Goal: Task Accomplishment & Management: Use online tool/utility

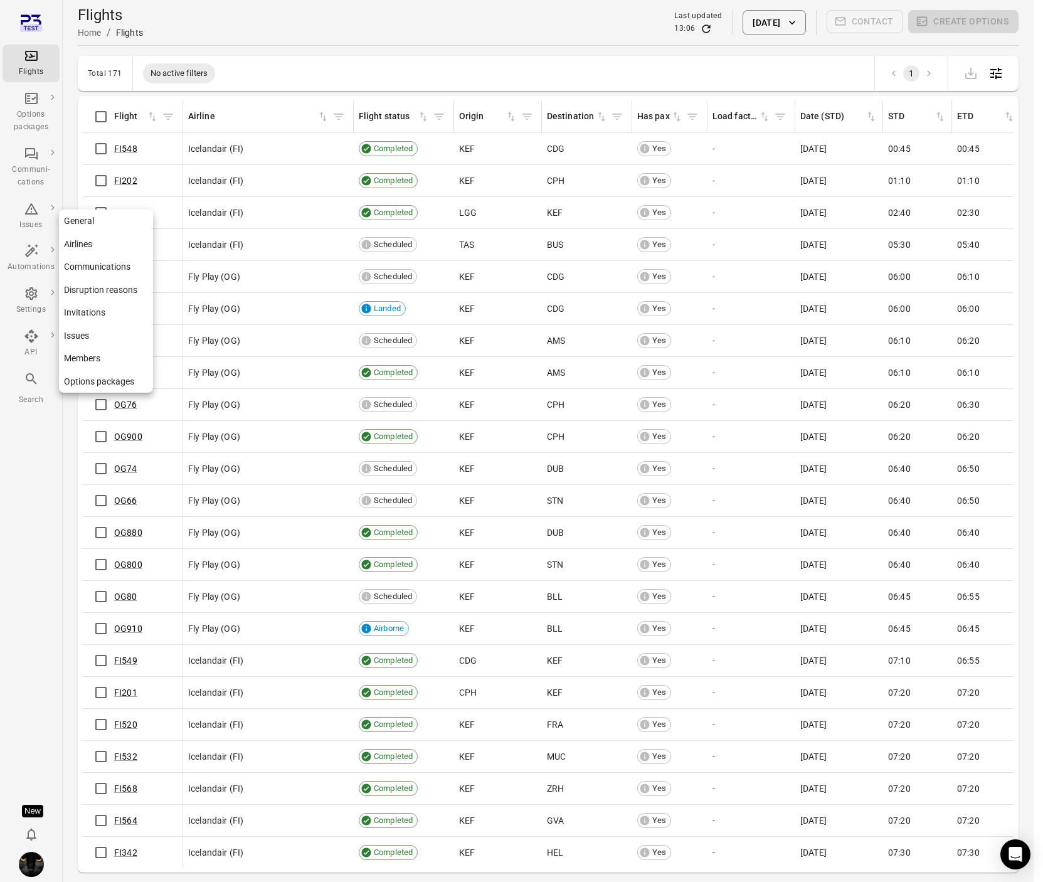
click at [41, 305] on div "Settings" at bounding box center [31, 310] width 47 height 13
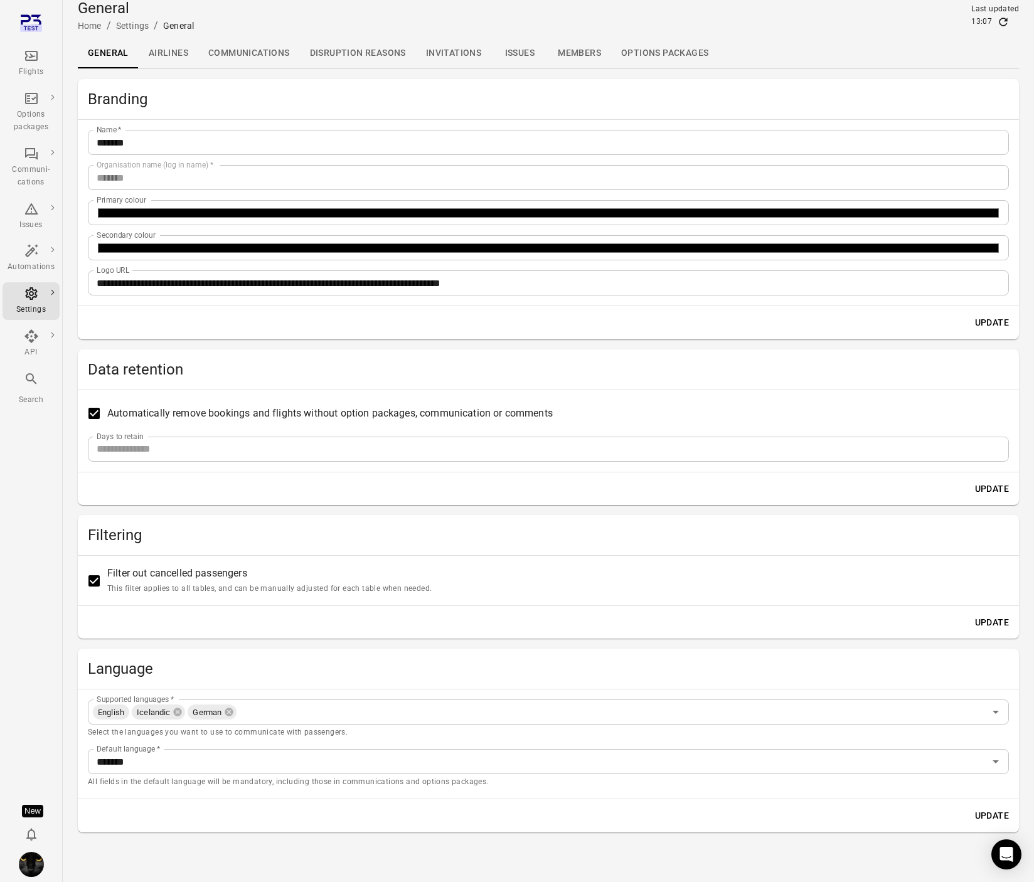
scroll to position [8, 0]
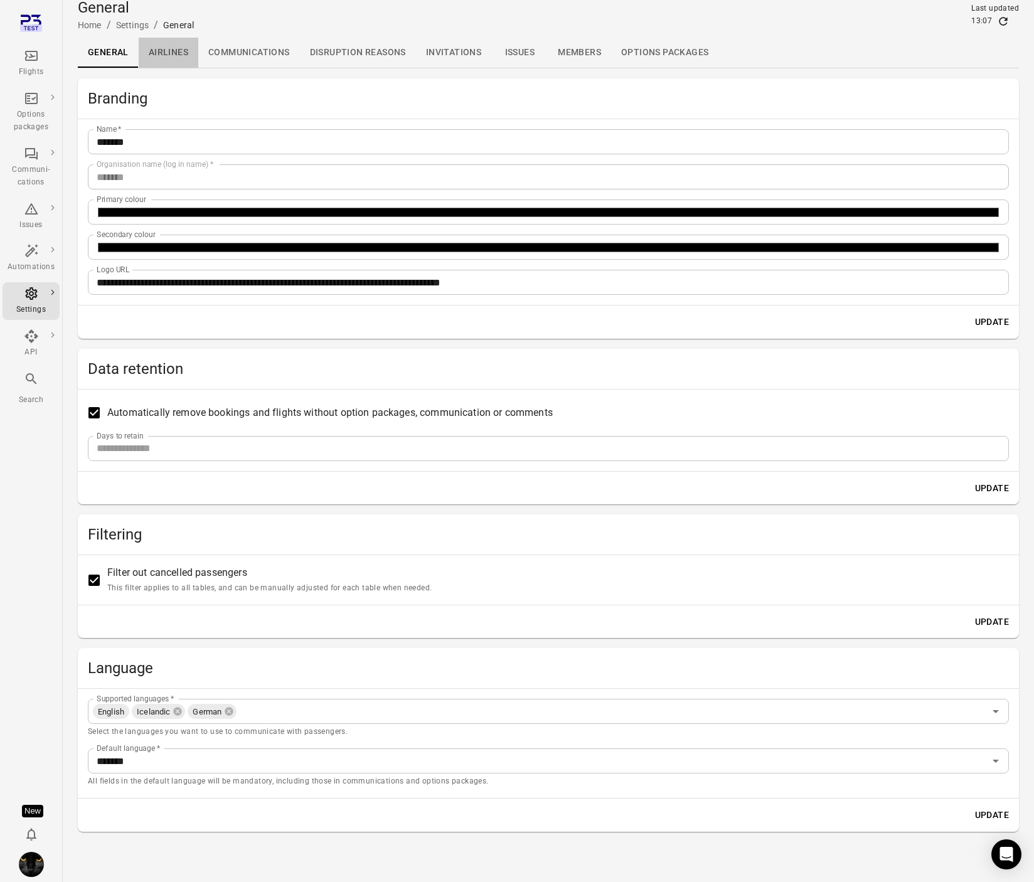
click at [182, 53] on link "Airlines" at bounding box center [169, 53] width 60 height 30
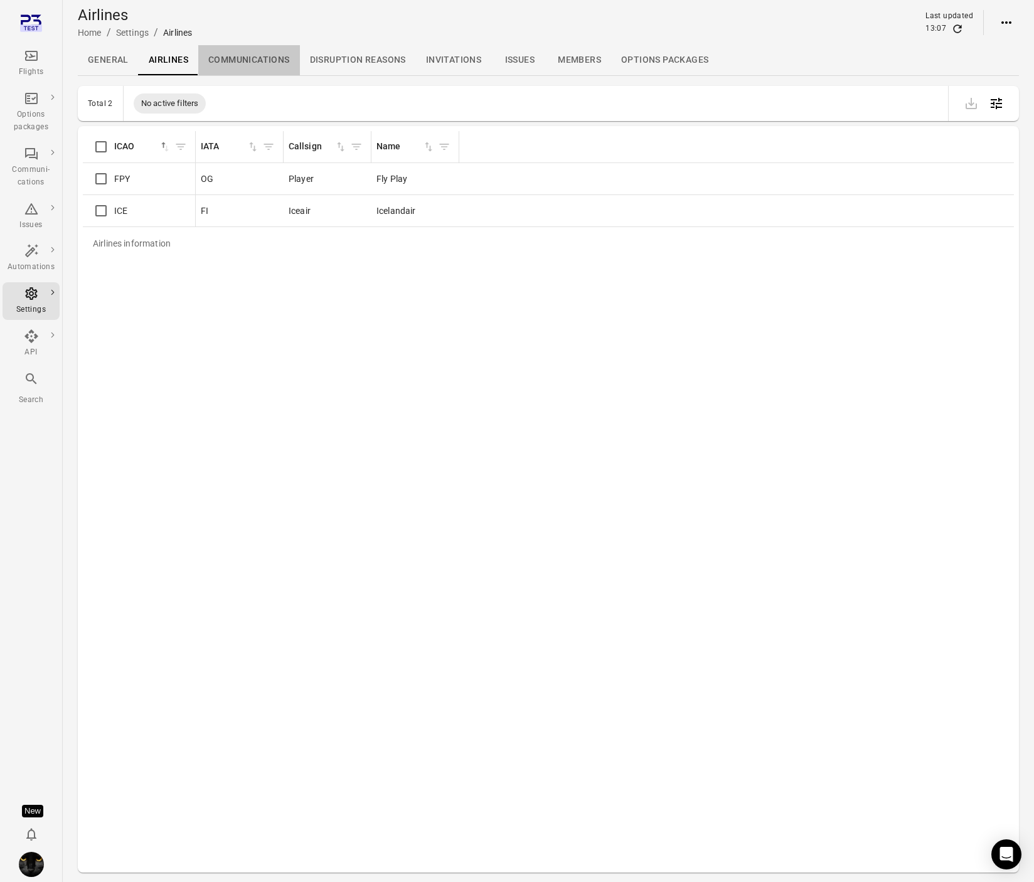
click at [241, 58] on link "Communications" at bounding box center [249, 60] width 102 height 30
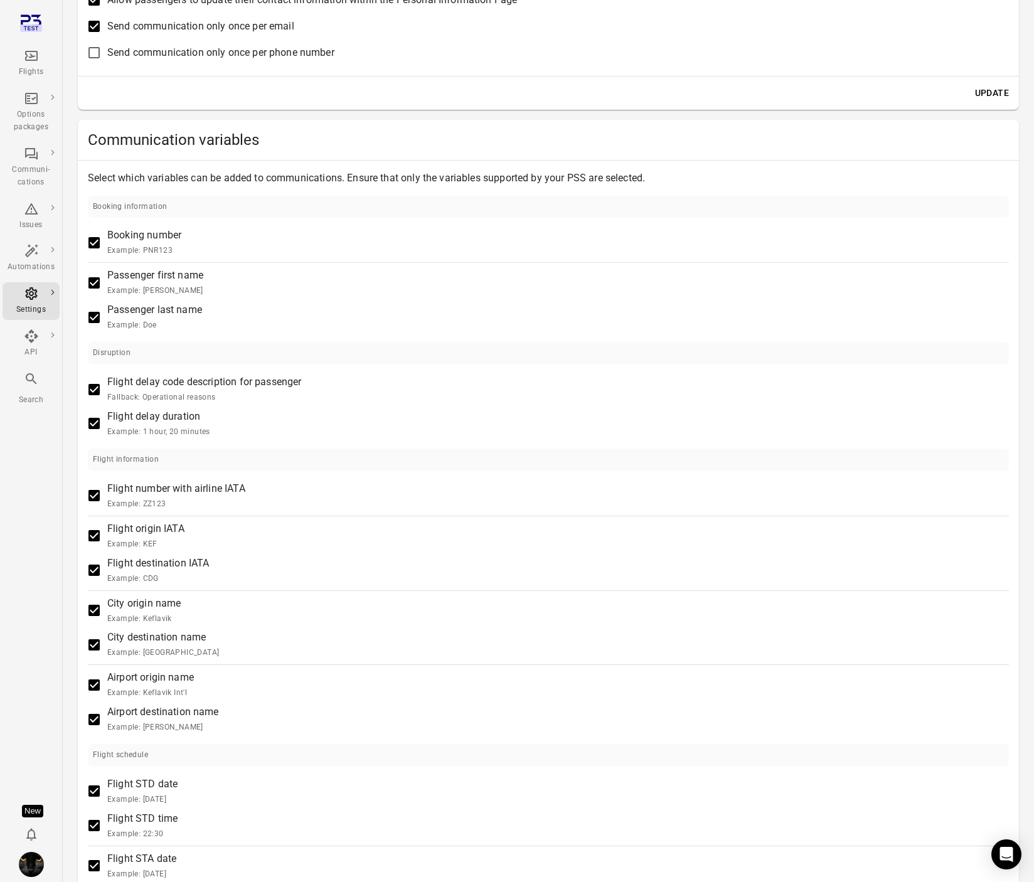
scroll to position [202, 0]
drag, startPoint x: 86, startPoint y: 140, endPoint x: 262, endPoint y: 142, distance: 175.6
click at [262, 142] on div "Communication variables" at bounding box center [548, 140] width 941 height 40
copy h2 "Communication variables"
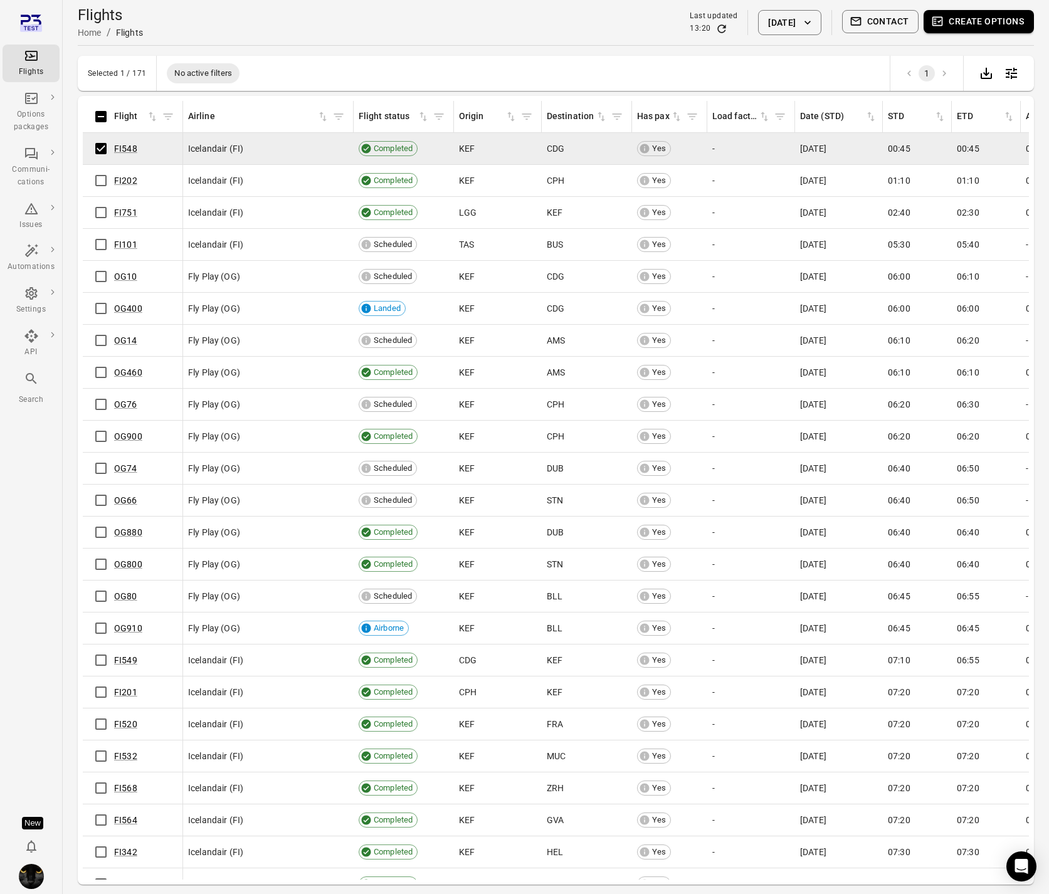
click at [1002, 20] on button "Create options" at bounding box center [979, 21] width 110 height 23
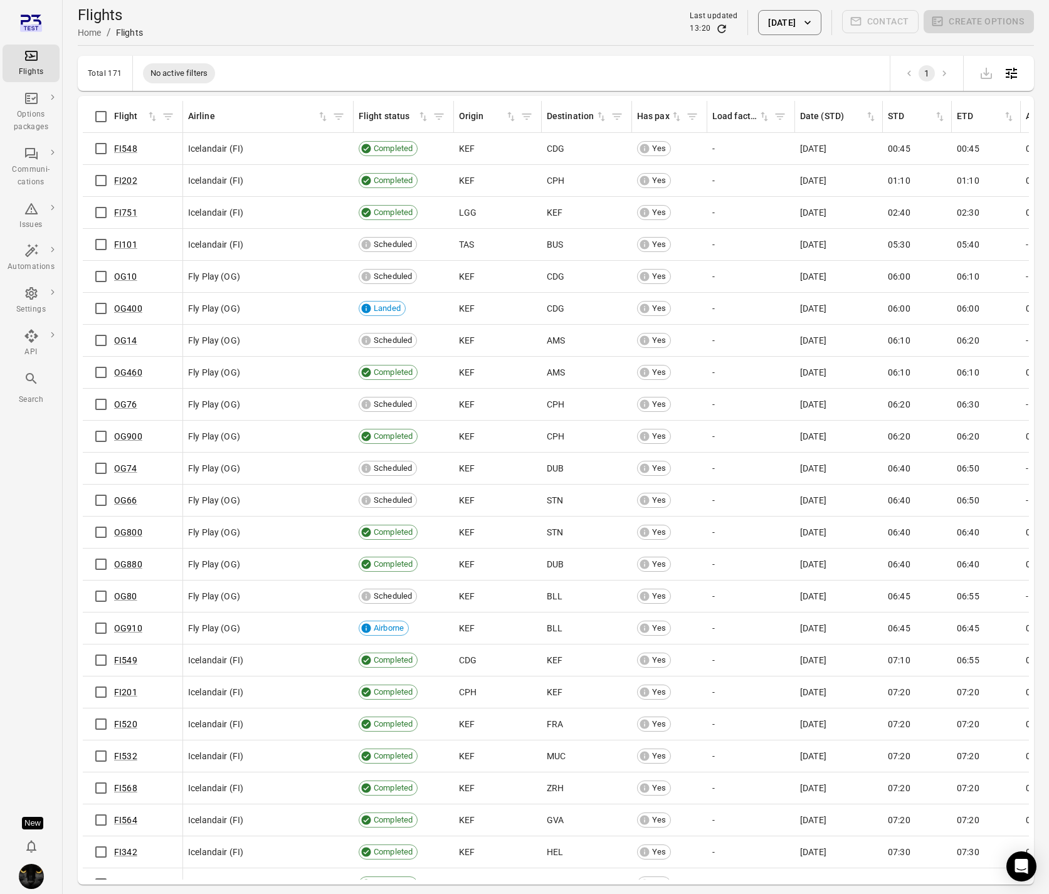
click at [34, 877] on img "Iris" at bounding box center [31, 876] width 25 height 25
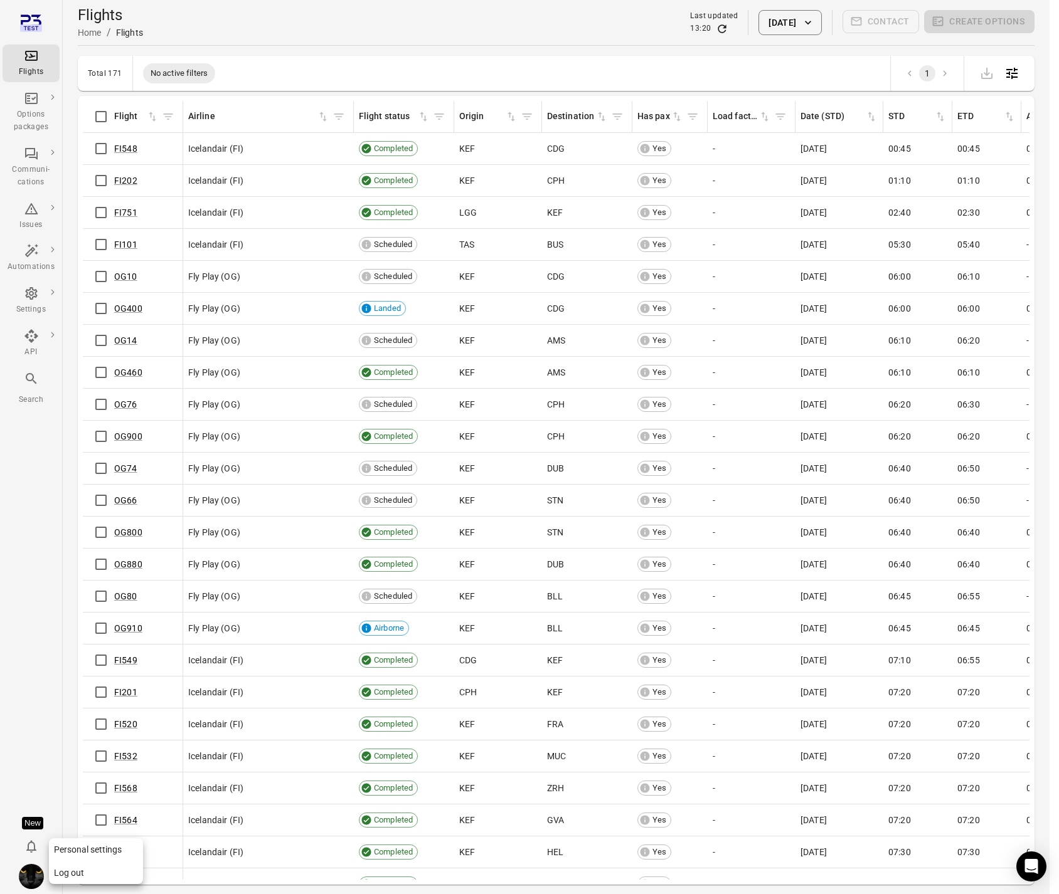
click at [75, 870] on button "Log out" at bounding box center [96, 873] width 94 height 23
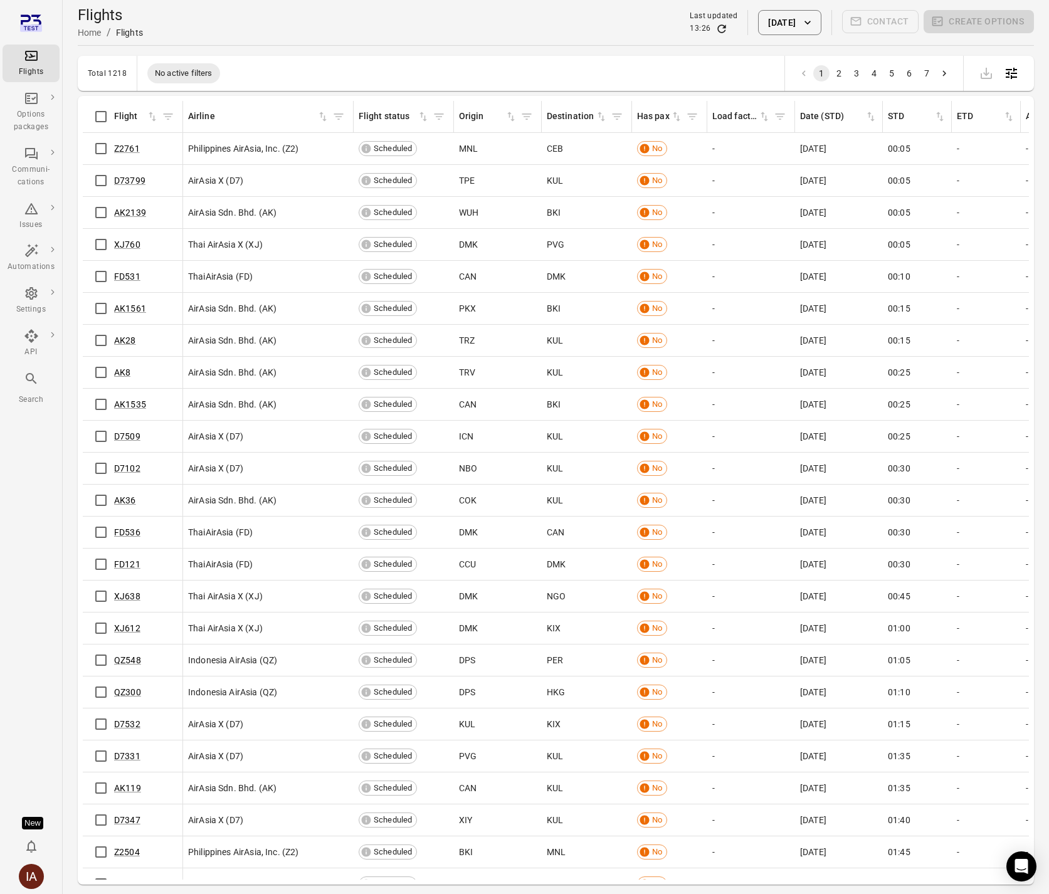
click at [768, 23] on button "[DATE]" at bounding box center [789, 22] width 63 height 25
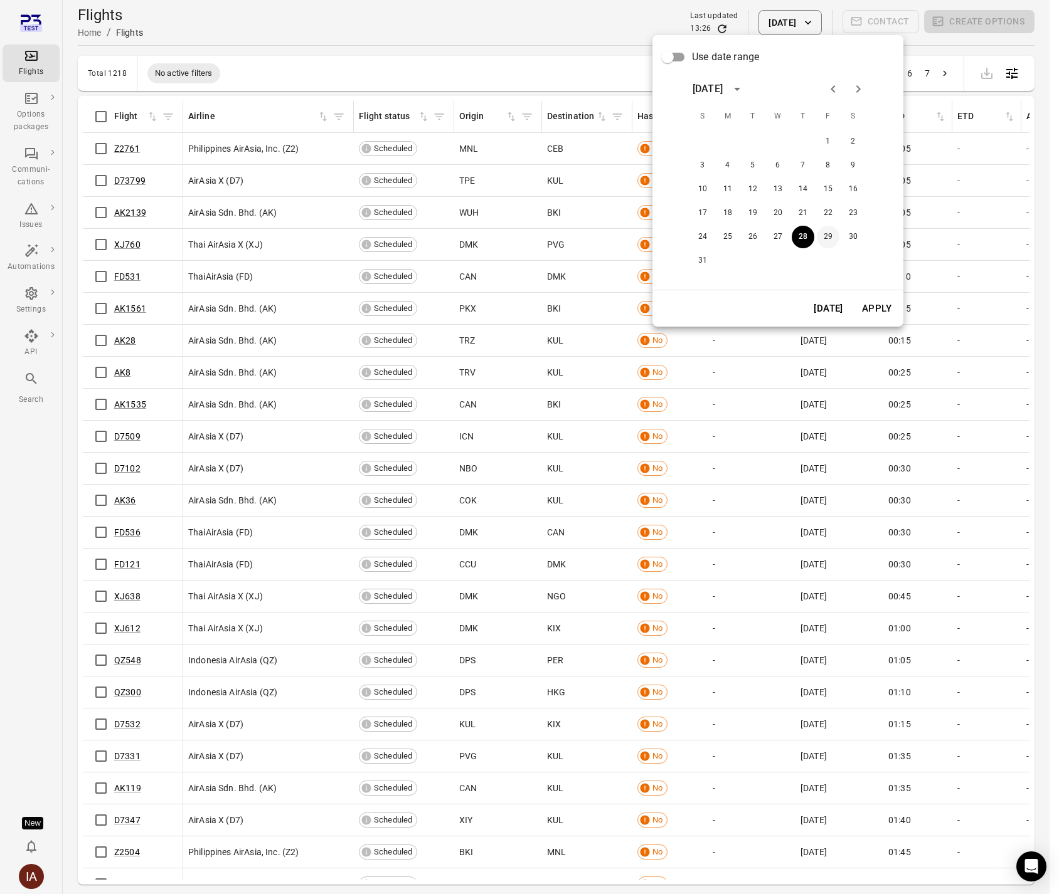
click at [827, 237] on button "29" at bounding box center [828, 237] width 23 height 23
click at [880, 305] on button "Apply" at bounding box center [876, 308] width 43 height 26
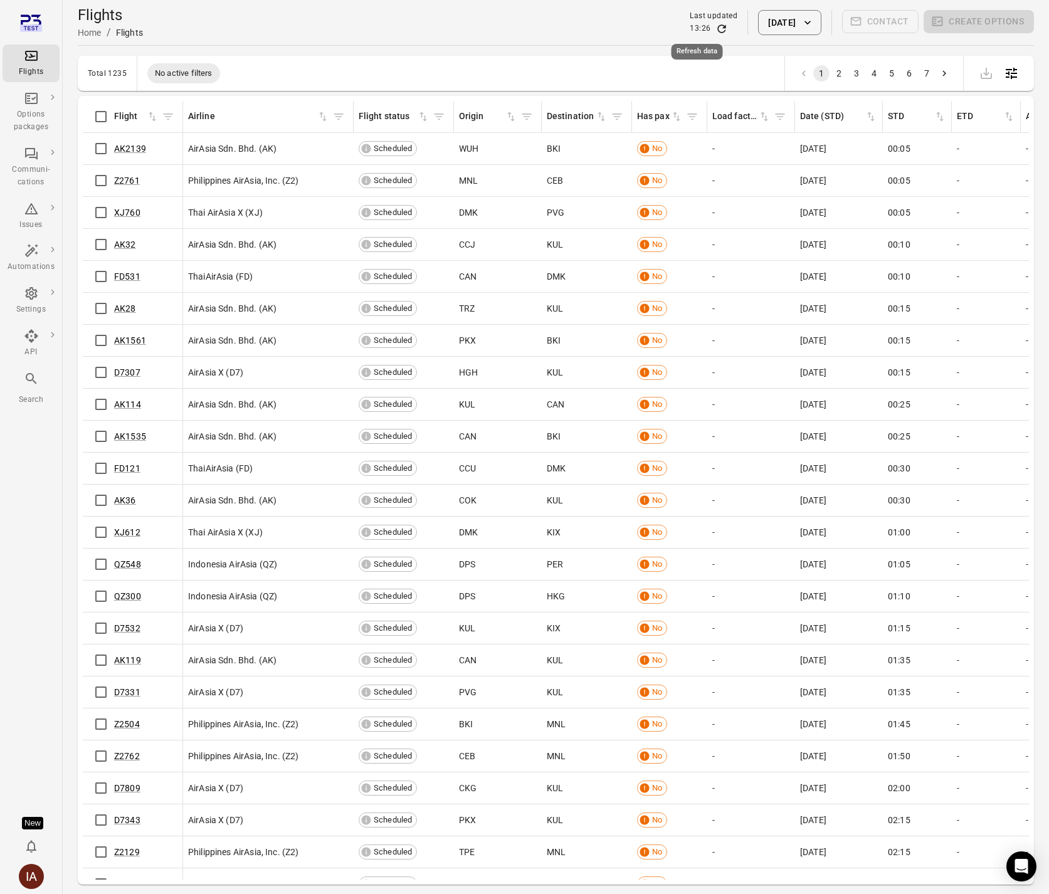
click at [718, 27] on icon "Refresh data" at bounding box center [722, 28] width 8 height 8
click at [677, 118] on icon "Sort by has pax in ascending order" at bounding box center [676, 116] width 13 height 13
click at [716, 28] on icon "Refresh data" at bounding box center [722, 29] width 13 height 13
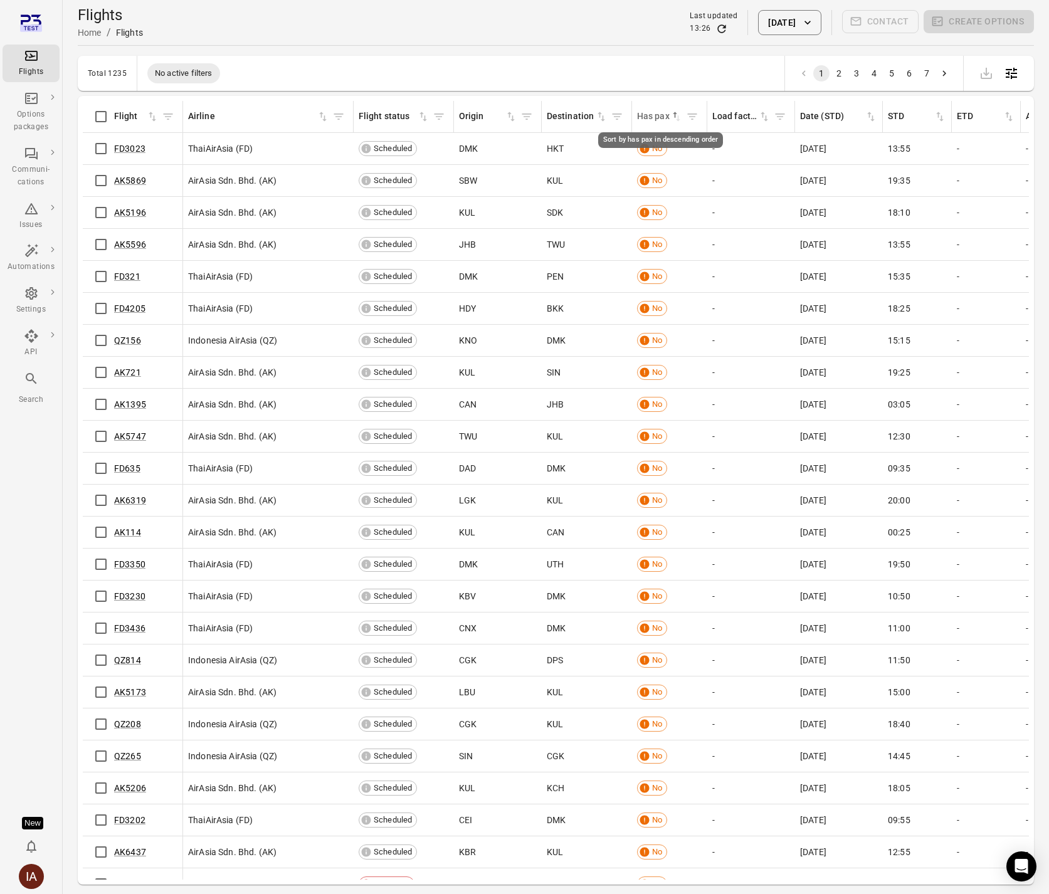
click at [674, 119] on icon "Sort by has pax in descending order" at bounding box center [676, 116] width 13 height 13
click at [718, 26] on icon "Refresh data" at bounding box center [722, 28] width 8 height 8
click at [164, 115] on icon "Filter by flight" at bounding box center [168, 116] width 13 height 13
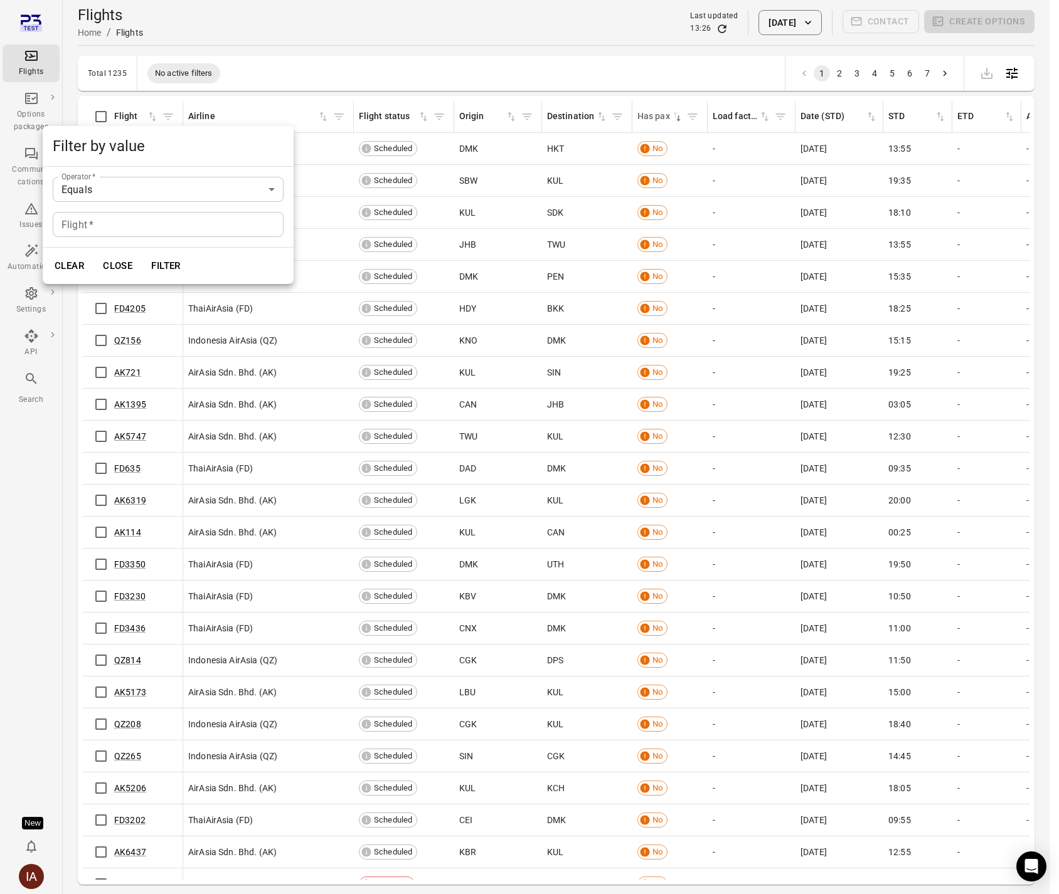
click at [157, 229] on input "Flight   *" at bounding box center [168, 224] width 231 height 25
type input "******"
click at [144, 253] on button "Filter" at bounding box center [165, 266] width 43 height 26
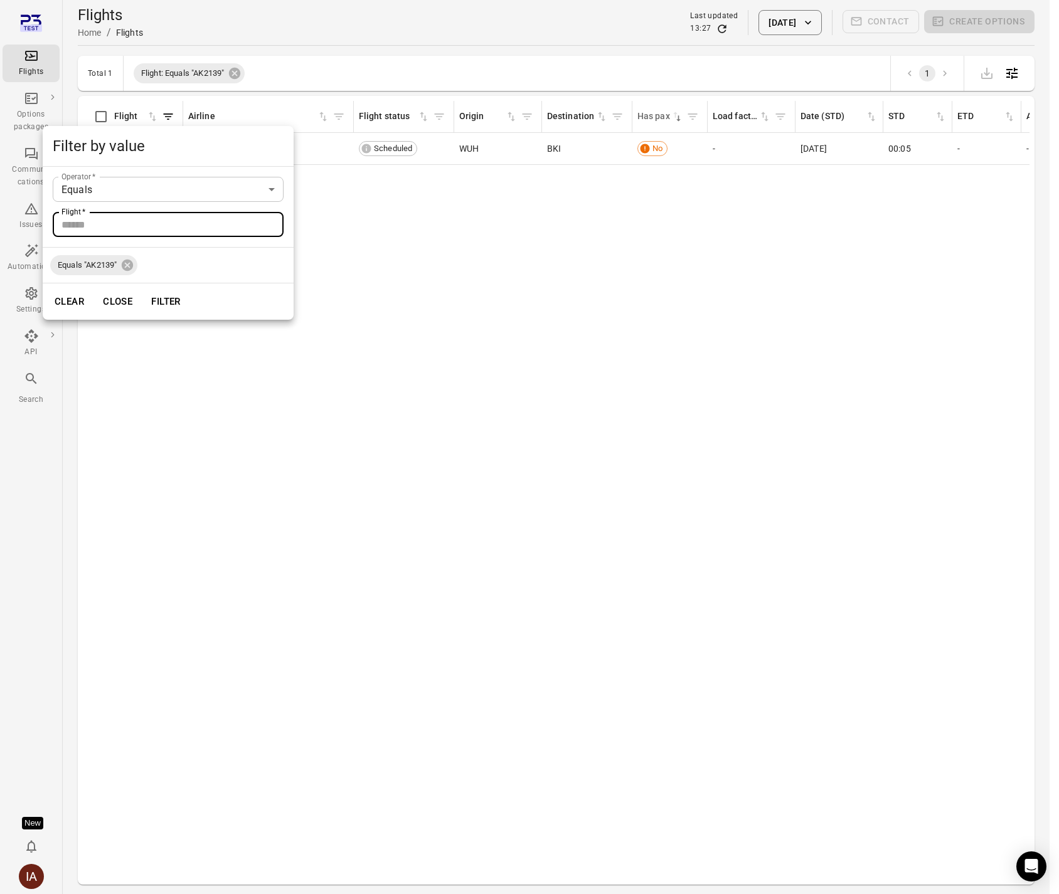
drag, startPoint x: 665, startPoint y: 312, endPoint x: 655, endPoint y: 305, distance: 11.7
click at [665, 312] on div at bounding box center [529, 447] width 1059 height 894
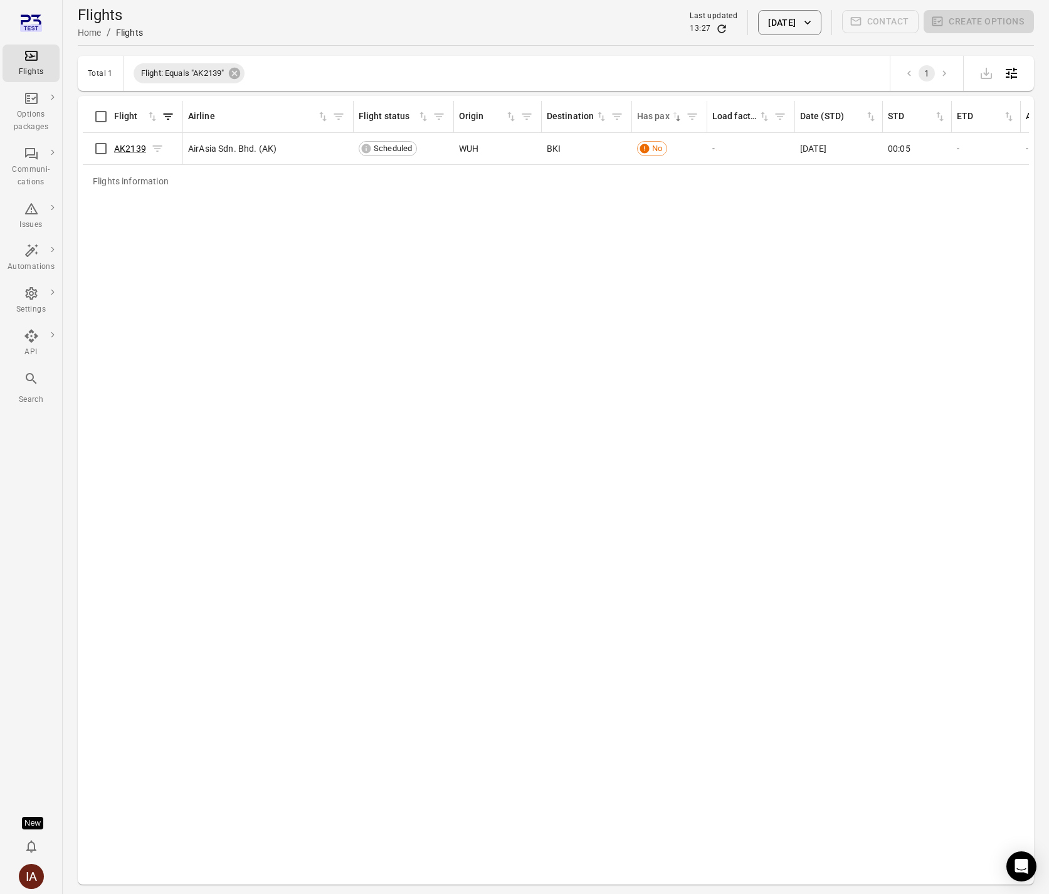
click at [129, 154] on span "AK2139" at bounding box center [130, 148] width 32 height 13
click at [130, 149] on link "AK2139" at bounding box center [130, 149] width 32 height 10
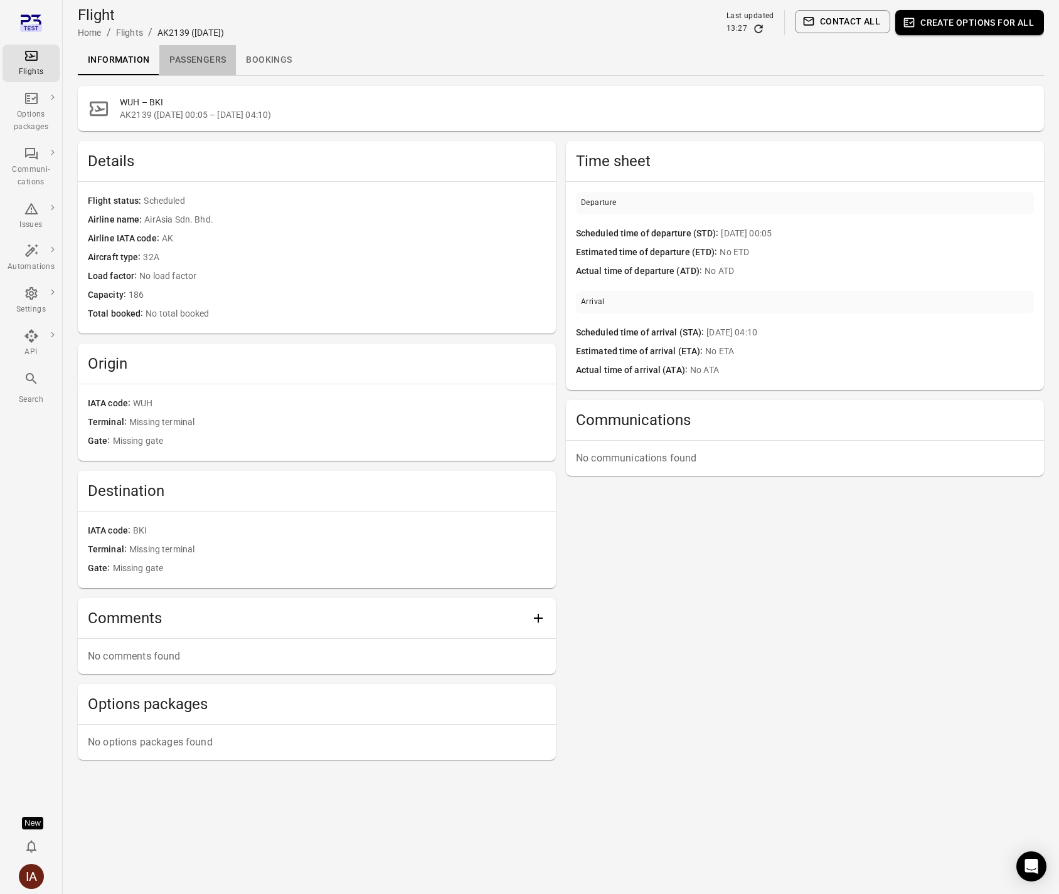
click at [193, 59] on link "Passengers" at bounding box center [197, 60] width 77 height 30
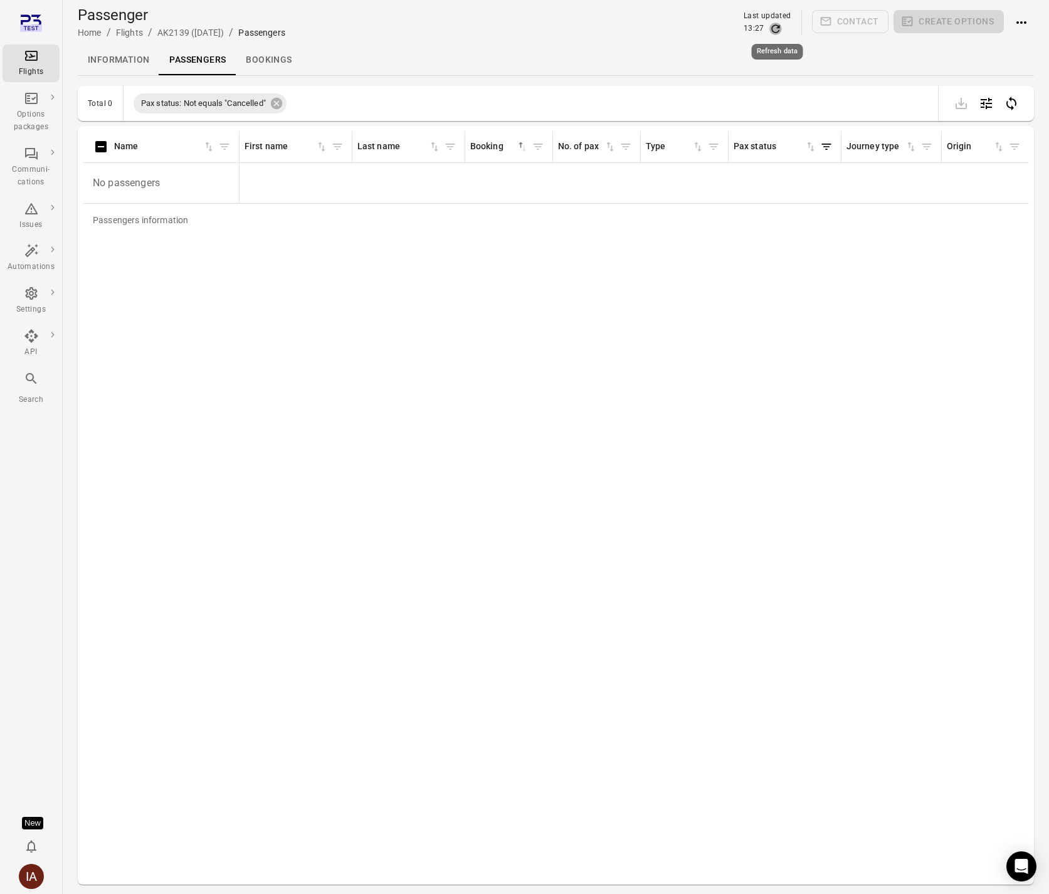
click at [773, 27] on icon "Refresh data" at bounding box center [775, 28] width 8 height 8
click at [777, 28] on icon "Refresh data" at bounding box center [775, 28] width 8 height 8
click at [777, 26] on icon "Refresh data" at bounding box center [776, 29] width 13 height 13
click at [774, 28] on icon "Refresh data" at bounding box center [776, 29] width 13 height 13
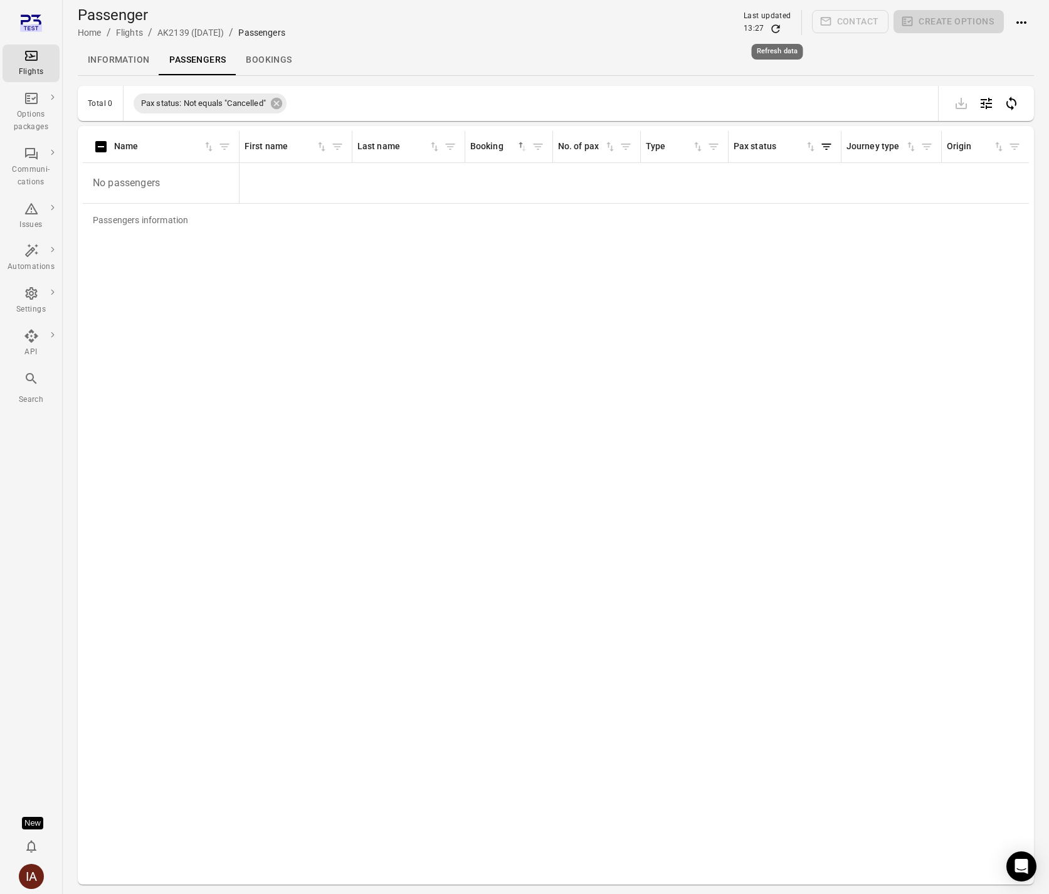
click at [774, 28] on icon "Refresh data" at bounding box center [776, 29] width 13 height 13
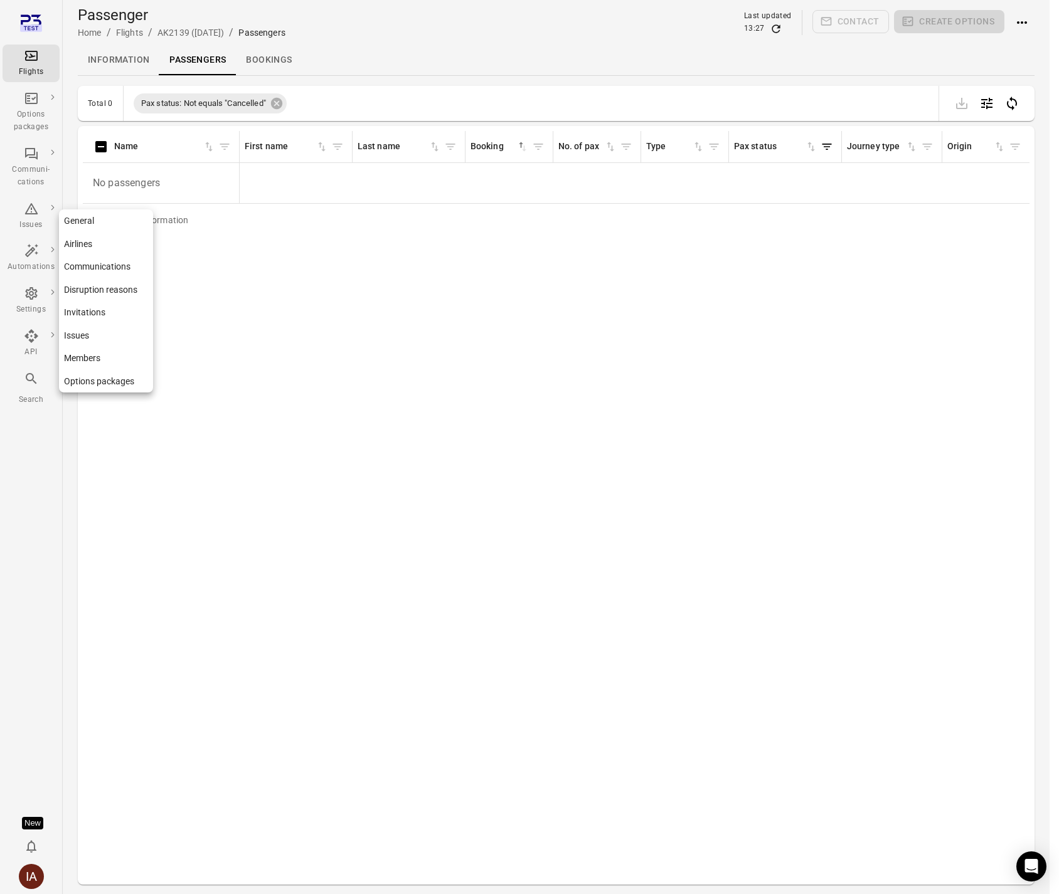
click at [33, 297] on icon "Main navigation" at bounding box center [31, 293] width 12 height 13
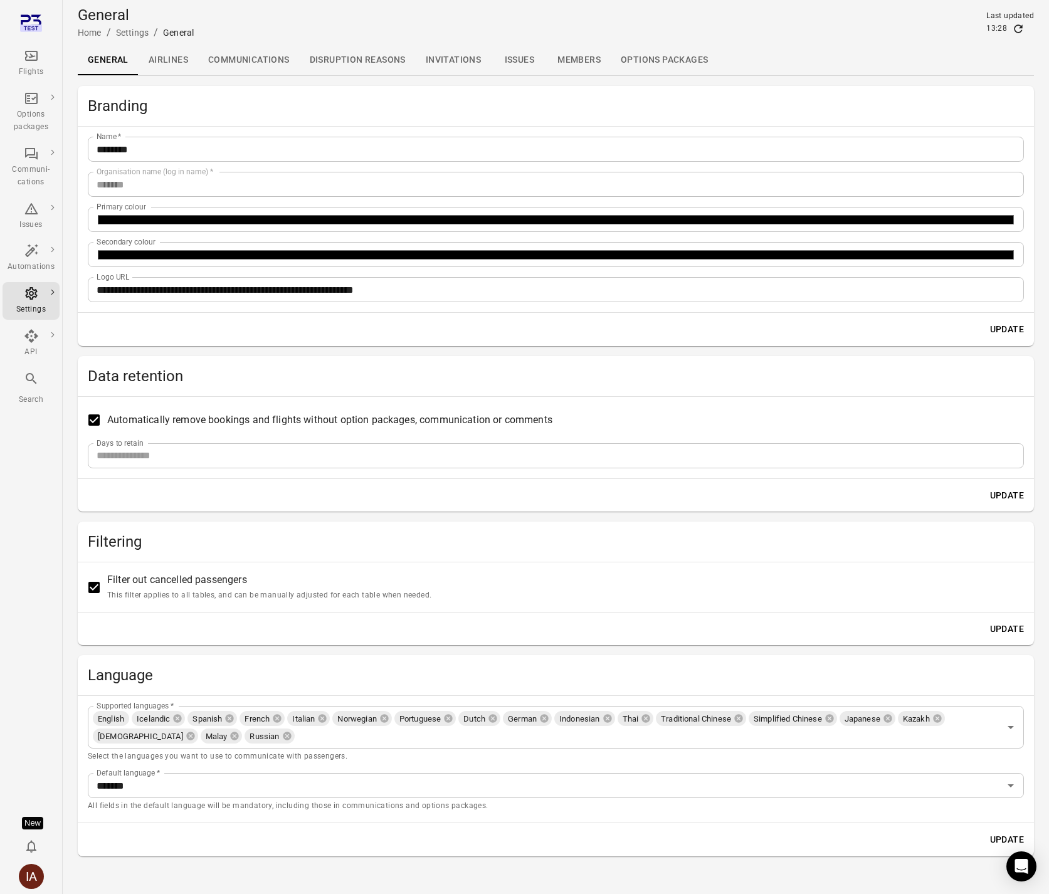
click at [39, 24] on icon "Main navigation" at bounding box center [31, 27] width 22 height 7
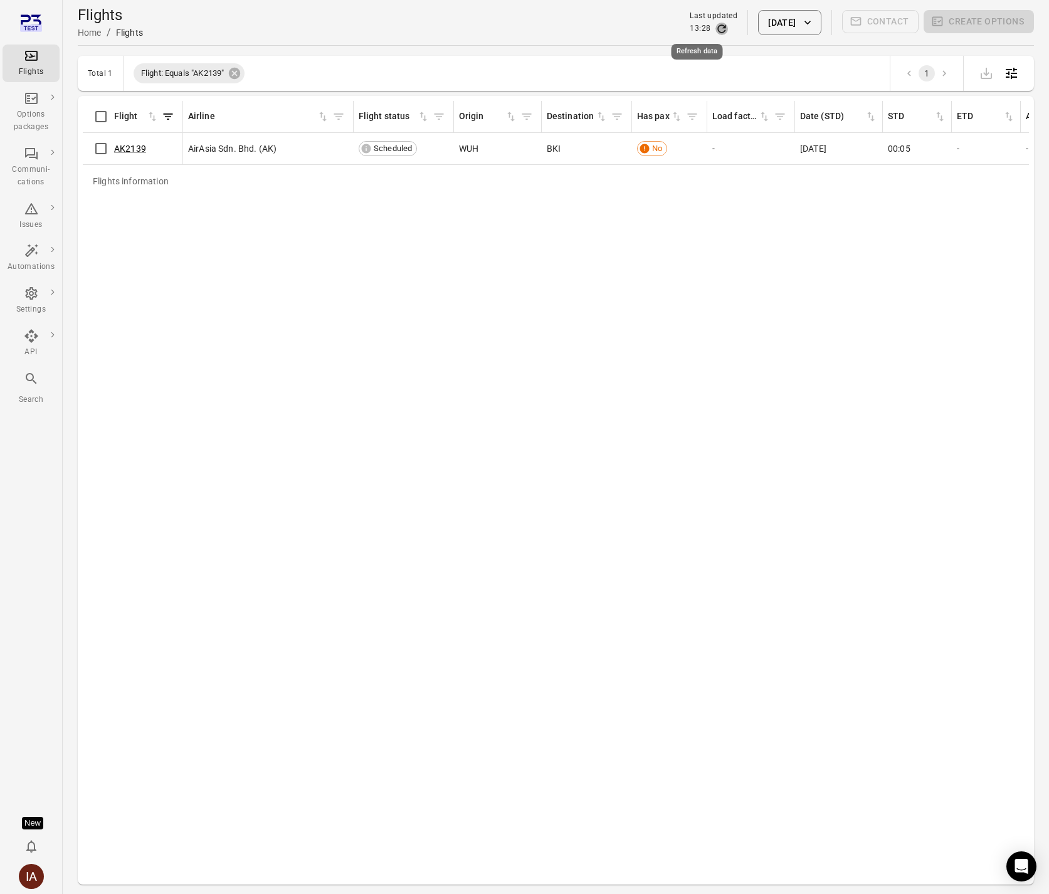
click at [716, 31] on icon "Refresh data" at bounding box center [722, 29] width 13 height 13
click at [239, 70] on icon at bounding box center [234, 73] width 11 height 11
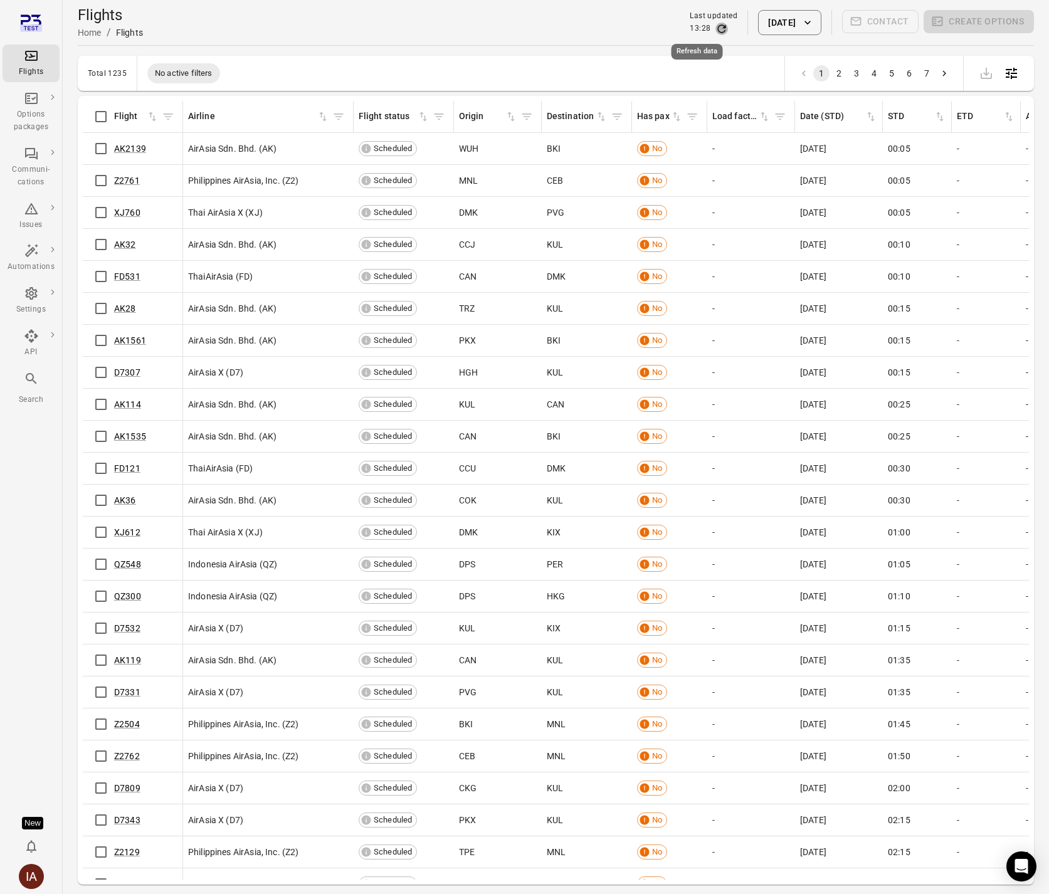
click at [716, 29] on icon "Refresh data" at bounding box center [722, 29] width 13 height 13
click at [774, 7] on div "Flights Home / Flights Last updated 13:28 29 Aug 2025 Contact Create options" at bounding box center [556, 22] width 956 height 35
click at [770, 22] on button "[DATE]" at bounding box center [789, 22] width 63 height 25
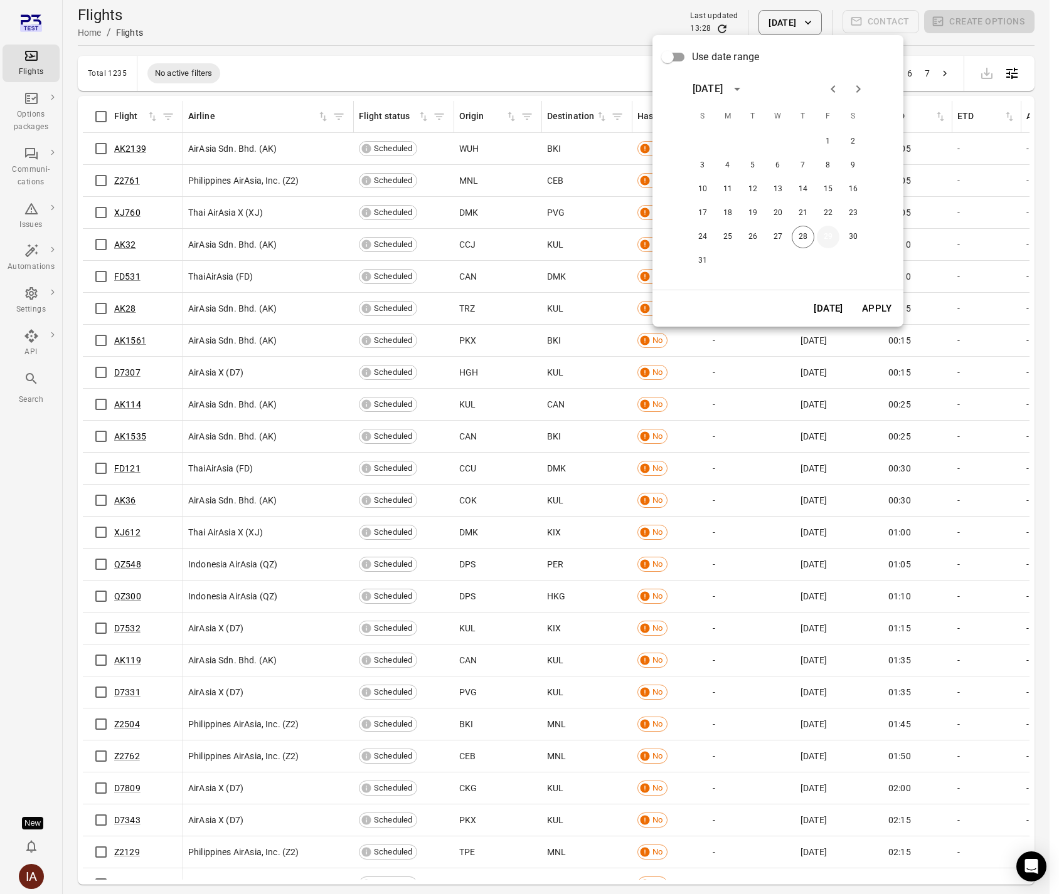
drag, startPoint x: 828, startPoint y: 235, endPoint x: 864, endPoint y: 287, distance: 63.1
click at [828, 235] on button "29" at bounding box center [828, 237] width 23 height 23
click at [874, 316] on button "Apply" at bounding box center [876, 308] width 43 height 26
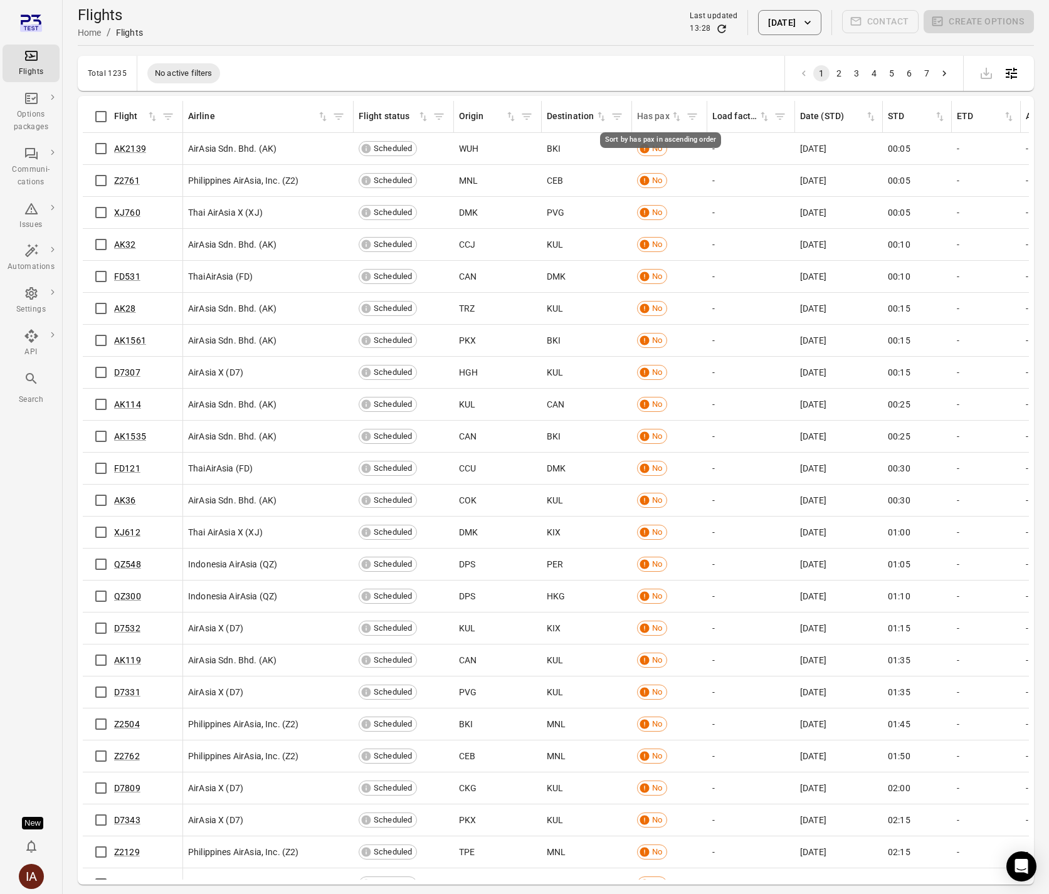
click at [679, 119] on icon "Sort by has pax in ascending order" at bounding box center [676, 116] width 13 height 13
click at [679, 119] on icon "Sort by has pax in descending order" at bounding box center [676, 116] width 13 height 13
click at [771, 27] on button "29 Aug 2025" at bounding box center [789, 22] width 63 height 25
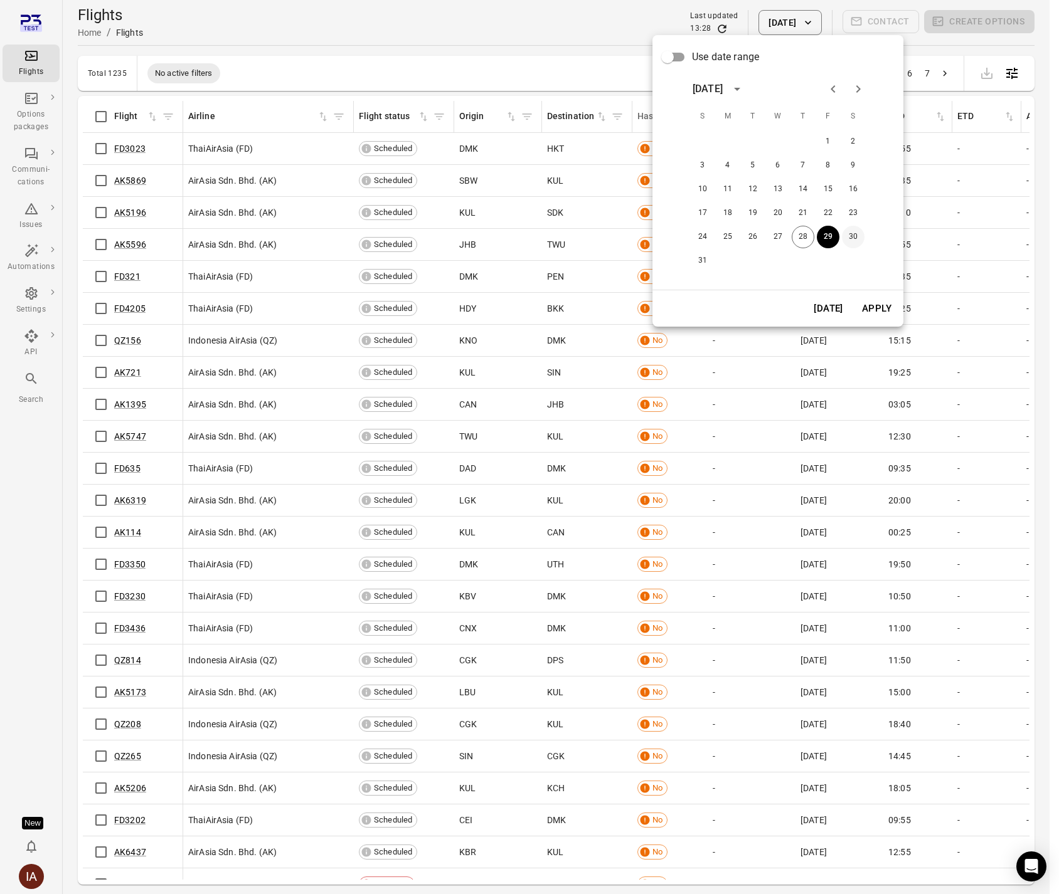
click at [849, 236] on button "30" at bounding box center [853, 237] width 23 height 23
click at [875, 305] on button "Apply" at bounding box center [876, 308] width 43 height 26
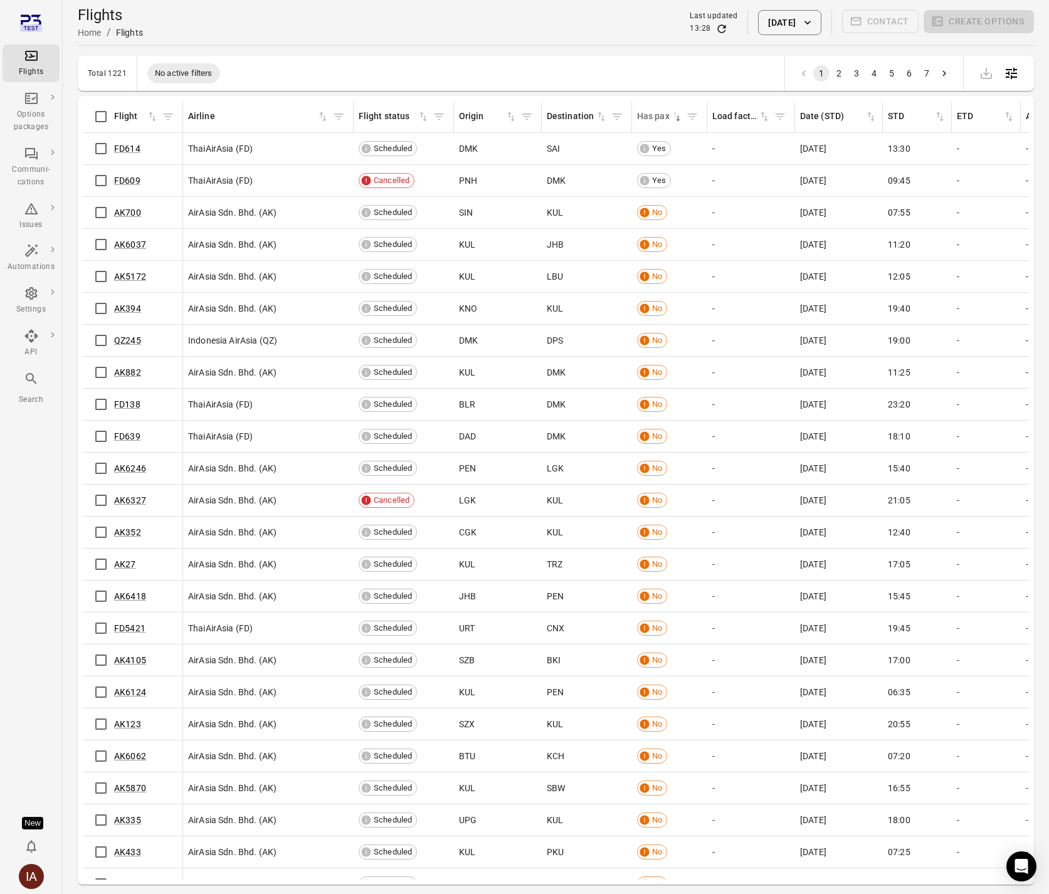
click at [716, 27] on icon "Refresh data" at bounding box center [722, 29] width 13 height 13
click at [790, 19] on button "30 Aug 2025" at bounding box center [789, 22] width 63 height 25
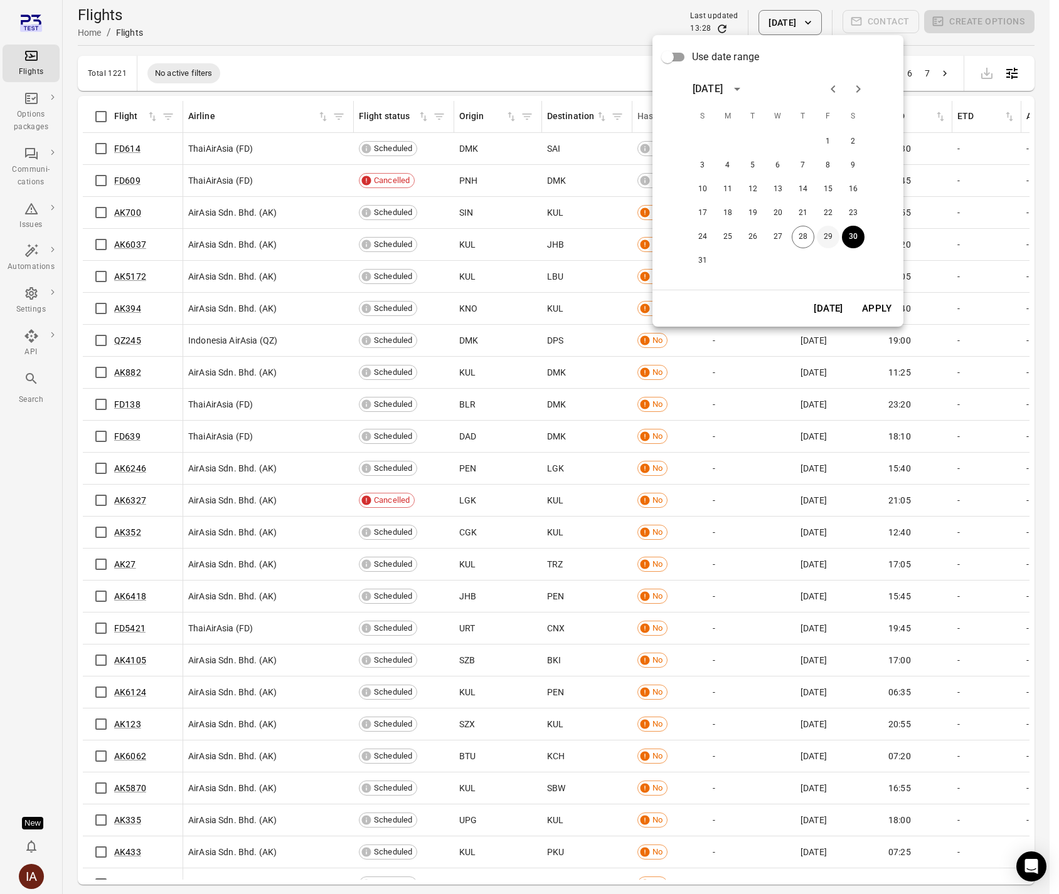
click at [831, 236] on button "29" at bounding box center [828, 237] width 23 height 23
click at [878, 310] on button "Apply" at bounding box center [876, 308] width 43 height 26
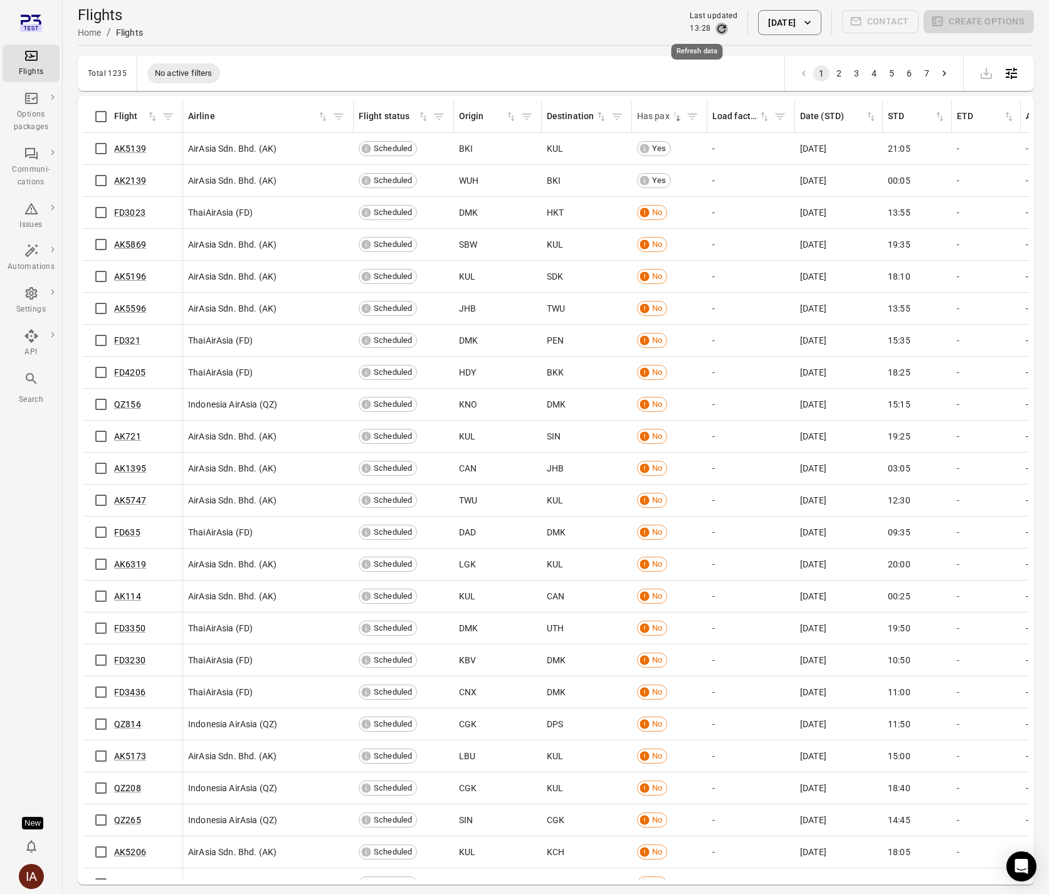
click at [716, 29] on icon "Refresh data" at bounding box center [722, 29] width 13 height 13
click at [129, 183] on link "AK2139" at bounding box center [130, 181] width 32 height 10
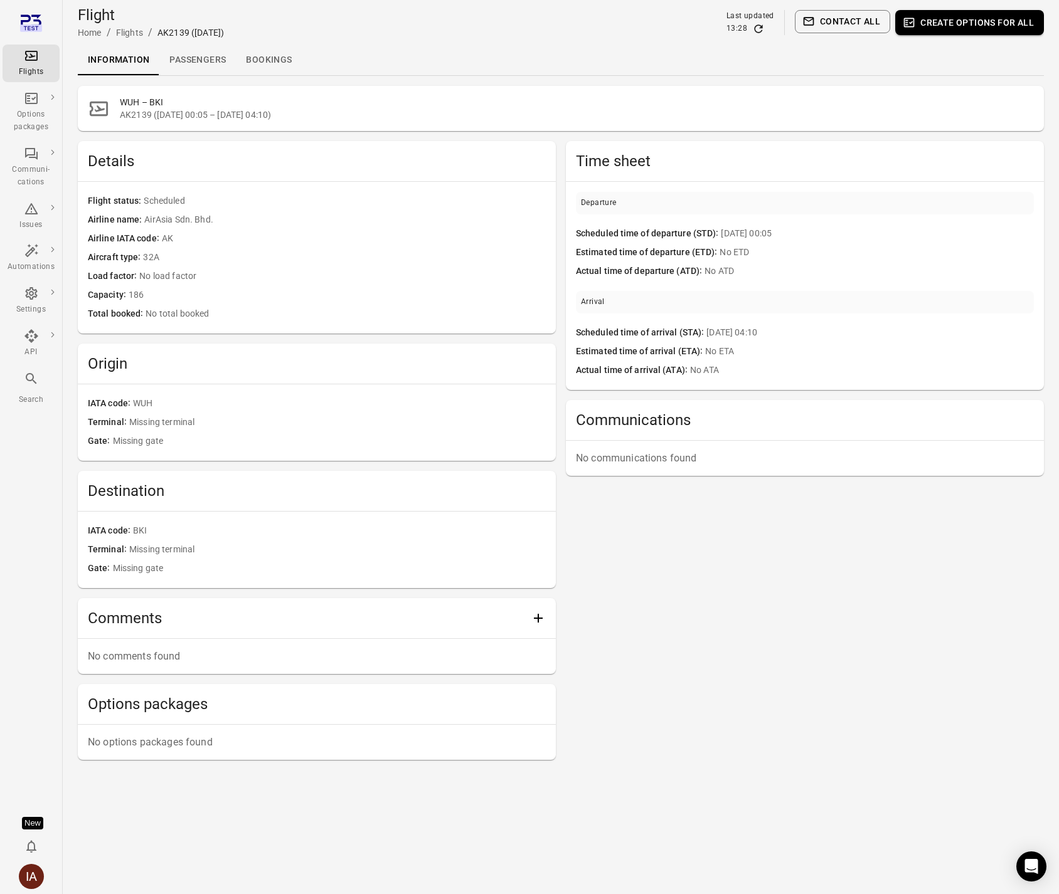
click at [202, 57] on link "Passengers" at bounding box center [197, 60] width 77 height 30
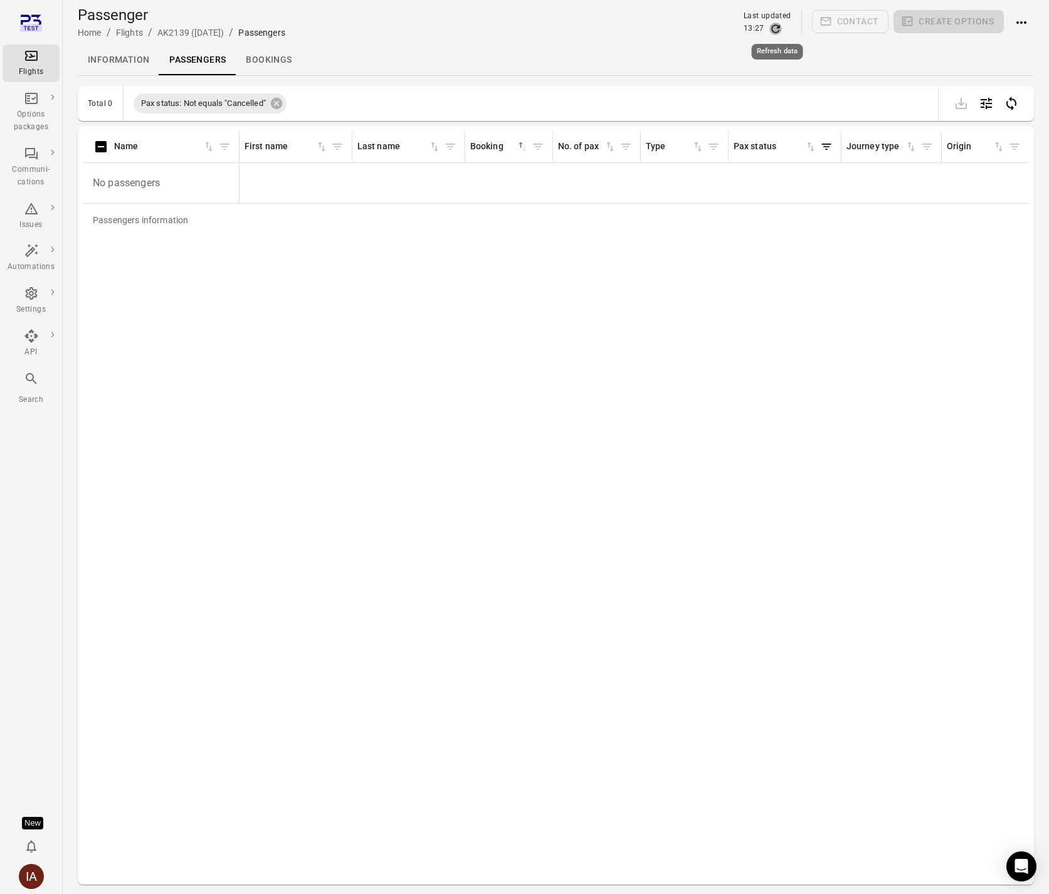
click at [779, 30] on icon "Refresh data" at bounding box center [776, 29] width 13 height 13
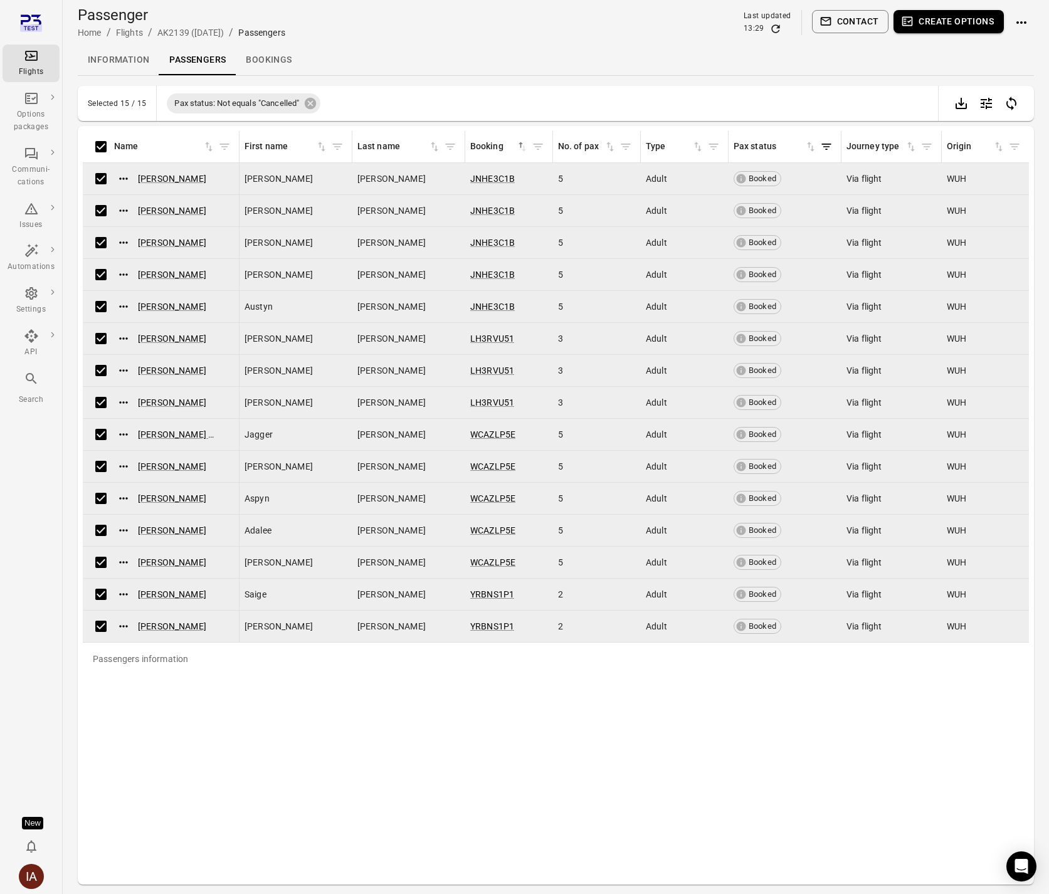
click at [975, 23] on button "Create options" at bounding box center [949, 21] width 110 height 23
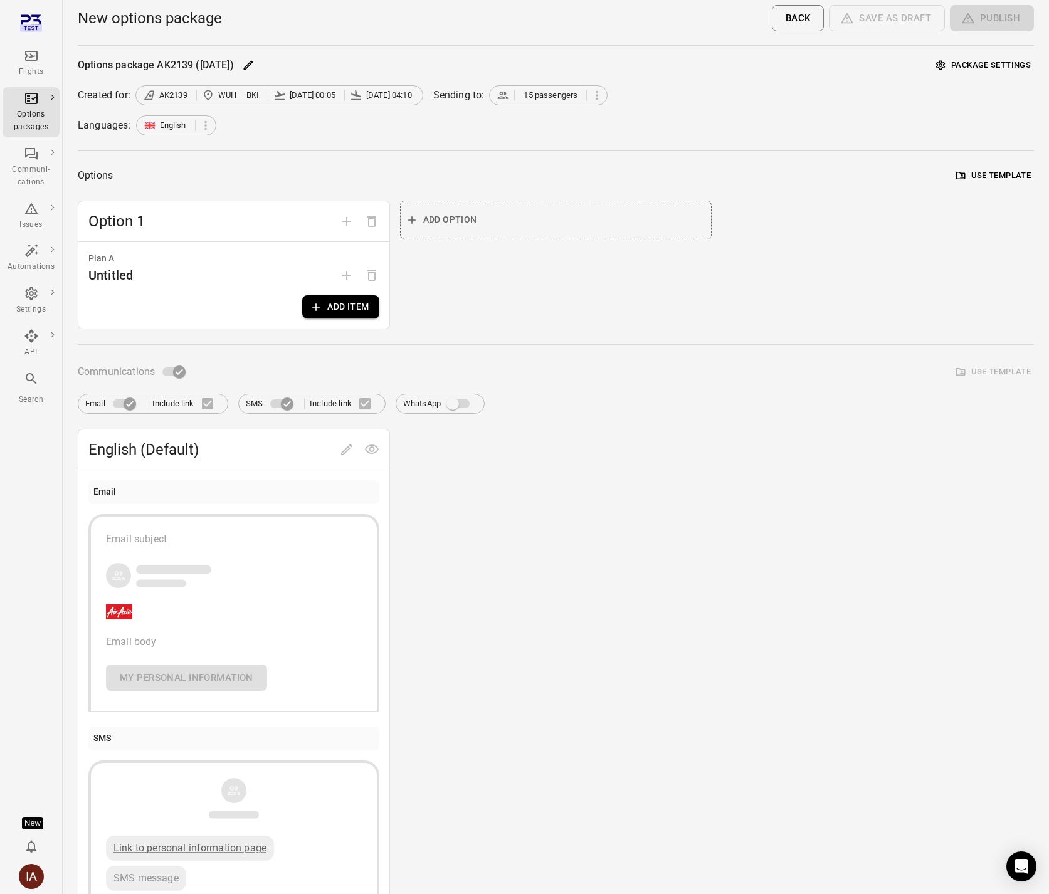
click at [346, 304] on button "Add item" at bounding box center [340, 306] width 77 height 23
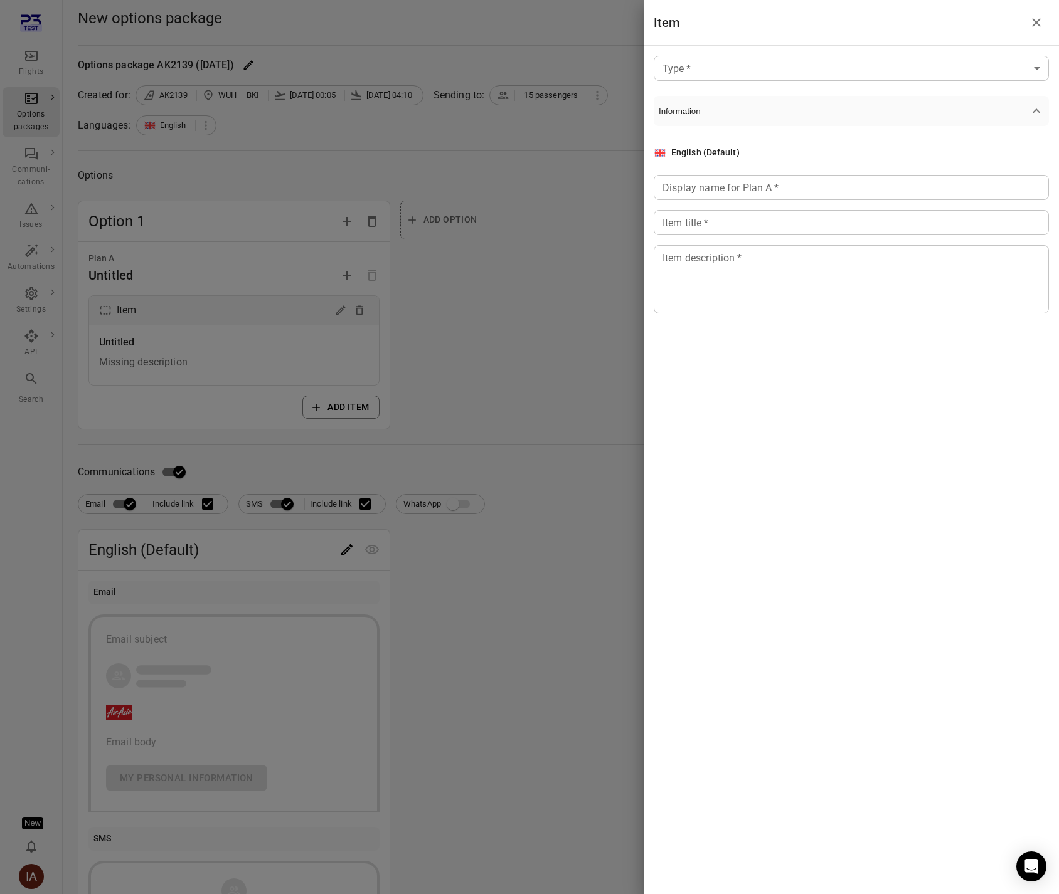
click at [746, 75] on body "Flights Options packages Communi-cations Issues Automations Settings API Search…" at bounding box center [529, 536] width 1059 height 1073
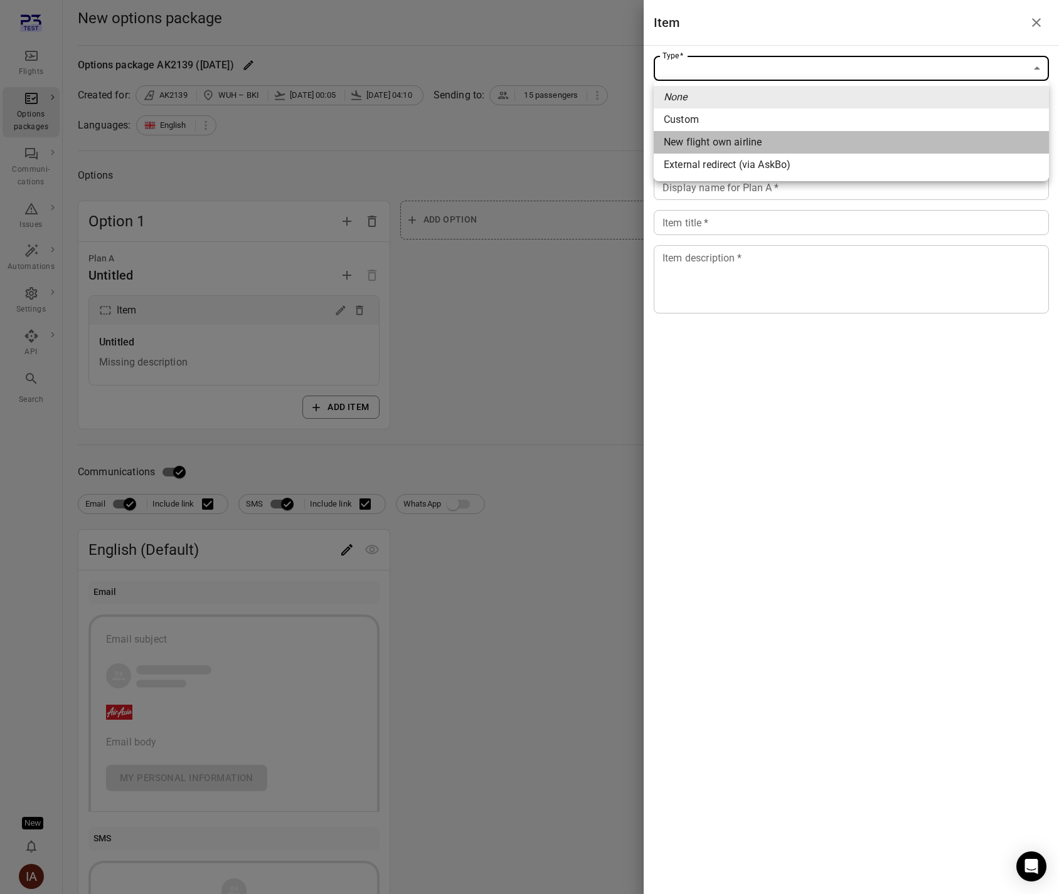
click at [748, 145] on span "New flight own airline" at bounding box center [851, 142] width 375 height 15
type input "**********"
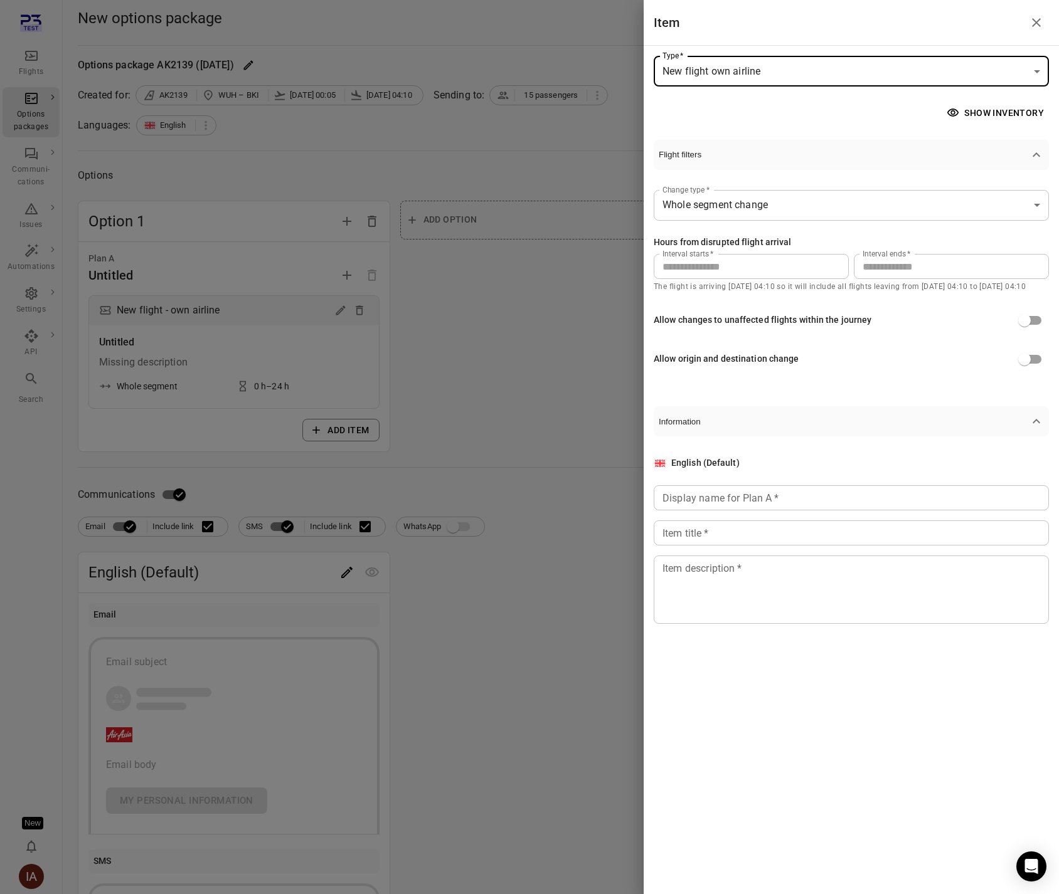
click at [819, 78] on body "**********" at bounding box center [529, 548] width 1059 height 1096
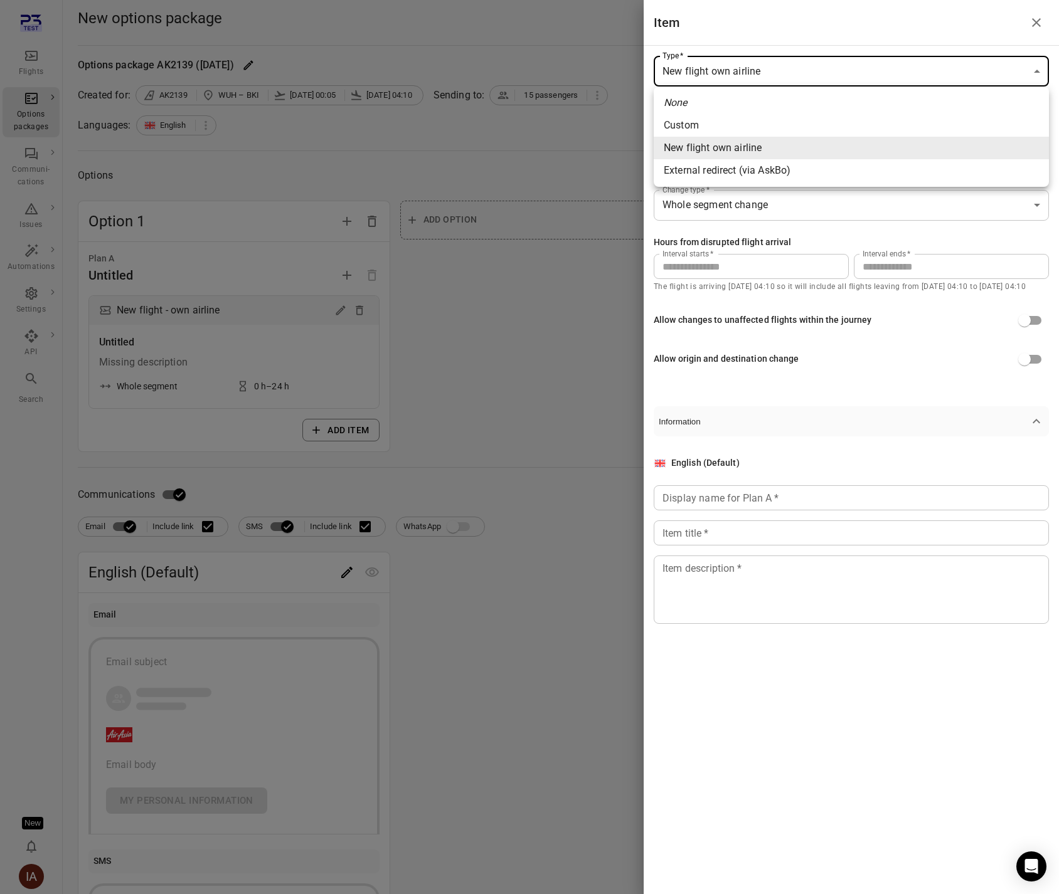
click at [819, 78] on div at bounding box center [529, 447] width 1059 height 894
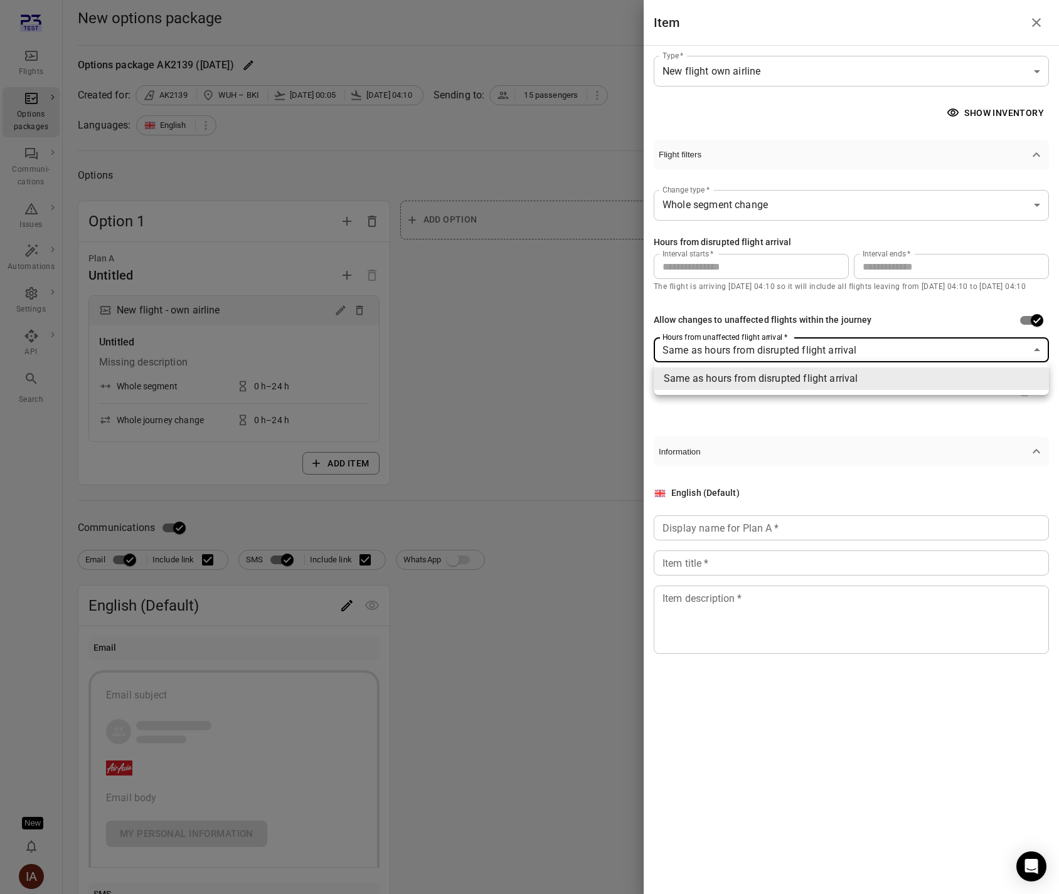
click at [758, 354] on body "**********" at bounding box center [529, 564] width 1059 height 1129
click at [758, 380] on li "Same as hours from disrupted flight arrival" at bounding box center [850, 379] width 395 height 23
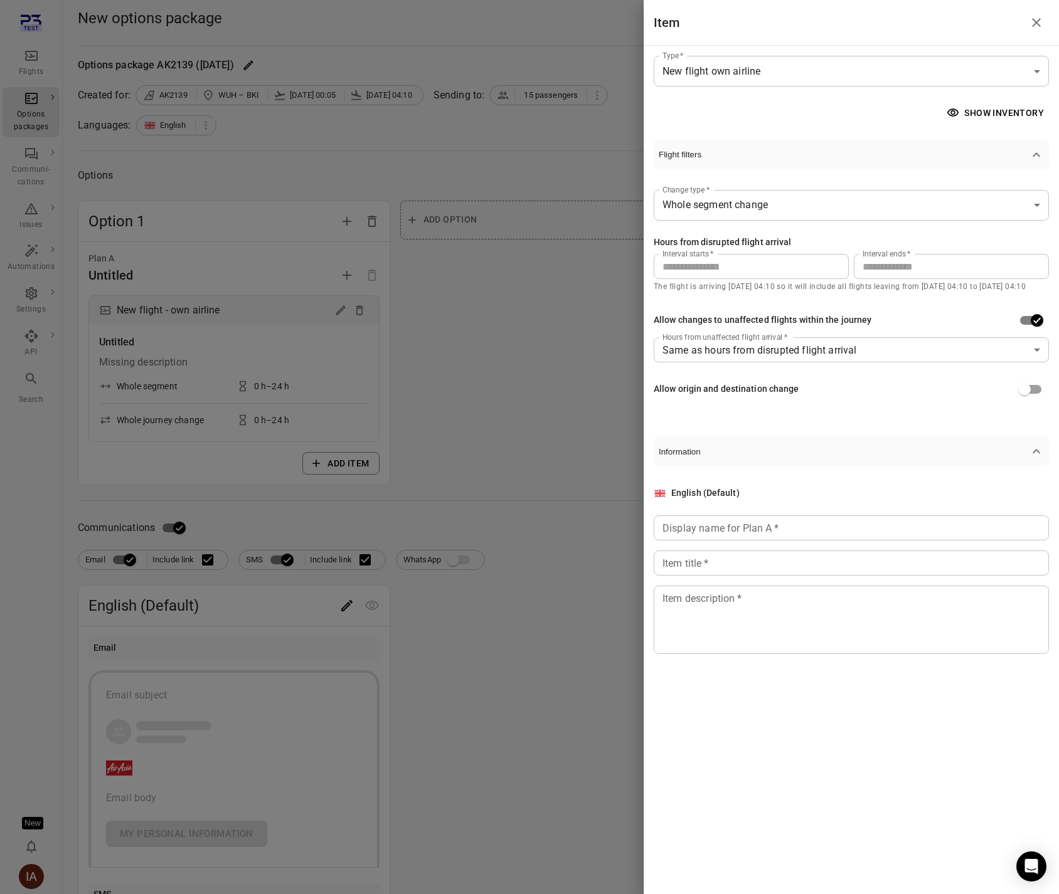
click at [812, 145] on button "Flight filters" at bounding box center [850, 155] width 395 height 30
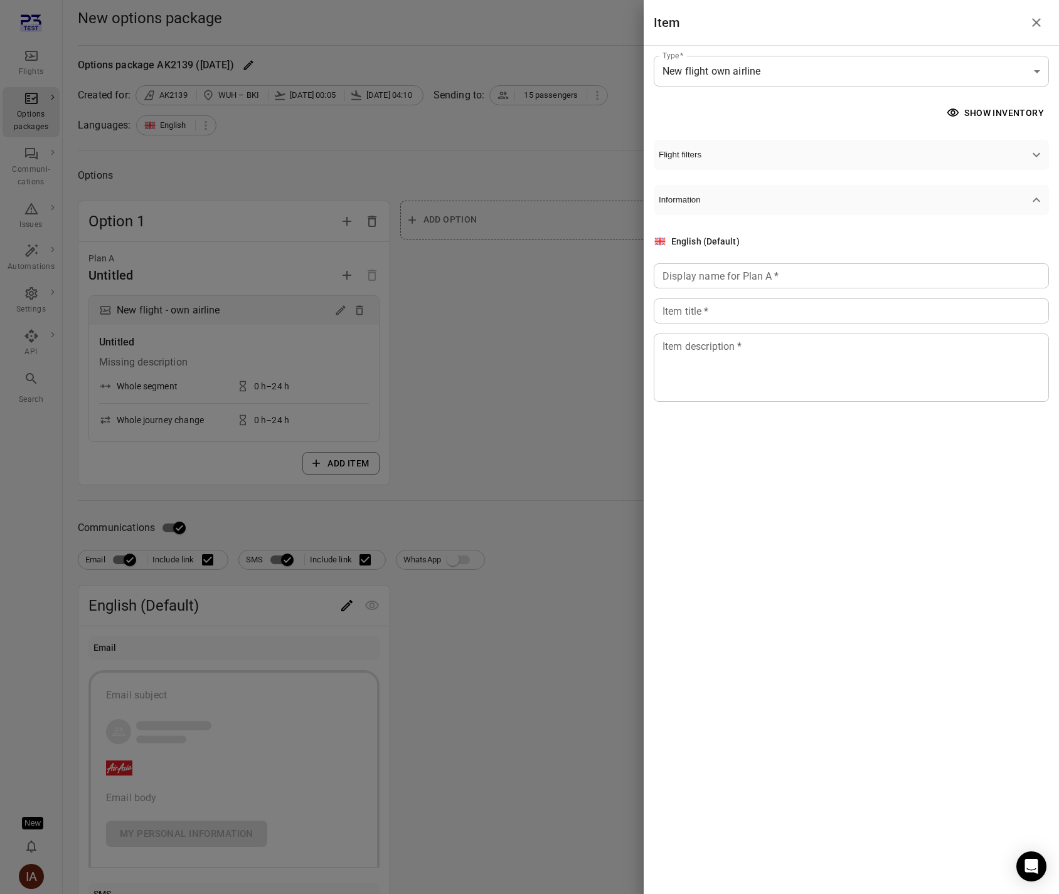
click at [812, 153] on span "Flight filters" at bounding box center [844, 154] width 370 height 9
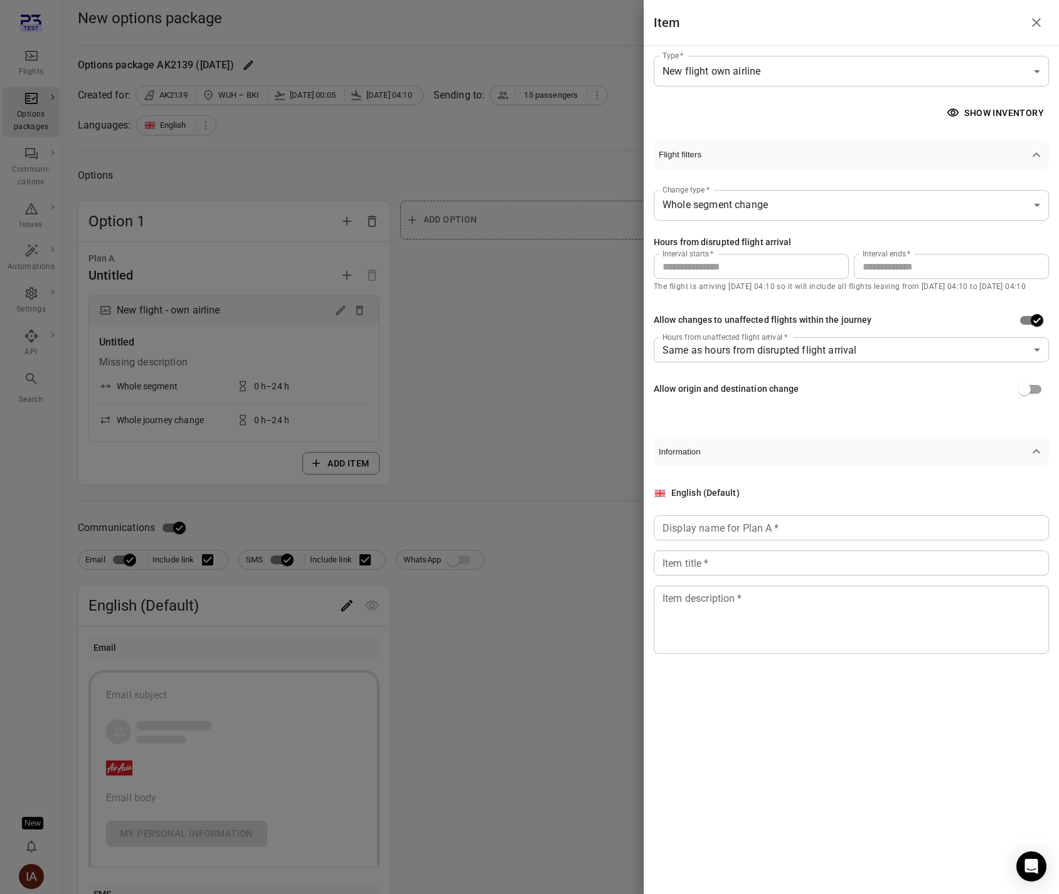
click at [813, 208] on body "**********" at bounding box center [529, 564] width 1059 height 1129
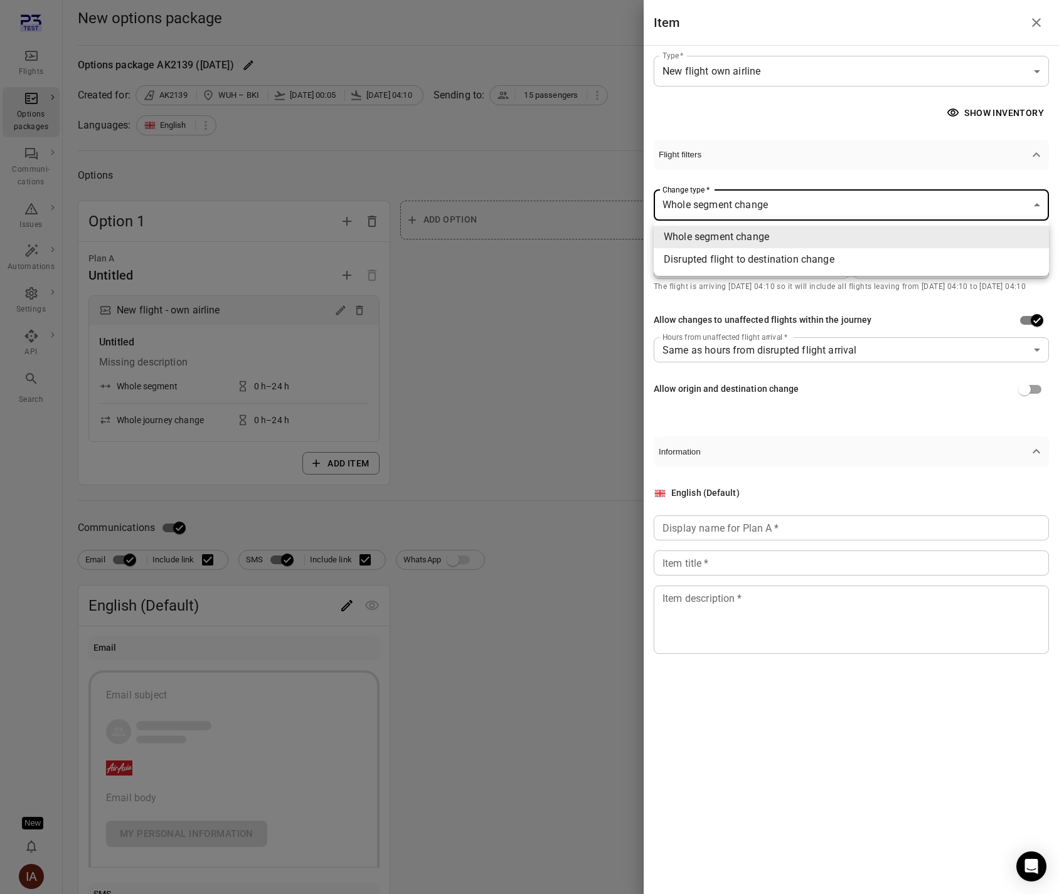
click at [812, 169] on div at bounding box center [529, 447] width 1059 height 894
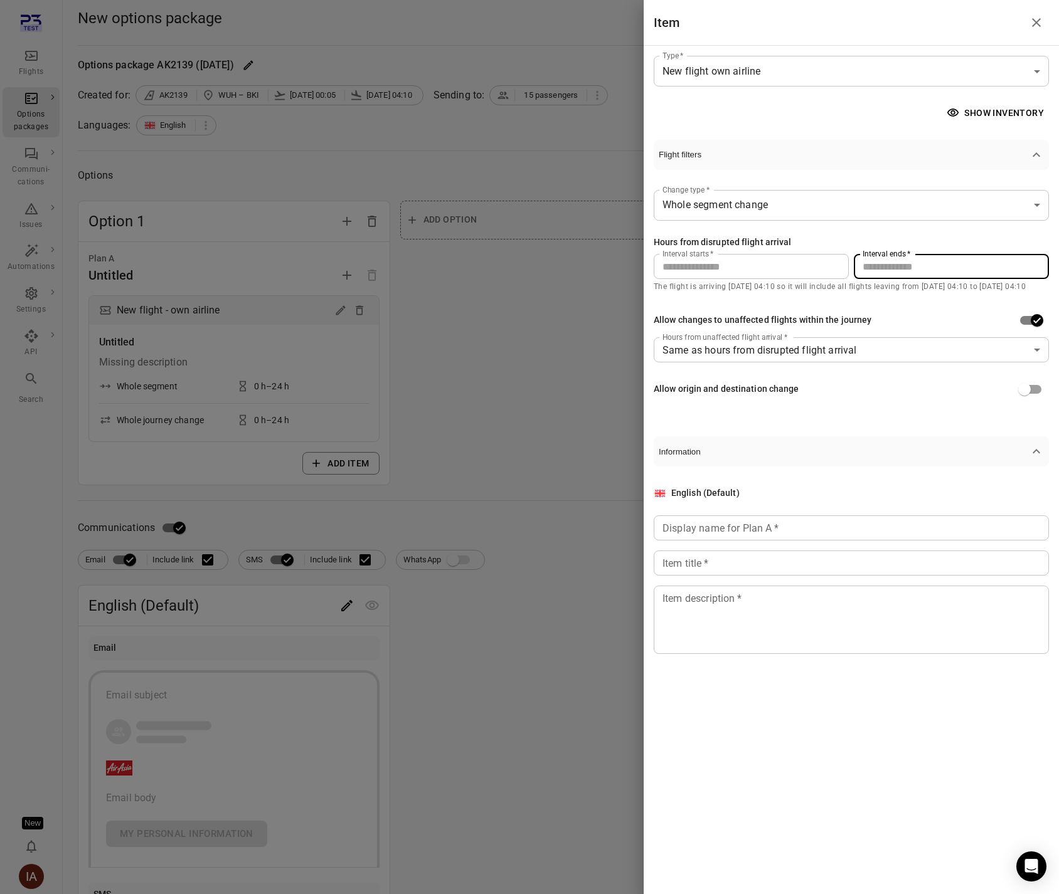
drag, startPoint x: 897, startPoint y: 266, endPoint x: 850, endPoint y: 268, distance: 47.1
click at [850, 268] on div "Interval starts   * * Interval starts   * Interval ends   * ** Interval ends   *" at bounding box center [850, 266] width 395 height 25
type input "**"
click at [1000, 116] on button "Show inventory" at bounding box center [996, 113] width 105 height 23
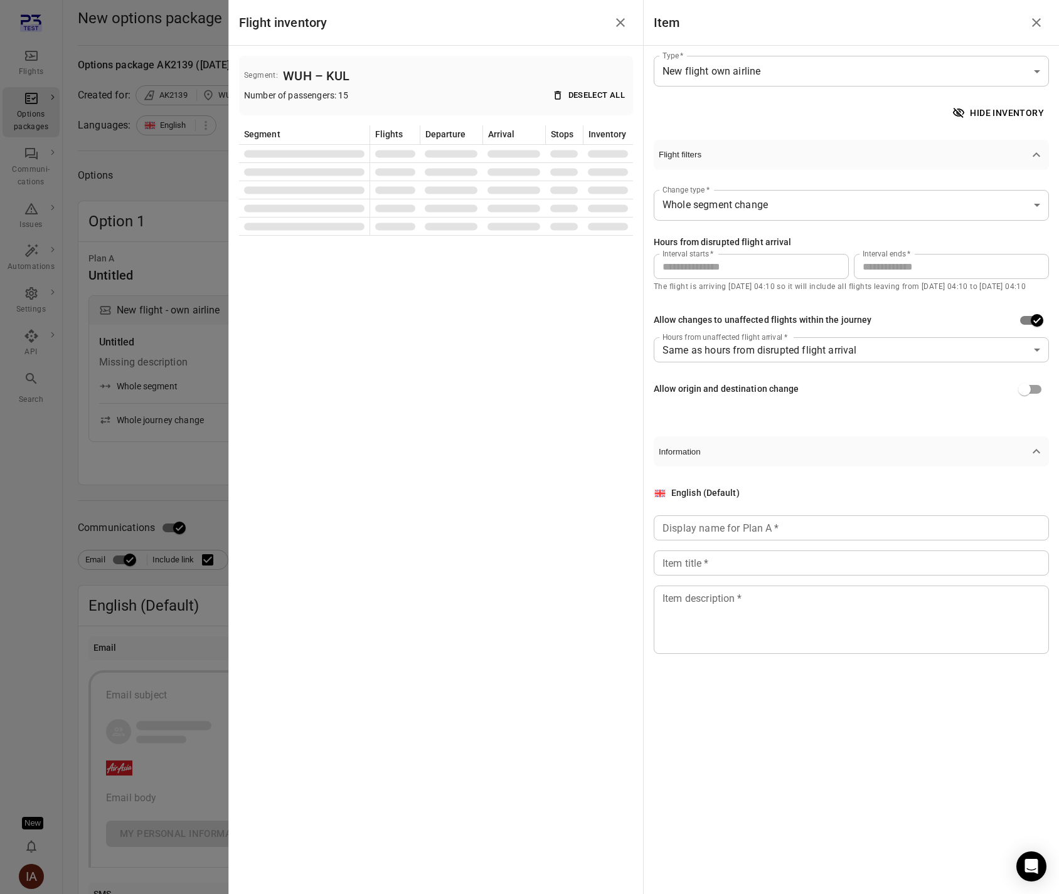
click at [799, 524] on input "Display name for Plan A   *" at bounding box center [850, 528] width 395 height 25
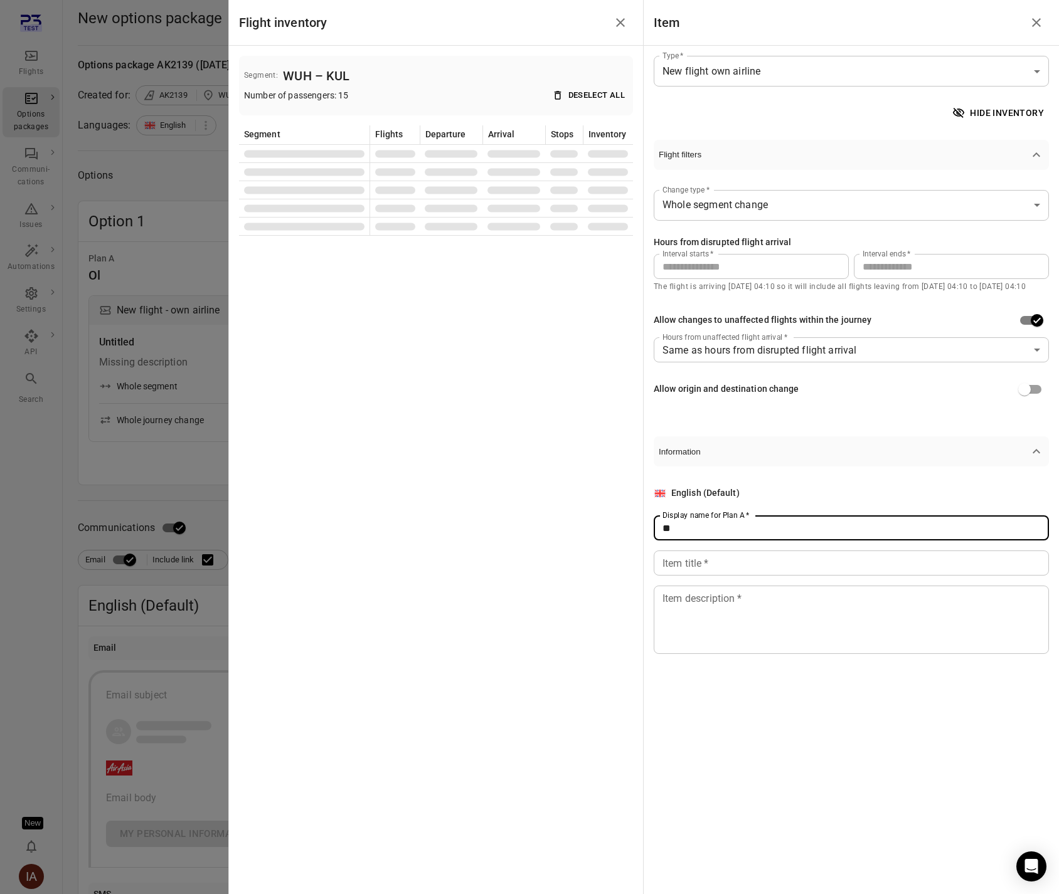
type input "*"
type input "******"
click at [783, 563] on input "Item title   *" at bounding box center [850, 563] width 395 height 25
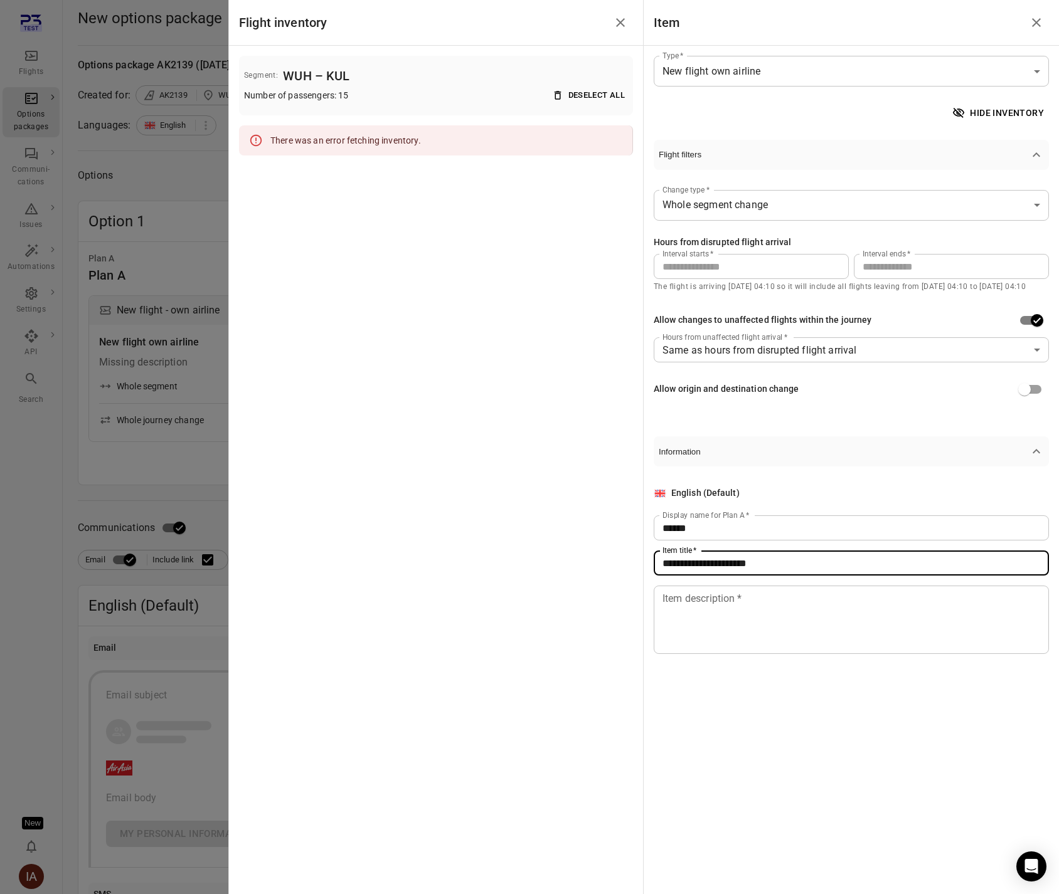
type input "**********"
click at [773, 604] on textarea "Item description   *" at bounding box center [851, 620] width 378 height 58
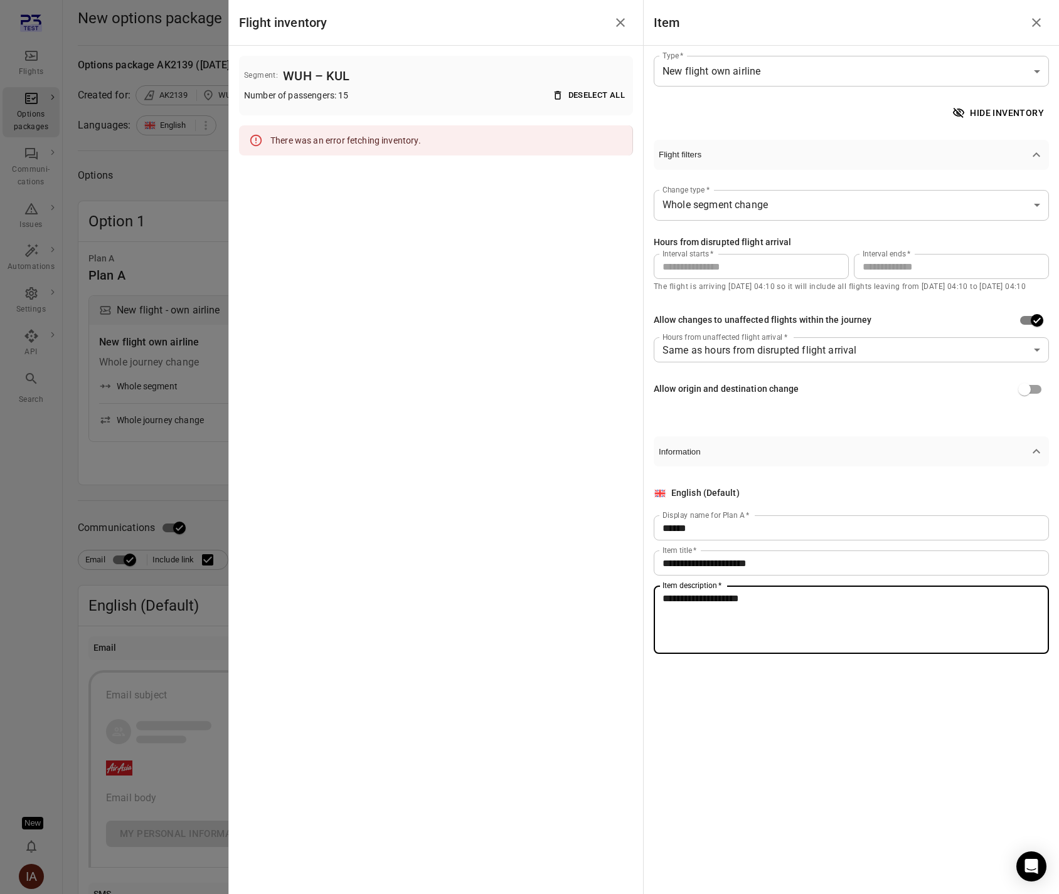
type textarea "**********"
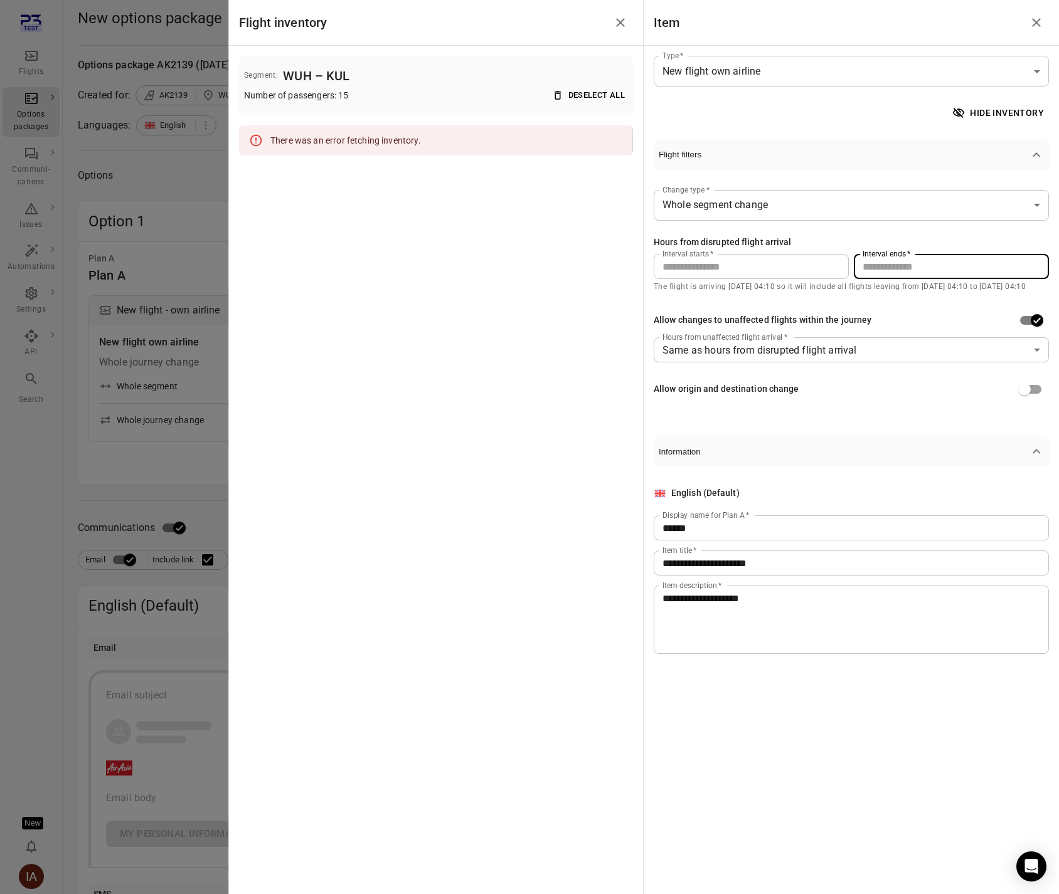
drag, startPoint x: 894, startPoint y: 263, endPoint x: 857, endPoint y: 255, distance: 37.3
click at [857, 255] on input "**" at bounding box center [951, 266] width 195 height 25
type input "***"
click at [855, 167] on button "Flight filters" at bounding box center [850, 155] width 395 height 30
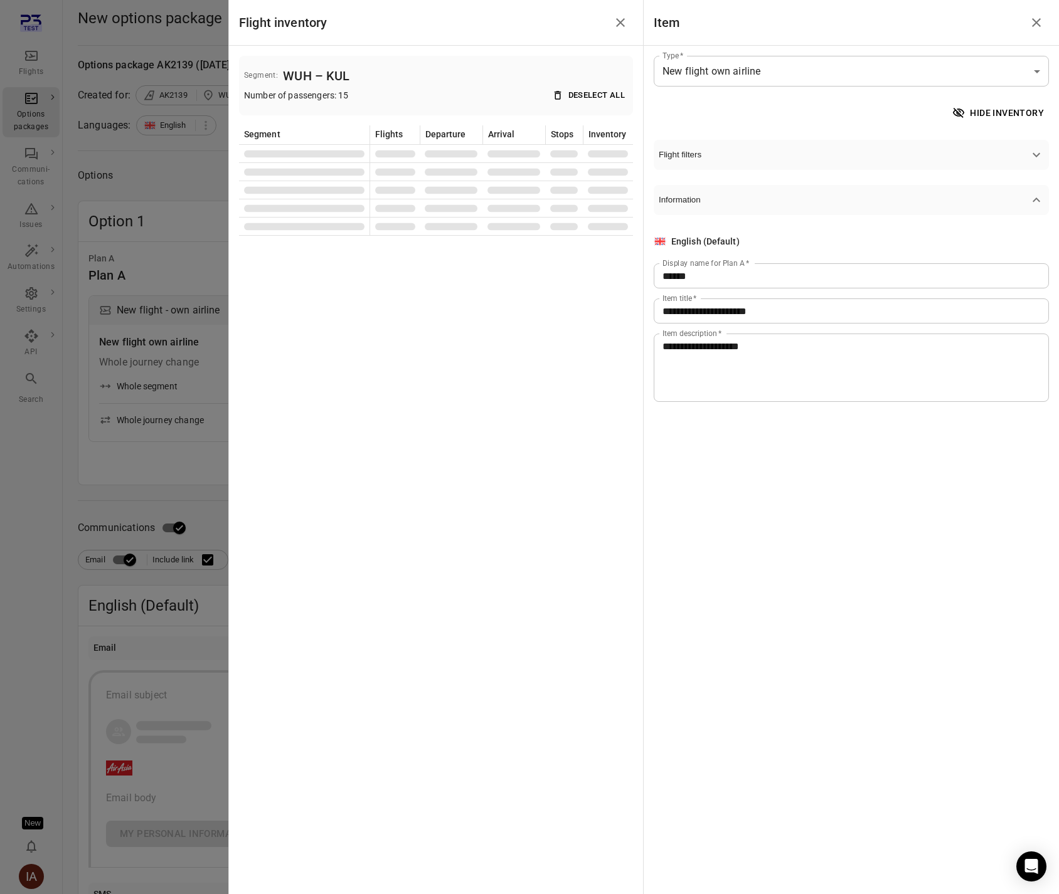
click at [832, 163] on button "Flight filters" at bounding box center [850, 155] width 395 height 30
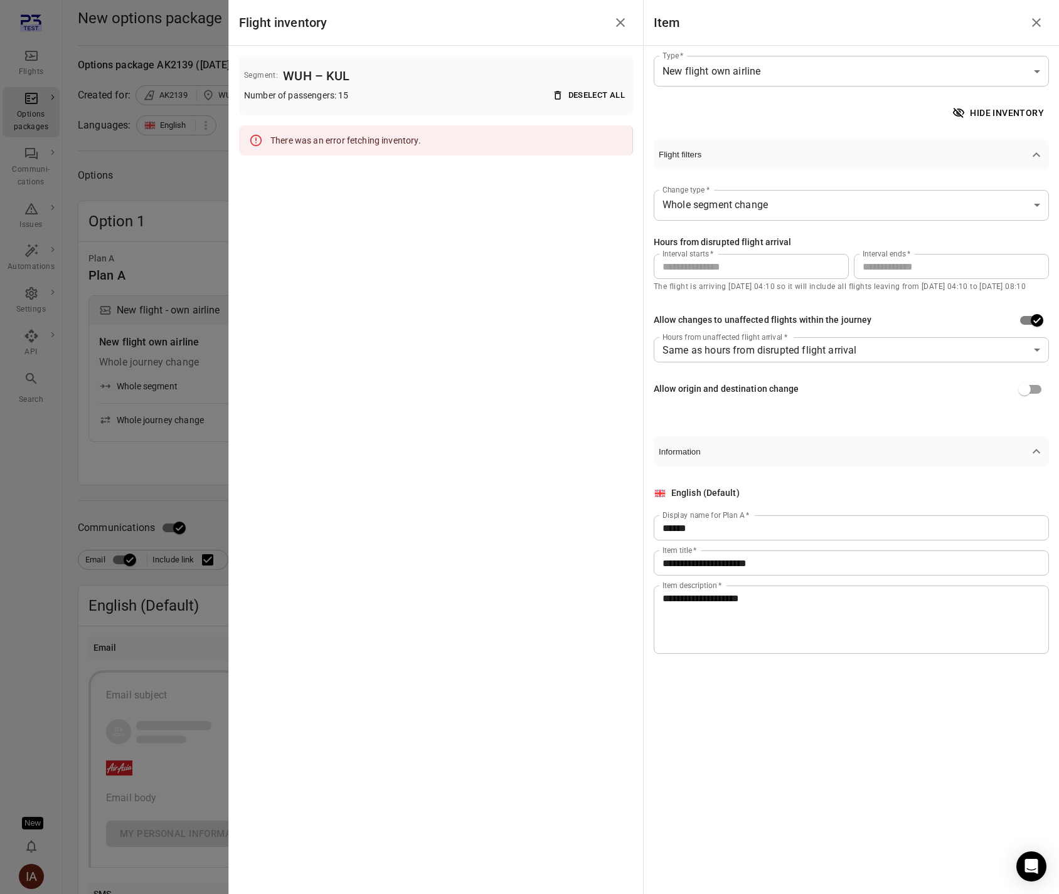
click at [795, 213] on body "**********" at bounding box center [529, 564] width 1059 height 1129
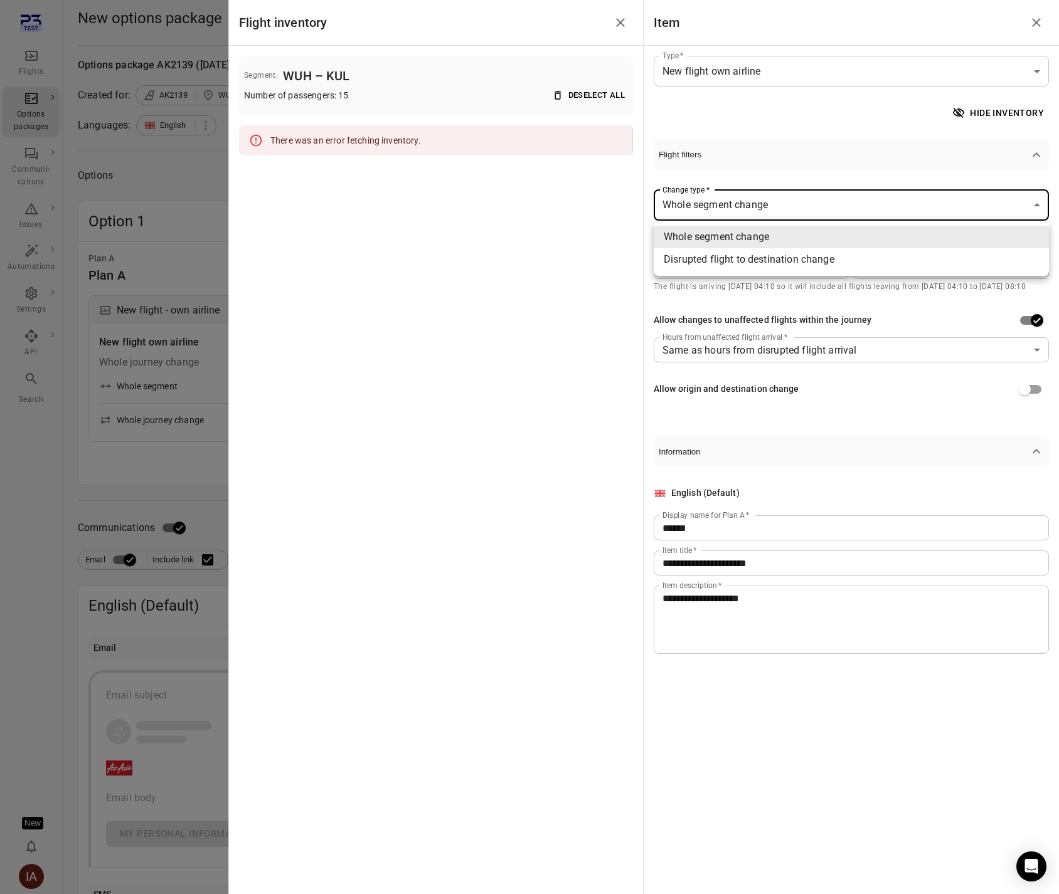
click at [781, 261] on span "Disrupted flight to destination change" at bounding box center [851, 259] width 375 height 15
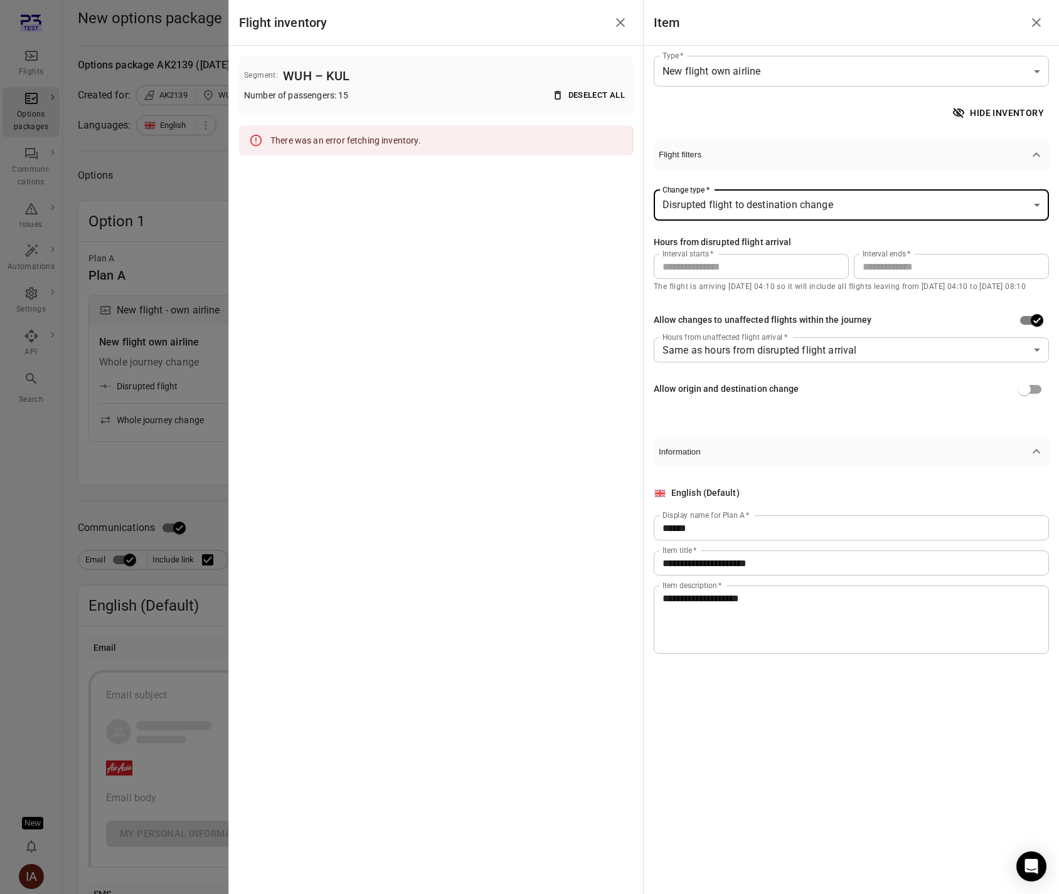
click at [766, 215] on body "**********" at bounding box center [529, 564] width 1059 height 1129
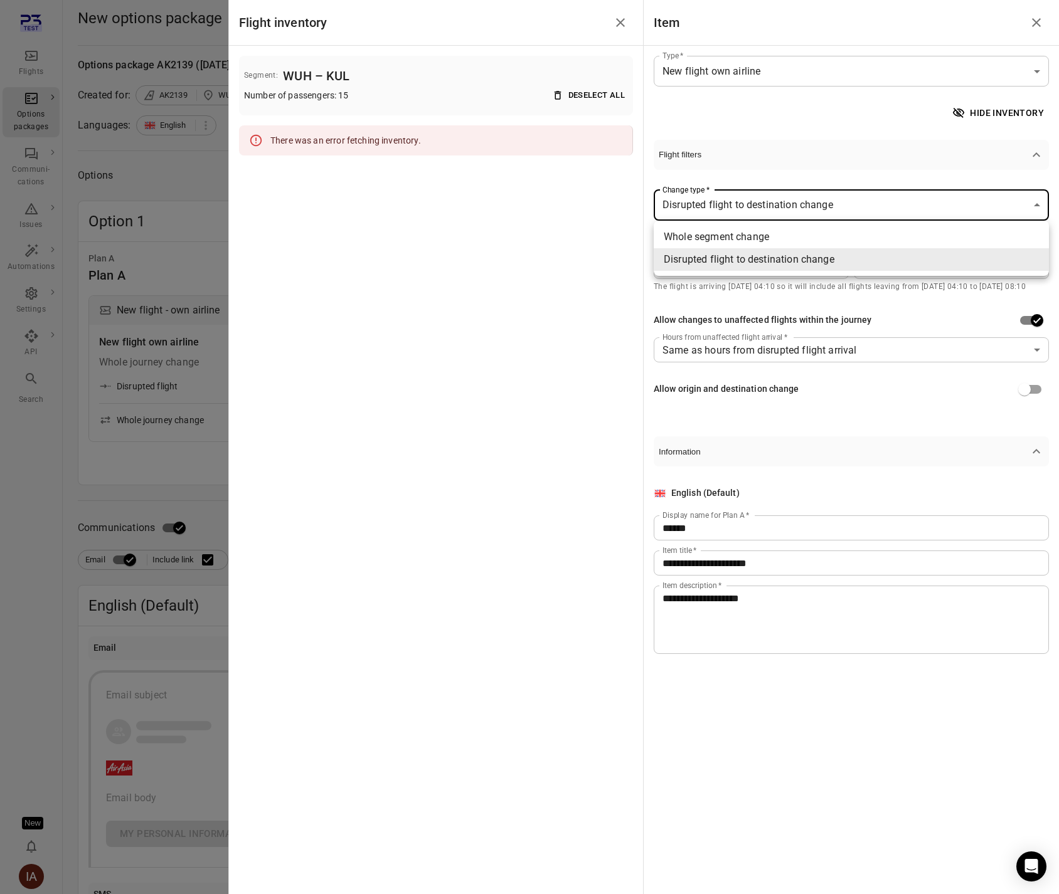
click at [759, 242] on span "Whole segment change" at bounding box center [851, 237] width 375 height 15
type input "**********"
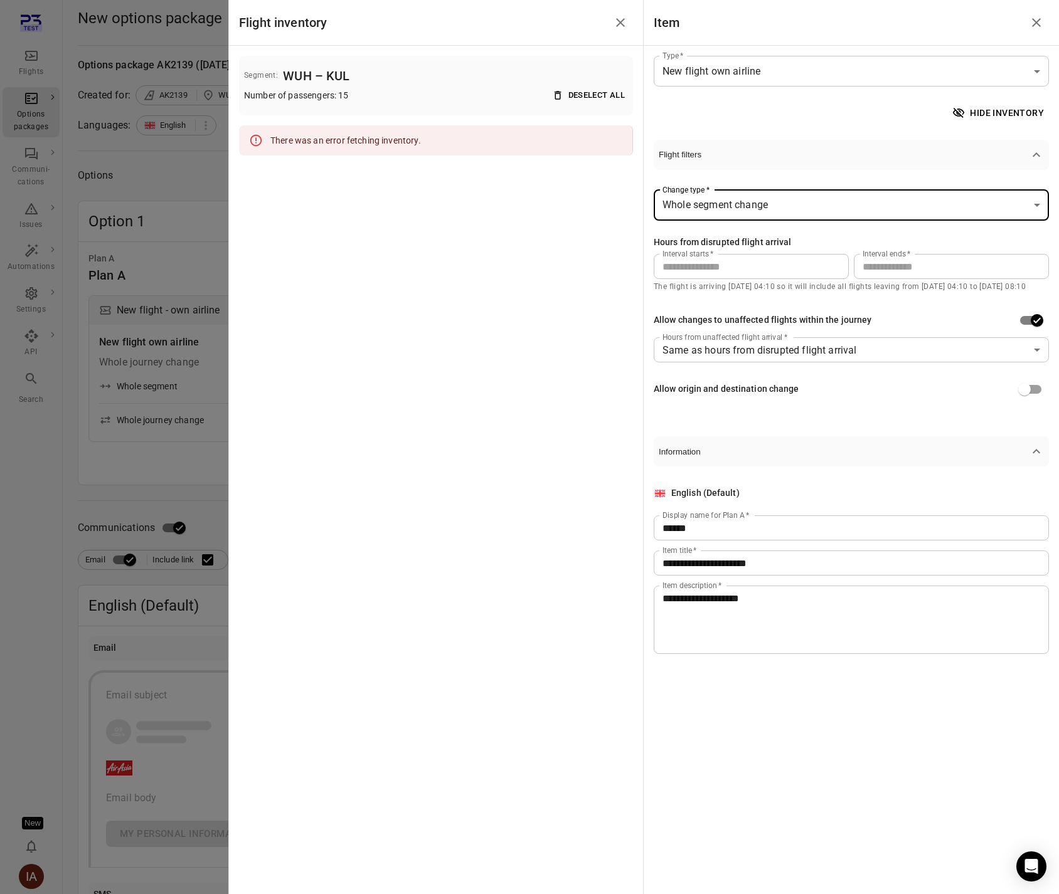
click at [956, 71] on body "**********" at bounding box center [529, 564] width 1059 height 1129
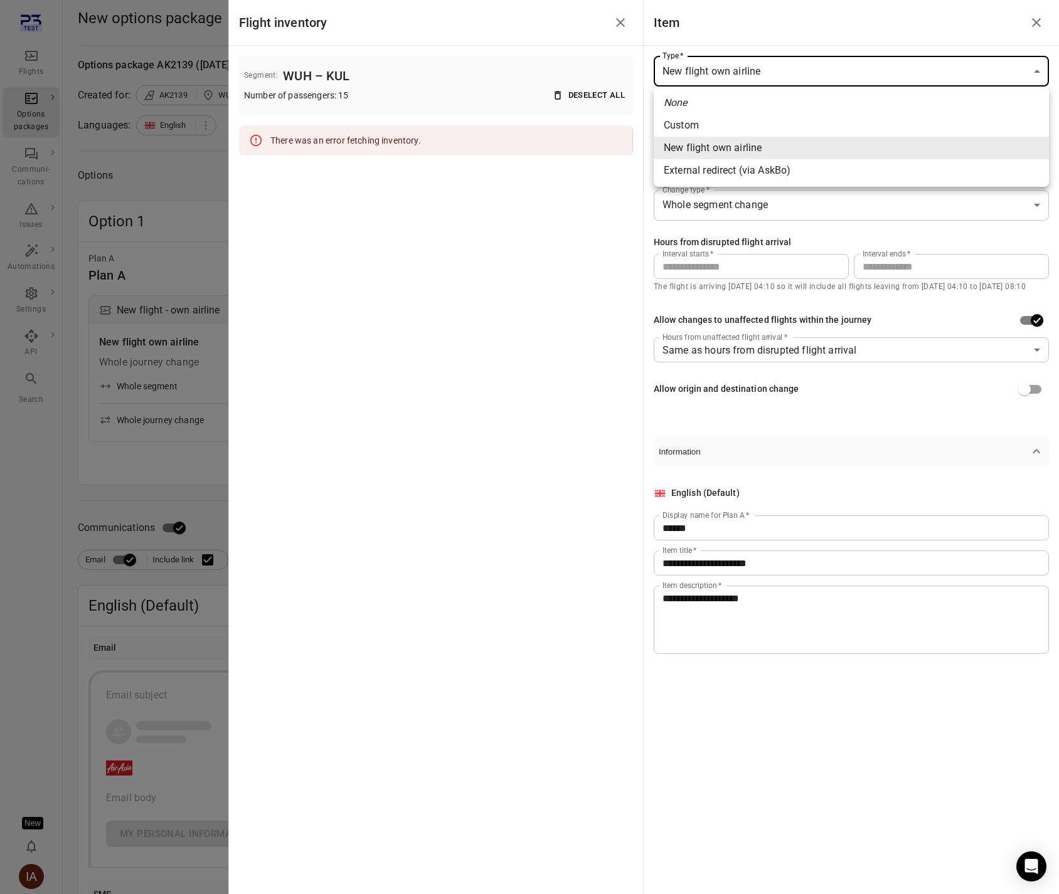
click at [770, 168] on span "External redirect (via AskBo)" at bounding box center [851, 170] width 375 height 15
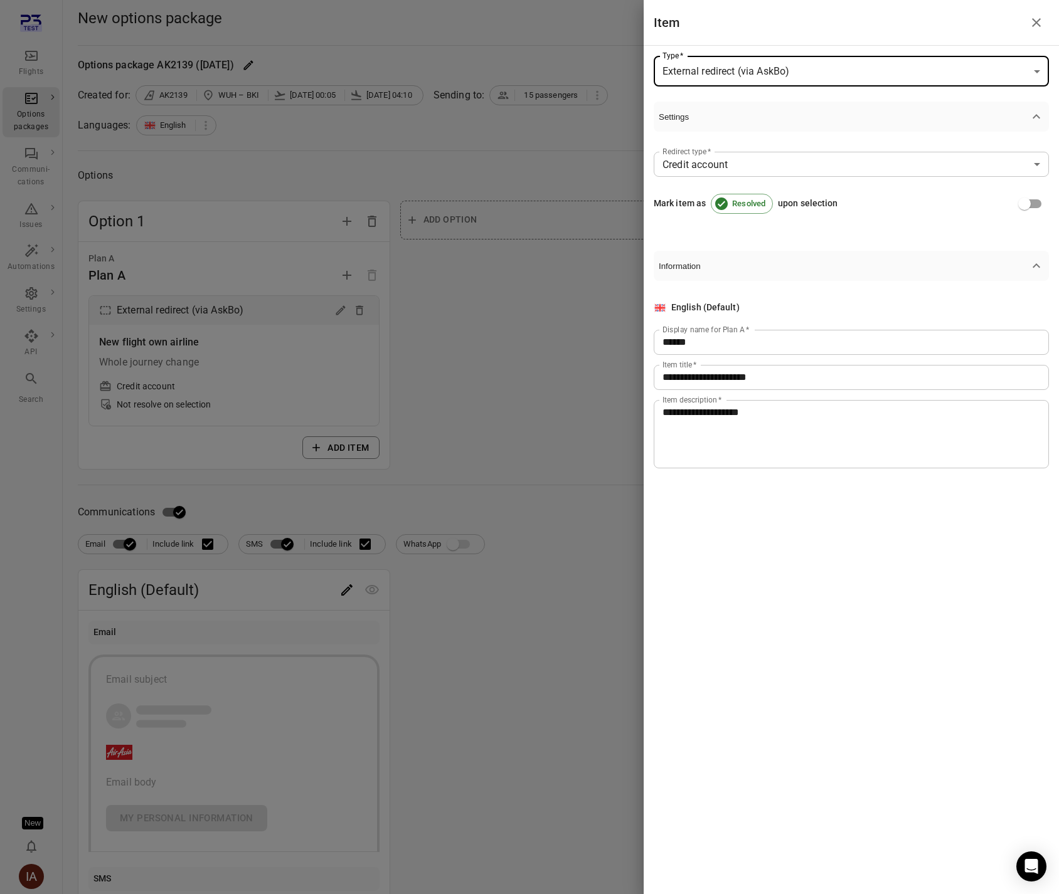
click at [775, 63] on body "**********" at bounding box center [529, 556] width 1059 height 1113
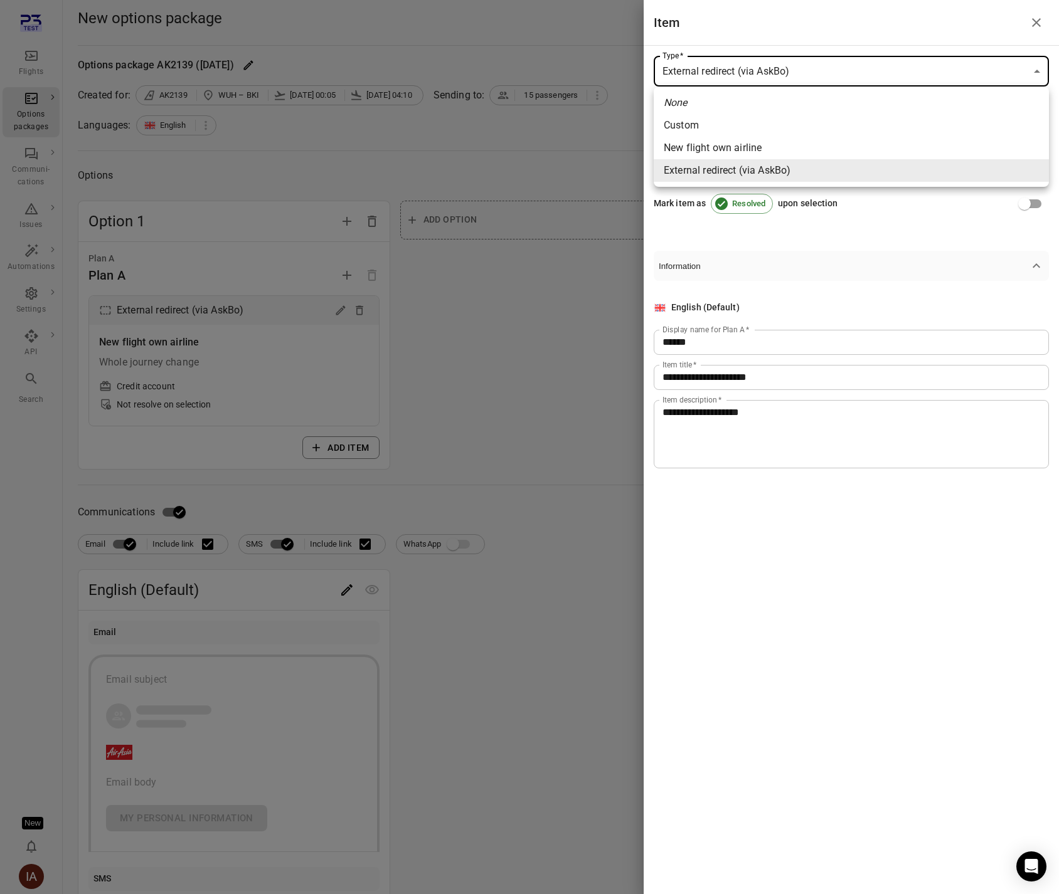
click at [768, 262] on div at bounding box center [529, 447] width 1059 height 894
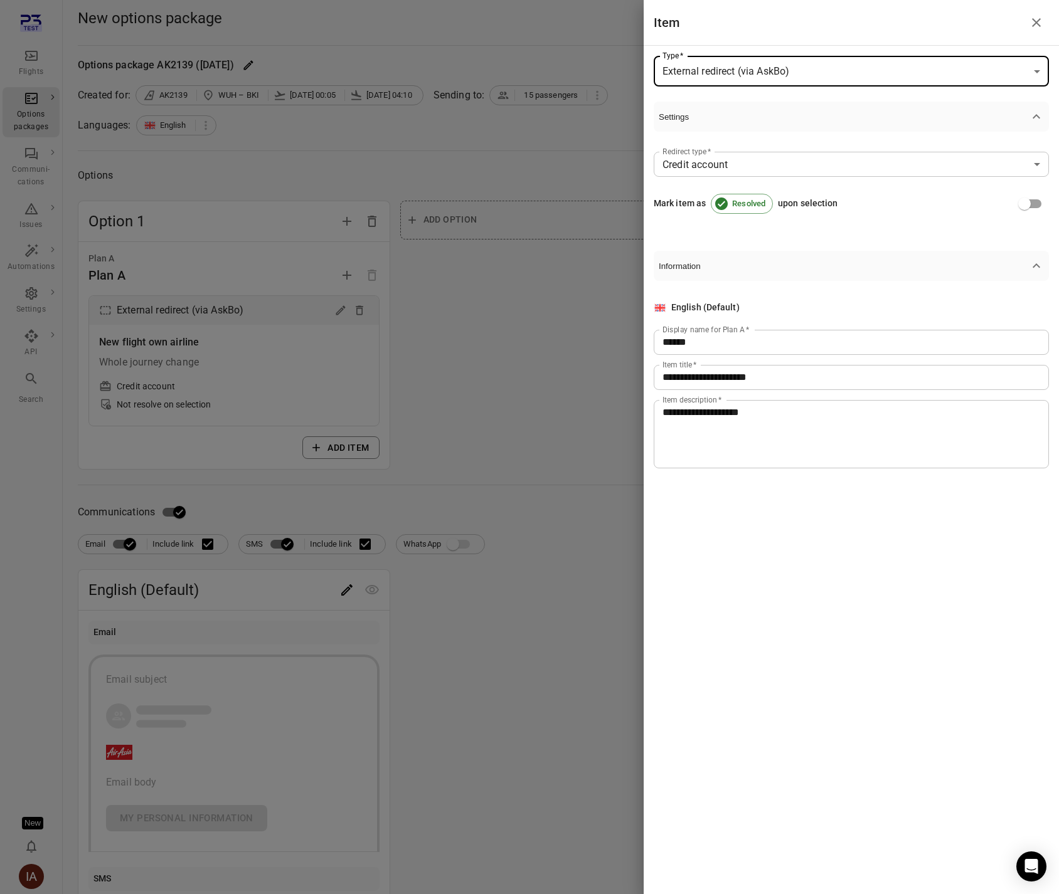
click at [749, 155] on body "**********" at bounding box center [529, 556] width 1059 height 1113
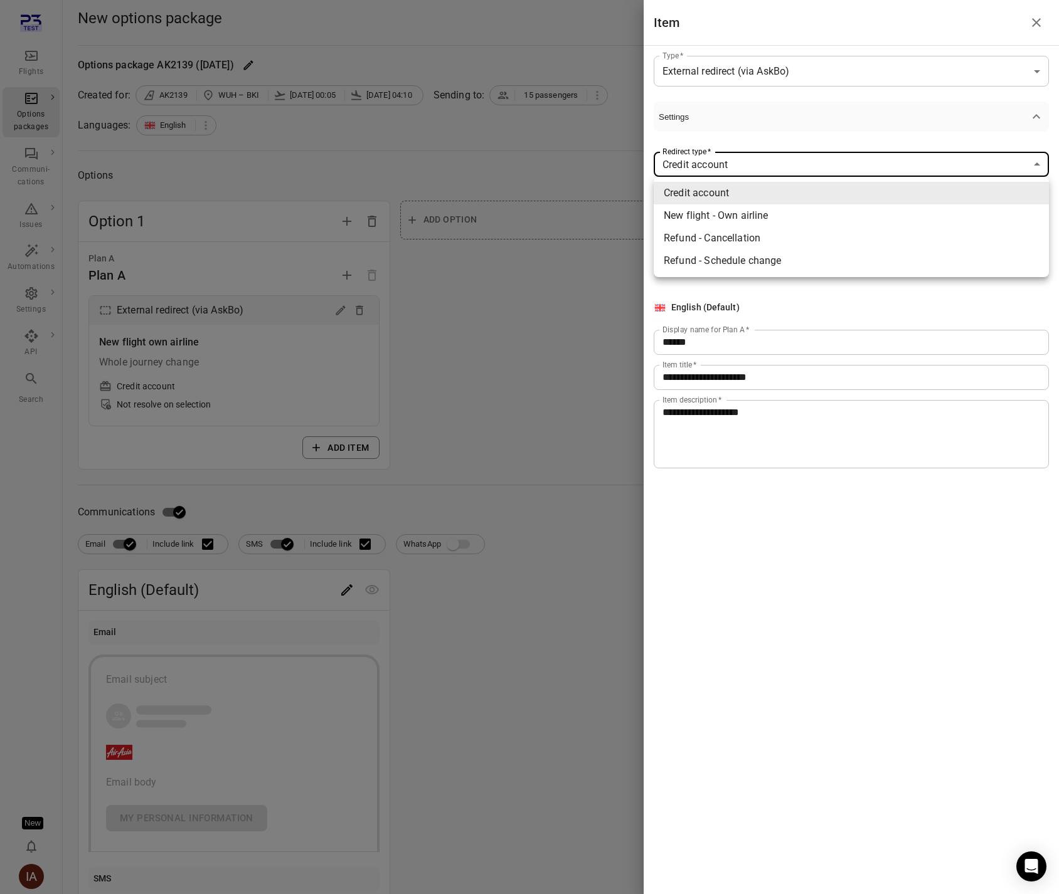
click at [763, 136] on div at bounding box center [529, 447] width 1059 height 894
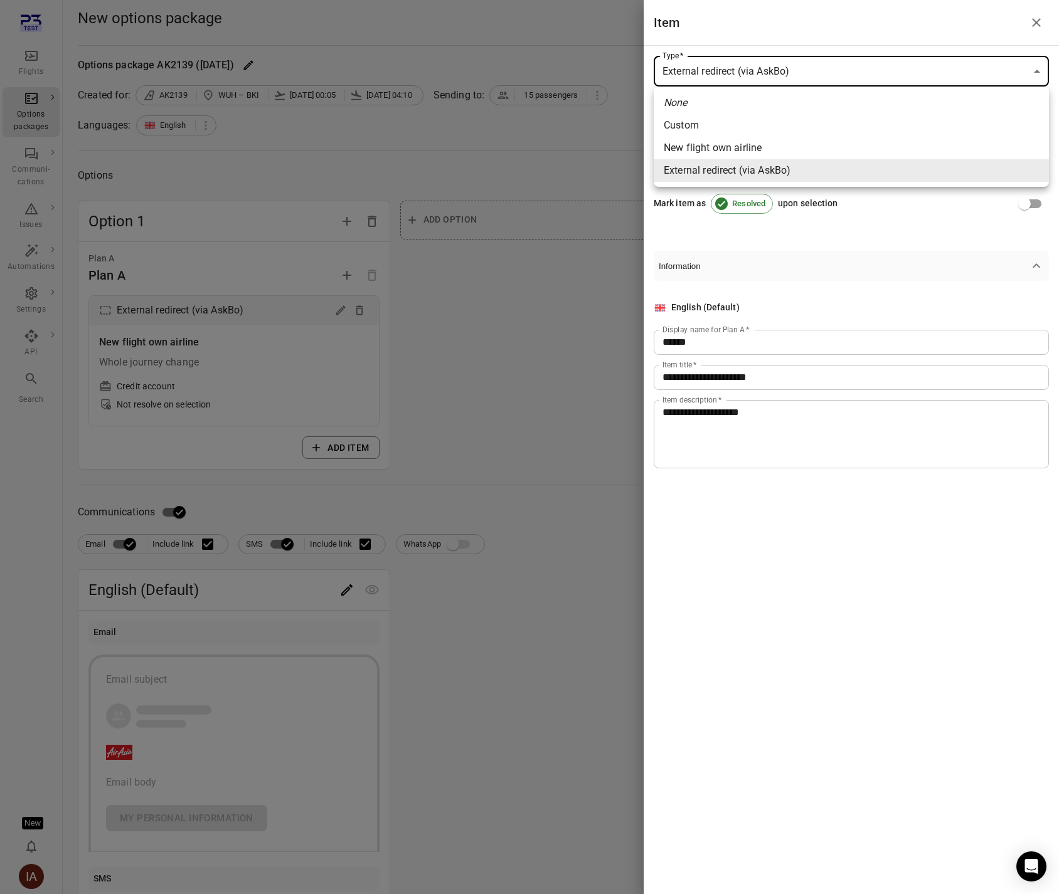
click at [754, 79] on body "**********" at bounding box center [529, 556] width 1059 height 1113
click at [743, 151] on span "New flight own airline" at bounding box center [851, 147] width 375 height 15
type input "**********"
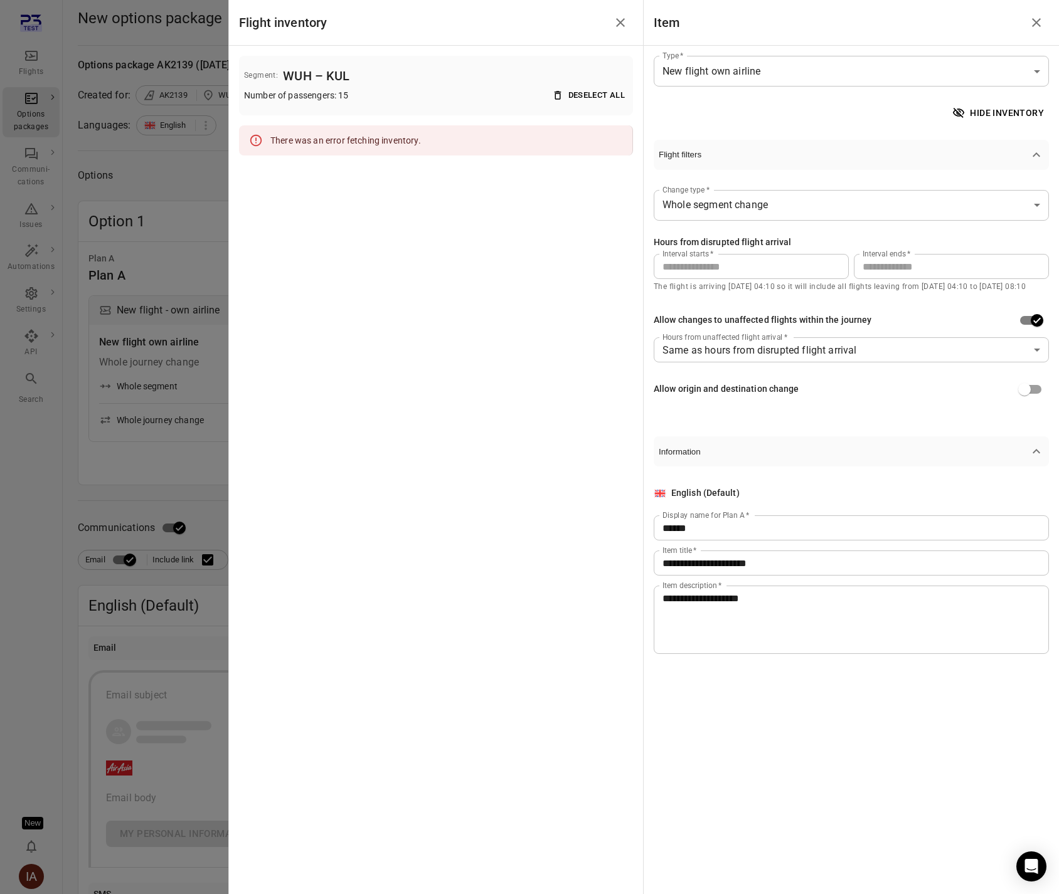
click at [200, 144] on div at bounding box center [529, 447] width 1059 height 894
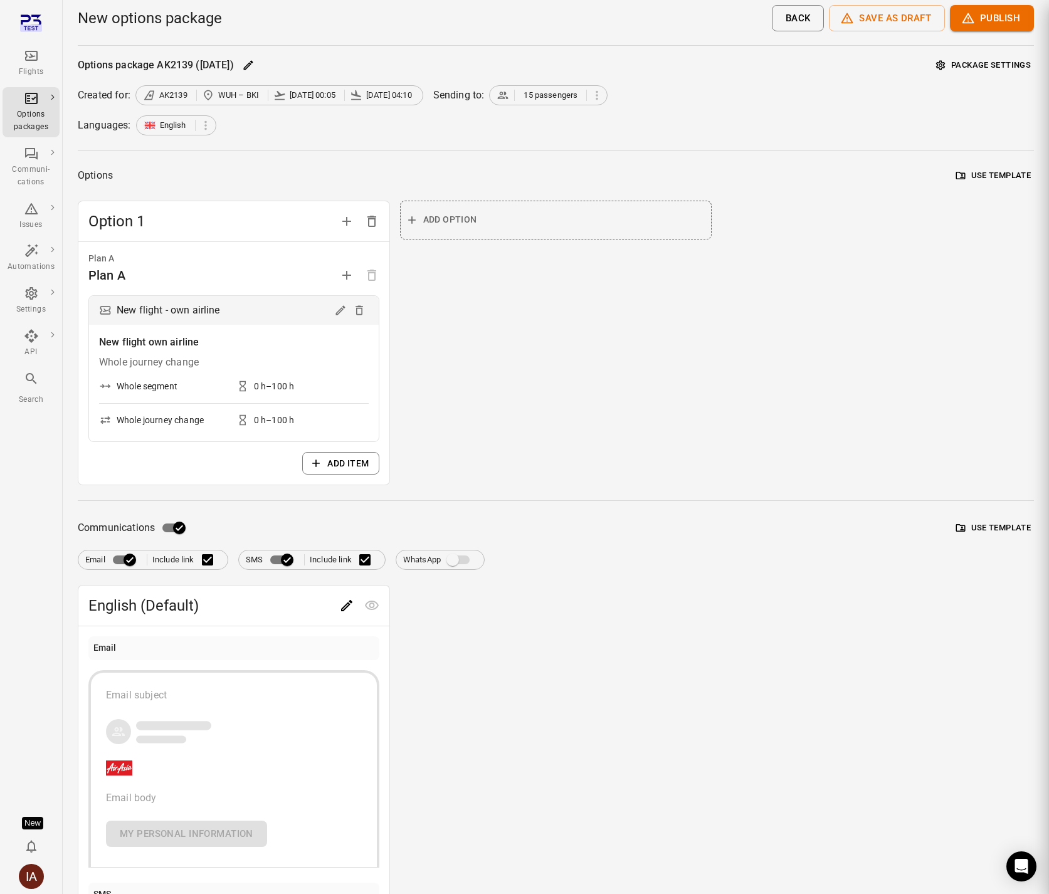
click at [188, 192] on div "Options Use template Option 1 Plan A Plan A New flight - own airline New flight…" at bounding box center [556, 325] width 956 height 319
click at [27, 70] on div "Flights" at bounding box center [31, 72] width 47 height 13
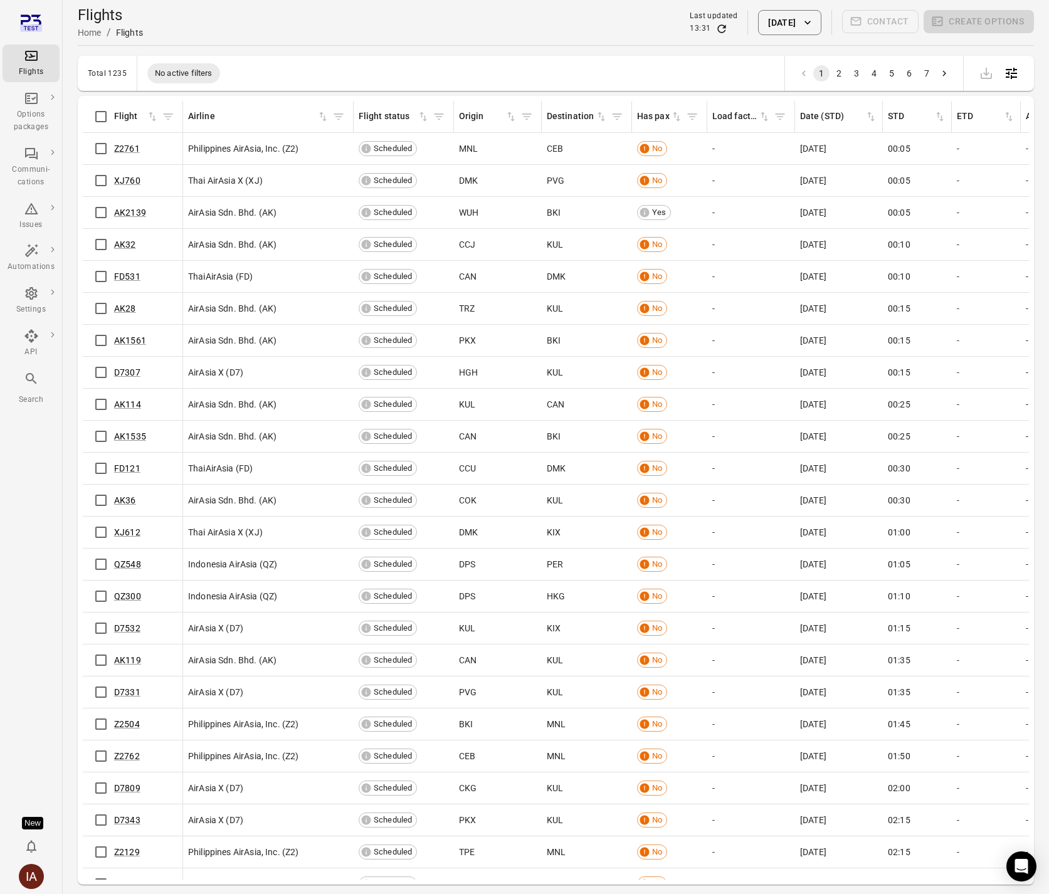
click at [816, 27] on button "29 Aug 2025" at bounding box center [789, 22] width 63 height 25
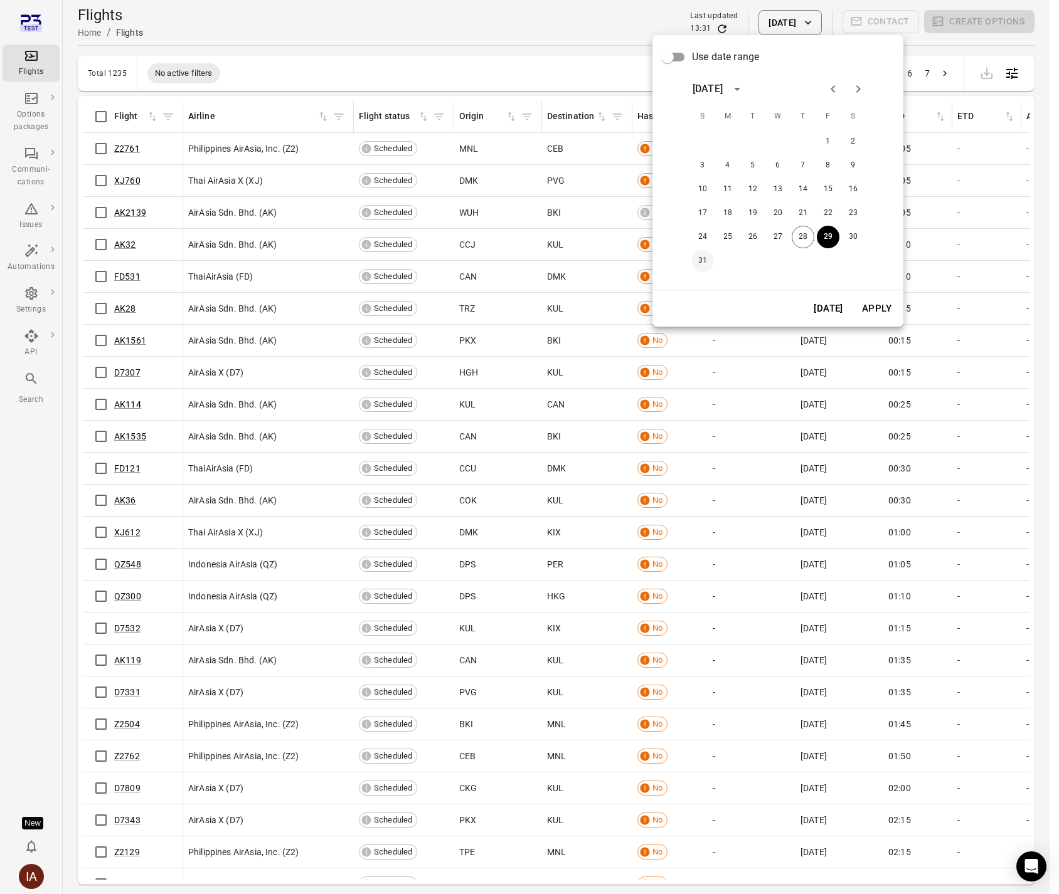
click at [700, 260] on button "31" at bounding box center [702, 261] width 23 height 23
click at [880, 308] on button "Apply" at bounding box center [876, 308] width 43 height 26
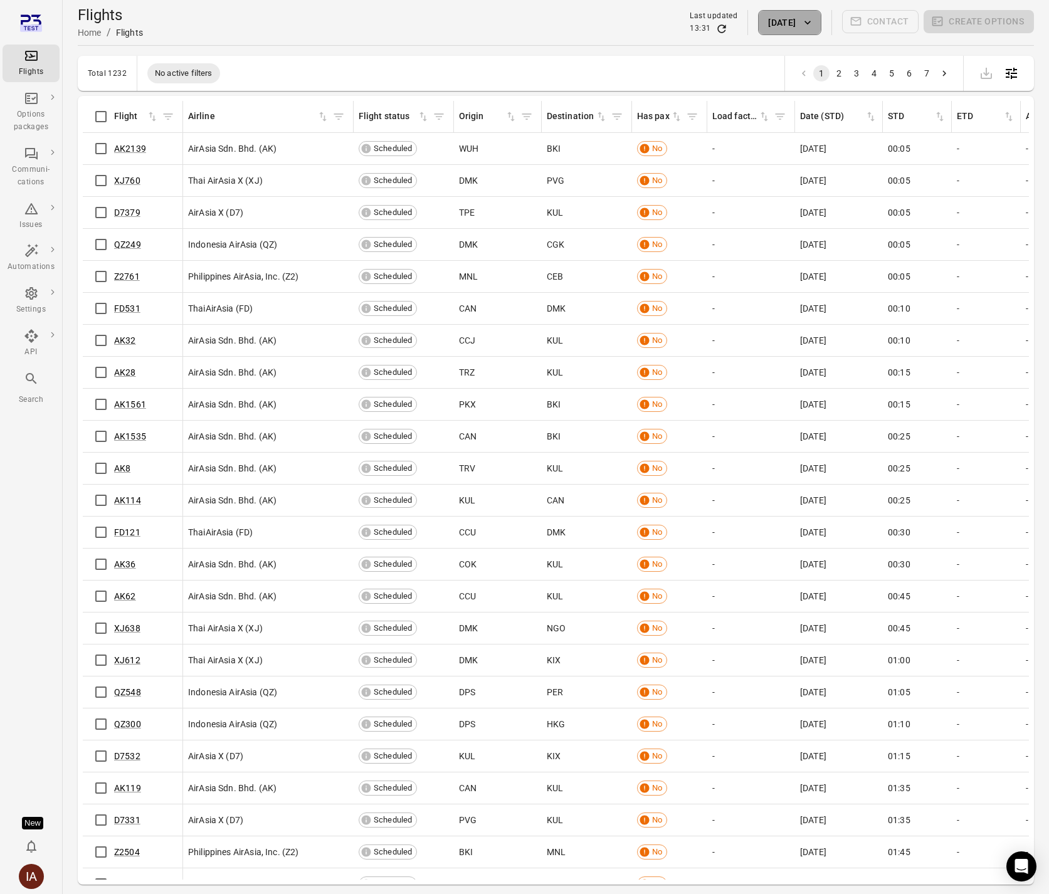
click at [758, 34] on button "31 Aug 2025" at bounding box center [789, 22] width 63 height 25
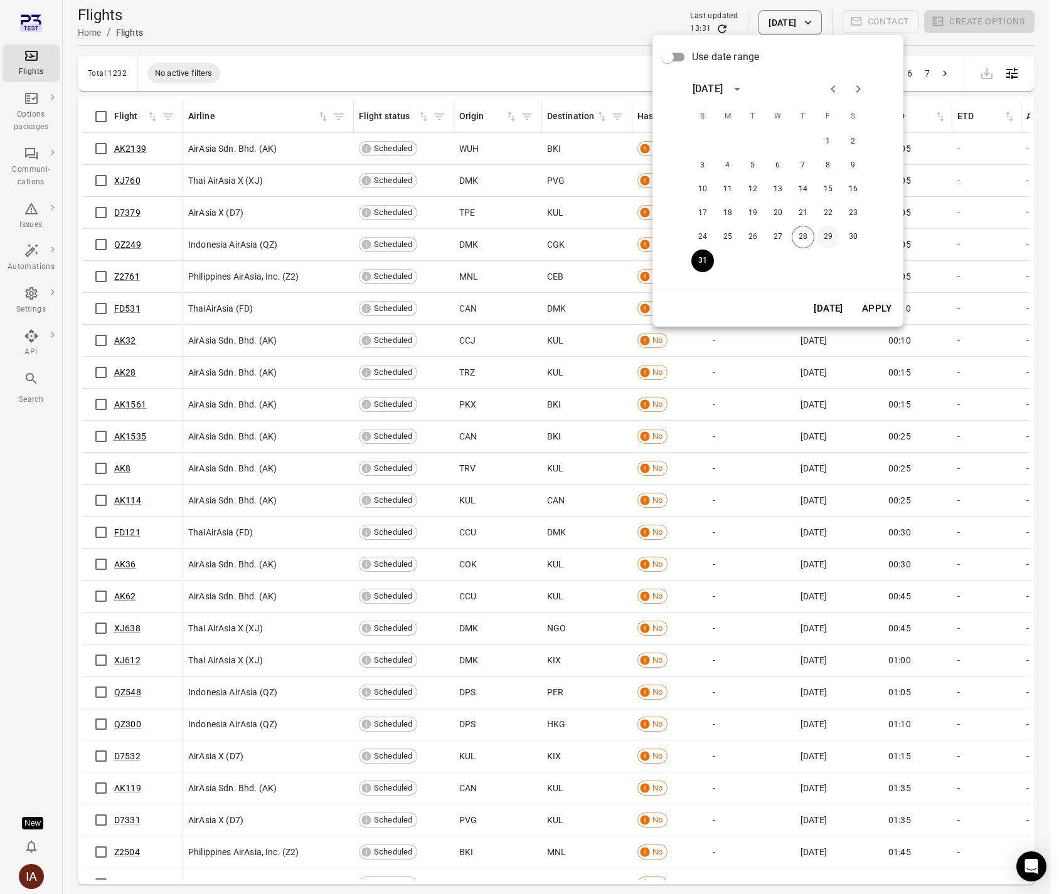
click at [824, 237] on button "29" at bounding box center [828, 237] width 23 height 23
click at [879, 309] on button "Apply" at bounding box center [876, 308] width 43 height 26
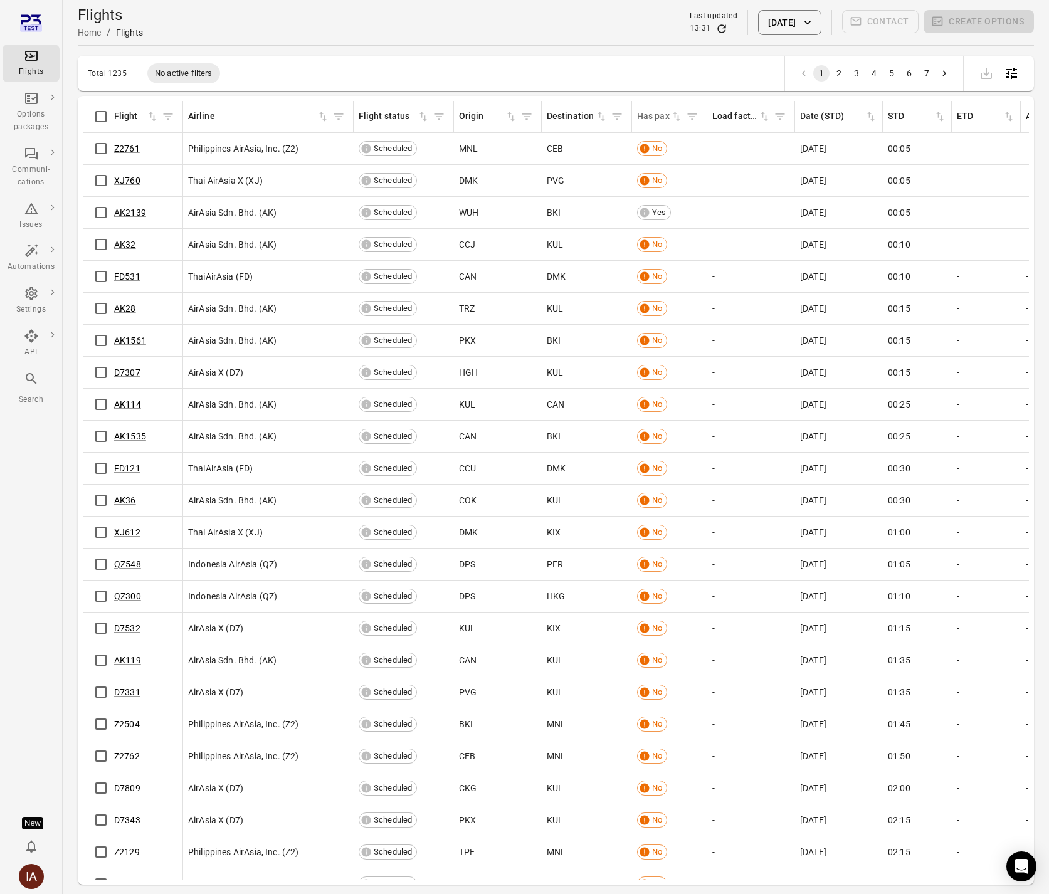
click at [676, 118] on icon "Sort by has pax in ascending order" at bounding box center [676, 116] width 13 height 13
click at [676, 115] on icon "Sort by has pax in descending order" at bounding box center [676, 116] width 13 height 13
click at [123, 149] on link "AK5139" at bounding box center [130, 149] width 32 height 10
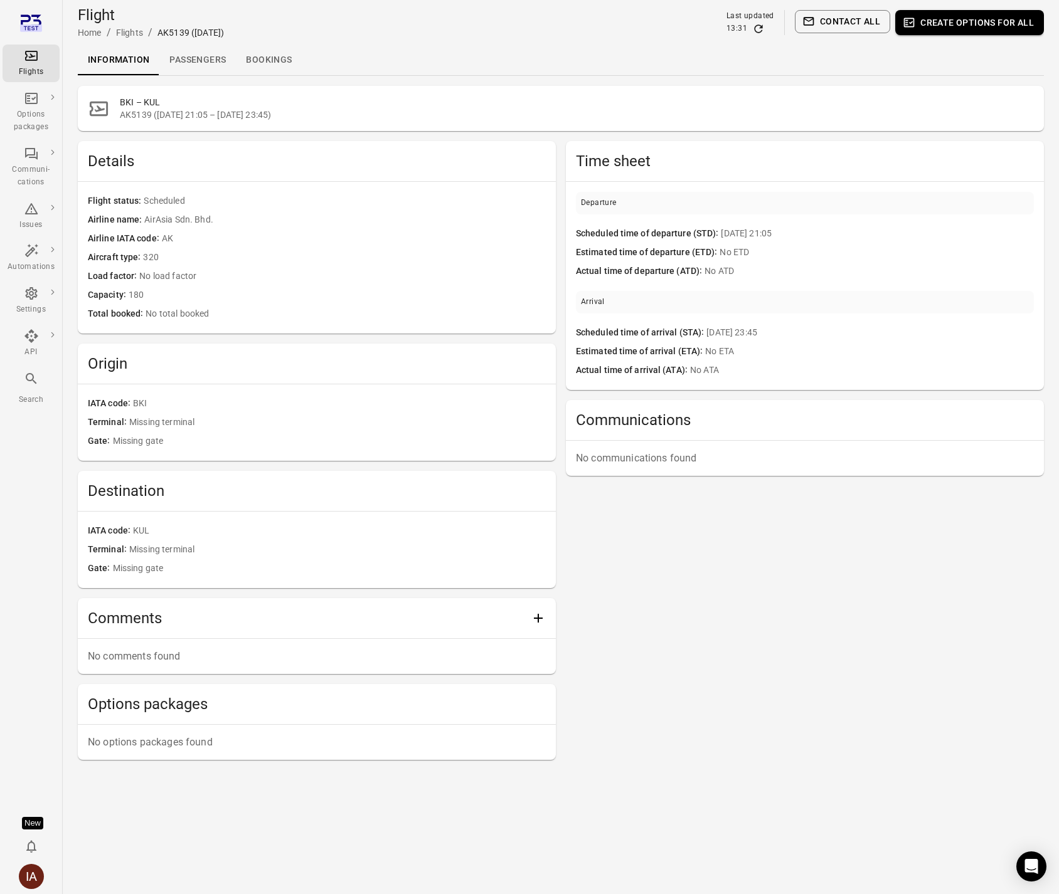
click at [174, 62] on link "Passengers" at bounding box center [197, 60] width 77 height 30
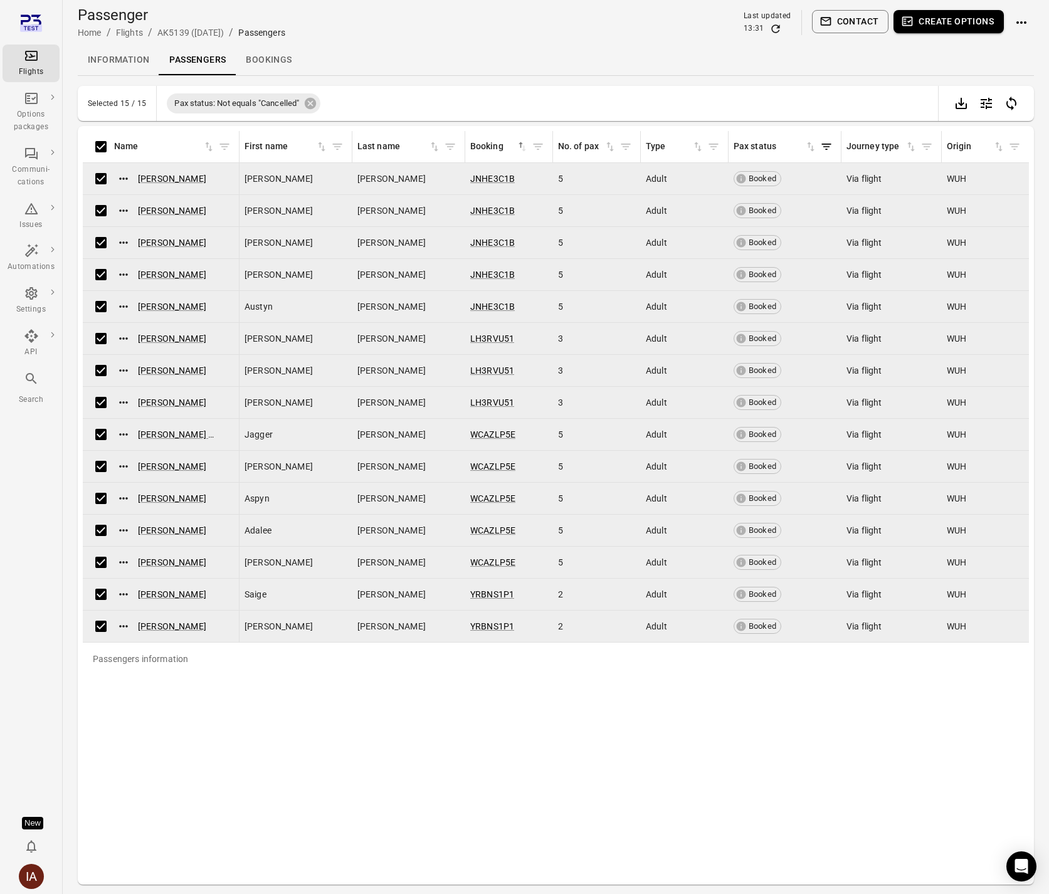
click at [961, 27] on button "Create options" at bounding box center [949, 21] width 110 height 23
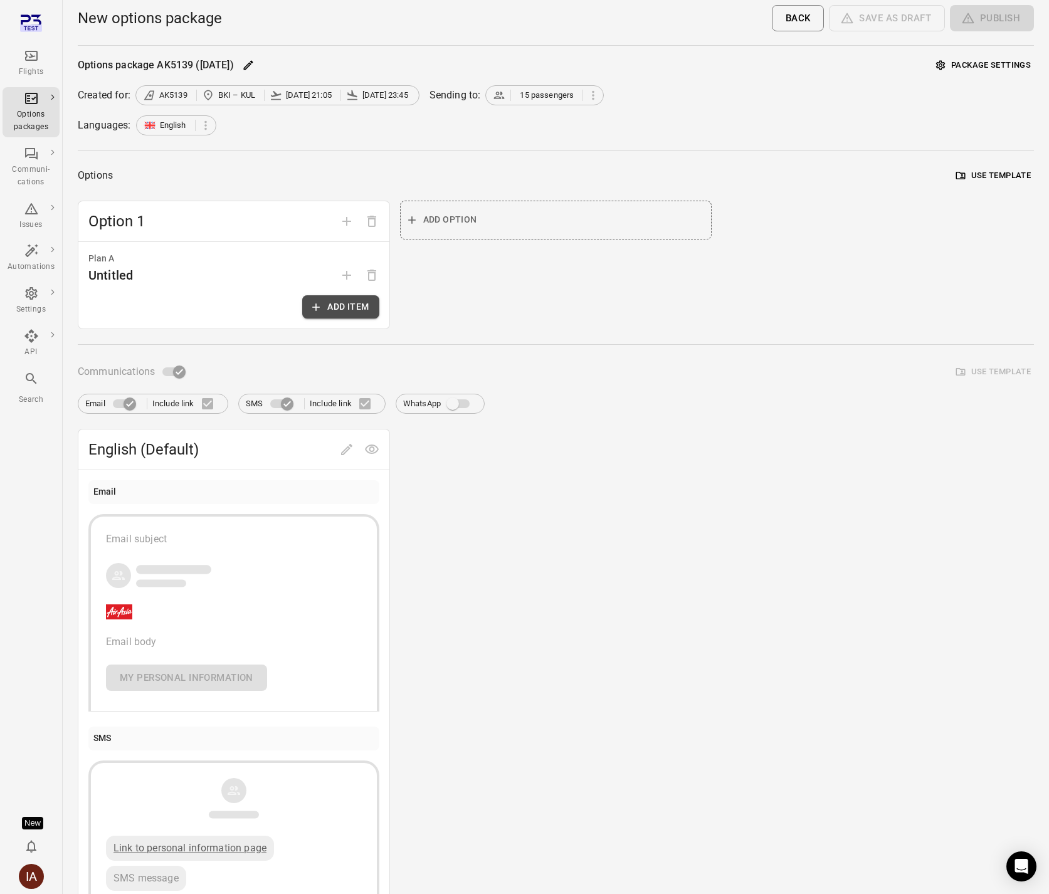
click at [326, 306] on button "Add item" at bounding box center [340, 306] width 77 height 23
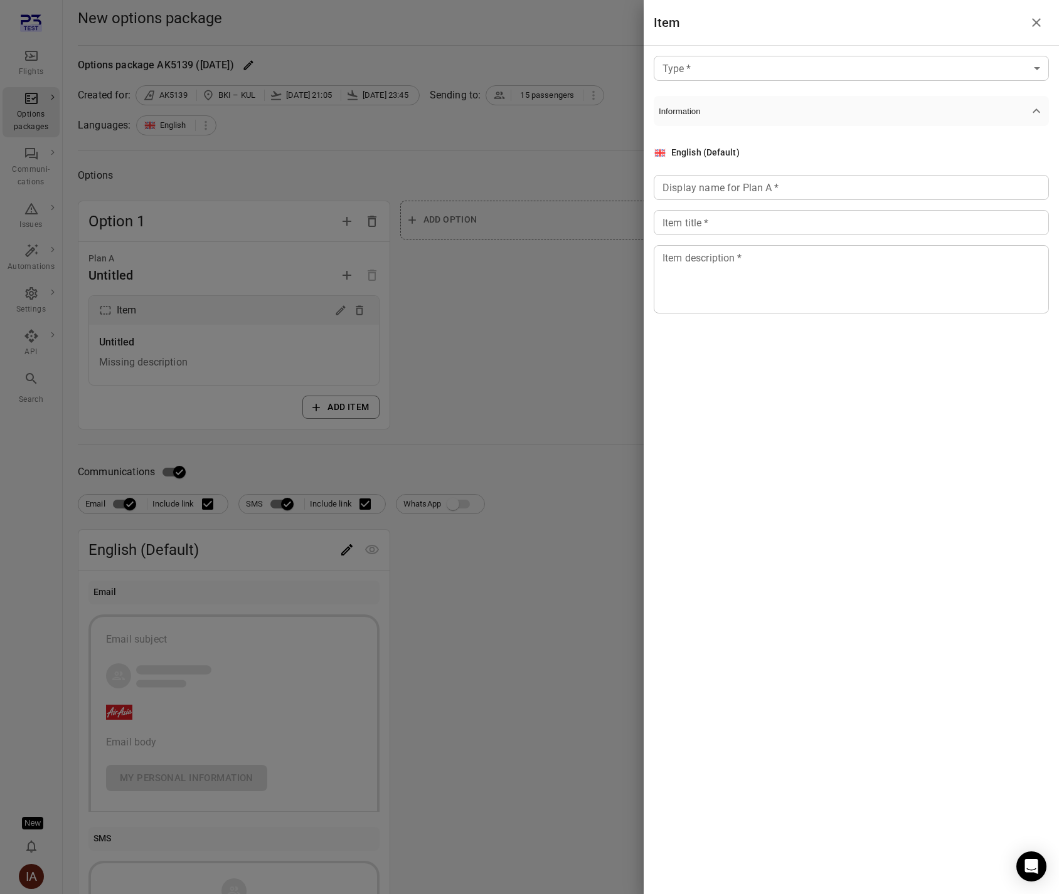
click at [938, 60] on body "Flights Options packages Communi-cations Issues Automations Settings API Search…" at bounding box center [529, 536] width 1059 height 1073
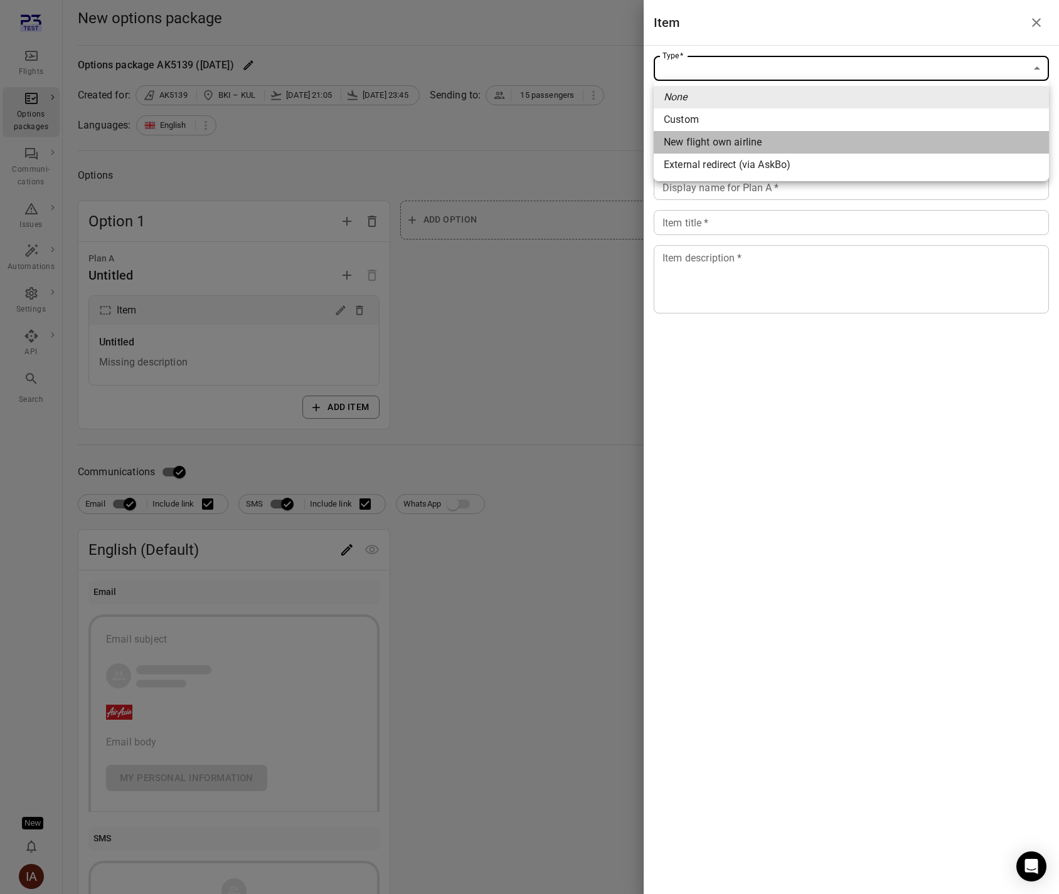
click at [802, 142] on span "New flight own airline" at bounding box center [851, 142] width 375 height 15
type input "**********"
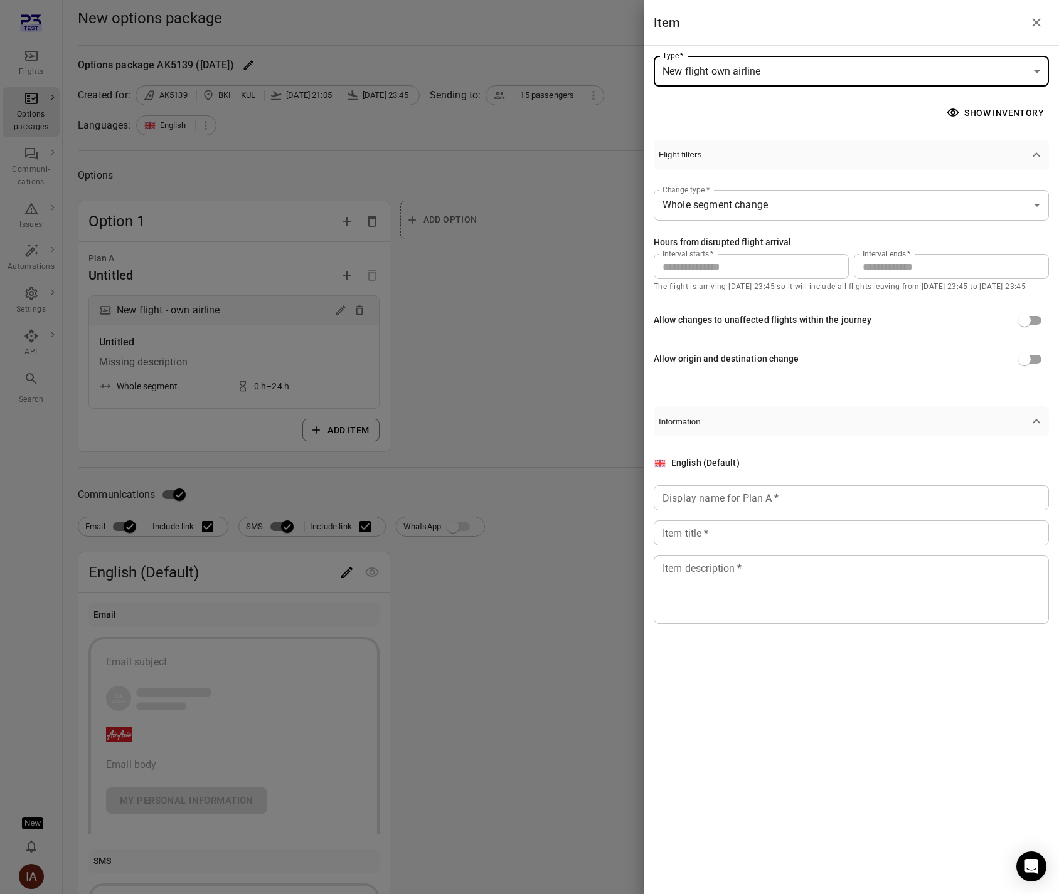
click at [985, 113] on button "Show inventory" at bounding box center [996, 113] width 105 height 23
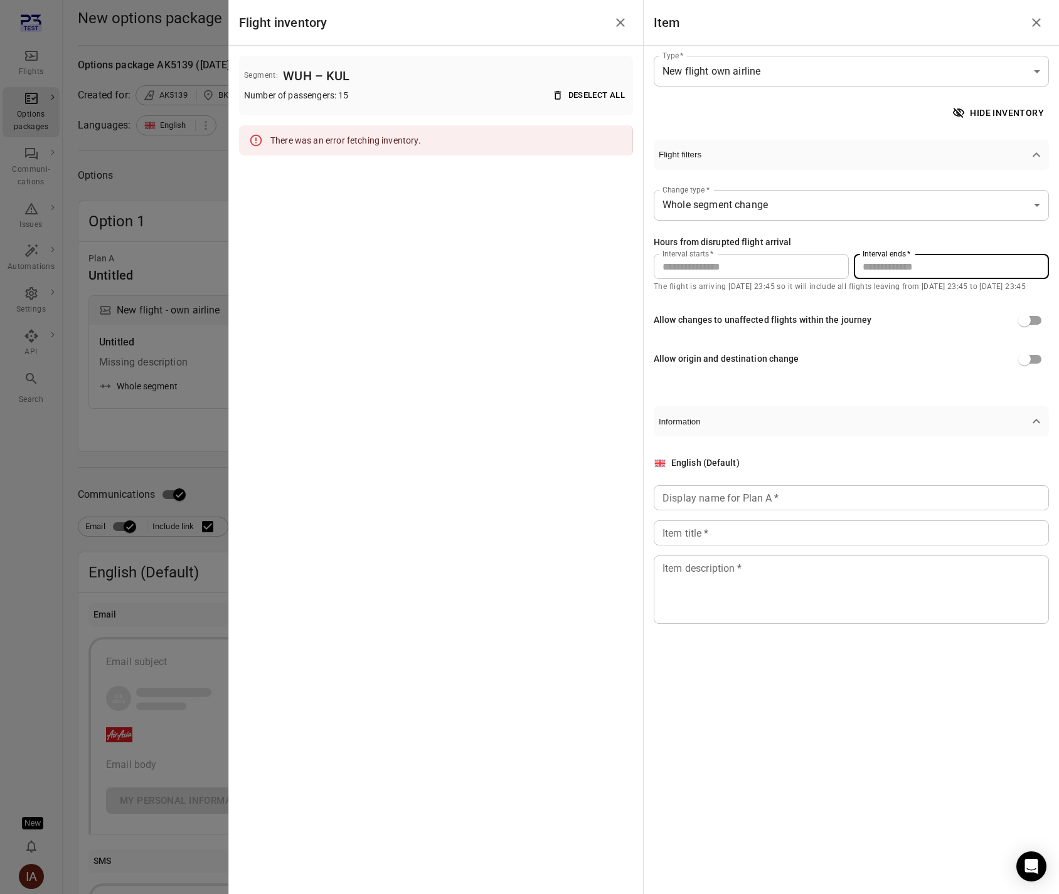
drag, startPoint x: 907, startPoint y: 271, endPoint x: 852, endPoint y: 265, distance: 54.9
click at [852, 265] on div "Interval starts   * * Interval starts   * Interval ends   * ** Interval ends   *" at bounding box center [850, 266] width 395 height 25
type input "***"
click at [778, 247] on div "Hours from disrupted flight arrival" at bounding box center [722, 243] width 138 height 14
click at [109, 110] on div at bounding box center [529, 447] width 1059 height 894
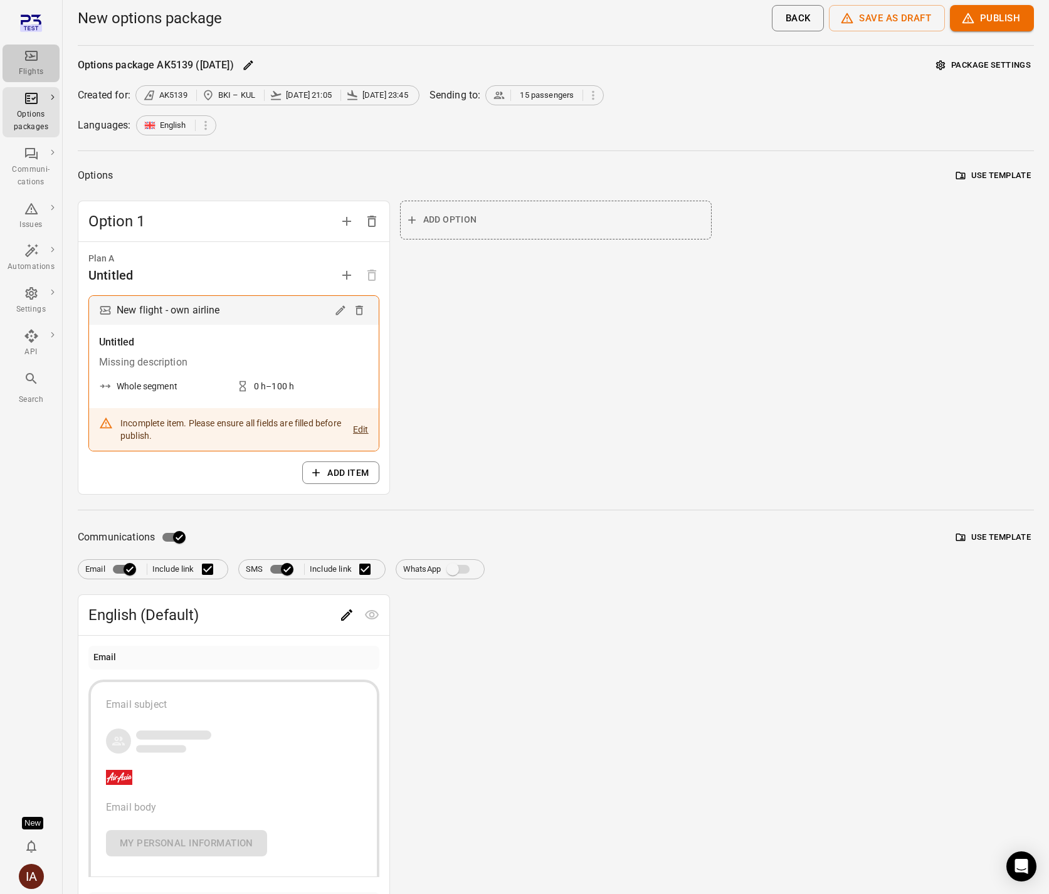
click at [31, 70] on div "Flights" at bounding box center [31, 72] width 47 height 13
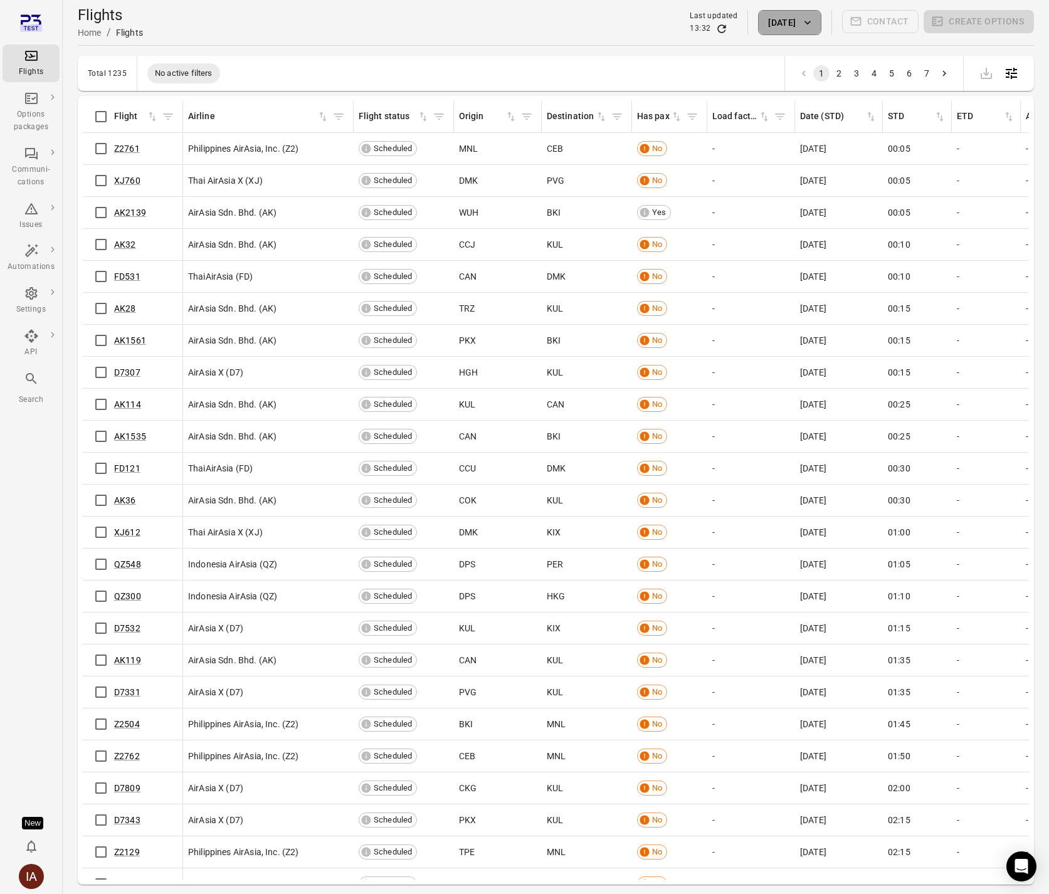
click at [800, 27] on button "29 Aug 2025" at bounding box center [789, 22] width 63 height 25
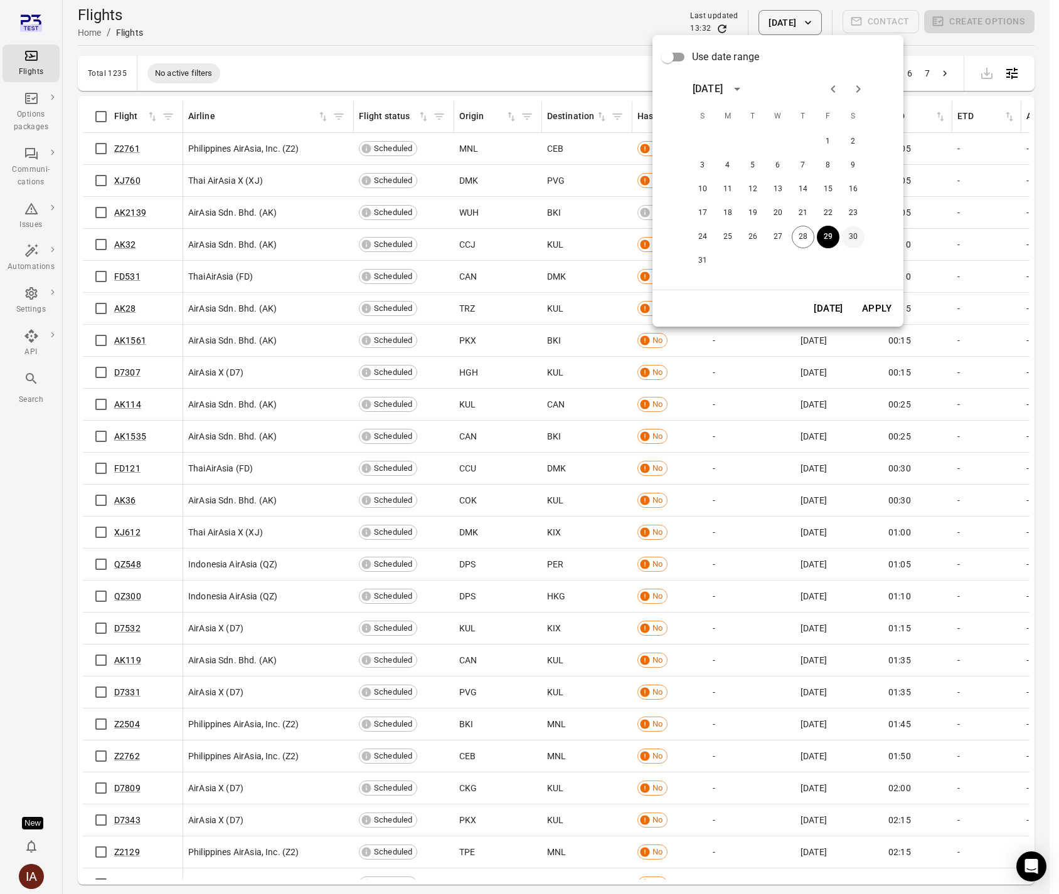
click at [849, 235] on button "30" at bounding box center [853, 237] width 23 height 23
click at [871, 304] on button "Apply" at bounding box center [876, 308] width 43 height 26
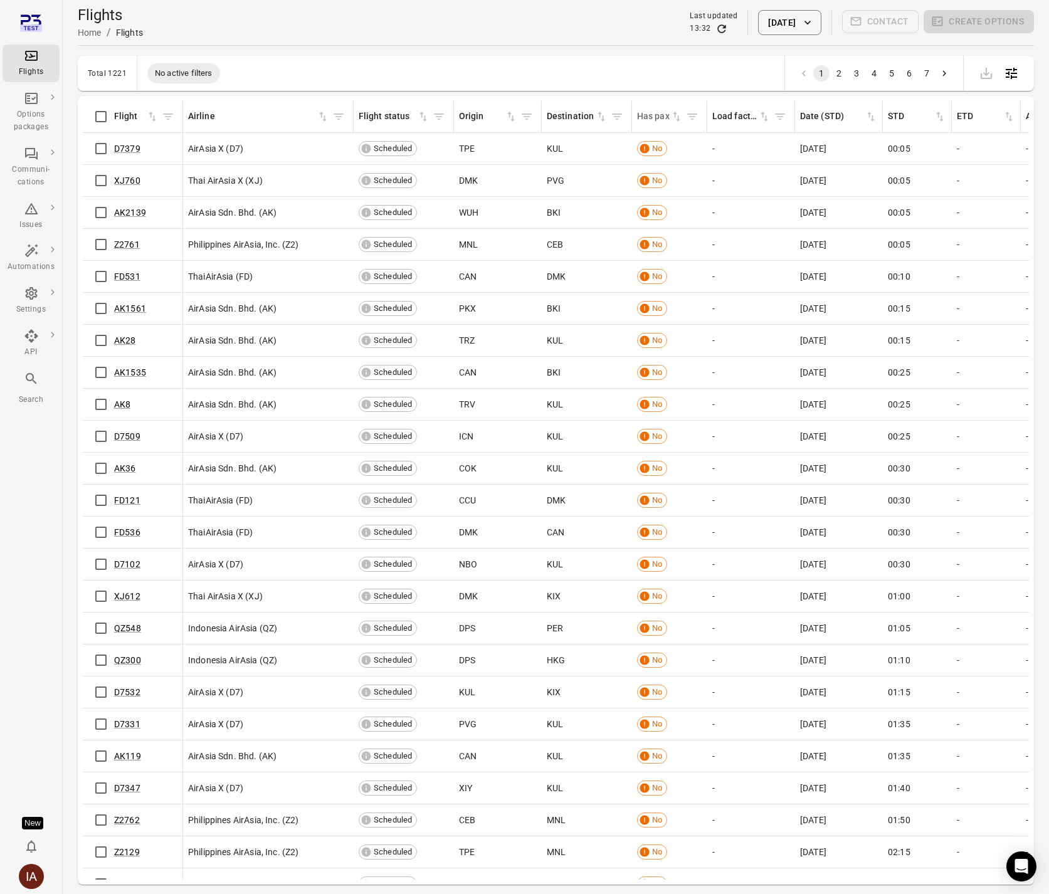
click at [669, 117] on div "Has pax" at bounding box center [653, 117] width 33 height 14
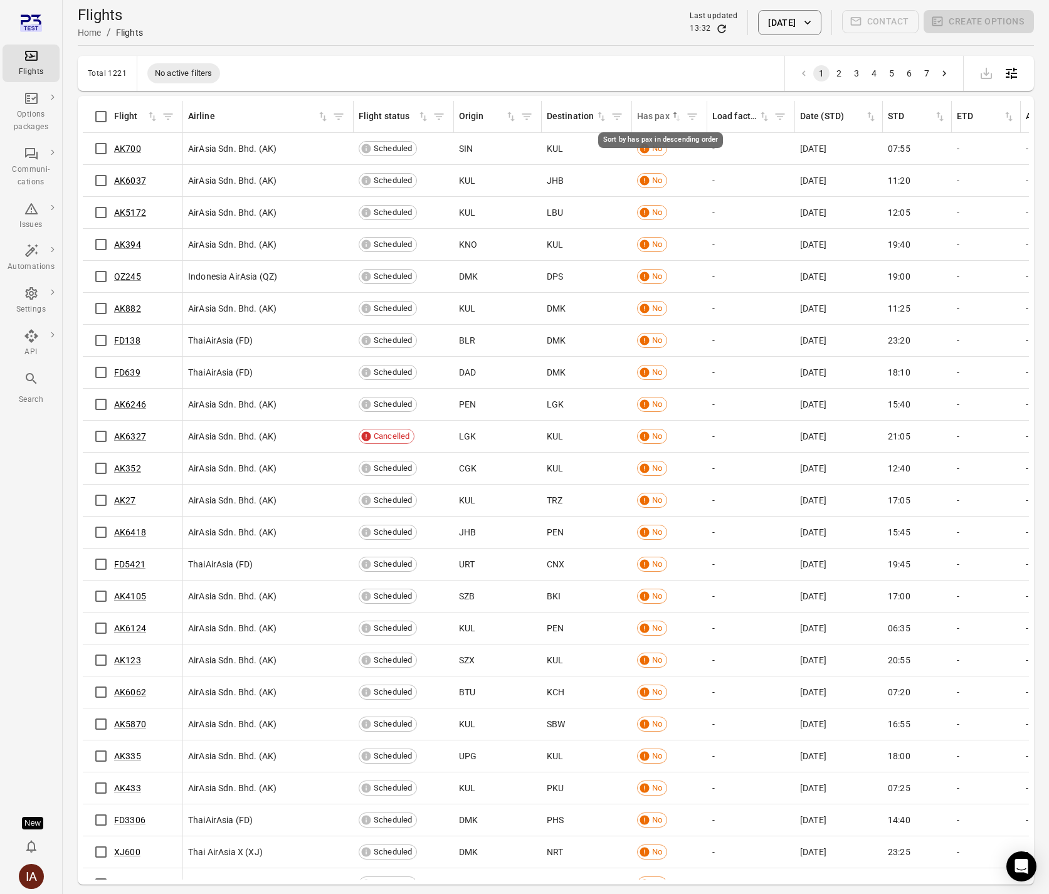
click at [672, 114] on icon "Sort by has pax in descending order" at bounding box center [676, 116] width 13 height 13
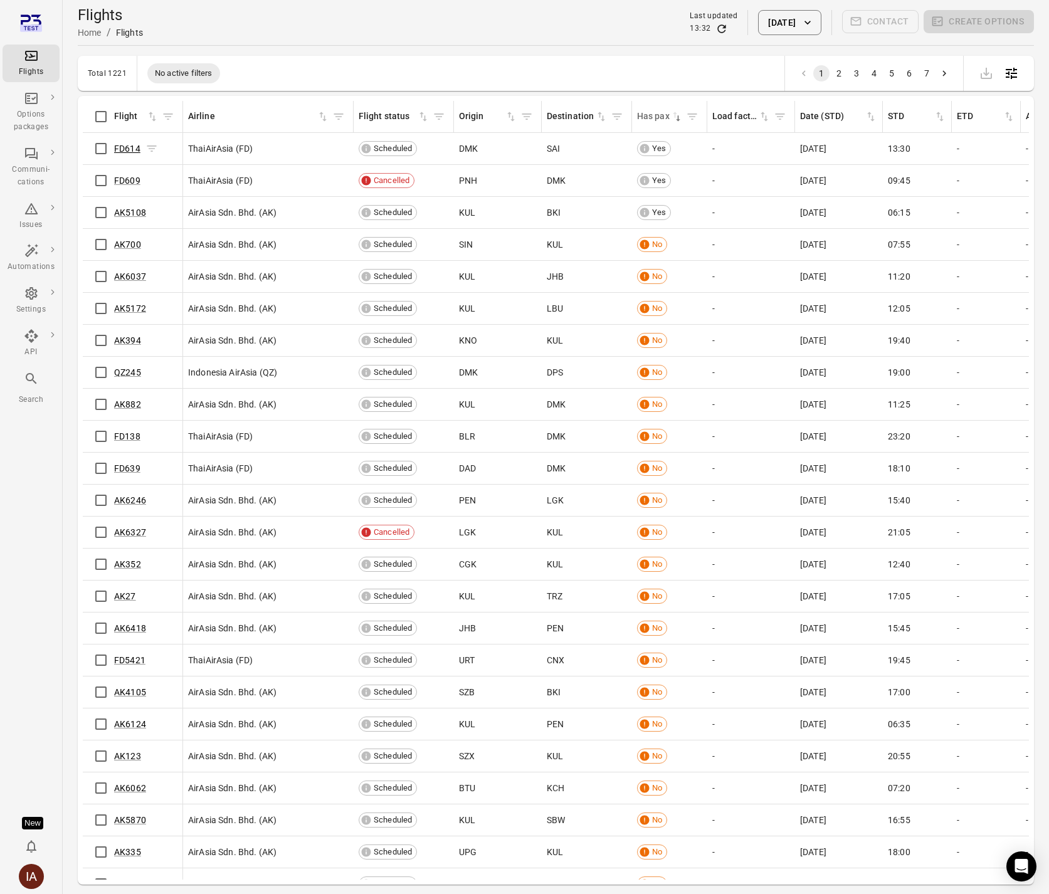
click at [135, 146] on link "FD614" at bounding box center [127, 149] width 26 height 10
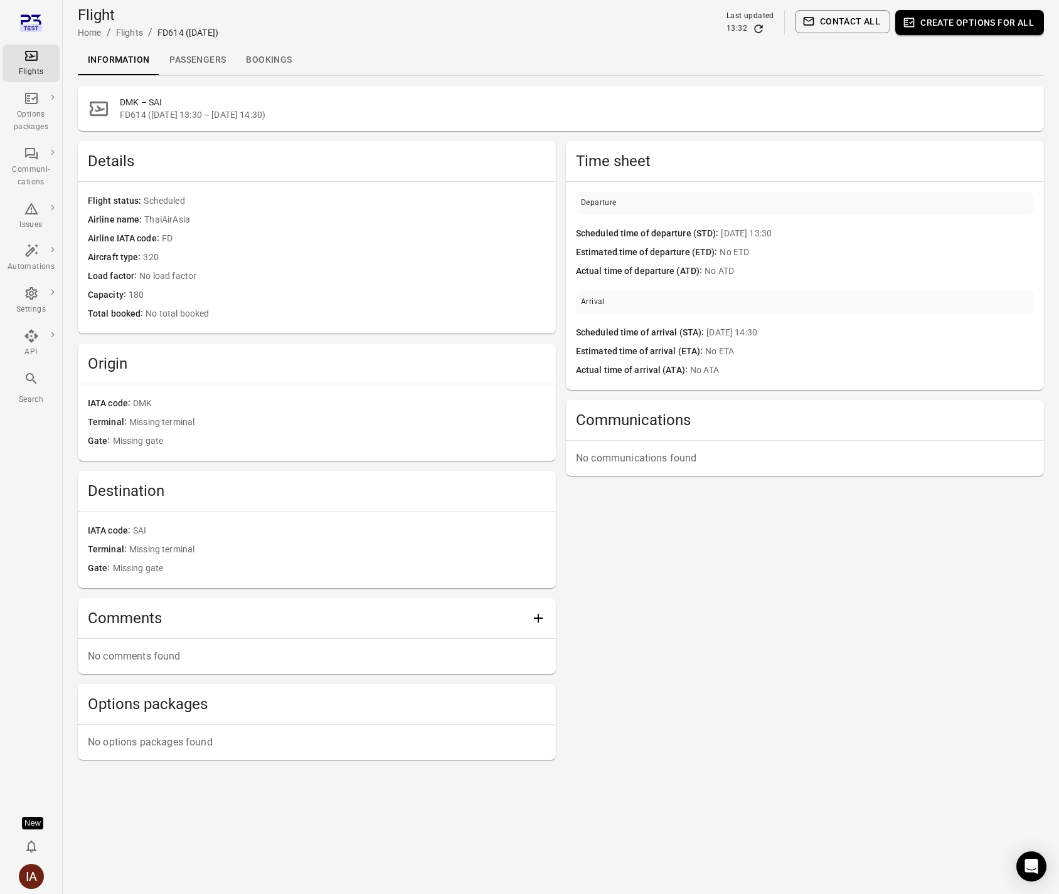
click at [214, 57] on link "Passengers" at bounding box center [197, 60] width 77 height 30
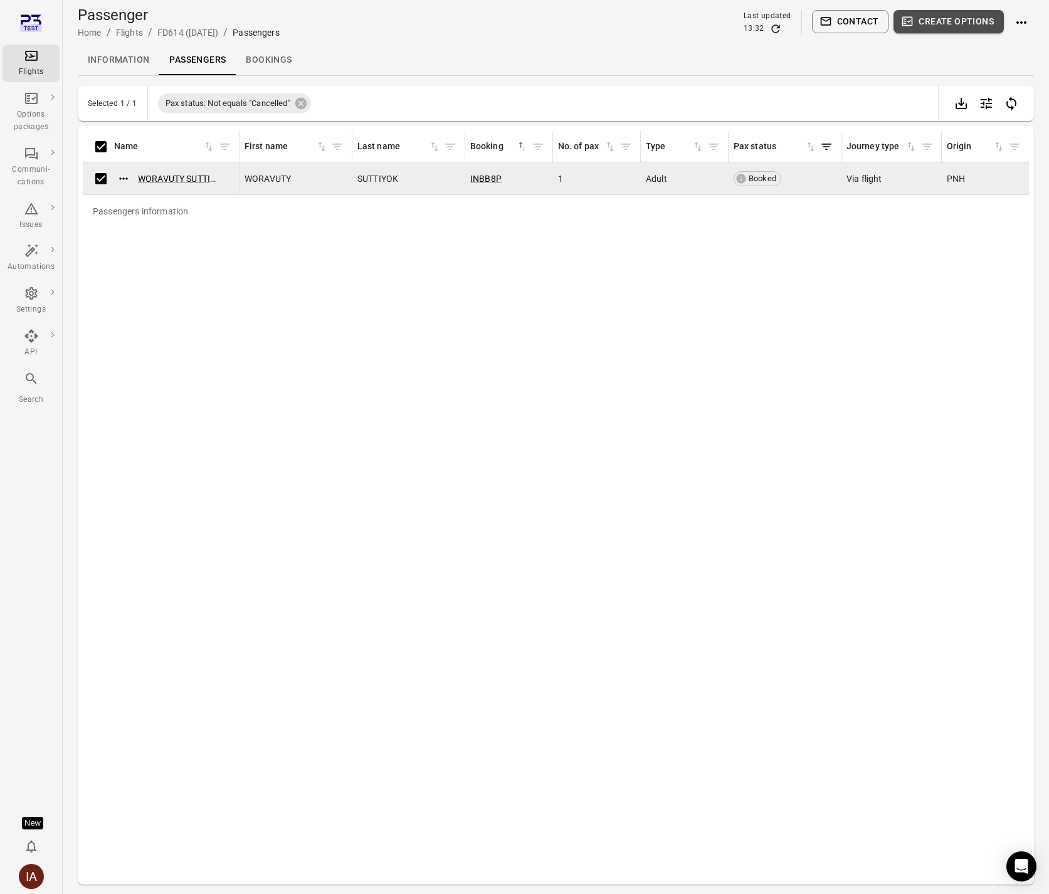
click at [969, 18] on button "Create options" at bounding box center [949, 21] width 110 height 23
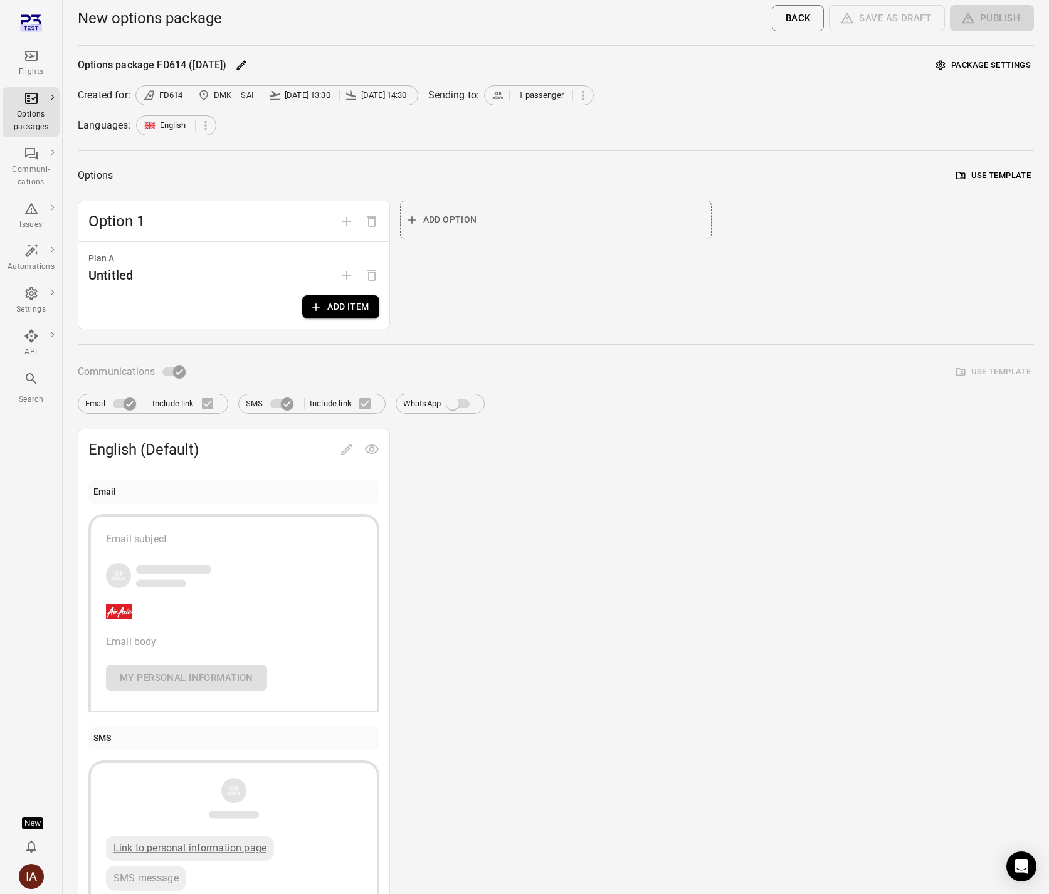
click at [336, 314] on button "Add item" at bounding box center [340, 306] width 77 height 23
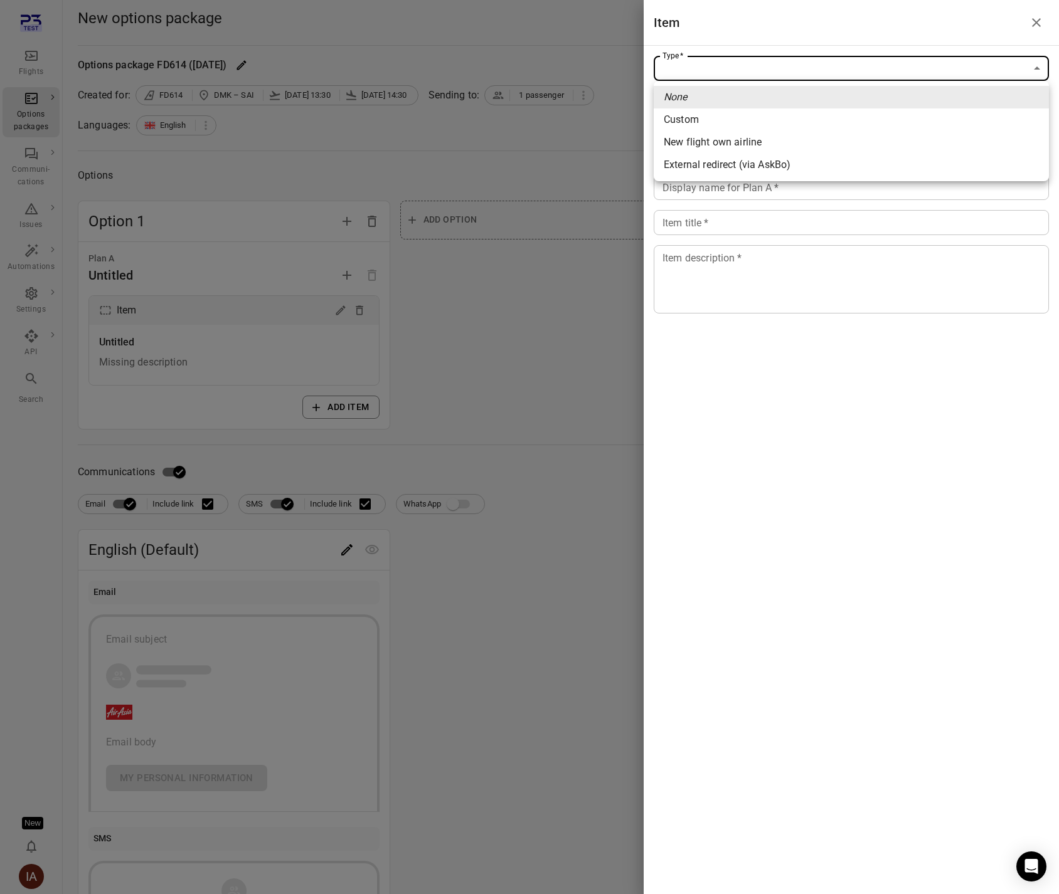
click at [677, 63] on body "Flights Options packages Communi-cations Issues Automations Settings API Search…" at bounding box center [529, 536] width 1059 height 1073
click at [692, 144] on span "New flight own airline" at bounding box center [851, 142] width 375 height 15
type input "**********"
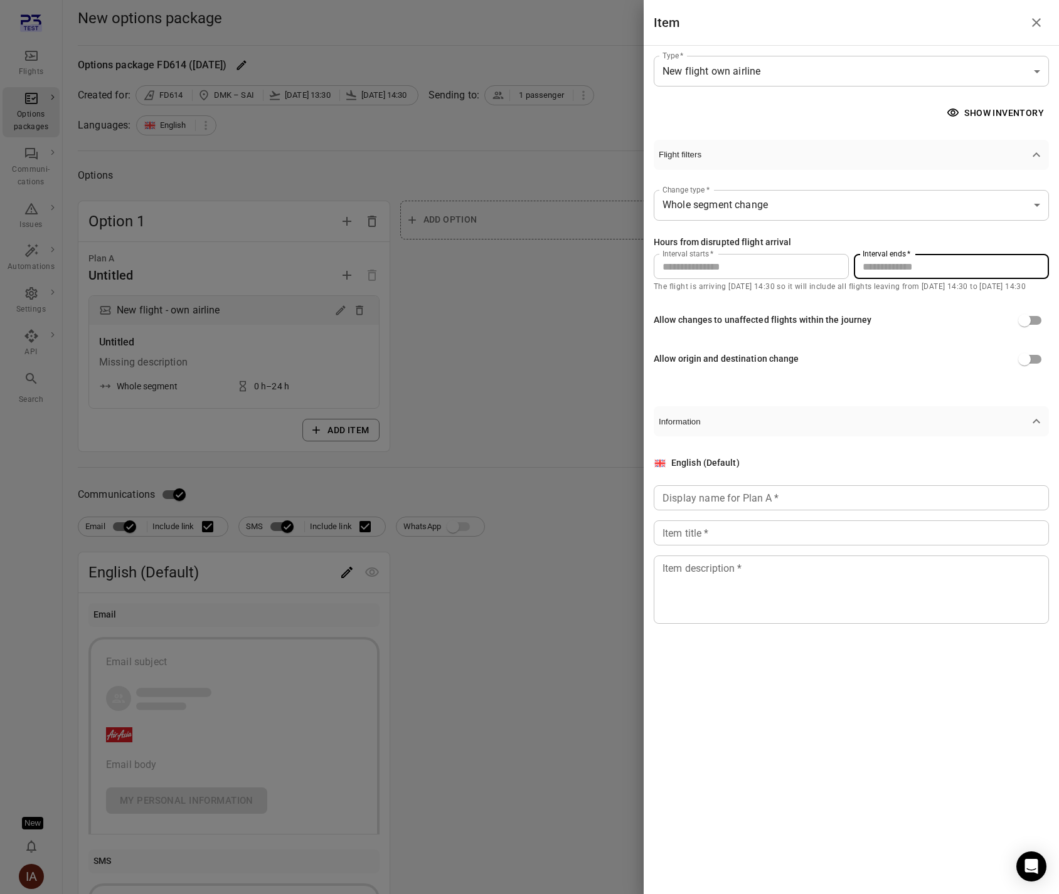
drag, startPoint x: 884, startPoint y: 264, endPoint x: 855, endPoint y: 259, distance: 29.3
click at [860, 262] on input "**" at bounding box center [951, 266] width 195 height 25
type input "***"
click at [850, 164] on button "Flight filters" at bounding box center [850, 155] width 395 height 30
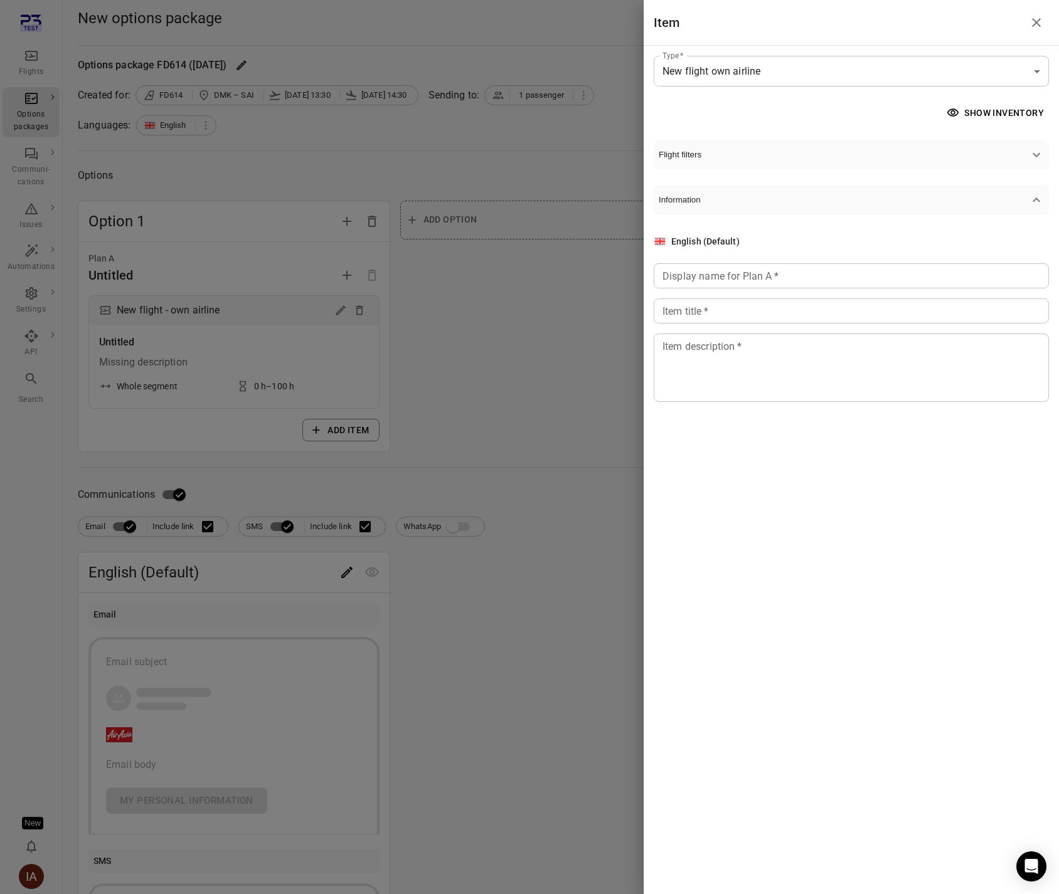
click at [1005, 105] on button "Show inventory" at bounding box center [996, 113] width 105 height 23
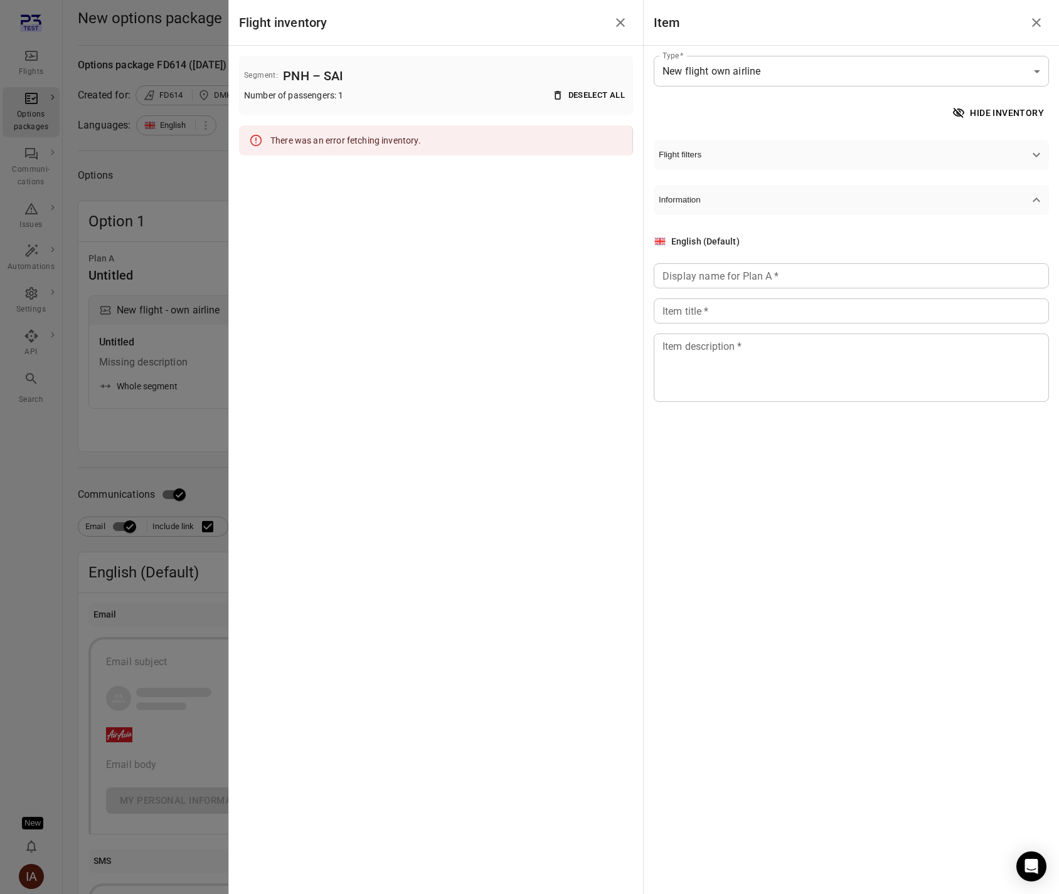
click at [144, 227] on div at bounding box center [529, 447] width 1059 height 894
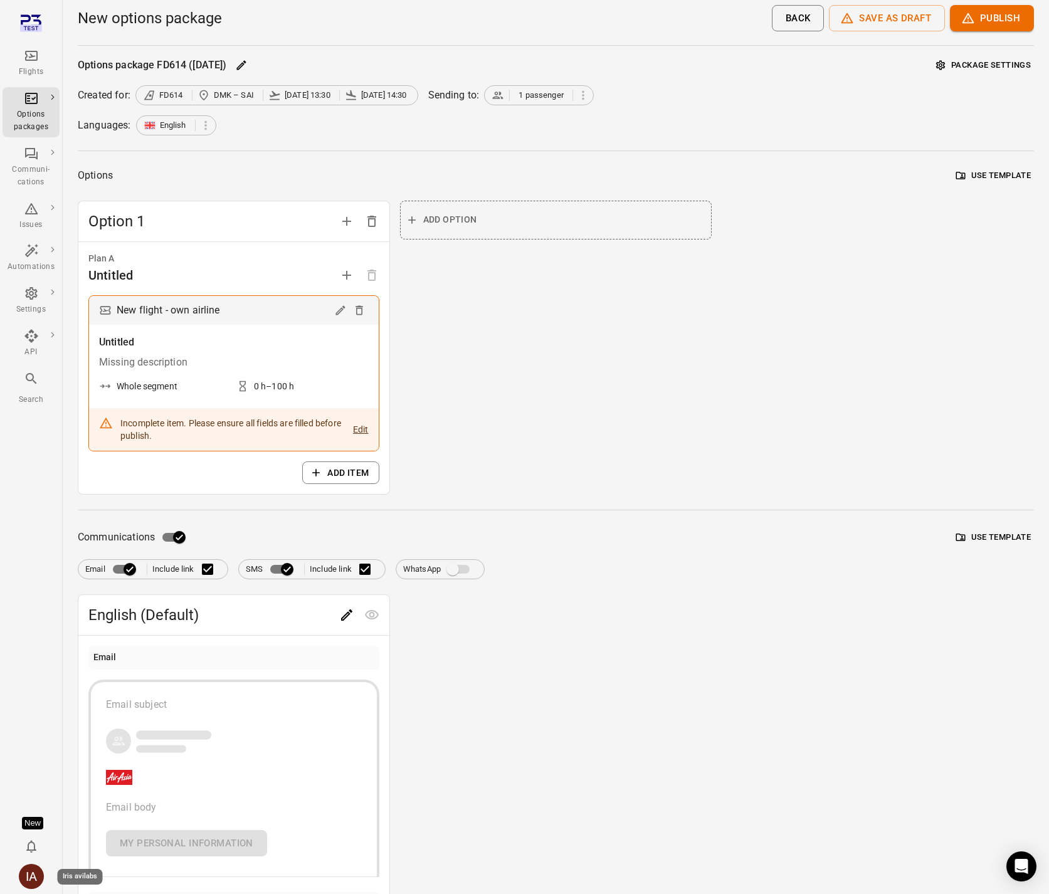
click at [32, 877] on div "IA" at bounding box center [31, 876] width 25 height 25
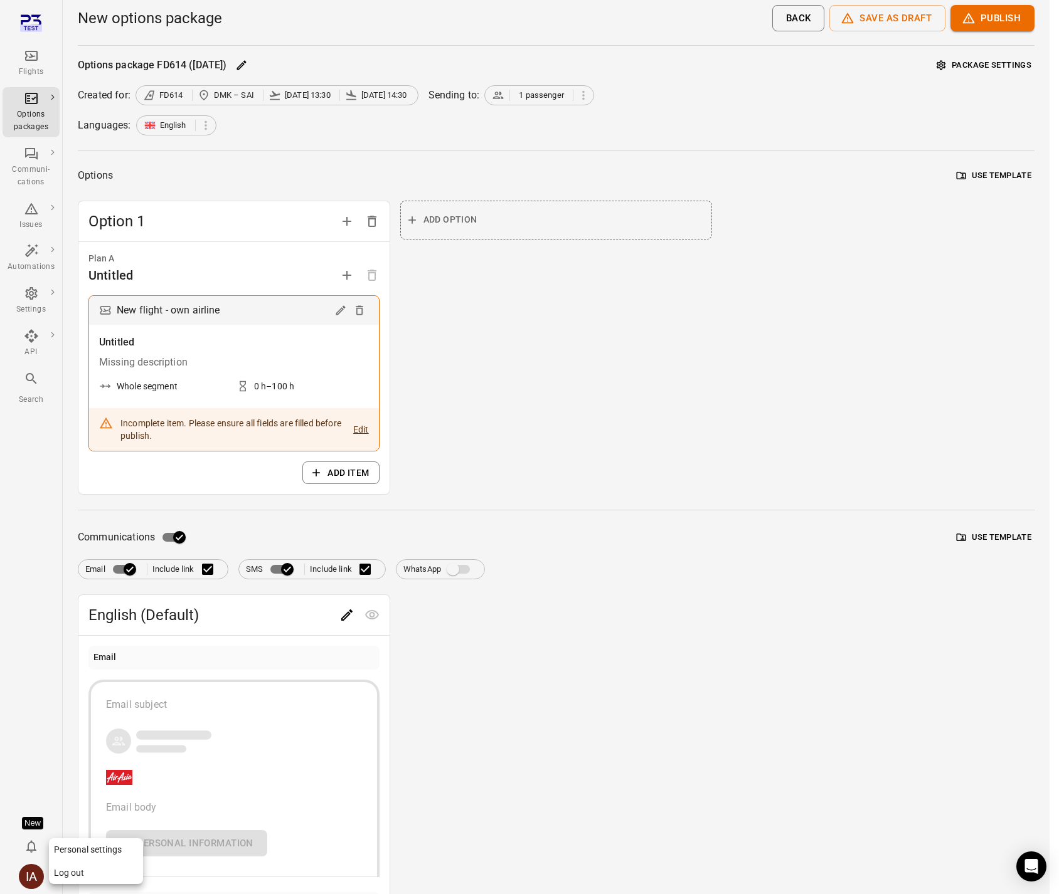
click at [75, 875] on button "Log out" at bounding box center [96, 873] width 94 height 23
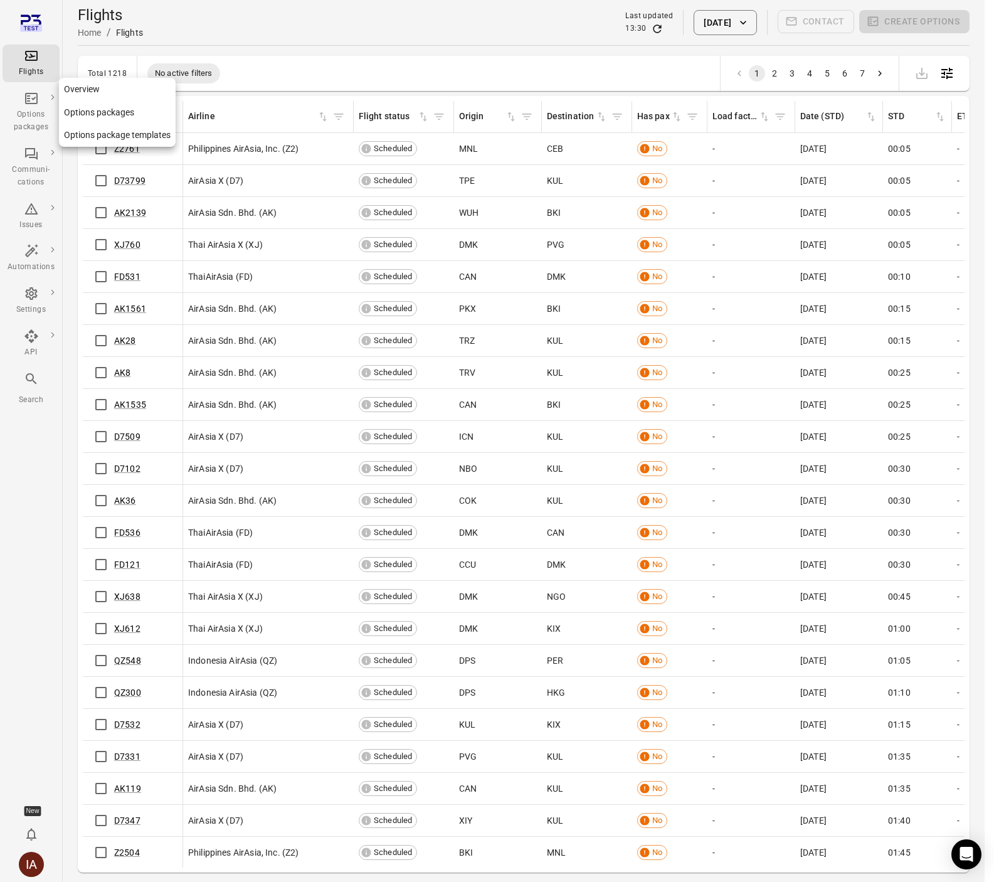
click at [32, 104] on icon "Main navigation" at bounding box center [31, 98] width 15 height 15
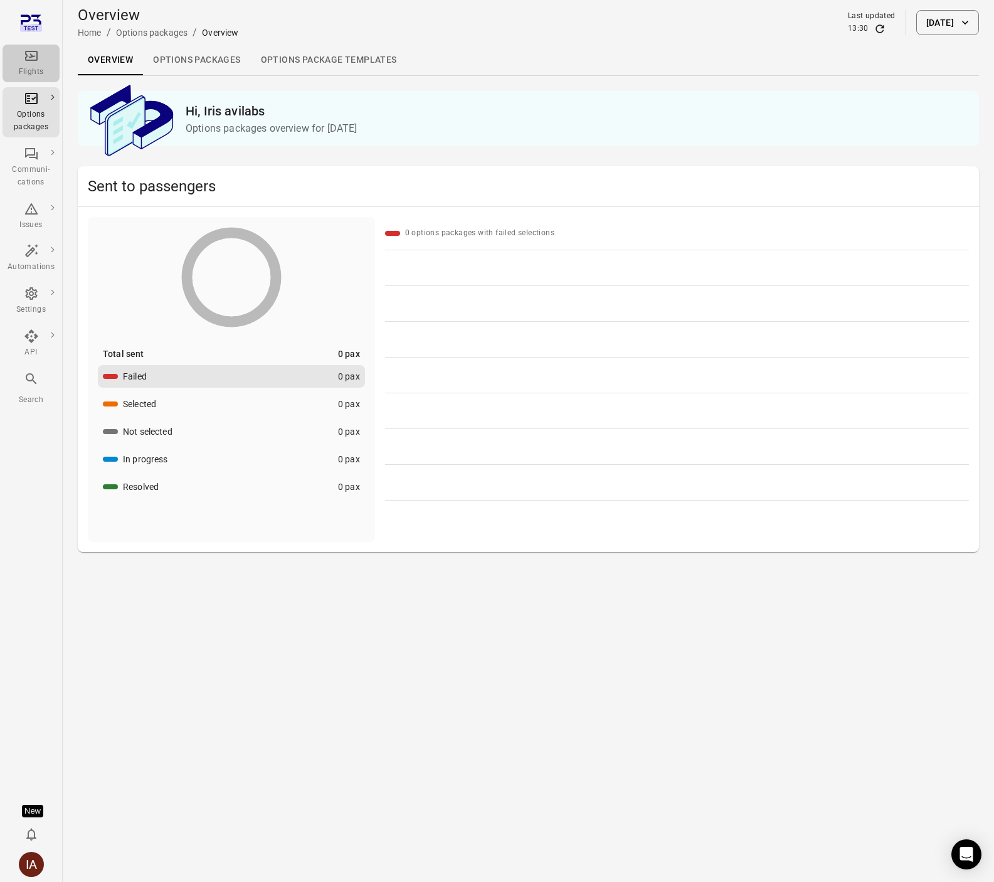
click at [43, 69] on div "Flights" at bounding box center [31, 72] width 47 height 13
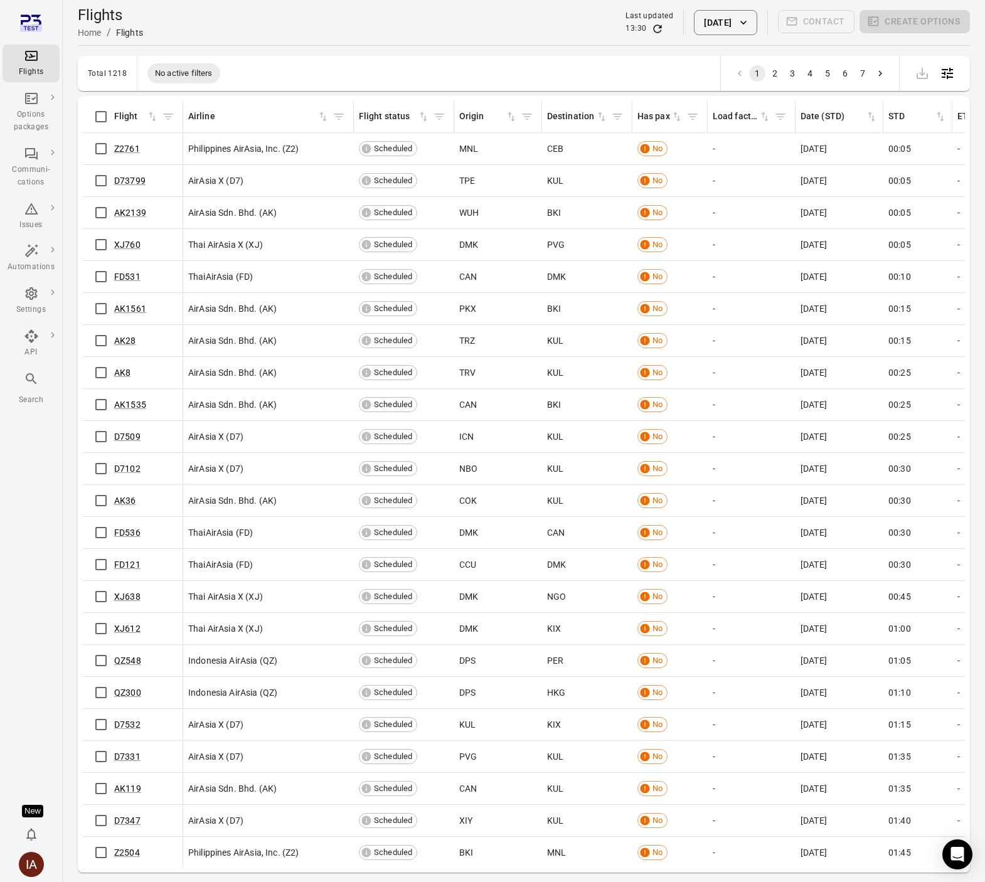
click at [712, 17] on button "[DATE]" at bounding box center [725, 22] width 63 height 25
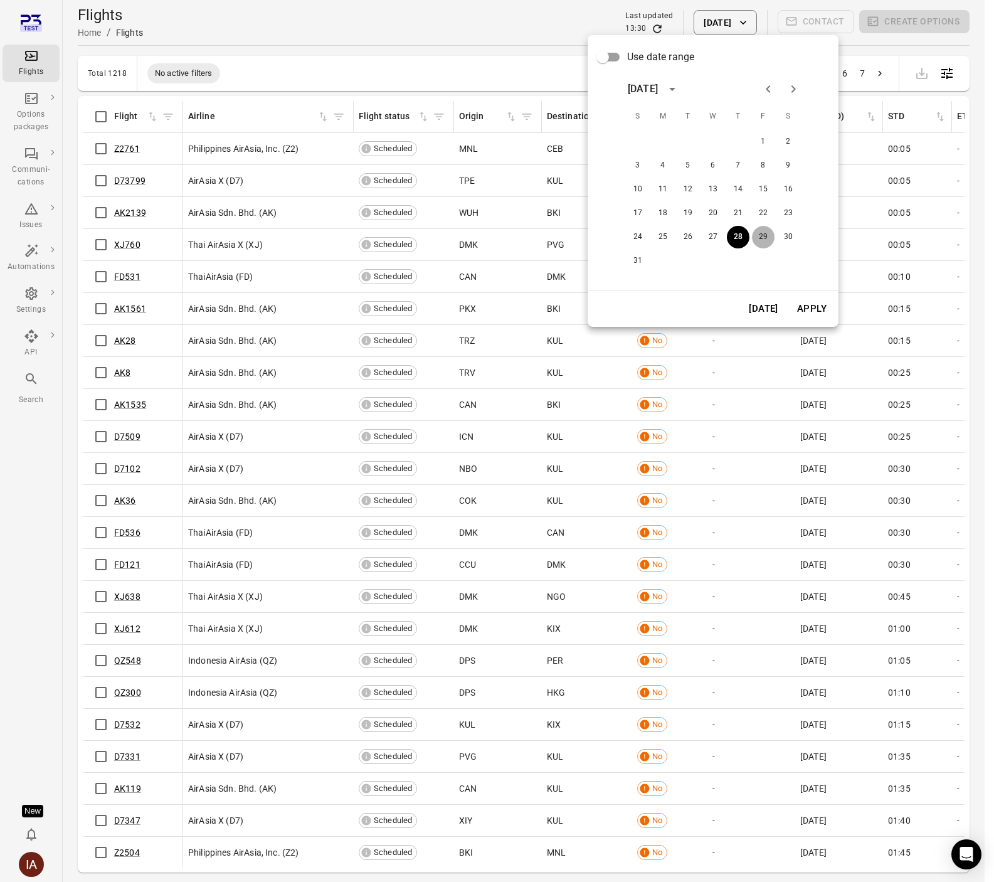
click at [765, 236] on button "29" at bounding box center [763, 237] width 23 height 23
click at [810, 312] on button "Apply" at bounding box center [811, 308] width 43 height 26
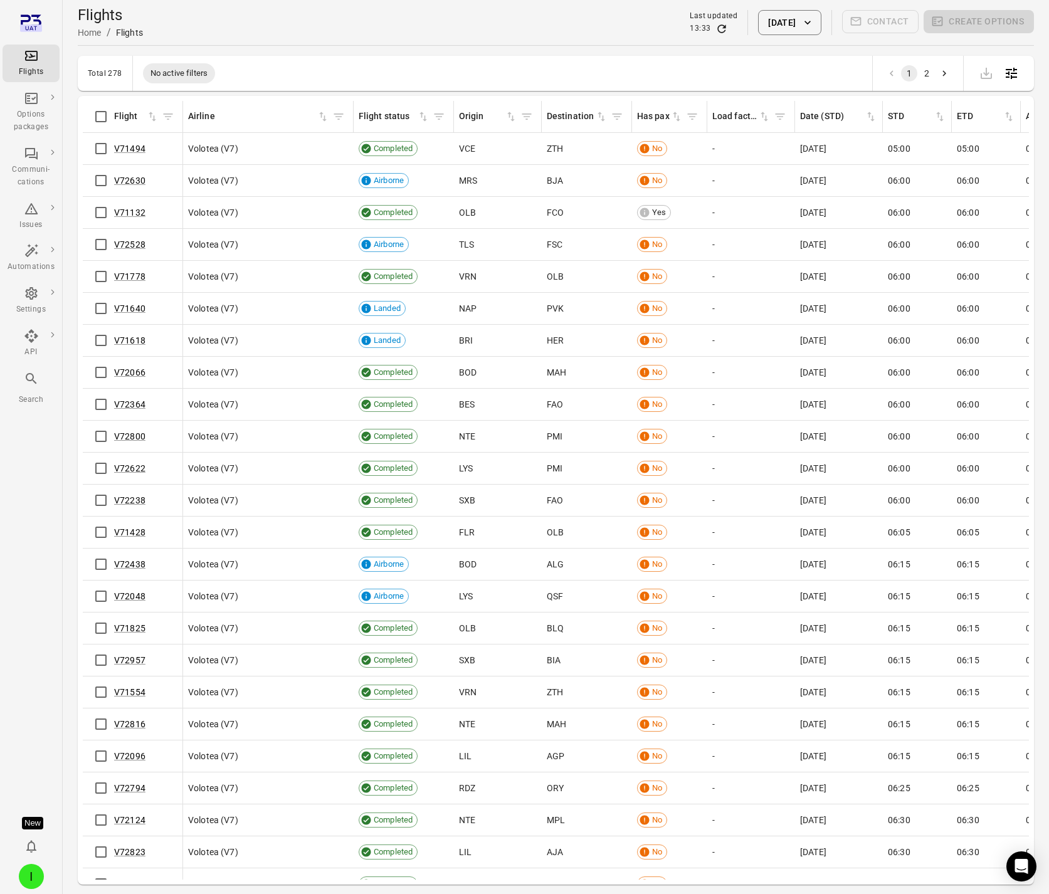
click at [801, 21] on button "[DATE]" at bounding box center [789, 22] width 63 height 25
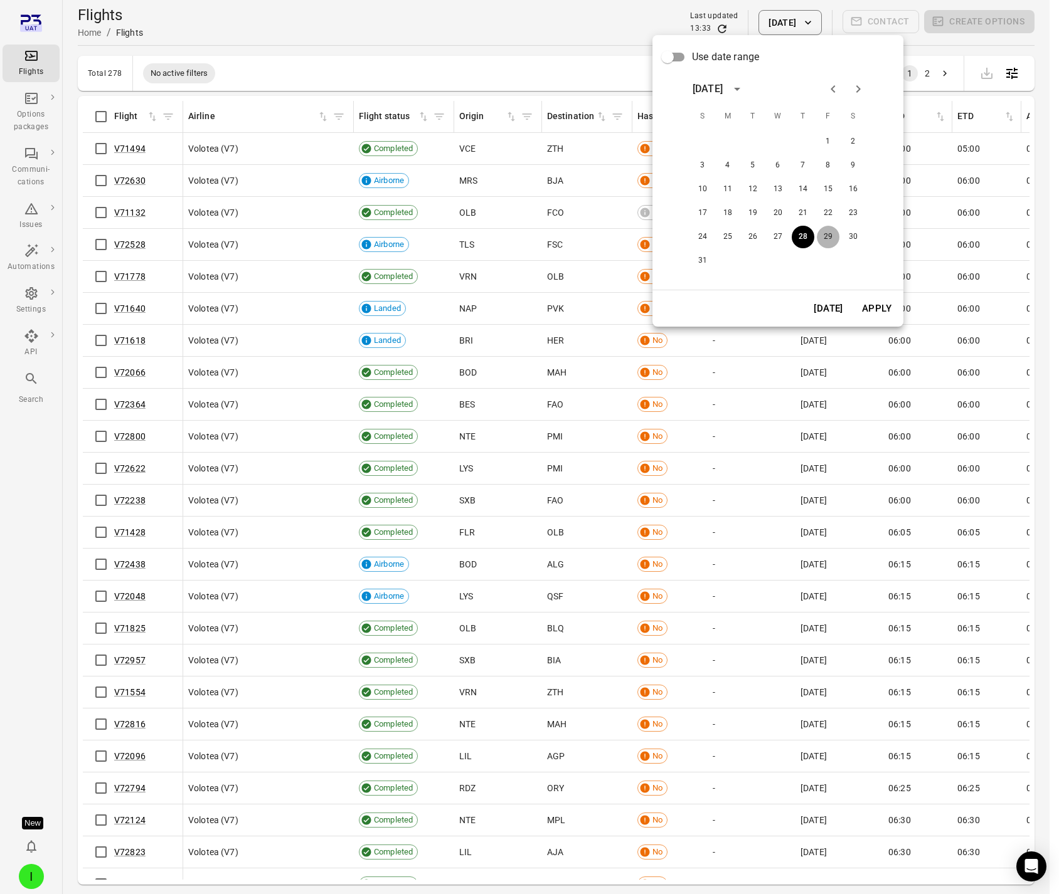
click at [830, 237] on button "29" at bounding box center [828, 237] width 23 height 23
click at [875, 305] on button "Apply" at bounding box center [876, 308] width 43 height 26
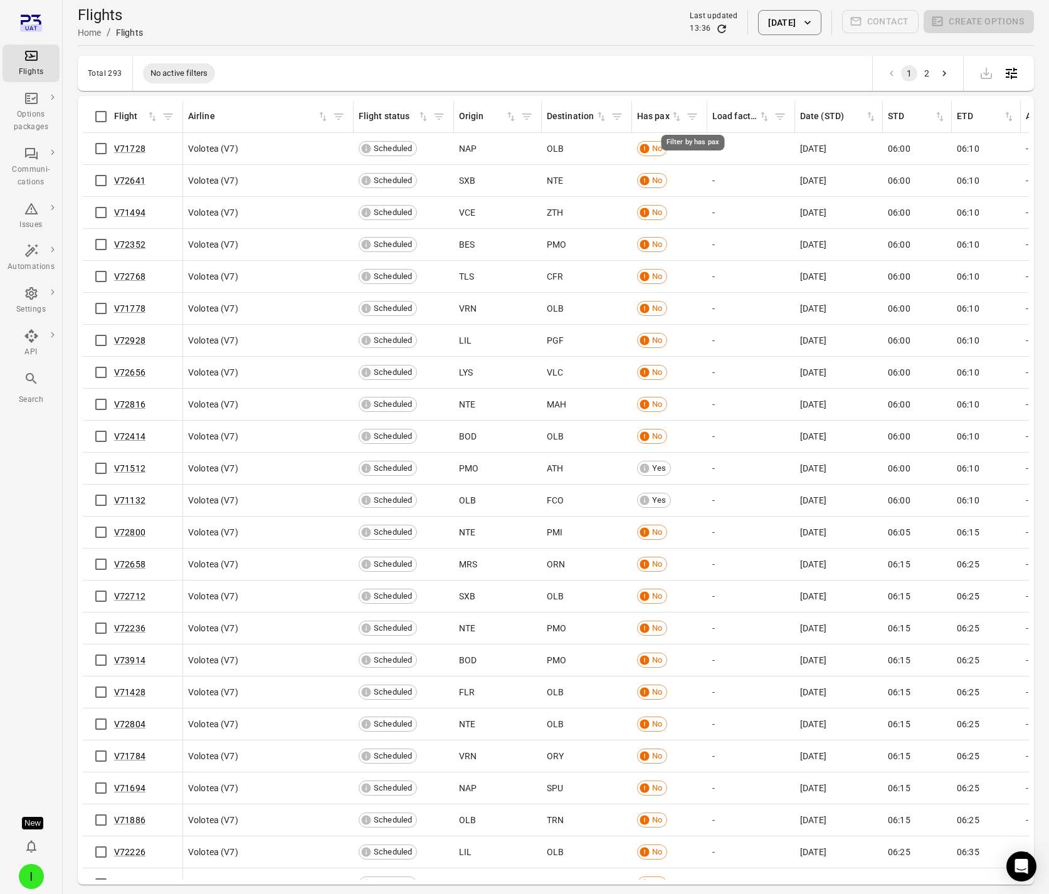
click at [694, 115] on icon "Filter by has pax" at bounding box center [692, 116] width 13 height 13
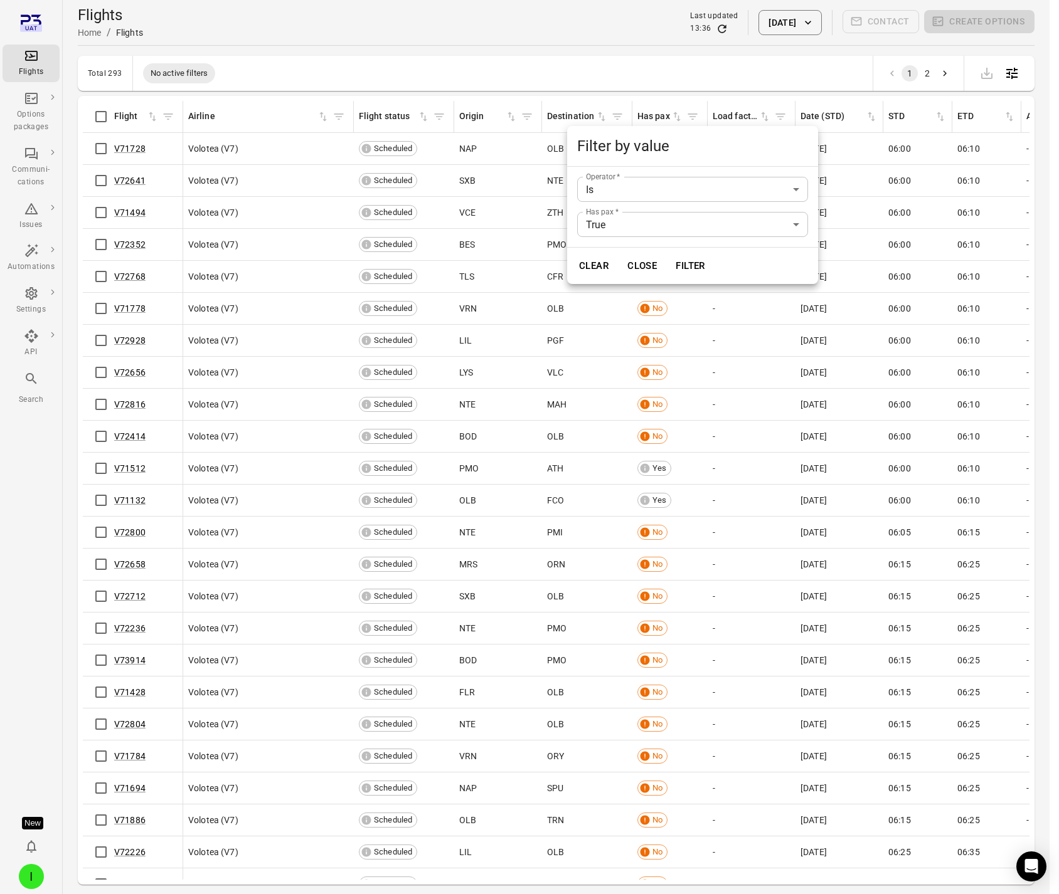
click at [694, 115] on div at bounding box center [529, 447] width 1059 height 894
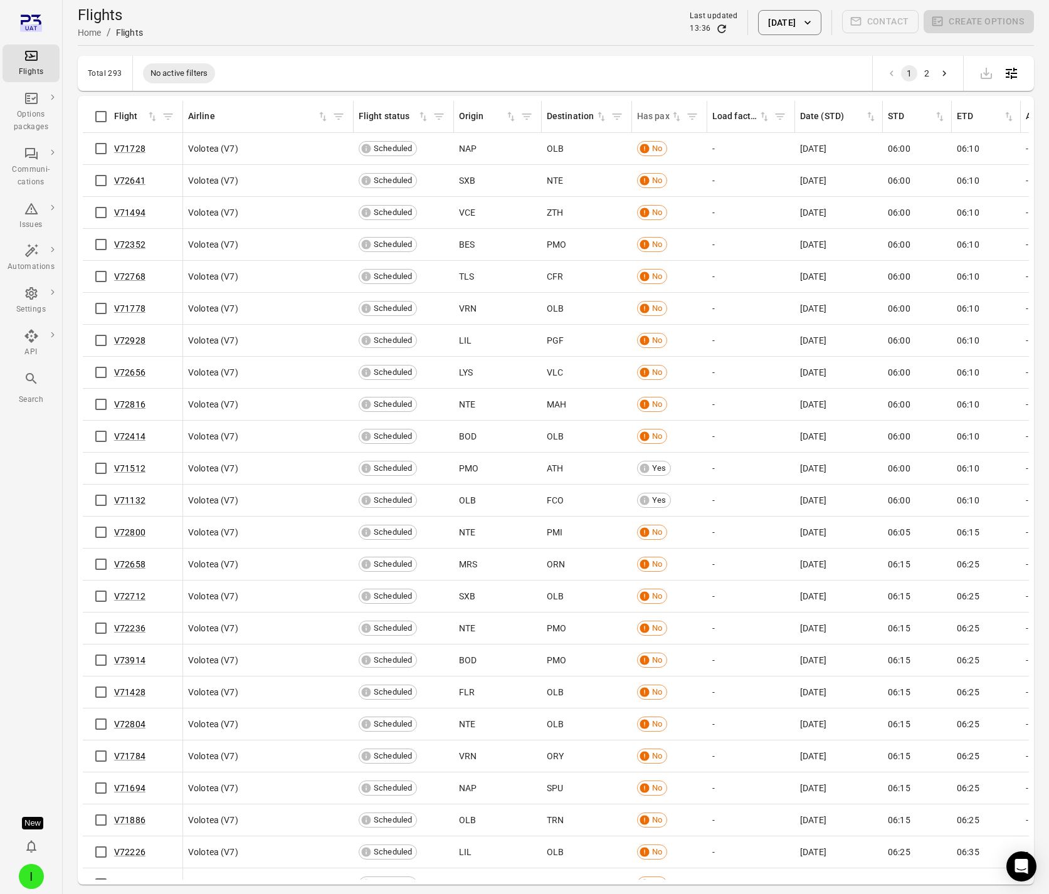
click at [676, 117] on icon "Sort by has pax in ascending order" at bounding box center [676, 116] width 13 height 13
click at [682, 116] on icon "Sort by has pax in descending order" at bounding box center [676, 116] width 13 height 13
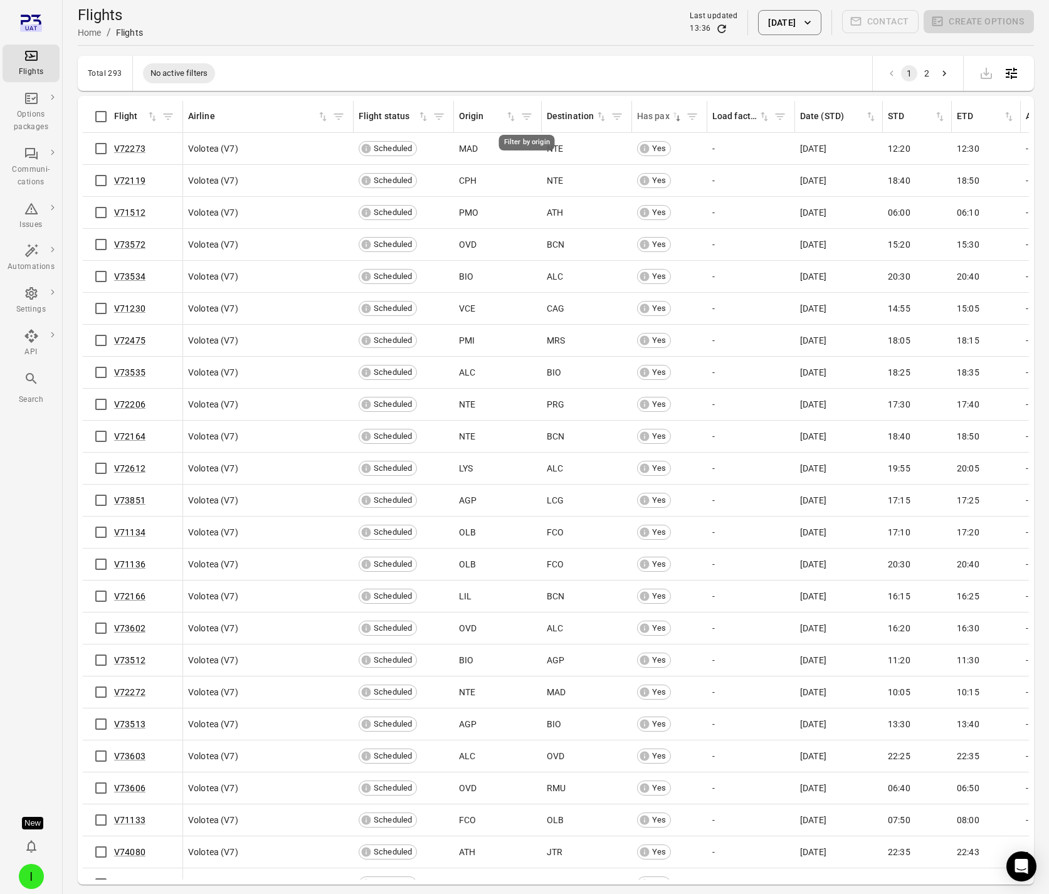
click at [522, 117] on icon "Filter by origin" at bounding box center [527, 116] width 13 height 13
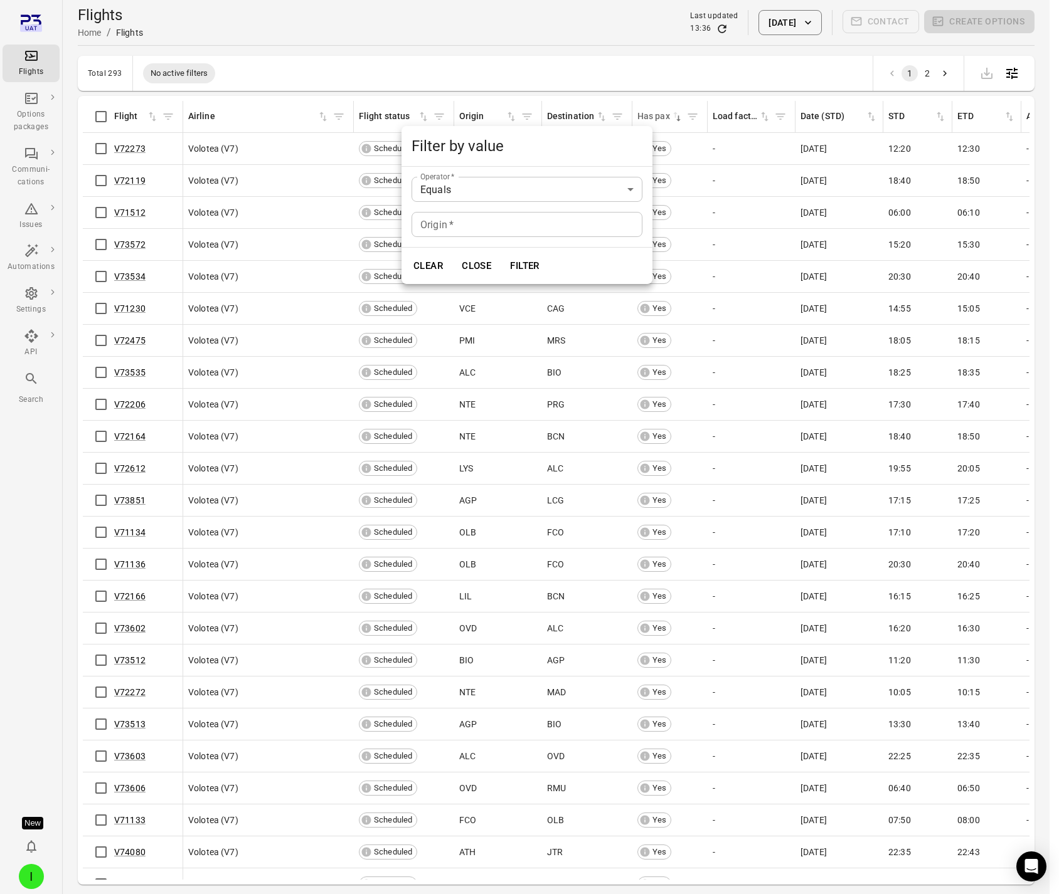
click at [467, 218] on input "Origin   *" at bounding box center [526, 224] width 231 height 25
type input "***"
click at [503, 253] on button "Filter" at bounding box center [524, 266] width 43 height 26
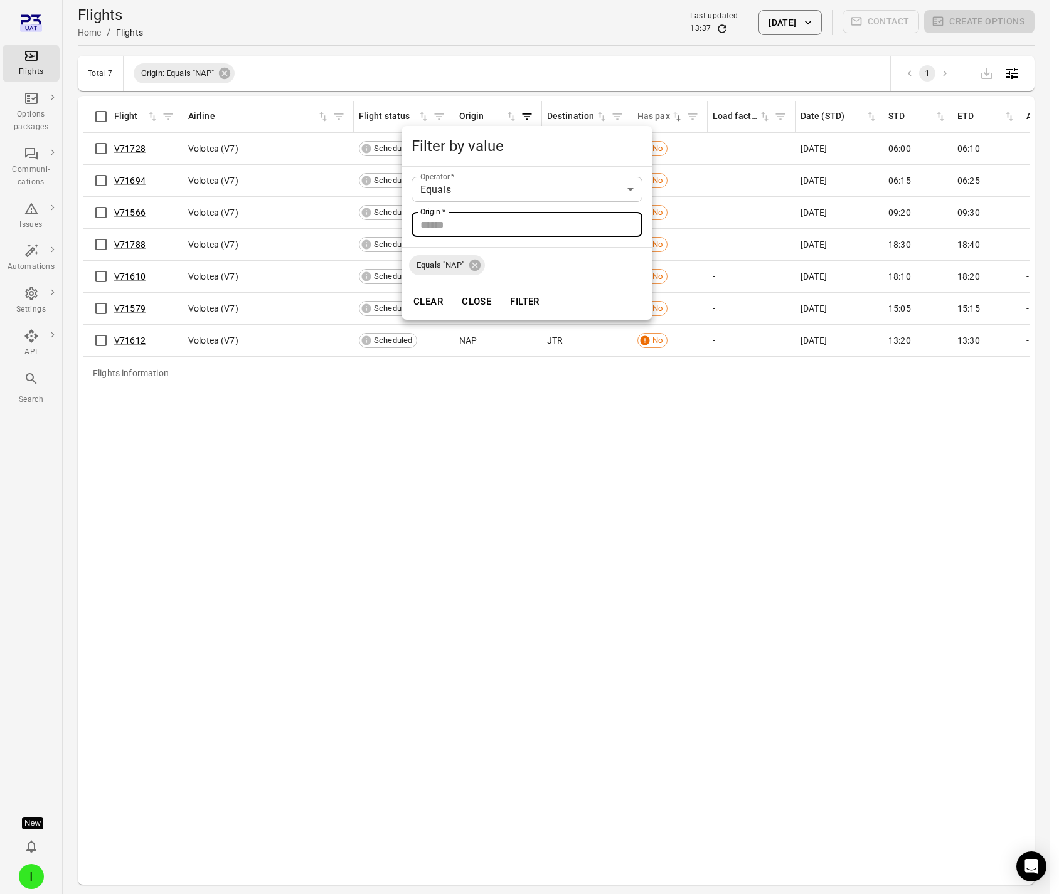
click at [514, 499] on div at bounding box center [529, 447] width 1059 height 894
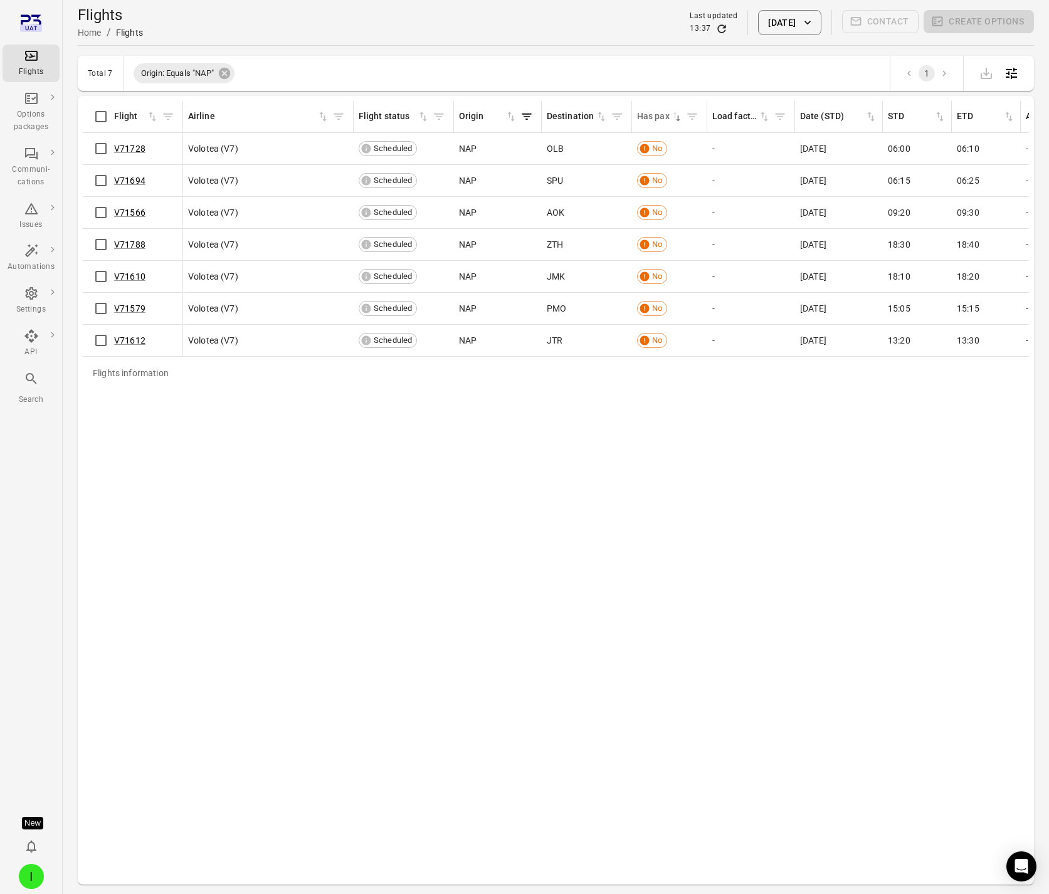
click at [613, 120] on icon "Filter by destination" at bounding box center [617, 116] width 13 height 13
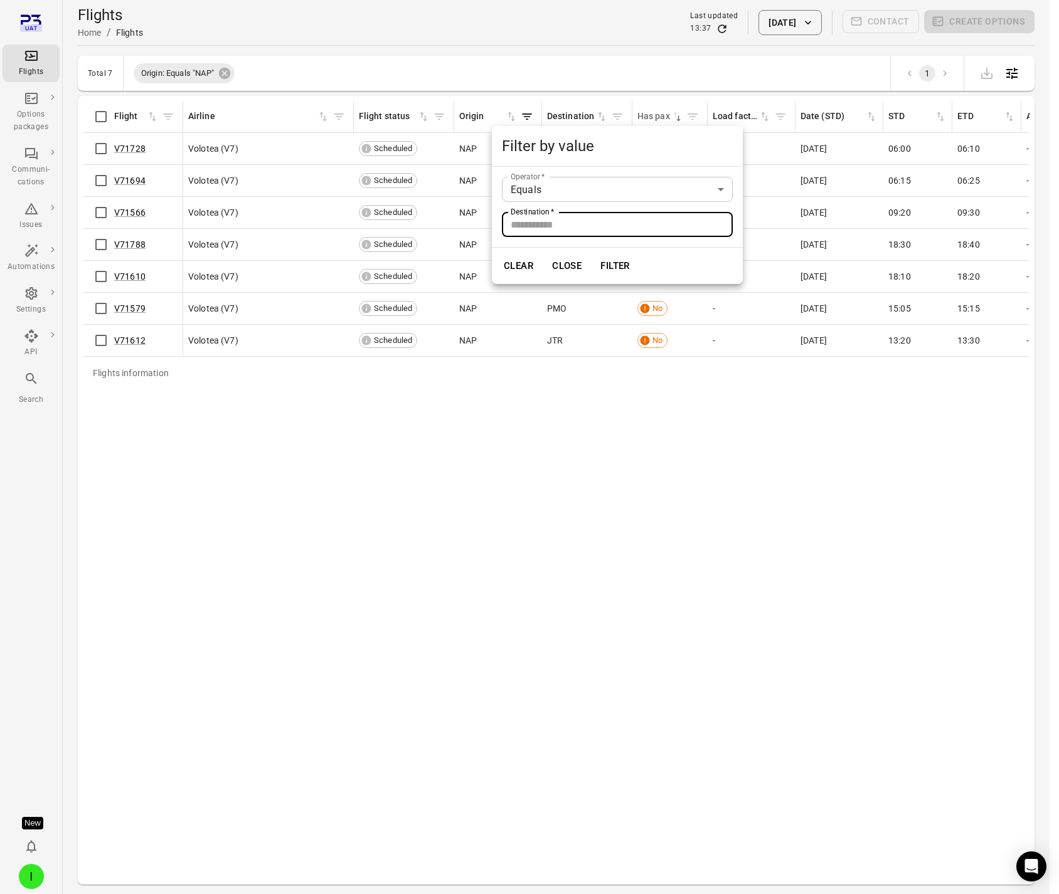
click at [563, 230] on input "Destination   *" at bounding box center [617, 224] width 231 height 25
type input "***"
click at [593, 253] on button "Filter" at bounding box center [614, 266] width 43 height 26
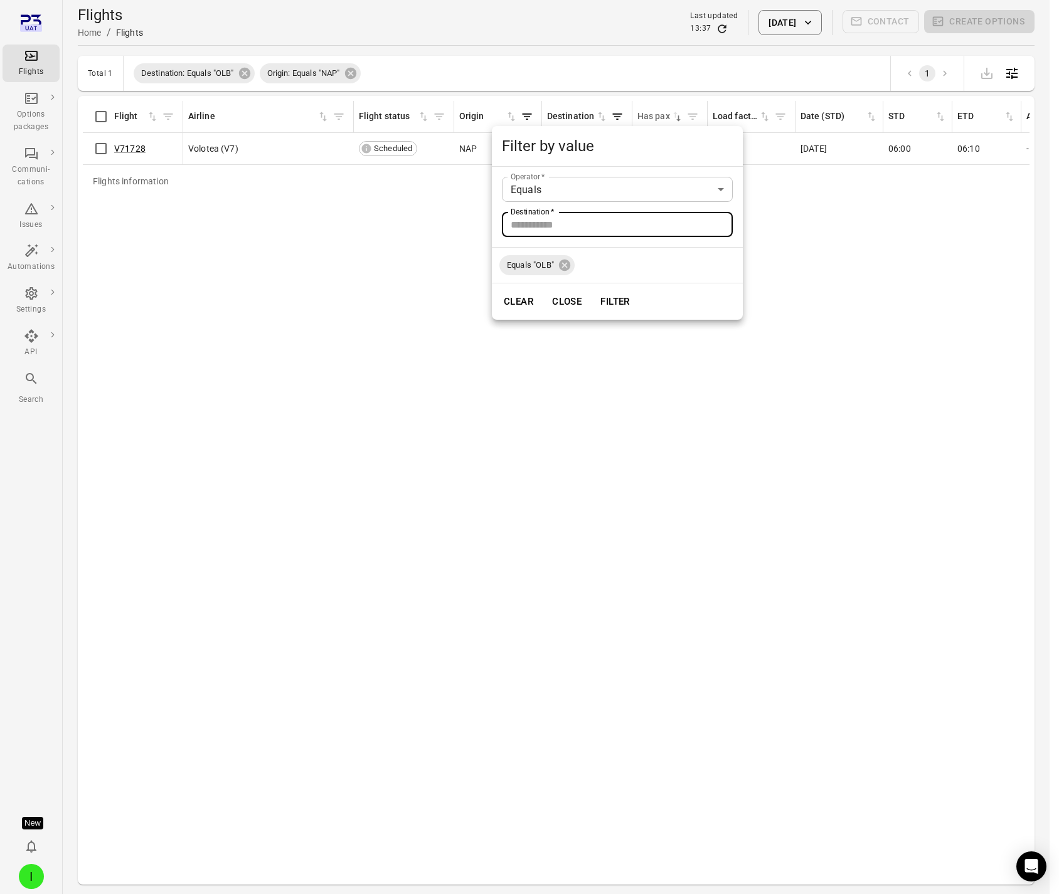
click at [355, 246] on div at bounding box center [529, 447] width 1059 height 894
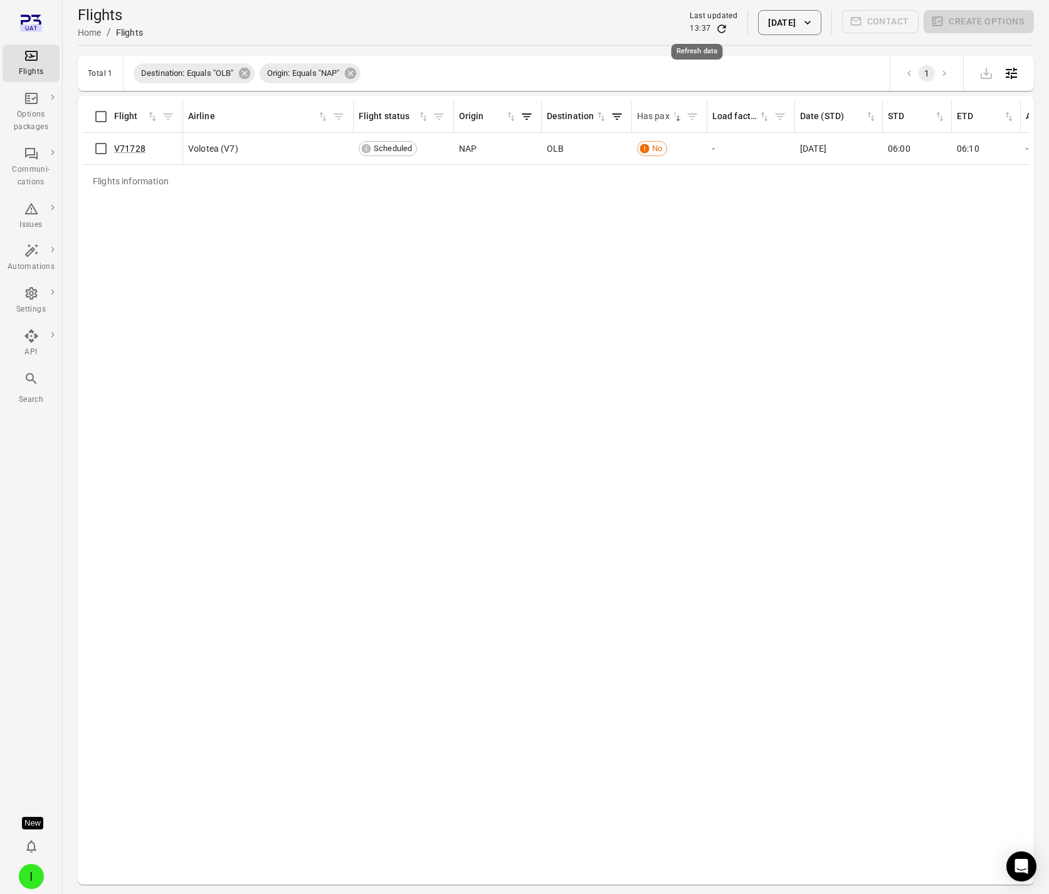
click at [716, 26] on icon "Refresh data" at bounding box center [722, 29] width 13 height 13
click at [120, 146] on link "V71728" at bounding box center [129, 149] width 31 height 10
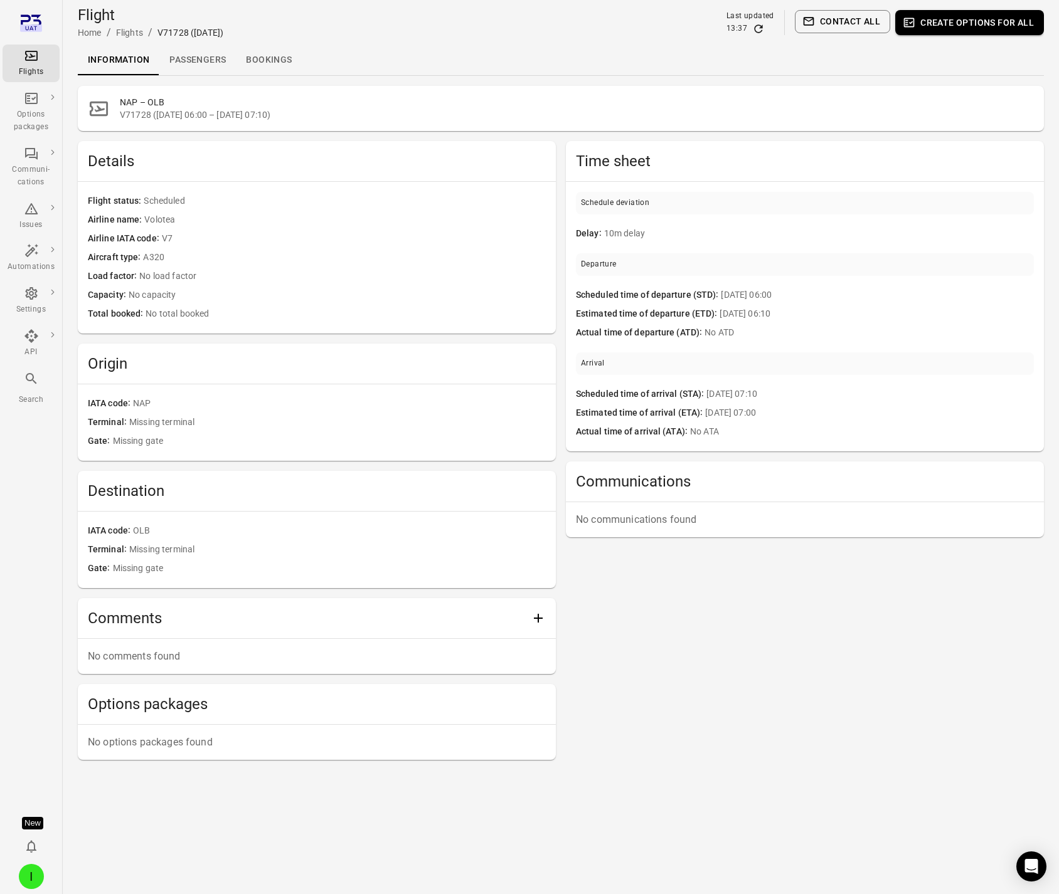
click at [185, 63] on link "Passengers" at bounding box center [197, 60] width 77 height 30
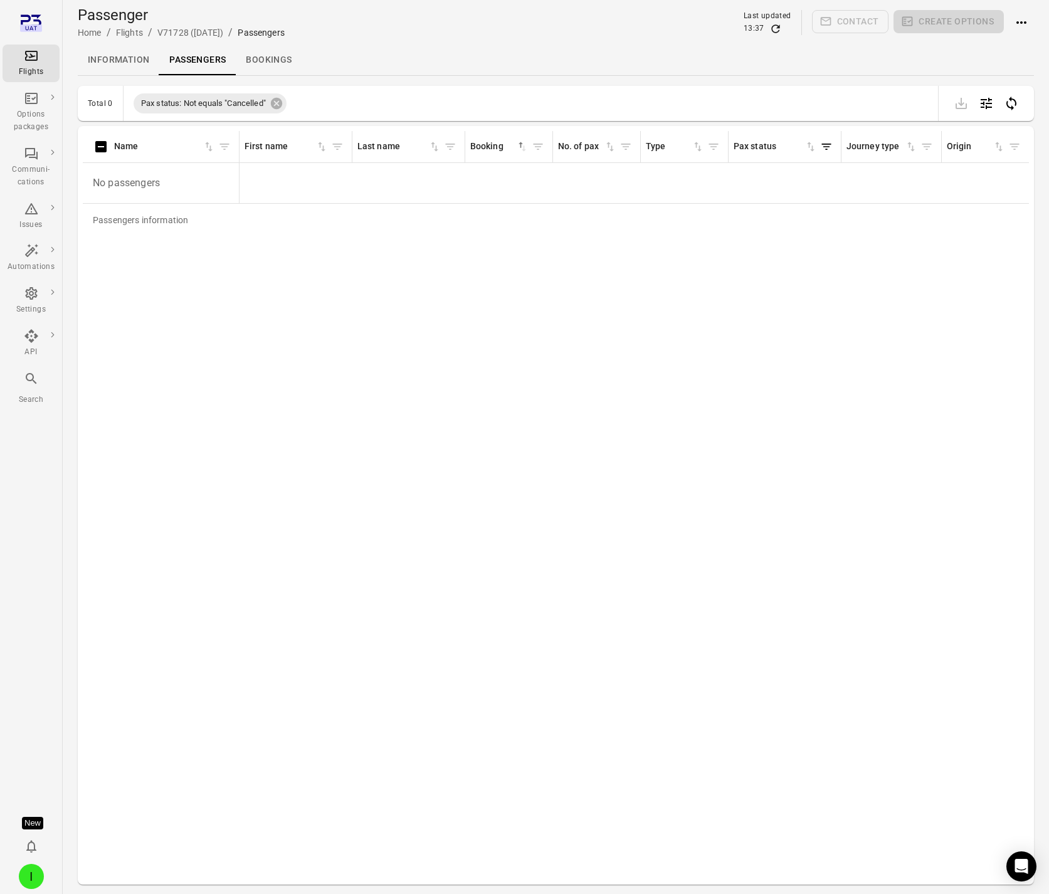
click at [776, 28] on icon "Refresh data" at bounding box center [776, 29] width 13 height 13
click at [774, 30] on icon "Refresh data" at bounding box center [775, 28] width 8 height 8
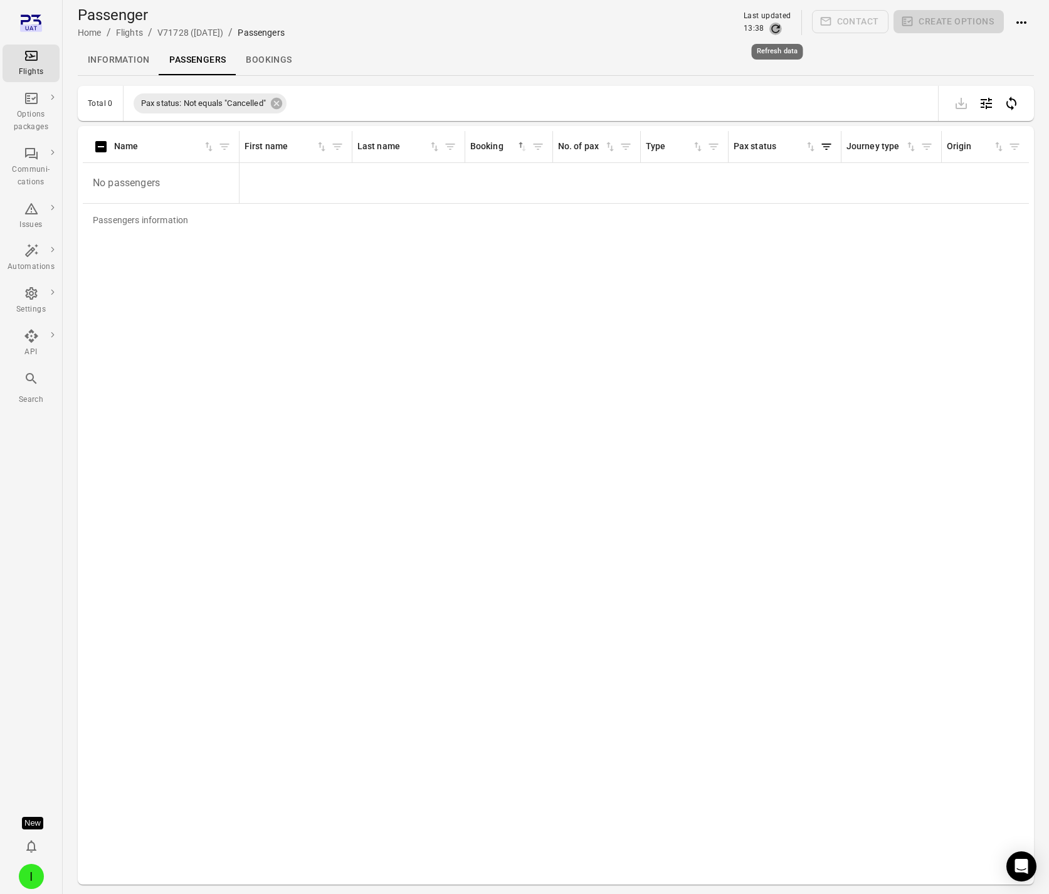
click at [777, 25] on icon "Refresh data" at bounding box center [775, 28] width 8 height 8
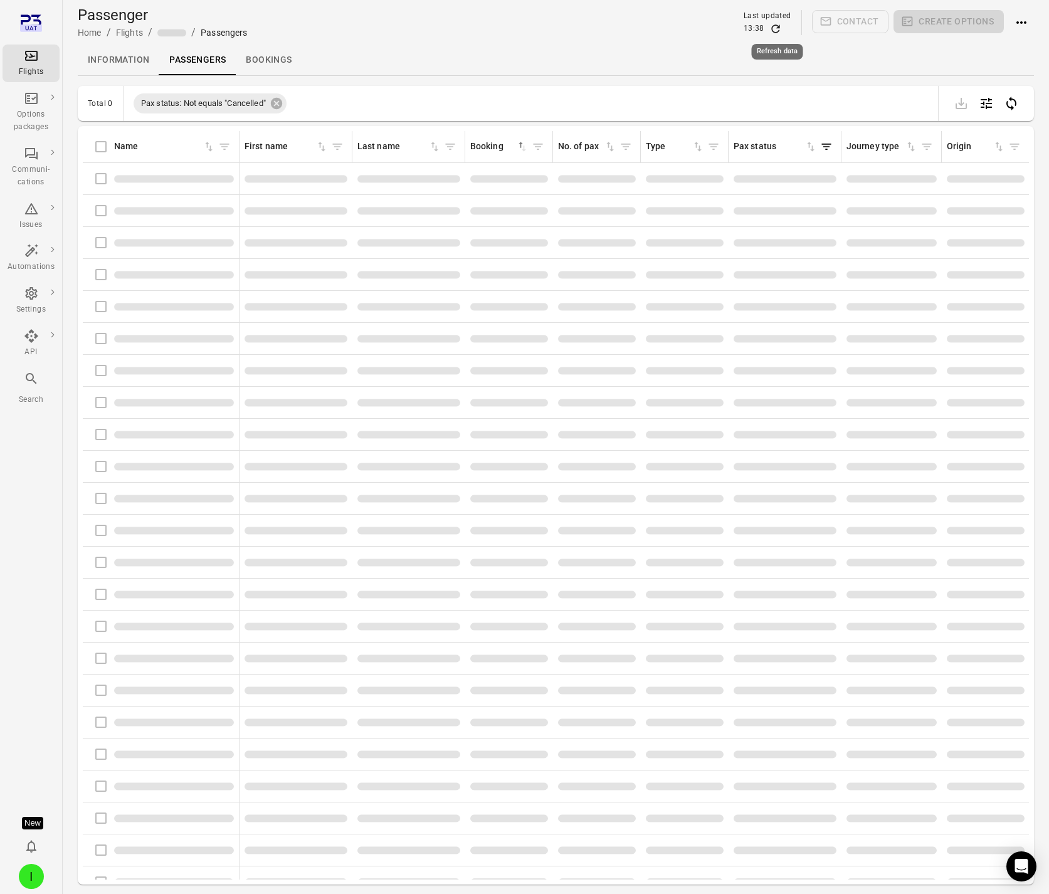
click at [777, 25] on icon "Refresh data" at bounding box center [775, 28] width 8 height 8
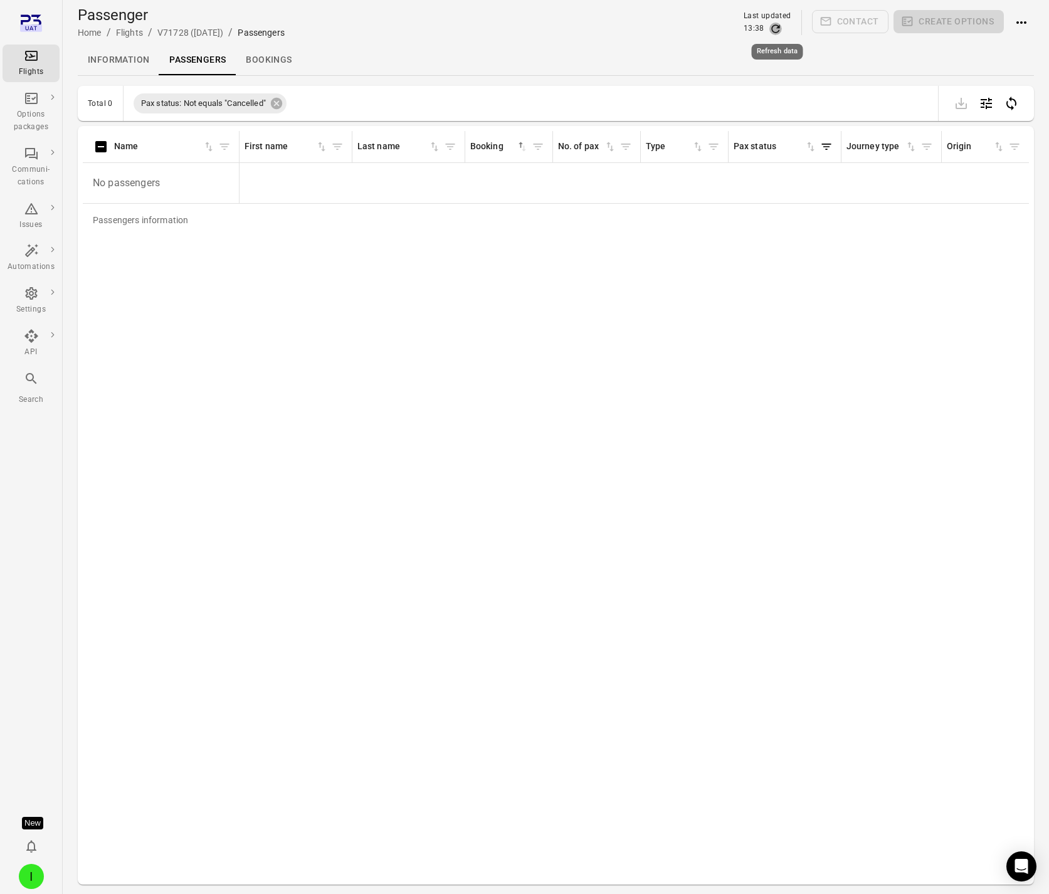
click at [777, 25] on icon "Refresh data" at bounding box center [775, 28] width 8 height 8
click at [777, 26] on icon "Refresh data" at bounding box center [776, 29] width 13 height 13
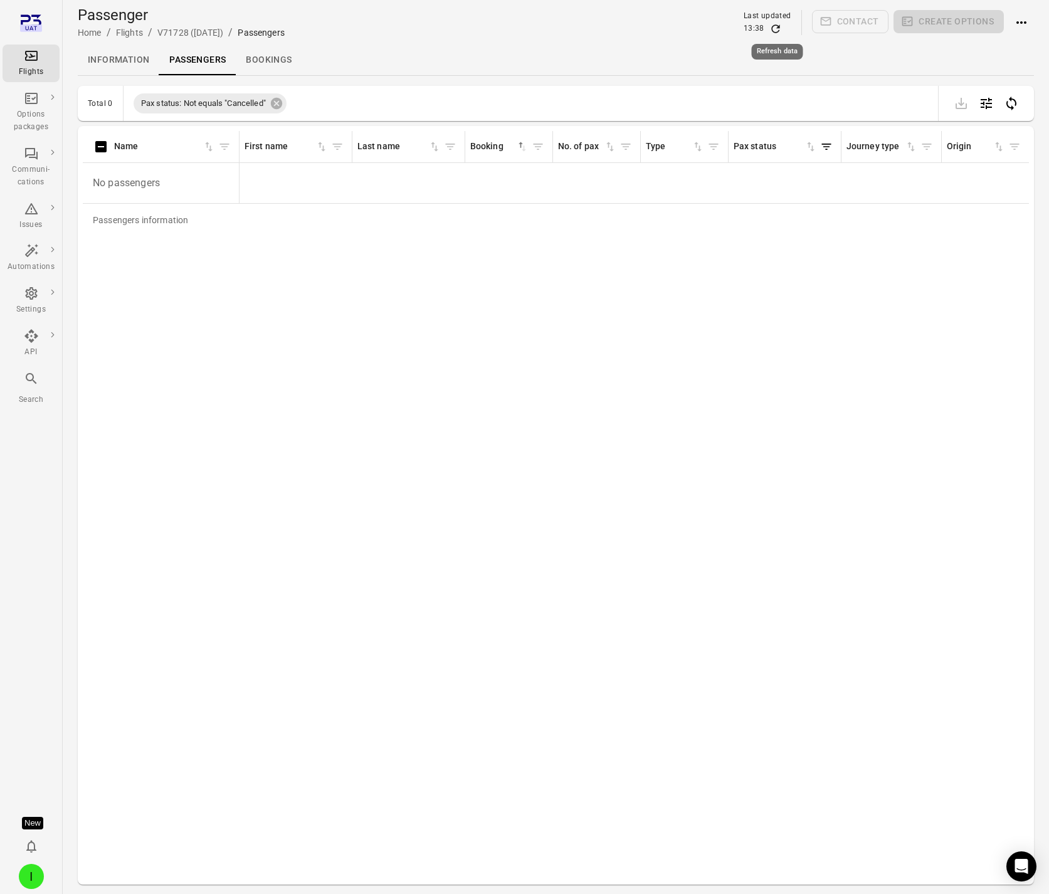
click at [777, 26] on icon "Refresh data" at bounding box center [776, 29] width 13 height 13
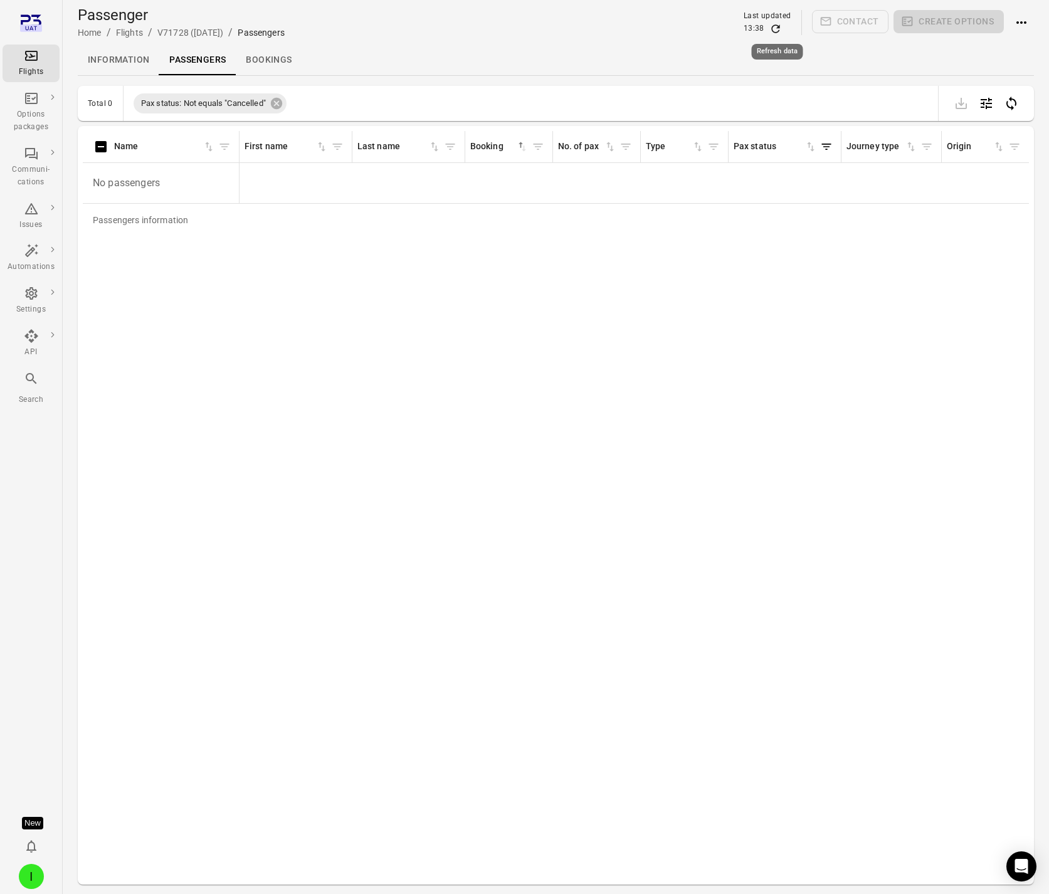
click at [777, 27] on icon "Refresh data" at bounding box center [776, 29] width 13 height 13
drag, startPoint x: 777, startPoint y: 27, endPoint x: 536, endPoint y: 11, distance: 241.4
click at [777, 28] on icon "Refresh data" at bounding box center [776, 29] width 13 height 13
click at [779, 28] on icon "Refresh data" at bounding box center [776, 29] width 13 height 13
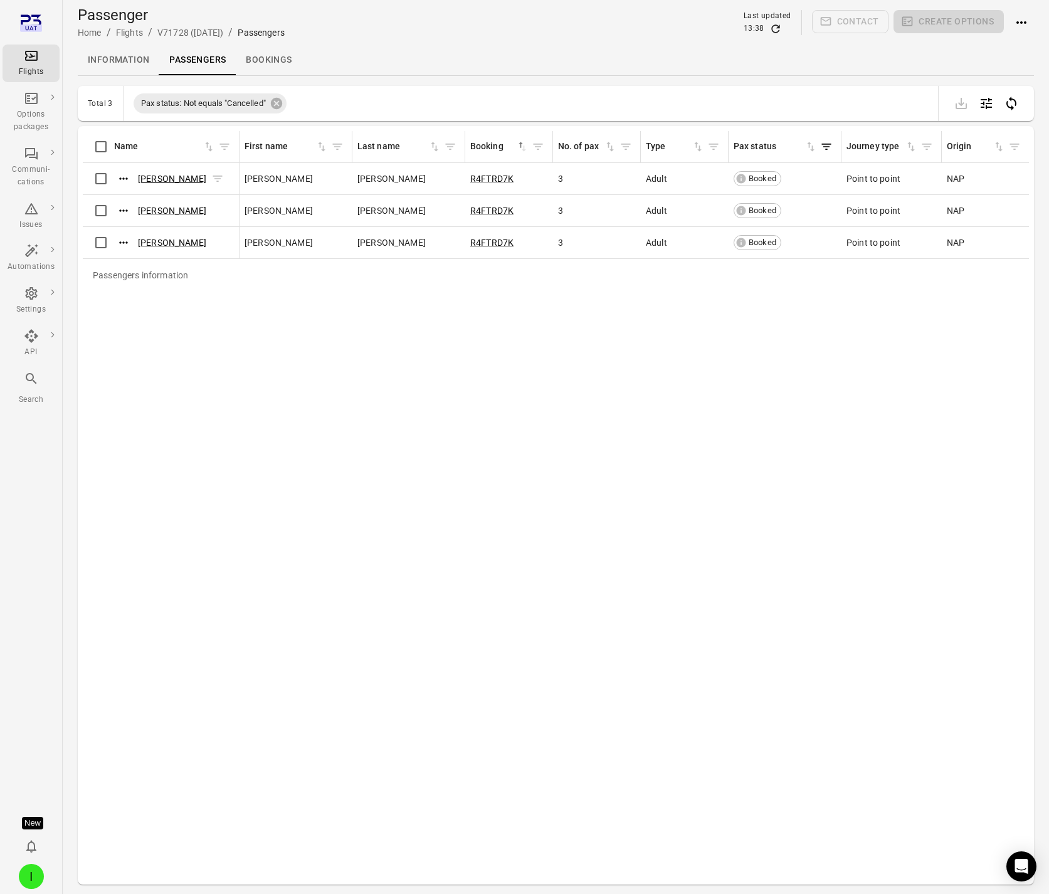
click at [192, 179] on link "Maggie Beasley" at bounding box center [172, 179] width 68 height 10
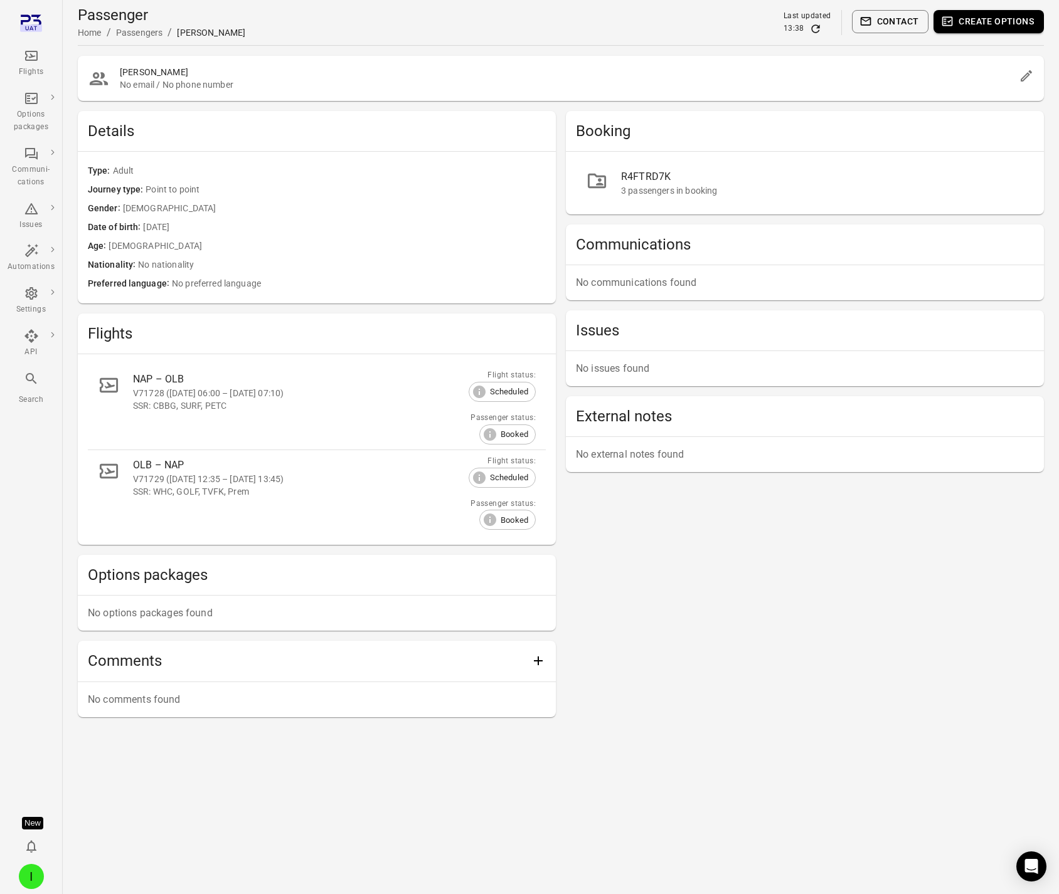
click at [233, 404] on div "SSR: CBBG, SURF, PETC" at bounding box center [298, 405] width 331 height 13
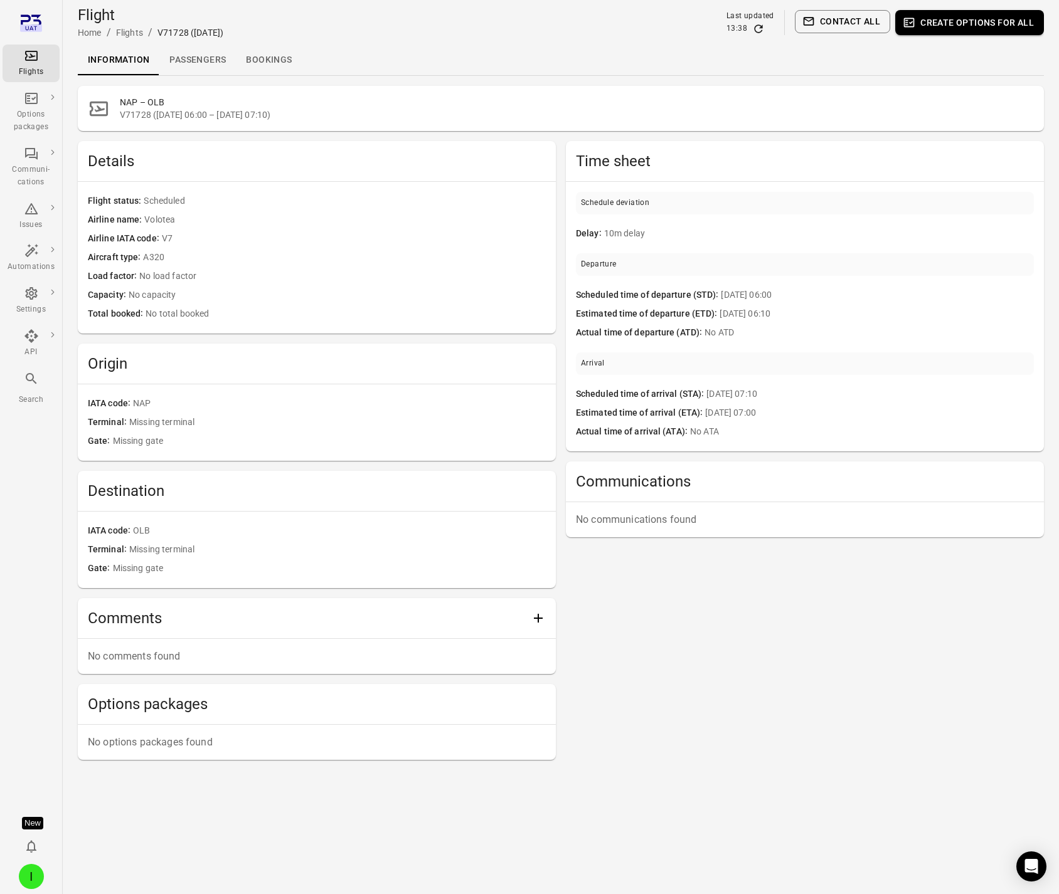
click at [200, 49] on link "Passengers" at bounding box center [197, 60] width 77 height 30
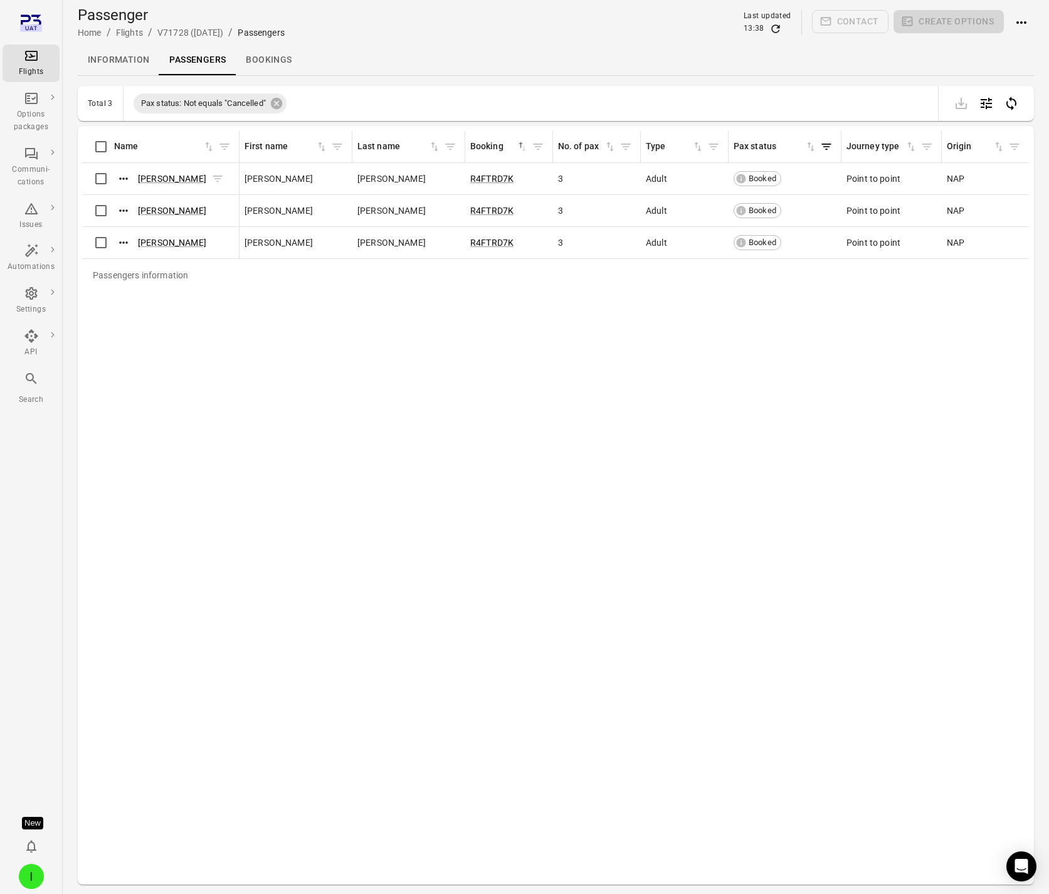
click at [167, 184] on span "Maggie Beasley" at bounding box center [172, 178] width 68 height 13
click at [167, 177] on link "Maggie Beasley" at bounding box center [172, 179] width 68 height 10
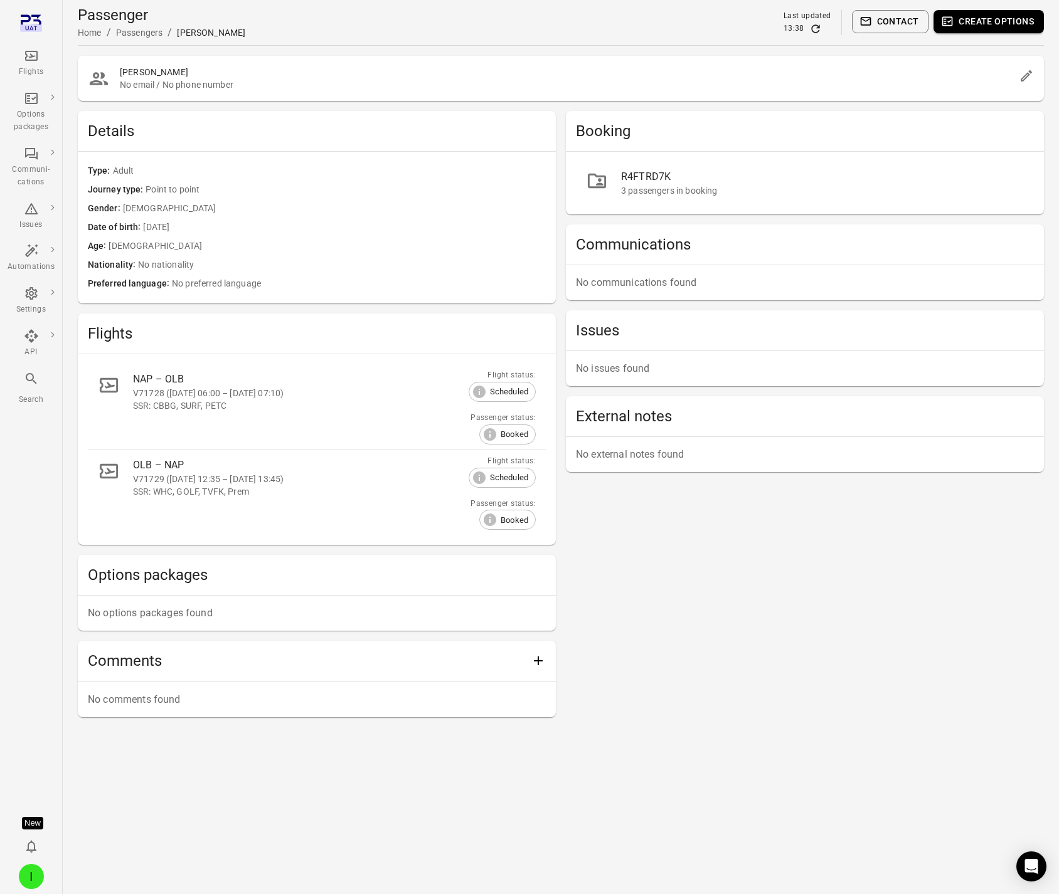
click at [170, 401] on div "SSR: CBBG, SURF, PETC" at bounding box center [298, 405] width 331 height 13
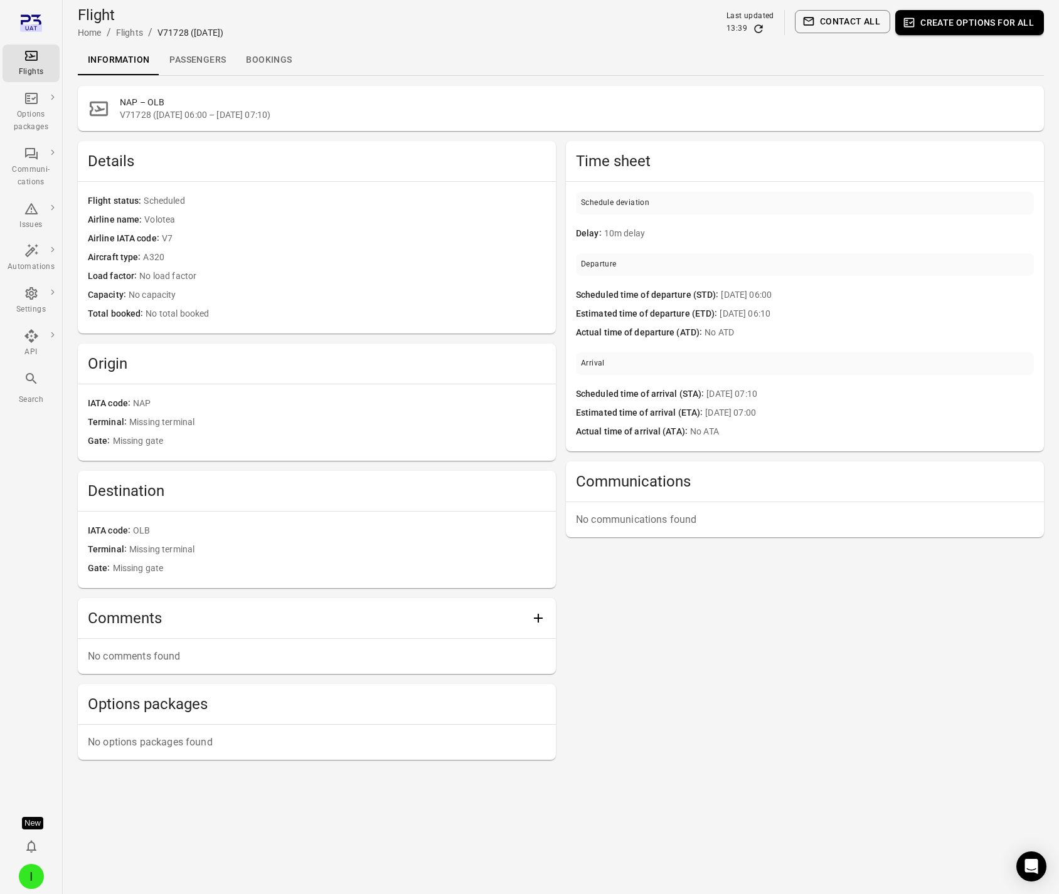
click at [183, 60] on link "Passengers" at bounding box center [197, 60] width 77 height 30
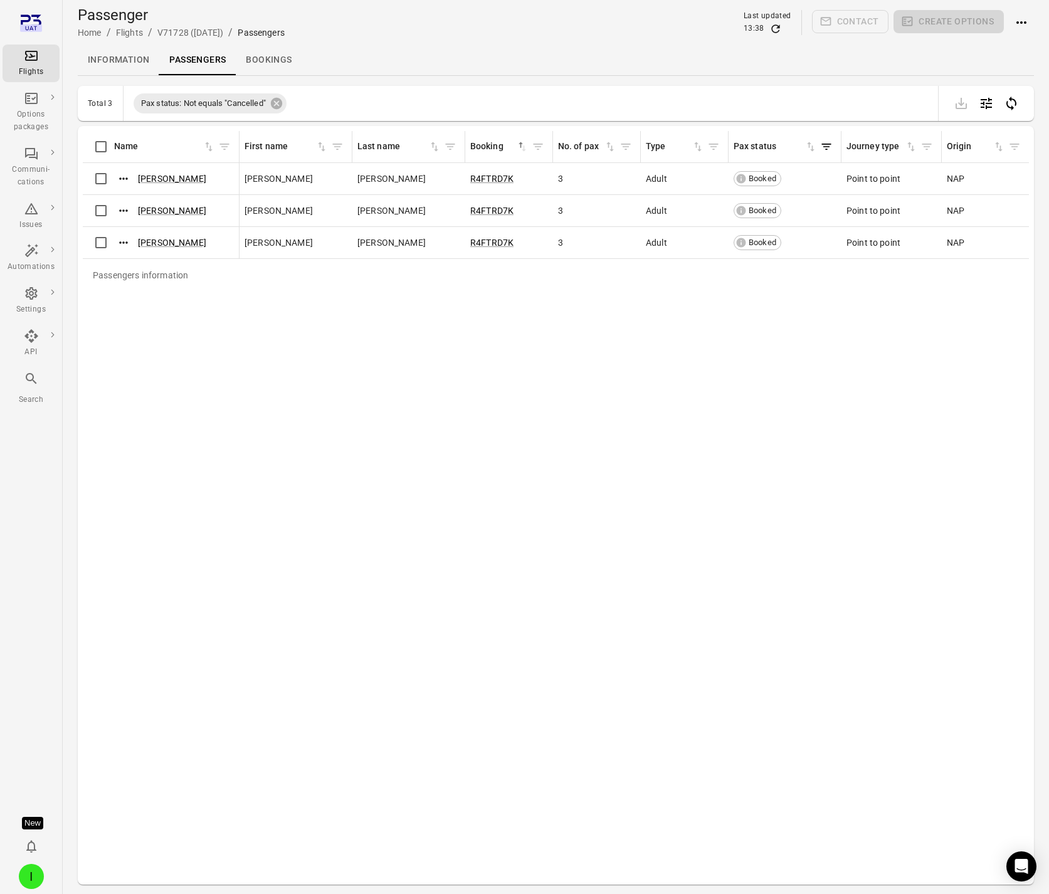
click at [779, 29] on icon "Refresh data" at bounding box center [776, 29] width 13 height 13
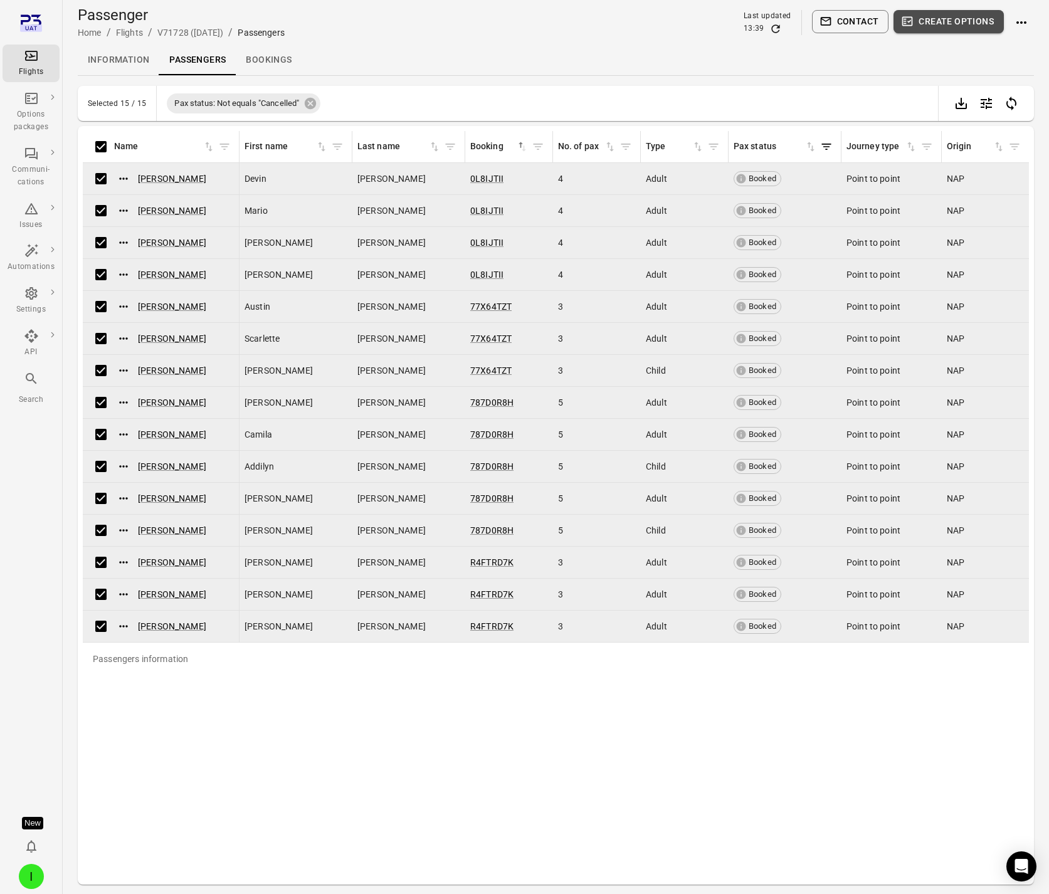
click at [941, 29] on button "Create options" at bounding box center [949, 21] width 110 height 23
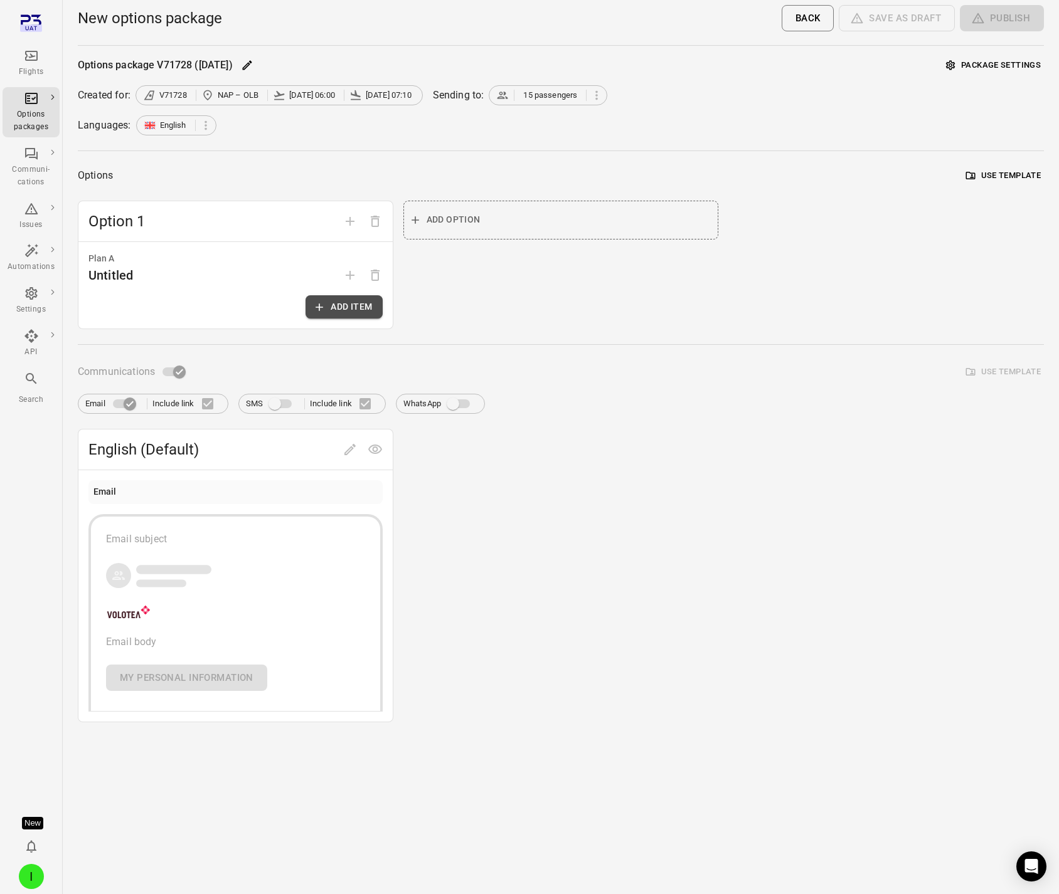
click at [348, 309] on button "Add item" at bounding box center [343, 306] width 77 height 23
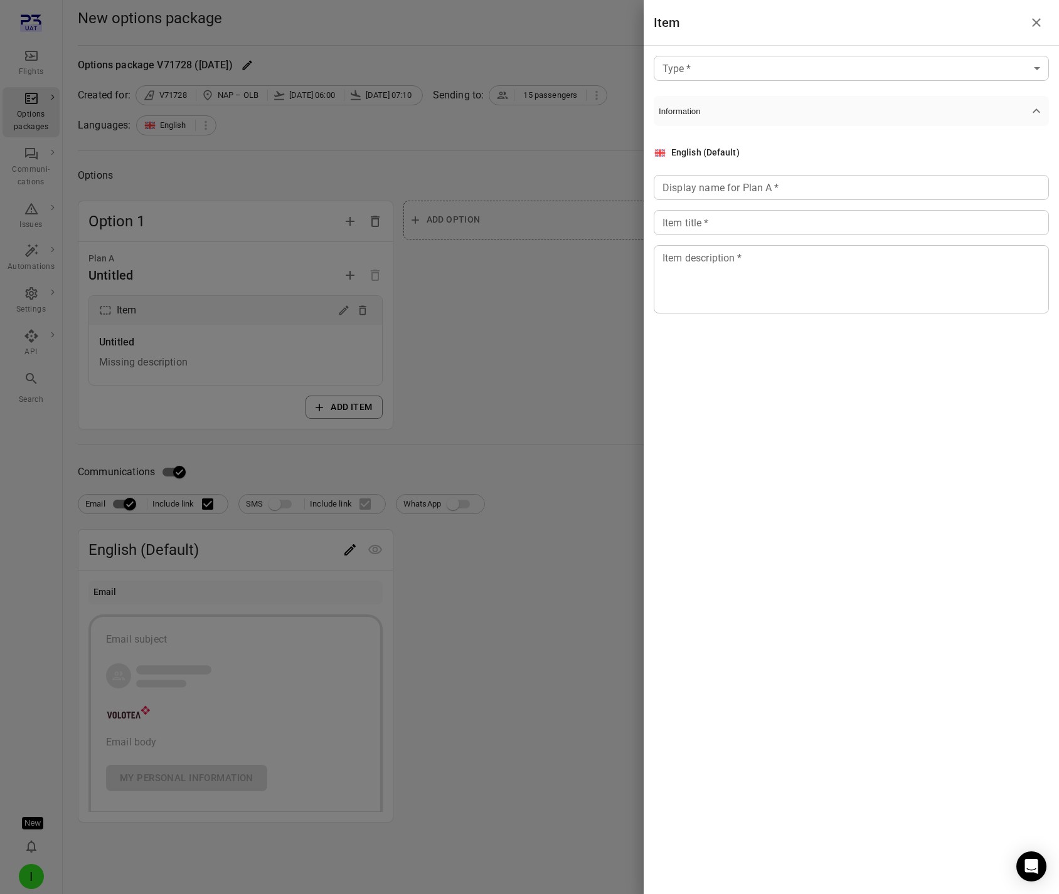
click at [771, 77] on body "Flights Options packages Communi-cations Issues Automations Settings API Search…" at bounding box center [529, 447] width 1059 height 894
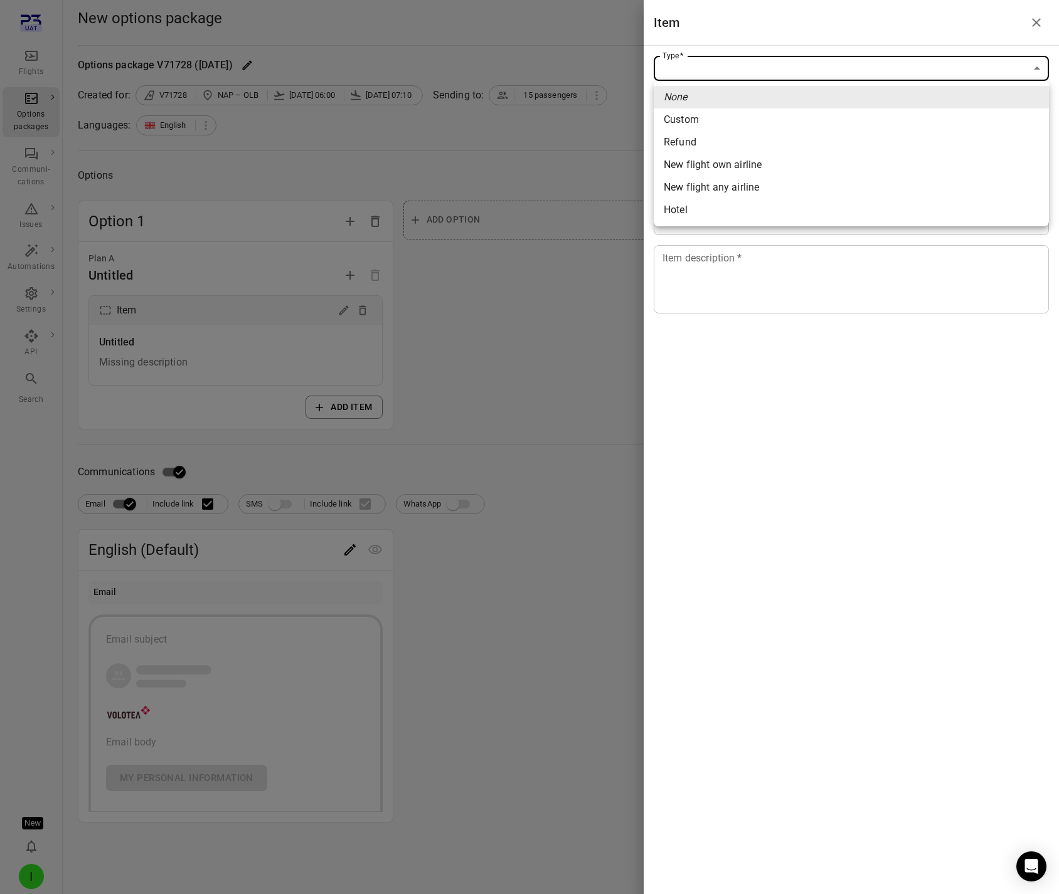
click at [730, 167] on span "New flight own airline" at bounding box center [851, 164] width 375 height 15
type input "**********"
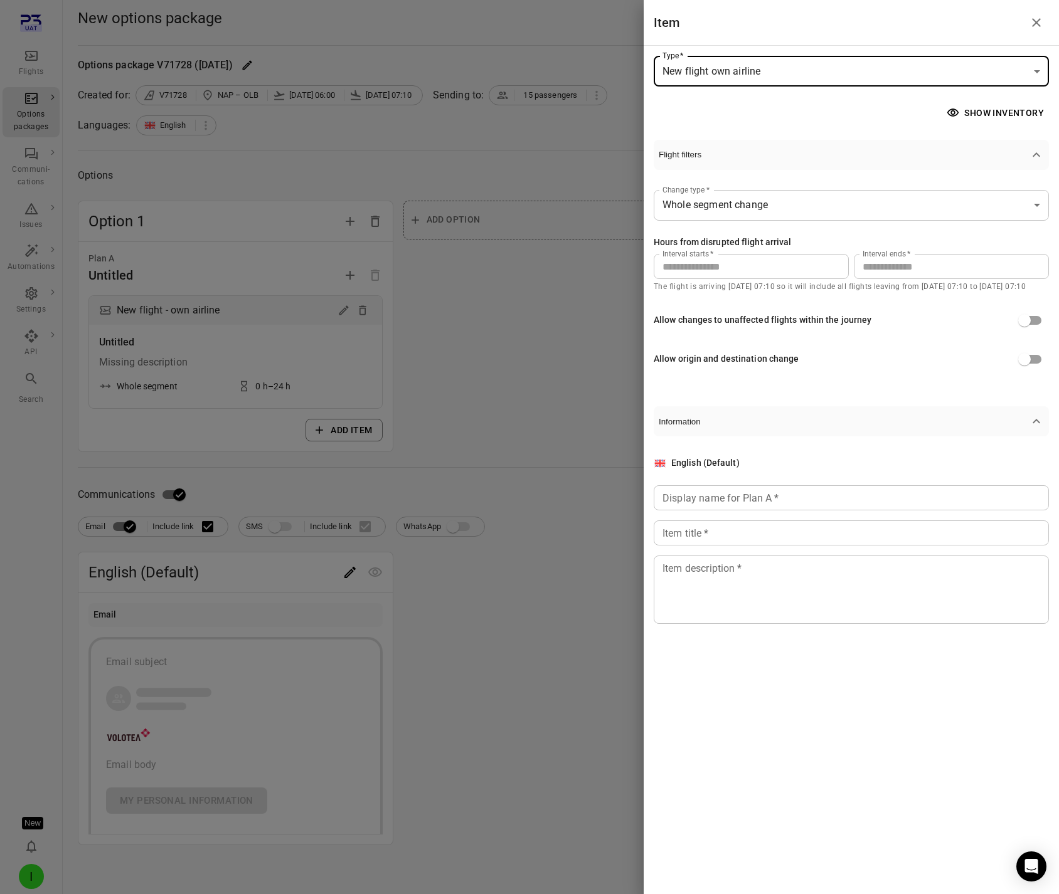
drag, startPoint x: 882, startPoint y: 269, endPoint x: 839, endPoint y: 263, distance: 43.0
click at [839, 263] on div "Interval starts   * * Interval starts   * Interval ends   * ** Interval ends   *" at bounding box center [850, 266] width 395 height 25
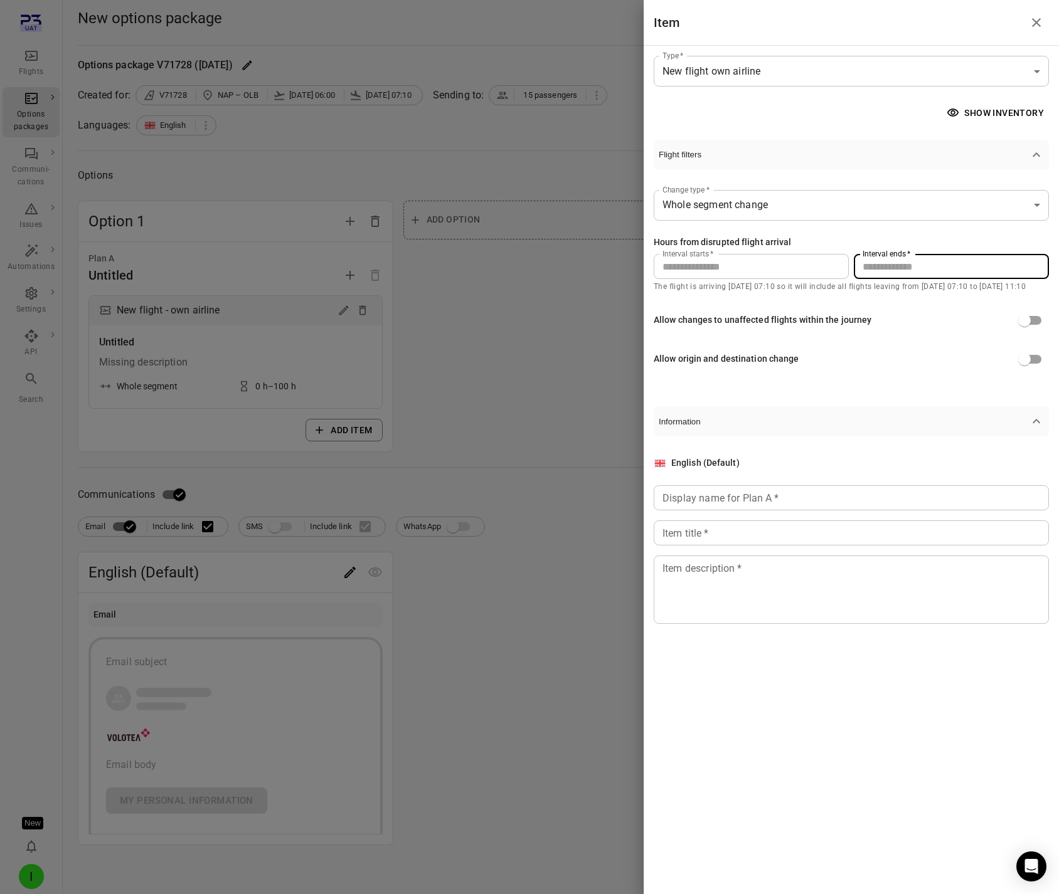
type input "***"
click at [995, 112] on button "Show inventory" at bounding box center [996, 113] width 105 height 23
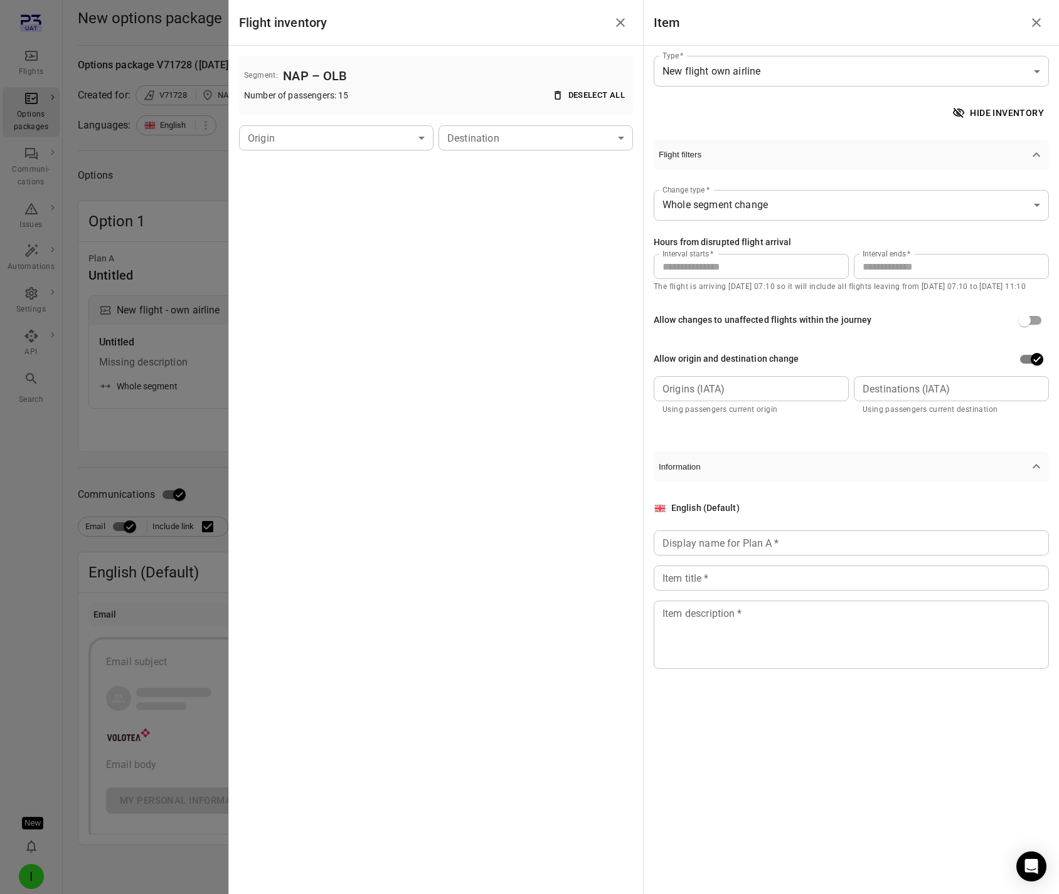
click at [899, 362] on div "Allow origin and destination change" at bounding box center [850, 359] width 395 height 24
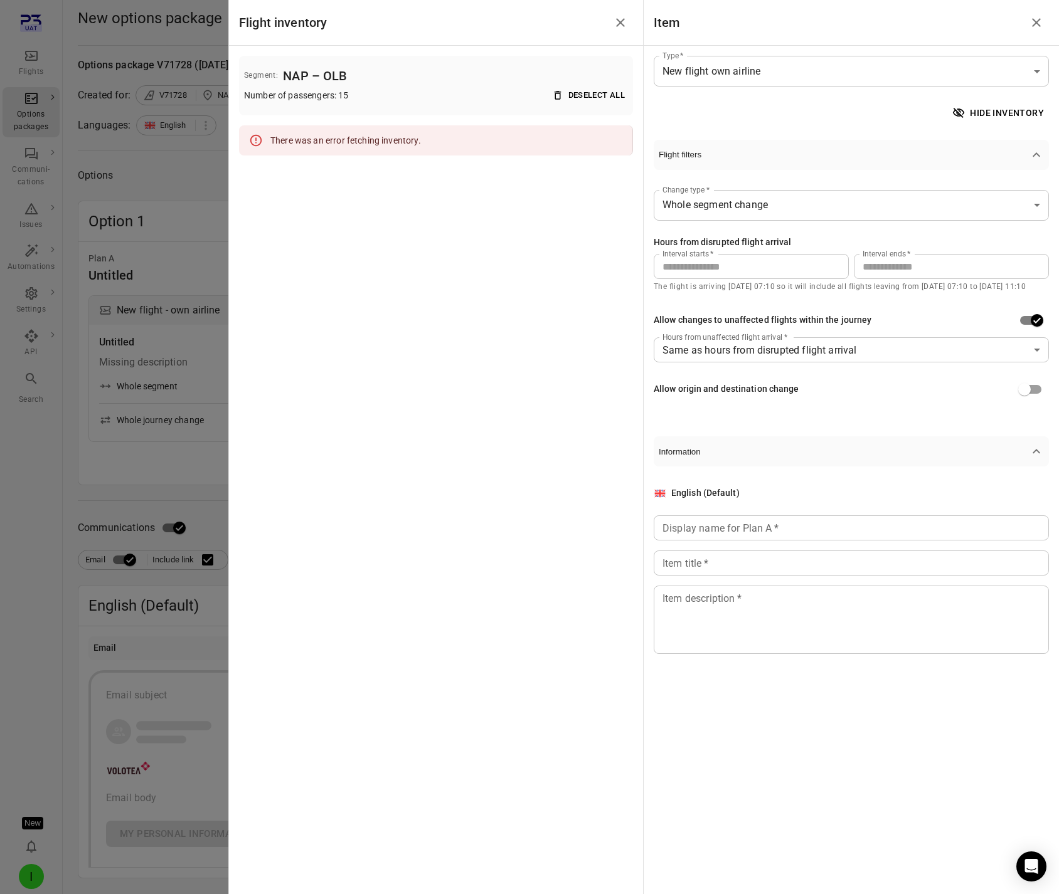
drag, startPoint x: 48, startPoint y: 75, endPoint x: 34, endPoint y: 58, distance: 21.8
click at [47, 75] on div at bounding box center [529, 447] width 1059 height 894
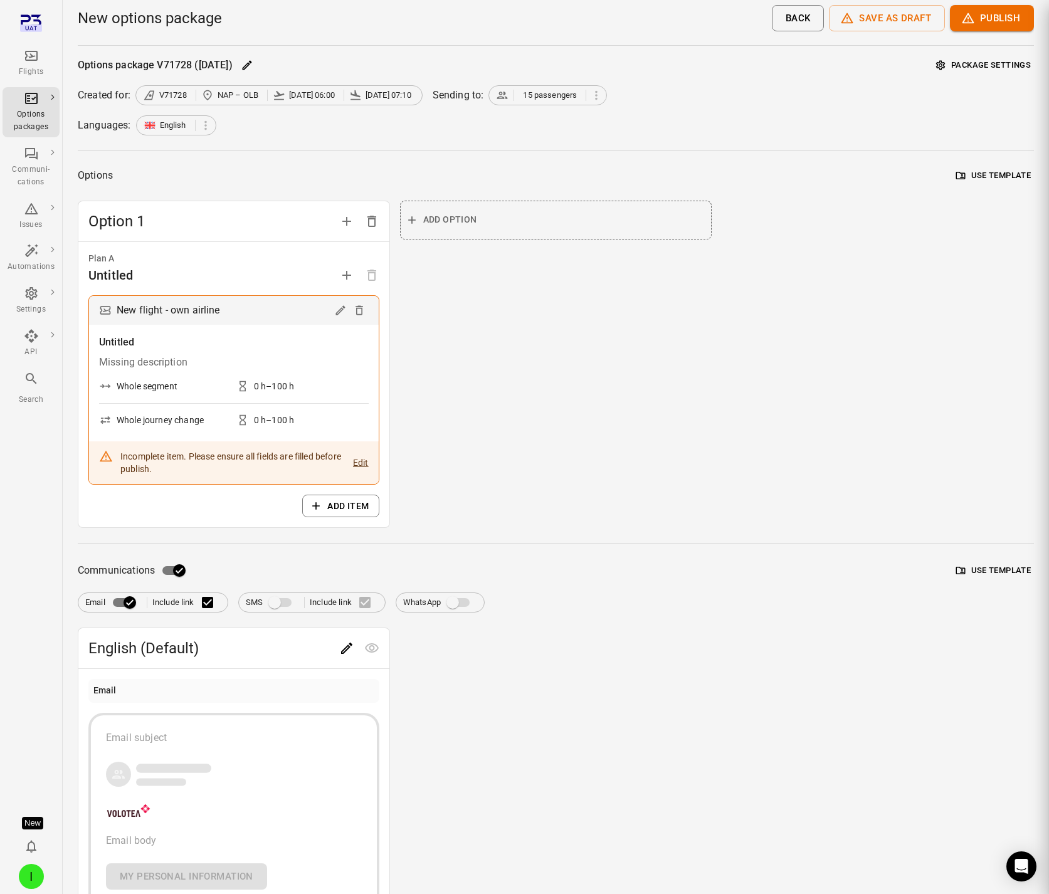
click at [32, 56] on div at bounding box center [524, 447] width 1049 height 894
click at [32, 56] on icon "Main navigation" at bounding box center [31, 56] width 13 height 10
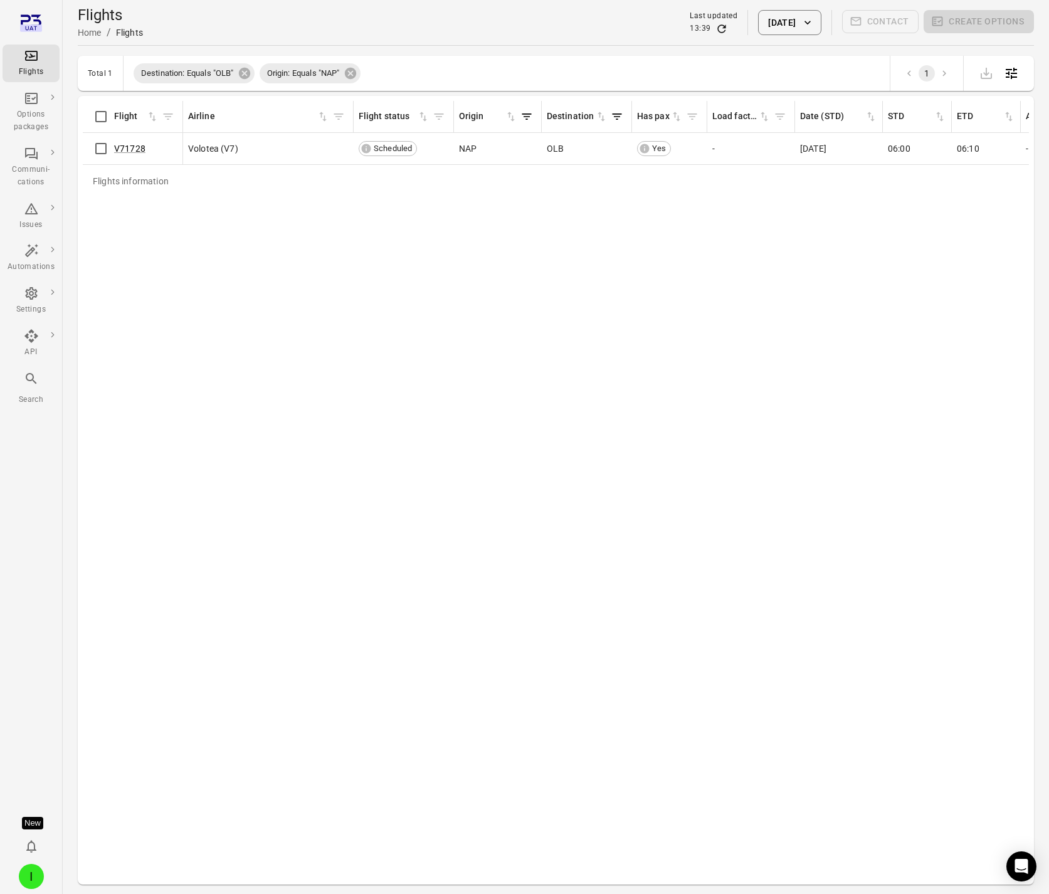
click at [811, 25] on icon "button" at bounding box center [807, 22] width 13 height 13
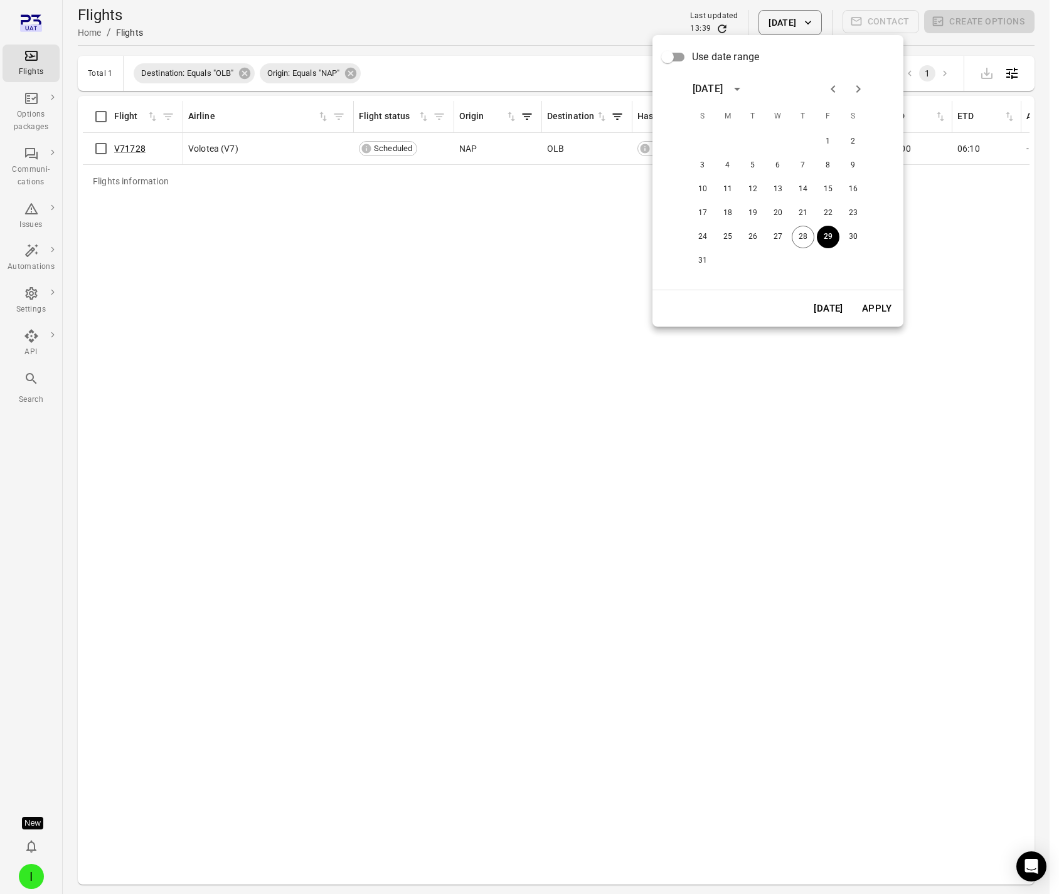
click at [823, 314] on button "[DATE]" at bounding box center [828, 308] width 43 height 26
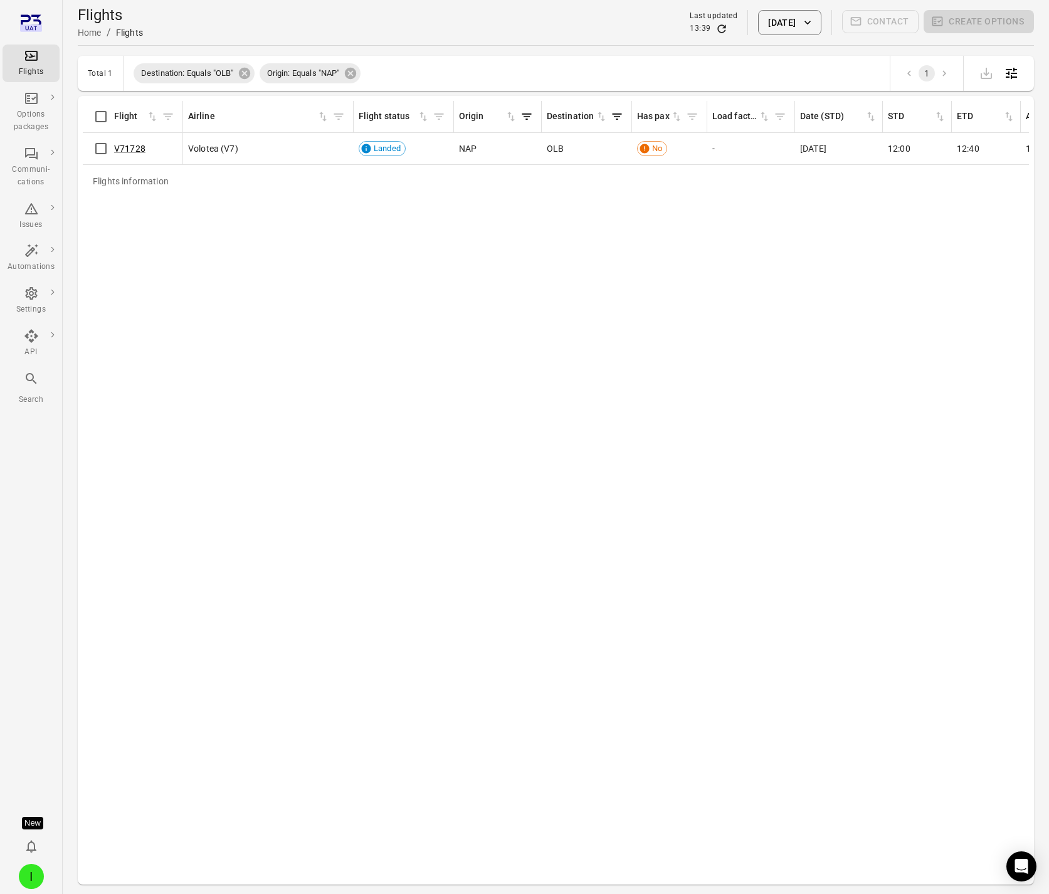
click at [237, 72] on span "Destination: Equals "OLB"" at bounding box center [188, 73] width 108 height 13
click at [242, 73] on icon at bounding box center [243, 73] width 11 height 11
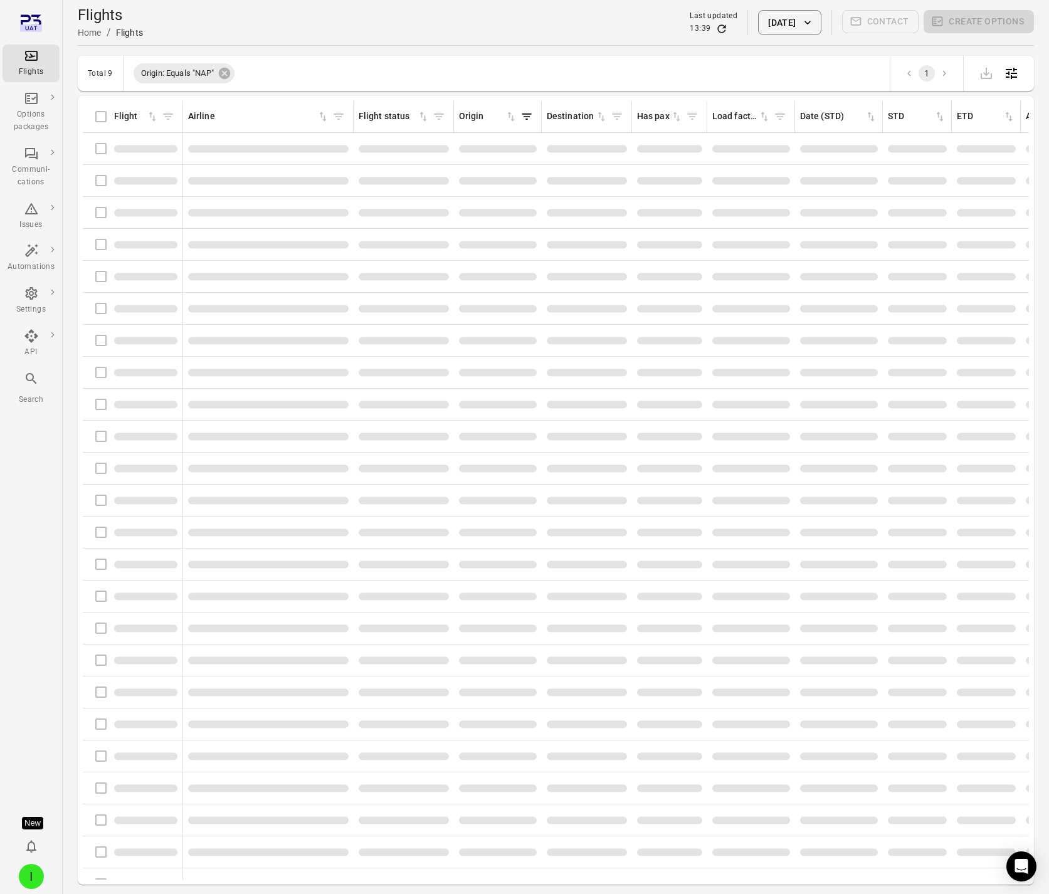
click at [242, 73] on div "Origin: Equals "NAP"" at bounding box center [184, 73] width 121 height 30
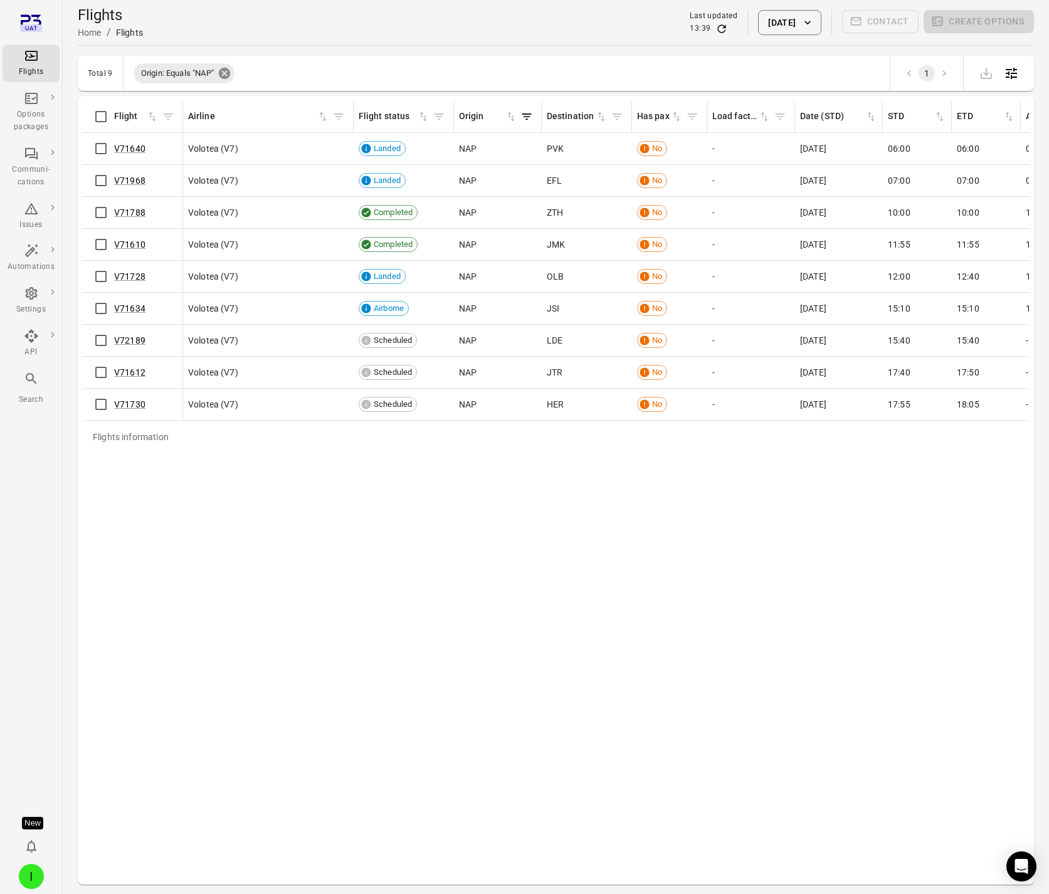
click at [224, 73] on icon at bounding box center [224, 73] width 11 height 11
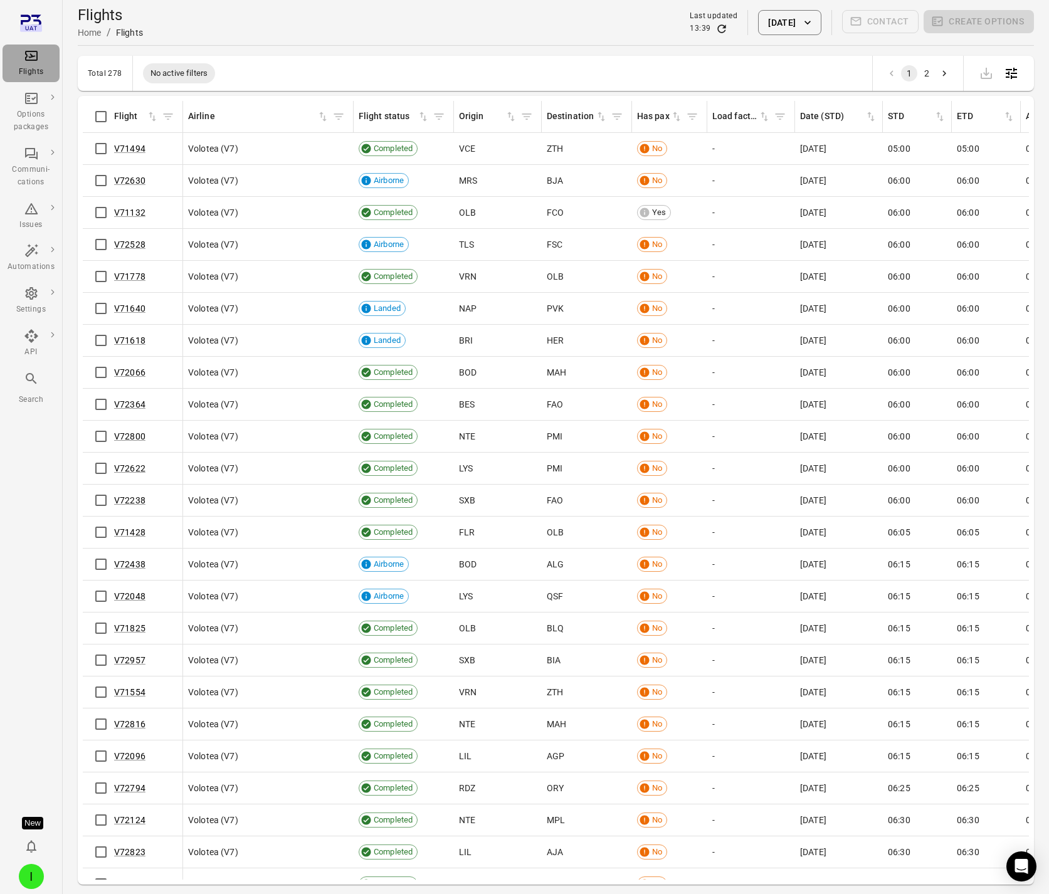
click at [37, 64] on div "Flights" at bounding box center [31, 63] width 47 height 30
click at [776, 25] on button "[DATE]" at bounding box center [789, 22] width 63 height 25
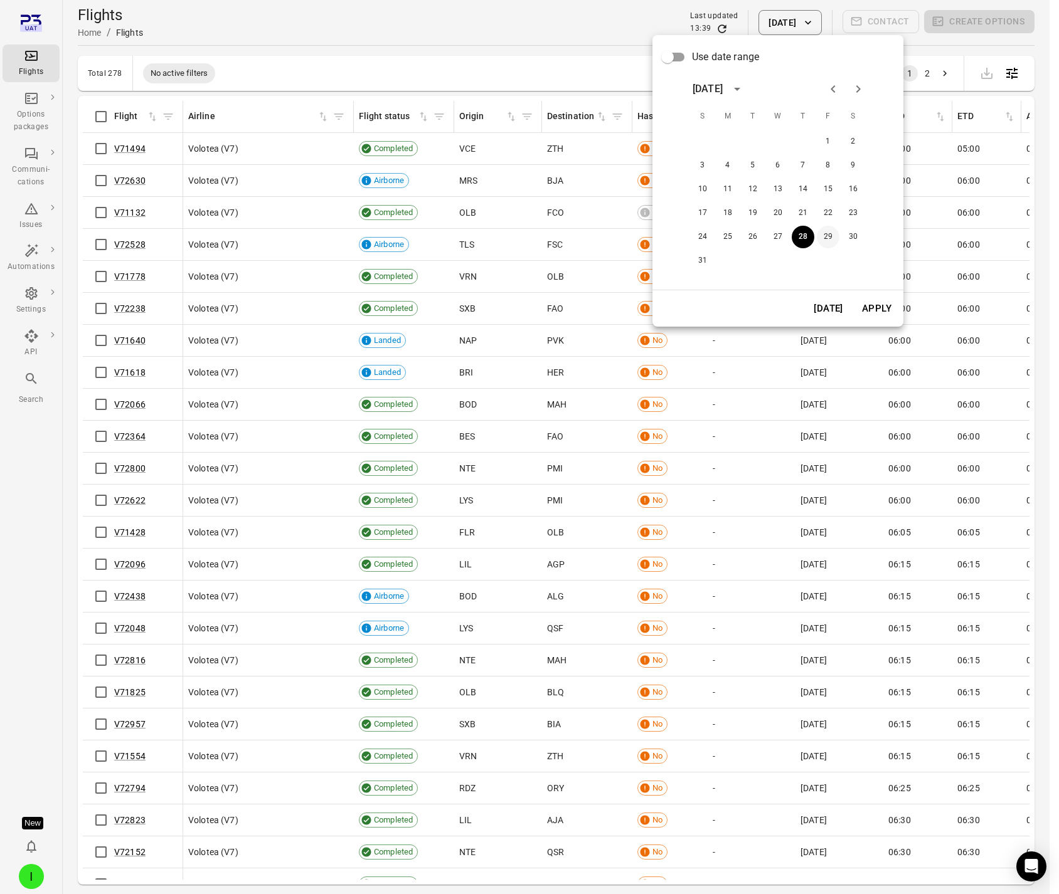
click at [822, 233] on button "29" at bounding box center [828, 237] width 23 height 23
drag, startPoint x: 881, startPoint y: 305, endPoint x: 888, endPoint y: 305, distance: 6.9
click at [881, 305] on button "Apply" at bounding box center [876, 308] width 43 height 26
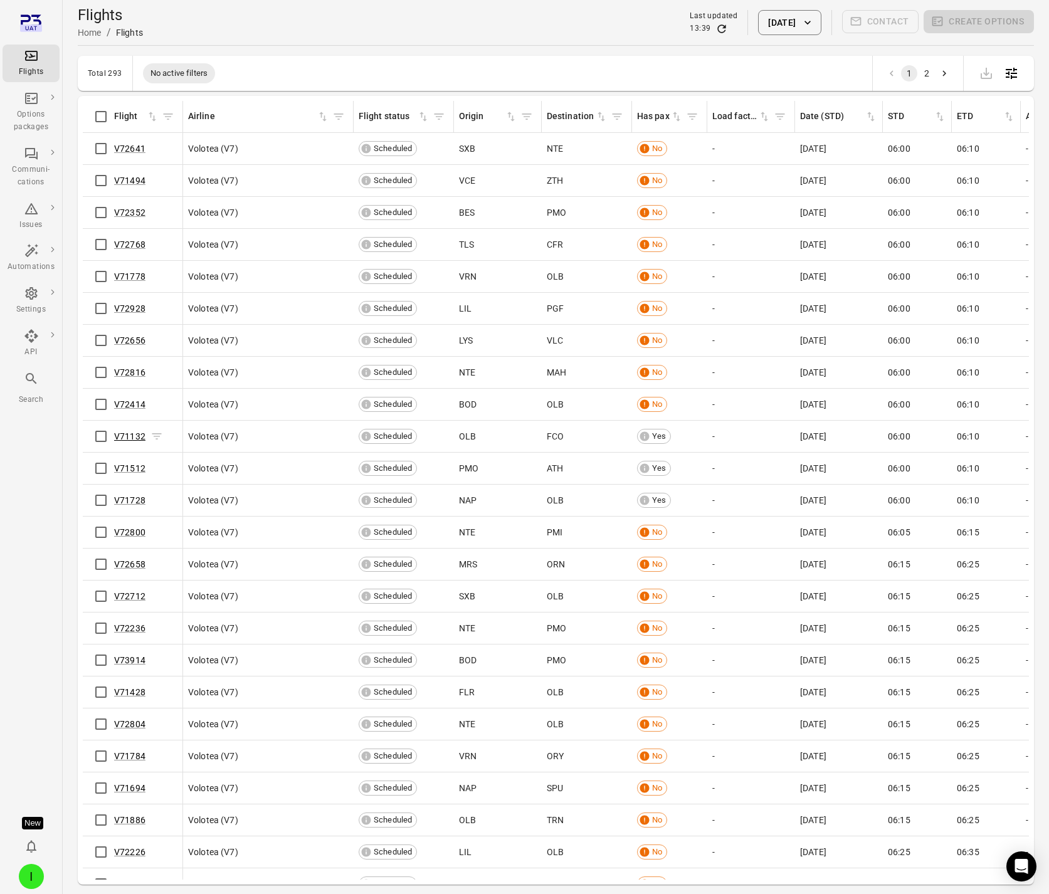
click at [127, 438] on link "V71132" at bounding box center [129, 436] width 31 height 10
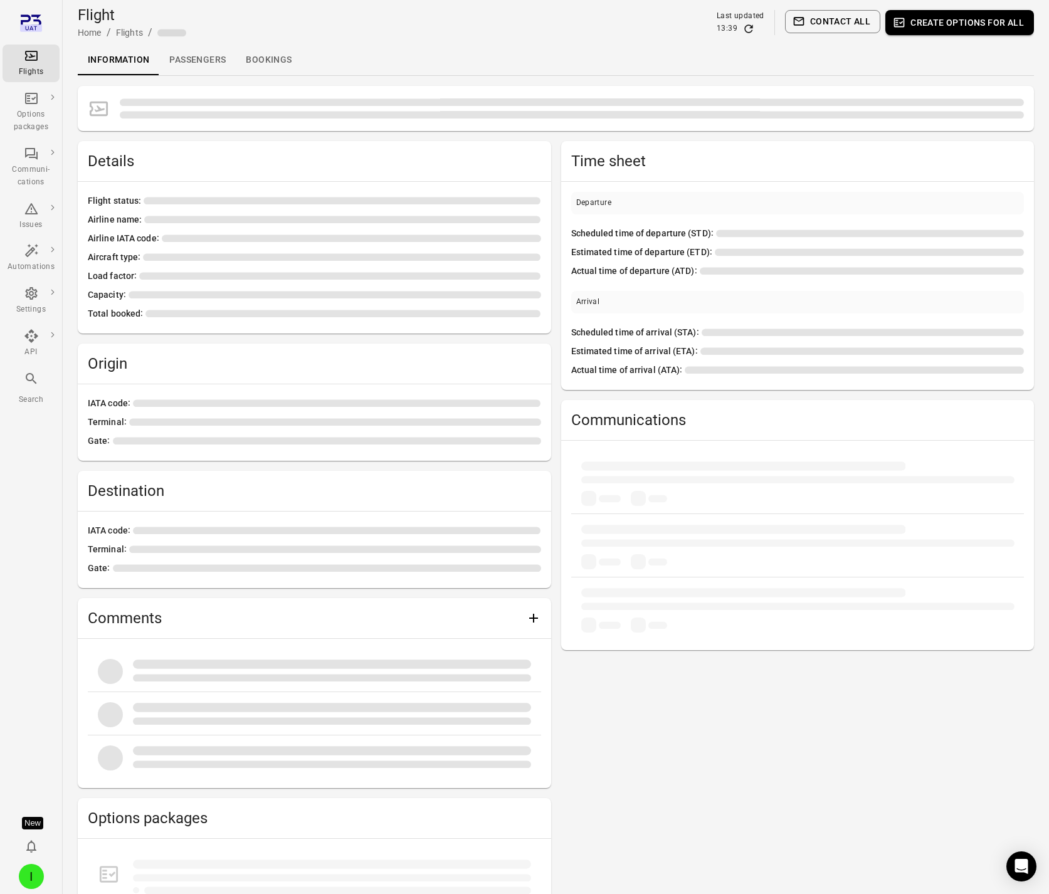
click at [192, 57] on link "Passengers" at bounding box center [197, 60] width 77 height 30
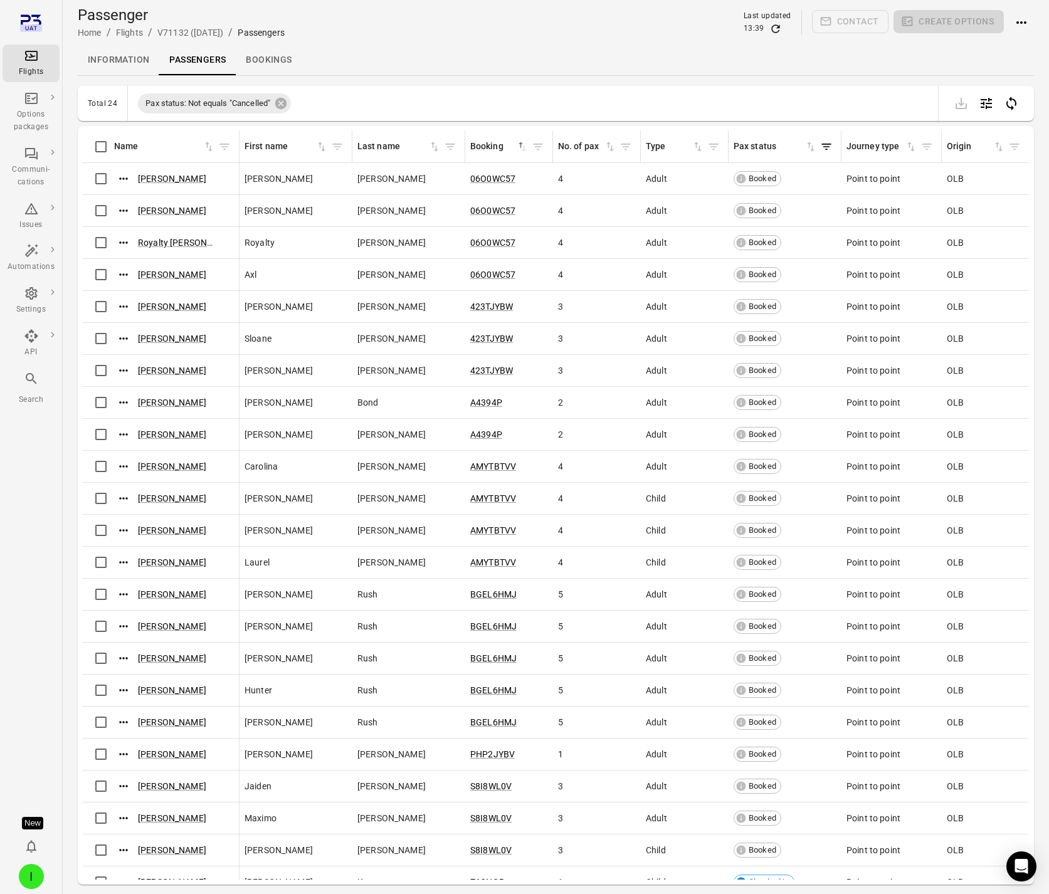
click at [31, 59] on icon "Main navigation" at bounding box center [31, 55] width 15 height 15
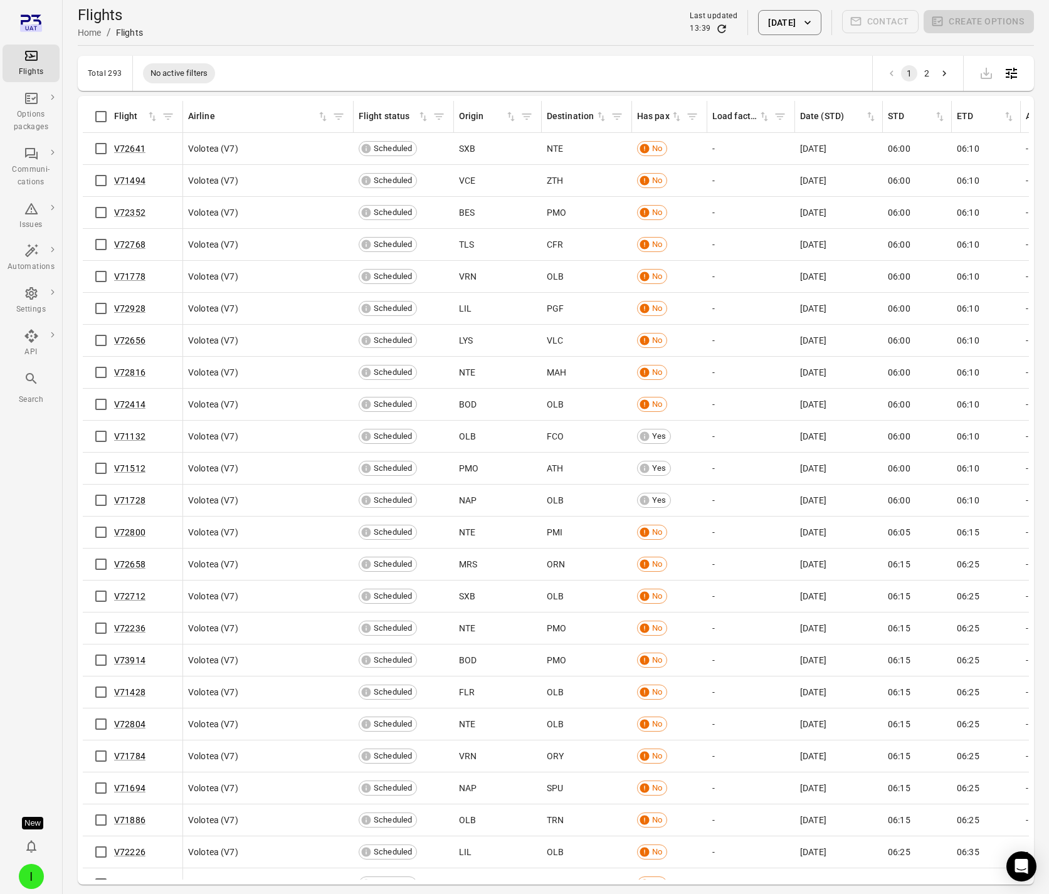
click at [716, 26] on icon "Refresh data" at bounding box center [722, 29] width 13 height 13
click at [125, 440] on link "V71132" at bounding box center [129, 436] width 31 height 10
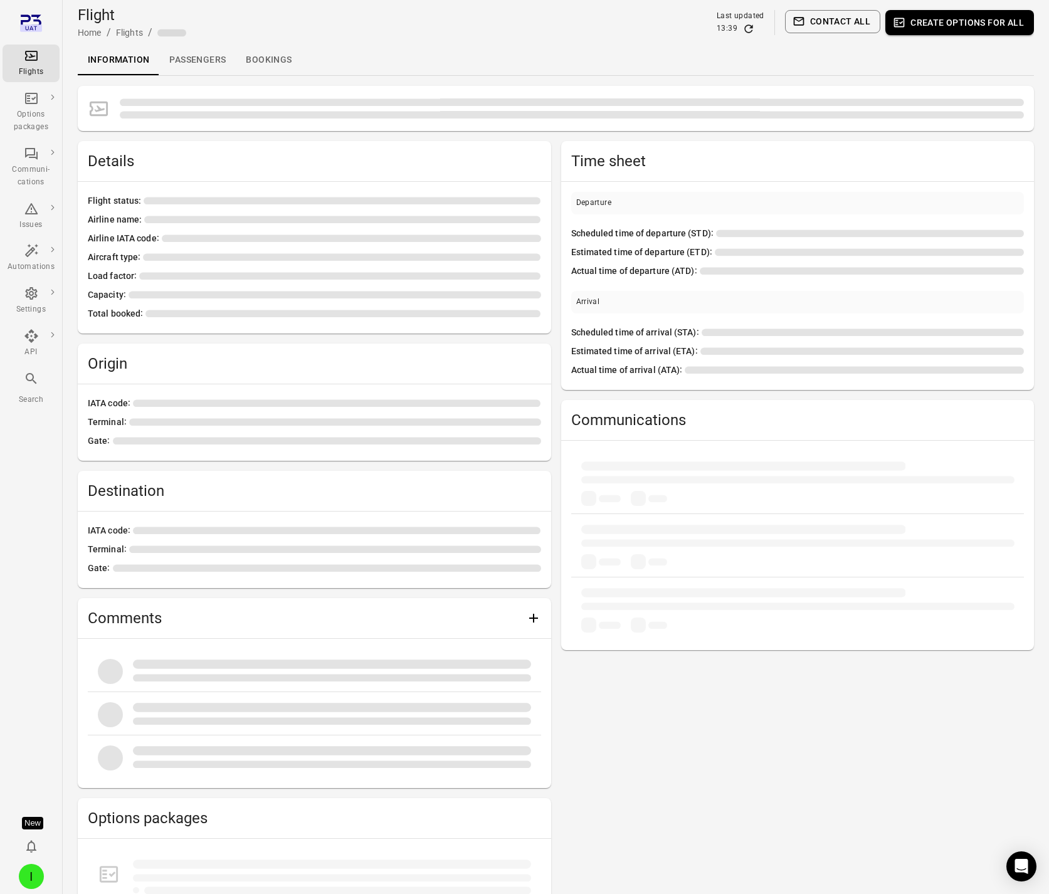
click at [194, 58] on link "Passengers" at bounding box center [197, 60] width 77 height 30
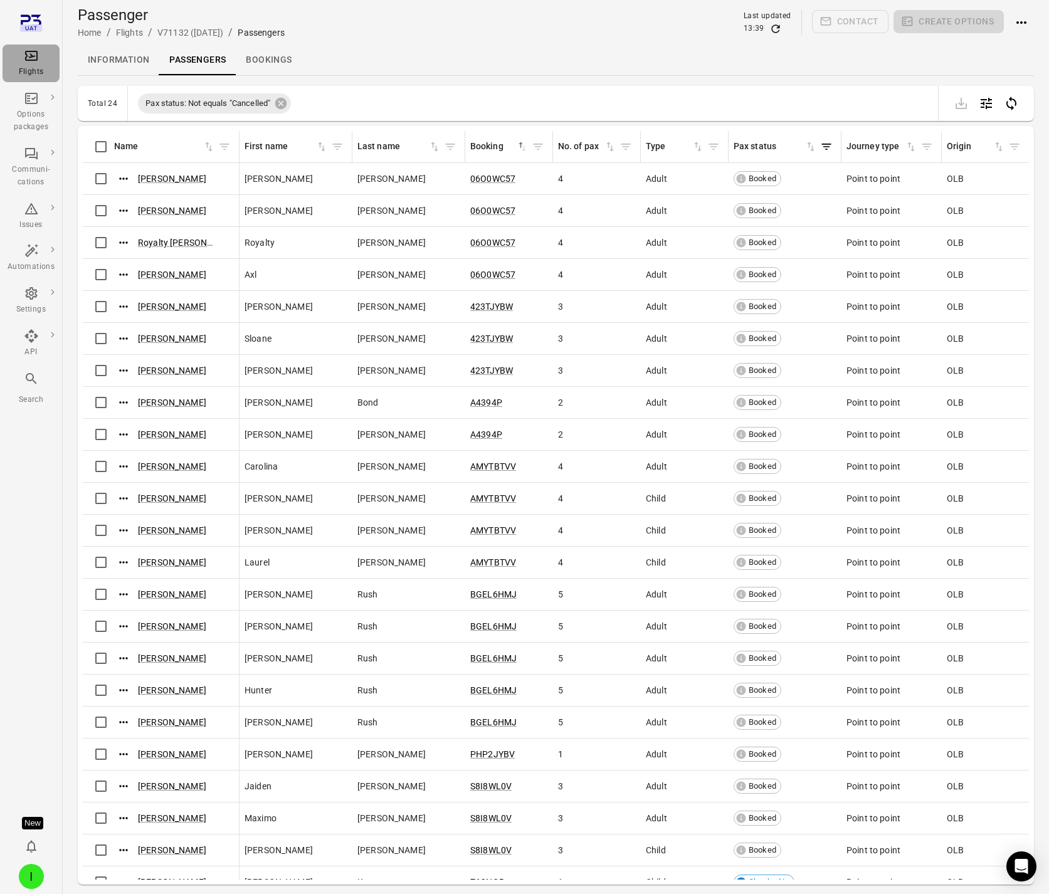
click at [45, 61] on div "Flights" at bounding box center [31, 63] width 47 height 30
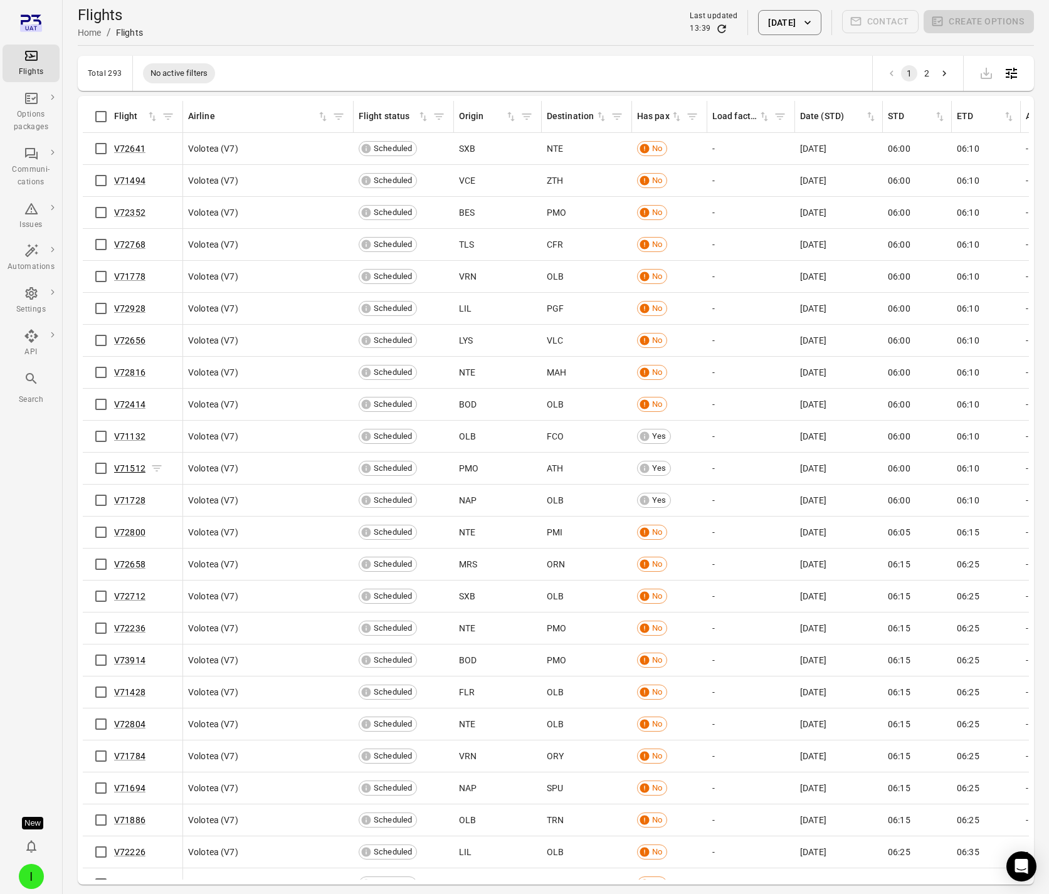
click at [137, 469] on link "V71512" at bounding box center [129, 468] width 31 height 10
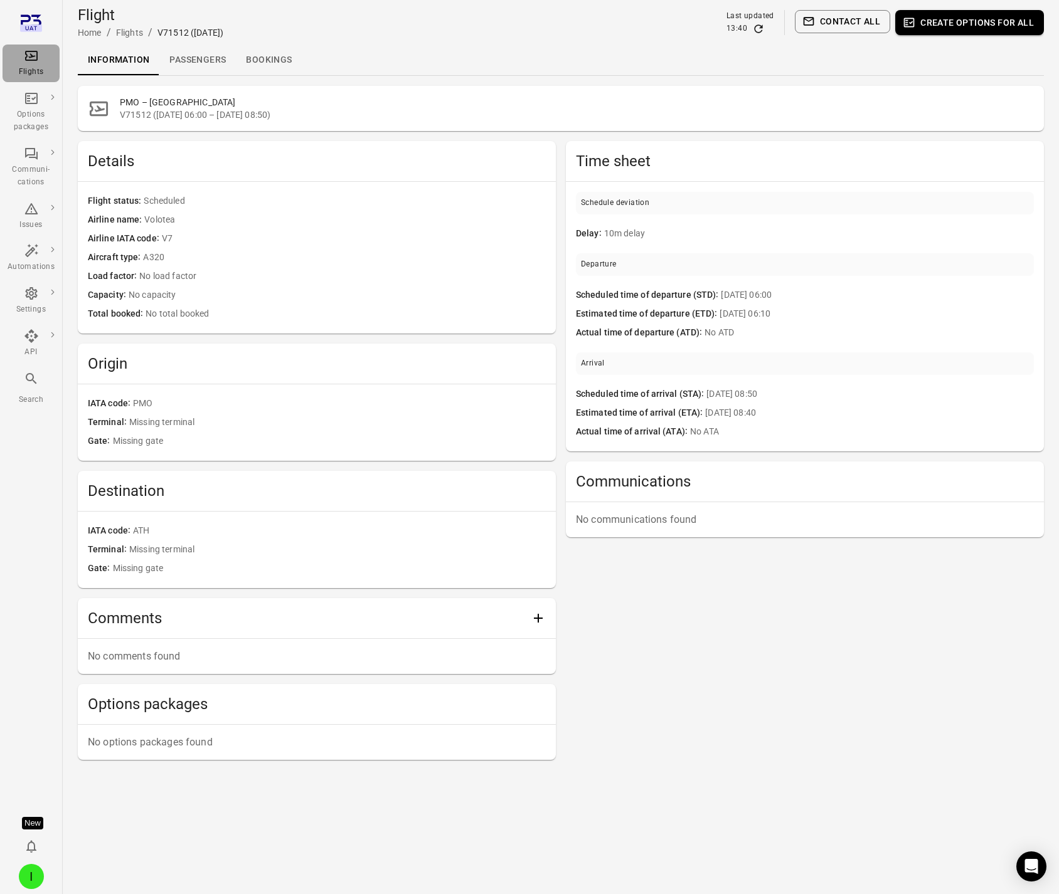
click at [30, 61] on icon "Main navigation" at bounding box center [31, 55] width 15 height 15
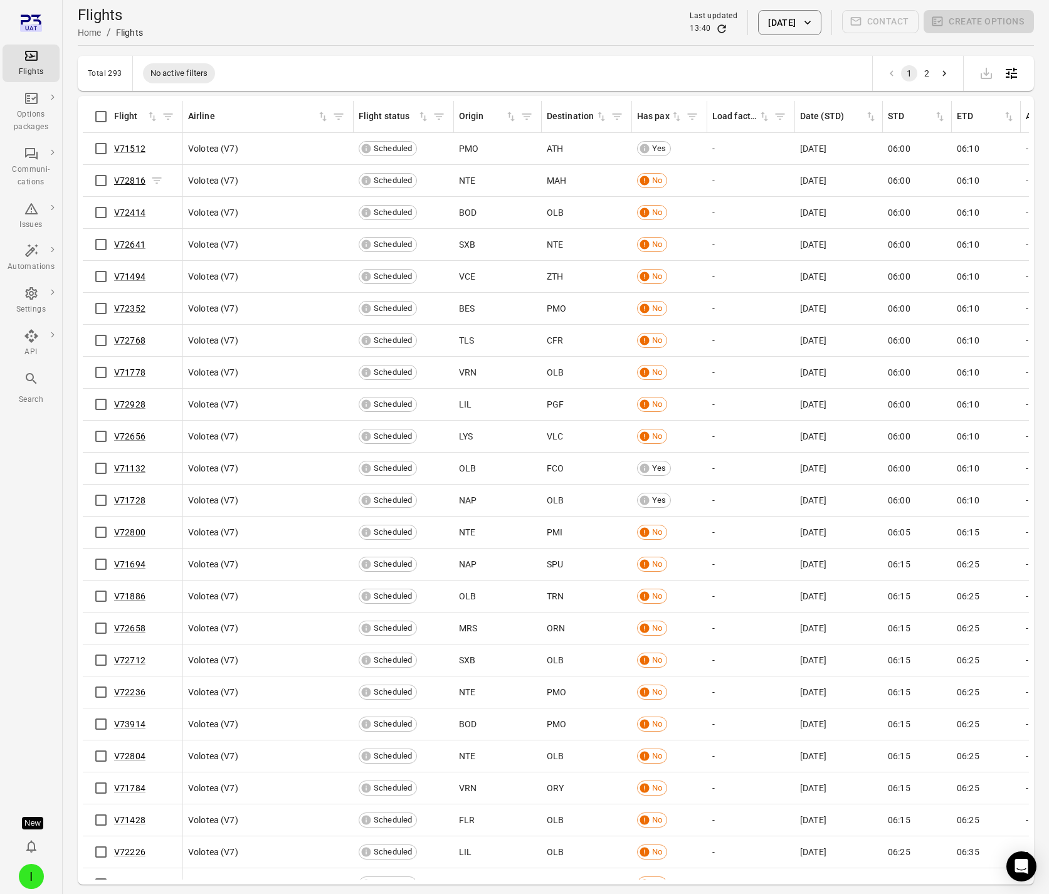
click at [127, 178] on link "V72816" at bounding box center [129, 181] width 31 height 10
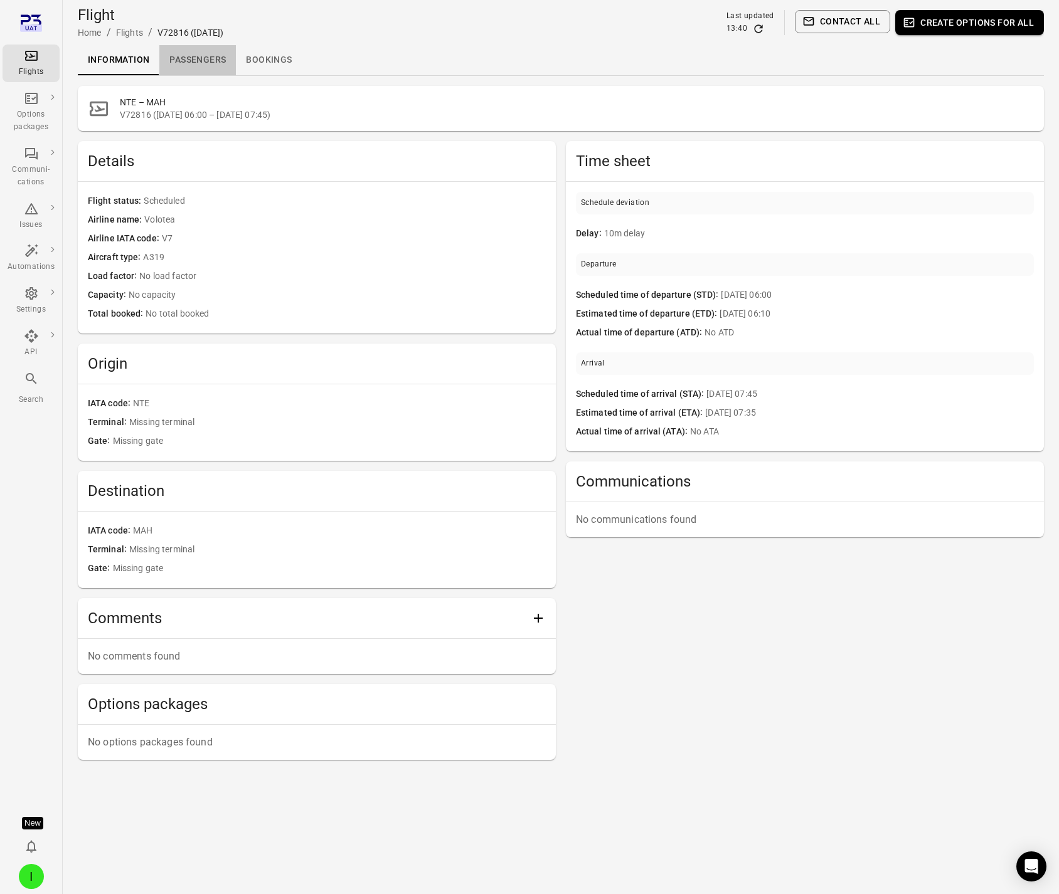
click at [182, 61] on link "Passengers" at bounding box center [197, 60] width 77 height 30
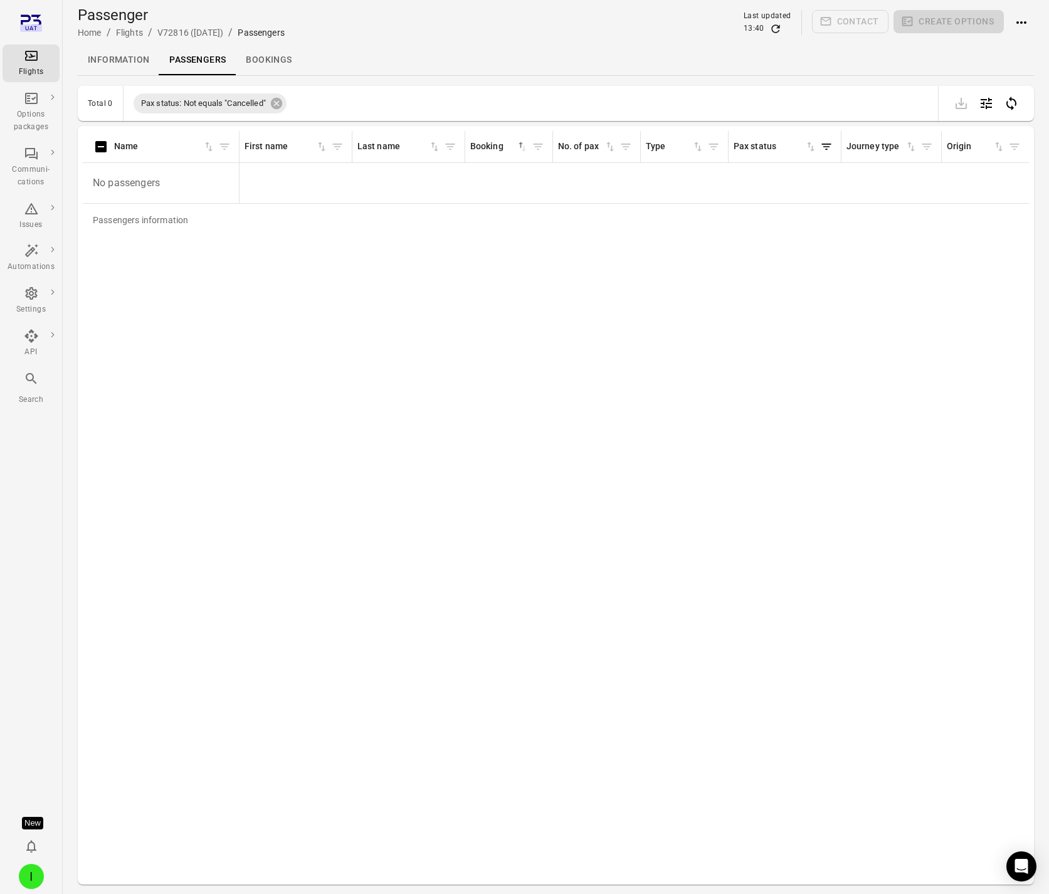
click at [1025, 33] on button "Actions" at bounding box center [1021, 22] width 25 height 25
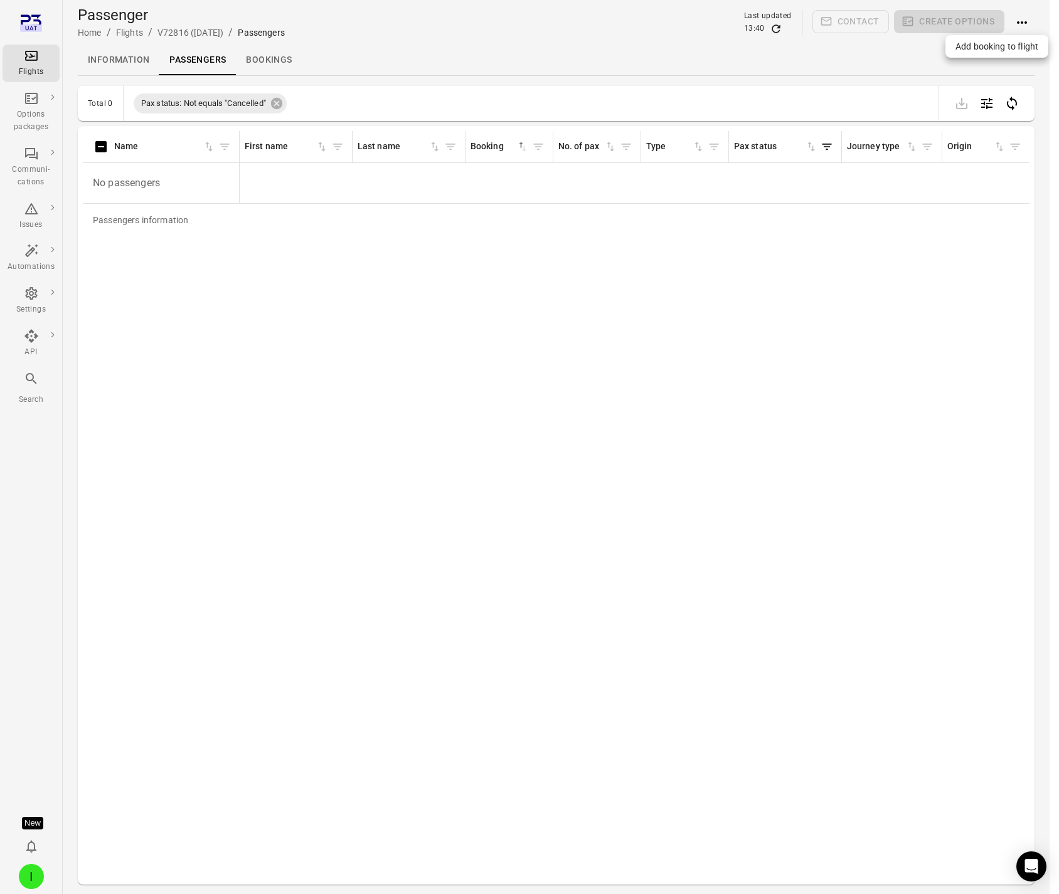
click at [1024, 46] on span "Add booking to flight" at bounding box center [996, 46] width 83 height 13
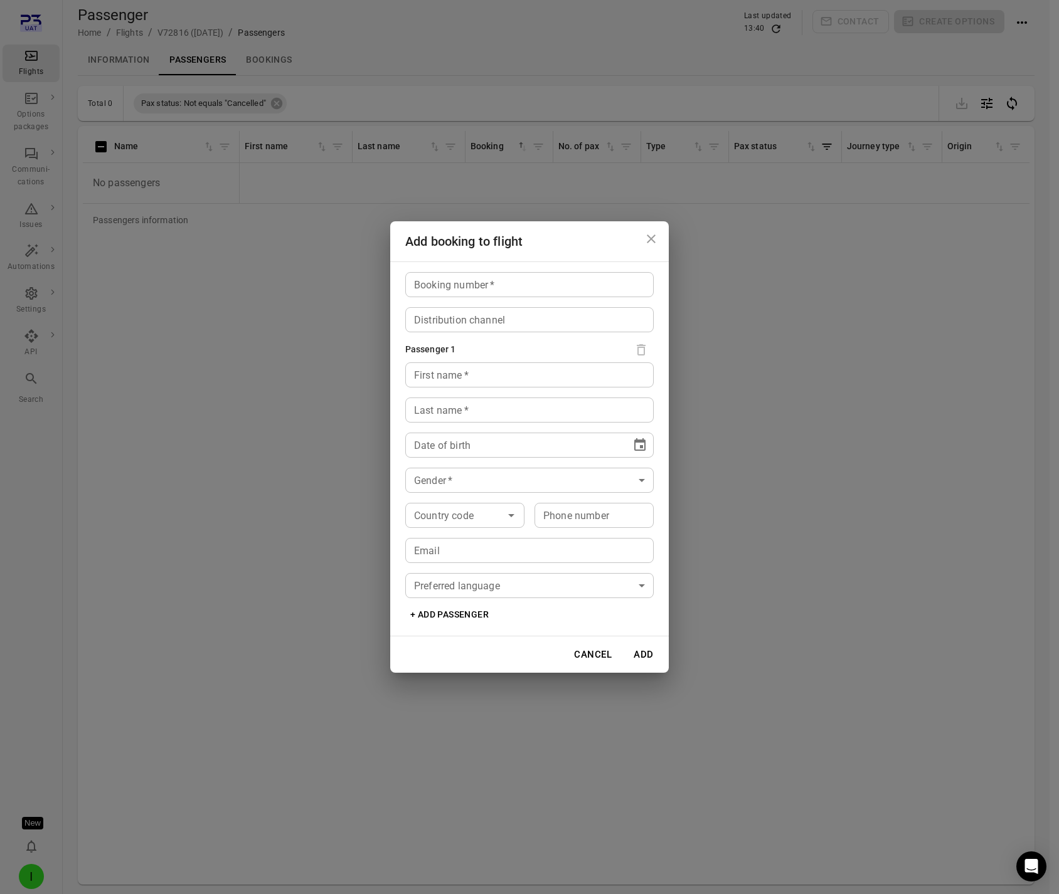
click at [515, 299] on div "Booking number   * Booking number   * Distribution channel Distribution channel…" at bounding box center [529, 450] width 278 height 376
click at [507, 287] on input "Booking number   *" at bounding box center [529, 284] width 248 height 25
type input "*****"
click at [422, 384] on input "First name   *" at bounding box center [529, 374] width 248 height 25
type input "****"
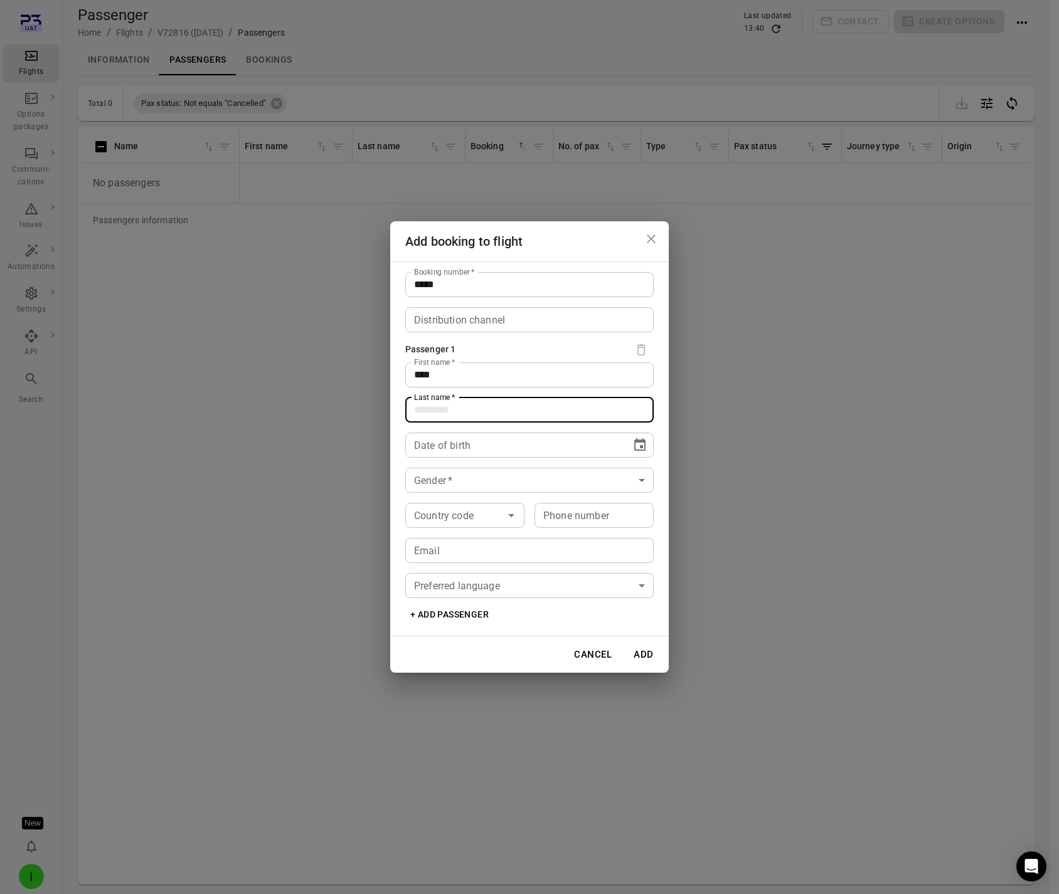
click at [455, 406] on input "Last name   *" at bounding box center [529, 410] width 248 height 25
type input "****"
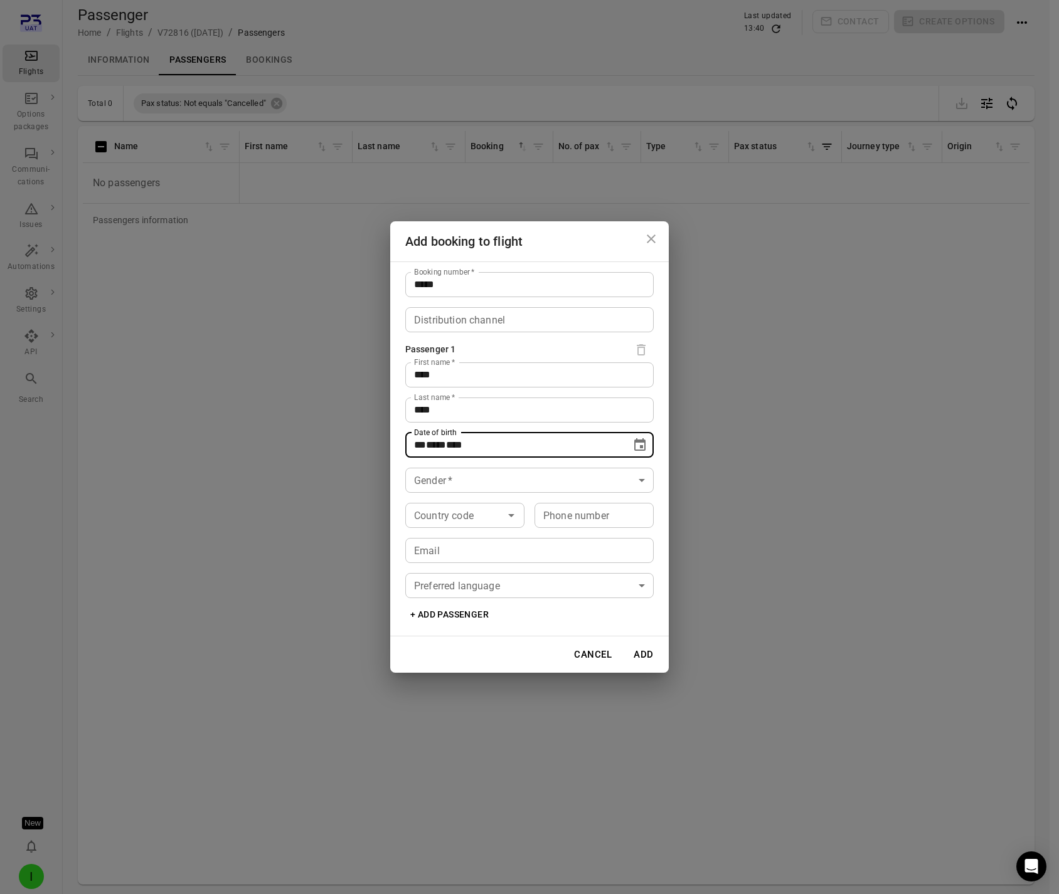
click at [441, 440] on div "Date of birth ** **** **** Date of birth" at bounding box center [529, 445] width 248 height 25
click at [638, 445] on icon "Choose date" at bounding box center [639, 445] width 15 height 15
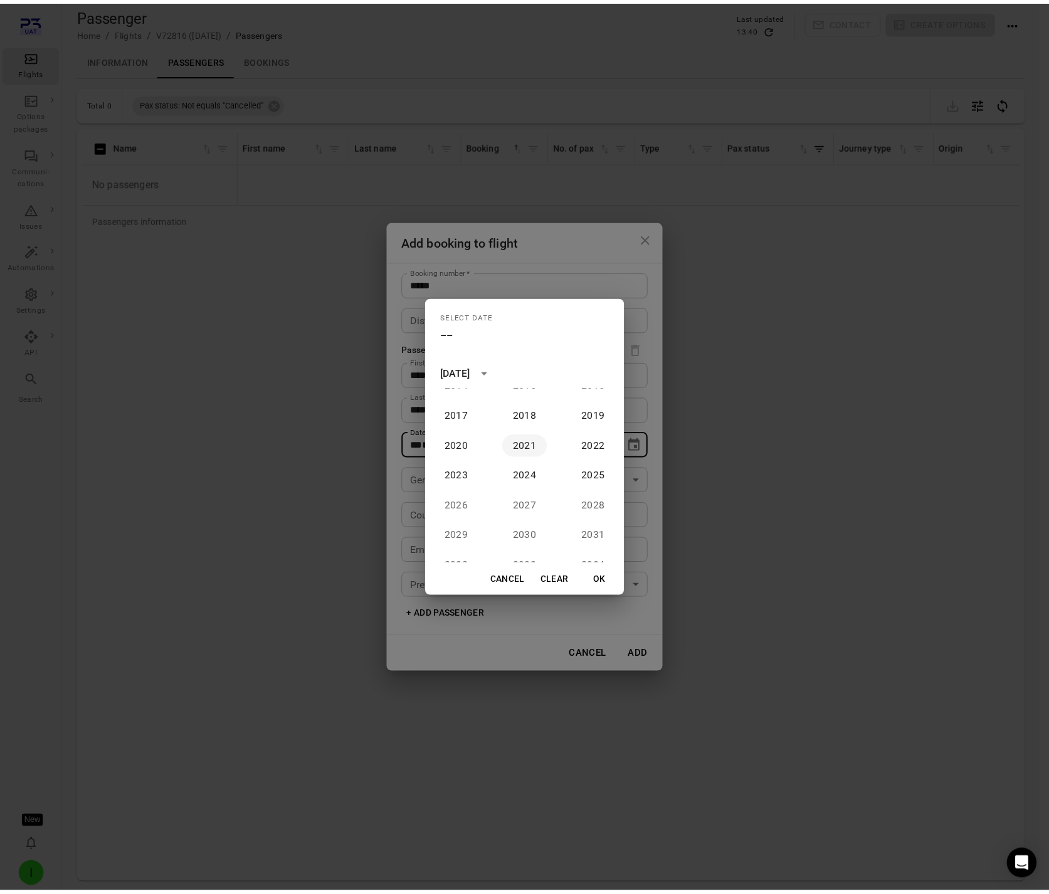
scroll to position [117, 0]
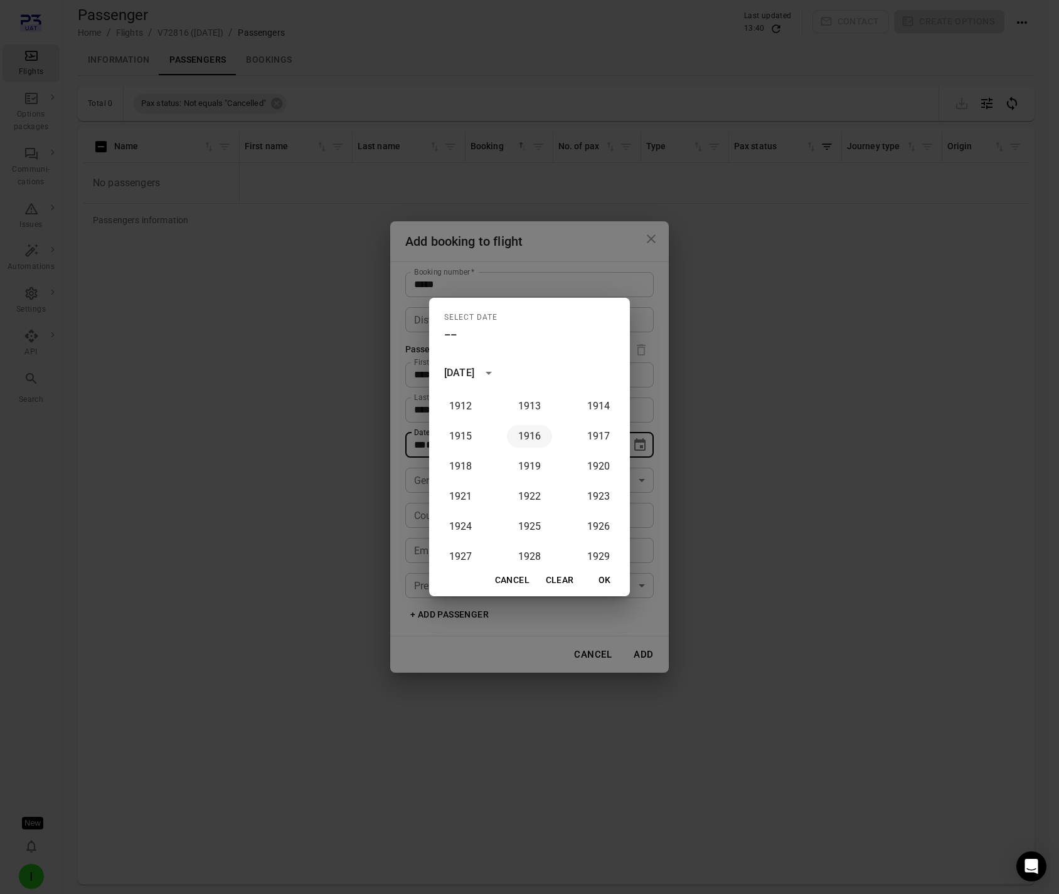
click at [530, 436] on button "1916" at bounding box center [529, 436] width 45 height 23
type input "**********"
click at [608, 590] on button "OK" at bounding box center [605, 580] width 40 height 23
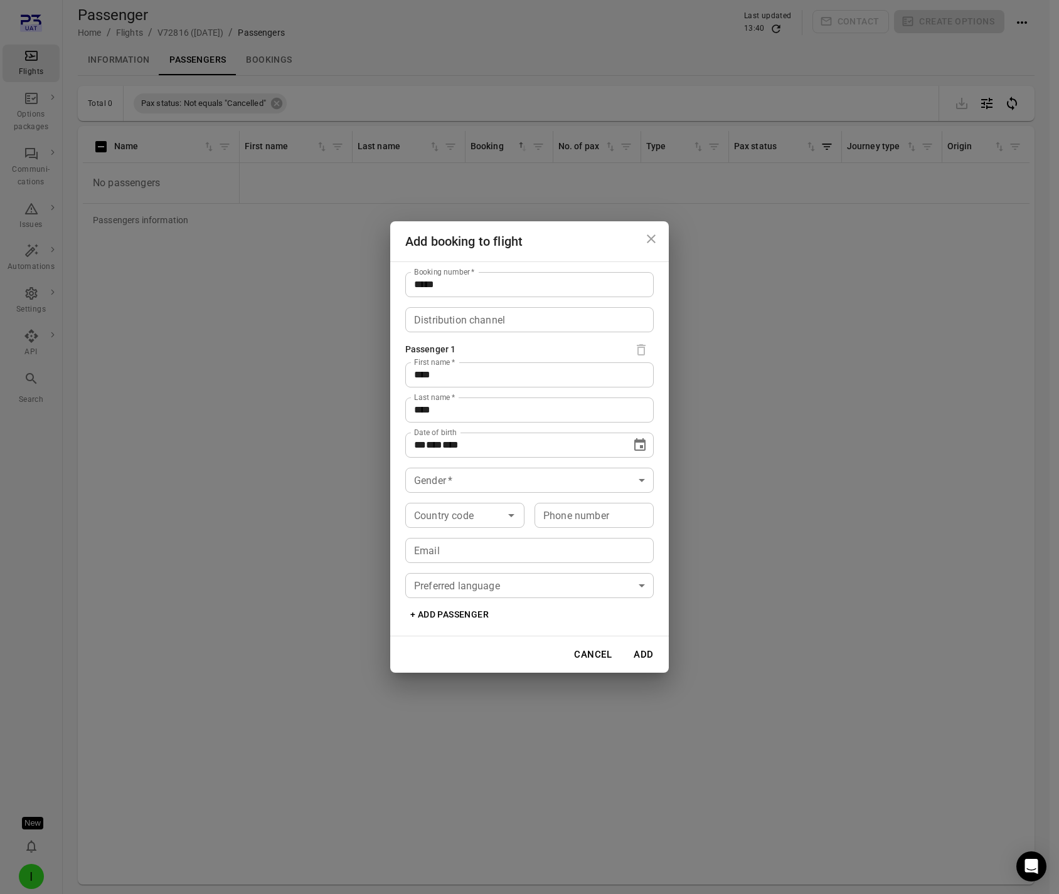
click at [511, 489] on body "**********" at bounding box center [529, 467] width 1059 height 935
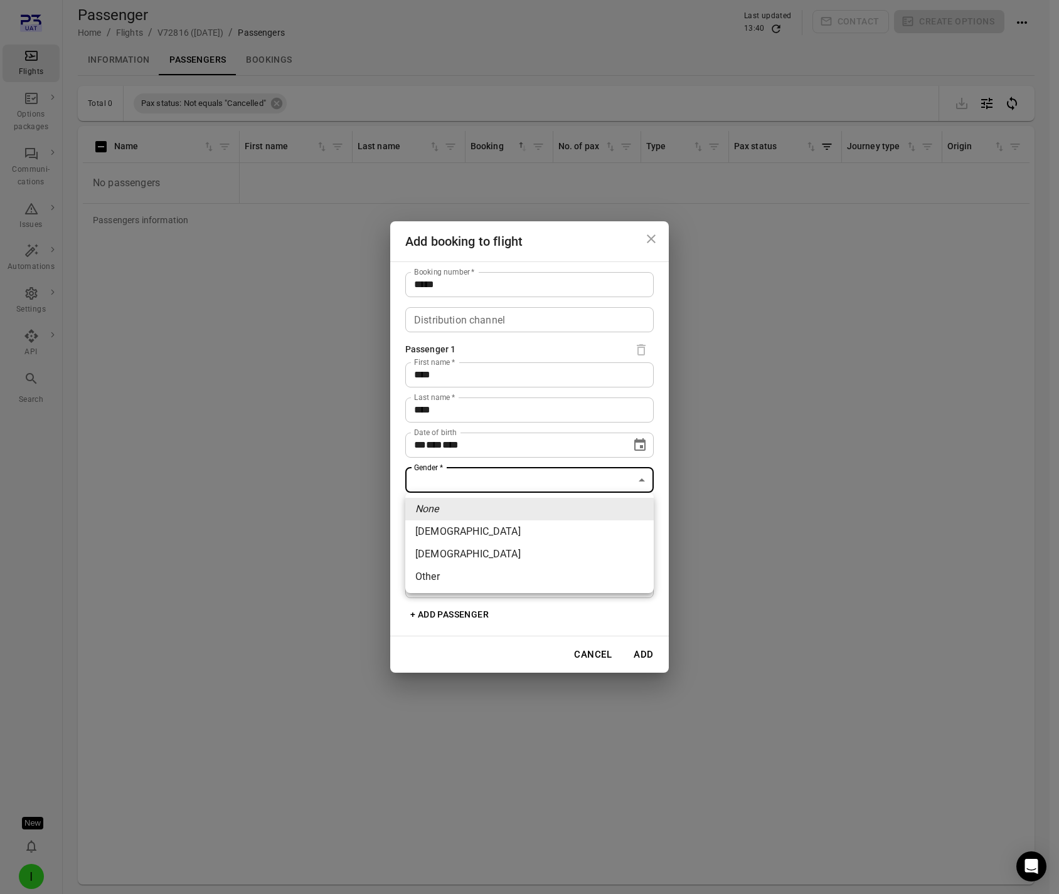
click at [513, 522] on li "Female" at bounding box center [529, 532] width 248 height 23
type input "******"
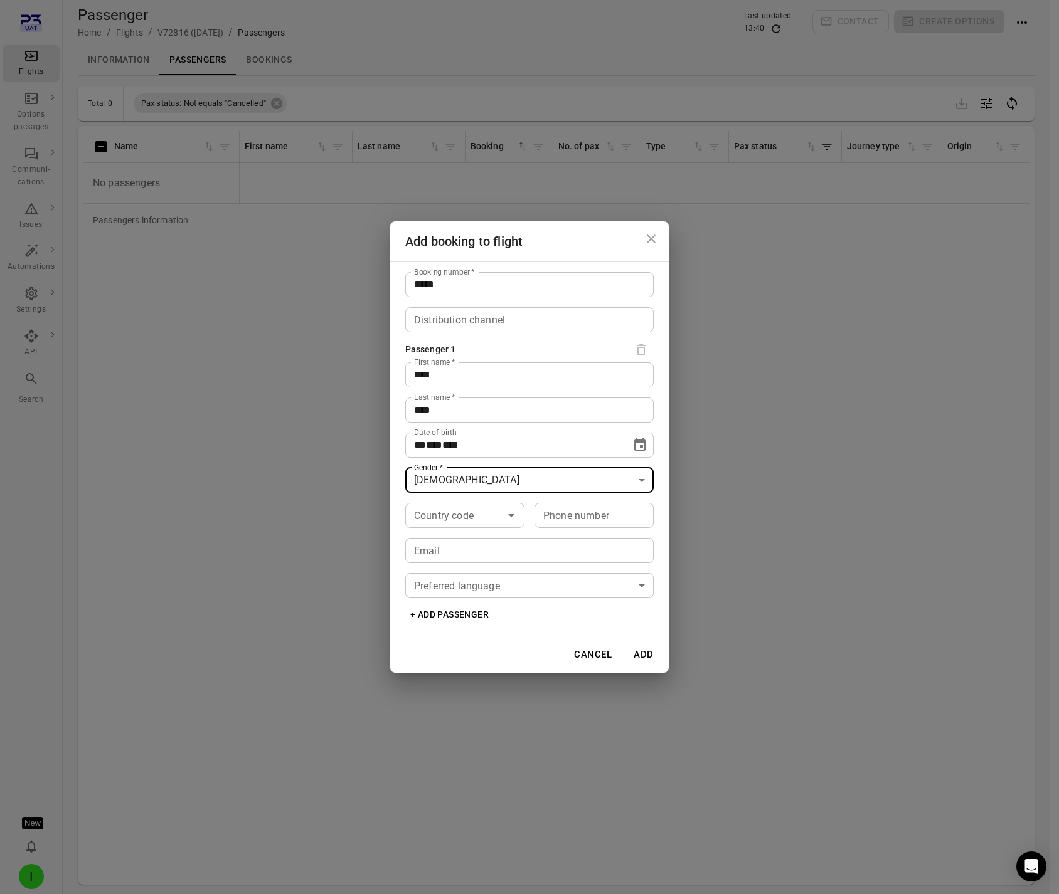
click at [639, 649] on button "Add" at bounding box center [643, 655] width 40 height 26
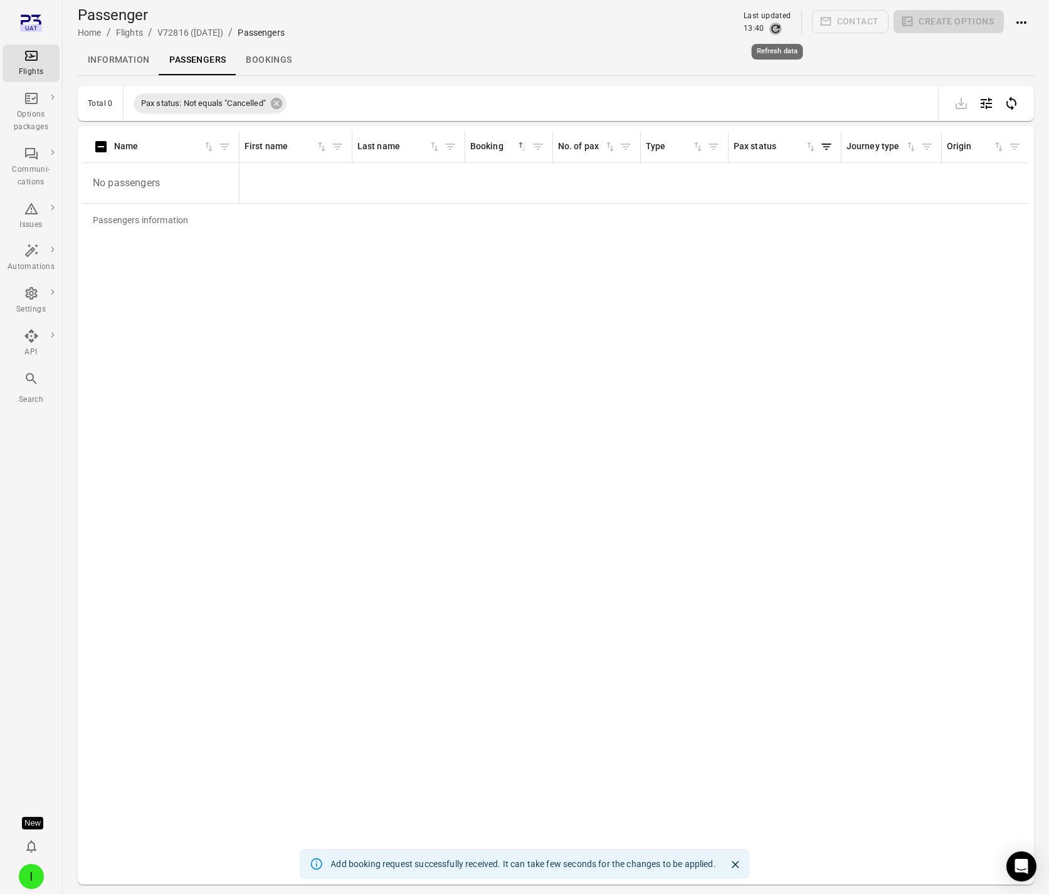
click at [778, 27] on icon "Refresh data" at bounding box center [776, 29] width 13 height 13
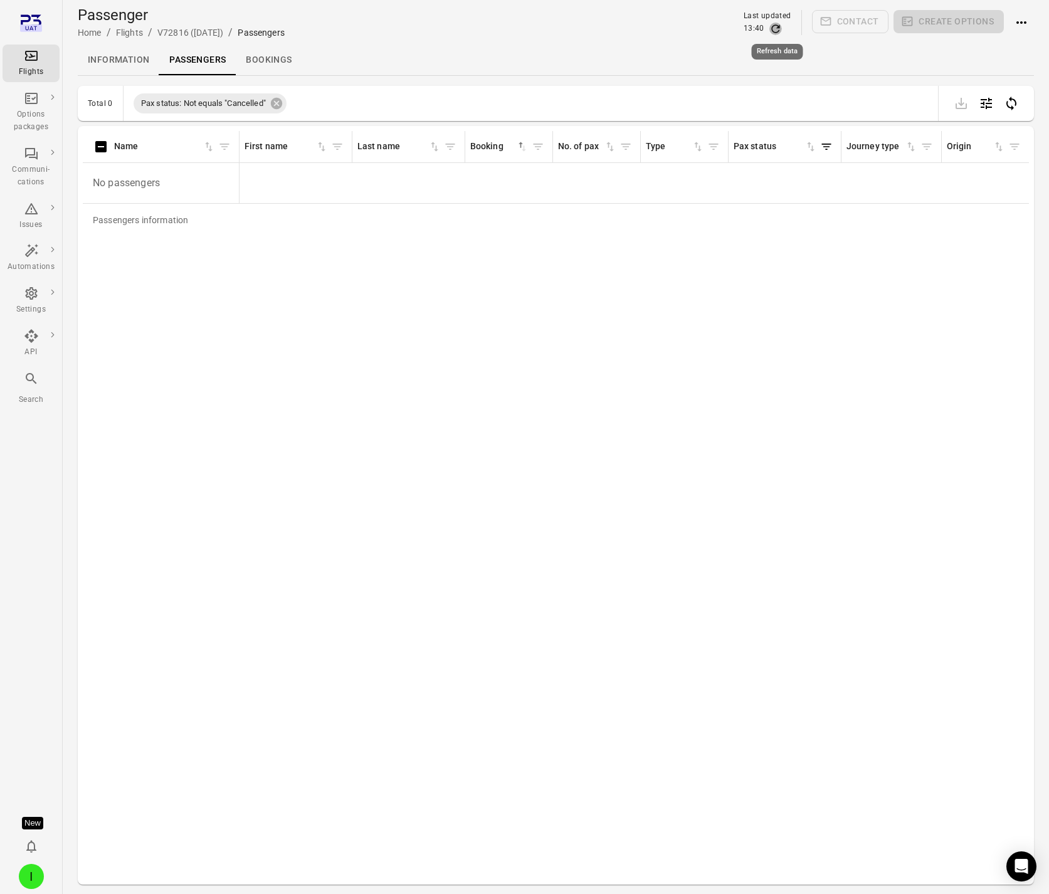
click at [778, 27] on icon "Refresh data" at bounding box center [776, 29] width 13 height 13
click at [771, 26] on icon "Refresh data" at bounding box center [776, 29] width 13 height 13
click at [777, 23] on icon "Refresh data" at bounding box center [776, 29] width 13 height 13
click at [778, 24] on icon "Refresh data" at bounding box center [775, 28] width 8 height 8
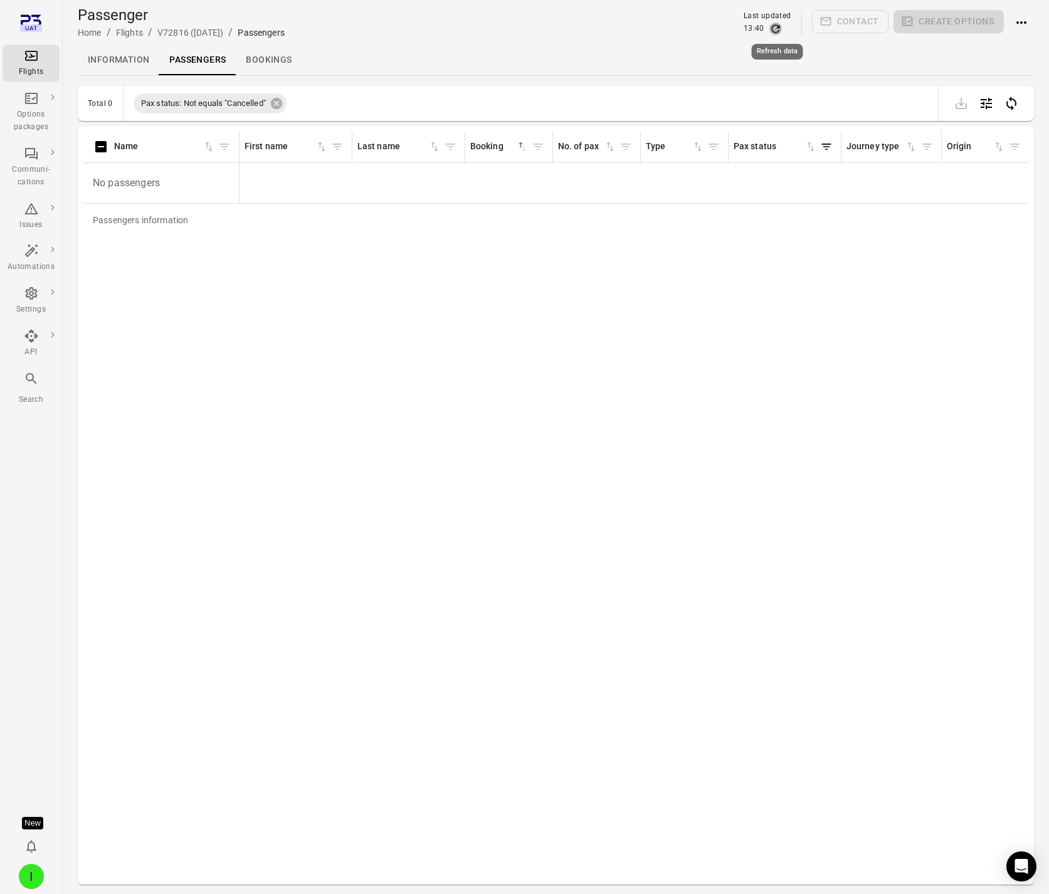
click at [778, 24] on icon "Refresh data" at bounding box center [775, 28] width 8 height 8
click at [773, 28] on icon "Refresh data" at bounding box center [775, 28] width 8 height 8
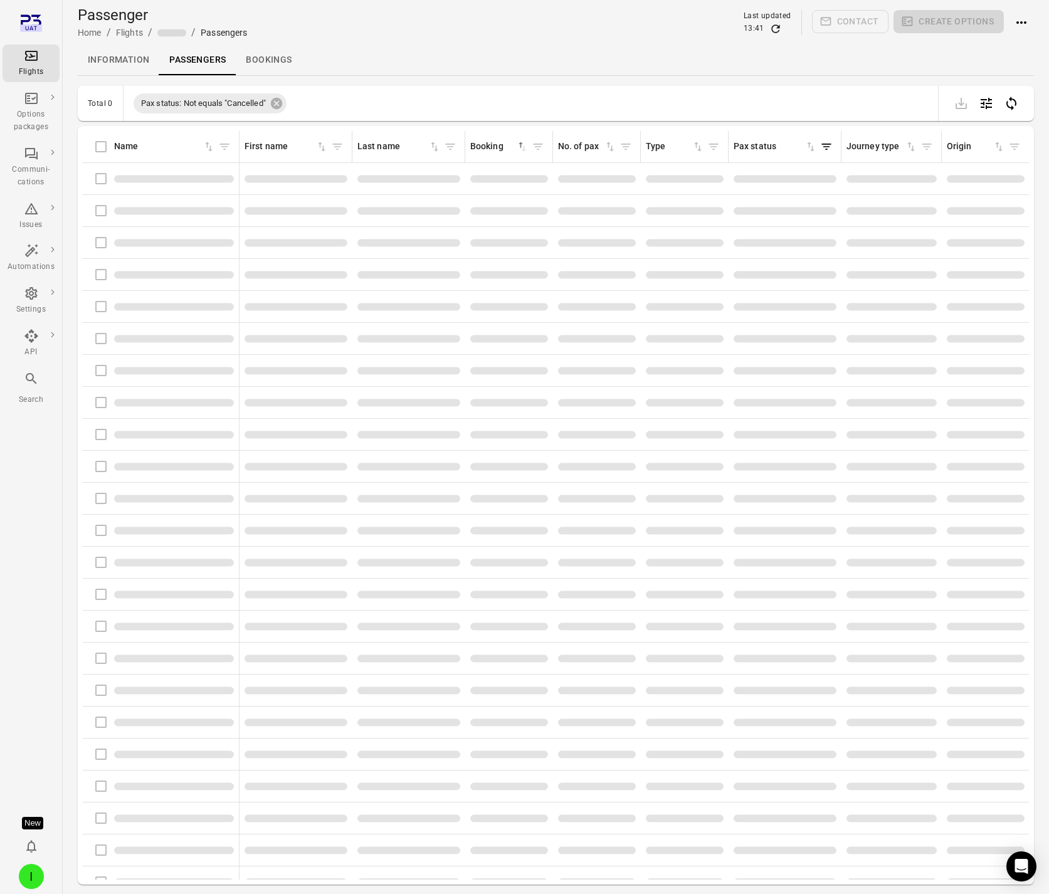
click at [777, 34] on icon "Refresh data" at bounding box center [776, 29] width 13 height 13
click at [780, 24] on icon "Refresh data" at bounding box center [776, 29] width 13 height 13
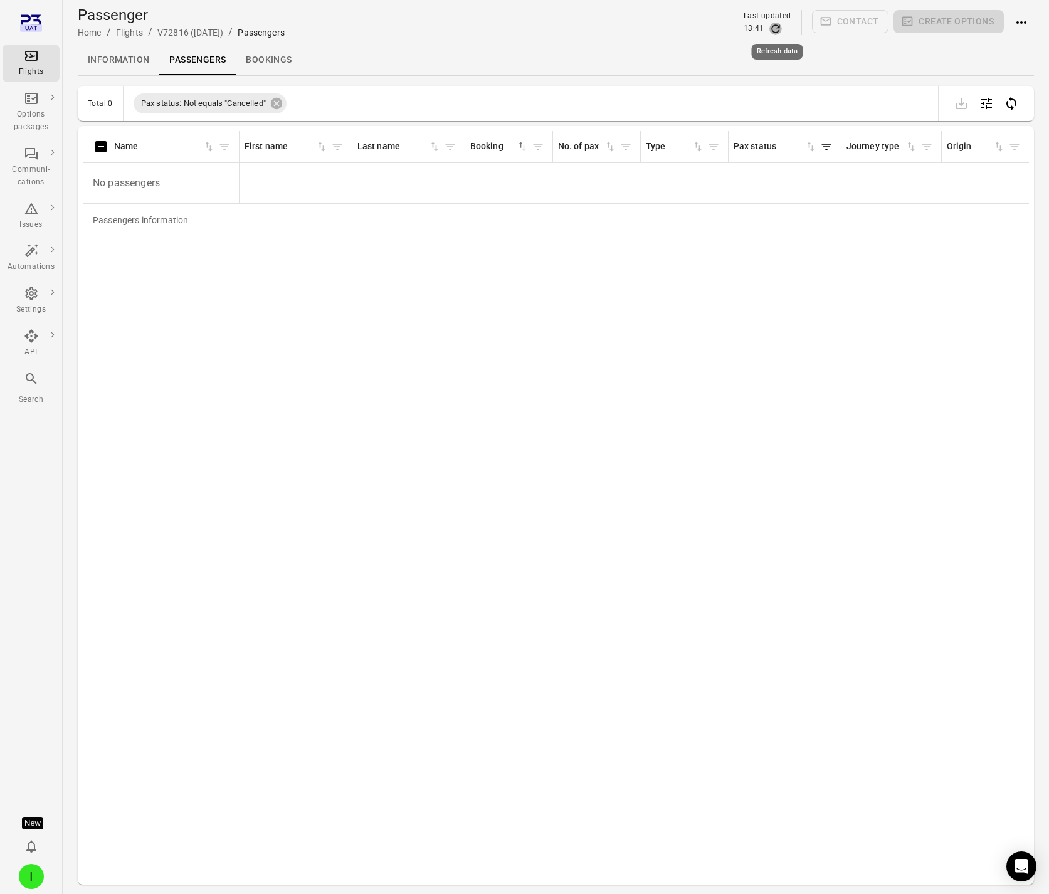
click at [781, 31] on icon "Refresh data" at bounding box center [776, 29] width 13 height 13
click at [776, 23] on icon "Refresh data" at bounding box center [776, 29] width 13 height 13
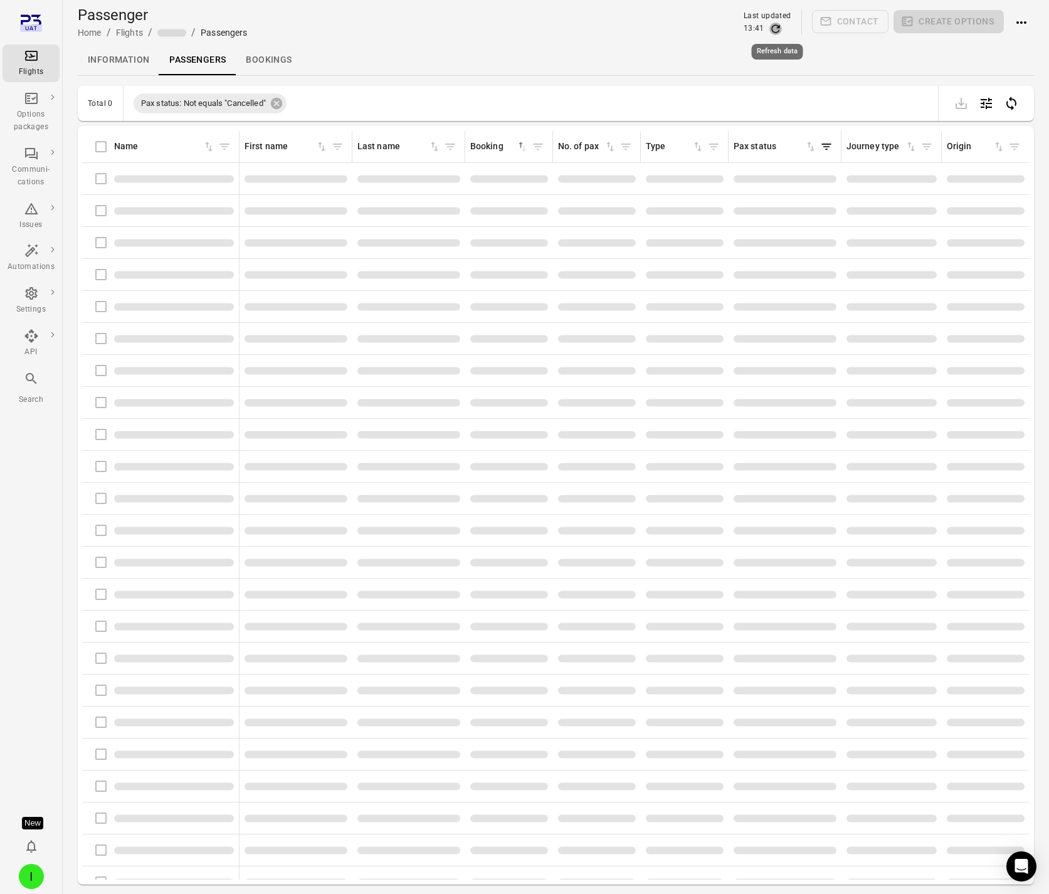
click at [776, 23] on icon "Refresh data" at bounding box center [776, 29] width 13 height 13
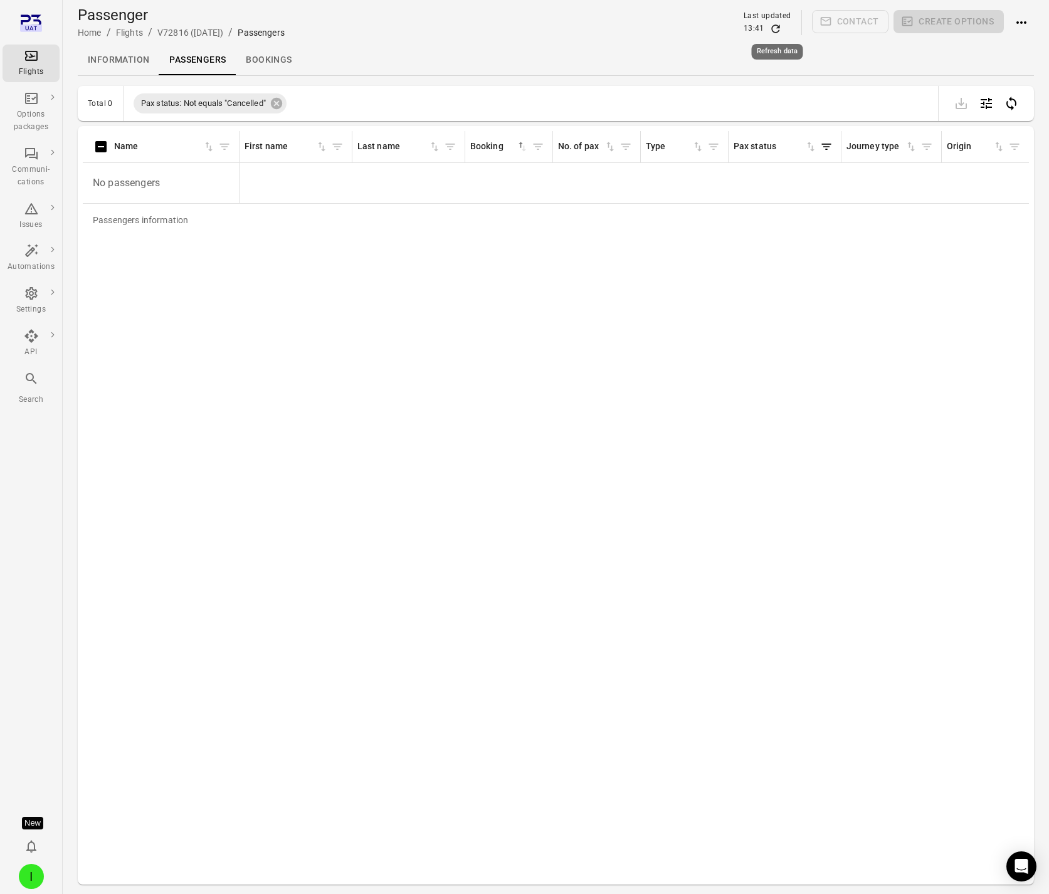
click at [773, 24] on icon "Refresh data" at bounding box center [776, 29] width 13 height 13
click at [1025, 22] on icon "Actions" at bounding box center [1022, 22] width 10 height 3
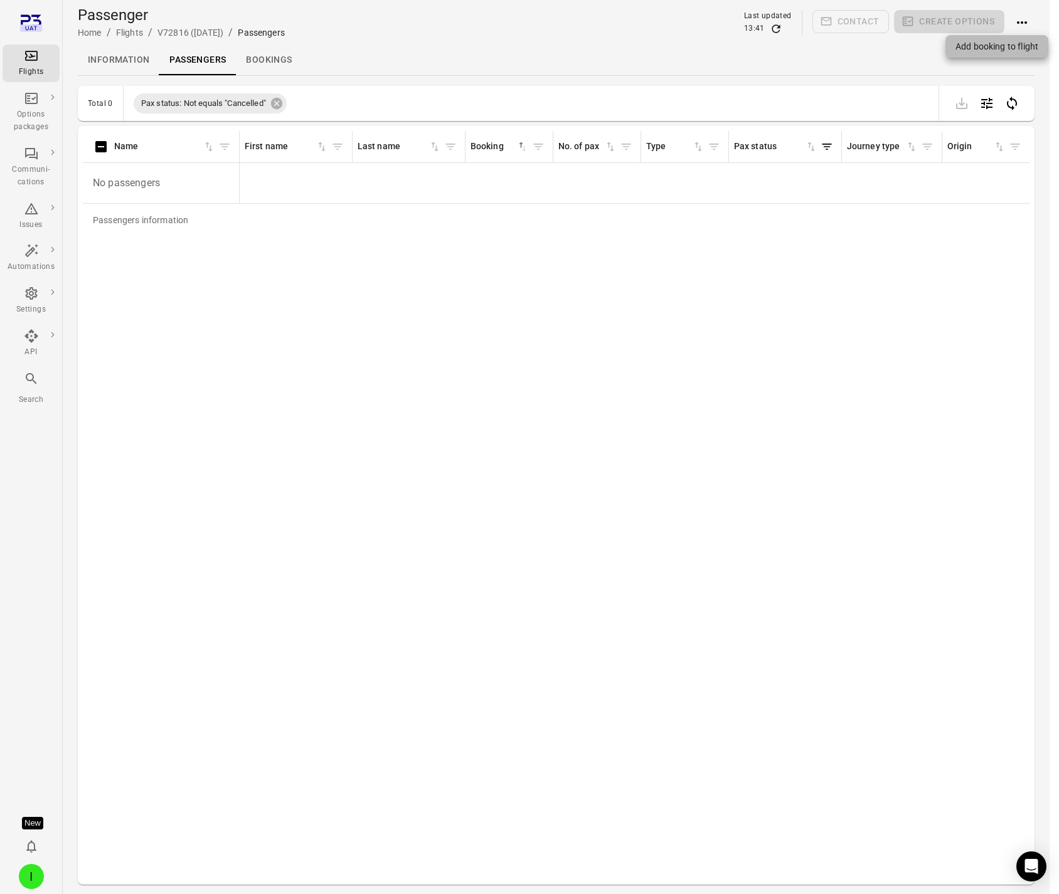
click at [1013, 49] on span "Add booking to flight" at bounding box center [996, 46] width 83 height 13
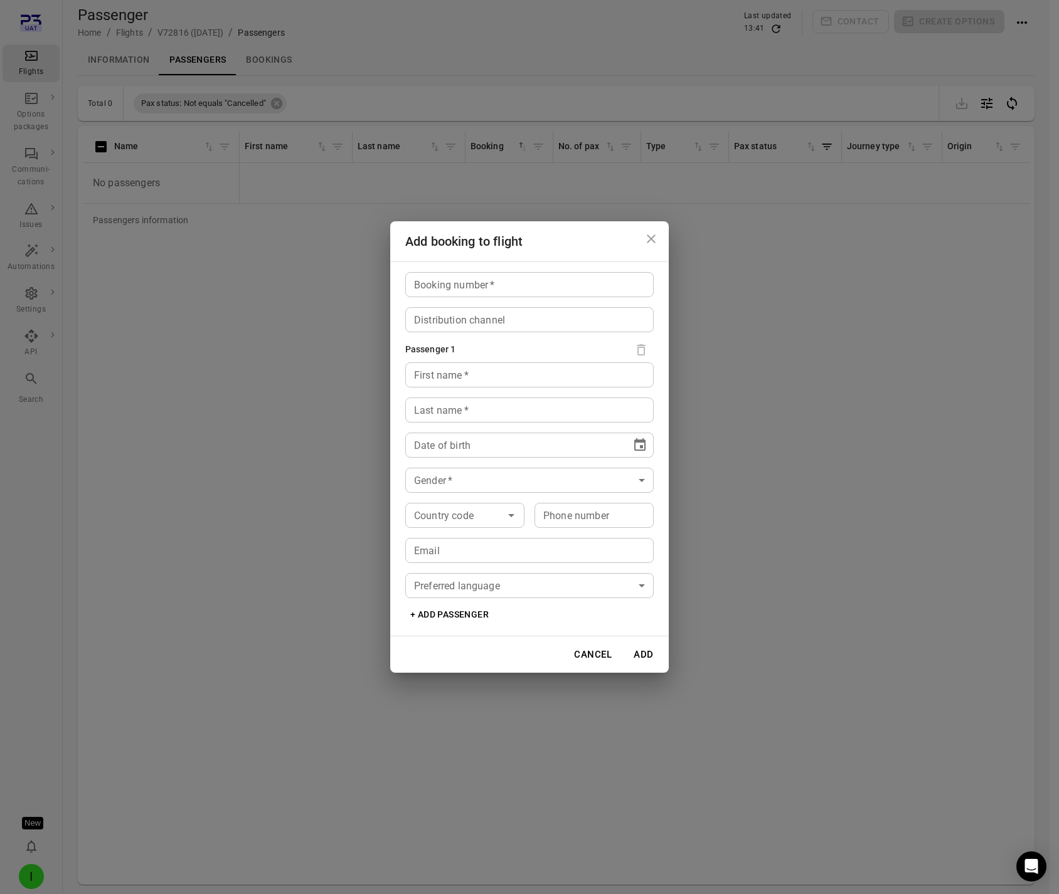
click at [834, 448] on div "Add booking to flight Booking number   * Booking number   * Distribution channe…" at bounding box center [529, 447] width 1059 height 894
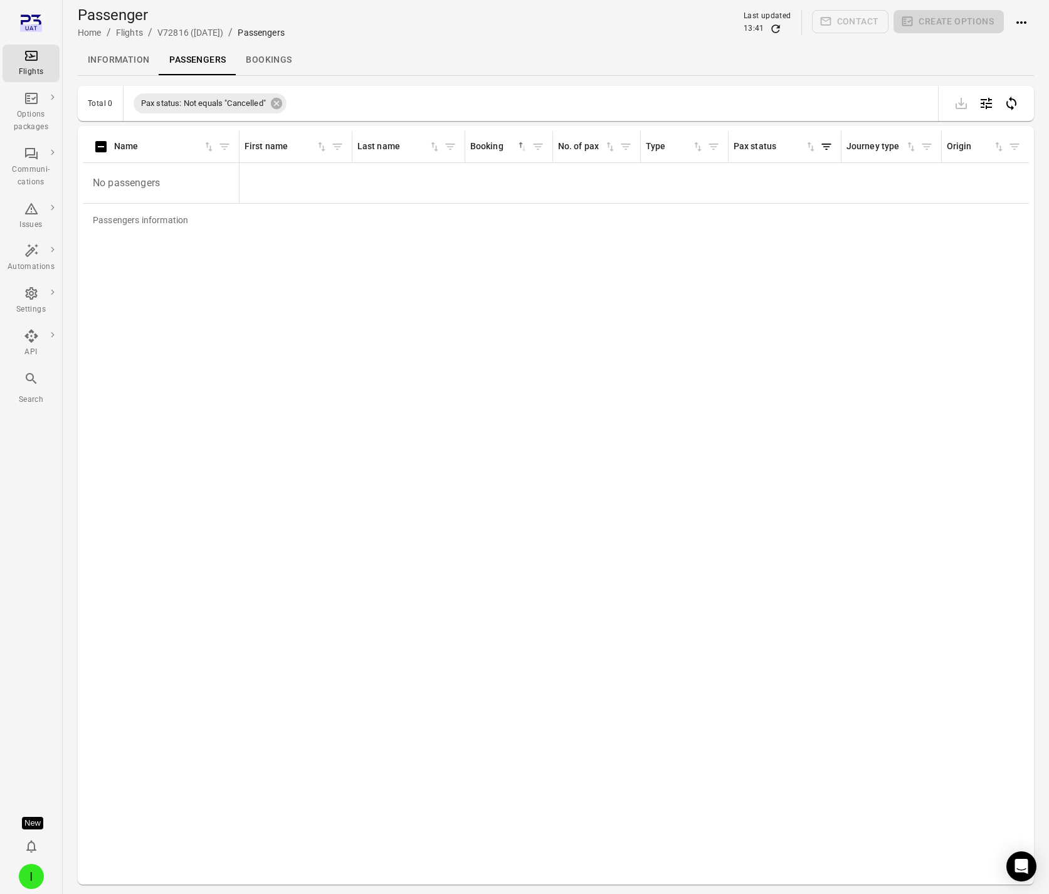
click at [775, 27] on icon "Refresh data" at bounding box center [776, 29] width 13 height 13
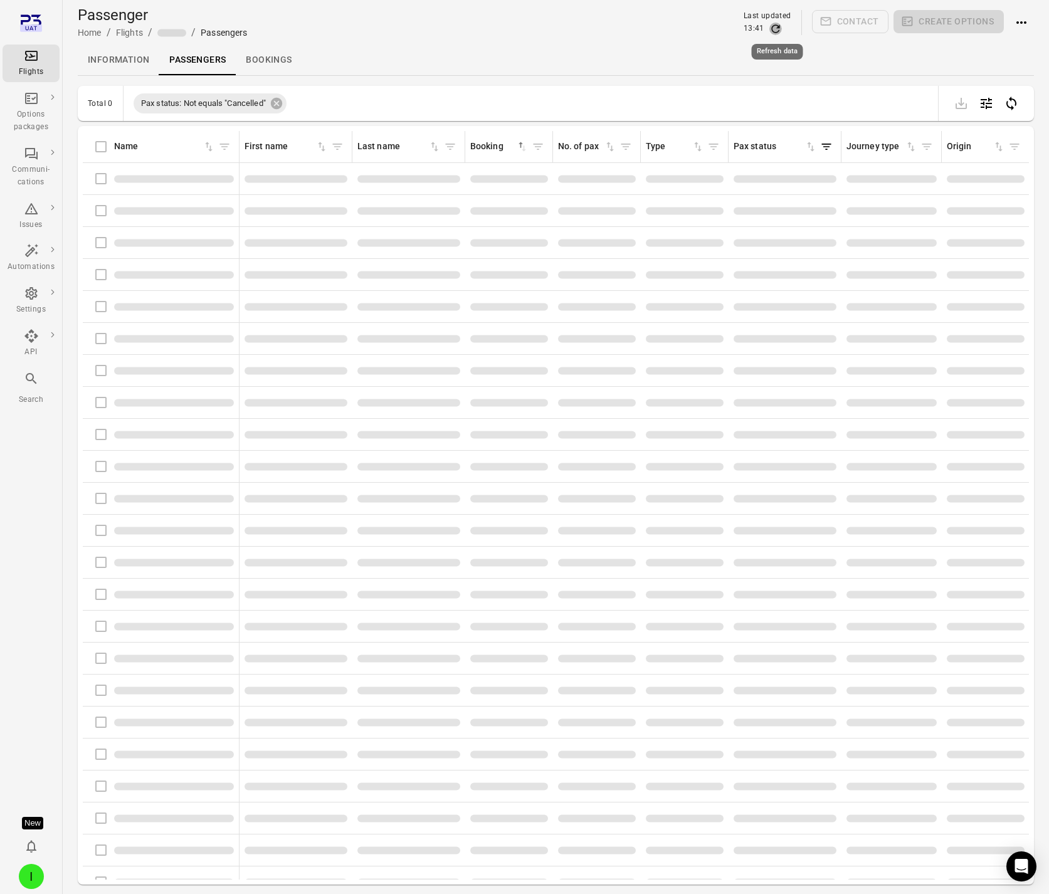
click at [775, 27] on icon "Refresh data" at bounding box center [776, 29] width 13 height 13
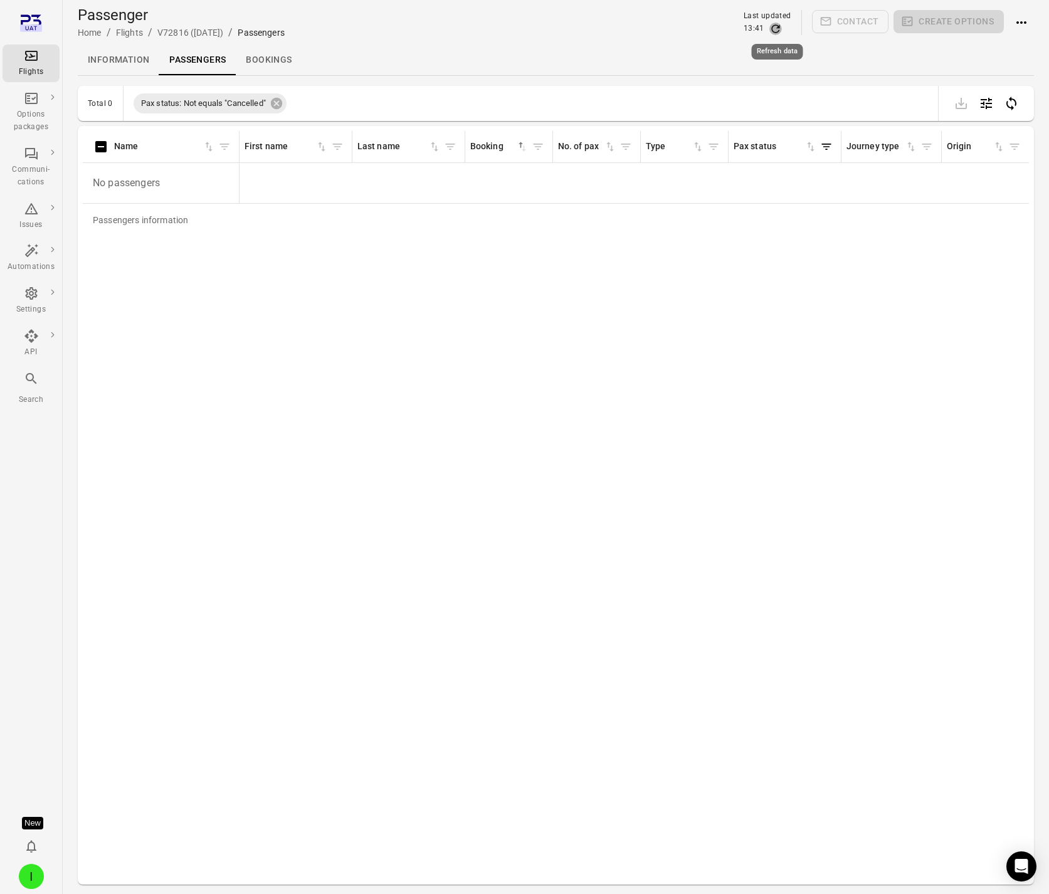
click at [775, 27] on icon "Refresh data" at bounding box center [776, 29] width 13 height 13
click at [775, 33] on icon "Refresh data" at bounding box center [776, 29] width 13 height 13
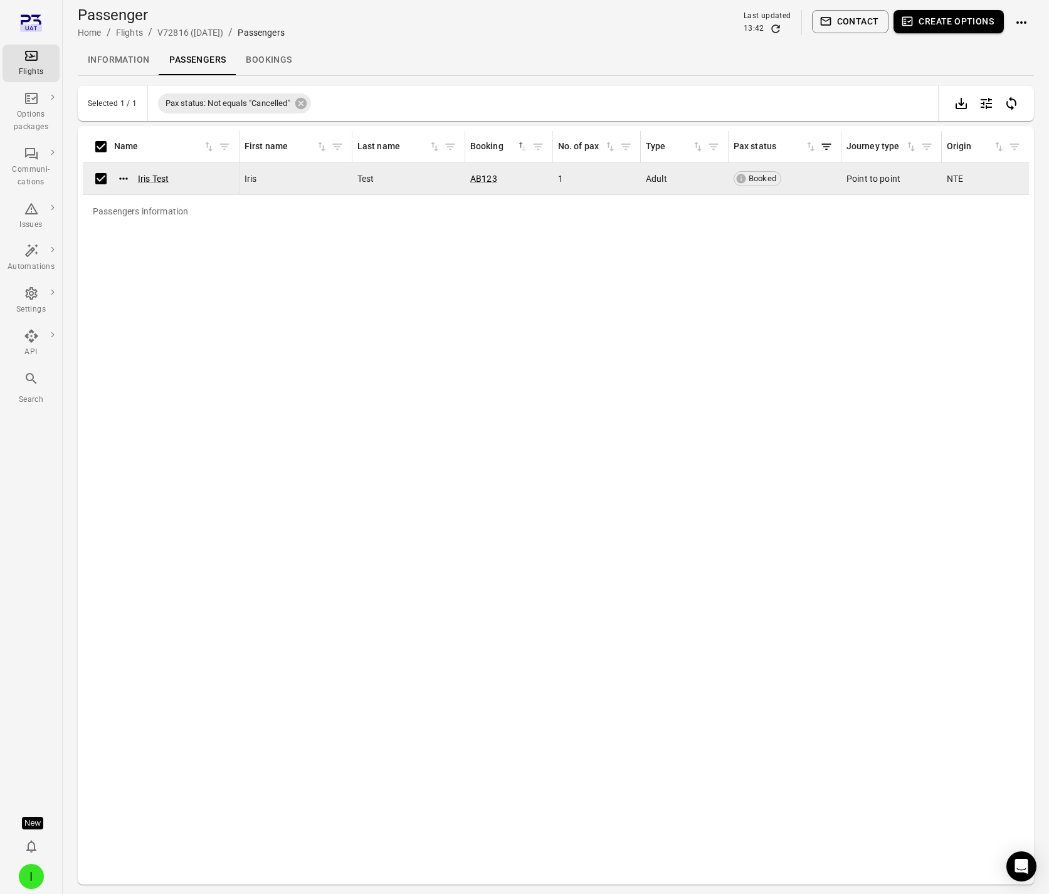
click at [947, 14] on button "Create options" at bounding box center [949, 21] width 110 height 23
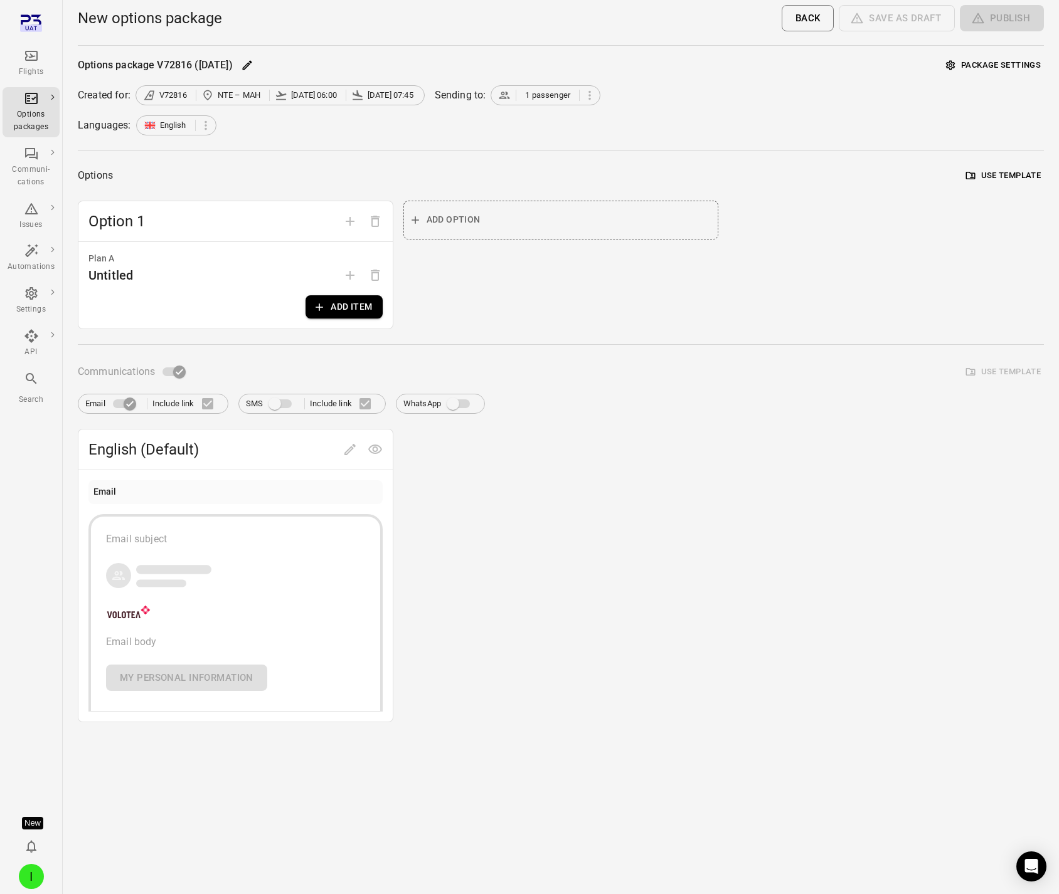
click at [381, 301] on button "Add item" at bounding box center [343, 306] width 77 height 23
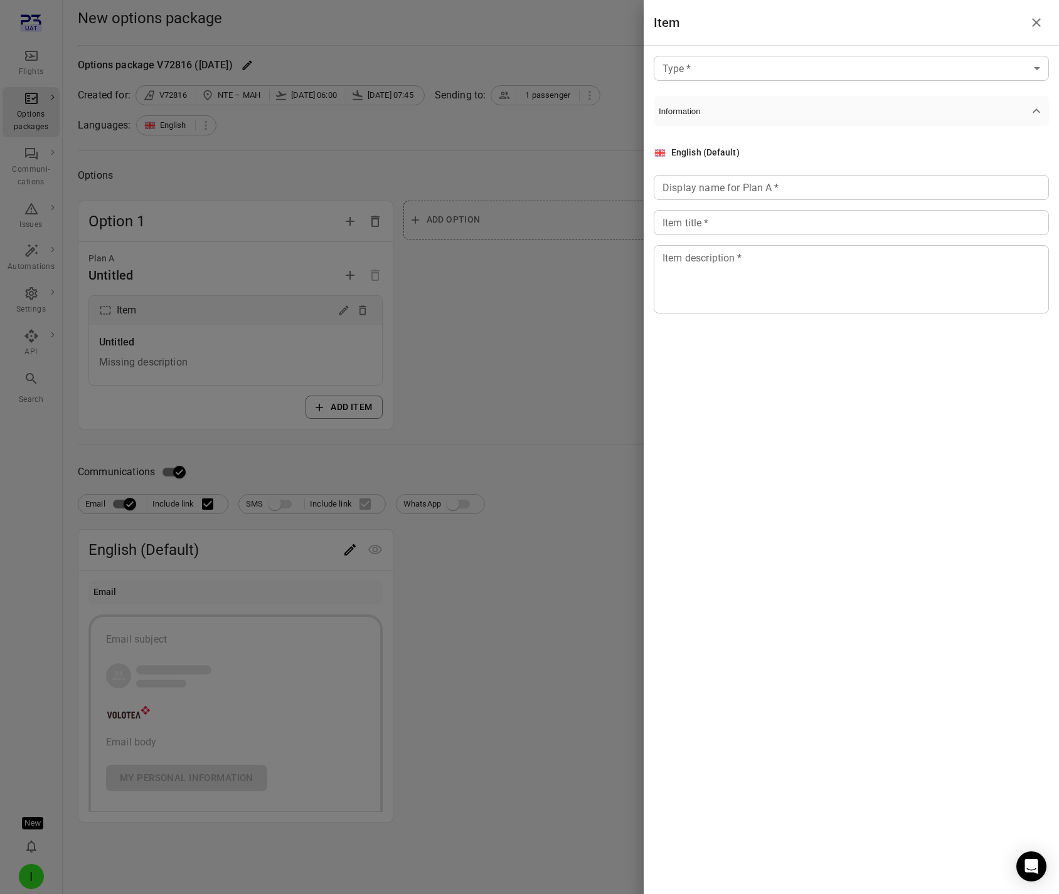
click at [717, 67] on body "Flights Options packages Communi-cations Issues Automations Settings API Search…" at bounding box center [529, 447] width 1059 height 894
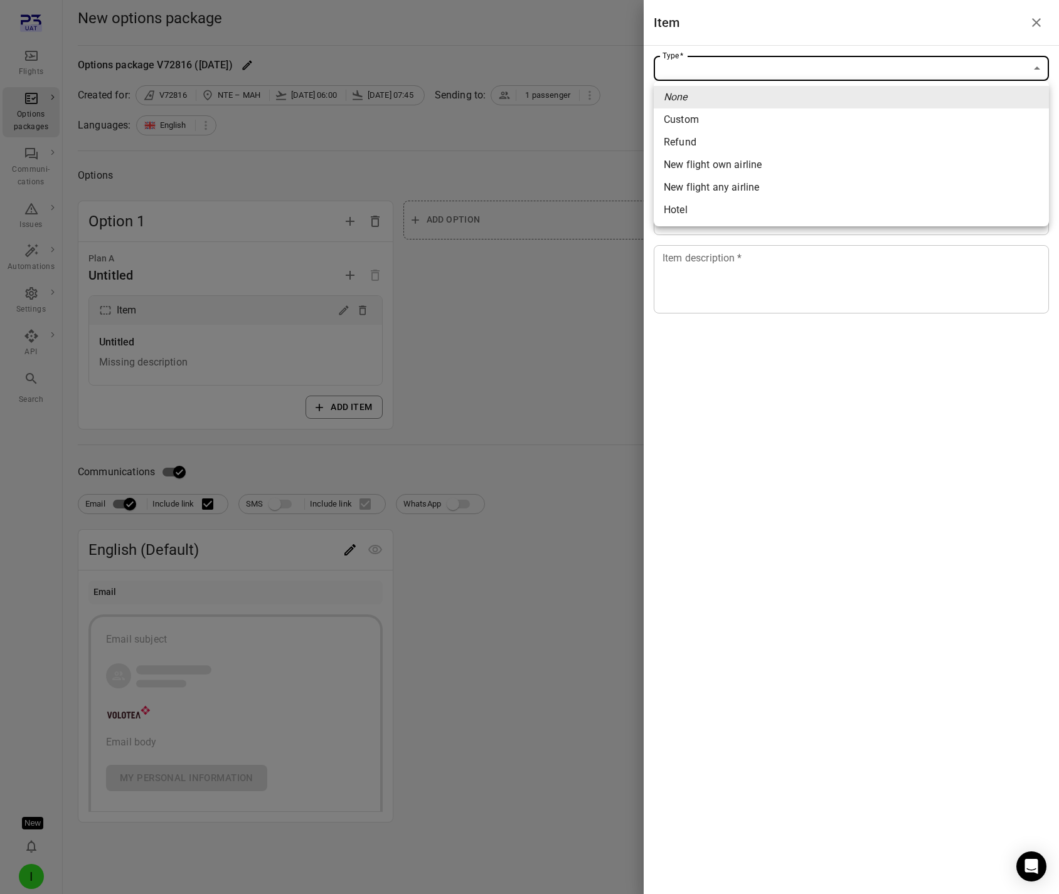
click at [736, 159] on span "New flight own airline" at bounding box center [851, 164] width 375 height 15
type input "**********"
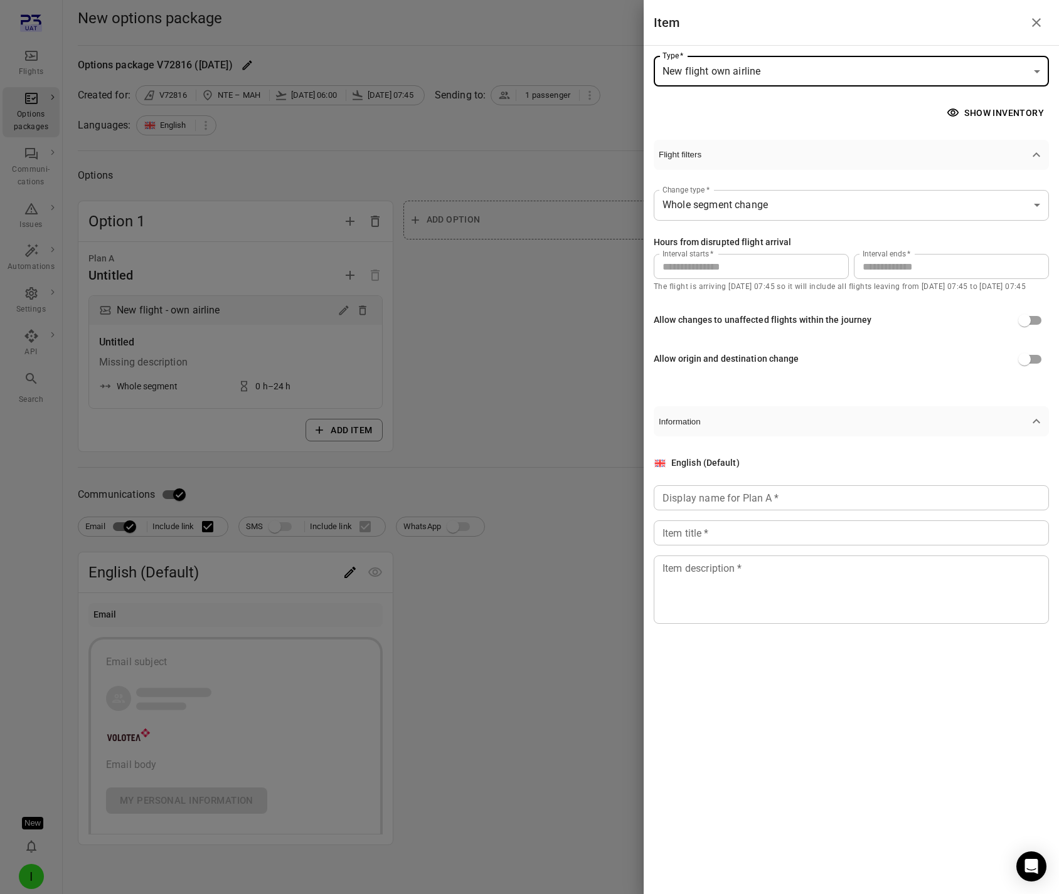
click at [897, 275] on input "**" at bounding box center [951, 266] width 195 height 25
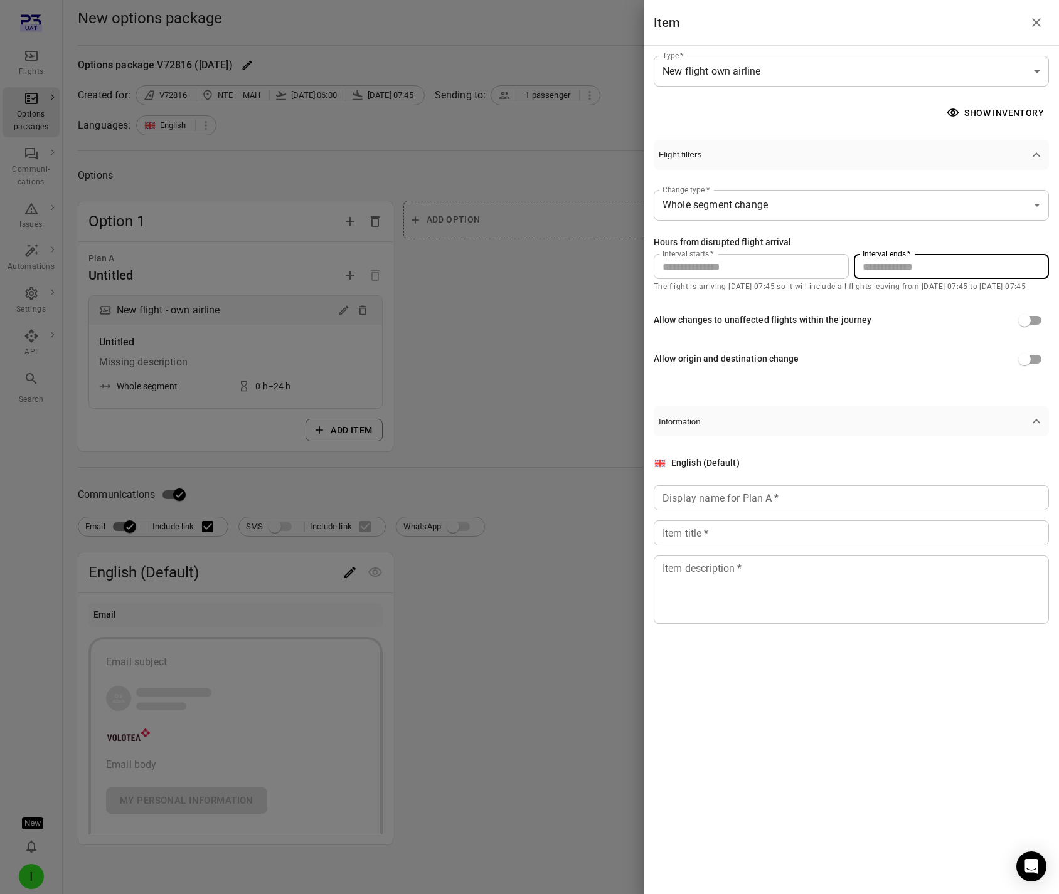
click at [897, 275] on input "**" at bounding box center [951, 266] width 195 height 25
type input "***"
click at [1002, 108] on button "Show inventory" at bounding box center [996, 113] width 105 height 23
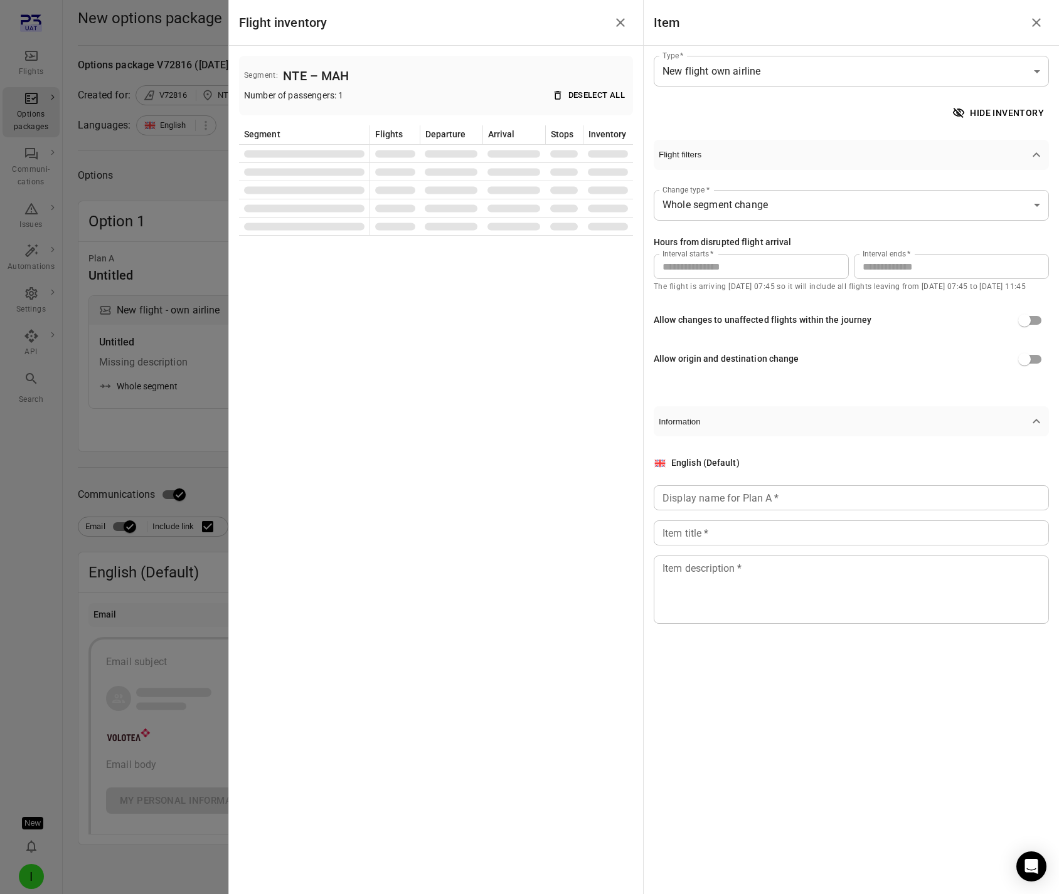
click at [888, 329] on div "Allow changes to unaffected flights within the journey" at bounding box center [850, 321] width 395 height 24
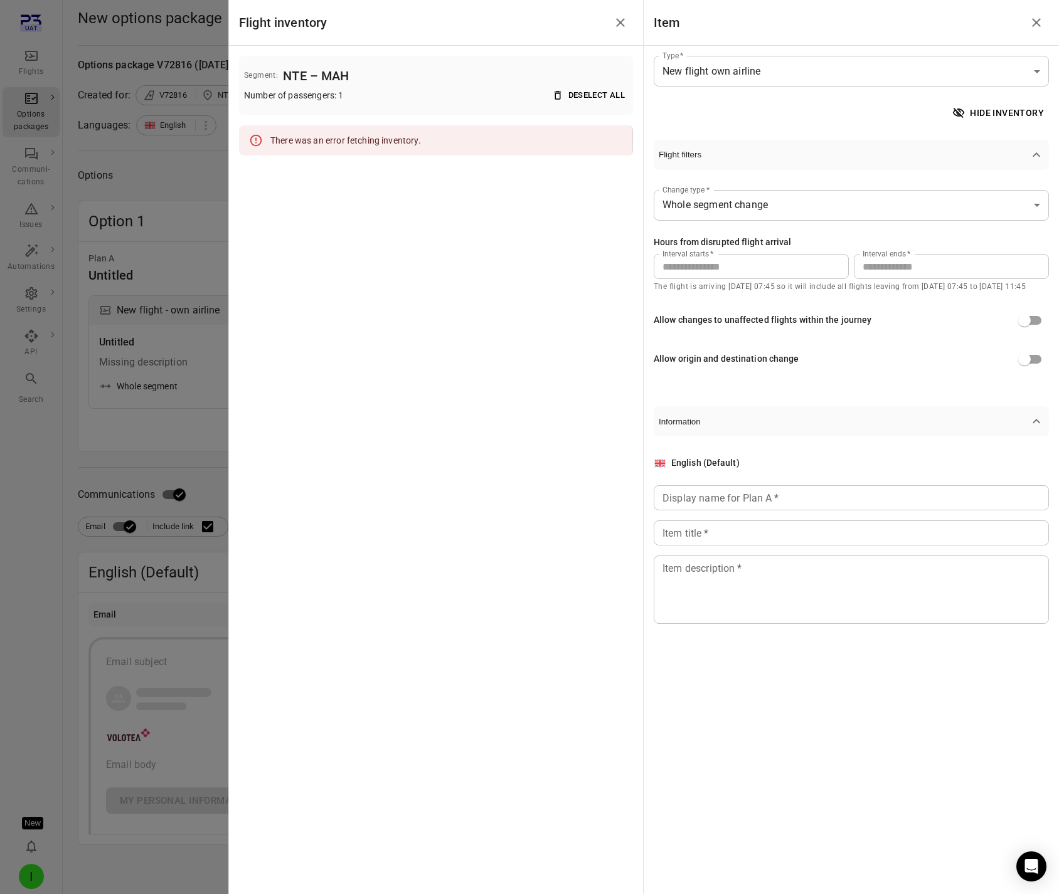
click at [246, 189] on div "Flight inventory Segment: NTE – MAH Number of passengers: 1 Deselect all There …" at bounding box center [435, 447] width 415 height 894
click at [48, 24] on div at bounding box center [529, 447] width 1059 height 894
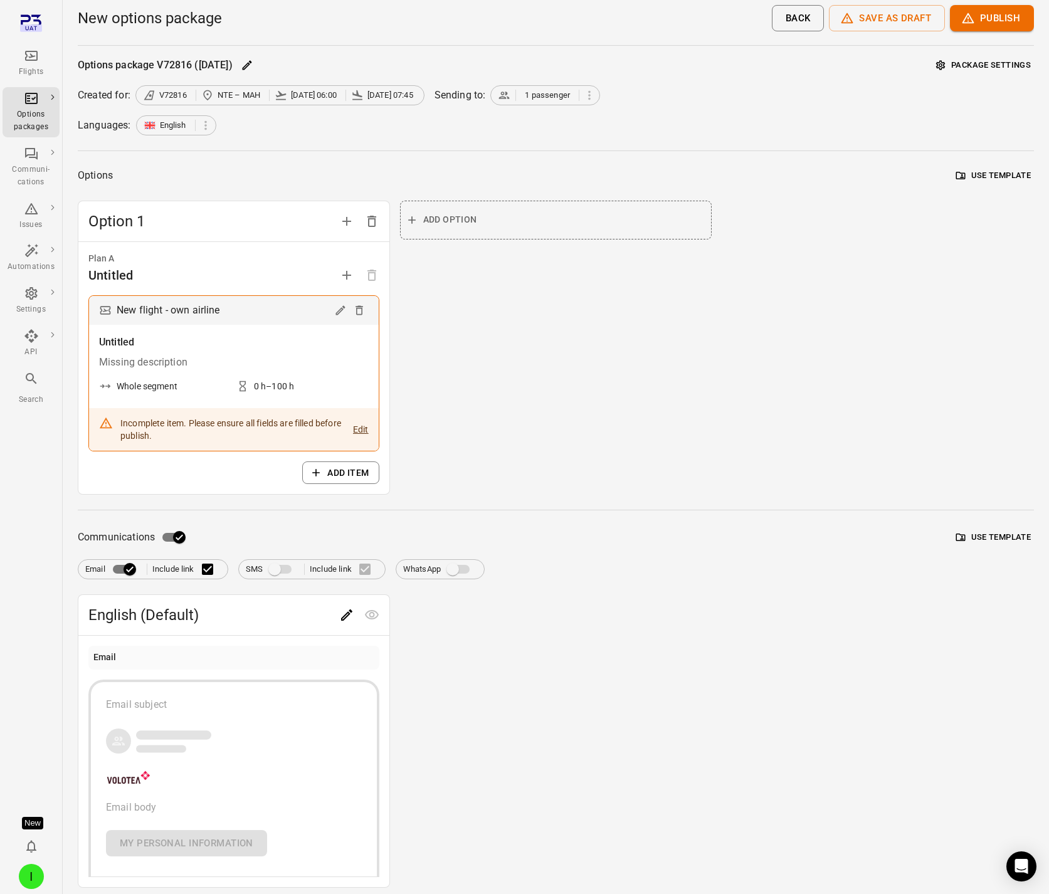
click at [33, 20] on icon "Main navigation" at bounding box center [36, 23] width 10 height 8
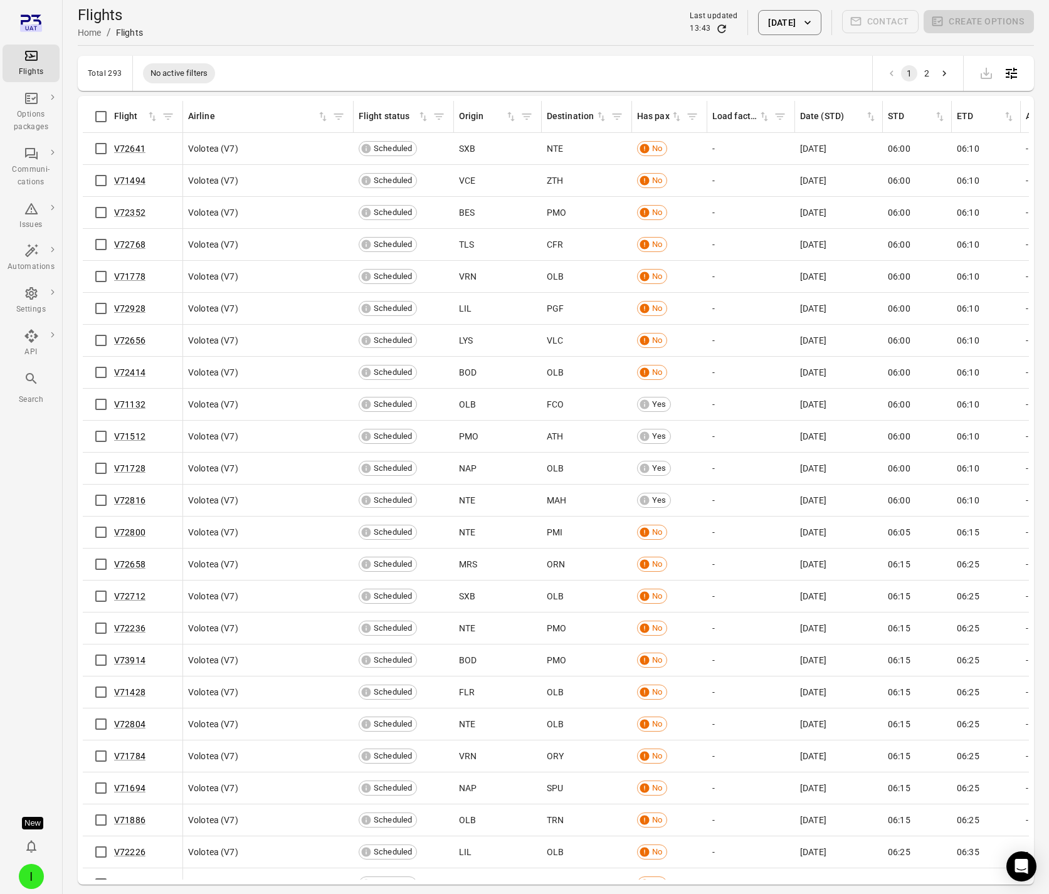
click at [22, 55] on div "Flights" at bounding box center [31, 63] width 47 height 30
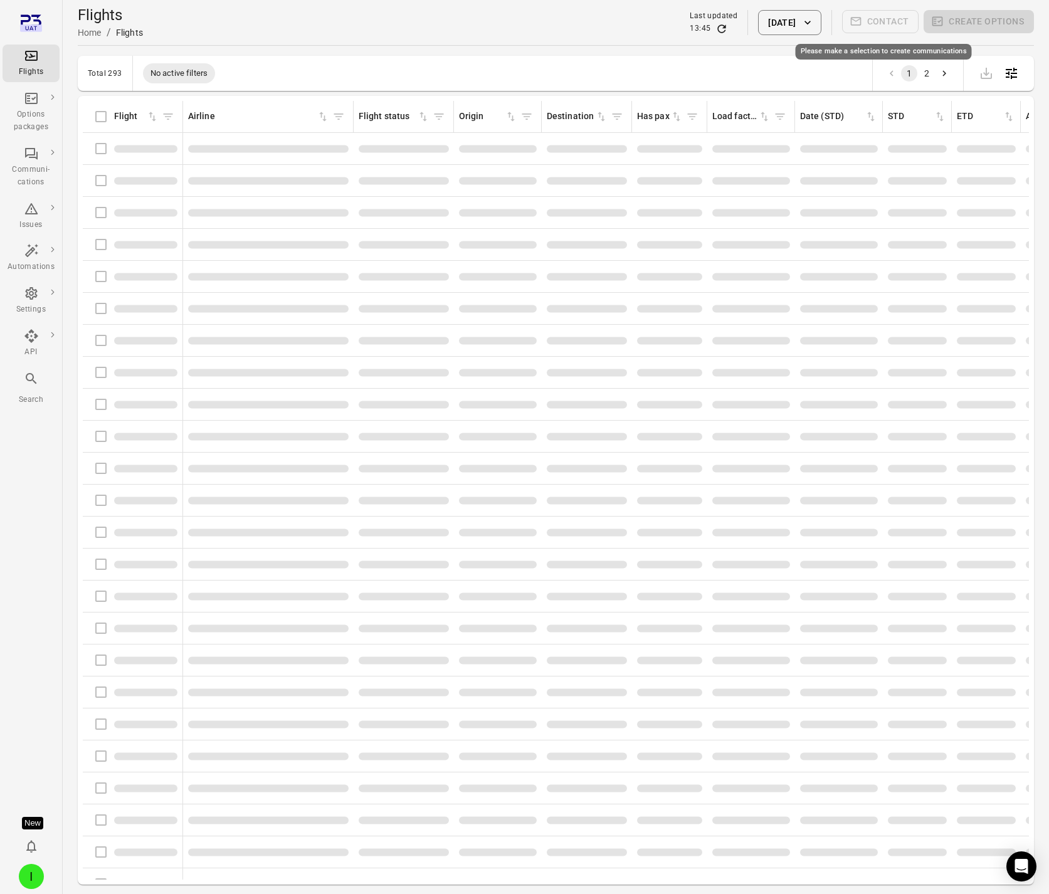
click at [793, 19] on button "[DATE]" at bounding box center [789, 22] width 63 height 25
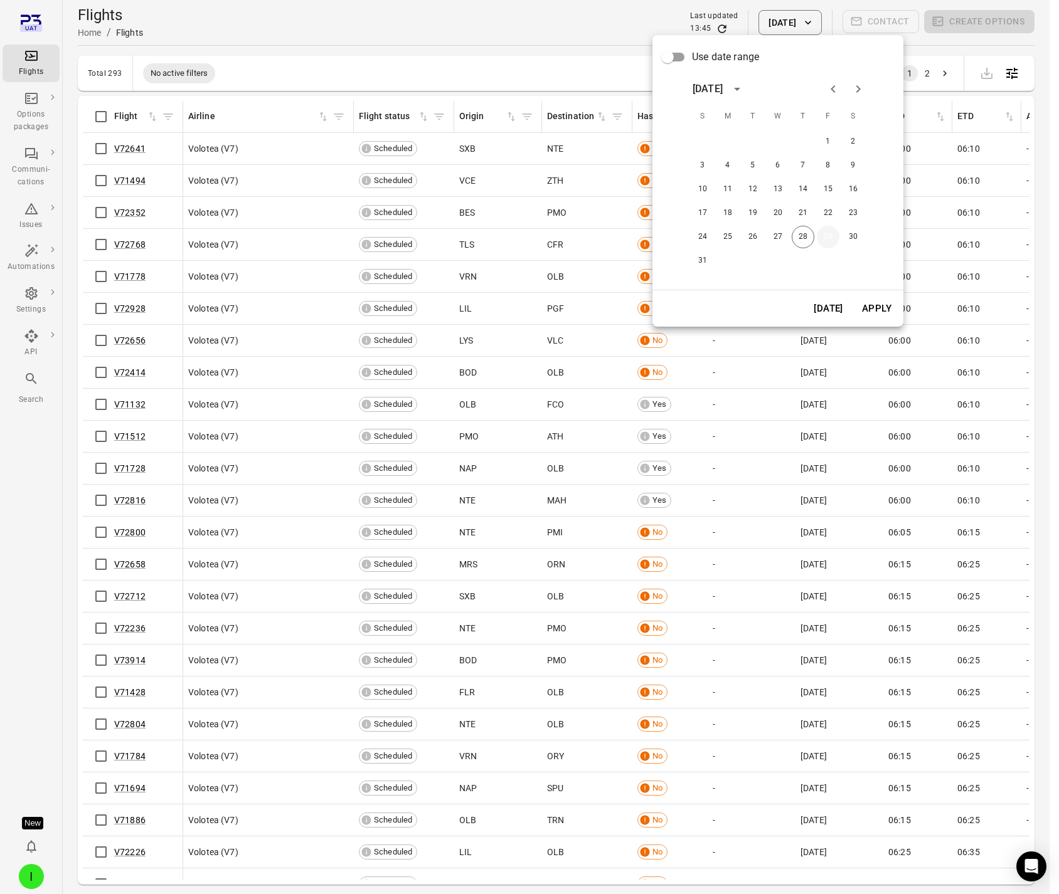
click at [825, 236] on button "29" at bounding box center [828, 237] width 23 height 23
click at [875, 305] on button "Apply" at bounding box center [876, 308] width 43 height 26
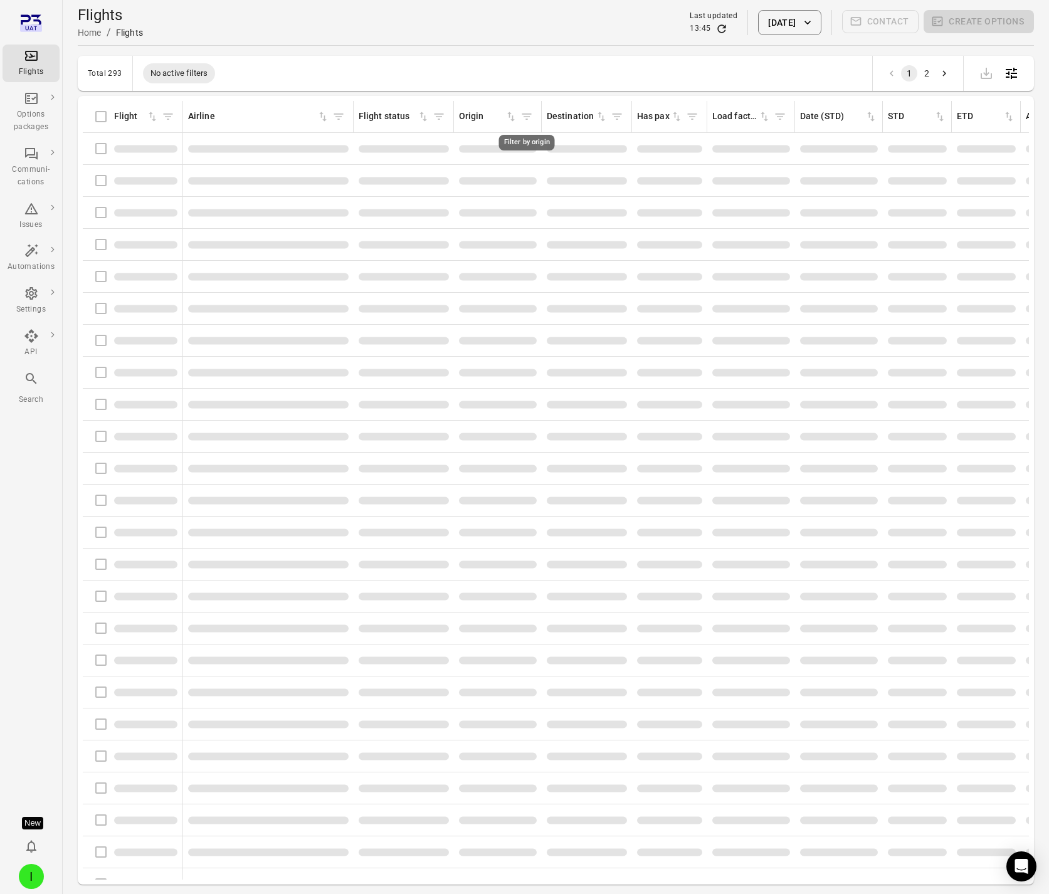
click at [524, 115] on span "Filter by origin" at bounding box center [526, 116] width 19 height 19
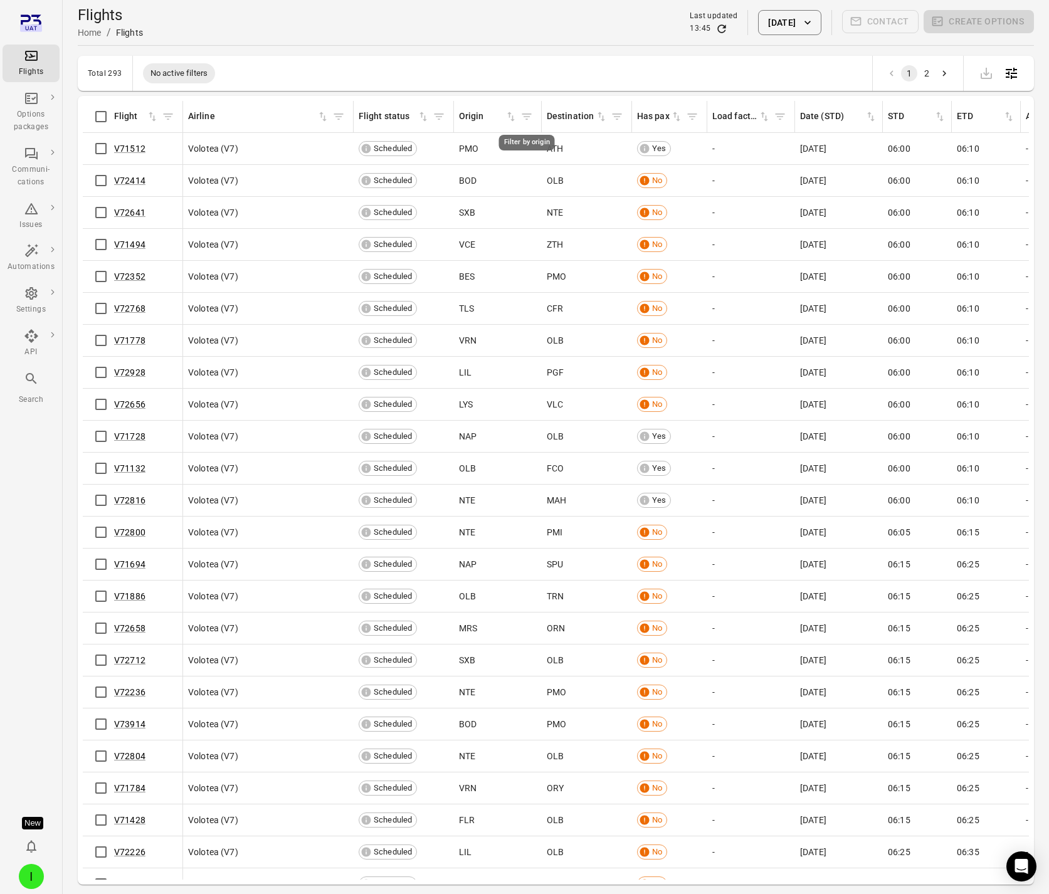
click at [526, 117] on icon "Filter by origin" at bounding box center [527, 116] width 13 height 13
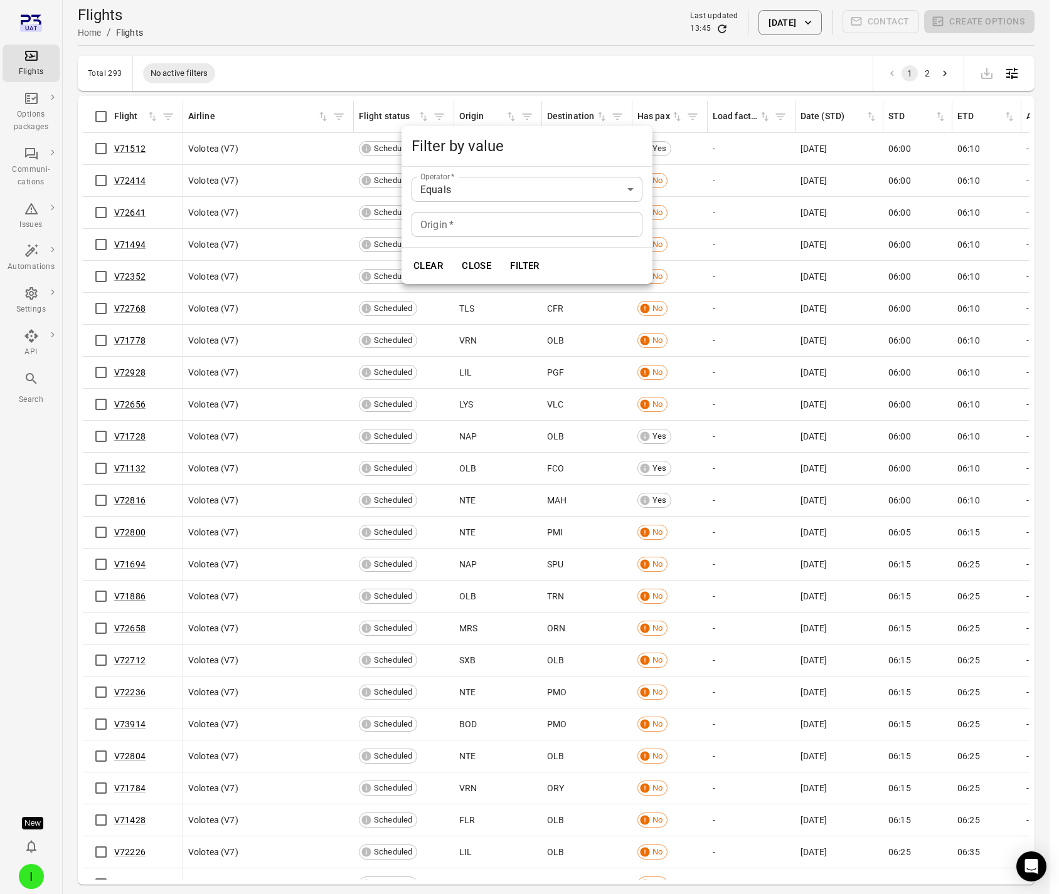
click at [458, 231] on input "Origin   *" at bounding box center [526, 224] width 231 height 25
type input "***"
click at [503, 253] on button "Filter" at bounding box center [524, 266] width 43 height 26
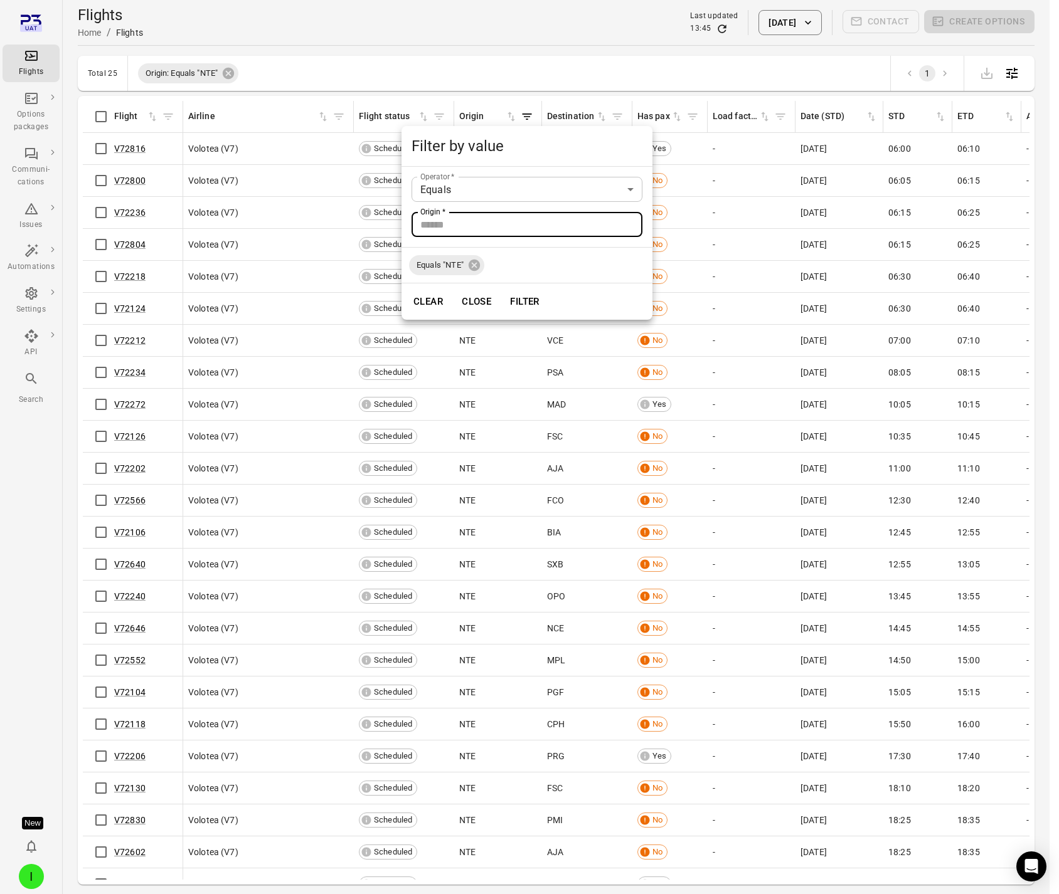
click at [589, 56] on div at bounding box center [529, 447] width 1059 height 894
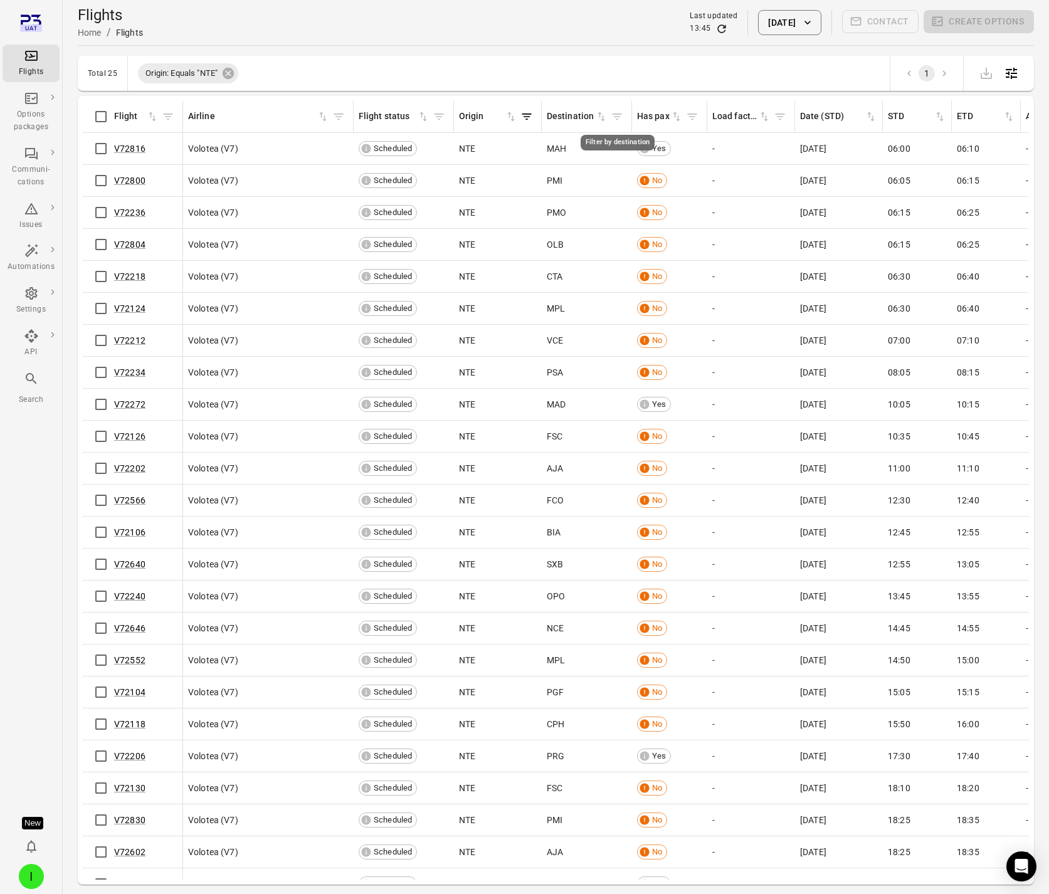
click at [611, 119] on icon "Filter by destination" at bounding box center [617, 116] width 13 height 13
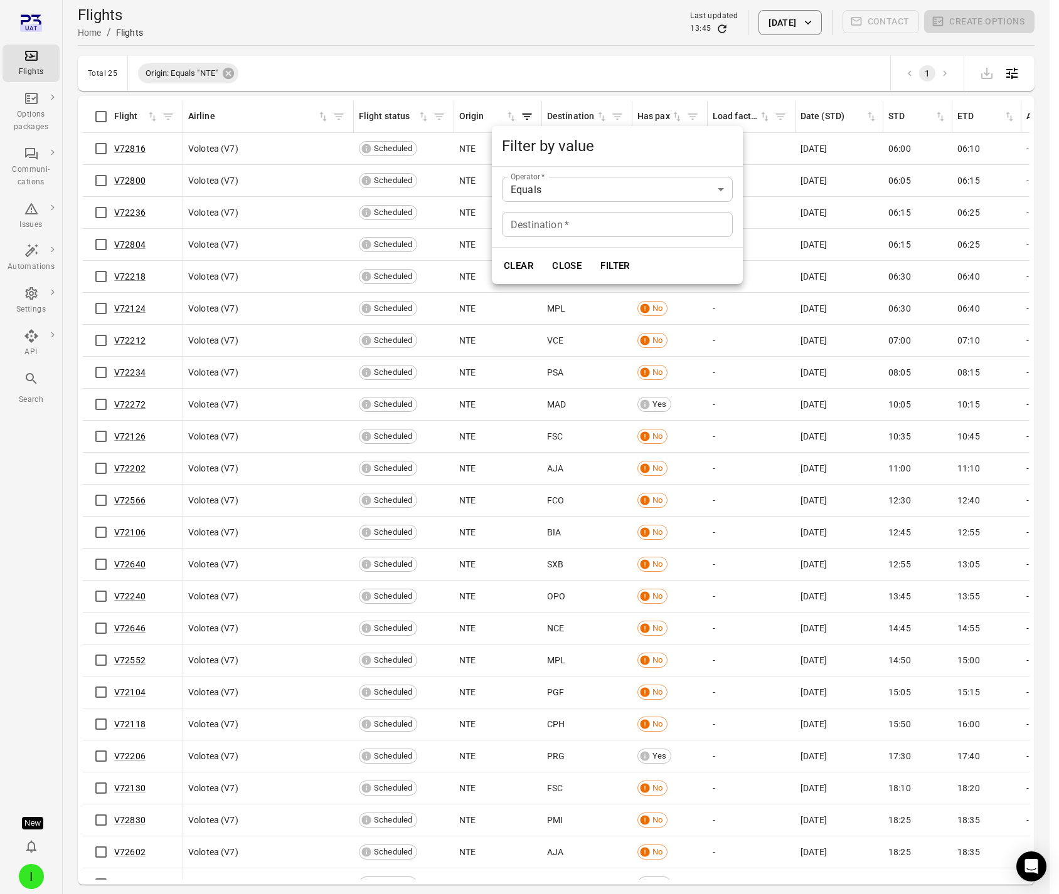
click at [573, 221] on input "Destination   *" at bounding box center [617, 224] width 231 height 25
type input "***"
click at [593, 253] on button "Filter" at bounding box center [614, 266] width 43 height 26
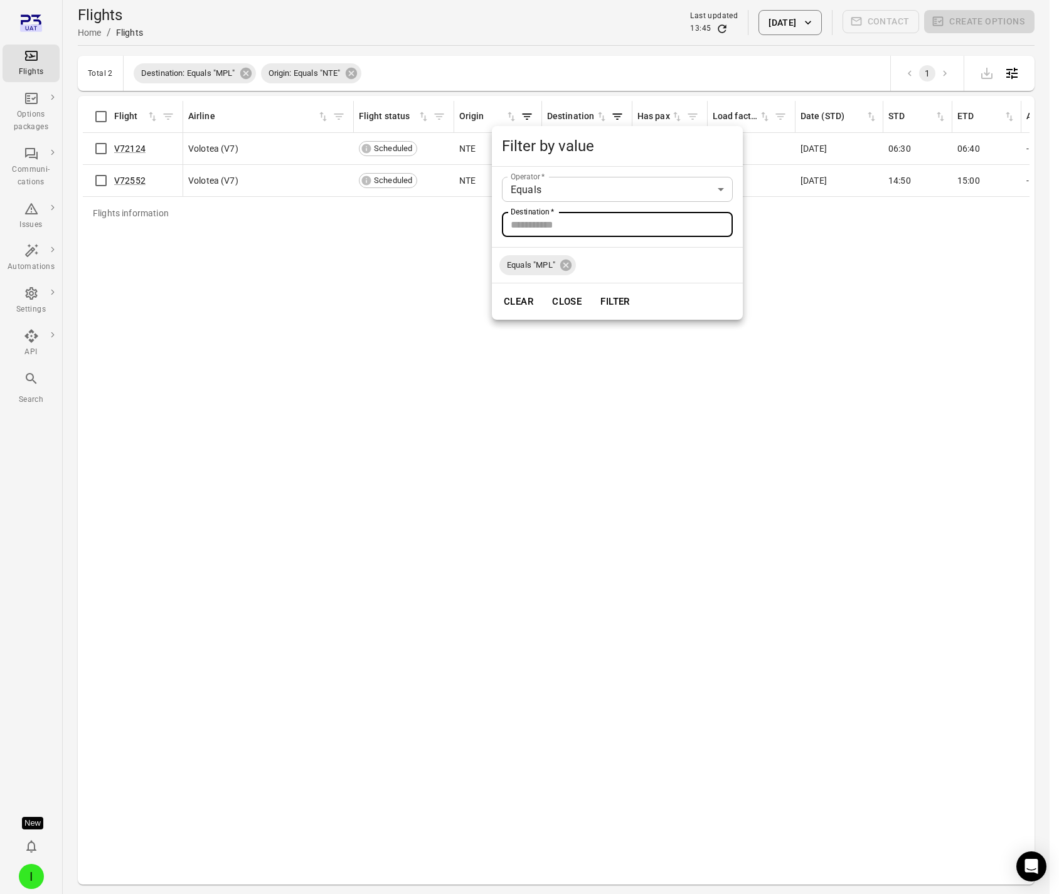
click at [746, 573] on div at bounding box center [529, 447] width 1059 height 894
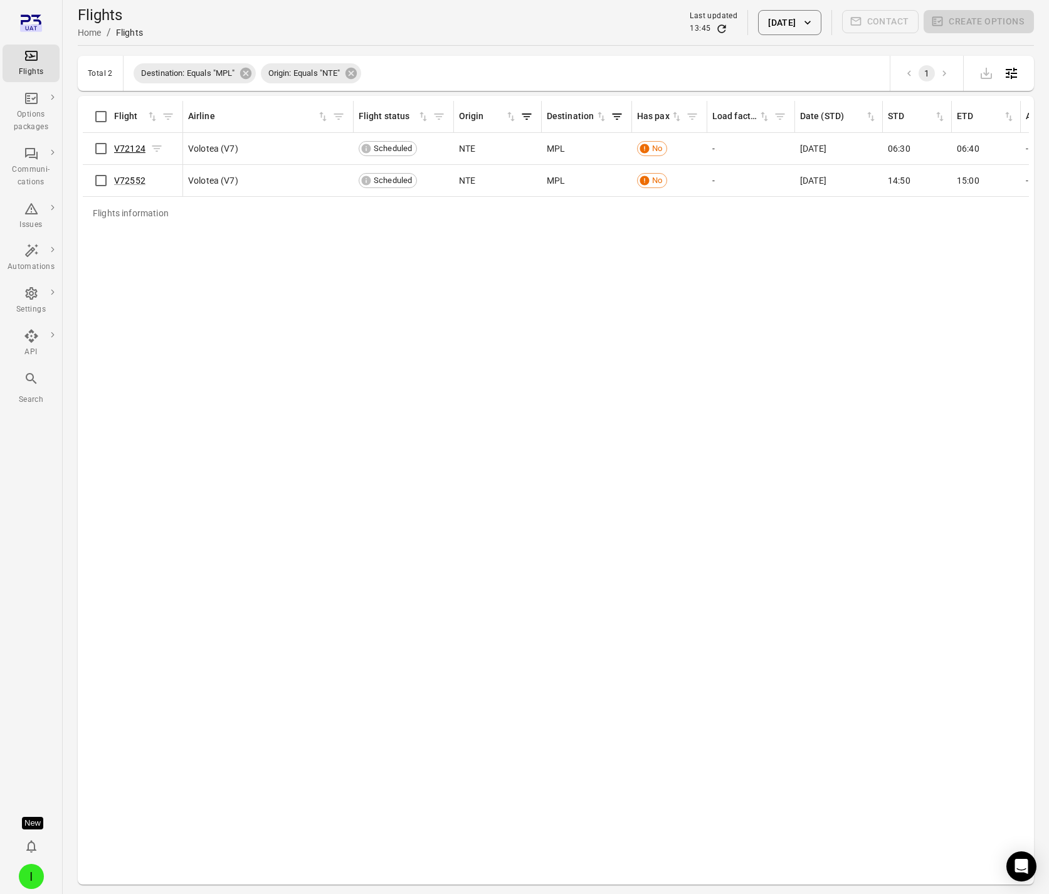
click at [137, 146] on link "V72124" at bounding box center [129, 149] width 31 height 10
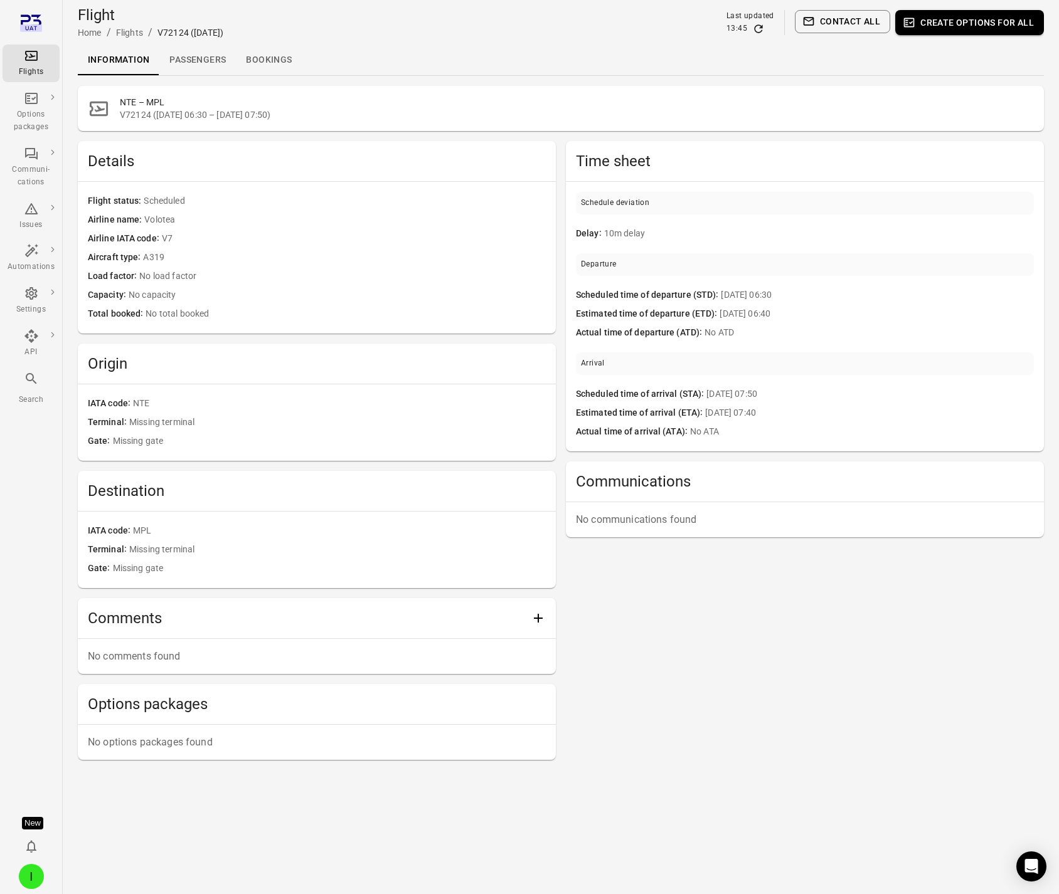
click at [195, 56] on link "Passengers" at bounding box center [197, 60] width 77 height 30
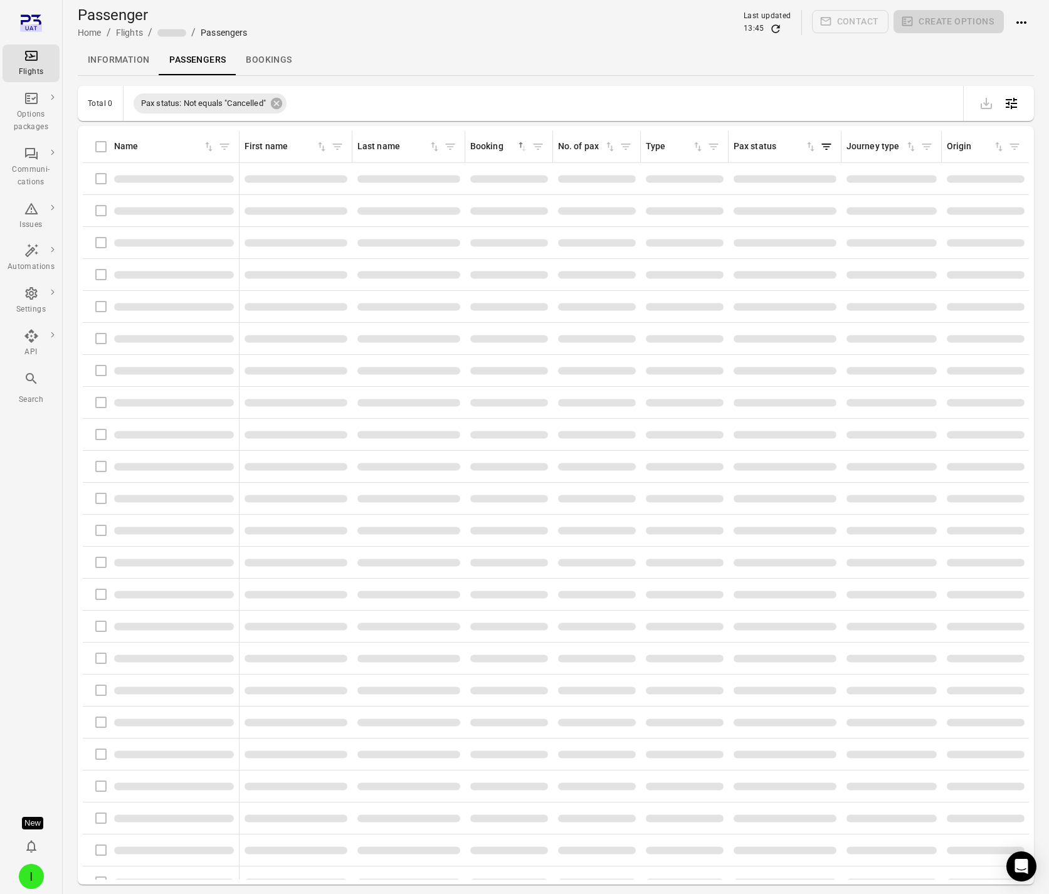
click at [1029, 20] on button "Actions" at bounding box center [1021, 22] width 25 height 25
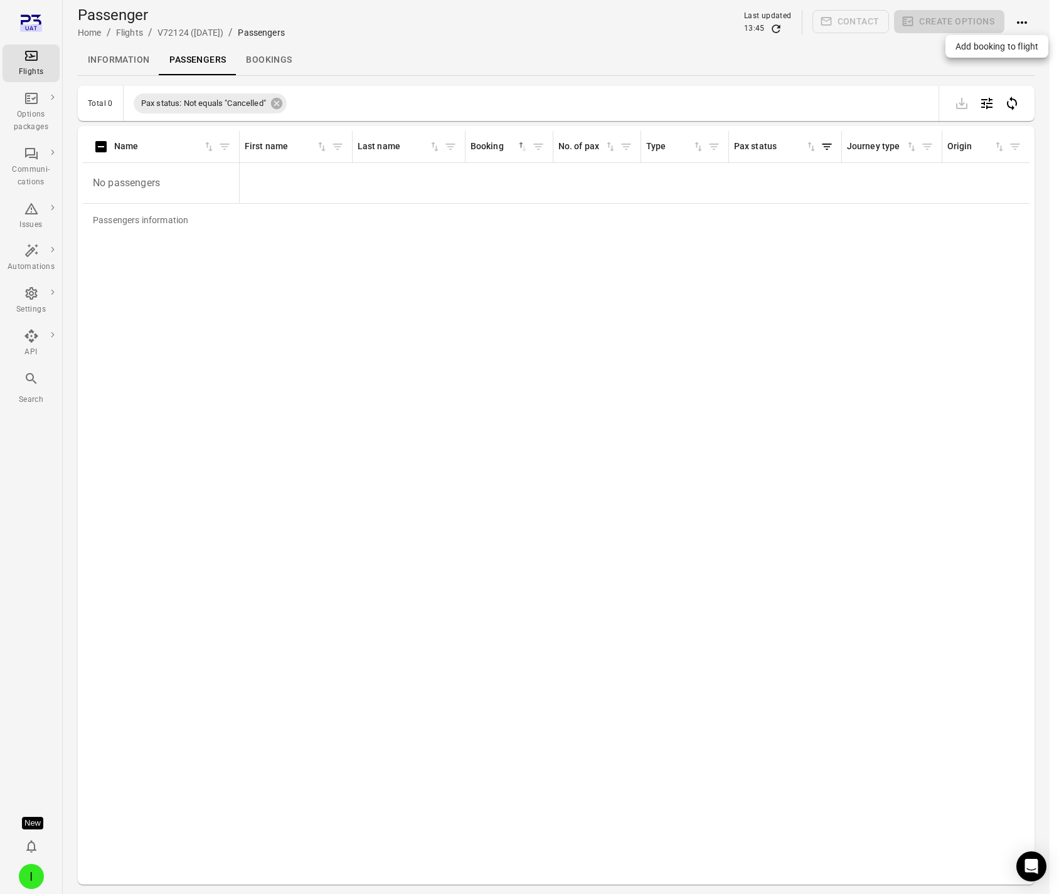
click at [980, 45] on span "Add booking to flight" at bounding box center [996, 46] width 83 height 13
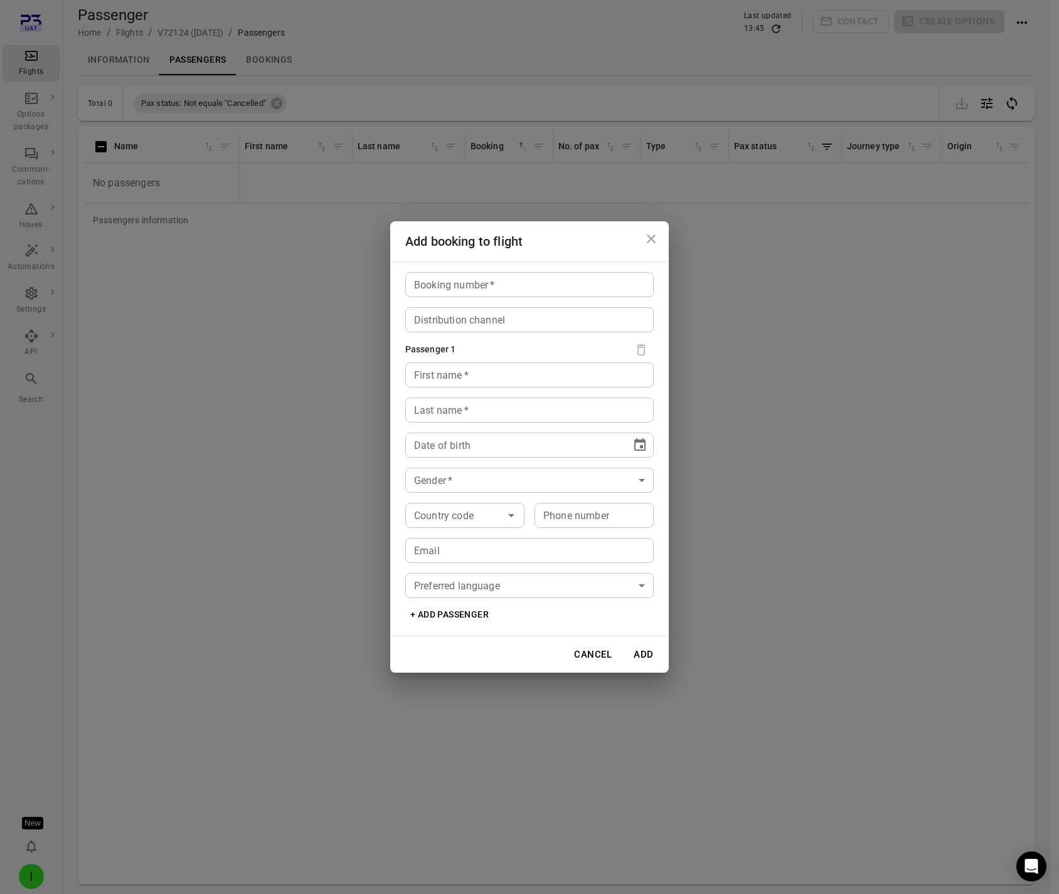
click at [451, 284] on input "Booking number   *" at bounding box center [529, 284] width 248 height 25
type input "*****"
click at [445, 376] on input "First name   *" at bounding box center [529, 374] width 248 height 25
type input "****"
click at [413, 407] on input "Last name   *" at bounding box center [529, 410] width 248 height 25
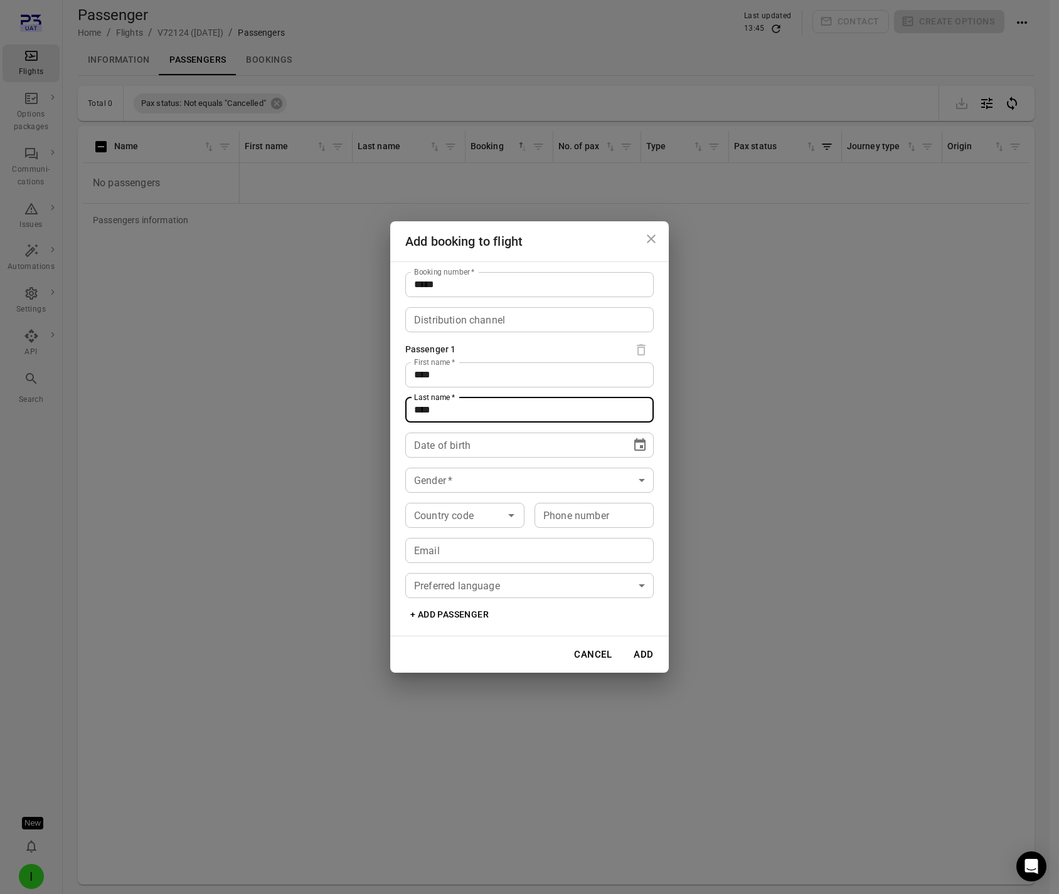
type input "****"
click at [416, 449] on span "**" at bounding box center [420, 444] width 12 height 9
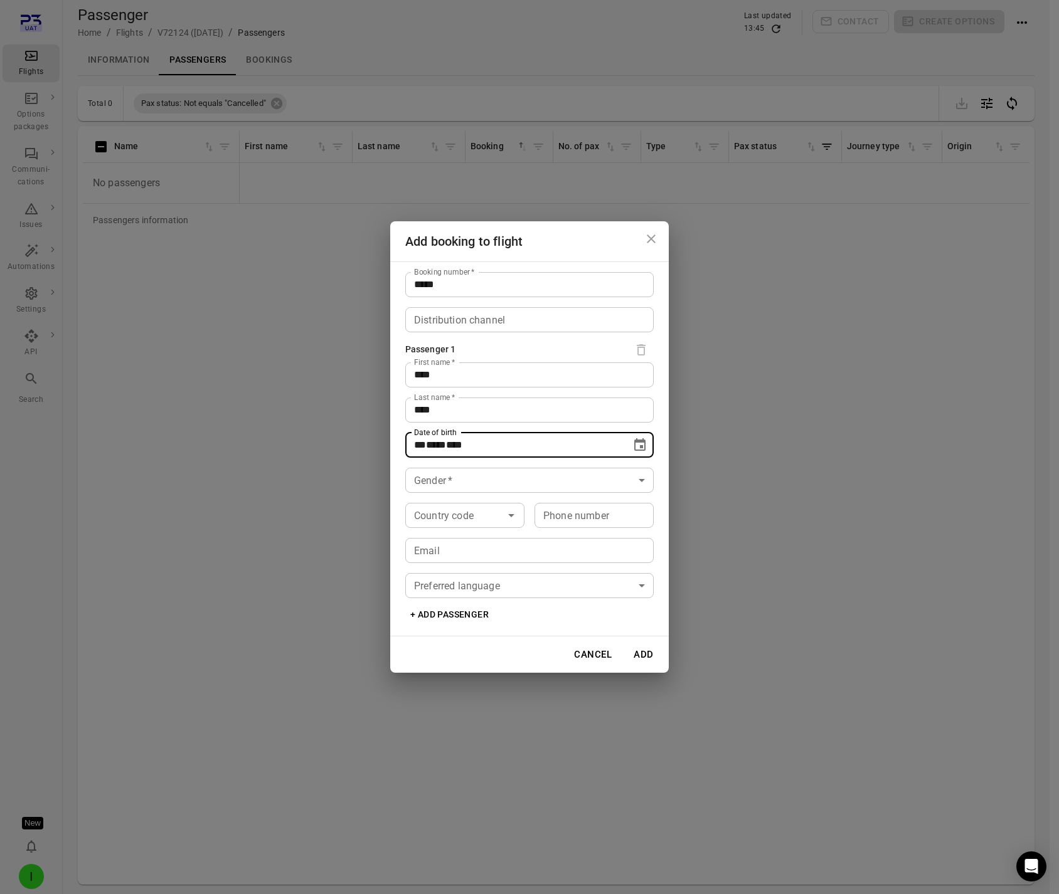
click at [635, 440] on icon "Choose date" at bounding box center [639, 444] width 11 height 13
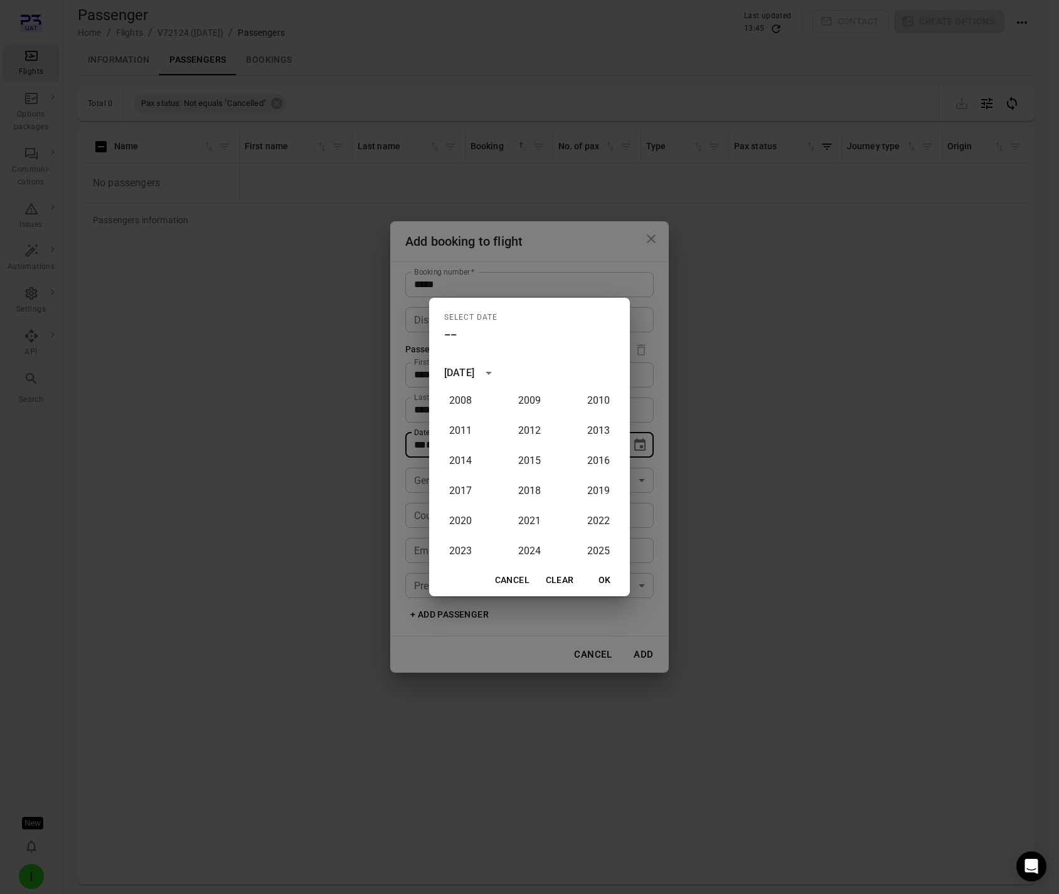
scroll to position [884, 0]
click at [535, 413] on button "1991" at bounding box center [529, 422] width 45 height 23
type input "**********"
drag, startPoint x: 611, startPoint y: 584, endPoint x: 618, endPoint y: 583, distance: 6.9
click at [611, 584] on button "OK" at bounding box center [605, 580] width 40 height 23
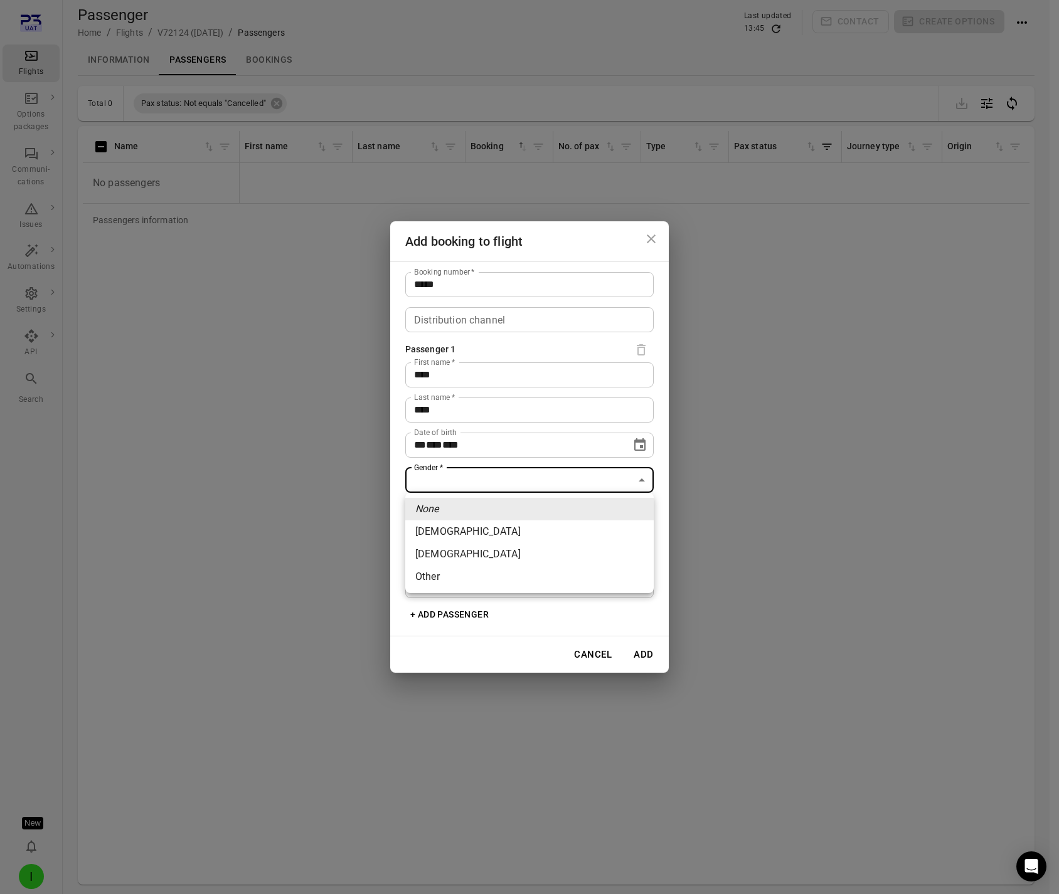
click at [472, 481] on body "**********" at bounding box center [529, 467] width 1059 height 935
drag, startPoint x: 467, startPoint y: 540, endPoint x: 474, endPoint y: 567, distance: 27.8
click at [467, 540] on li "Female" at bounding box center [529, 532] width 248 height 23
type input "******"
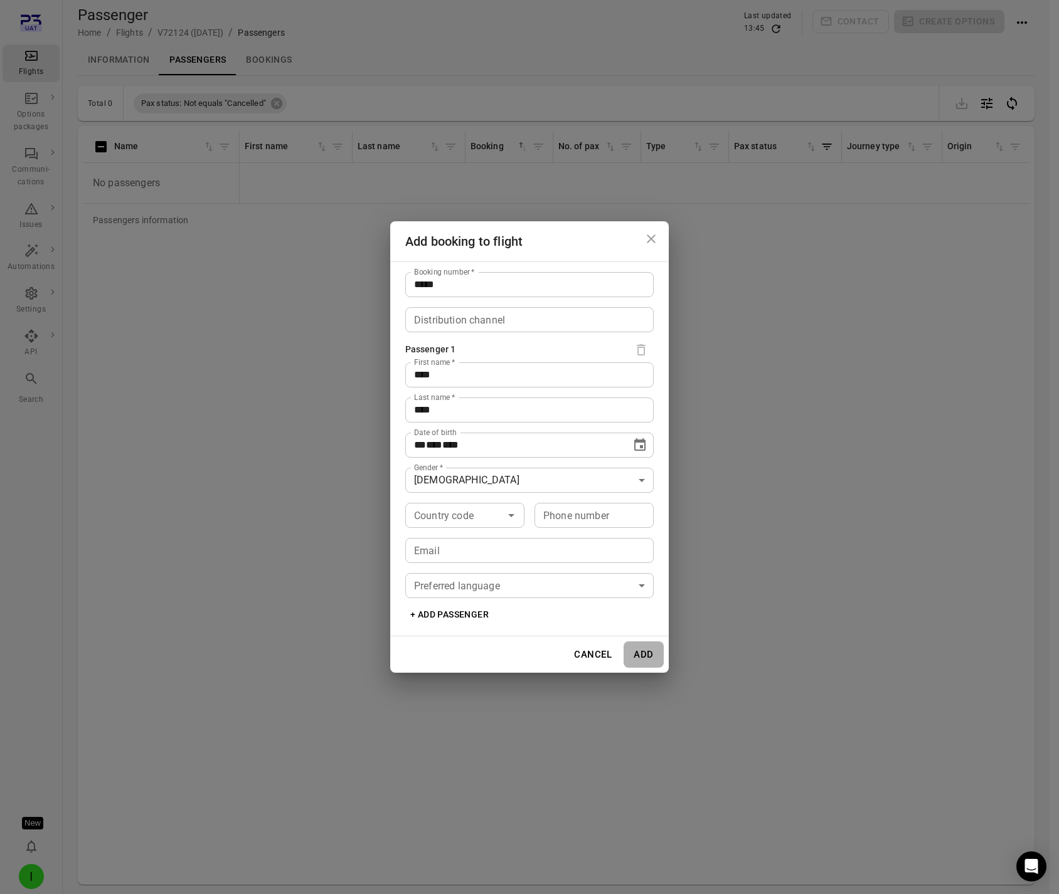
click at [645, 651] on button "Add" at bounding box center [643, 655] width 40 height 26
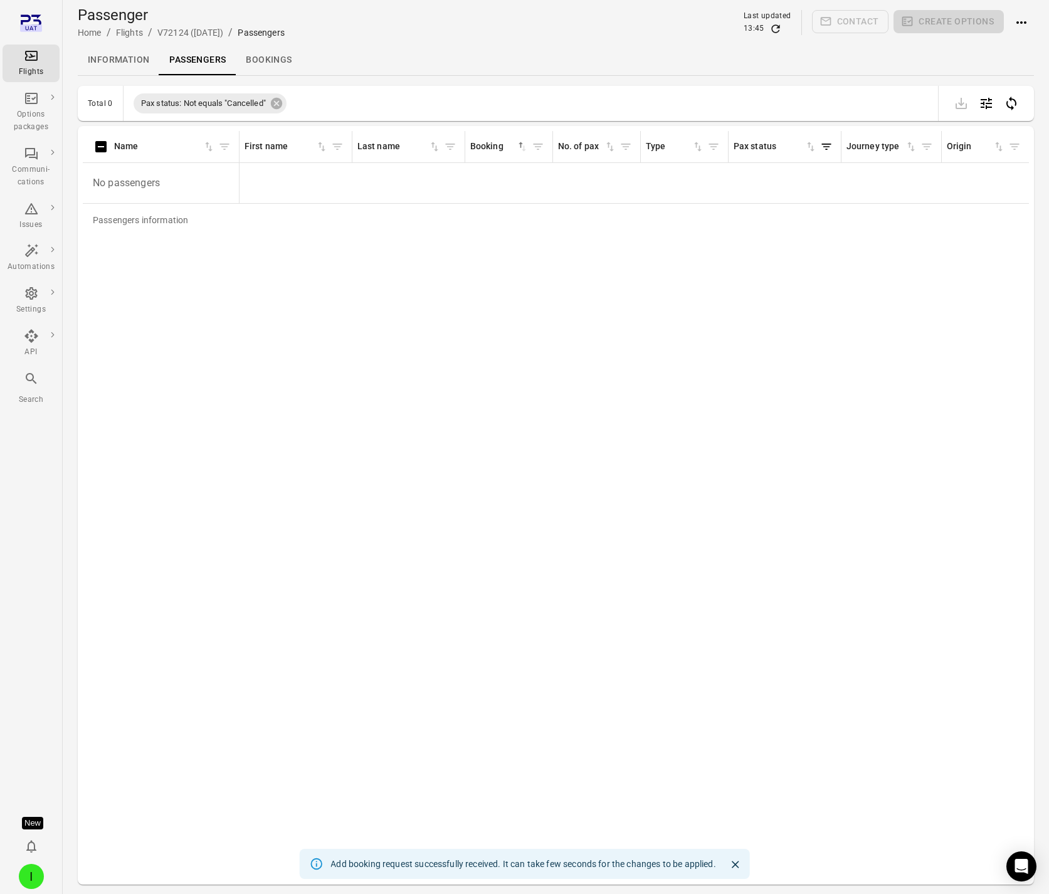
click at [780, 28] on icon "Refresh data" at bounding box center [775, 28] width 8 height 8
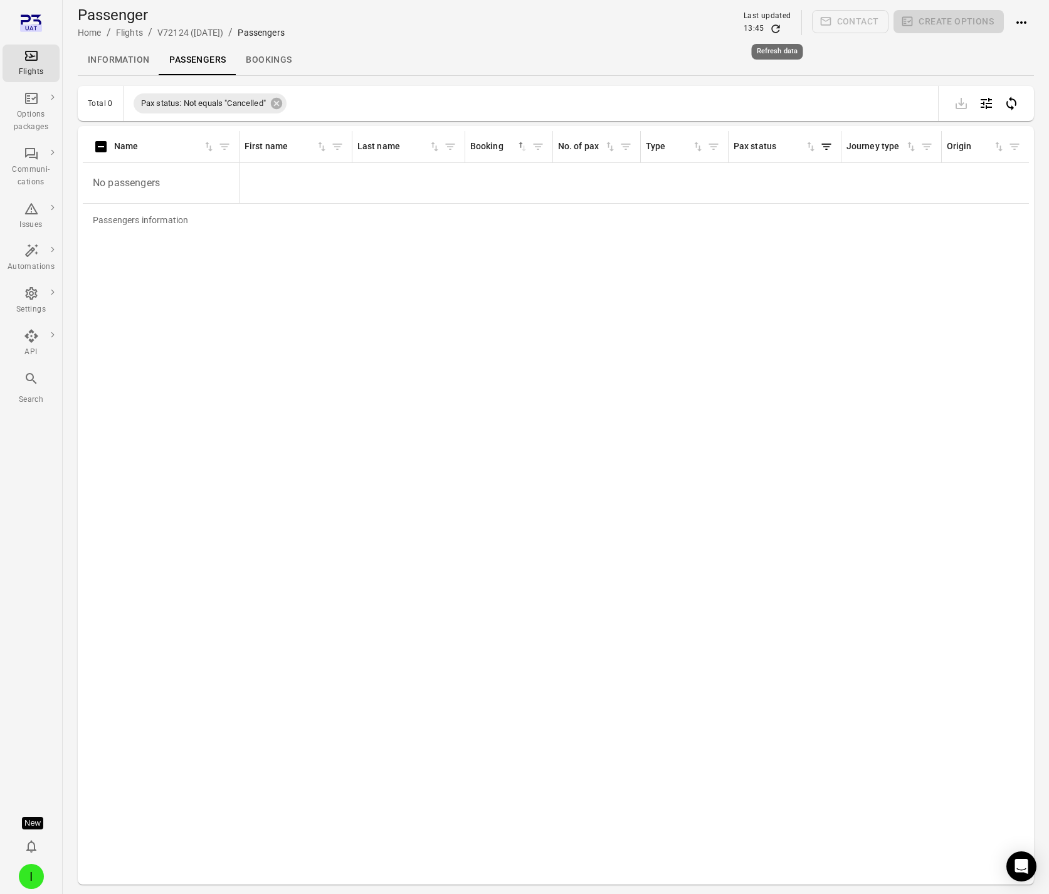
click at [780, 28] on icon "Refresh data" at bounding box center [775, 28] width 8 height 8
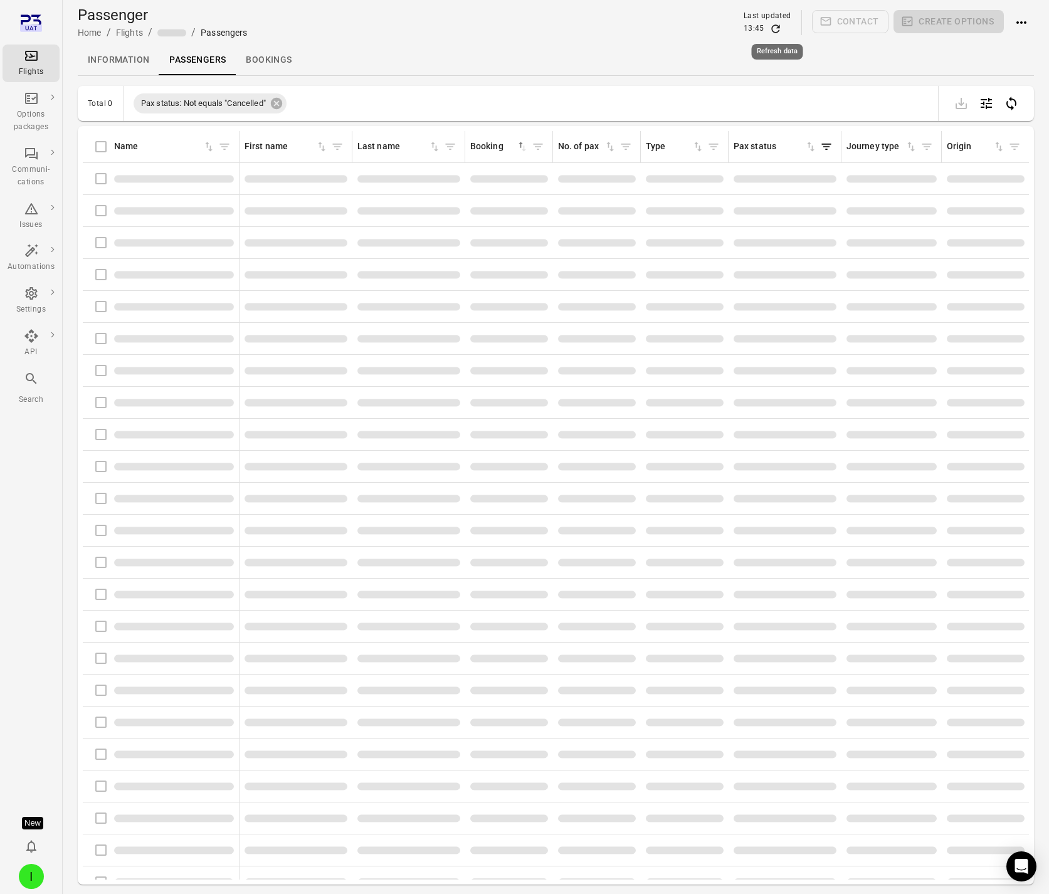
click at [780, 28] on icon "Refresh data" at bounding box center [775, 28] width 8 height 8
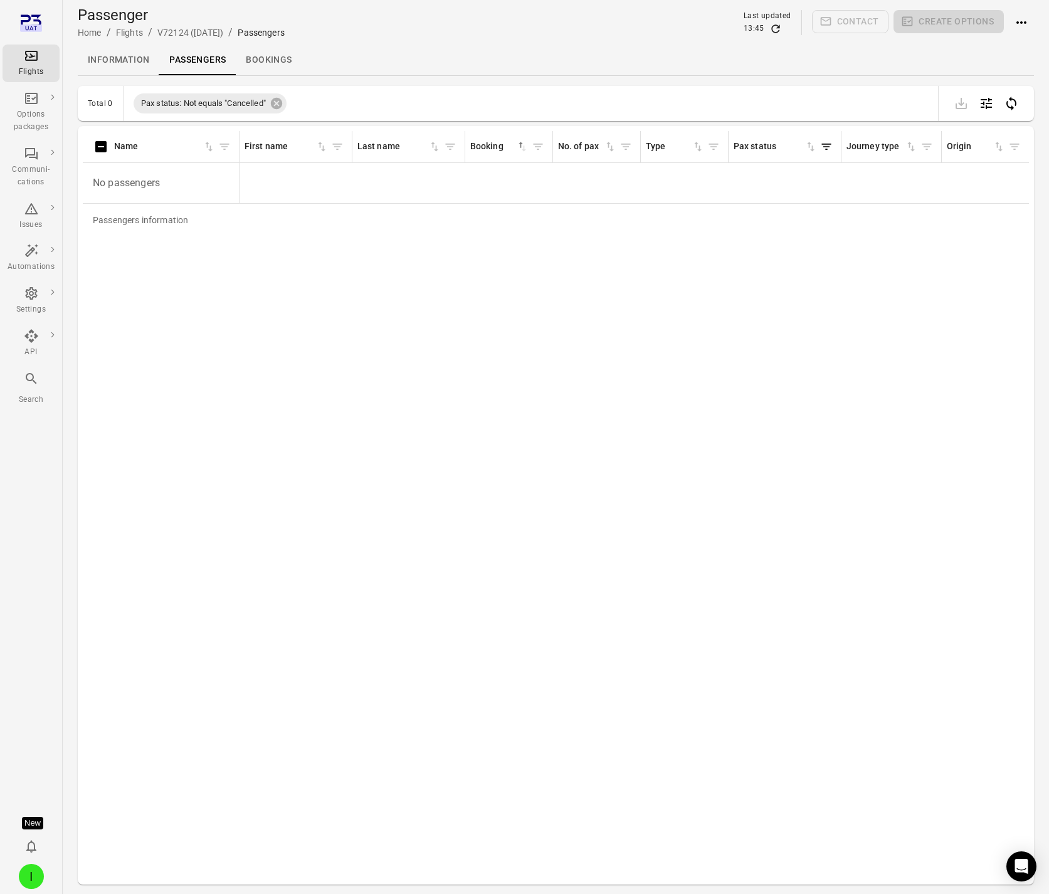
drag, startPoint x: 642, startPoint y: 373, endPoint x: 812, endPoint y: 90, distance: 330.3
click at [643, 372] on div "Passengers information Name First name Last name Booking sorted ascending No. o…" at bounding box center [556, 505] width 946 height 749
click at [779, 29] on icon "Refresh data" at bounding box center [776, 29] width 13 height 13
click at [778, 29] on icon "Refresh data" at bounding box center [776, 29] width 13 height 13
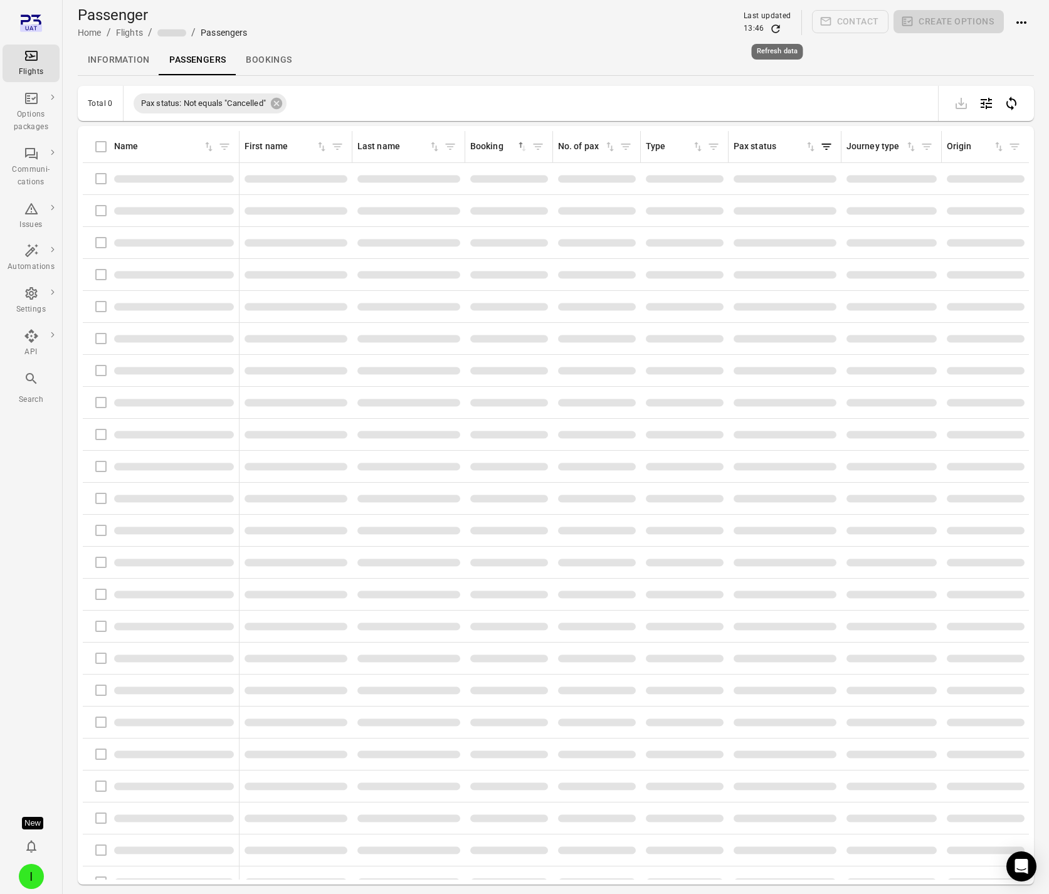
click at [778, 29] on icon "Refresh data" at bounding box center [776, 29] width 13 height 13
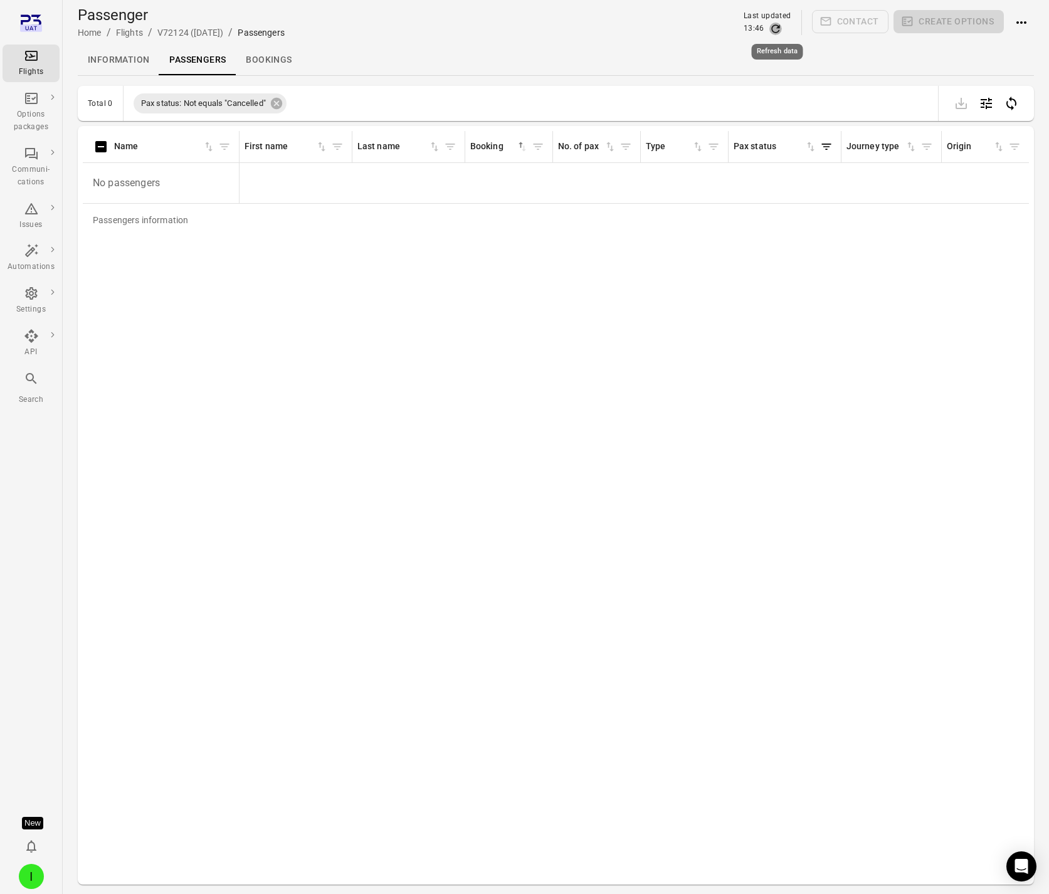
click at [778, 29] on icon "Refresh data" at bounding box center [776, 29] width 13 height 13
click at [778, 31] on icon "Refresh data" at bounding box center [776, 29] width 13 height 13
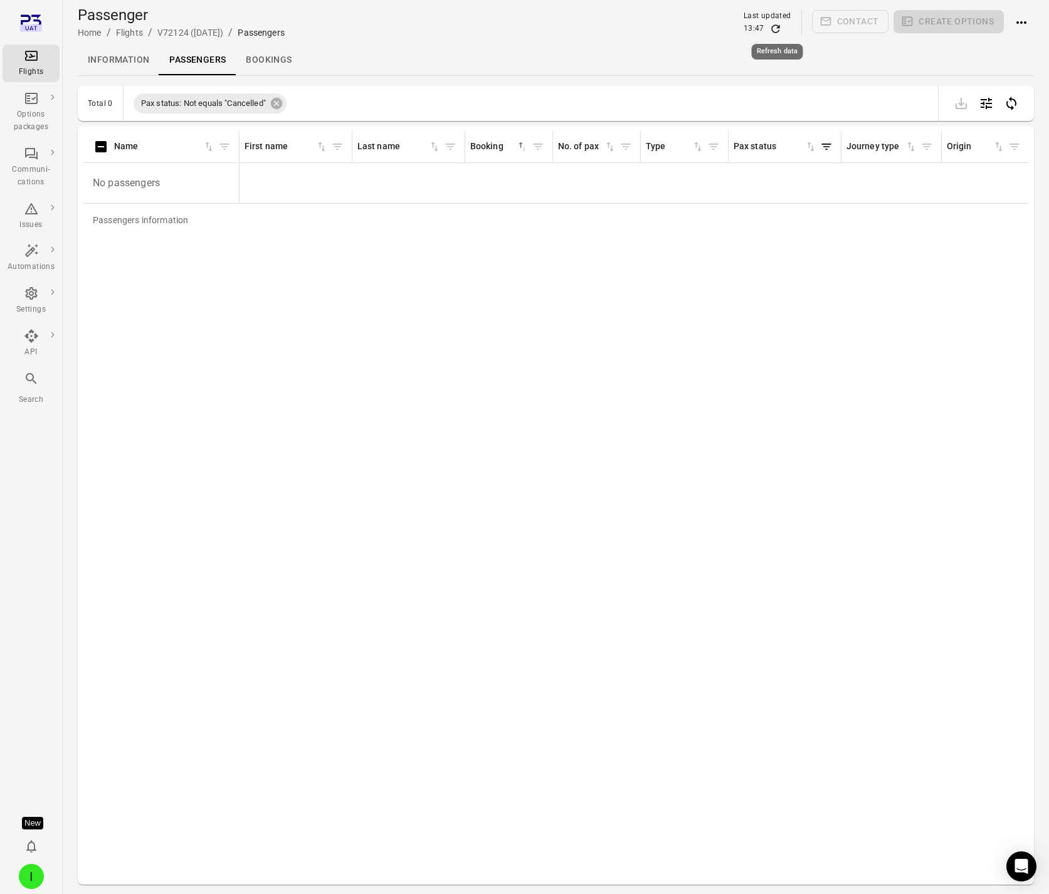
click at [778, 31] on icon "Refresh data" at bounding box center [776, 29] width 13 height 13
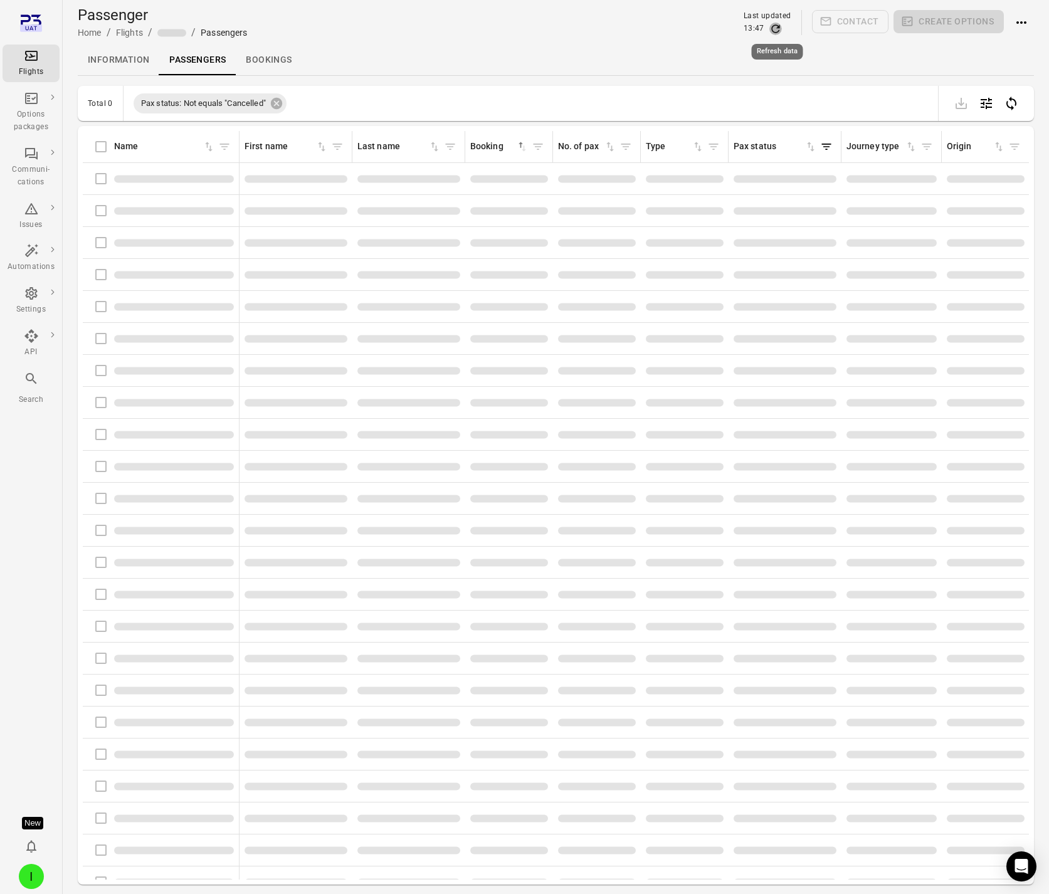
click at [778, 31] on icon "Refresh data" at bounding box center [776, 29] width 13 height 13
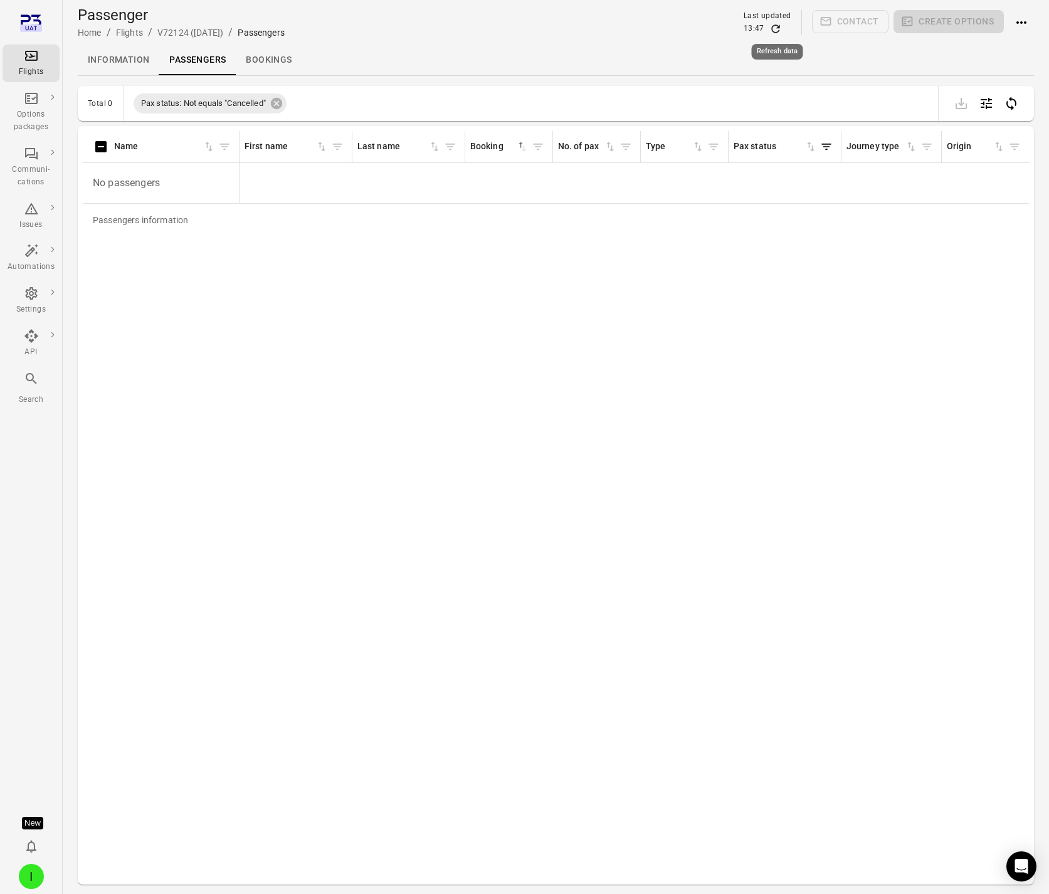
click at [778, 31] on icon "Refresh data" at bounding box center [776, 29] width 13 height 13
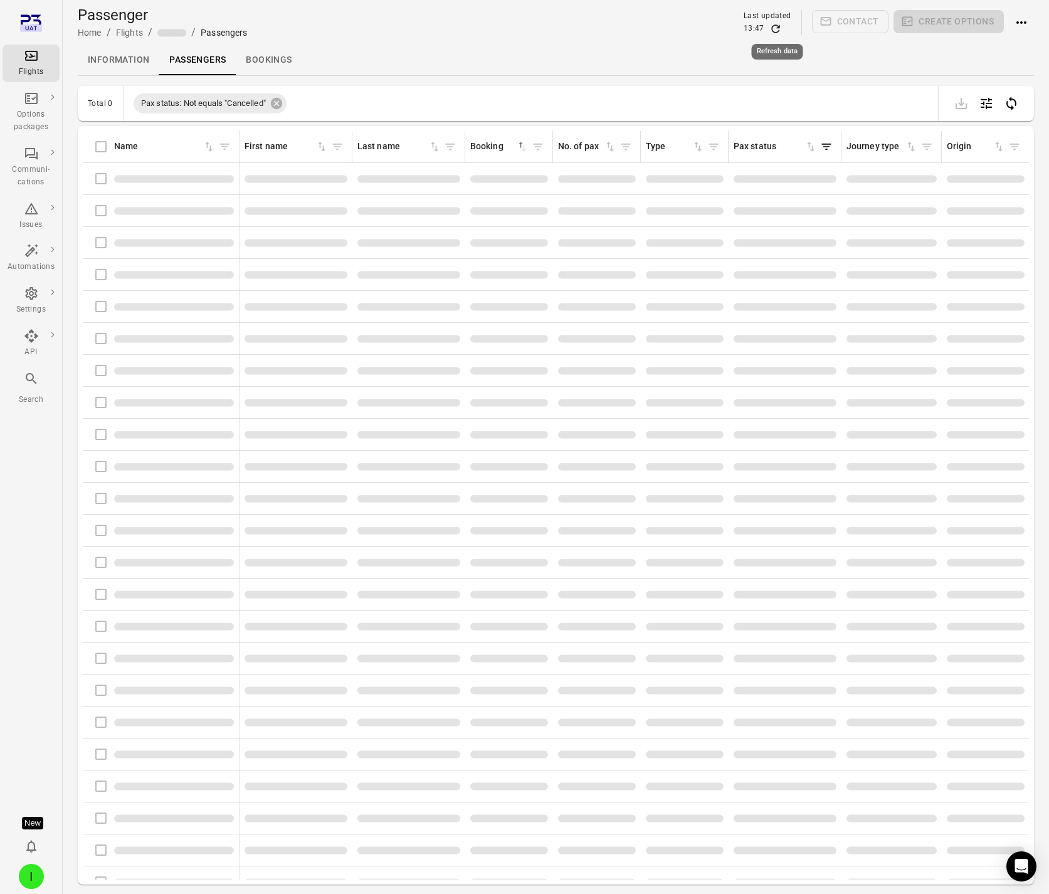
click at [778, 31] on icon "Refresh data" at bounding box center [776, 29] width 13 height 13
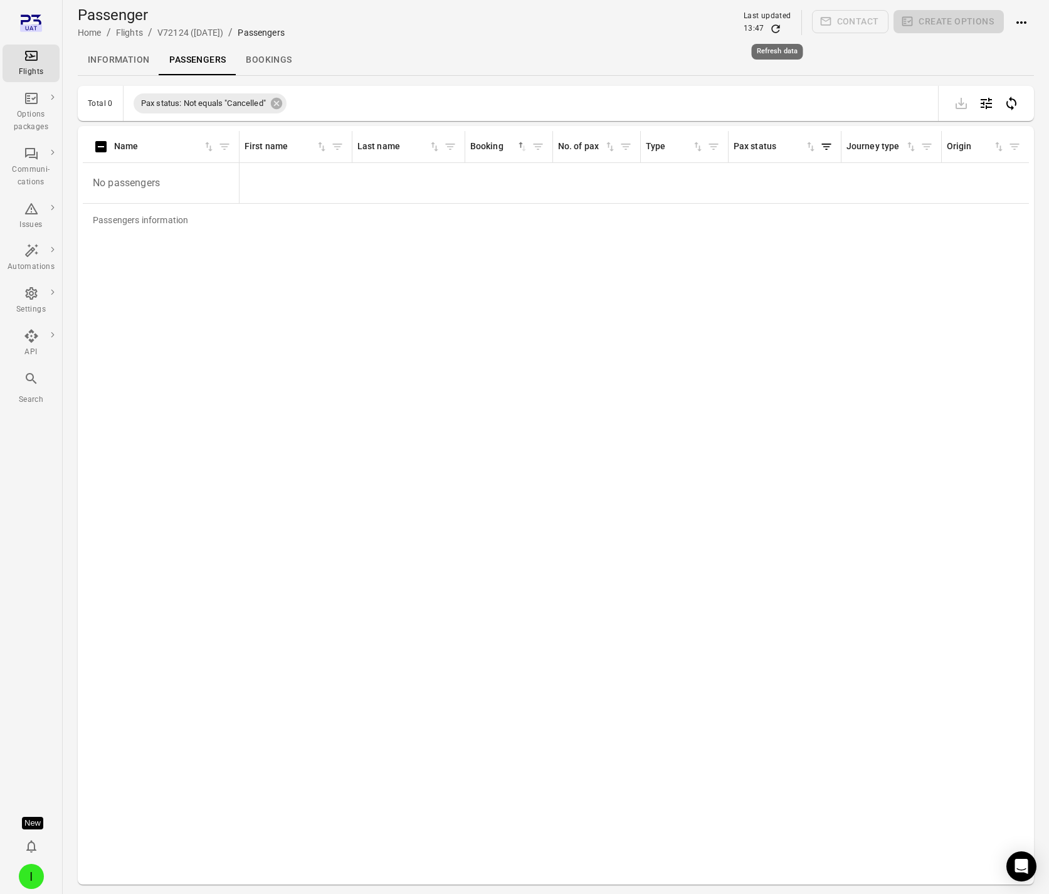
click at [782, 26] on icon "Refresh data" at bounding box center [776, 29] width 13 height 13
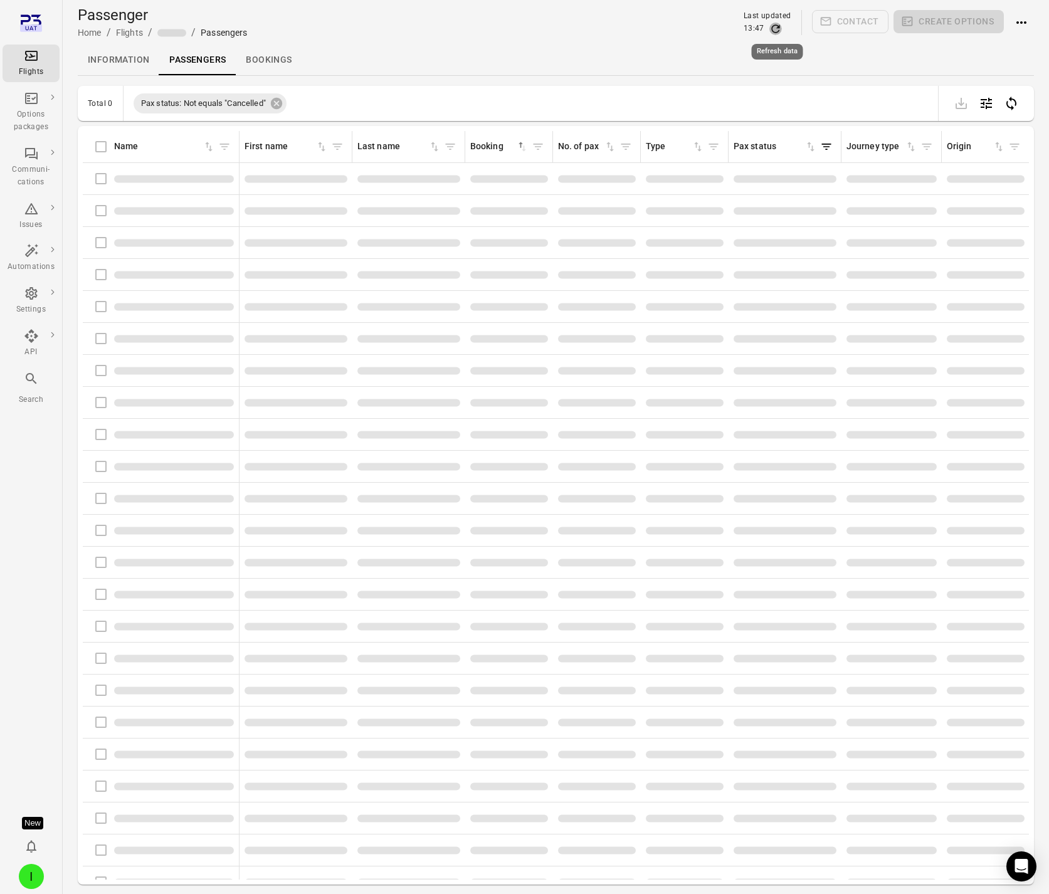
click at [779, 29] on icon "Refresh data" at bounding box center [776, 29] width 13 height 13
click at [777, 33] on icon "Refresh data" at bounding box center [776, 29] width 13 height 13
click at [779, 33] on icon "Refresh data" at bounding box center [776, 29] width 13 height 13
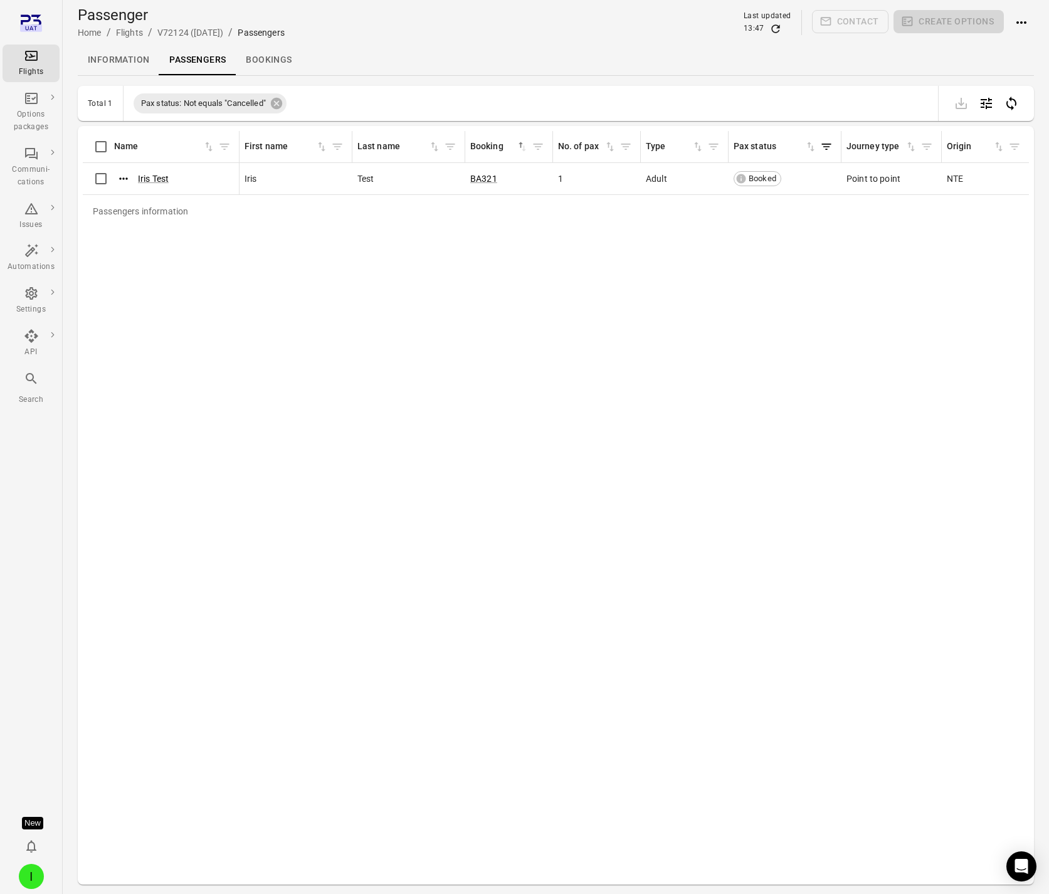
drag, startPoint x: 225, startPoint y: 185, endPoint x: 197, endPoint y: 189, distance: 27.9
click at [225, 185] on div "Iris Test" at bounding box center [161, 179] width 146 height 26
click at [146, 178] on link "Iris Test" at bounding box center [153, 179] width 31 height 10
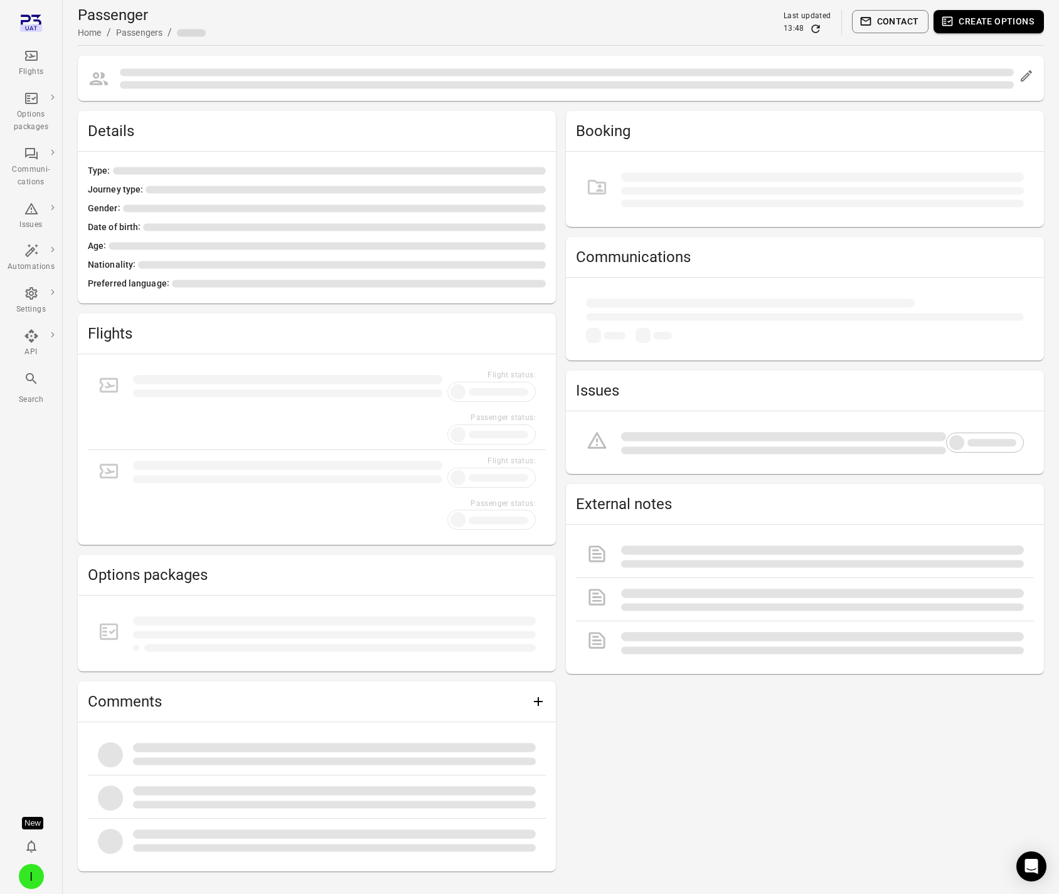
click at [1003, 19] on button "Create options" at bounding box center [988, 21] width 110 height 23
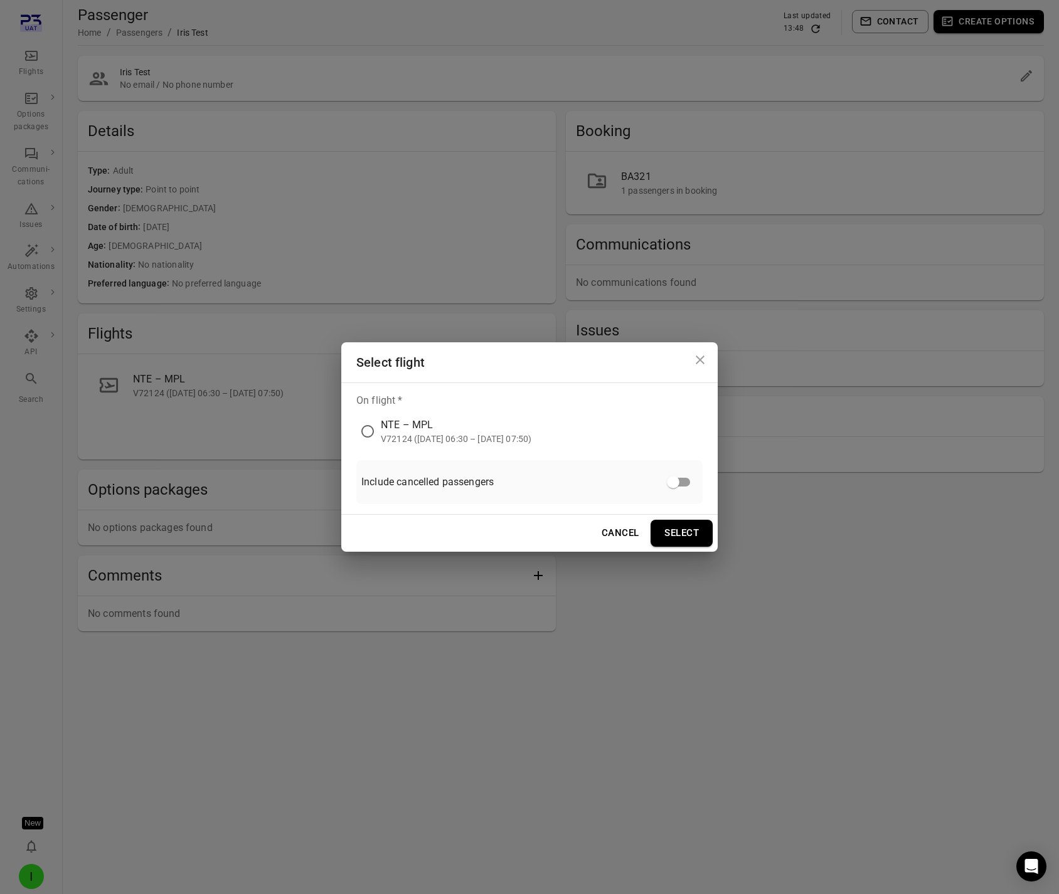
click at [405, 422] on div "NTE – MPL" at bounding box center [456, 425] width 151 height 15
click at [697, 530] on button "Select" at bounding box center [681, 533] width 62 height 26
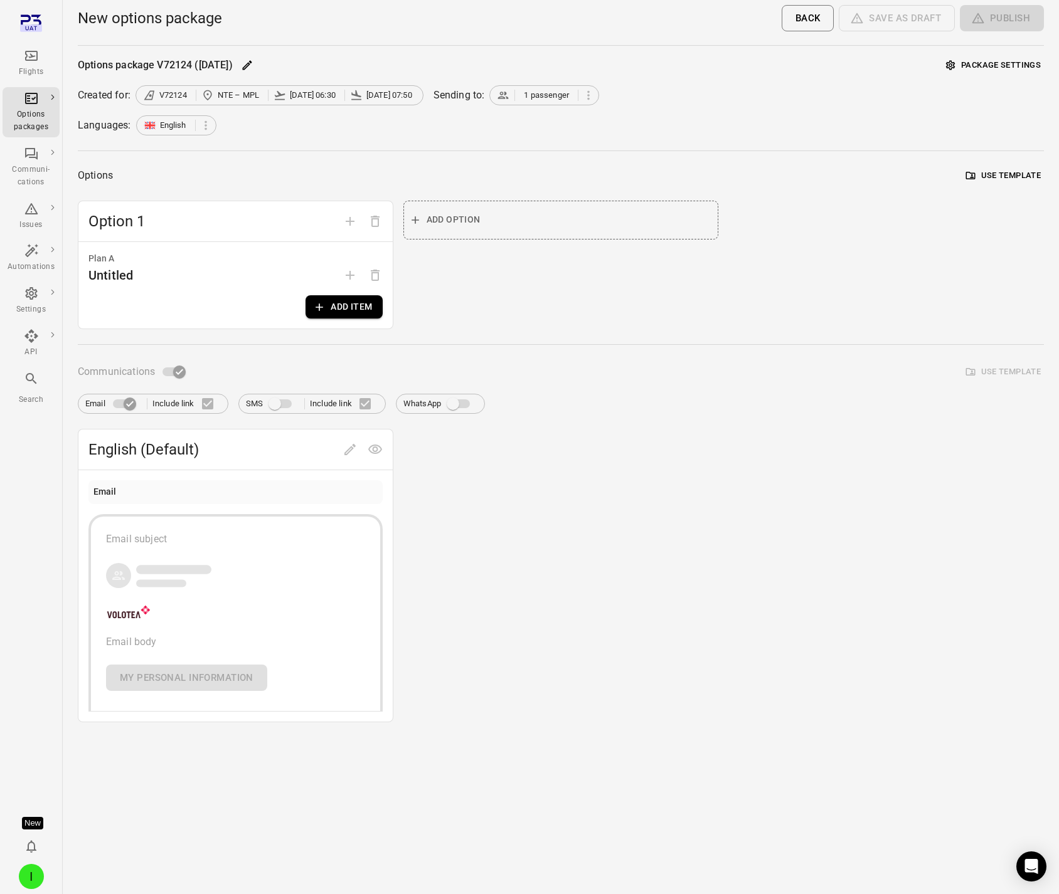
click at [353, 311] on button "Add item" at bounding box center [343, 306] width 77 height 23
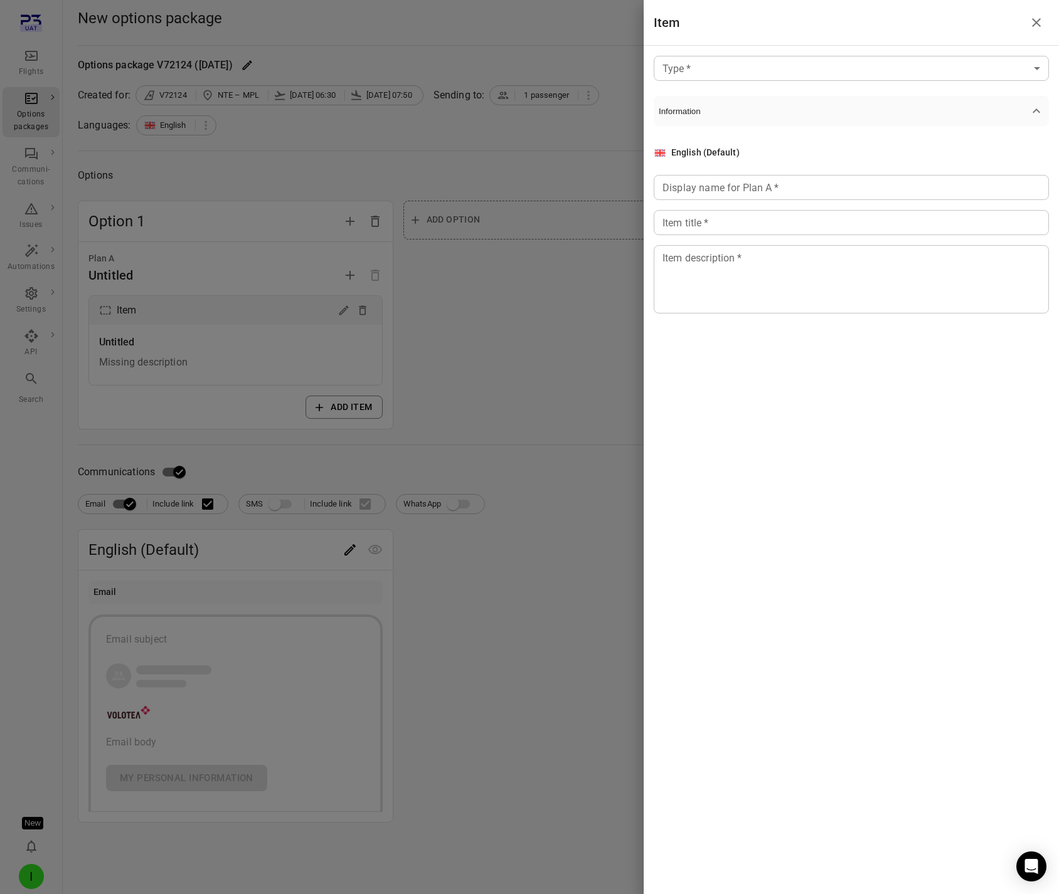
click at [794, 66] on body "Flights Options packages Communi-cations Issues Automations Settings API Search…" at bounding box center [529, 447] width 1059 height 894
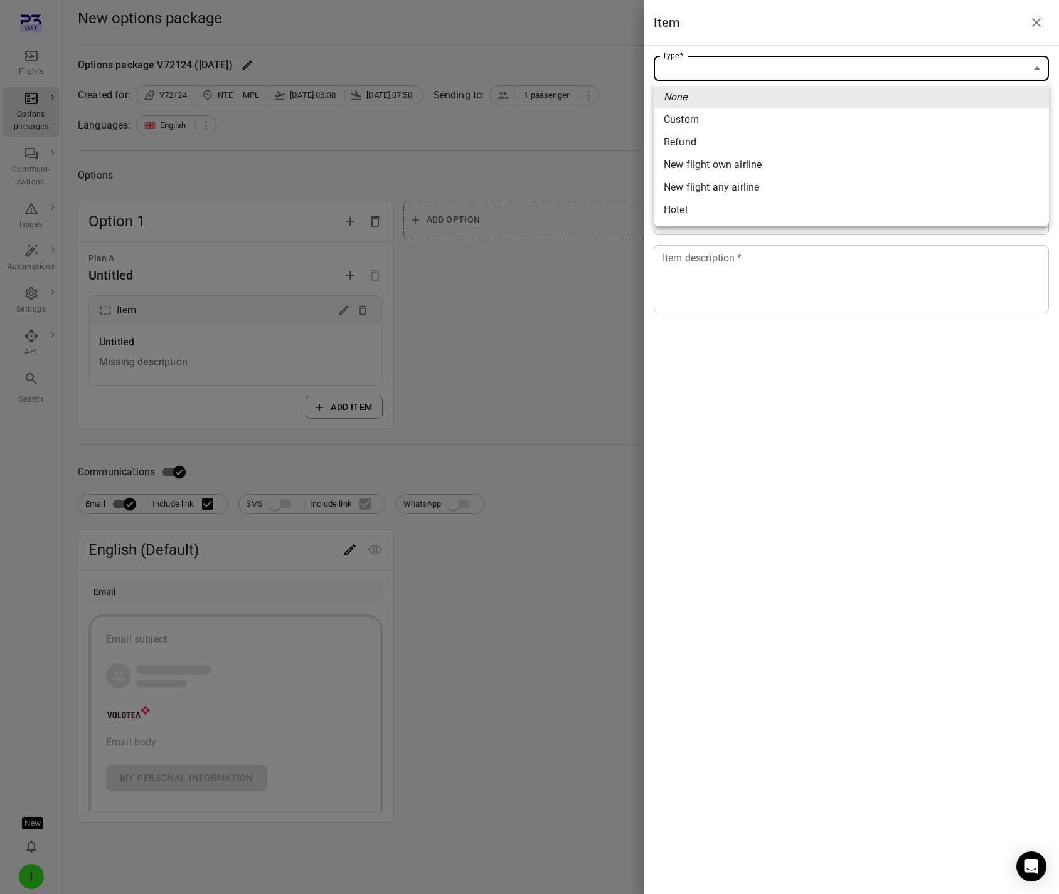
click at [753, 162] on span "New flight own airline" at bounding box center [851, 164] width 375 height 15
type input "**********"
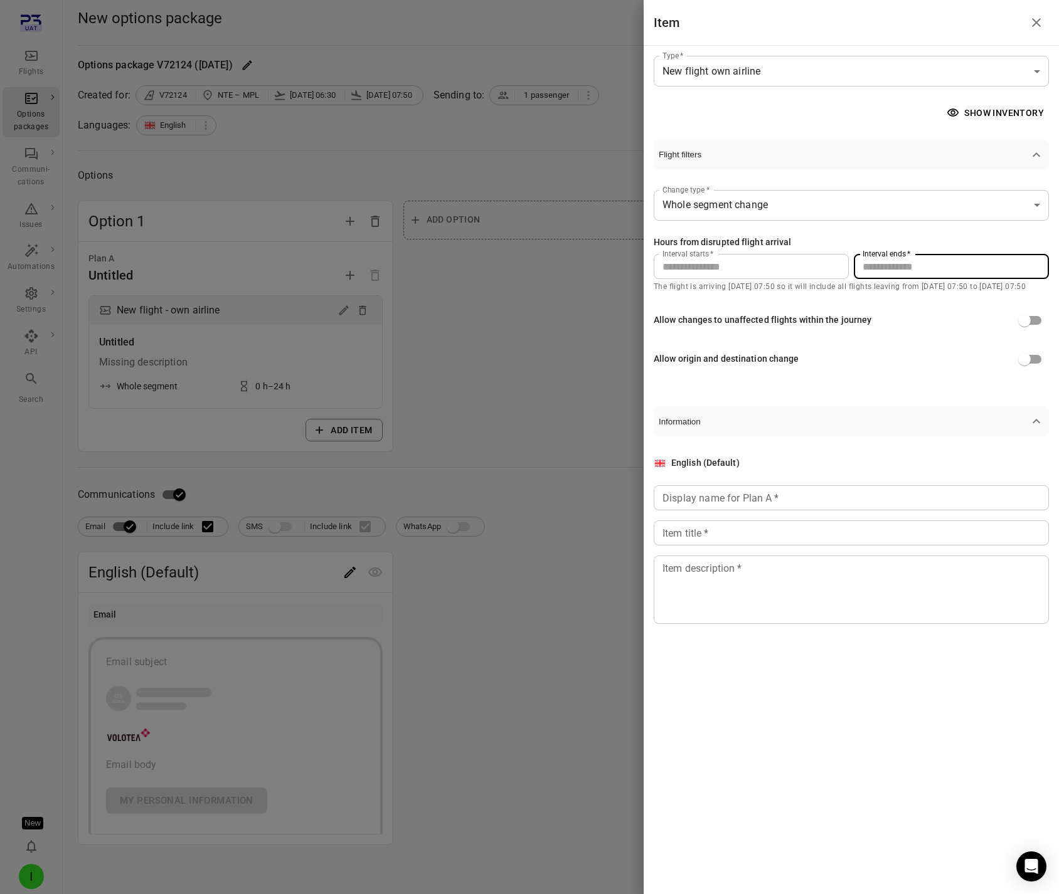
drag, startPoint x: 897, startPoint y: 272, endPoint x: 844, endPoint y: 263, distance: 54.0
click at [844, 263] on div "Interval starts   * * Interval starts   * Interval ends   * ** Interval ends   *" at bounding box center [850, 266] width 395 height 25
type input "***"
click at [976, 112] on button "Show inventory" at bounding box center [996, 113] width 105 height 23
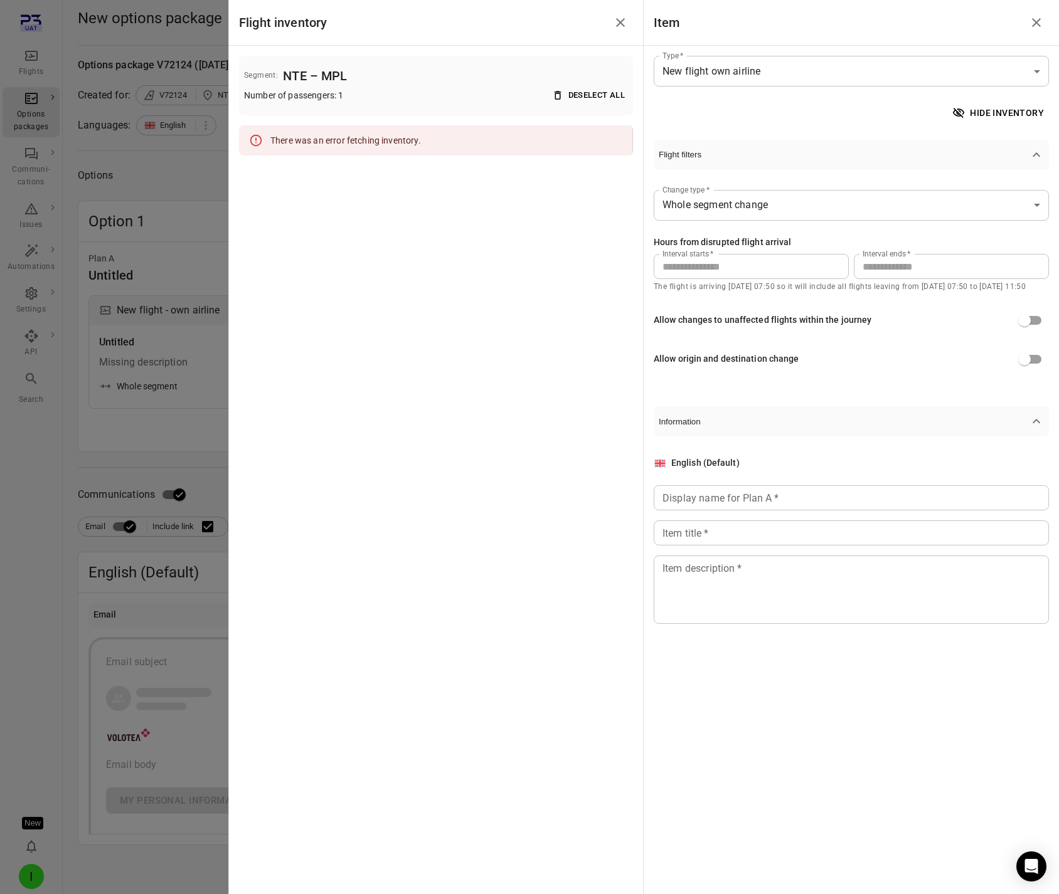
click at [141, 174] on div at bounding box center [529, 447] width 1059 height 894
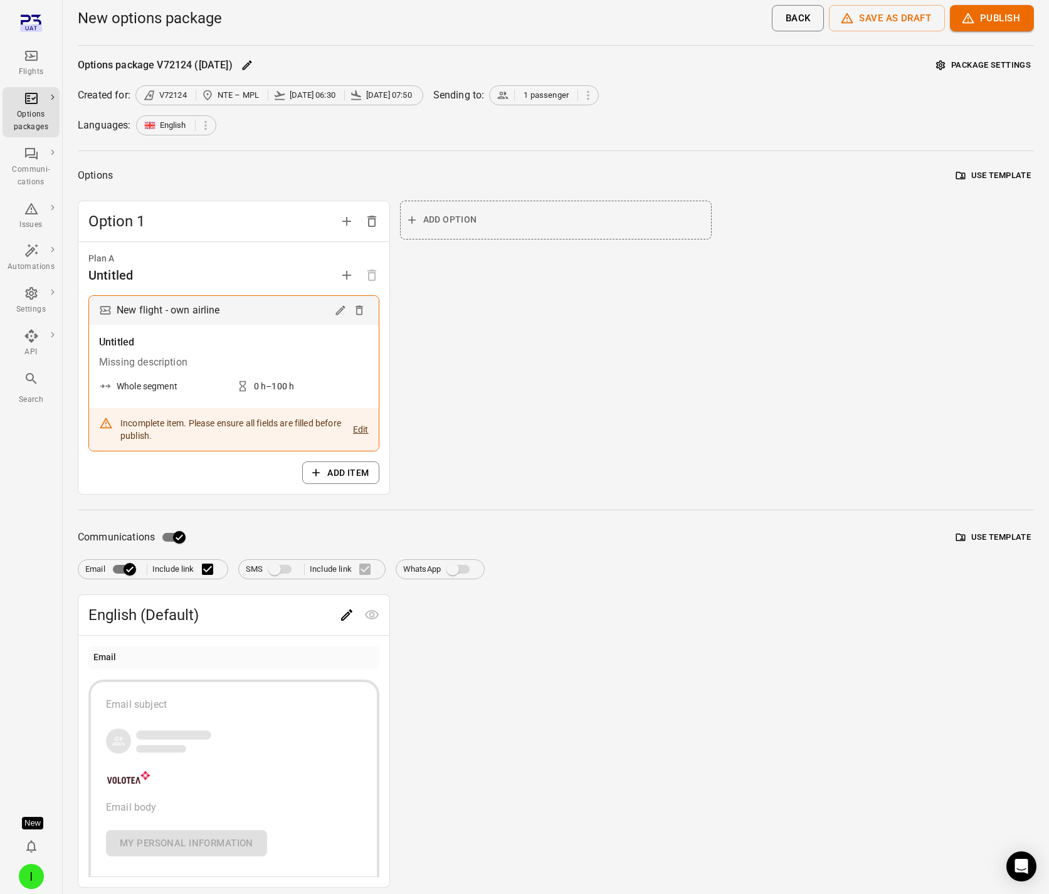
click at [173, 174] on div "Options Use template" at bounding box center [556, 175] width 956 height 19
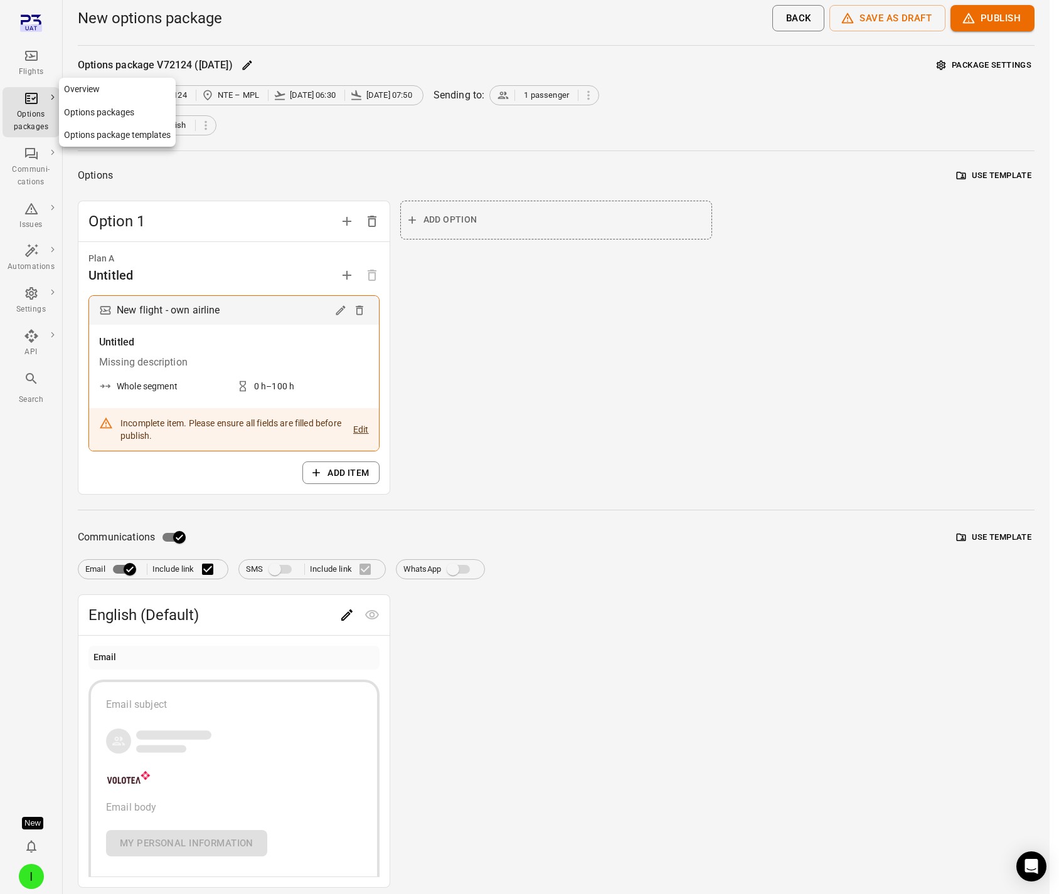
click at [29, 110] on div "Options packages" at bounding box center [31, 120] width 47 height 25
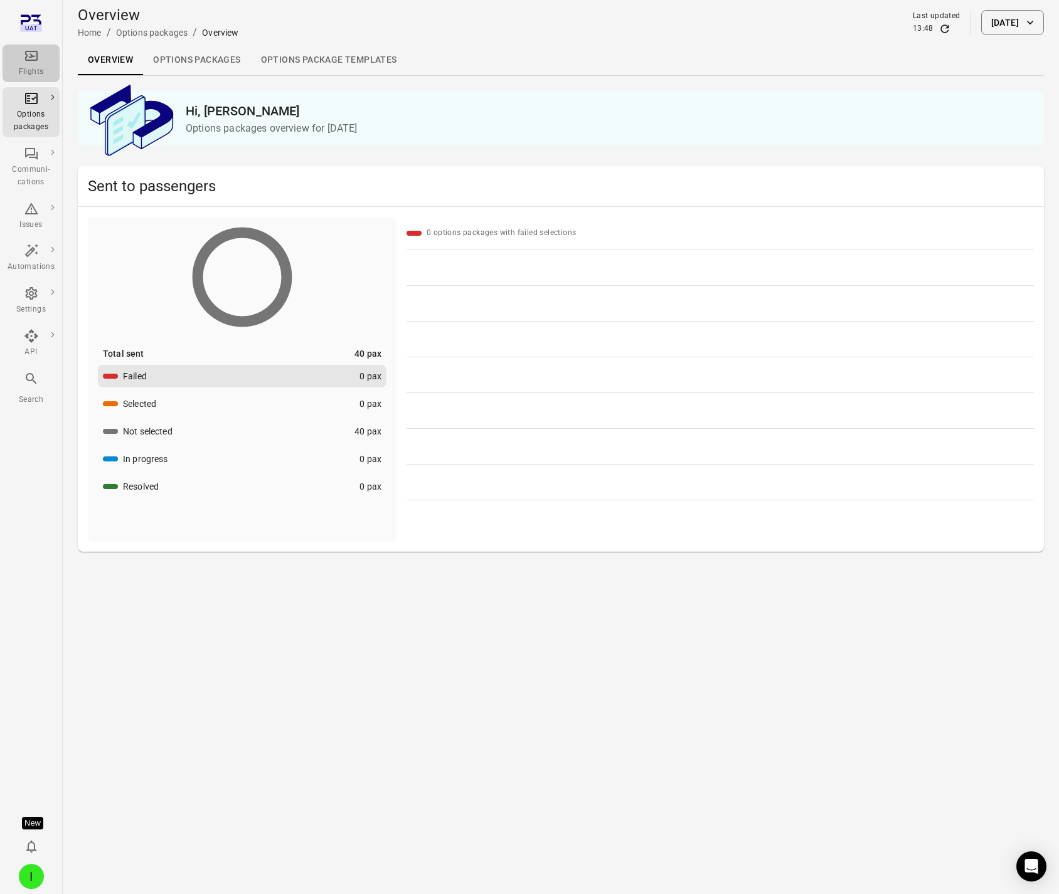
click at [36, 63] on icon "Main navigation" at bounding box center [31, 55] width 15 height 15
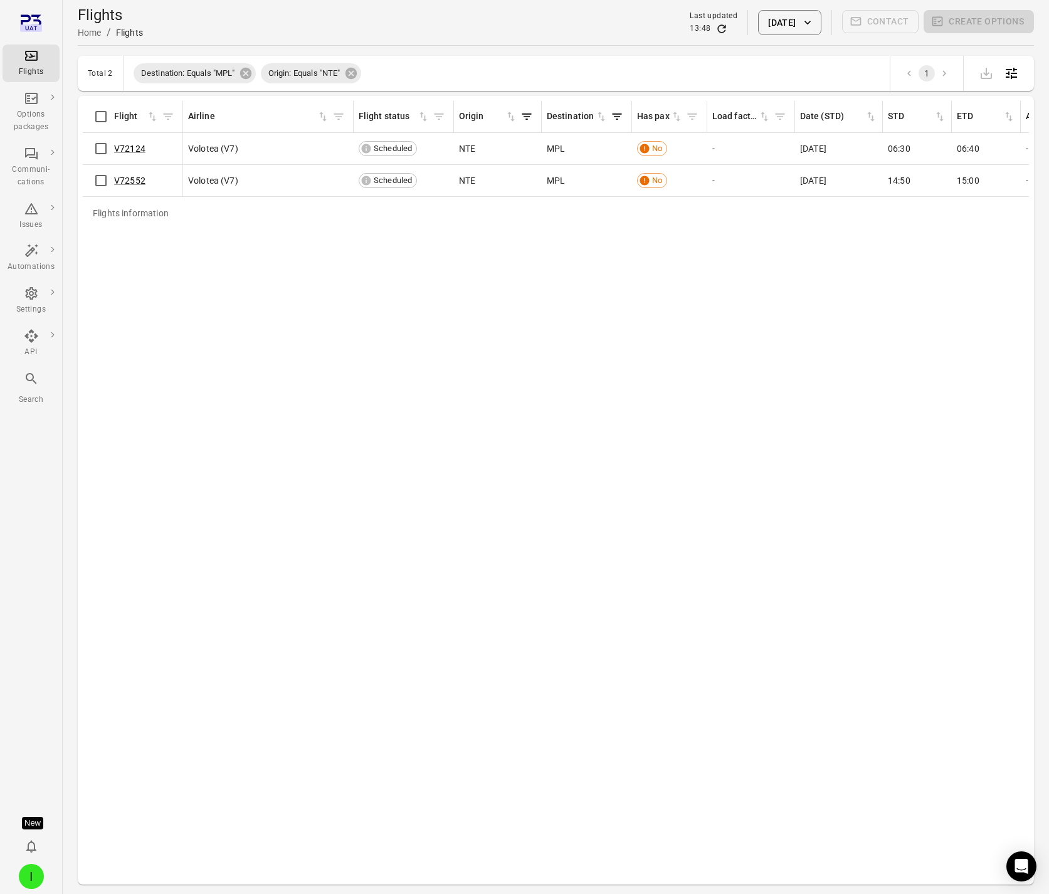
click at [716, 29] on icon "Refresh data" at bounding box center [722, 29] width 13 height 13
click at [135, 149] on link "V72124" at bounding box center [129, 149] width 31 height 10
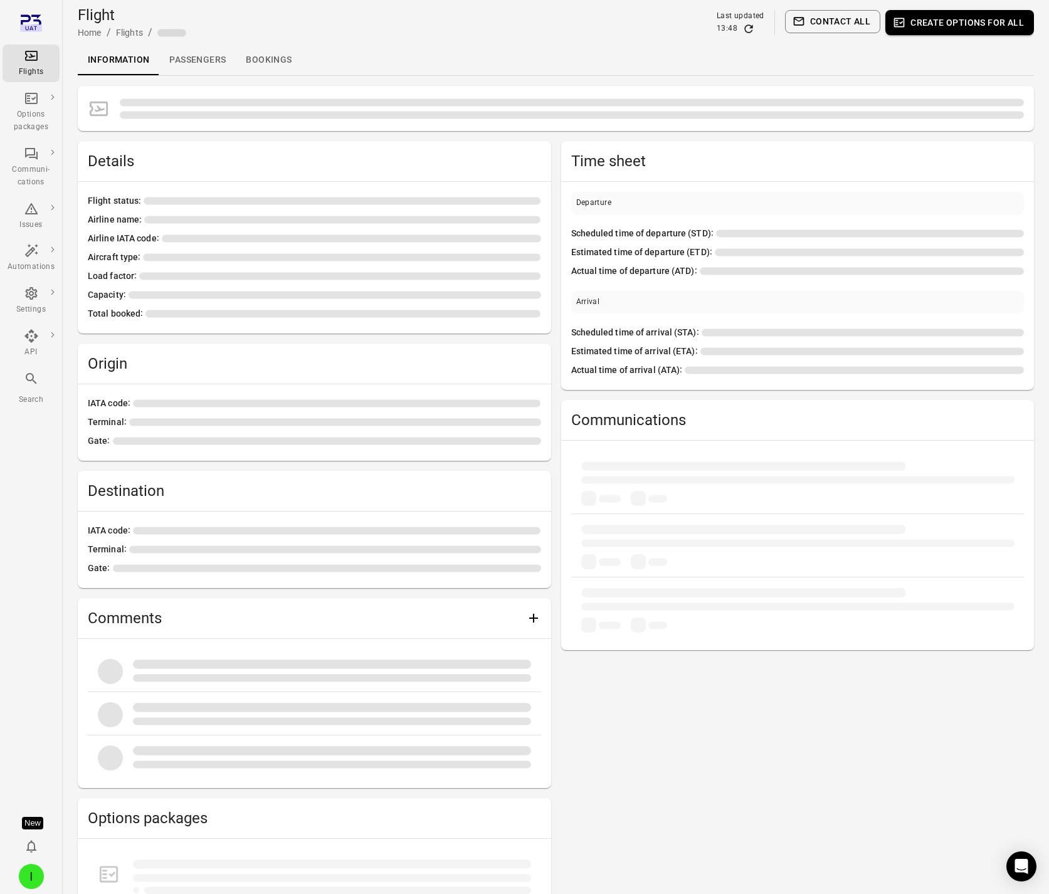
click at [186, 58] on link "Passengers" at bounding box center [197, 60] width 77 height 30
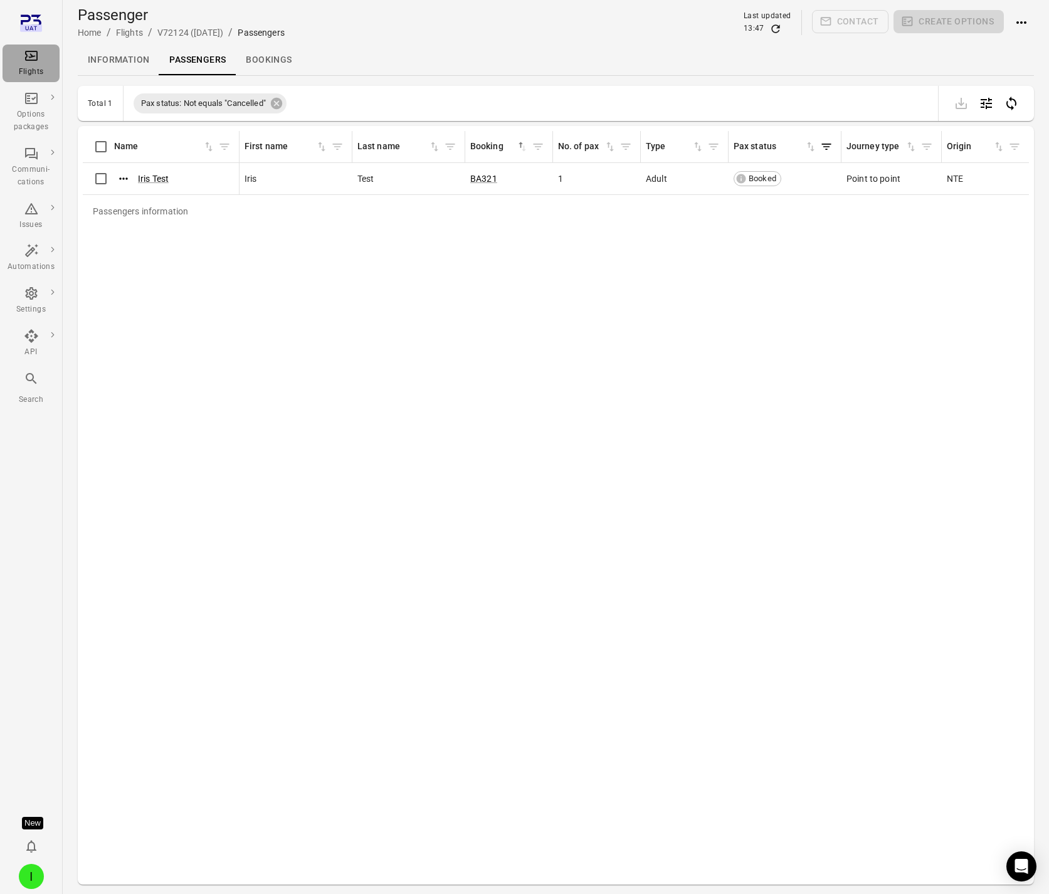
click at [31, 56] on icon "Main navigation" at bounding box center [31, 56] width 13 height 10
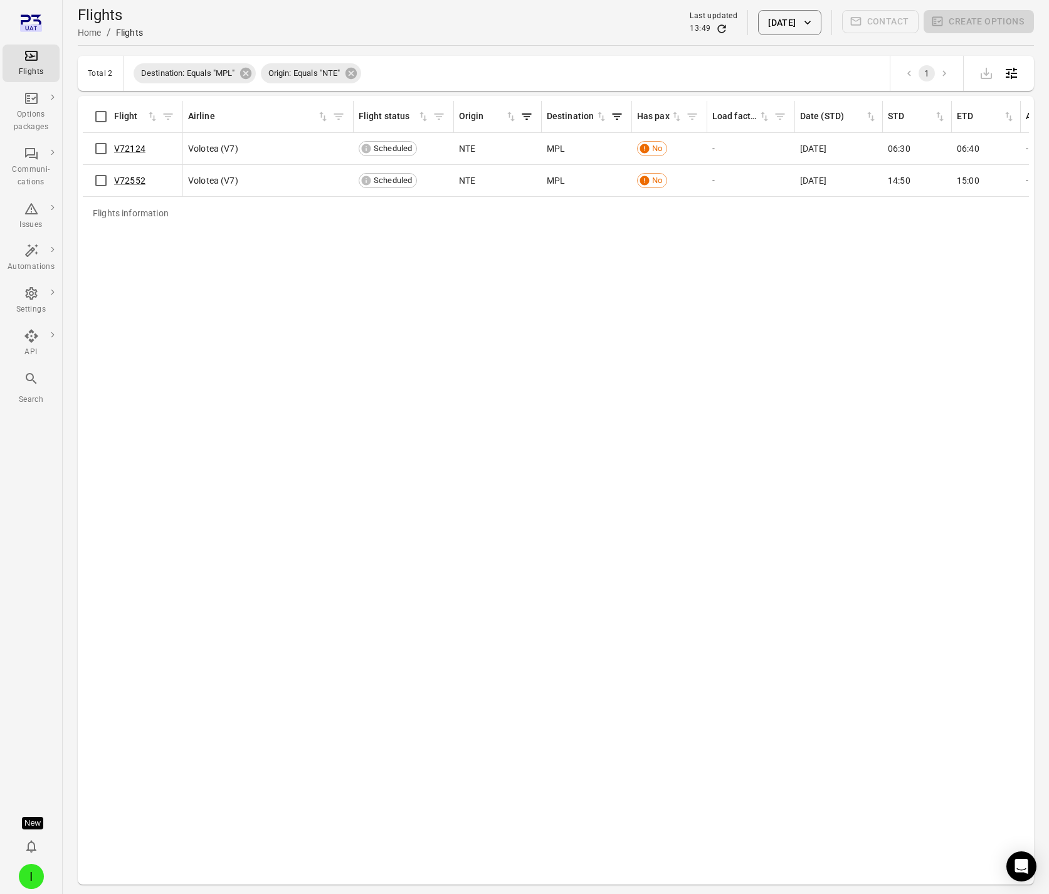
click at [804, 29] on button "29 Aug 2025" at bounding box center [789, 22] width 63 height 25
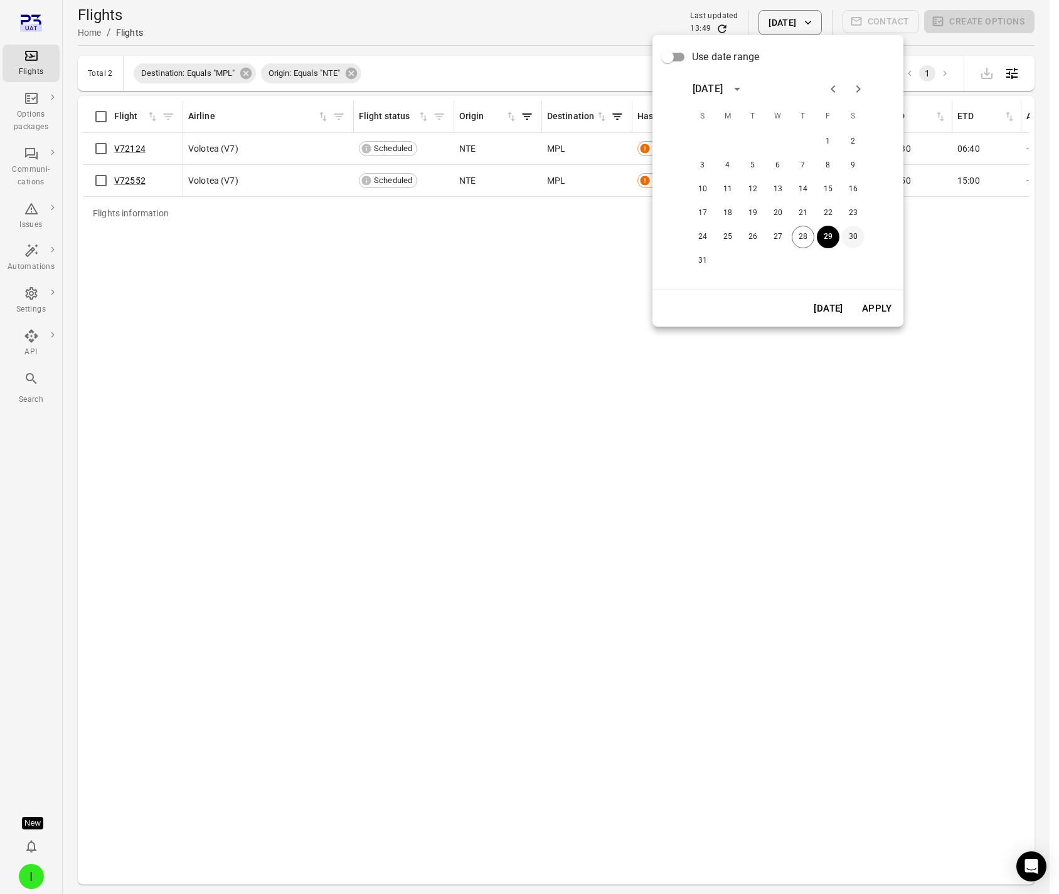
click at [852, 240] on button "30" at bounding box center [853, 237] width 23 height 23
click at [879, 311] on button "Apply" at bounding box center [876, 308] width 43 height 26
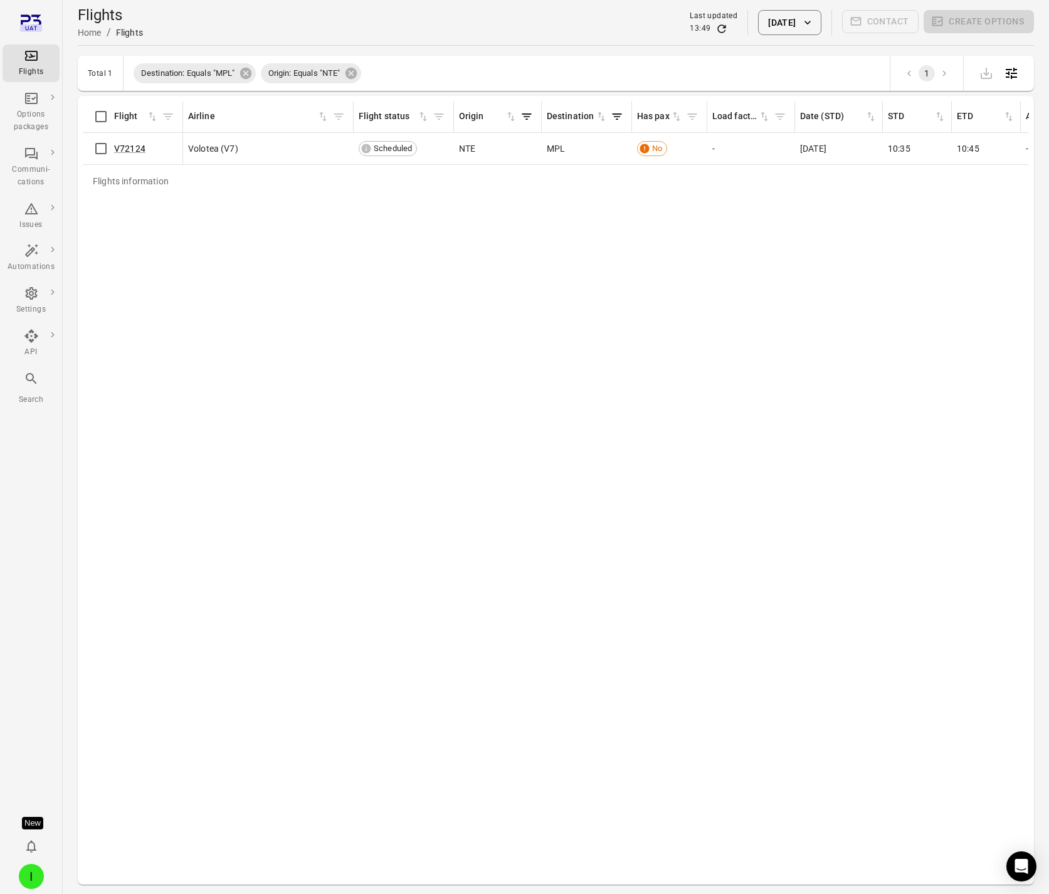
click at [802, 23] on icon "button" at bounding box center [807, 22] width 13 height 13
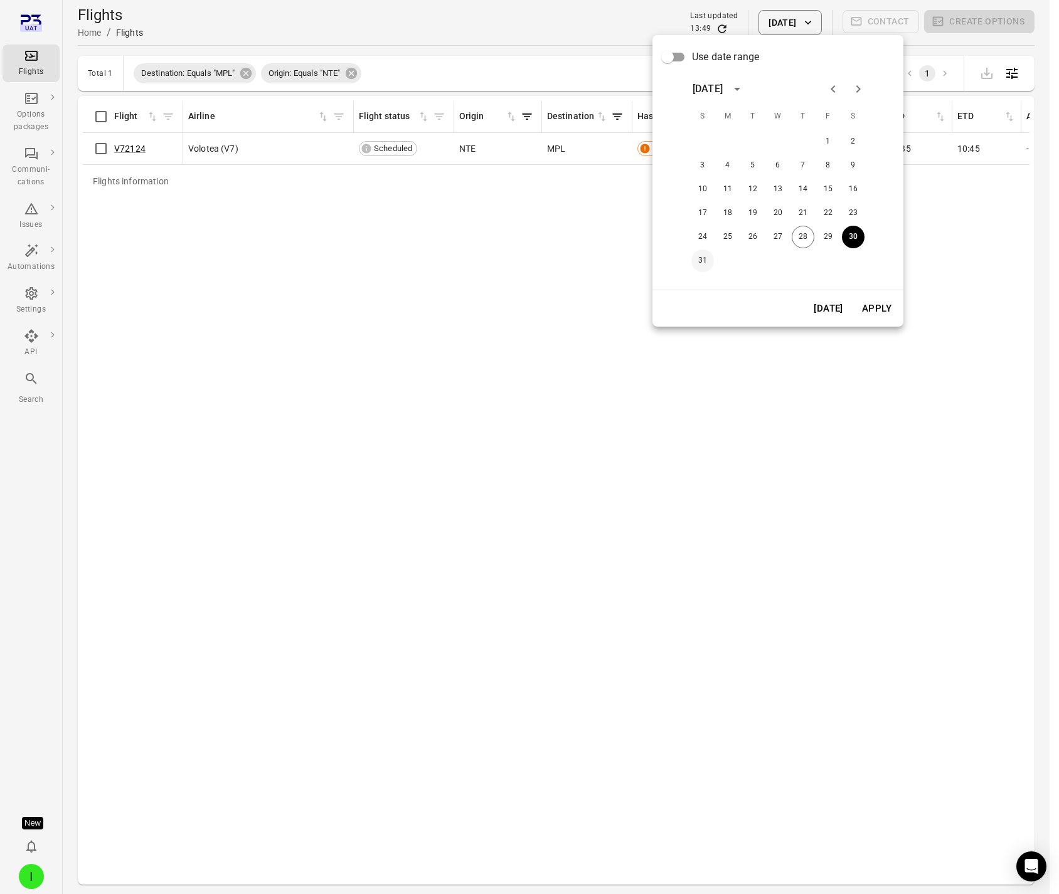
click at [698, 260] on button "31" at bounding box center [702, 261] width 23 height 23
click at [877, 311] on button "Apply" at bounding box center [876, 308] width 43 height 26
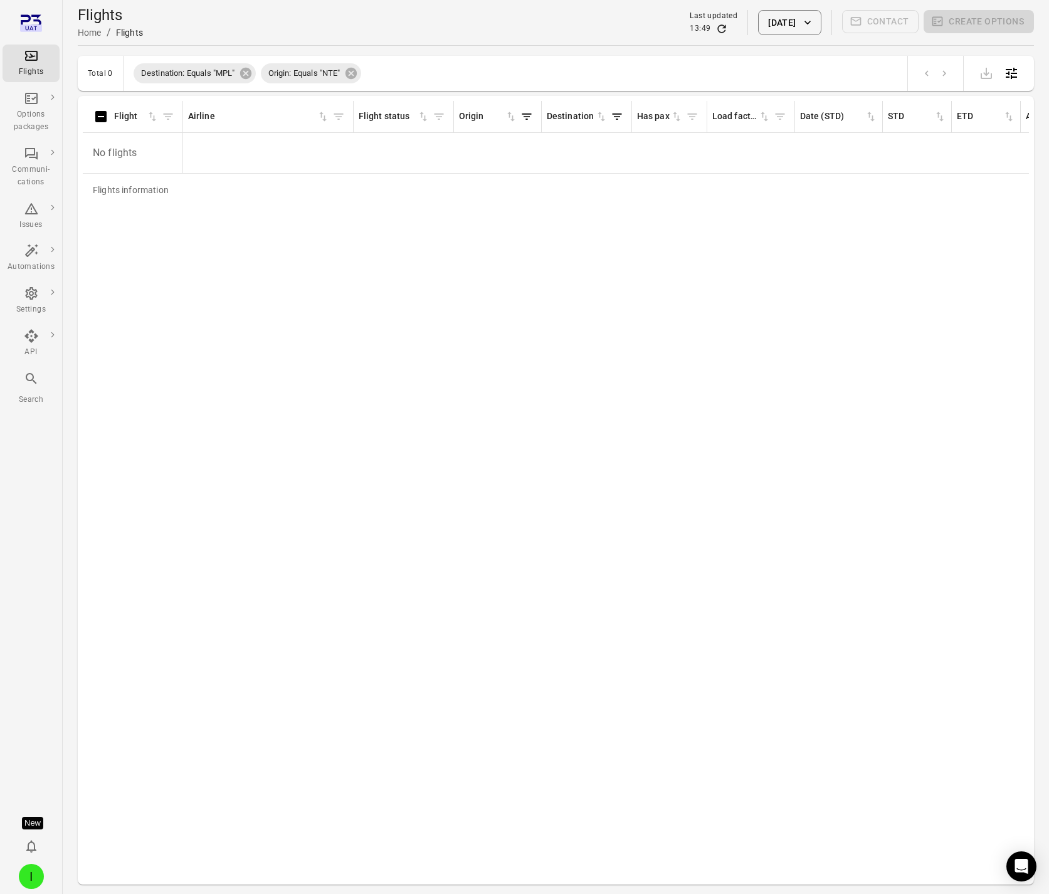
click at [810, 14] on button "31 Aug 2025" at bounding box center [789, 22] width 63 height 25
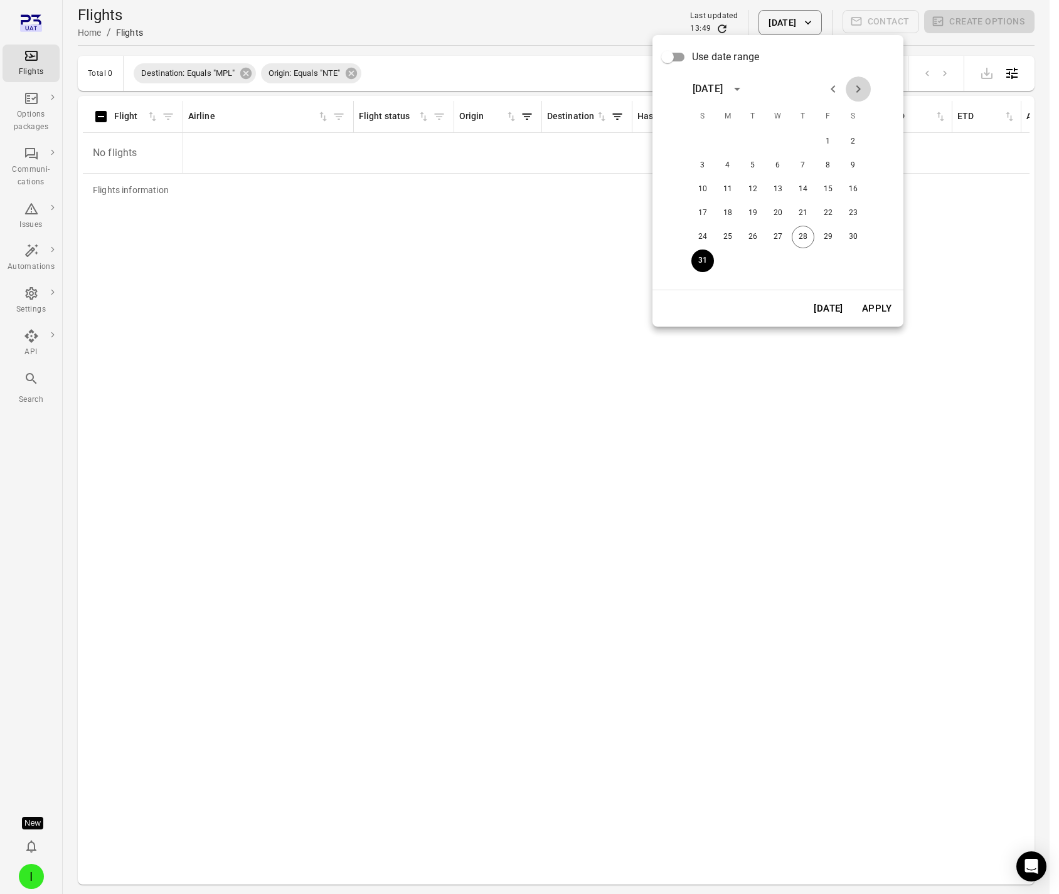
click at [864, 90] on icon "Next month" at bounding box center [857, 89] width 15 height 15
click at [725, 139] on button "1" at bounding box center [727, 141] width 23 height 23
click at [878, 311] on button "Apply" at bounding box center [876, 308] width 43 height 26
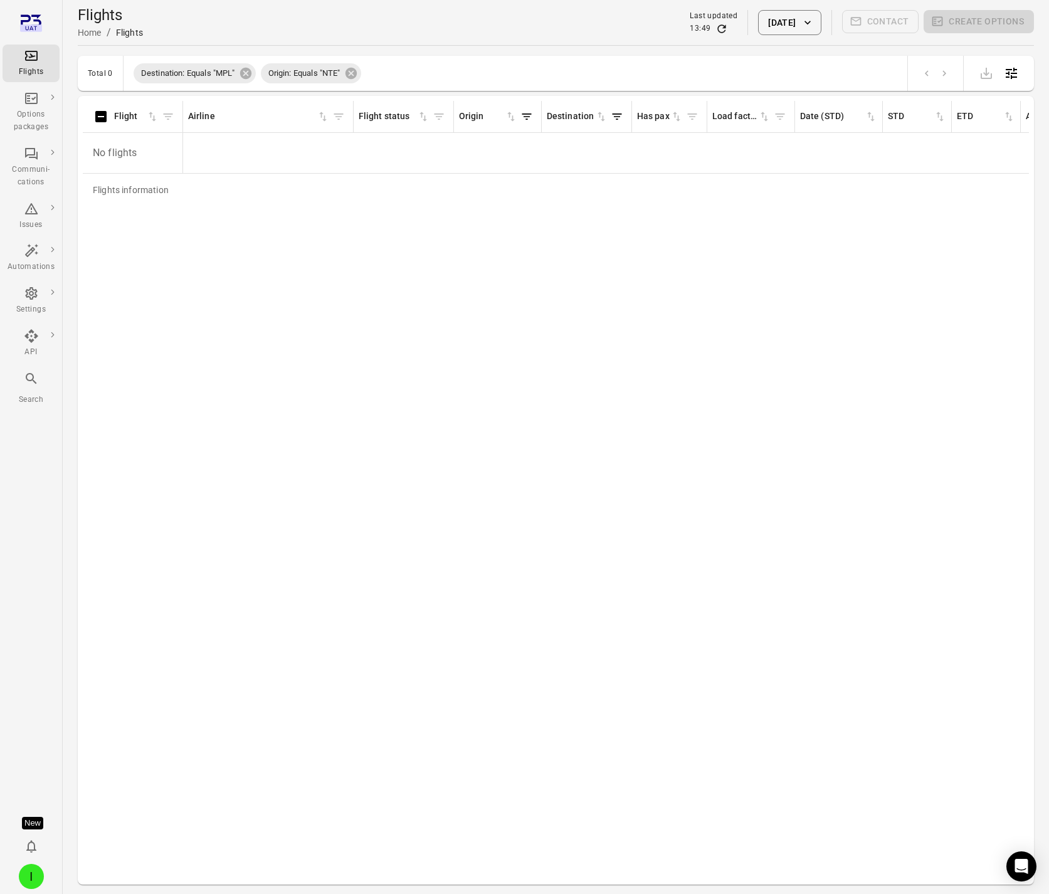
click at [793, 21] on button "1 Sep 2025" at bounding box center [789, 22] width 63 height 25
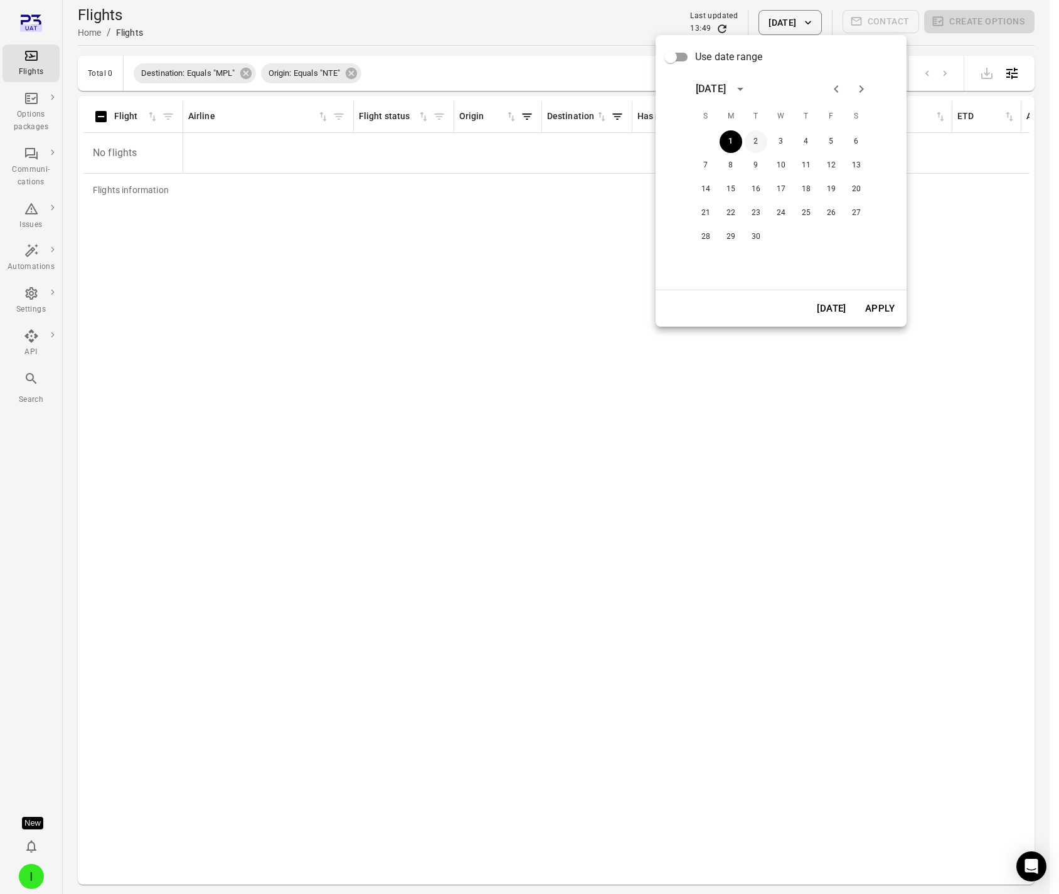
click at [750, 139] on button "2" at bounding box center [755, 141] width 23 height 23
click at [873, 314] on button "Apply" at bounding box center [879, 308] width 43 height 26
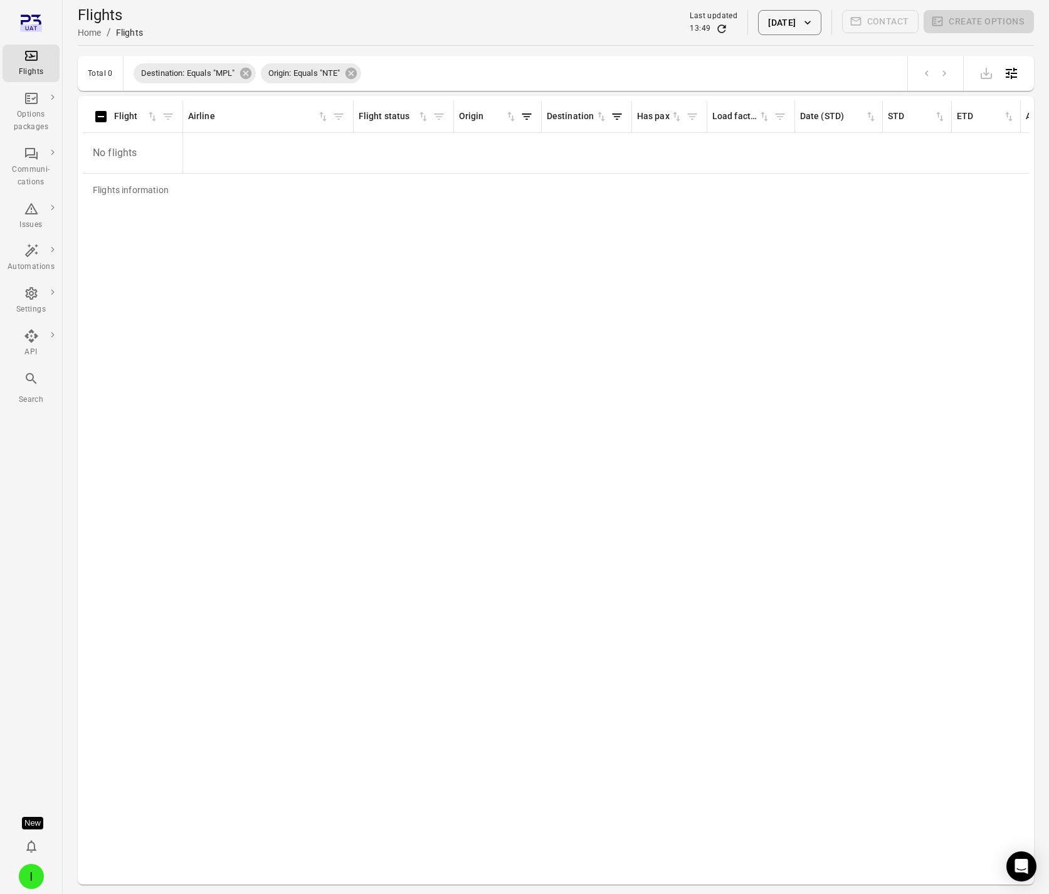
click at [800, 24] on button "2 Sep 2025" at bounding box center [789, 22] width 63 height 25
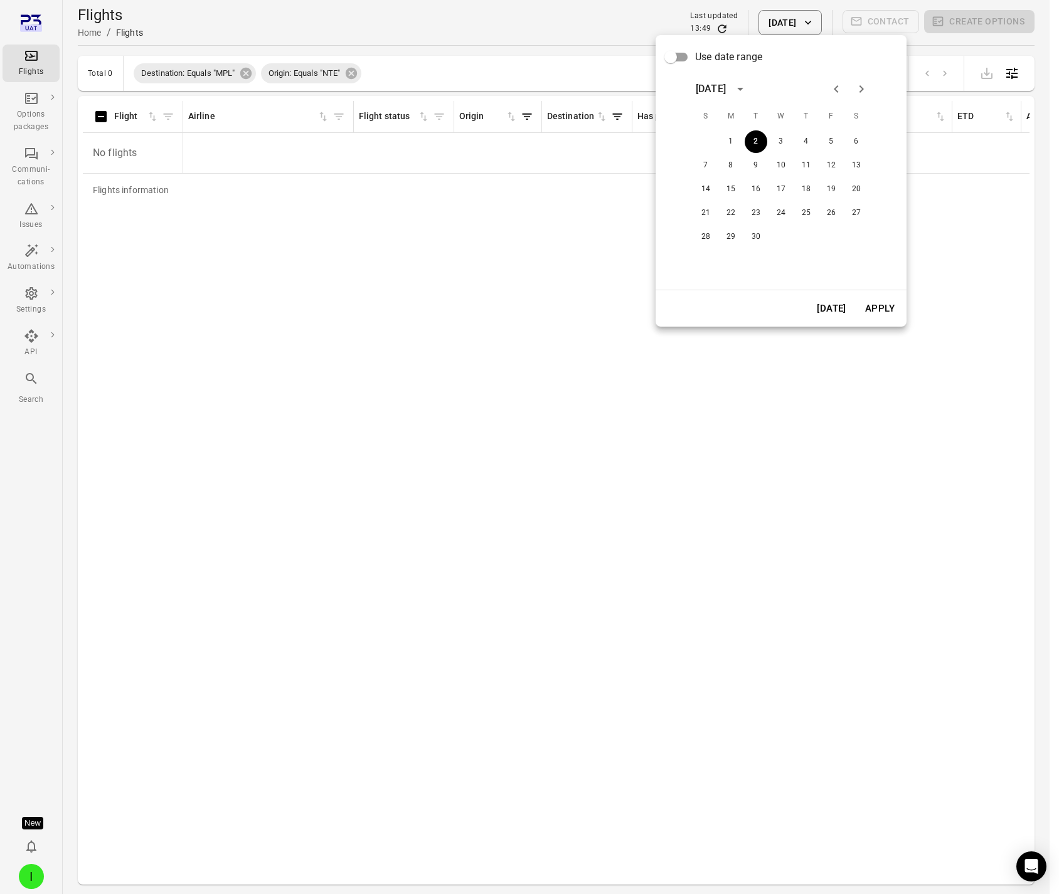
click at [779, 21] on div at bounding box center [529, 447] width 1059 height 894
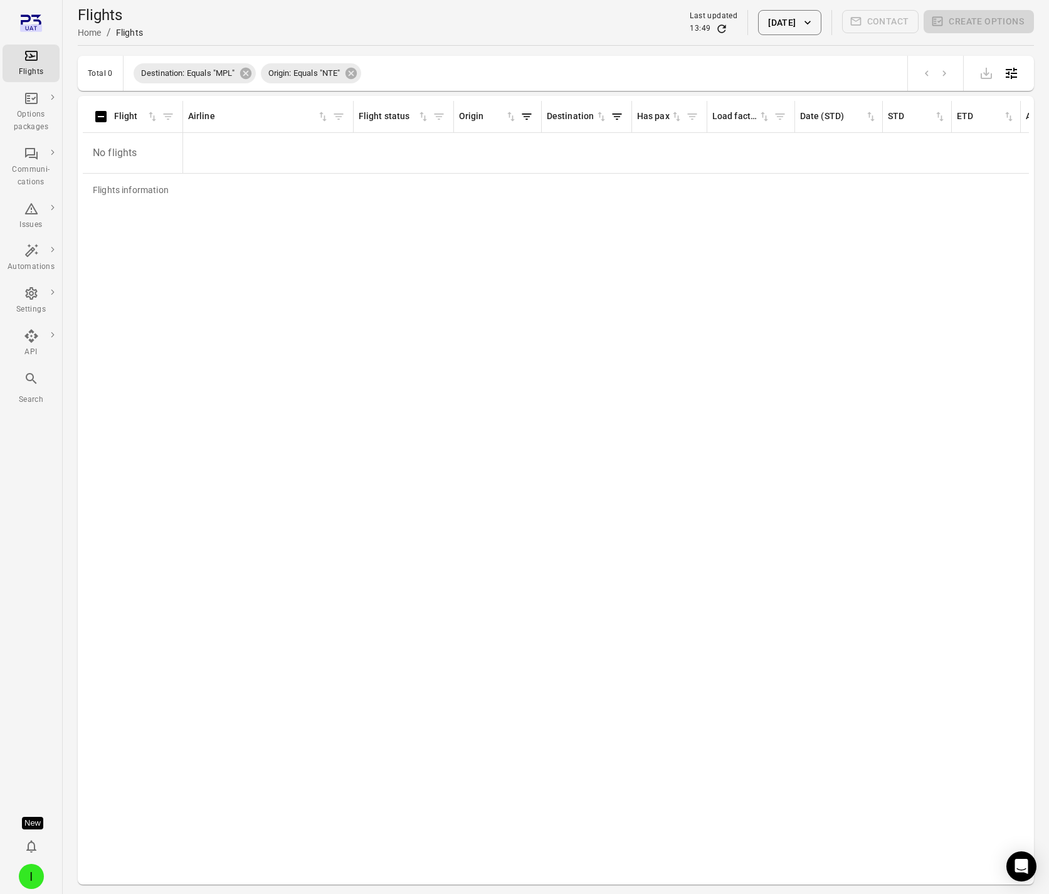
click at [784, 21] on button "2 Sep 2025" at bounding box center [789, 22] width 63 height 25
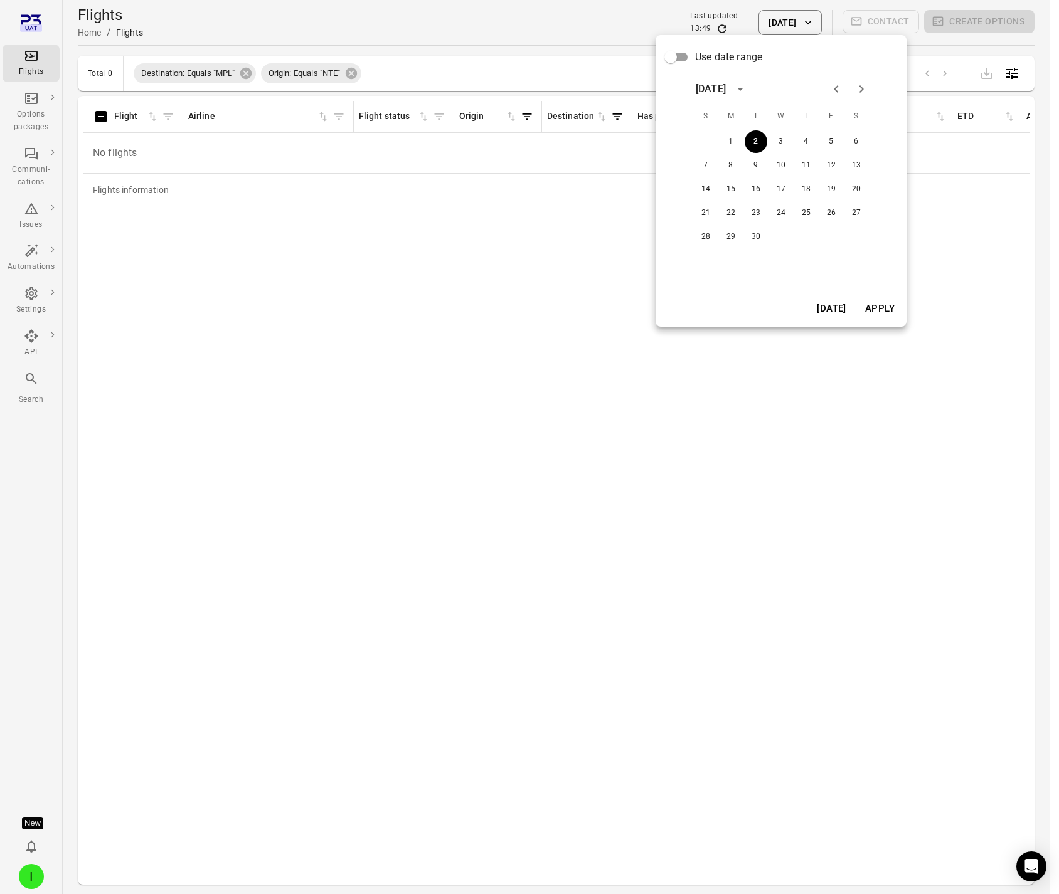
click at [884, 315] on button "Apply" at bounding box center [879, 308] width 43 height 26
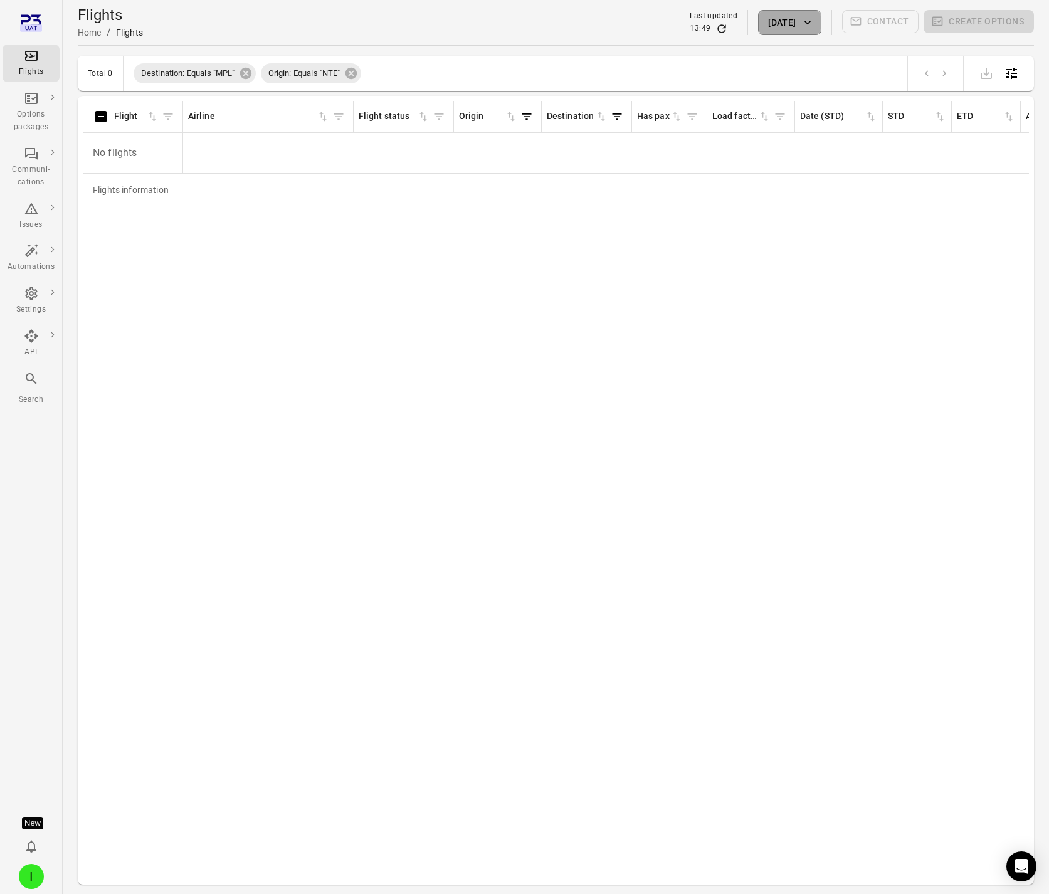
click at [758, 31] on button "2 Sep 2025" at bounding box center [789, 22] width 63 height 25
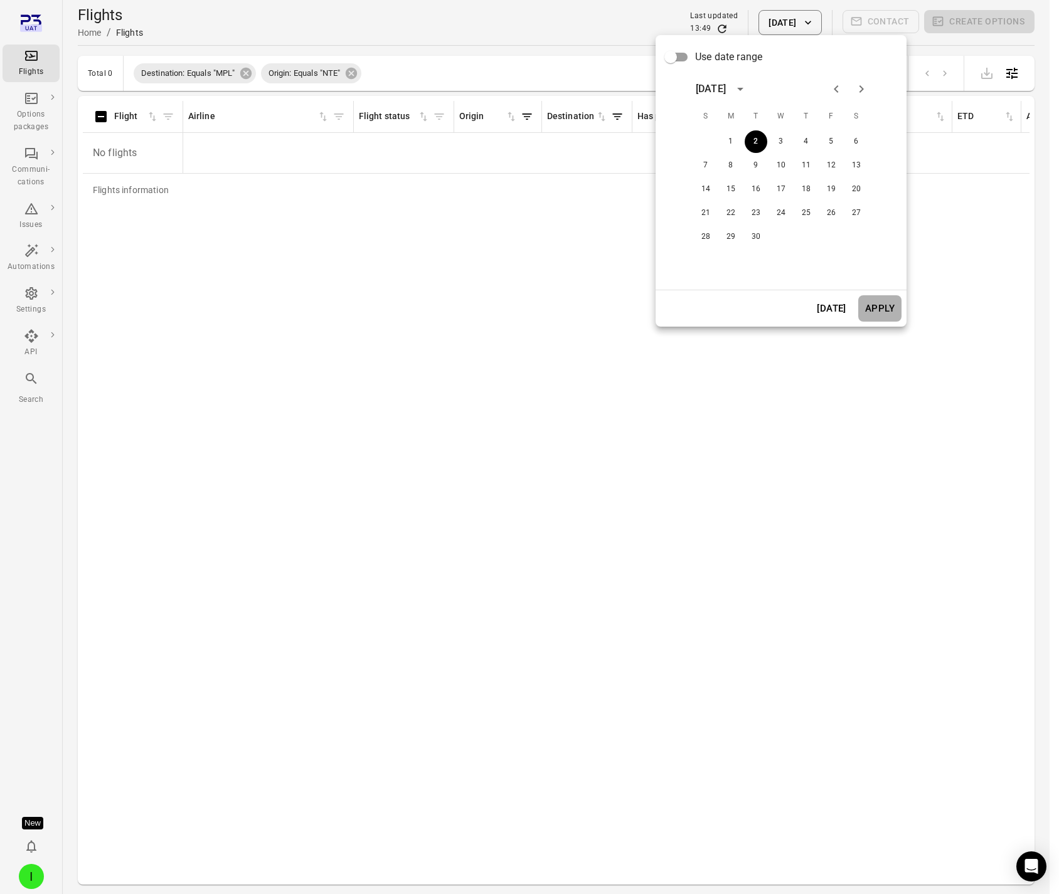
click at [873, 304] on button "Apply" at bounding box center [879, 308] width 43 height 26
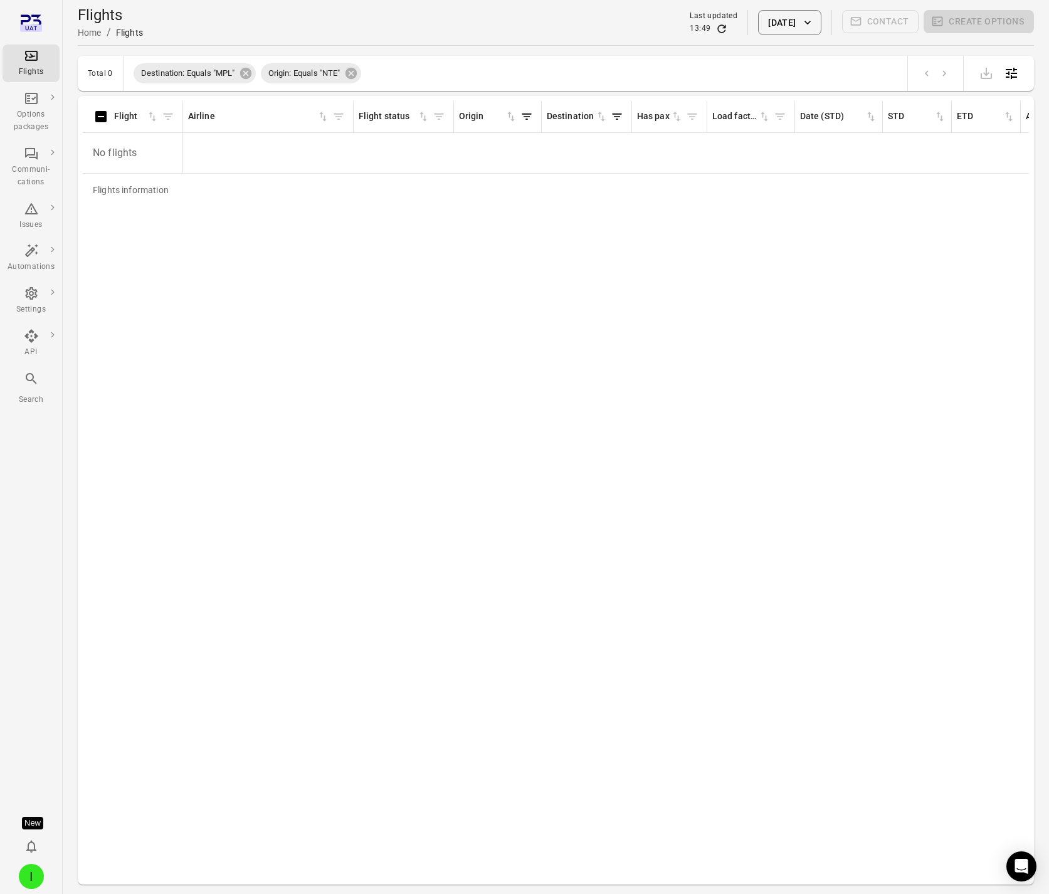
click at [786, 20] on button "2 Sep 2025" at bounding box center [789, 22] width 63 height 25
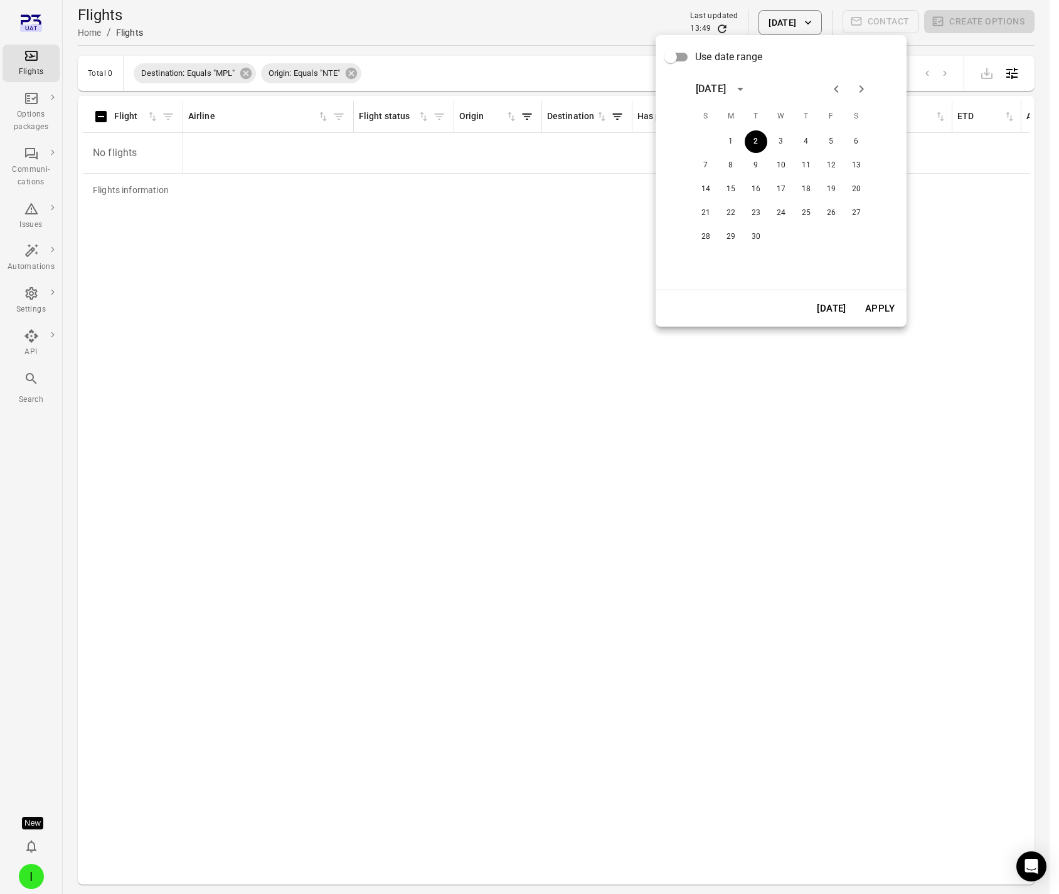
click at [828, 314] on button "Today" at bounding box center [831, 308] width 43 height 26
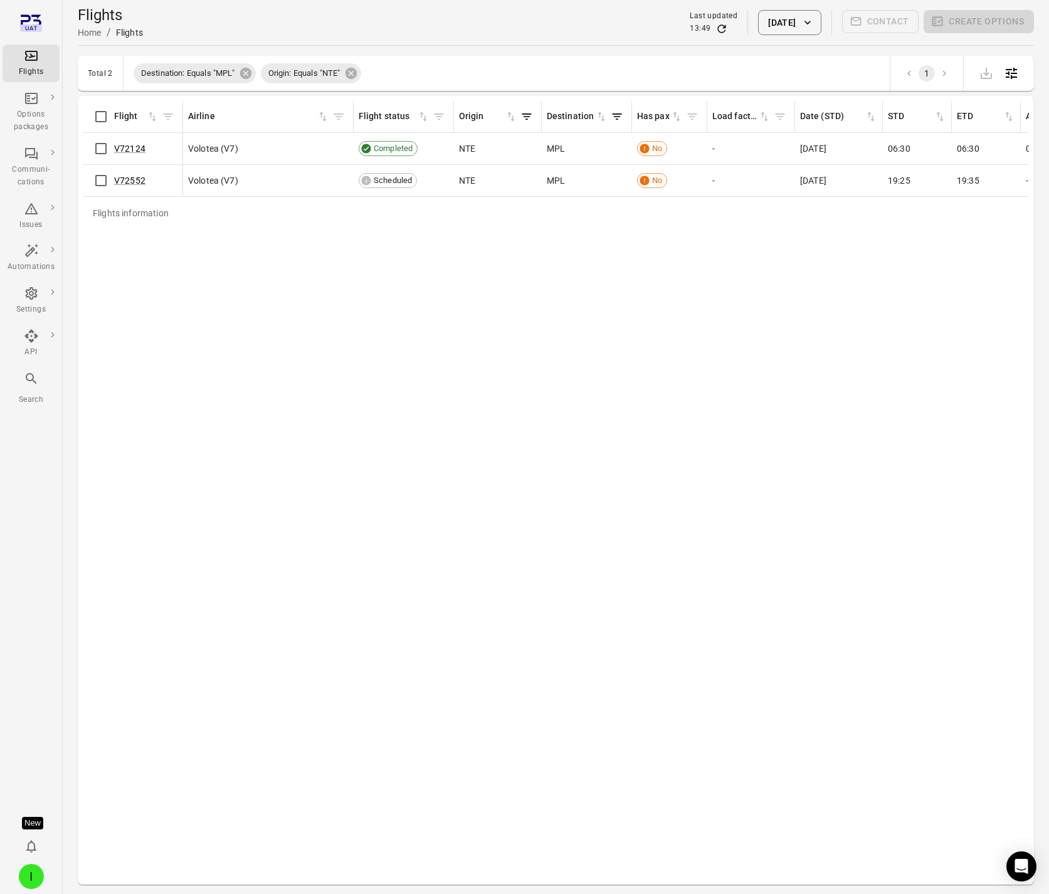
click at [792, 21] on button "28 Aug 2025" at bounding box center [789, 22] width 63 height 25
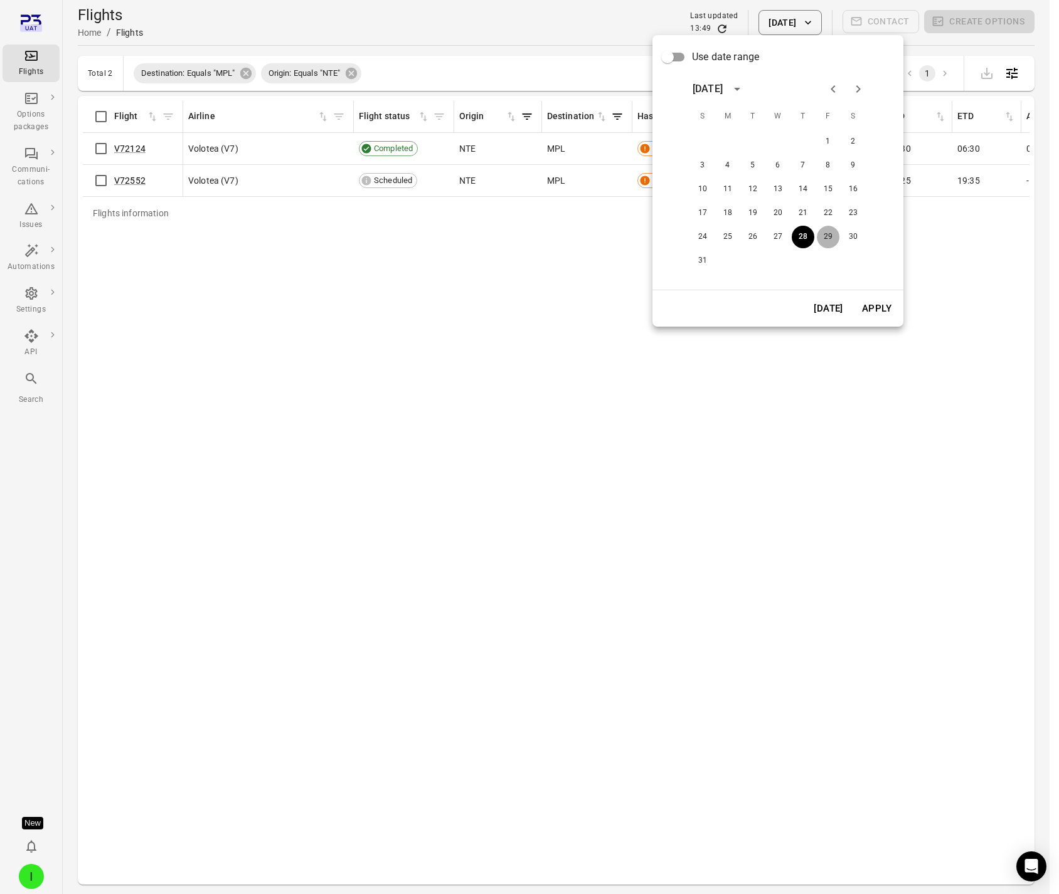
click at [830, 235] on button "29" at bounding box center [828, 237] width 23 height 23
click at [880, 314] on button "Apply" at bounding box center [876, 308] width 43 height 26
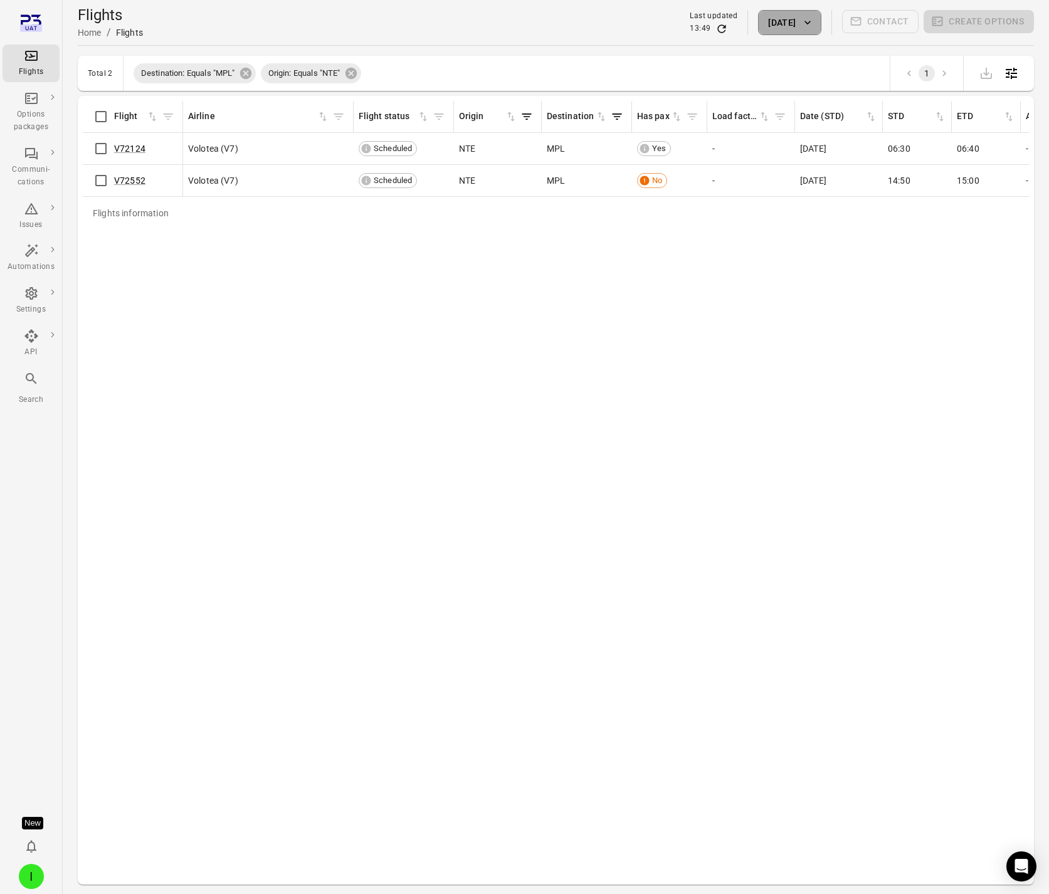
click at [758, 19] on button "29 Aug 2025" at bounding box center [789, 22] width 63 height 25
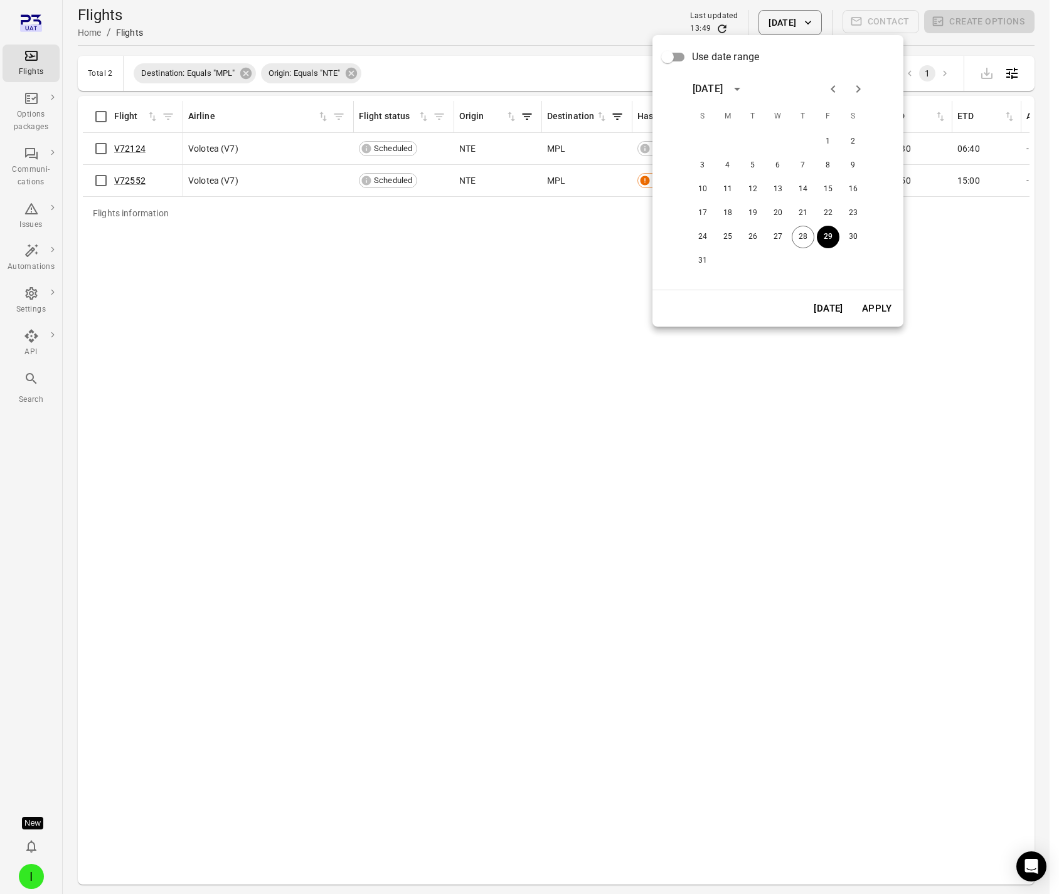
click at [881, 310] on button "Apply" at bounding box center [876, 308] width 43 height 26
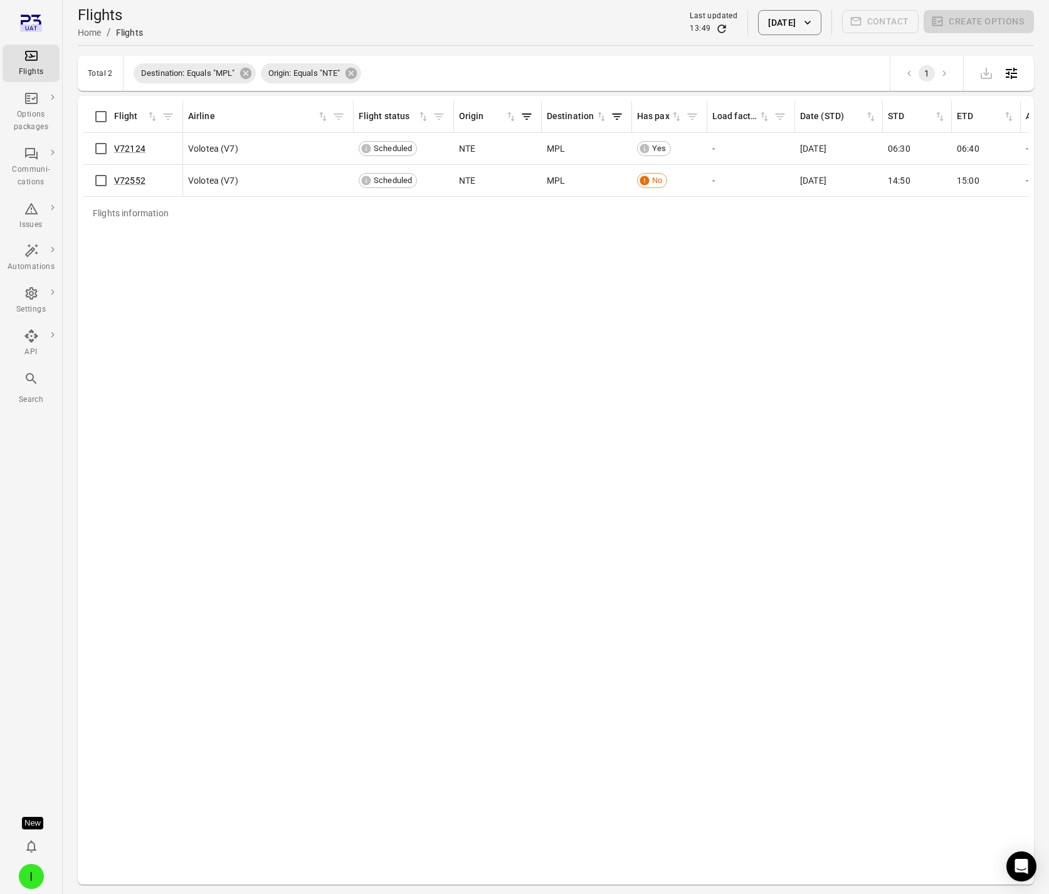
click at [758, 23] on button "29 Aug 2025" at bounding box center [789, 22] width 63 height 25
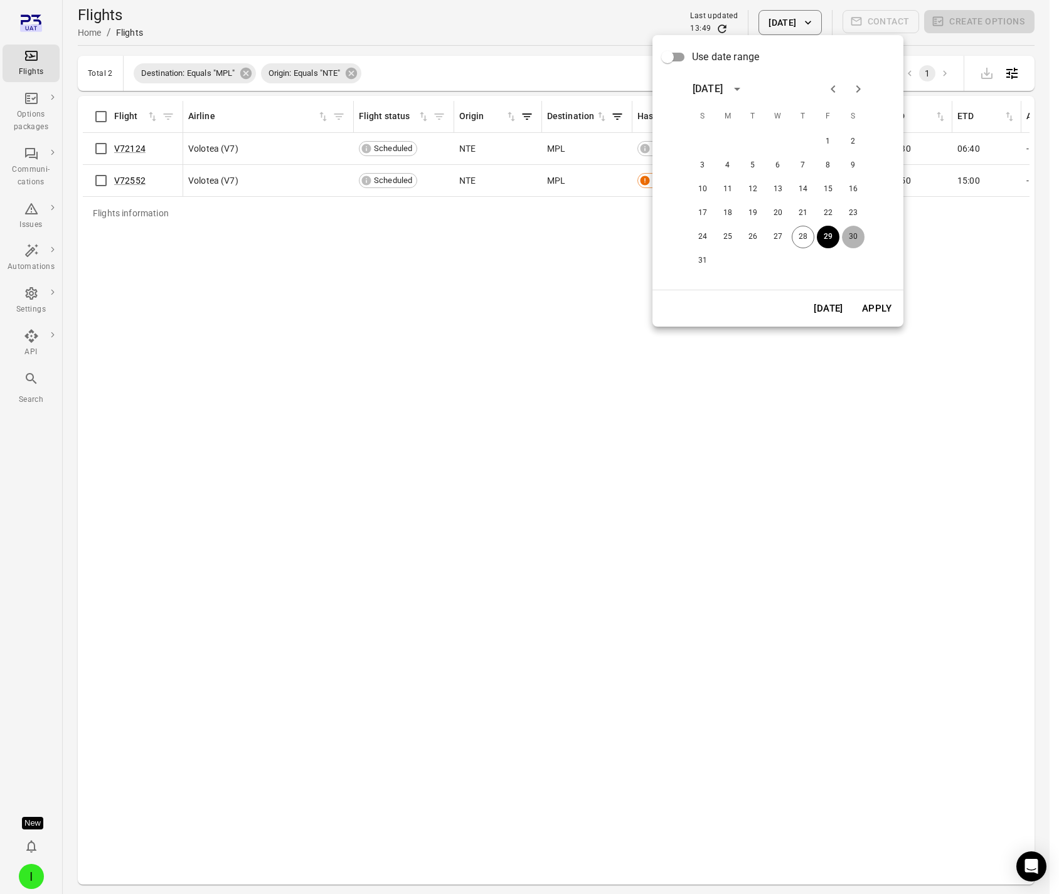
click at [856, 240] on button "30" at bounding box center [853, 237] width 23 height 23
click at [878, 306] on button "Apply" at bounding box center [876, 308] width 43 height 26
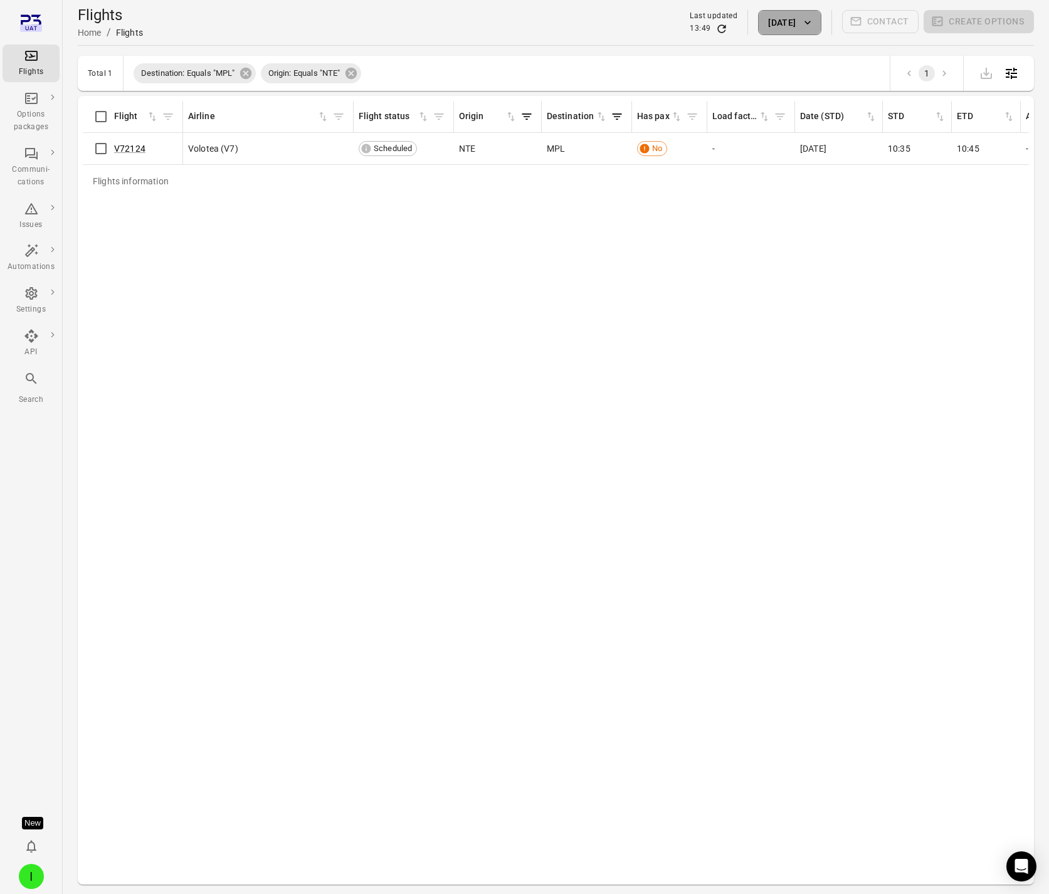
click at [786, 23] on button "30 Aug 2025" at bounding box center [789, 22] width 63 height 25
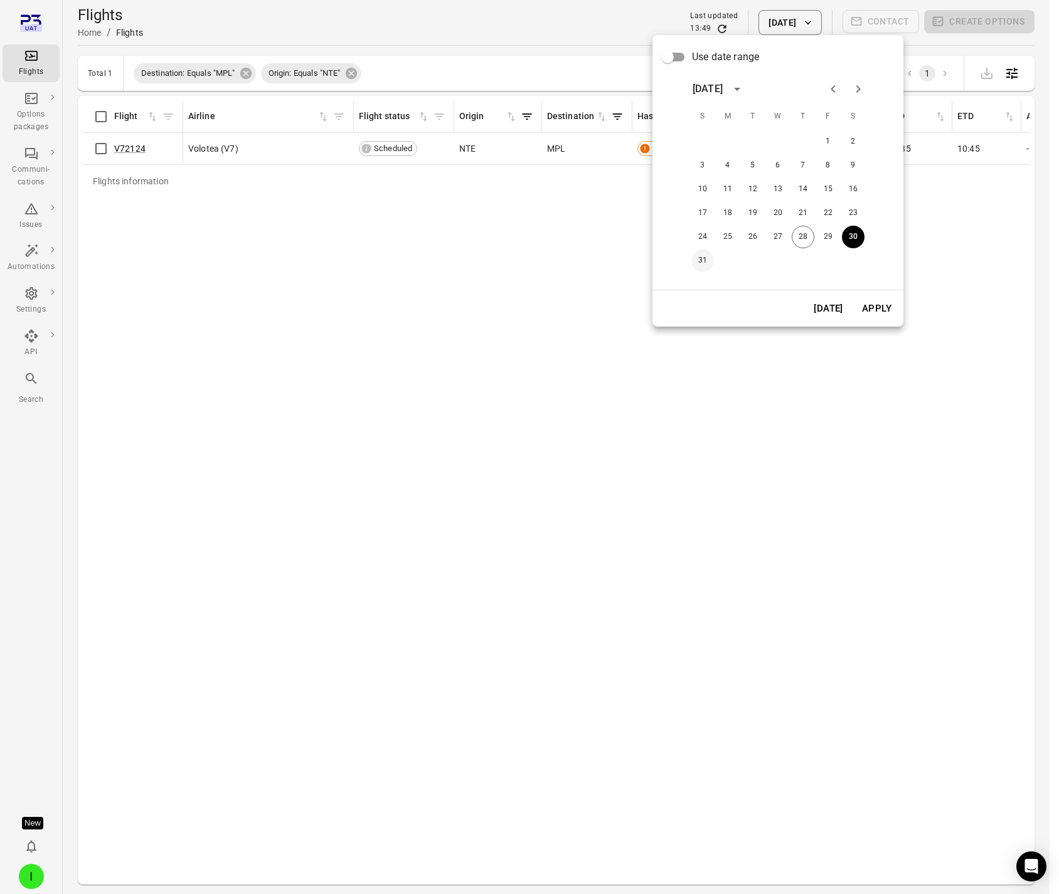
click at [706, 257] on button "31" at bounding box center [702, 261] width 23 height 23
click at [896, 311] on button "Apply" at bounding box center [876, 308] width 43 height 26
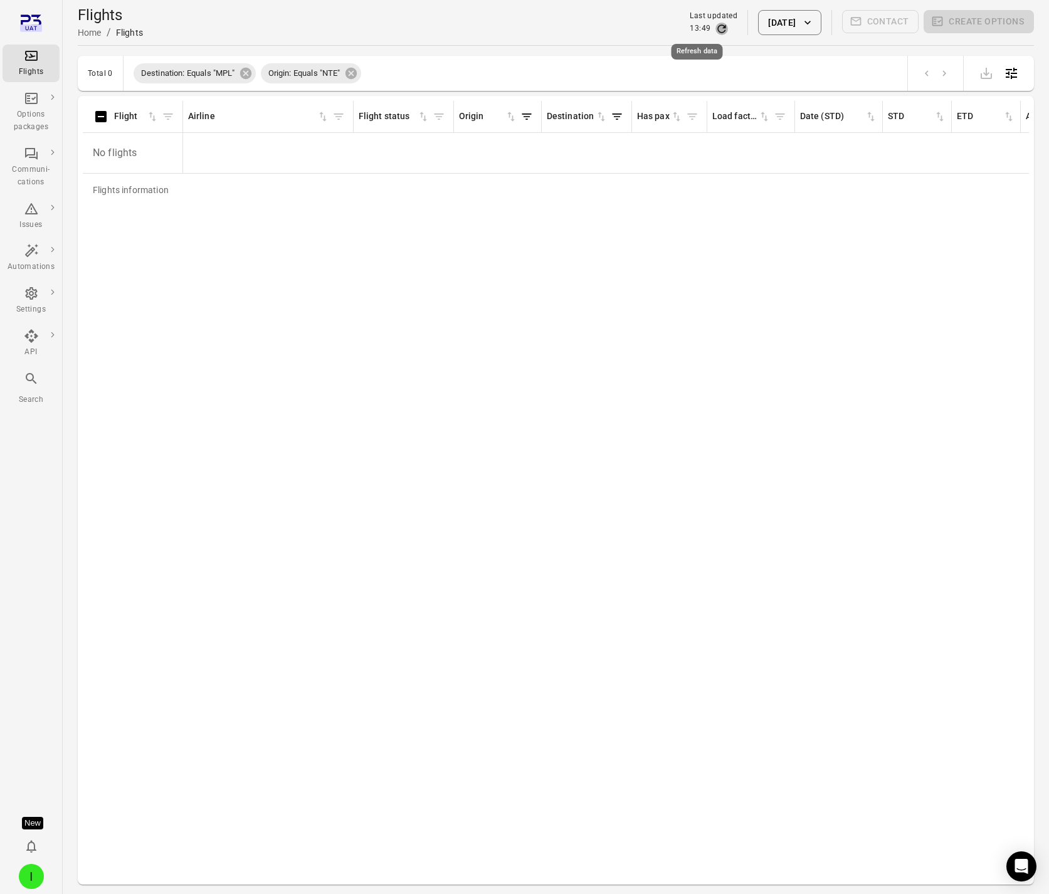
click at [716, 32] on icon "Refresh data" at bounding box center [722, 29] width 13 height 13
click at [718, 30] on icon "Refresh data" at bounding box center [722, 28] width 8 height 8
click at [24, 63] on icon "Main navigation" at bounding box center [31, 55] width 15 height 15
click at [790, 24] on button "31 Aug 2025" at bounding box center [789, 22] width 63 height 25
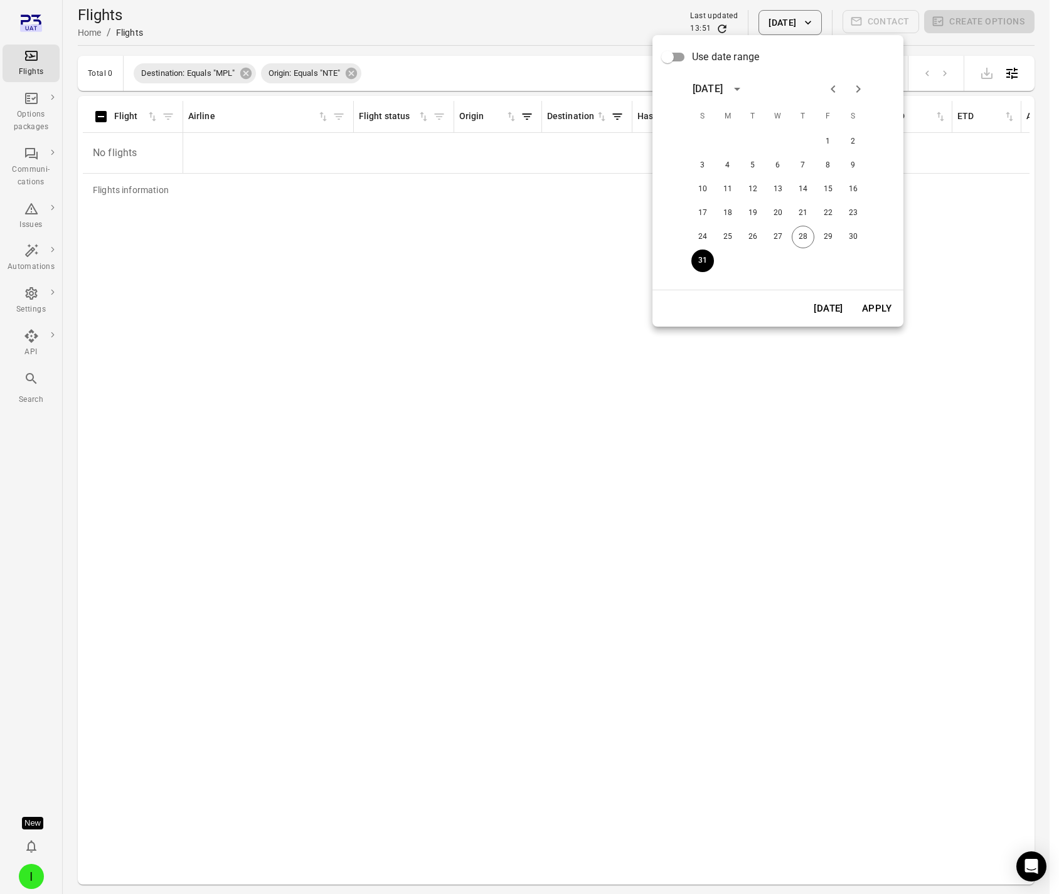
click at [835, 314] on button "Today" at bounding box center [828, 308] width 43 height 26
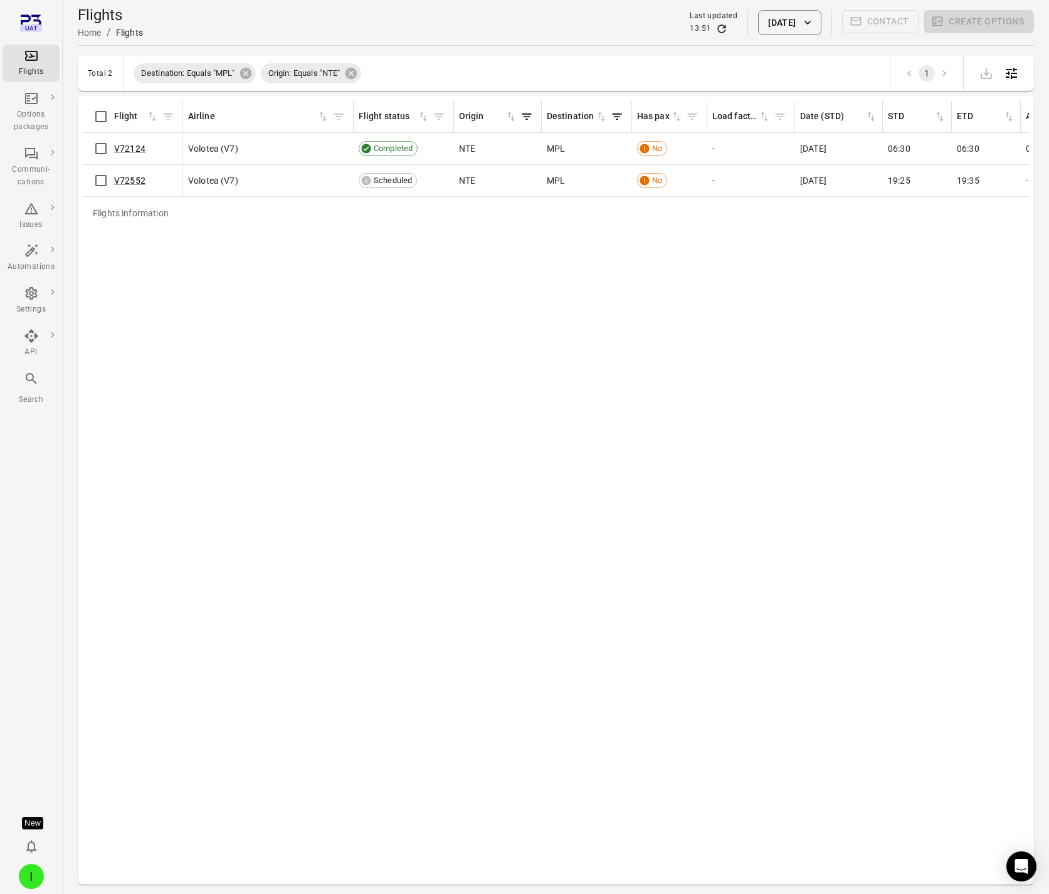
click at [801, 26] on button "28 Aug 2025" at bounding box center [789, 22] width 63 height 25
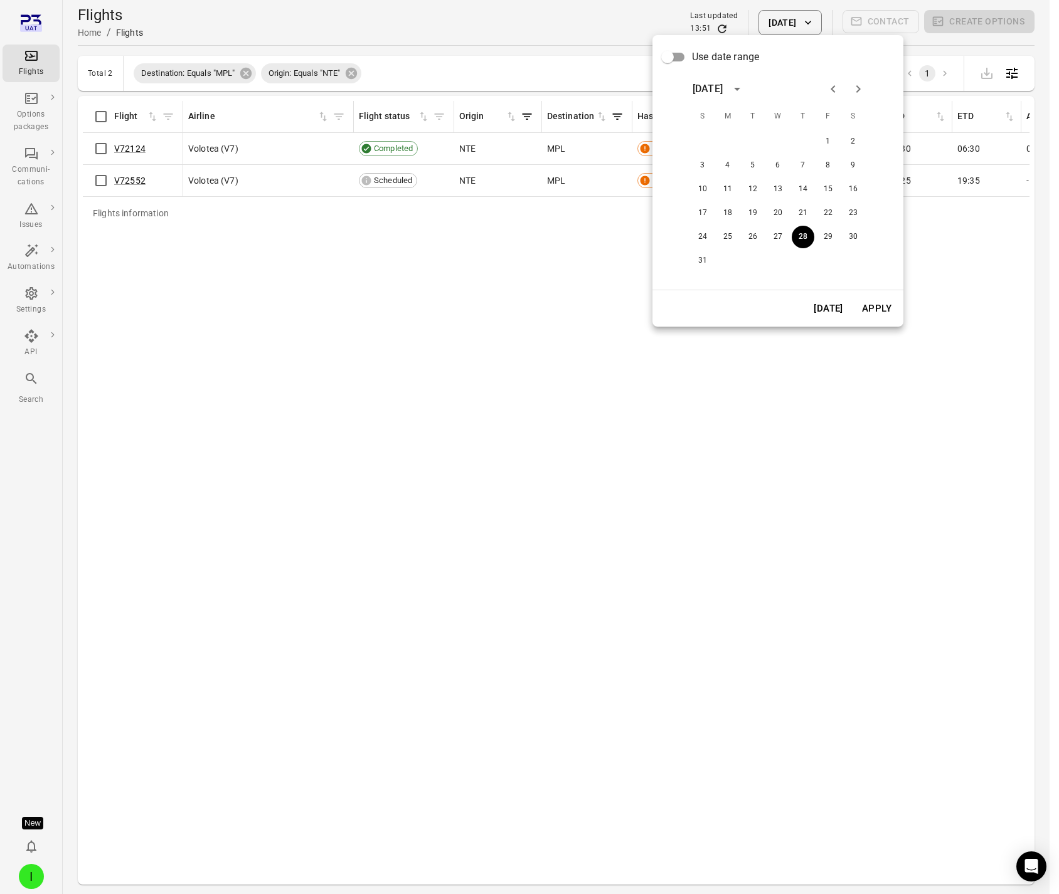
click at [831, 306] on button "Today" at bounding box center [828, 308] width 43 height 26
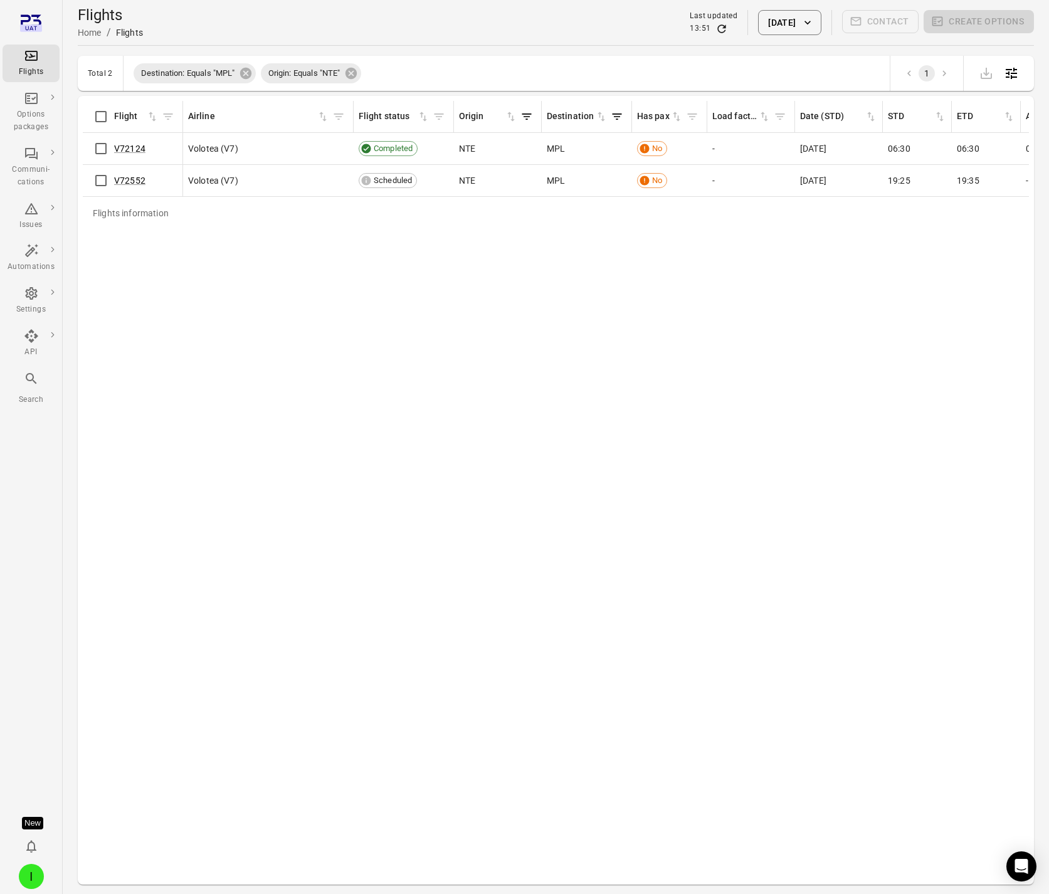
click at [528, 339] on div "Flights information Flight Airline Flight status Origin Destination Has pax Loa…" at bounding box center [556, 490] width 946 height 779
click at [248, 71] on icon at bounding box center [246, 73] width 14 height 14
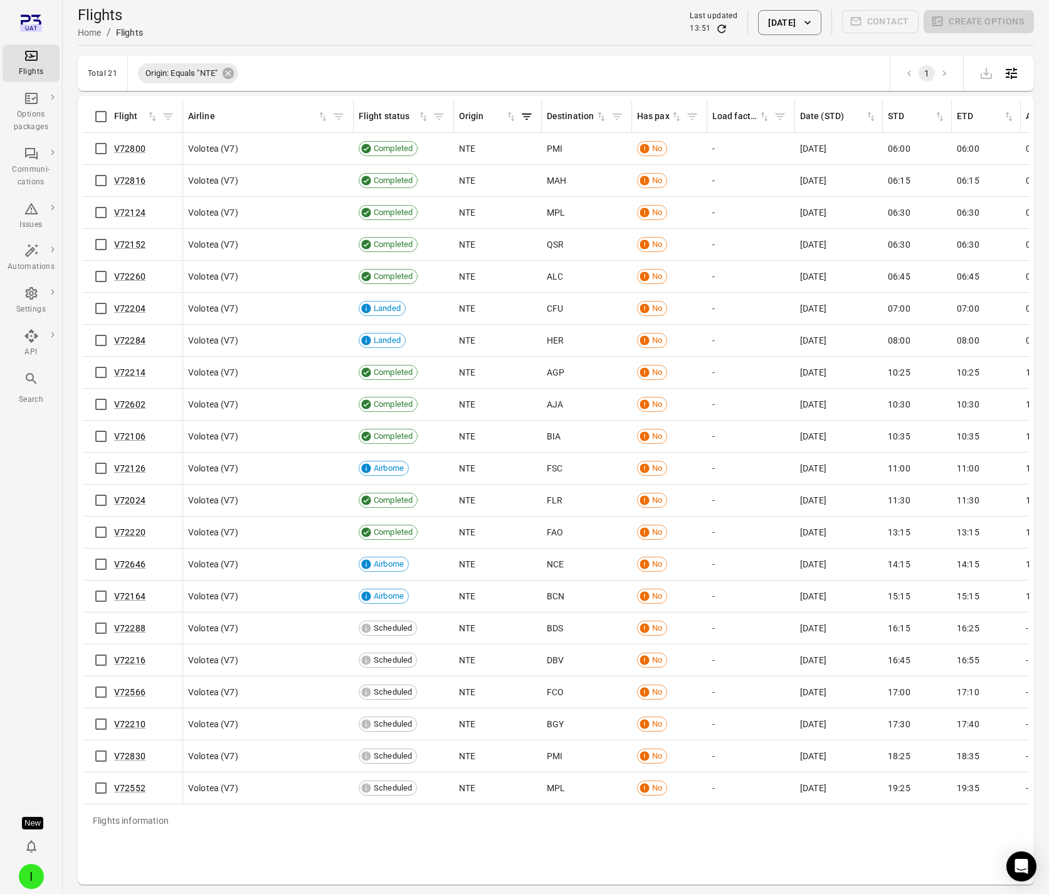
drag, startPoint x: 228, startPoint y: 71, endPoint x: 213, endPoint y: 75, distance: 15.5
click at [228, 71] on icon at bounding box center [228, 73] width 14 height 14
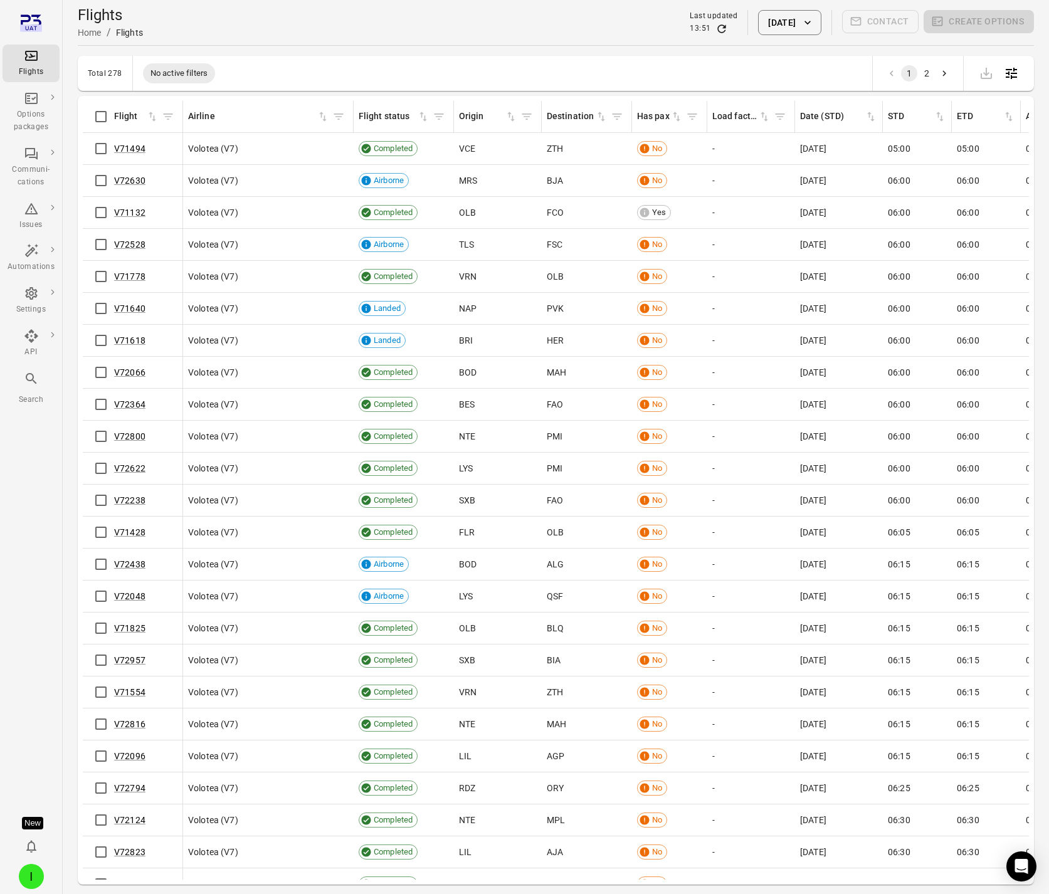
click at [29, 67] on div "Flights" at bounding box center [31, 72] width 47 height 13
drag, startPoint x: 699, startPoint y: 29, endPoint x: 722, endPoint y: 29, distance: 23.8
click at [716, 29] on icon "Refresh data" at bounding box center [722, 29] width 13 height 13
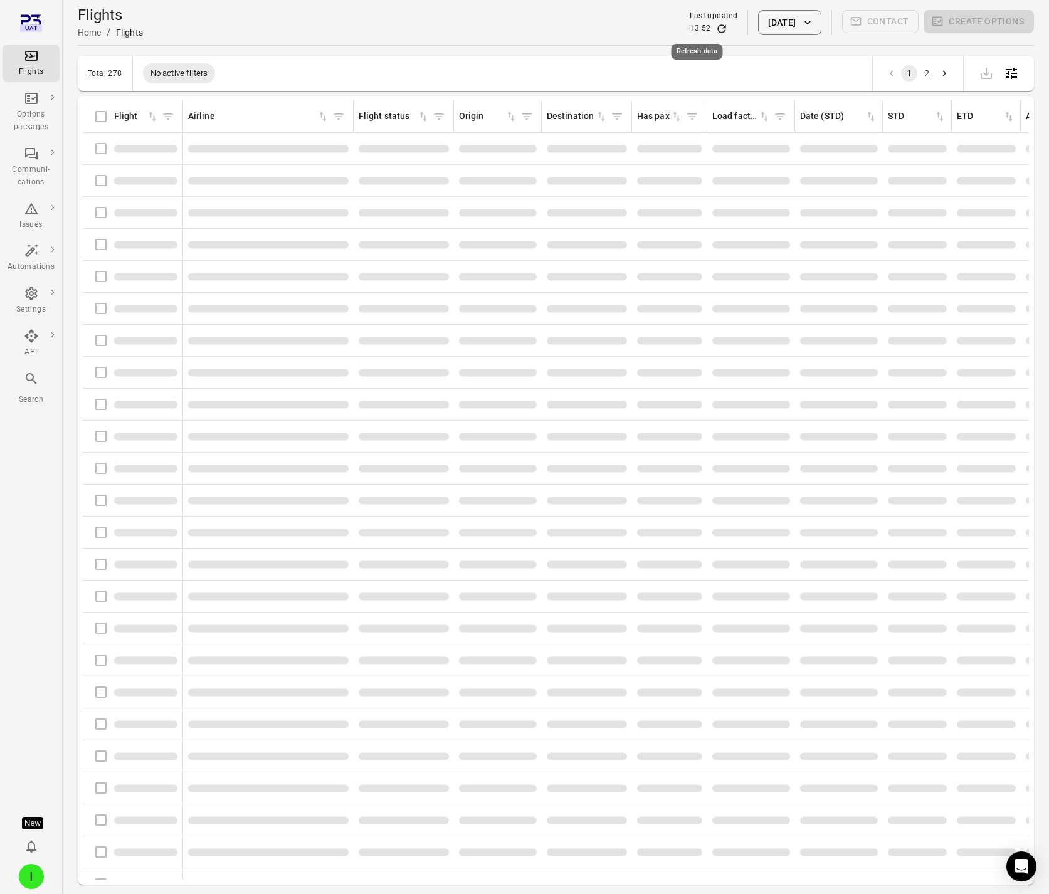
click at [773, 31] on button "28 Aug 2025" at bounding box center [789, 22] width 63 height 25
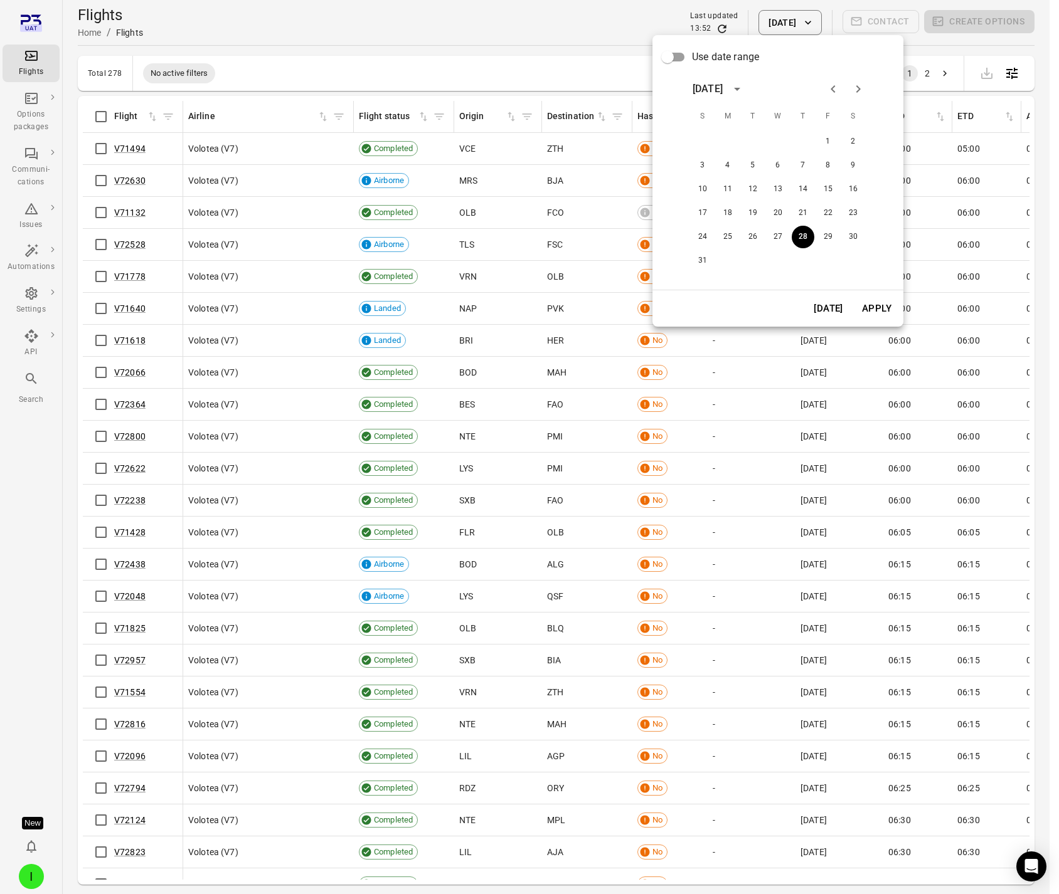
click at [835, 308] on button "Today" at bounding box center [828, 308] width 43 height 26
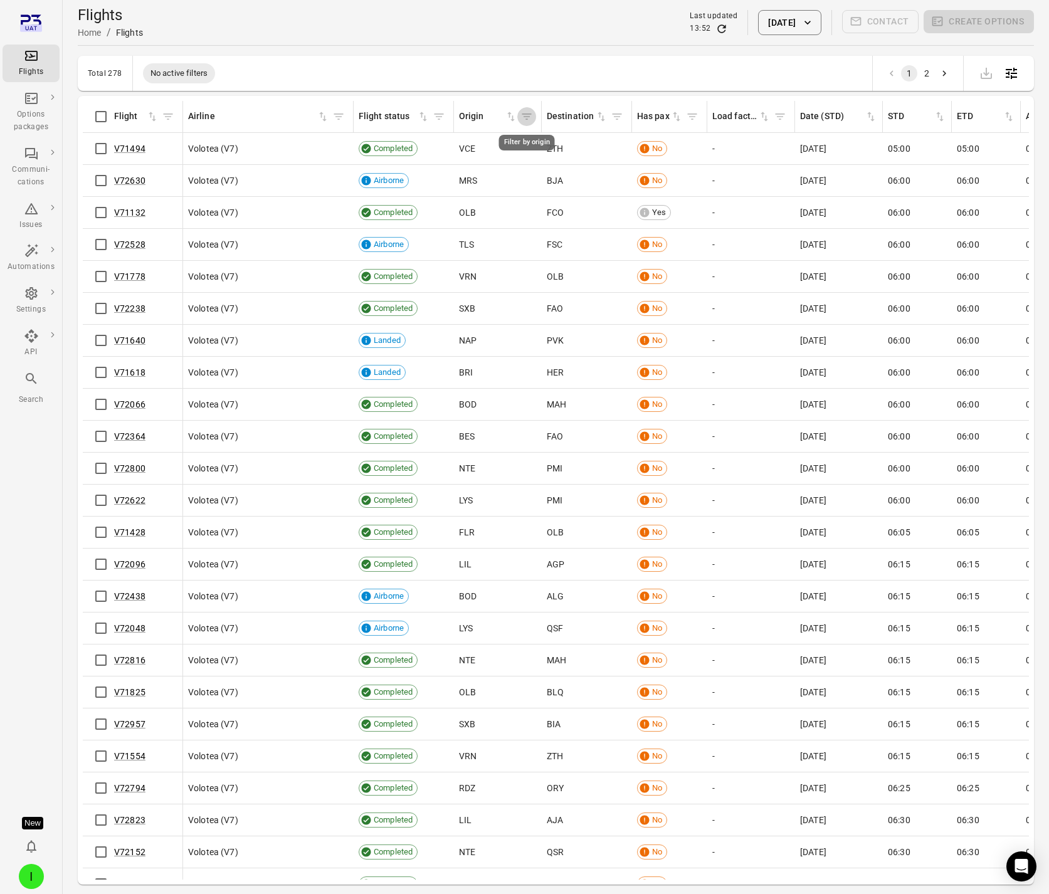
click at [526, 115] on icon "Filter by origin" at bounding box center [527, 116] width 13 height 13
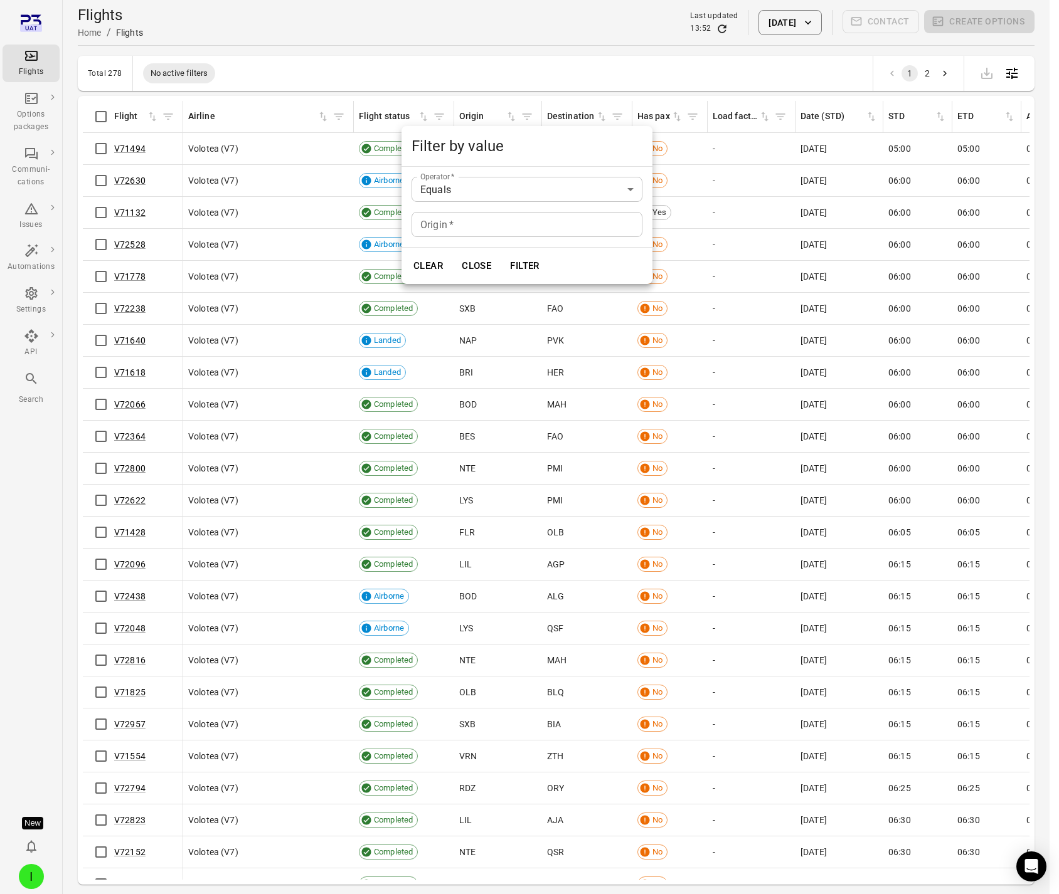
click at [448, 223] on input "Origin   *" at bounding box center [526, 224] width 231 height 25
type input "***"
click at [503, 253] on button "Filter" at bounding box center [524, 266] width 43 height 26
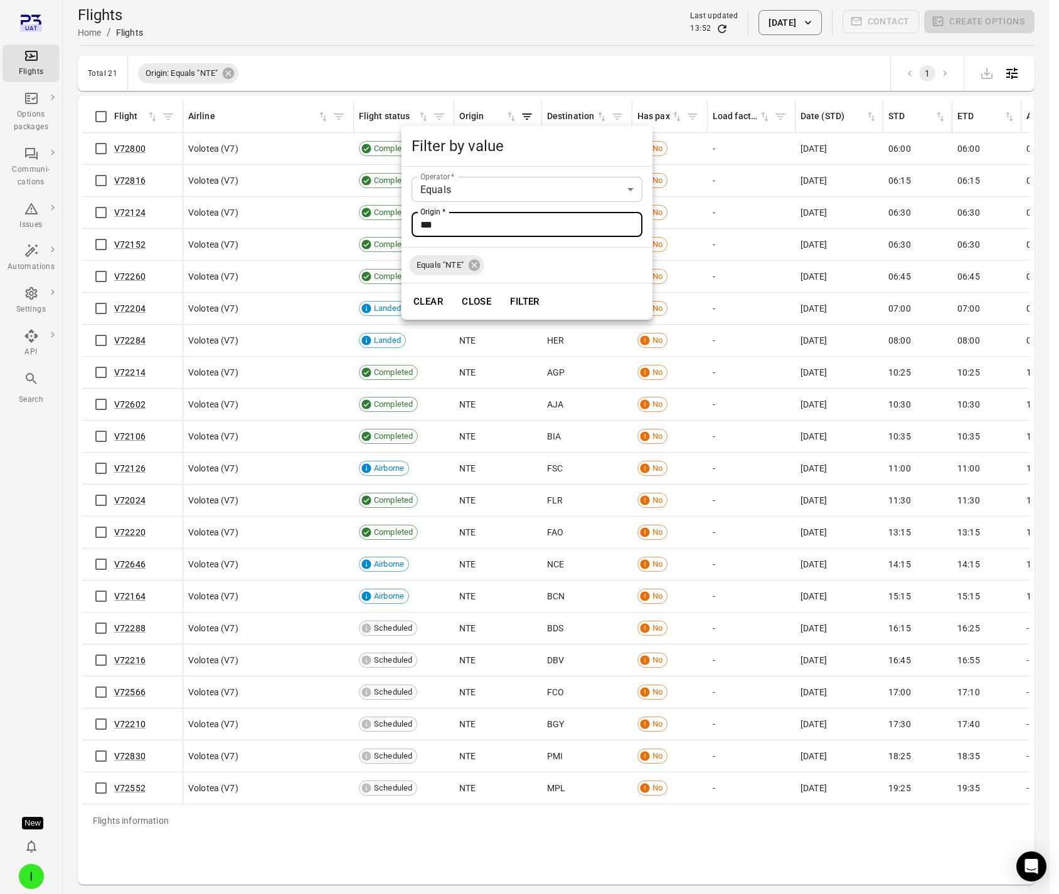
type input "***"
click at [514, 300] on button "Filter" at bounding box center [524, 301] width 43 height 26
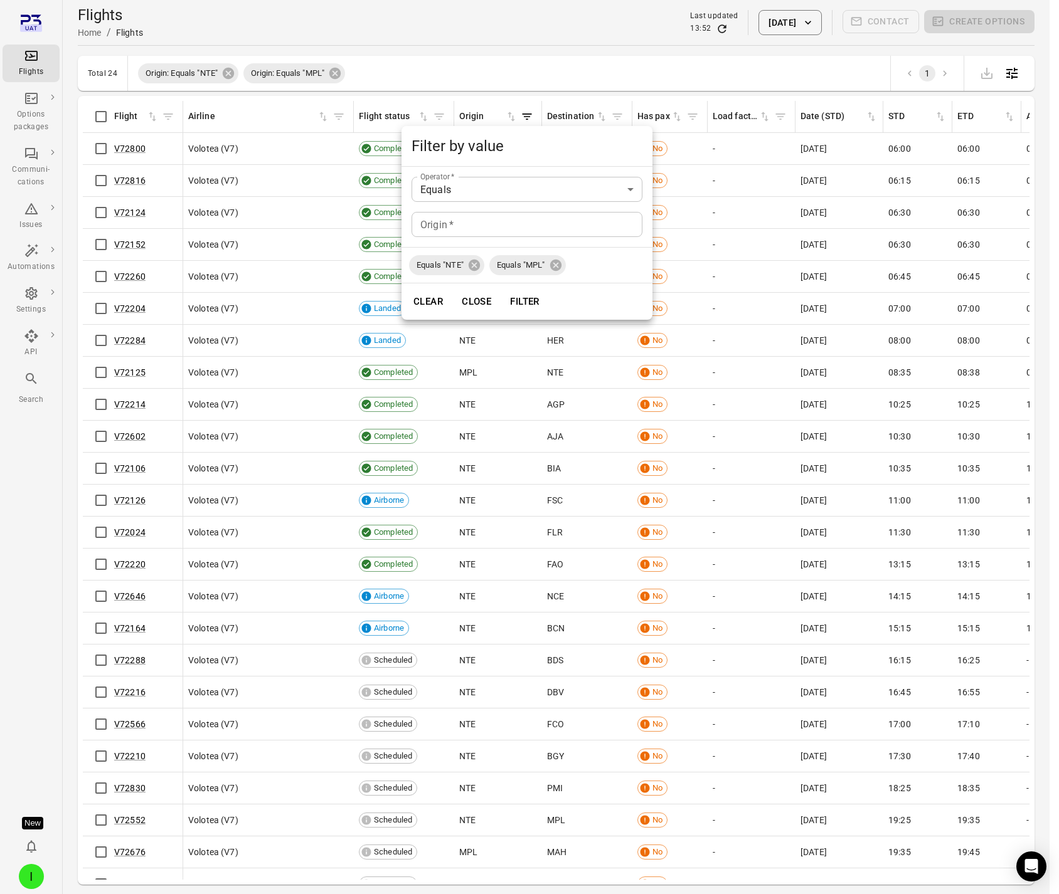
click at [429, 21] on div at bounding box center [529, 447] width 1059 height 894
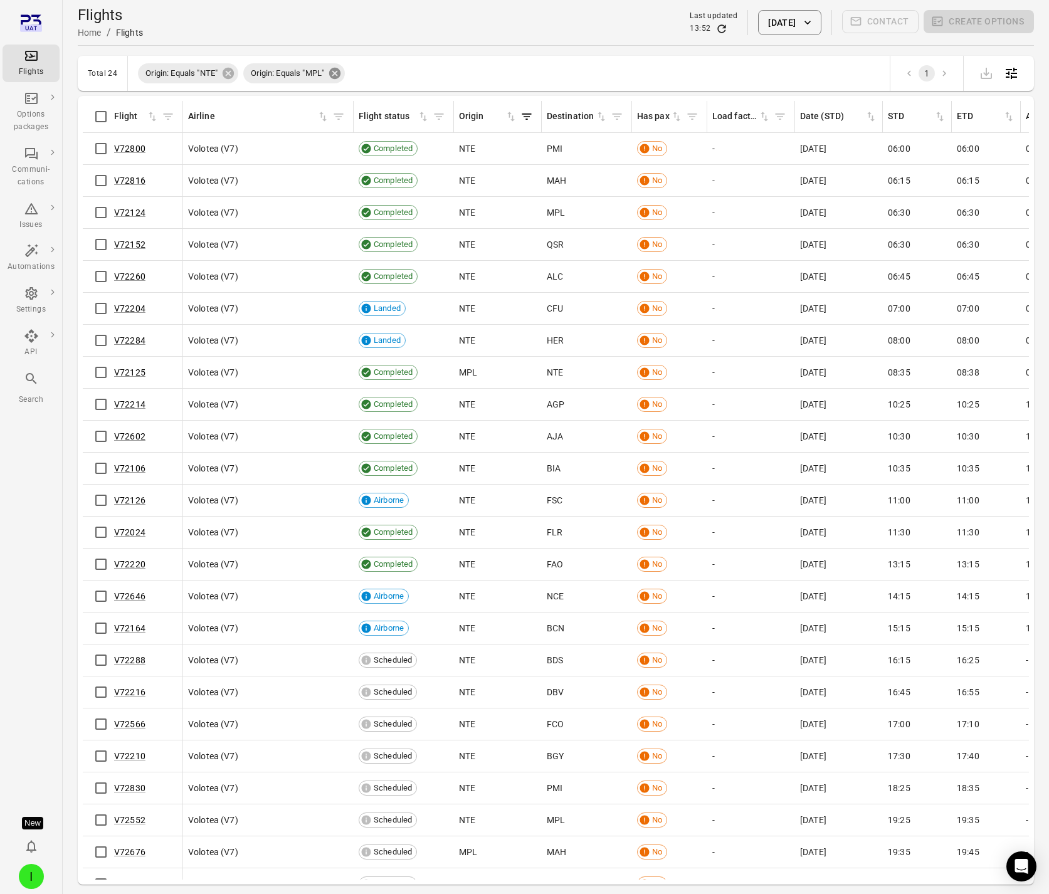
click at [341, 73] on icon at bounding box center [334, 73] width 11 height 11
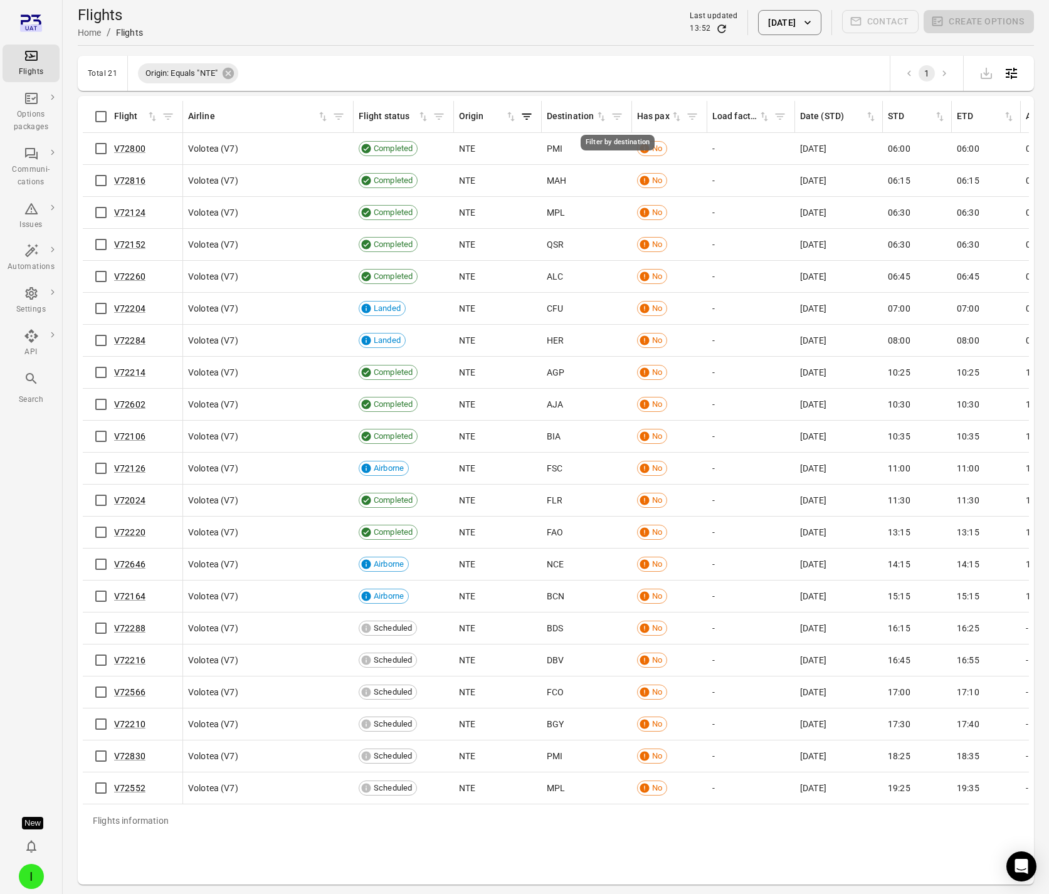
click at [616, 116] on icon "Filter by destination" at bounding box center [617, 117] width 9 height 6
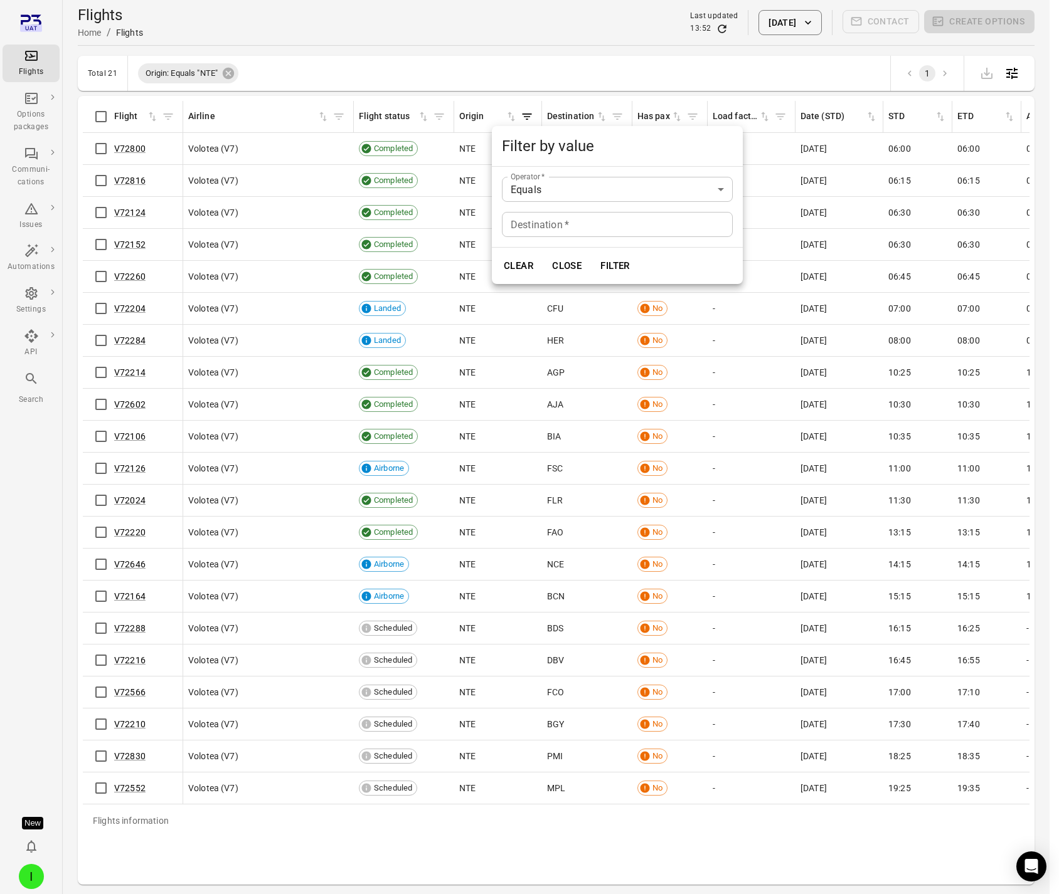
click at [567, 228] on input "Destination   *" at bounding box center [617, 224] width 231 height 25
type input "***"
click at [593, 253] on button "Filter" at bounding box center [614, 266] width 43 height 26
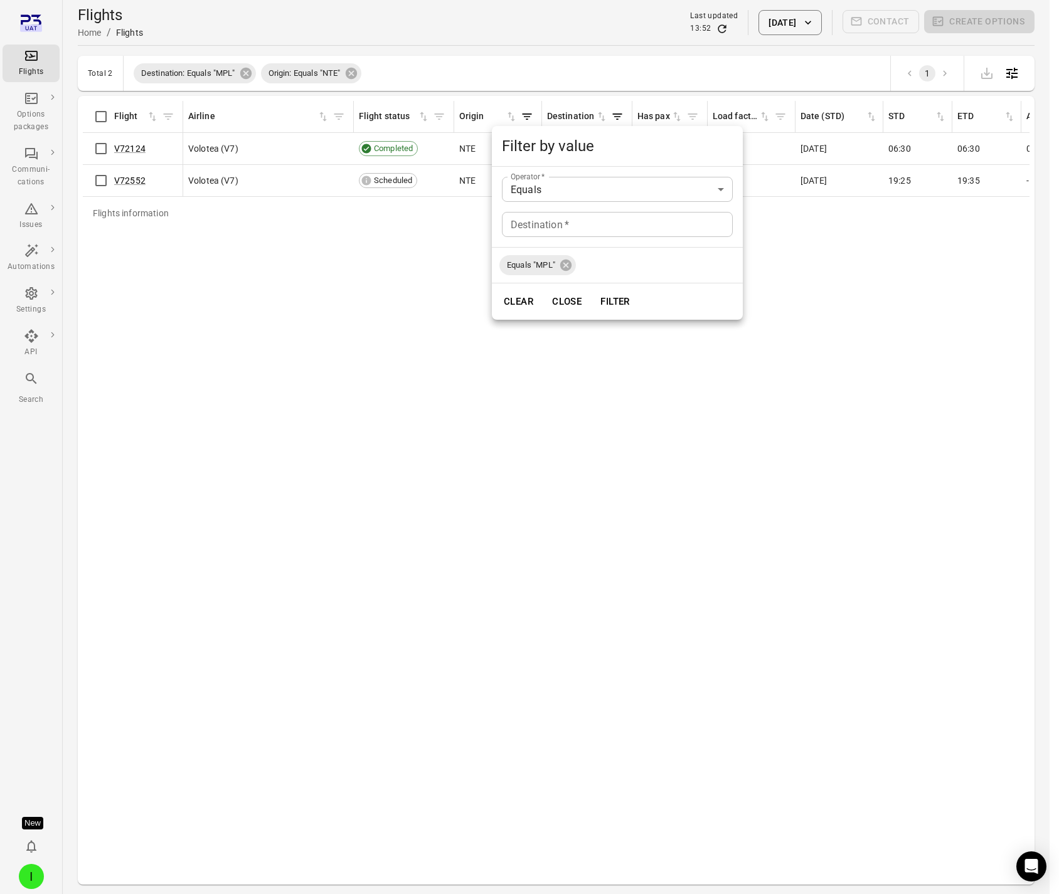
click at [436, 305] on div at bounding box center [529, 447] width 1059 height 894
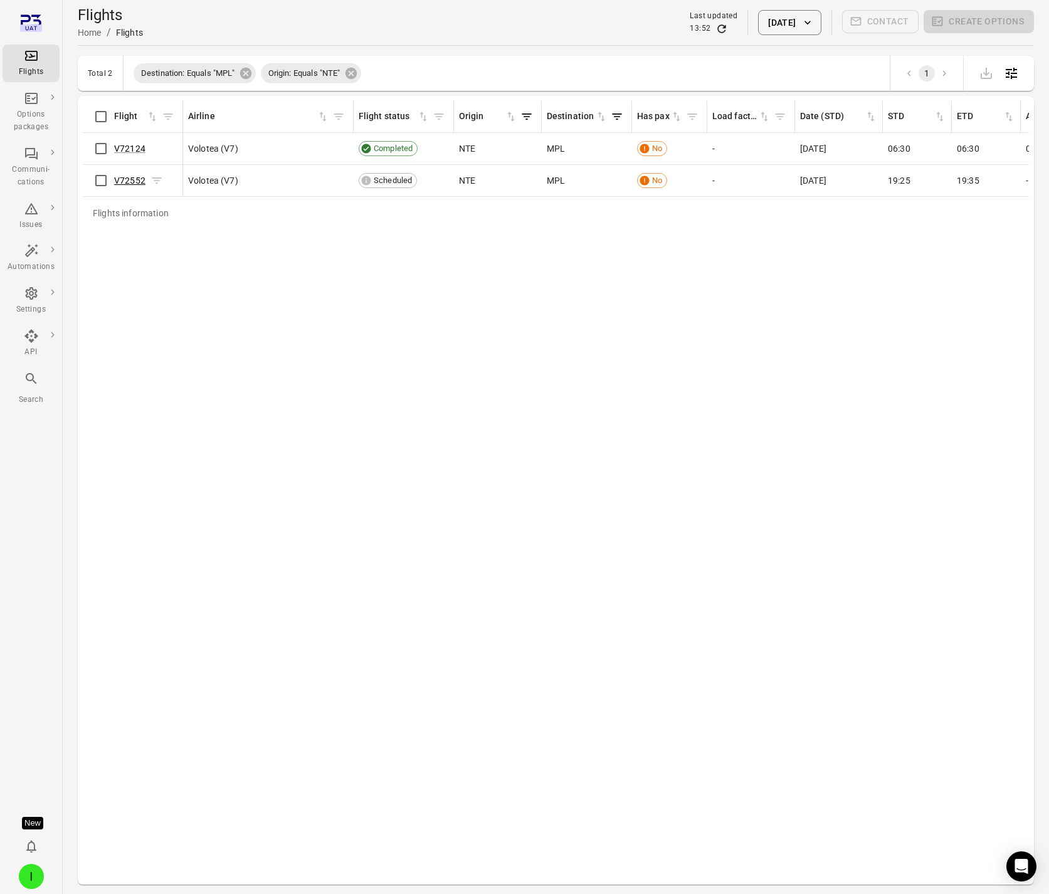
click at [126, 179] on link "V72552" at bounding box center [129, 181] width 31 height 10
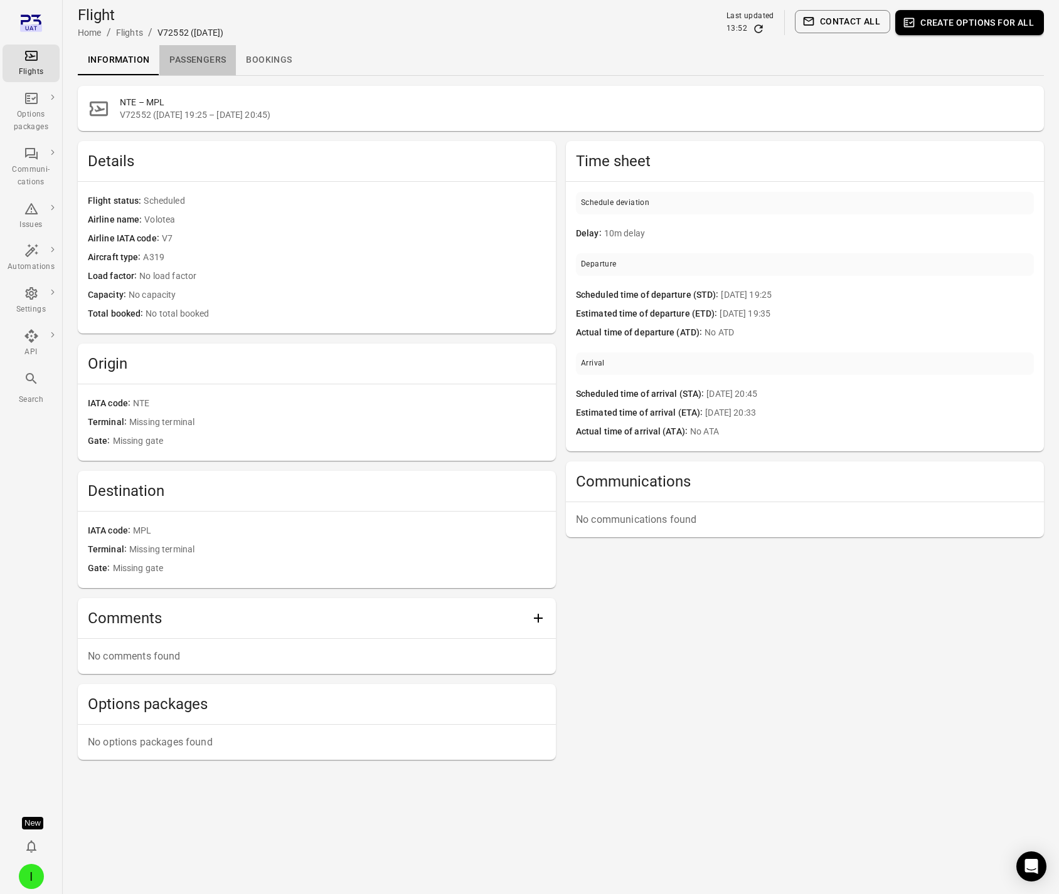
click at [213, 59] on link "Passengers" at bounding box center [197, 60] width 77 height 30
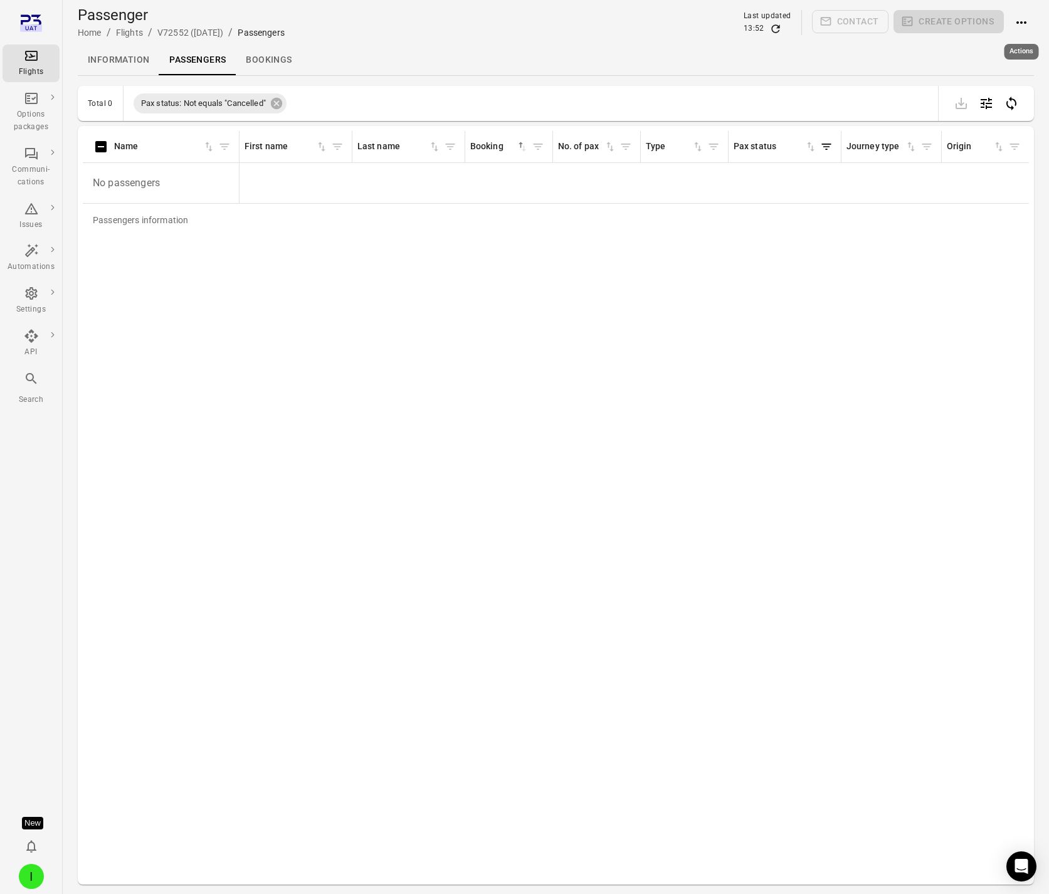
click at [1021, 21] on icon "Actions" at bounding box center [1022, 22] width 10 height 3
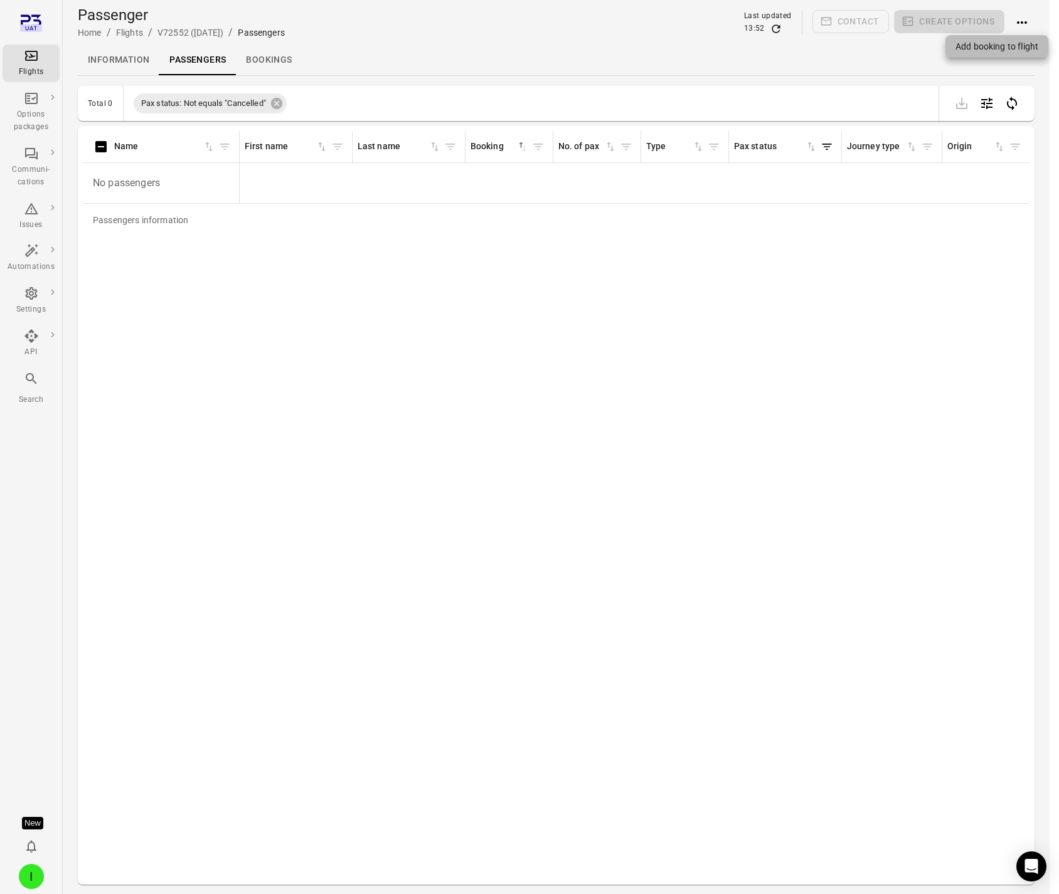
click at [991, 48] on span "Add booking to flight" at bounding box center [996, 46] width 83 height 13
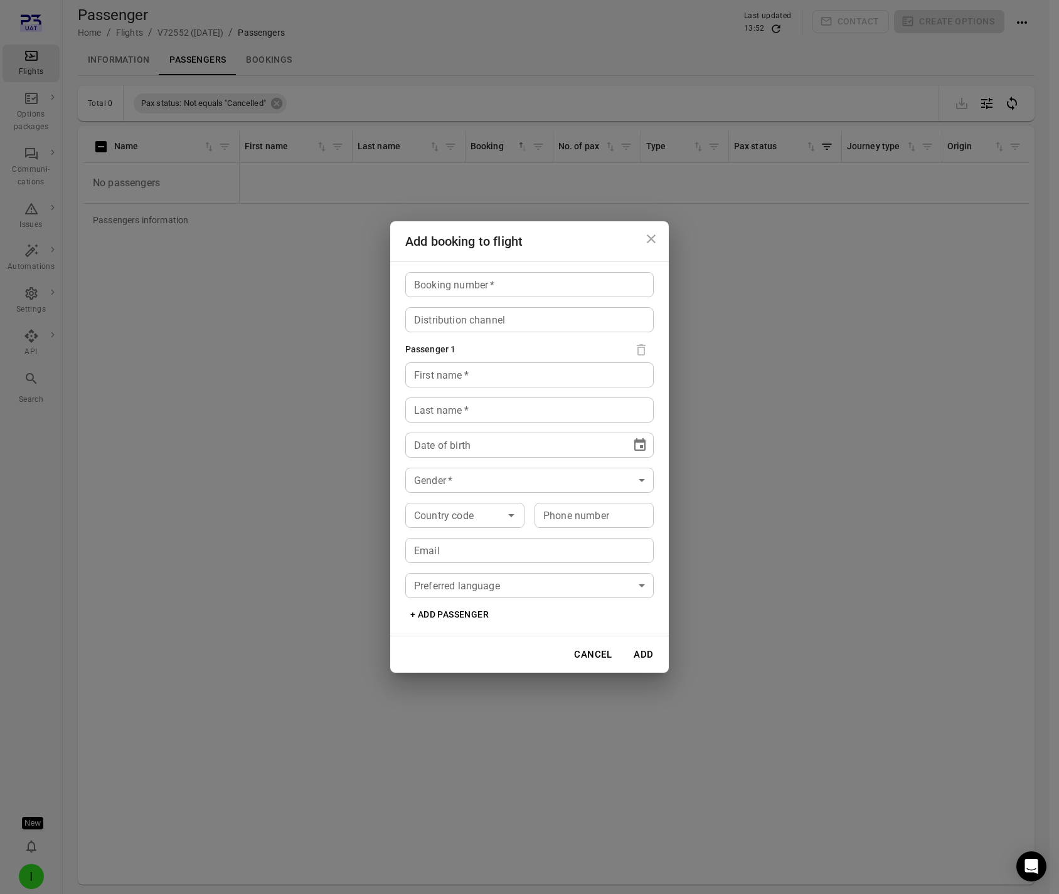
click at [522, 292] on input "Booking number   *" at bounding box center [529, 284] width 248 height 25
type input "*****"
click at [479, 367] on input "First name   *" at bounding box center [529, 374] width 248 height 25
type input "****"
click at [447, 399] on div "Last name   * Last name   *" at bounding box center [529, 410] width 248 height 25
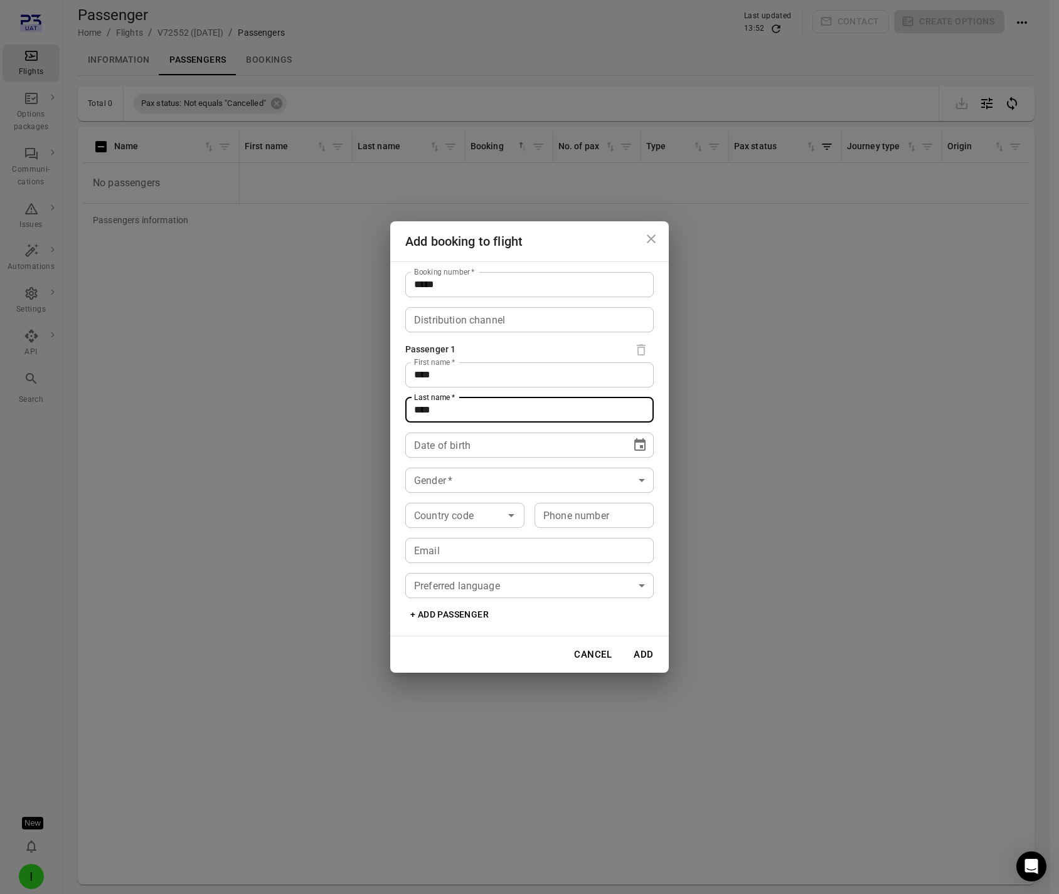
type input "****"
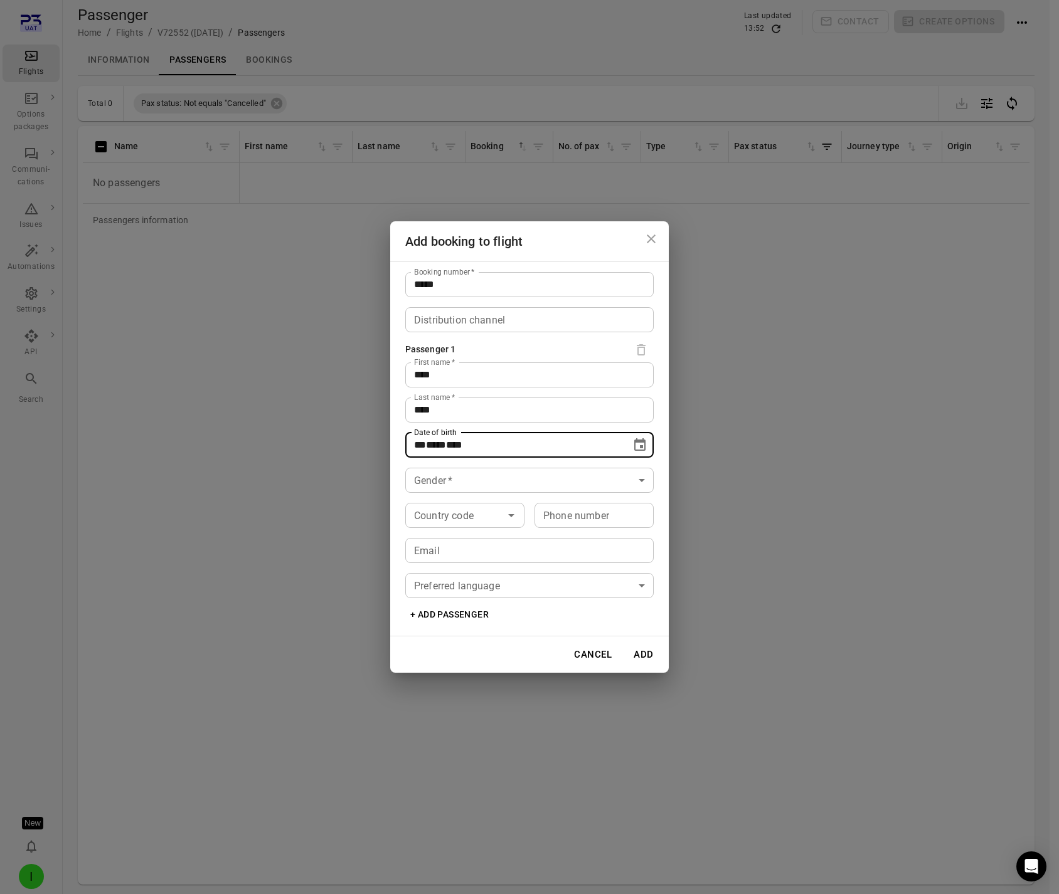
click at [438, 444] on span "****" at bounding box center [436, 444] width 20 height 9
click at [631, 443] on button "Choose date" at bounding box center [639, 445] width 25 height 25
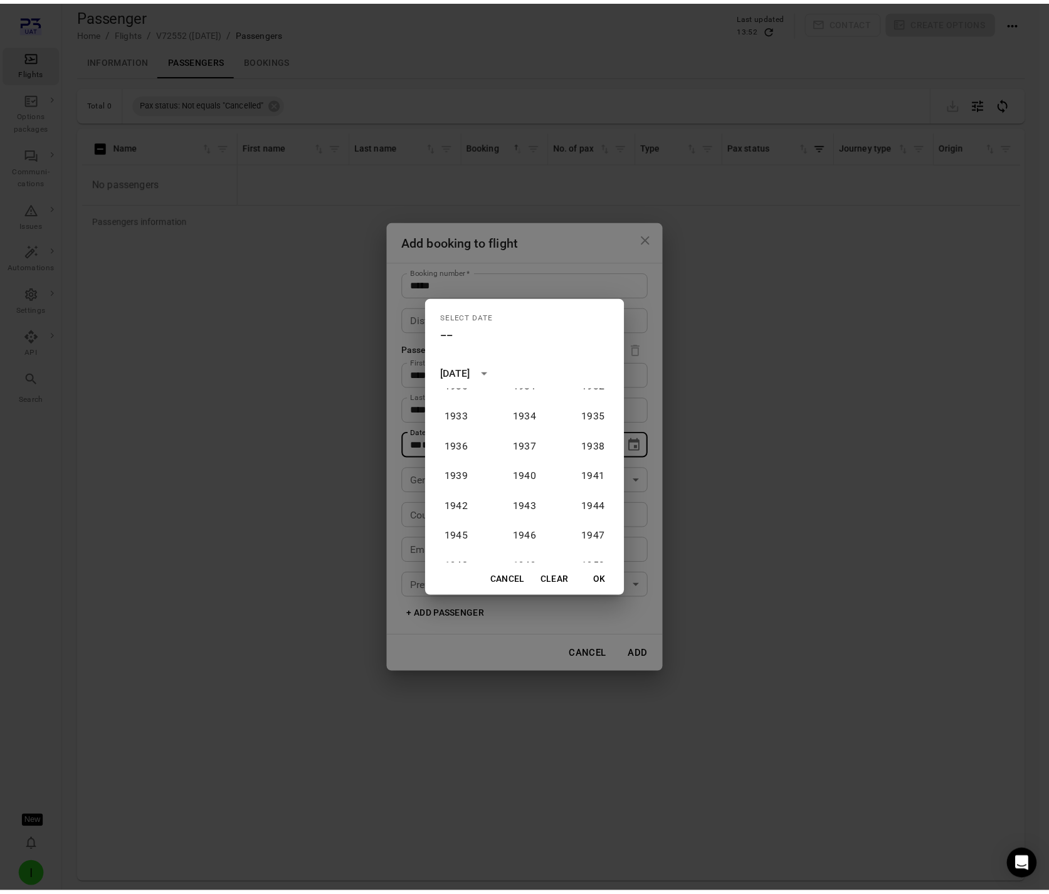
scroll to position [114, 0]
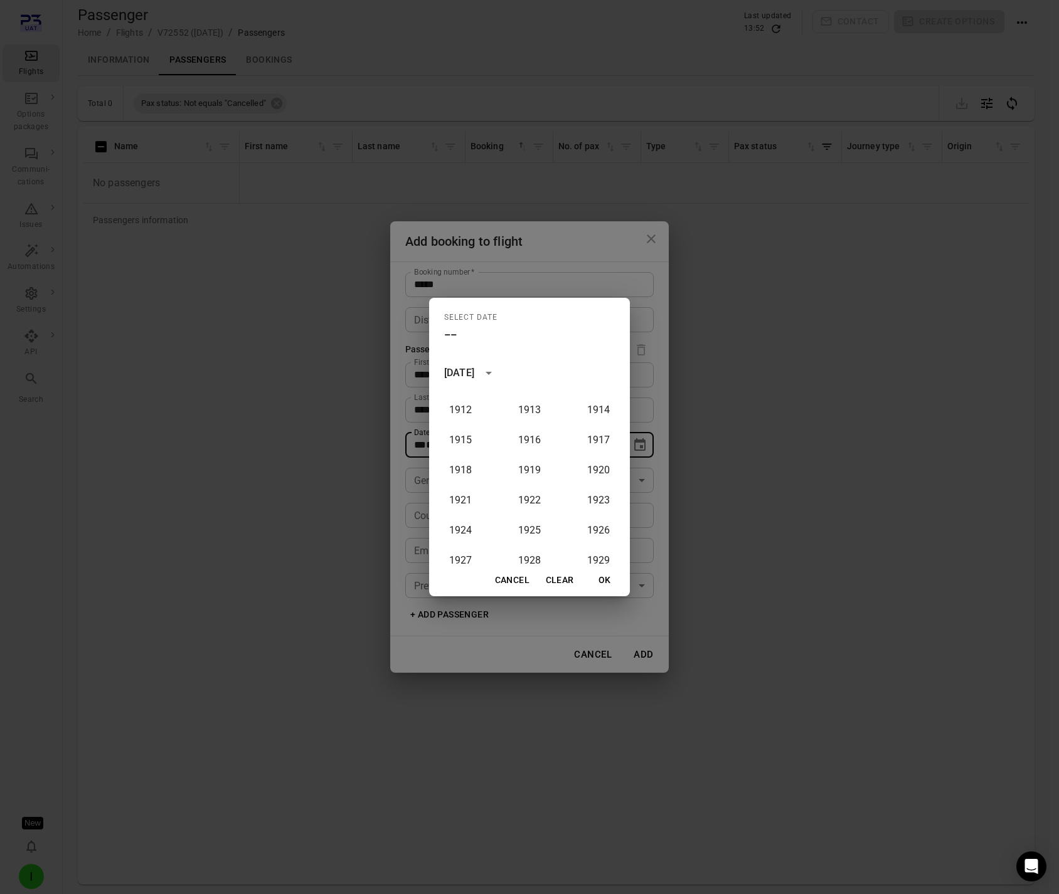
click at [524, 423] on div "1900 1901 1902 1903 1904 1905 1906 1907 1908 1909 1910 1911 1912 1913 1914 1915…" at bounding box center [529, 476] width 201 height 176
click at [533, 442] on button "1916" at bounding box center [529, 440] width 45 height 23
type input "**********"
drag, startPoint x: 610, startPoint y: 581, endPoint x: 621, endPoint y: 581, distance: 11.3
click at [611, 581] on button "OK" at bounding box center [605, 580] width 40 height 23
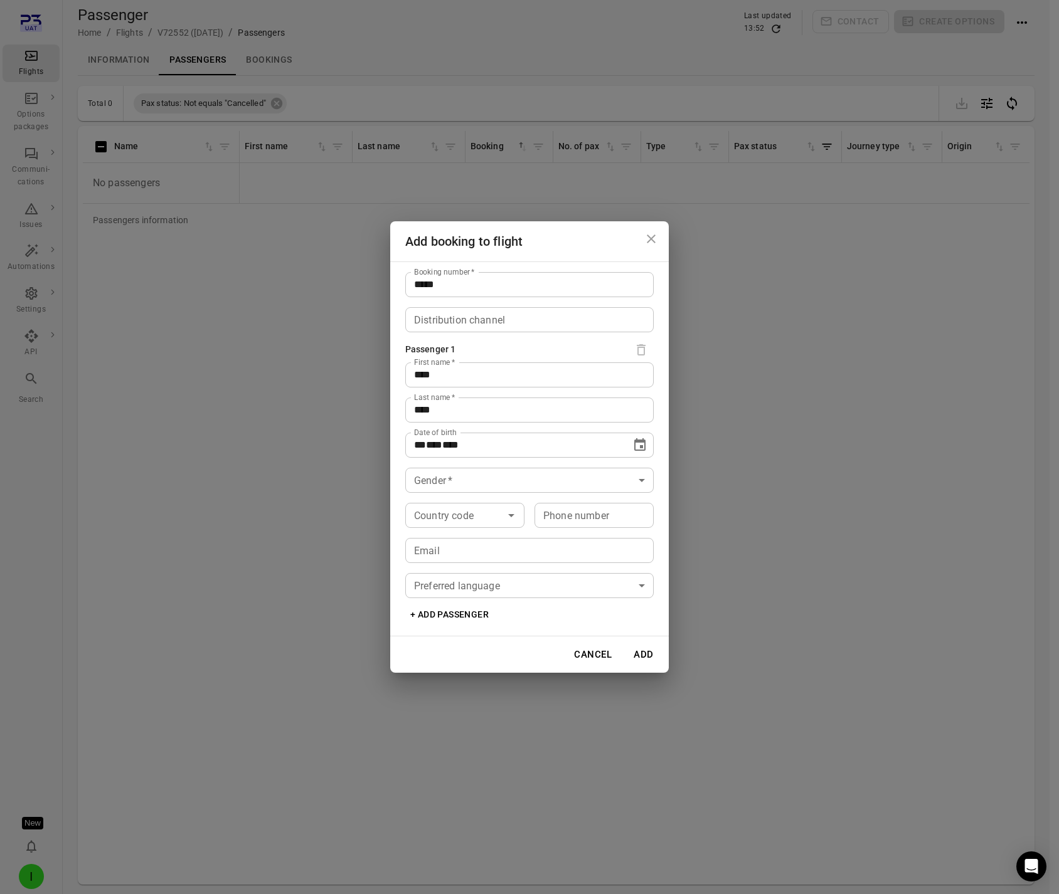
click at [488, 470] on body "**********" at bounding box center [529, 467] width 1059 height 935
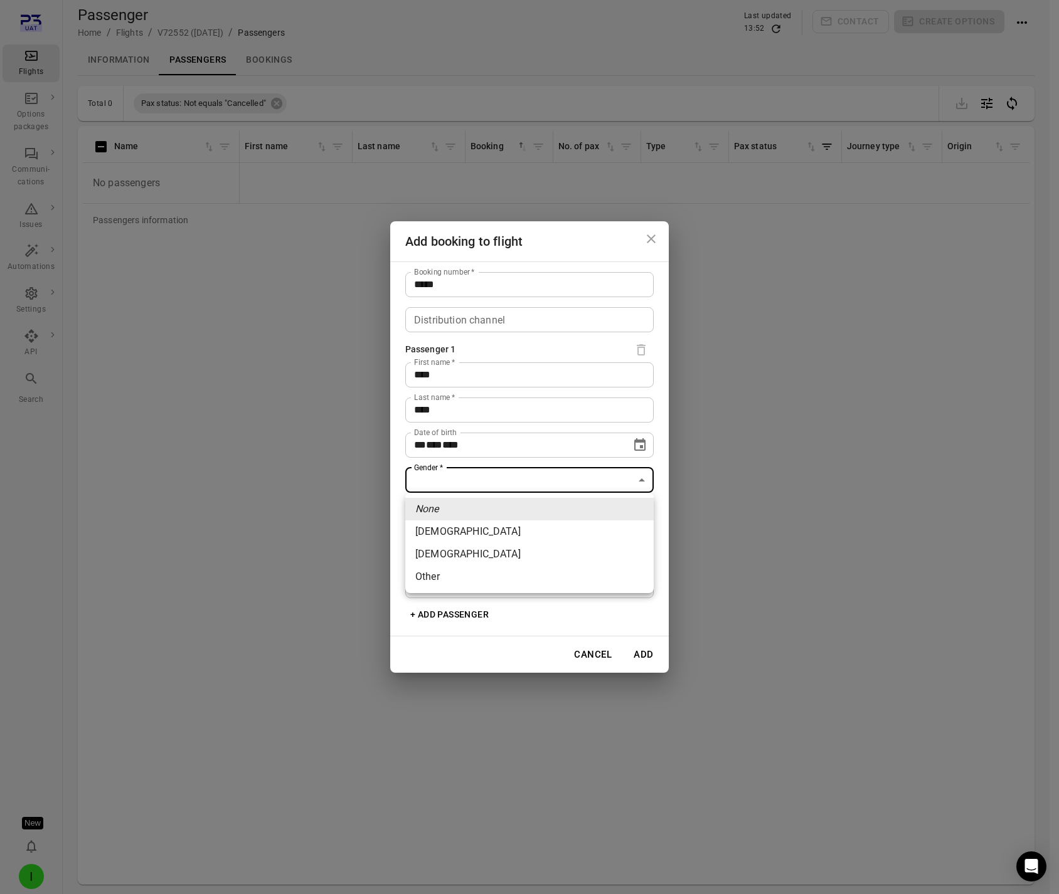
click at [479, 535] on li "Female" at bounding box center [529, 532] width 248 height 23
type input "******"
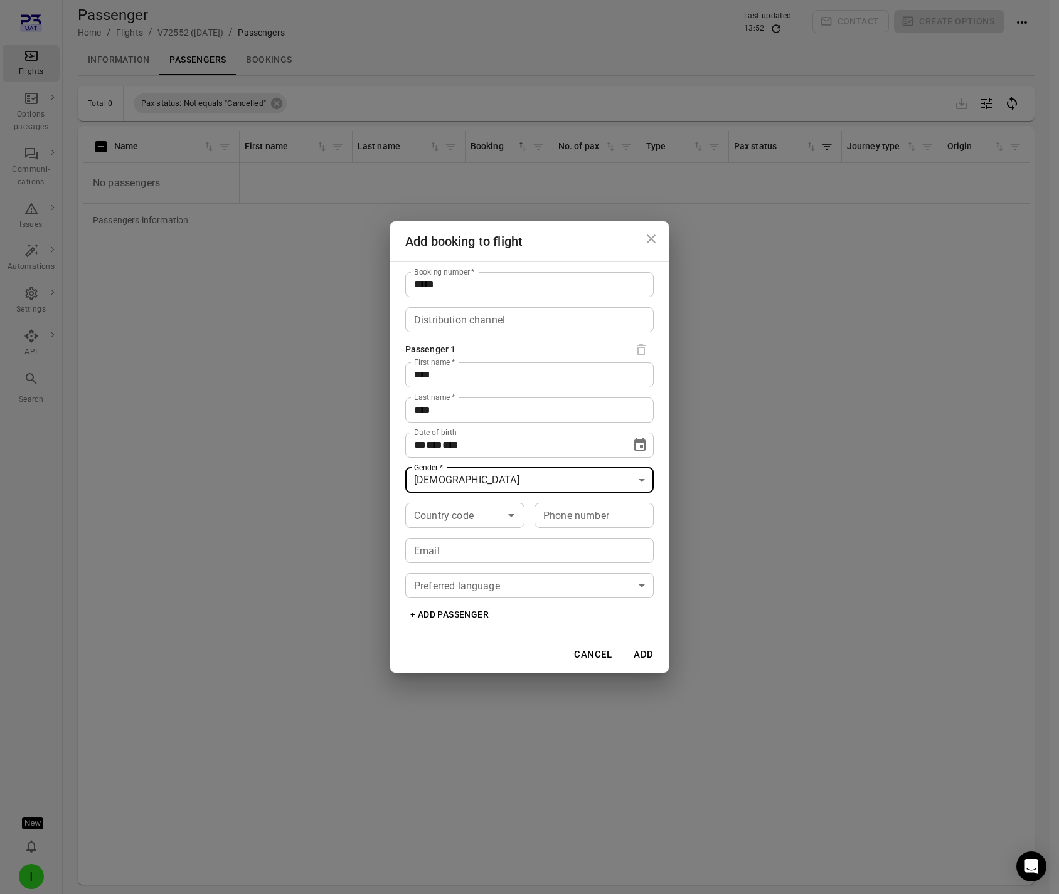
click at [642, 653] on button "Add" at bounding box center [643, 655] width 40 height 26
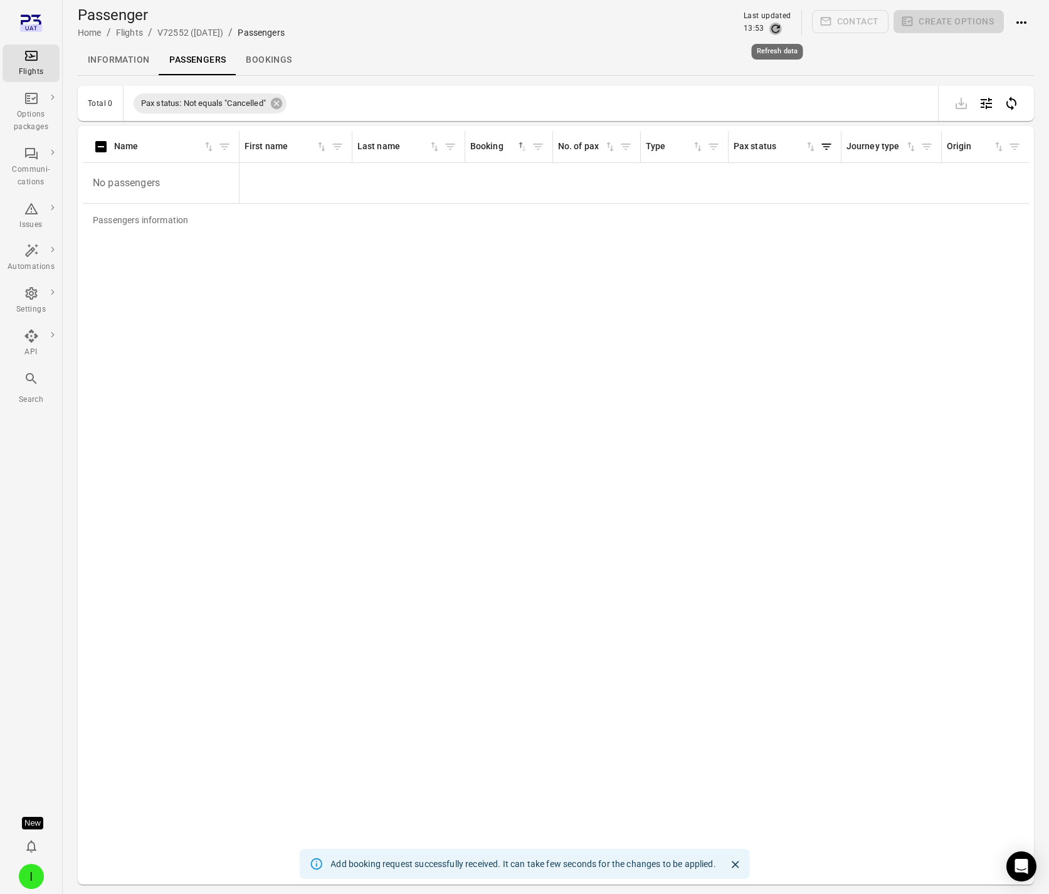
click at [771, 33] on icon "Refresh data" at bounding box center [776, 29] width 13 height 13
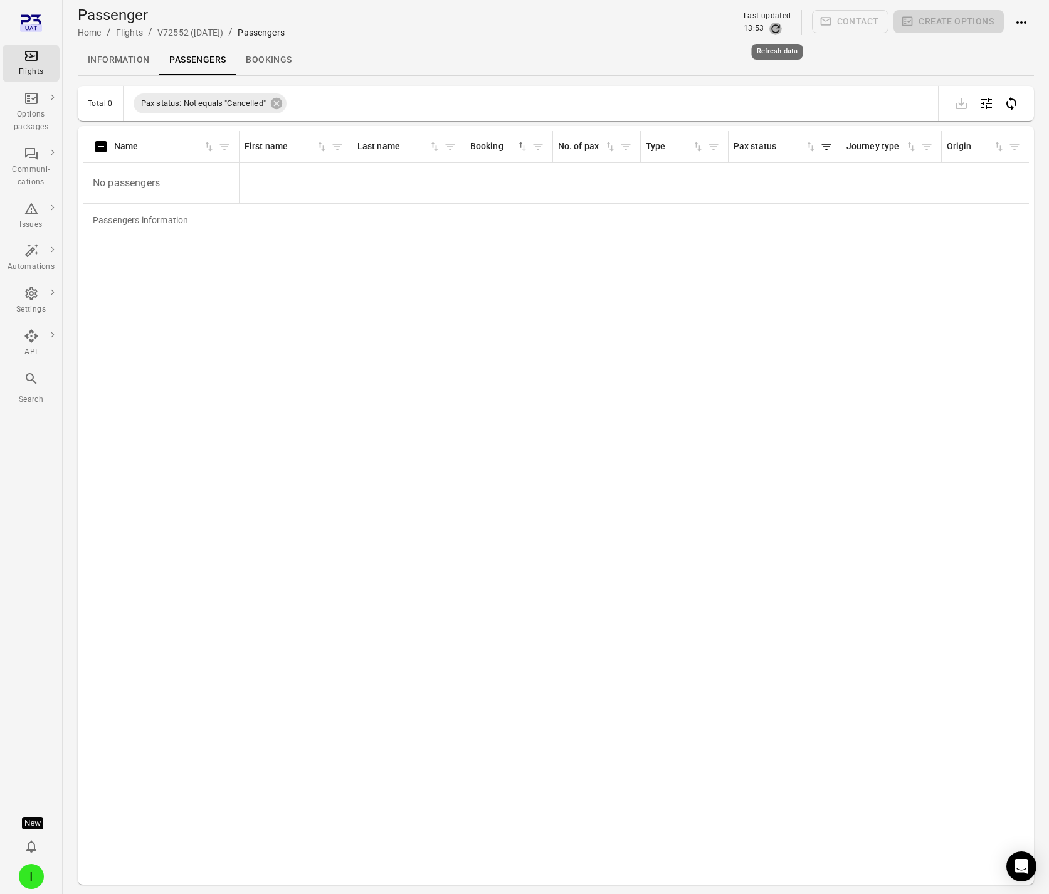
click at [774, 29] on icon "Refresh data" at bounding box center [776, 29] width 13 height 13
click at [788, 27] on div "13:53" at bounding box center [768, 29] width 48 height 13
click at [775, 24] on icon "Refresh data" at bounding box center [776, 29] width 13 height 13
click at [774, 24] on icon "Refresh data" at bounding box center [776, 29] width 13 height 13
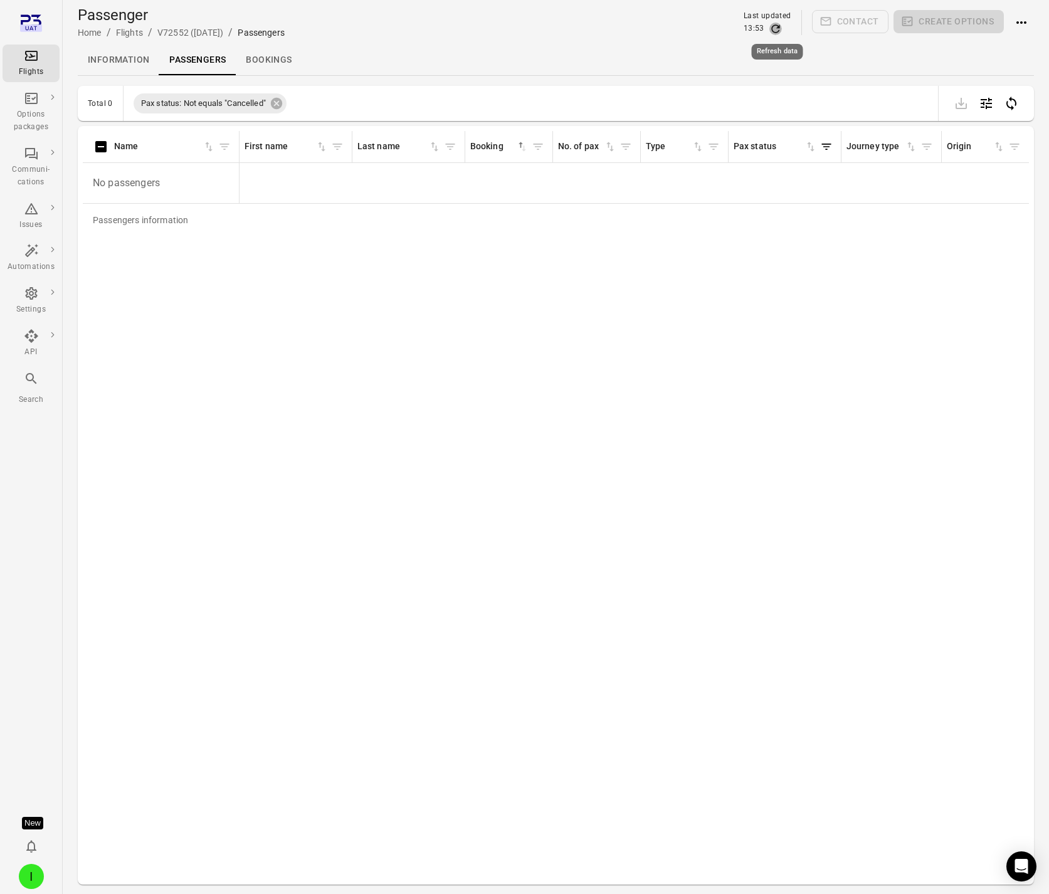
click at [774, 24] on icon "Refresh data" at bounding box center [776, 29] width 13 height 13
click at [776, 31] on icon "Refresh data" at bounding box center [776, 29] width 13 height 13
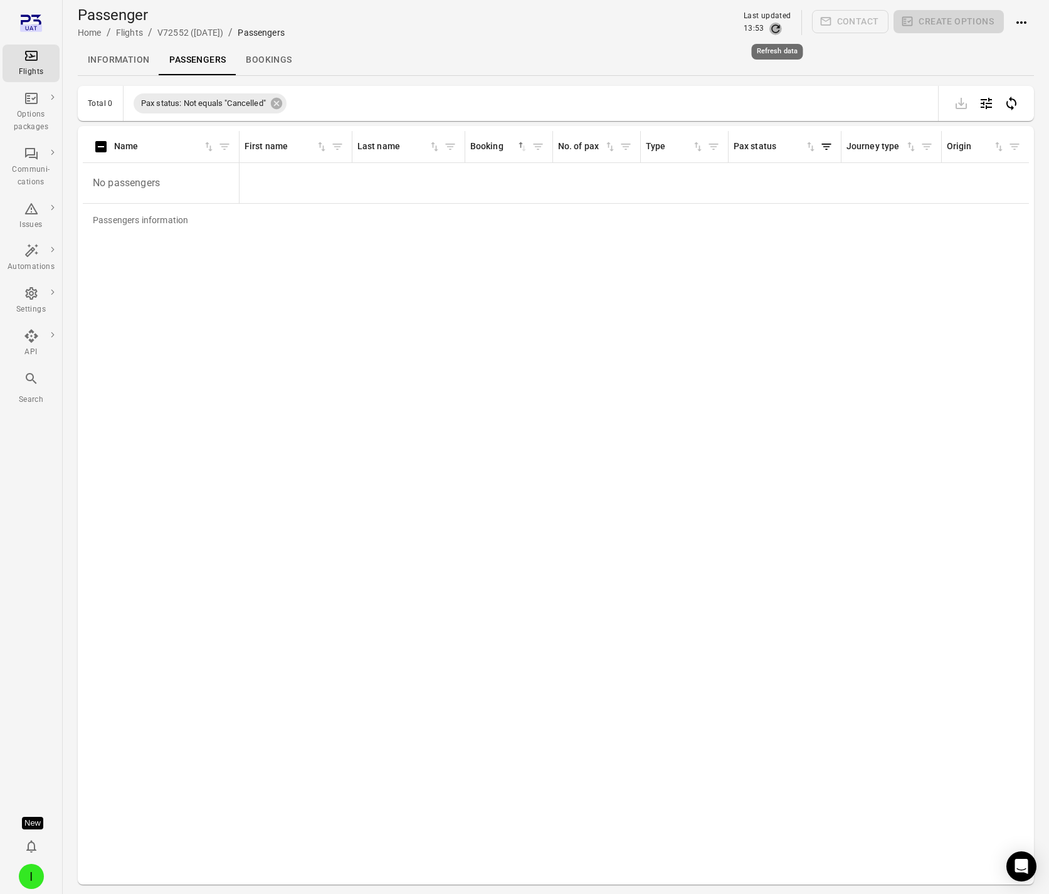
click at [776, 31] on icon "Refresh data" at bounding box center [776, 29] width 13 height 13
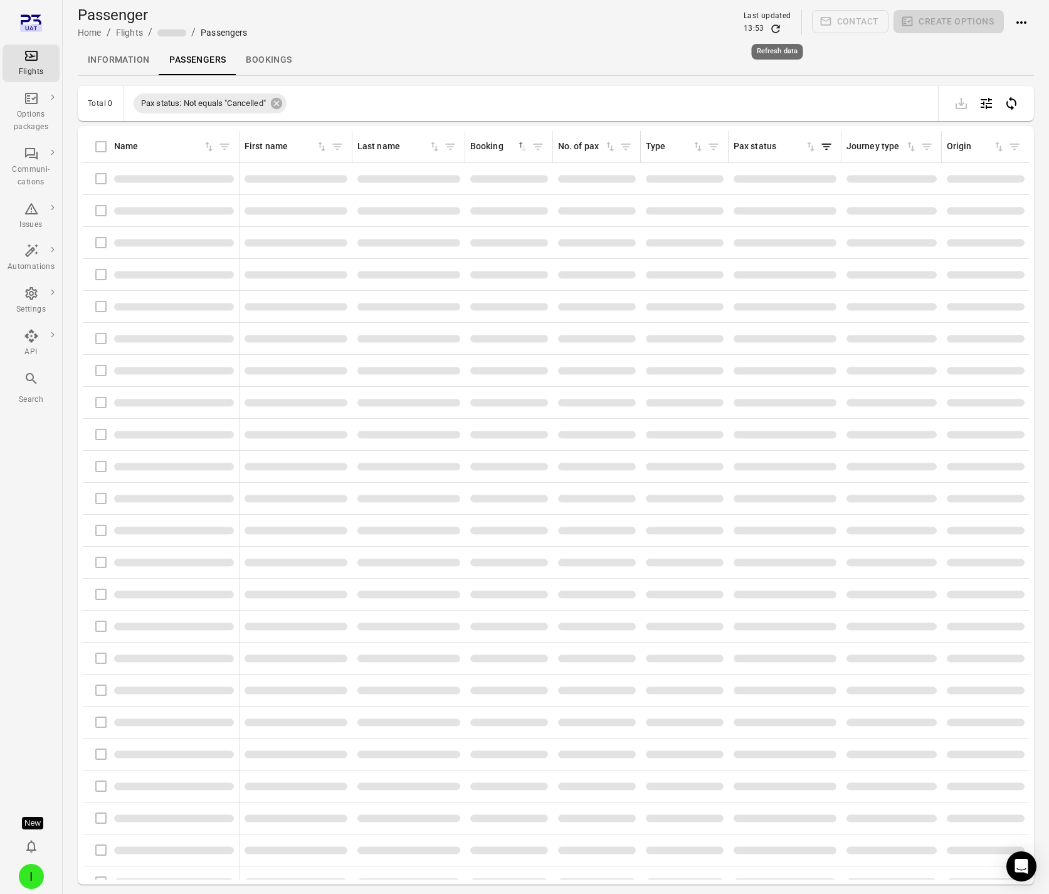
click at [776, 31] on icon "Refresh data" at bounding box center [776, 29] width 13 height 13
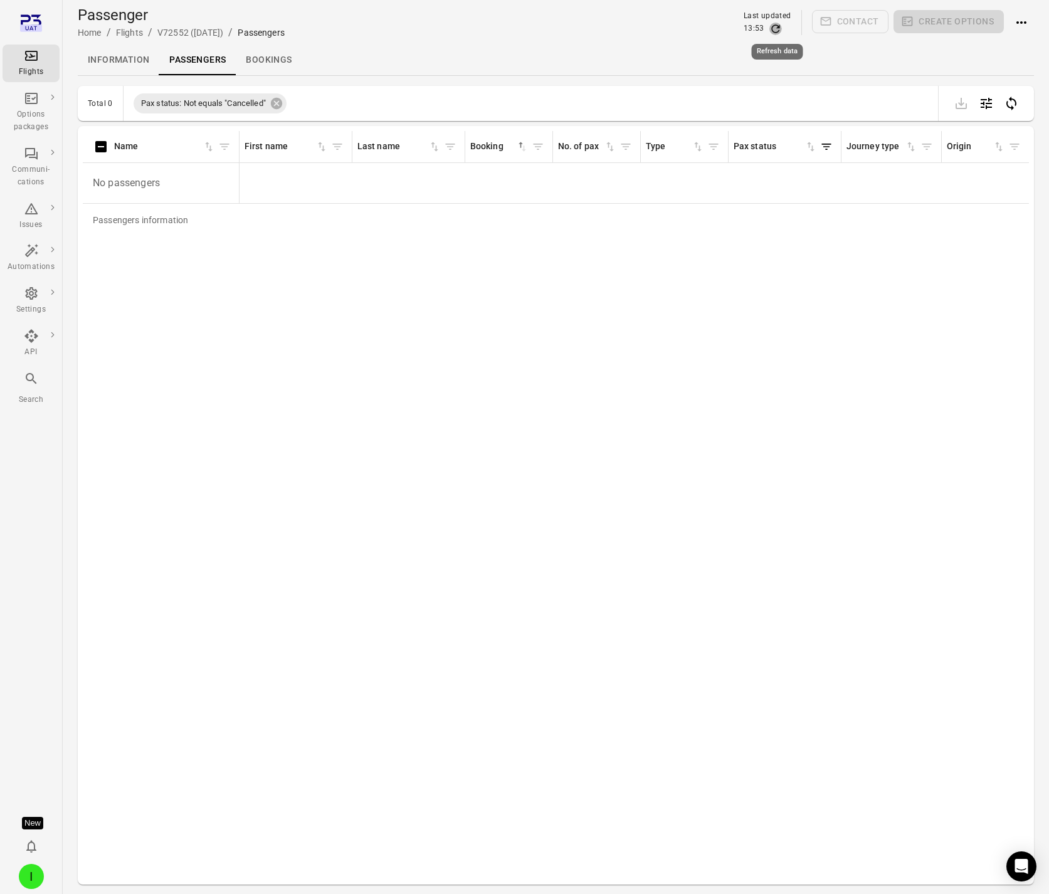
click at [776, 31] on icon "Refresh data" at bounding box center [776, 29] width 13 height 13
click at [776, 24] on icon "Refresh data" at bounding box center [775, 28] width 8 height 8
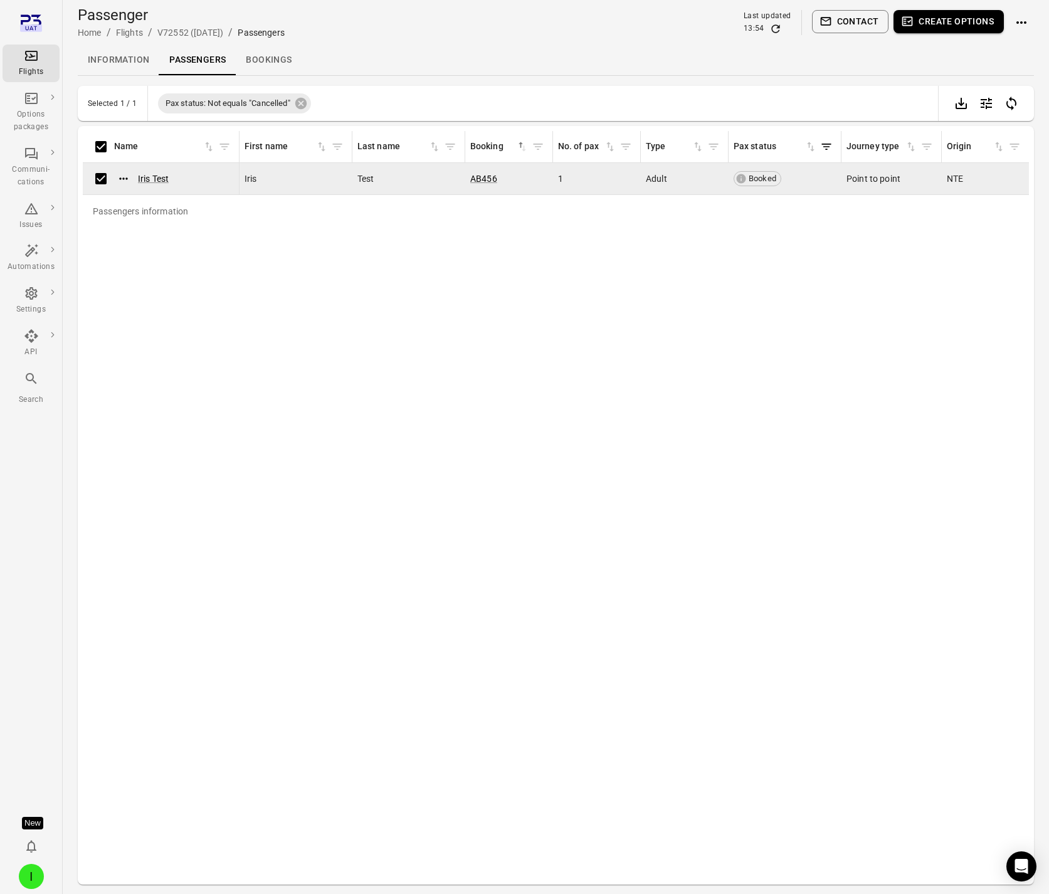
click at [938, 23] on button "Create options" at bounding box center [949, 21] width 110 height 23
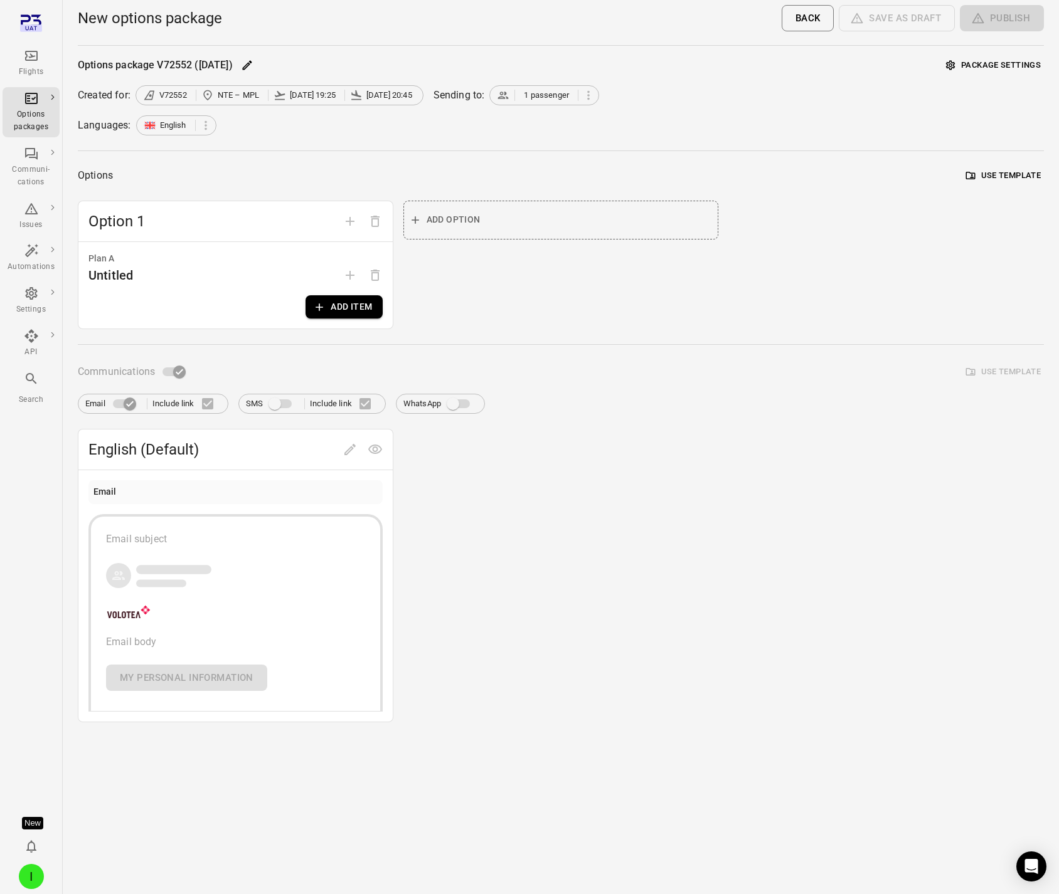
click at [329, 310] on button "Add item" at bounding box center [343, 306] width 77 height 23
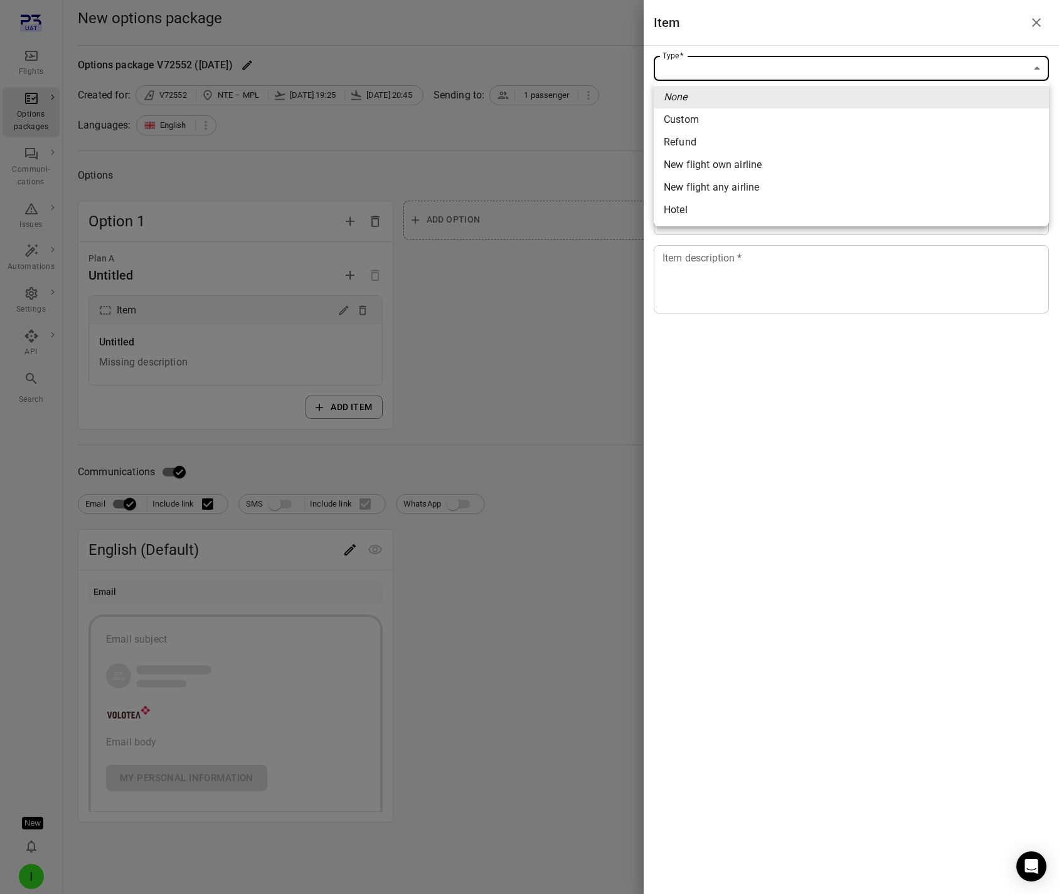
click at [796, 75] on body "Flights Options packages Communi-cations Issues Automations Settings API Search…" at bounding box center [529, 447] width 1059 height 894
click at [759, 163] on span "New flight own airline" at bounding box center [851, 164] width 375 height 15
type input "**********"
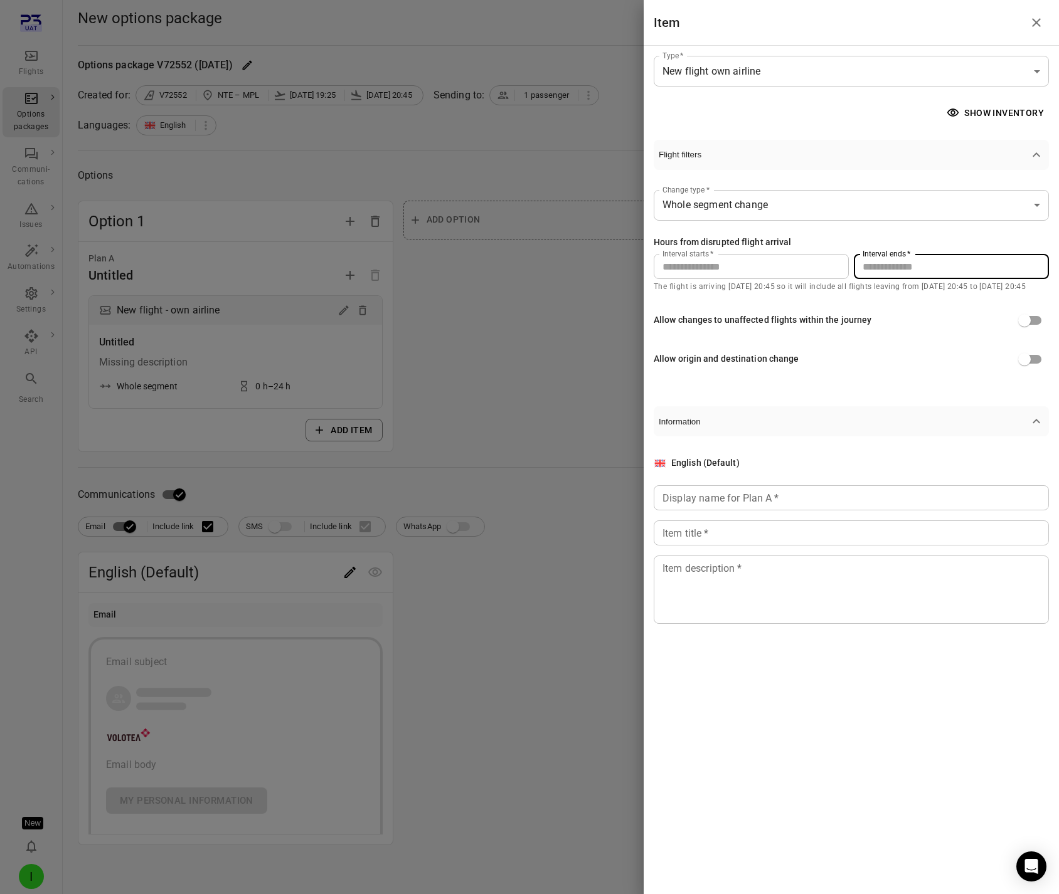
drag, startPoint x: 894, startPoint y: 260, endPoint x: 797, endPoint y: 257, distance: 97.3
click at [797, 257] on div "Interval starts   * * Interval starts   * Interval ends   * ** Interval ends   *" at bounding box center [850, 266] width 395 height 25
type input "***"
click at [997, 103] on button "Show inventory" at bounding box center [996, 113] width 105 height 23
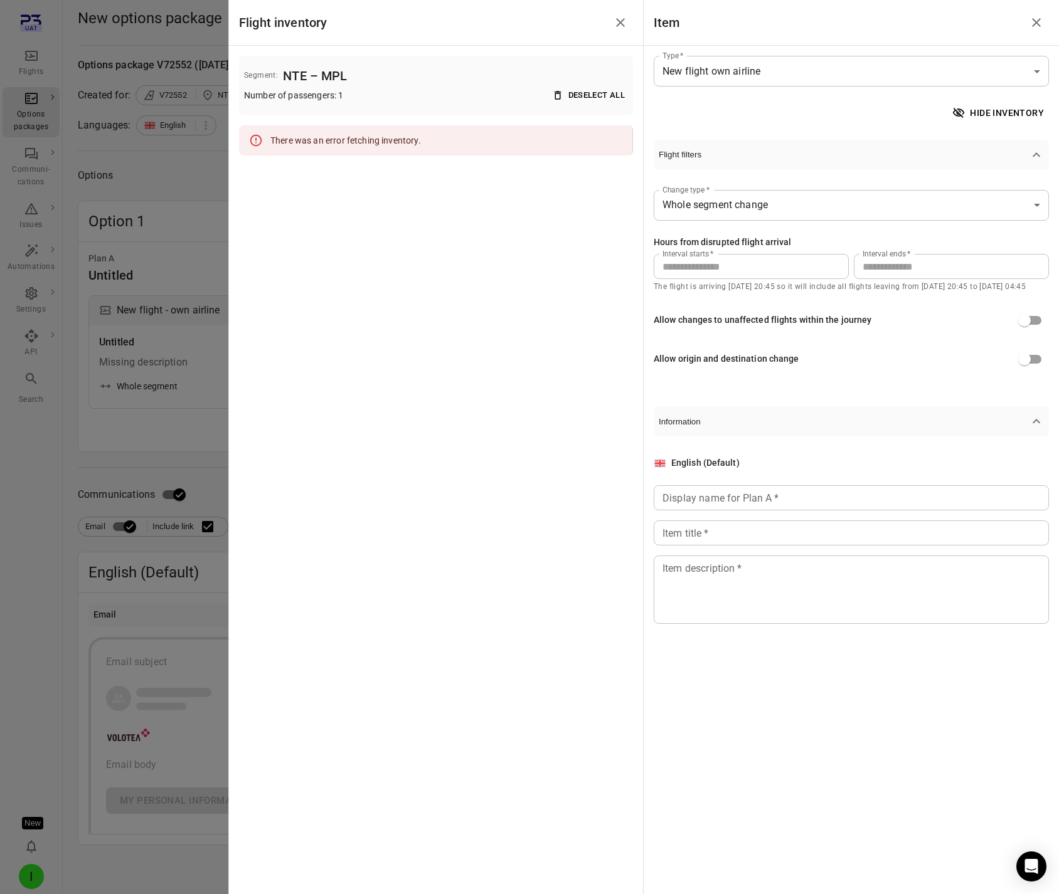
click at [172, 313] on div at bounding box center [529, 447] width 1059 height 894
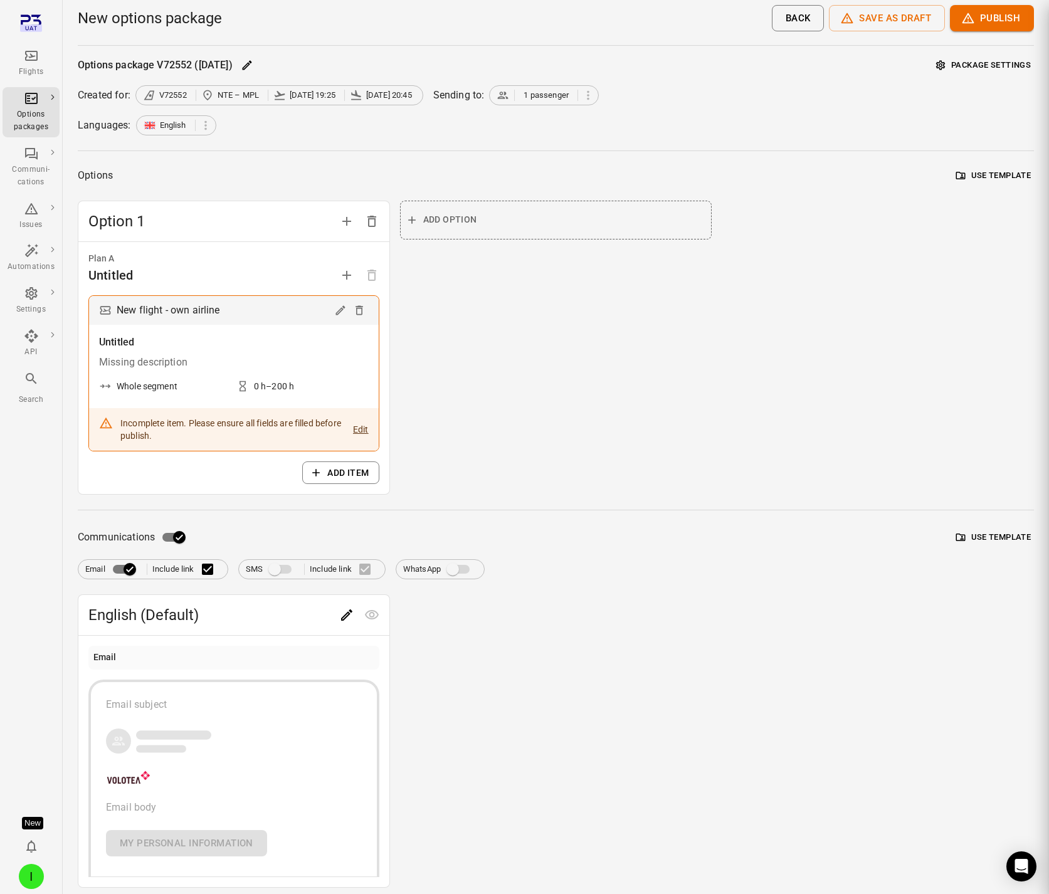
click at [172, 313] on div at bounding box center [524, 447] width 1049 height 894
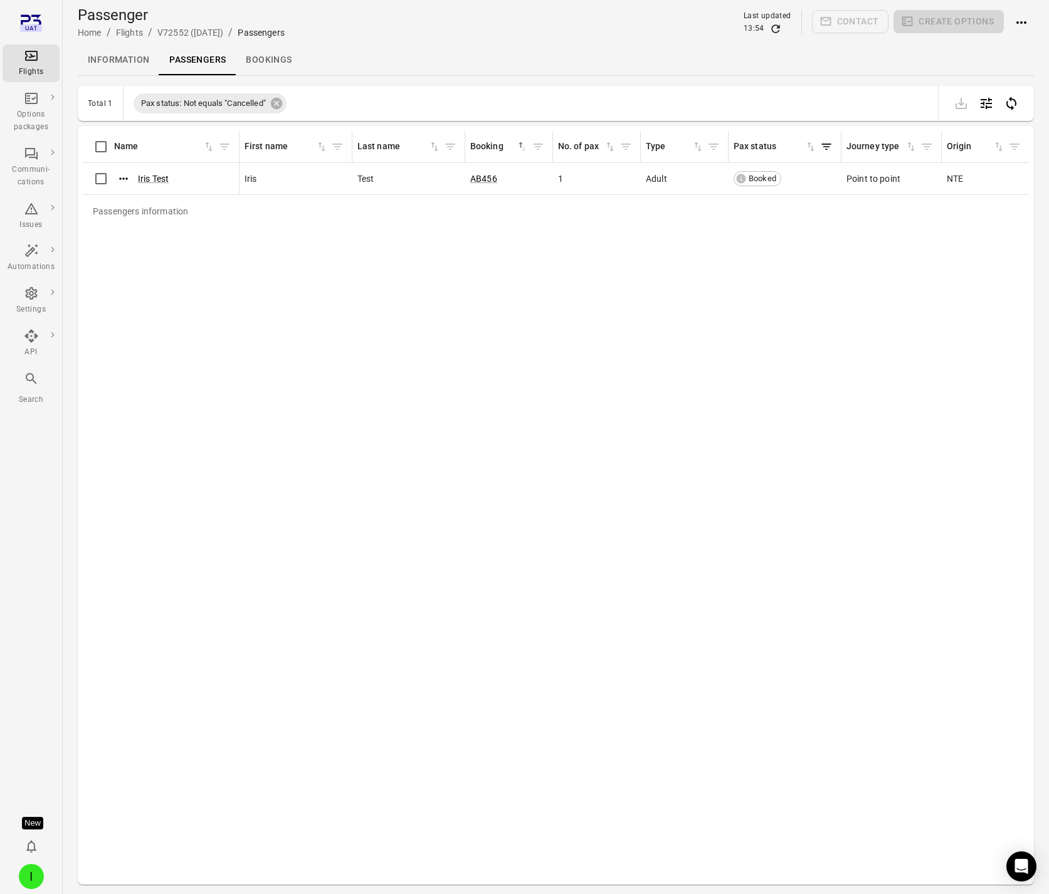
click at [405, 394] on div "Passengers information Name First name Last name Booking sorted ascending No. o…" at bounding box center [556, 505] width 946 height 749
drag, startPoint x: 162, startPoint y: 9, endPoint x: 194, endPoint y: 43, distance: 47.5
click at [194, 43] on div "Passenger Home / Flights / V72552 (28 Aug) / Passengers Last updated 13:54 Cont…" at bounding box center [556, 22] width 956 height 45
click at [190, 48] on link "Passengers" at bounding box center [197, 60] width 77 height 30
click at [214, 369] on div "Passengers information Name First name Last name Booking sorted ascending No. o…" at bounding box center [556, 505] width 946 height 749
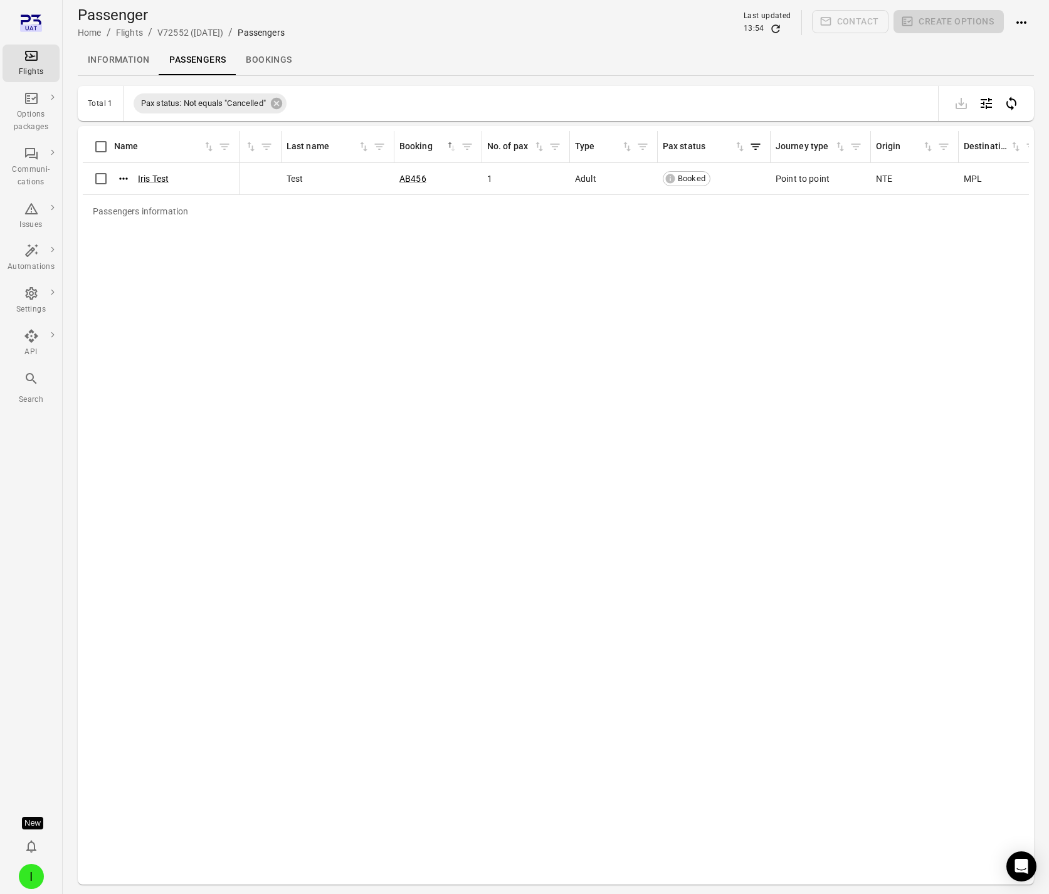
scroll to position [0, 73]
click at [25, 82] on li "Flights" at bounding box center [31, 63] width 57 height 43
click at [26, 68] on div "Flights" at bounding box center [31, 72] width 47 height 13
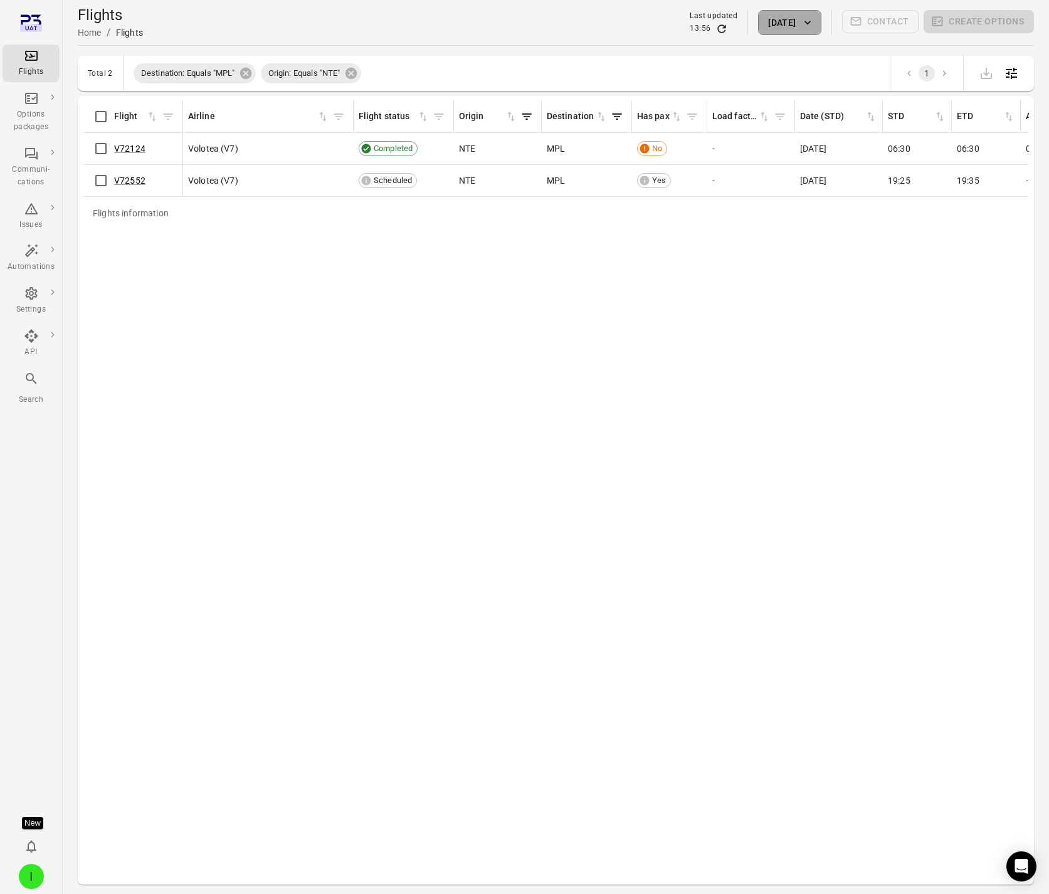
click at [786, 24] on button "28 Aug 2025" at bounding box center [789, 22] width 63 height 25
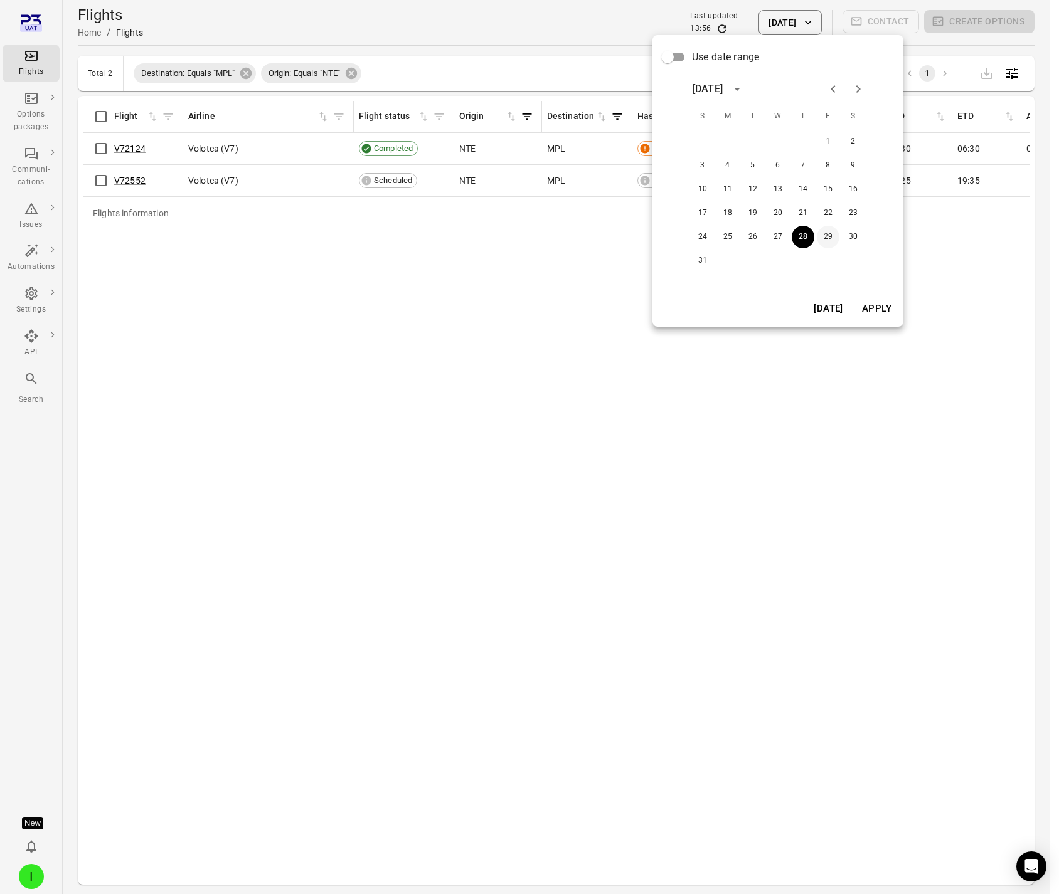
click at [829, 242] on button "29" at bounding box center [828, 237] width 23 height 23
click at [886, 309] on button "Apply" at bounding box center [876, 308] width 43 height 26
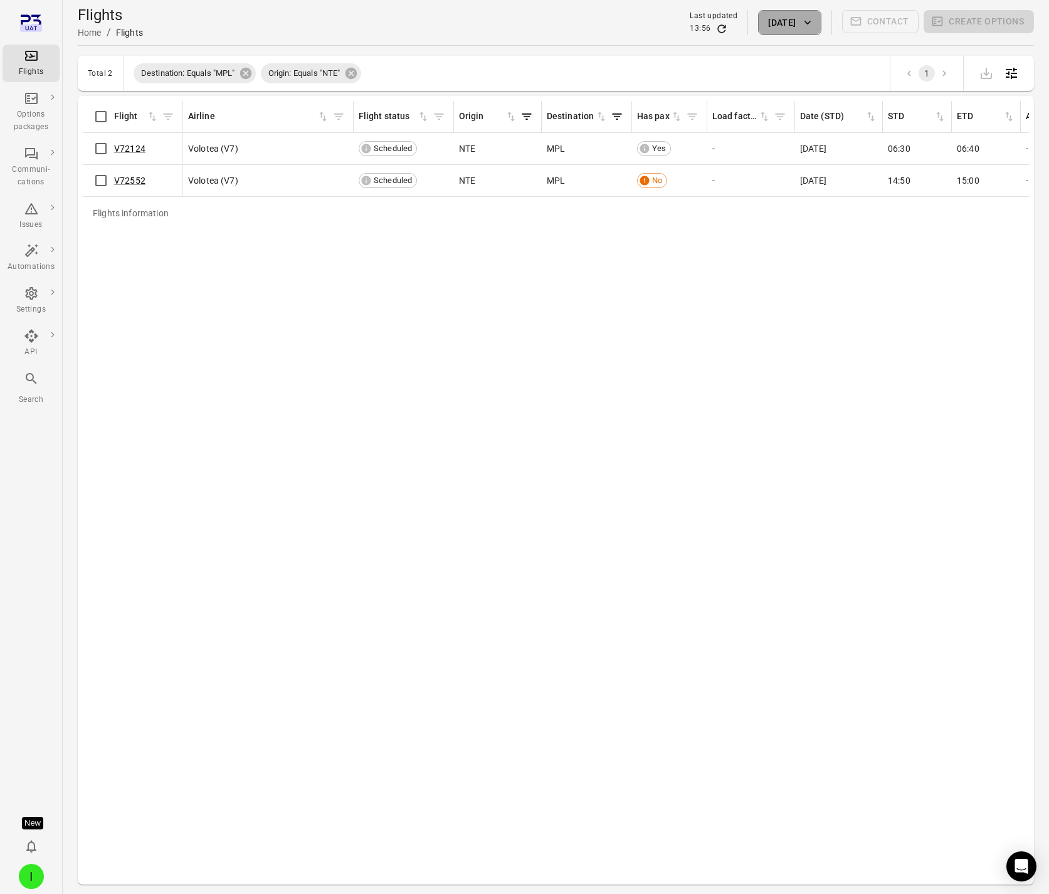
click at [773, 21] on button "29 Aug 2025" at bounding box center [789, 22] width 63 height 25
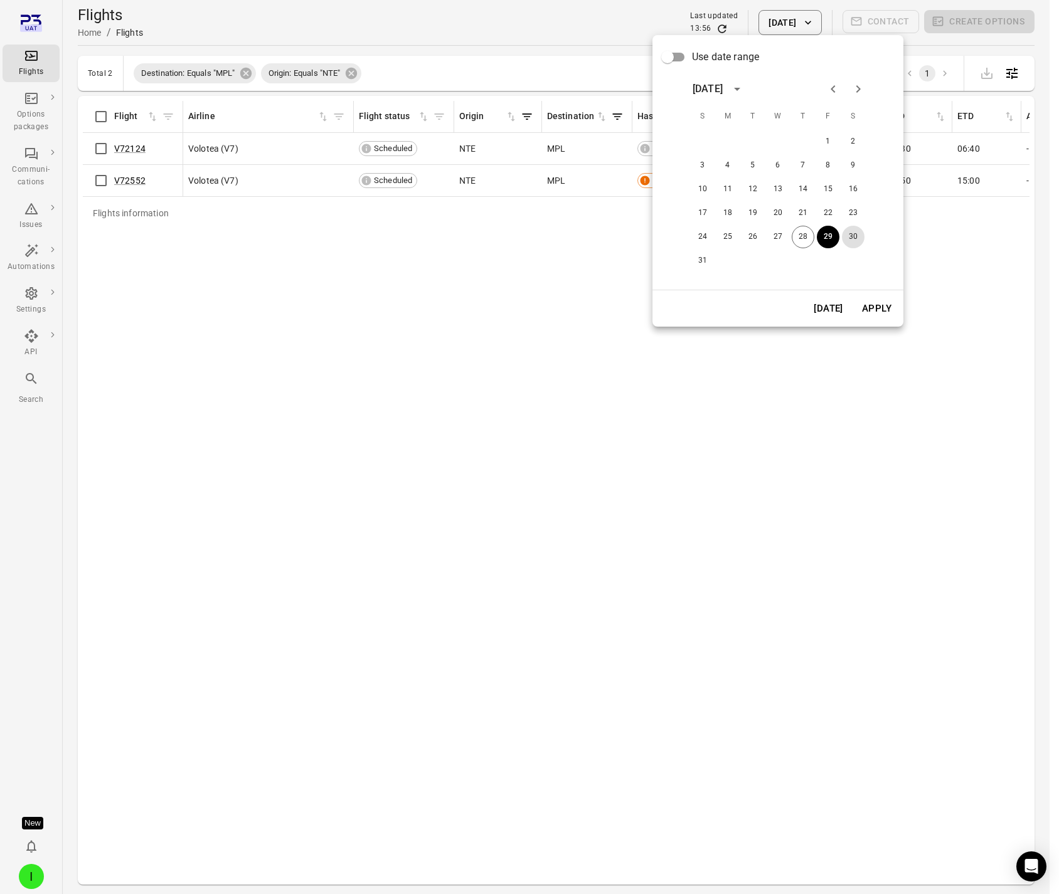
drag, startPoint x: 855, startPoint y: 229, endPoint x: 881, endPoint y: 285, distance: 61.8
click at [856, 230] on button "30" at bounding box center [853, 237] width 23 height 23
click at [889, 304] on button "Apply" at bounding box center [876, 308] width 43 height 26
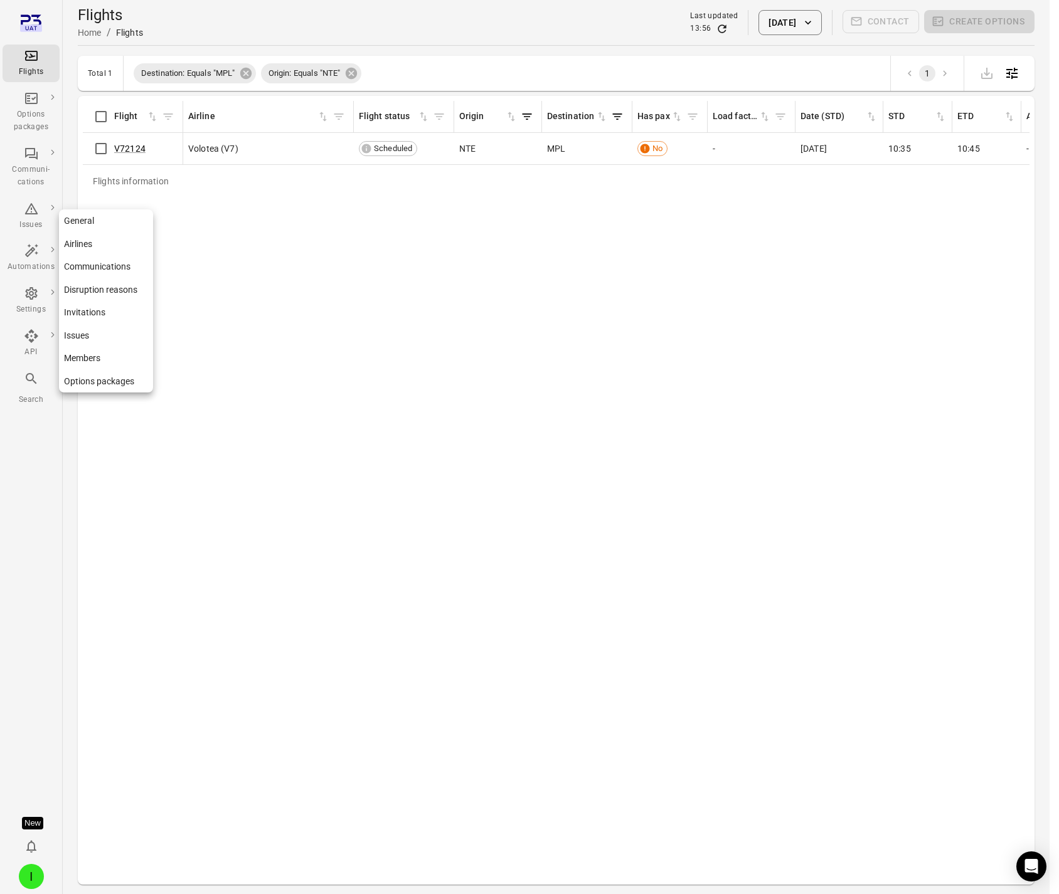
click at [32, 300] on icon "Main navigation" at bounding box center [31, 293] width 15 height 15
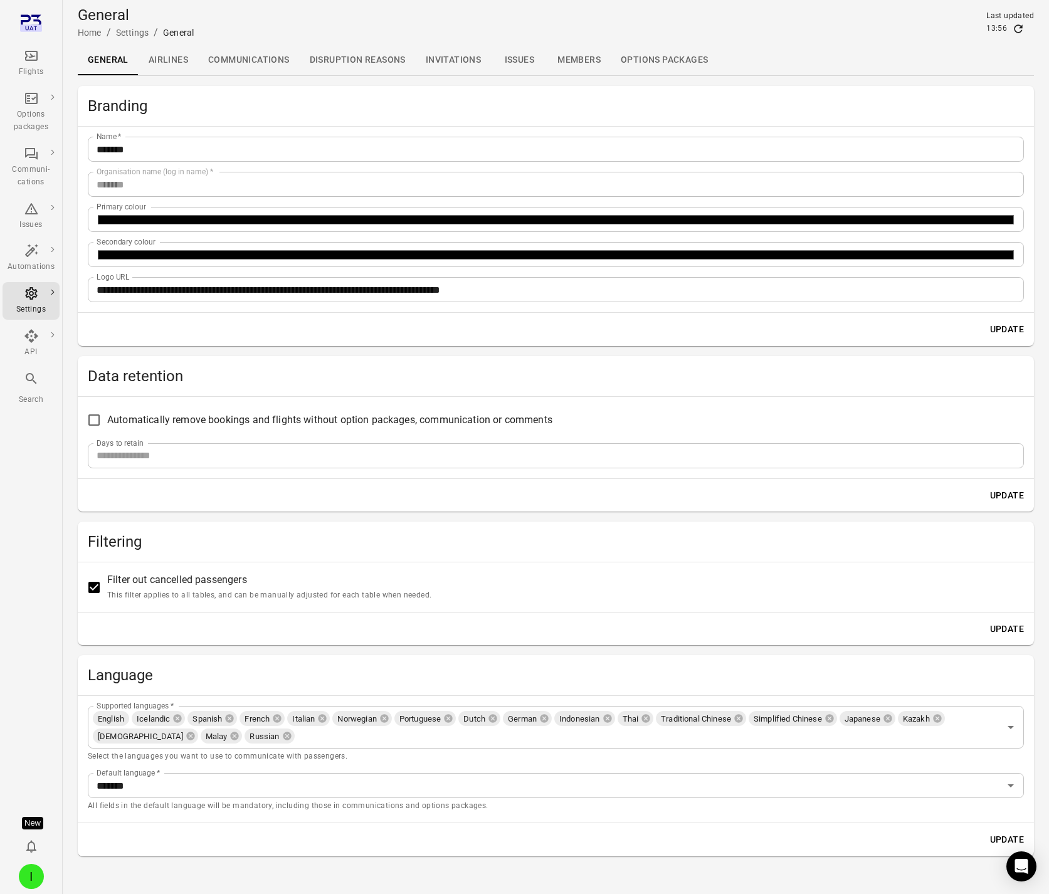
click at [34, 879] on div "I" at bounding box center [31, 876] width 25 height 25
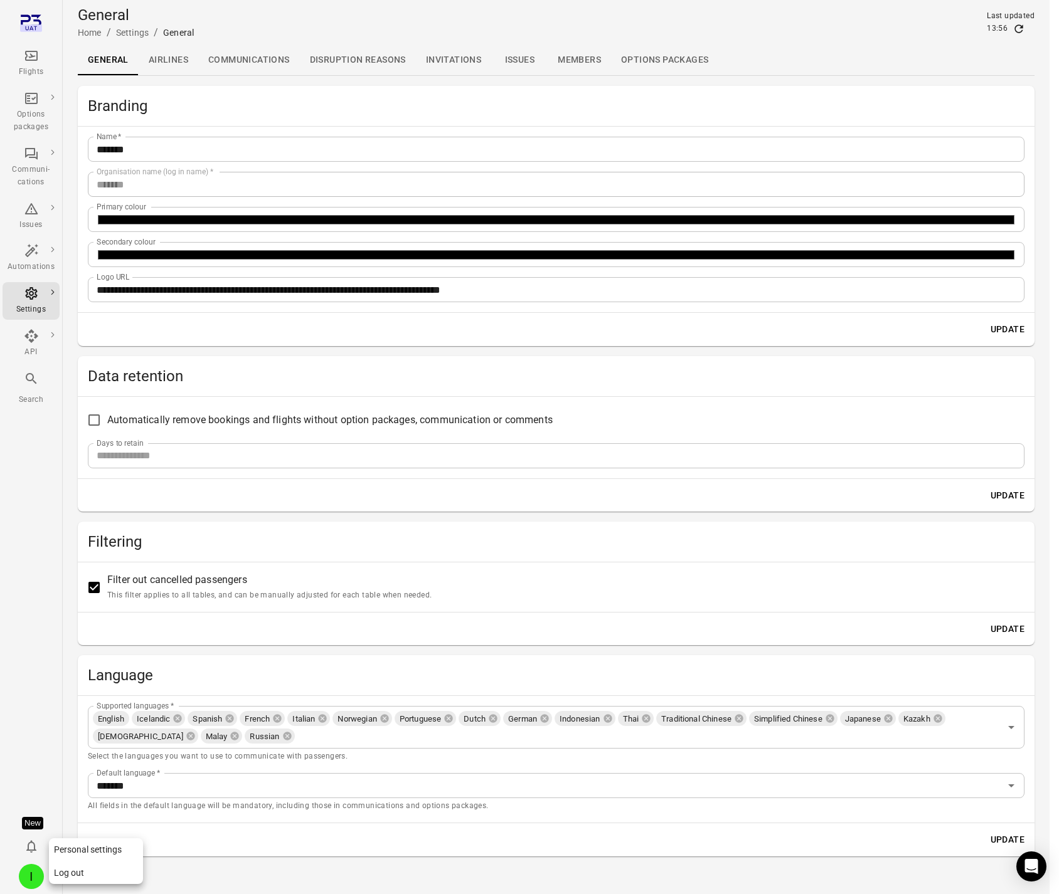
drag, startPoint x: 88, startPoint y: 876, endPoint x: 342, endPoint y: 665, distance: 330.9
click at [88, 877] on button "Log out" at bounding box center [96, 873] width 94 height 23
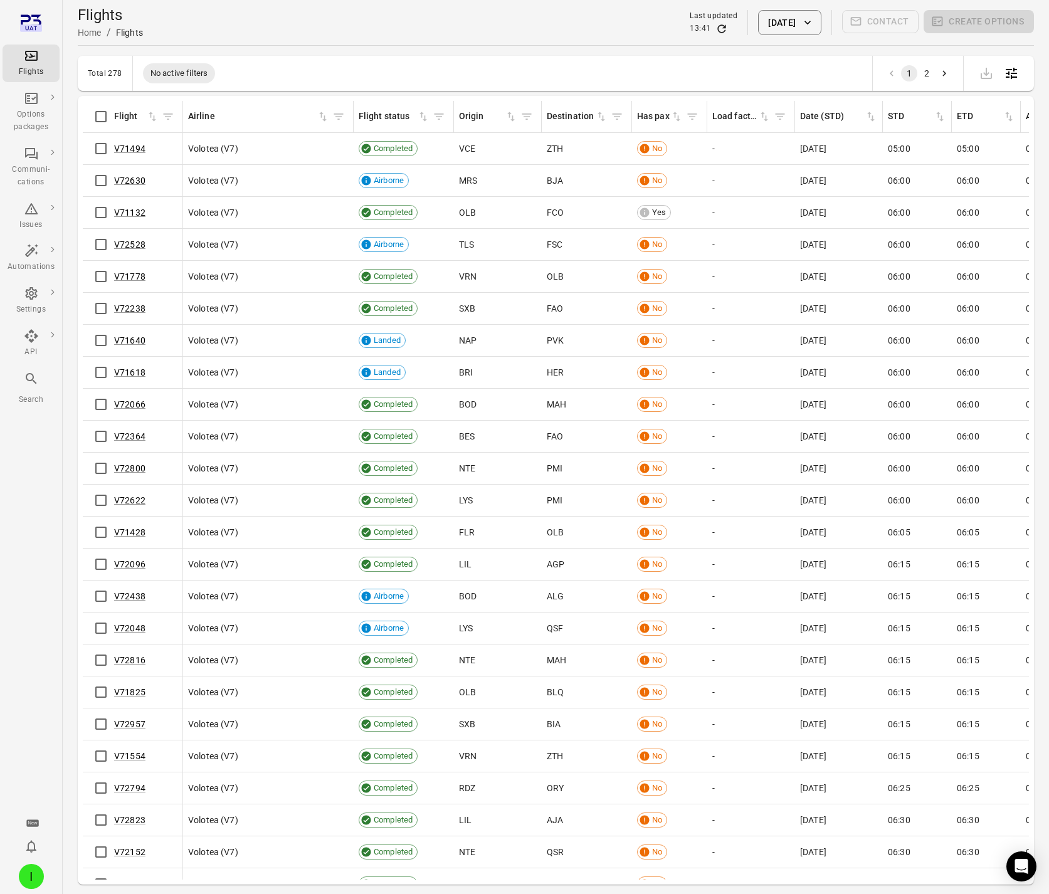
click at [775, 29] on button "[DATE]" at bounding box center [789, 22] width 63 height 25
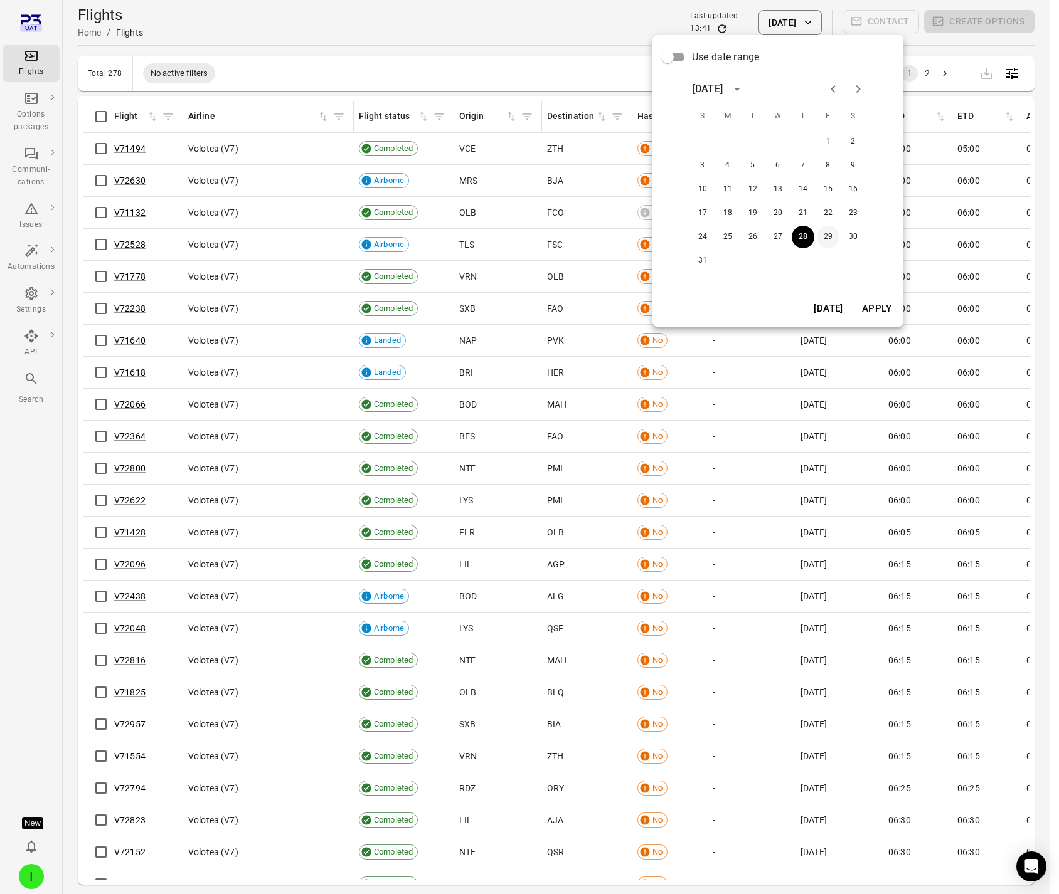
click at [825, 238] on button "29" at bounding box center [828, 237] width 23 height 23
click at [870, 302] on button "Apply" at bounding box center [876, 308] width 43 height 26
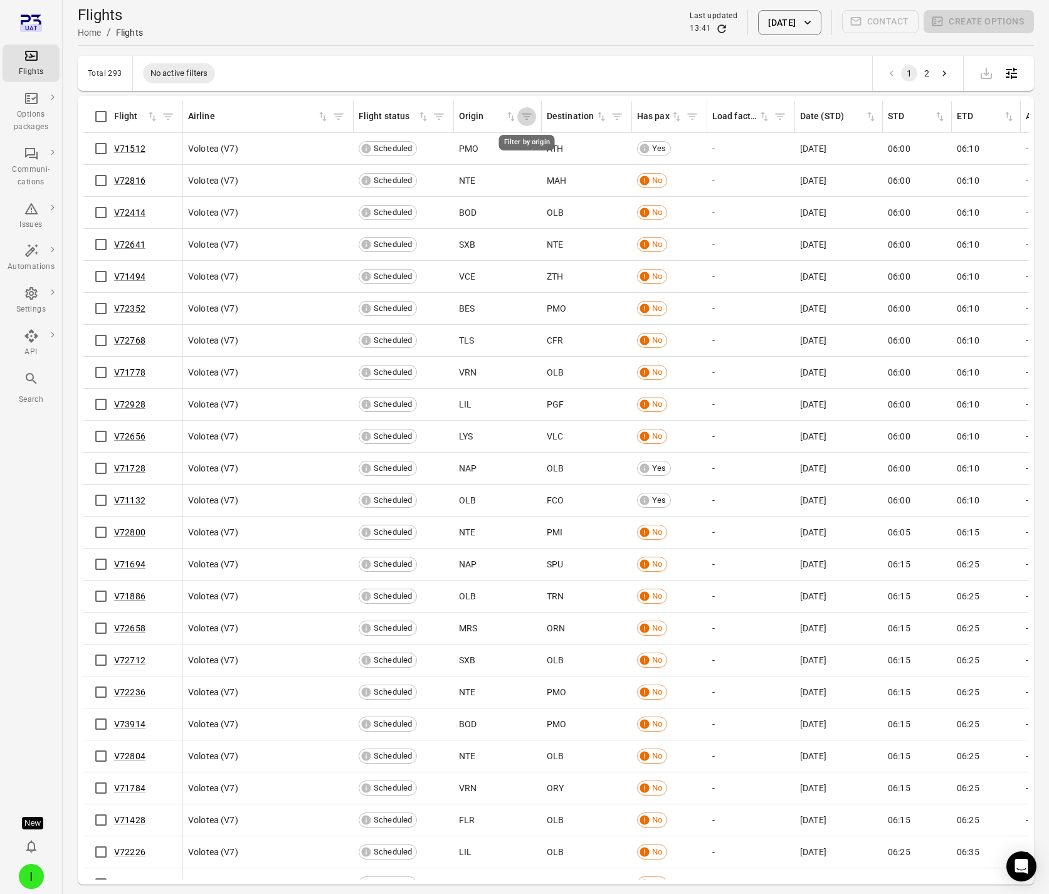
click at [527, 120] on icon "Filter by origin" at bounding box center [527, 116] width 13 height 13
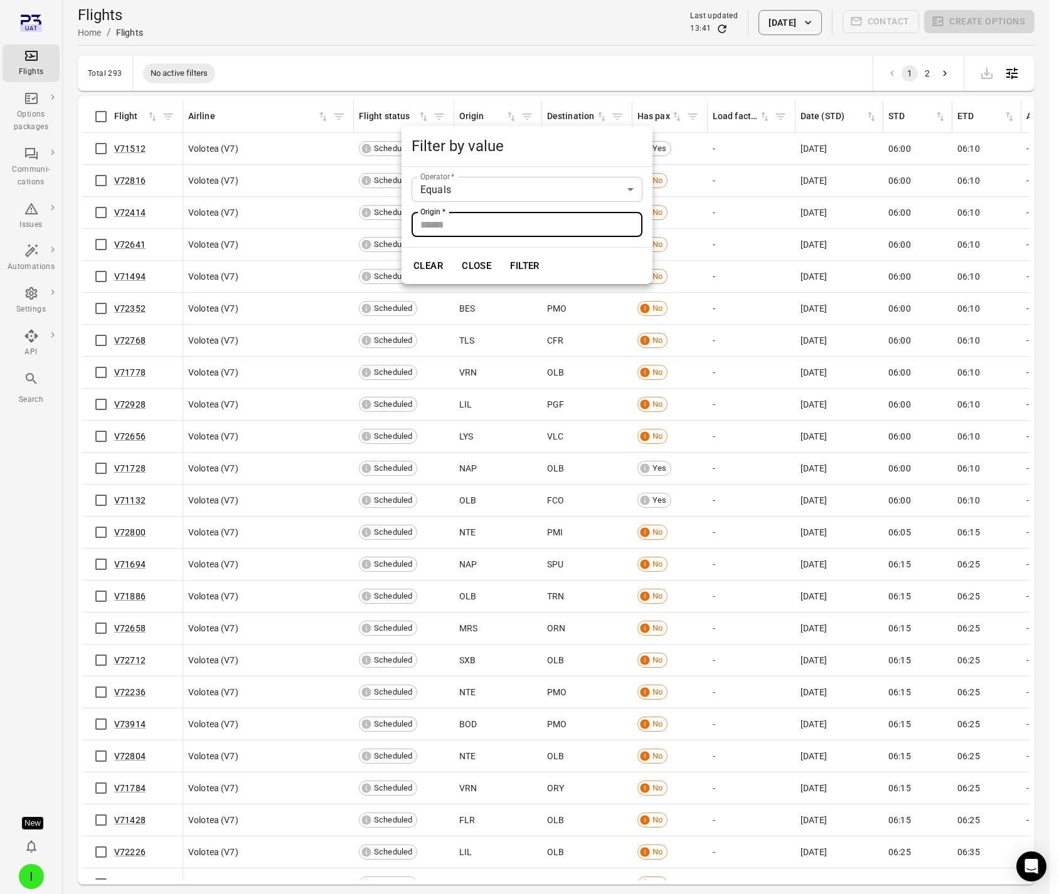
click at [450, 229] on input "Origin   *" at bounding box center [526, 224] width 231 height 25
type input "***"
click at [503, 253] on button "Filter" at bounding box center [524, 266] width 43 height 26
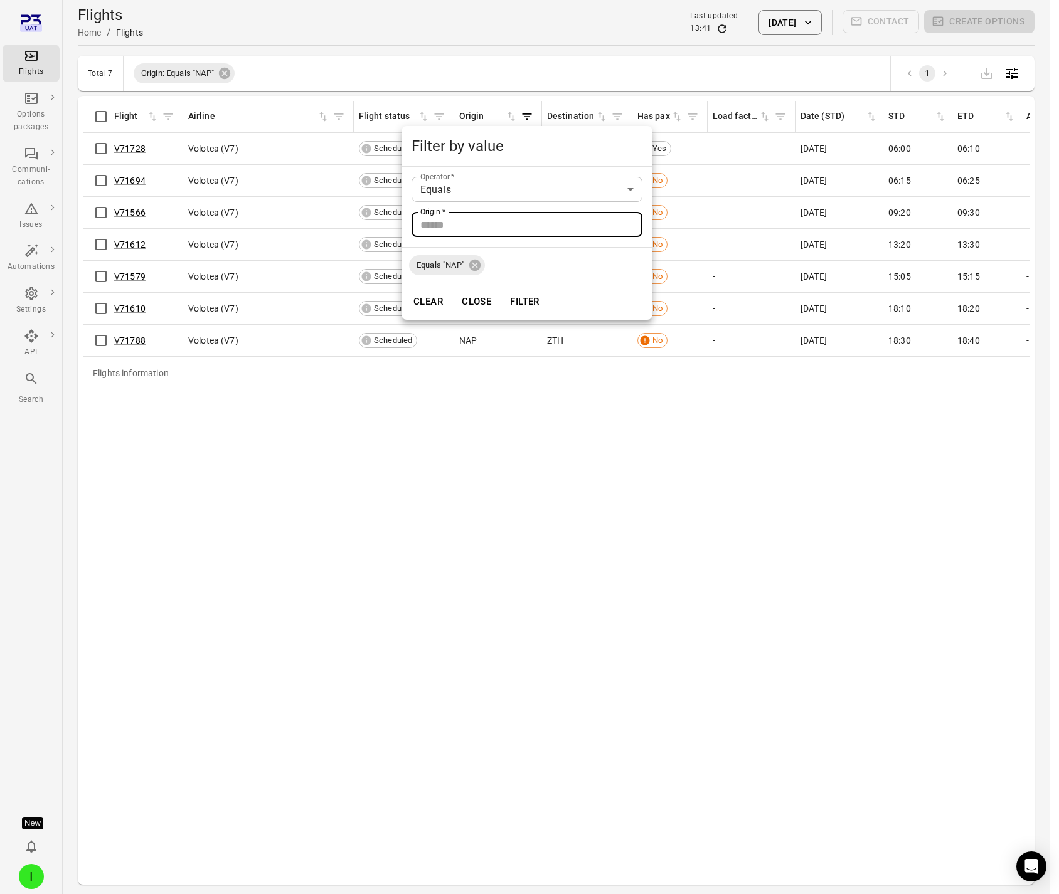
click at [482, 304] on button "Close" at bounding box center [476, 301] width 43 height 26
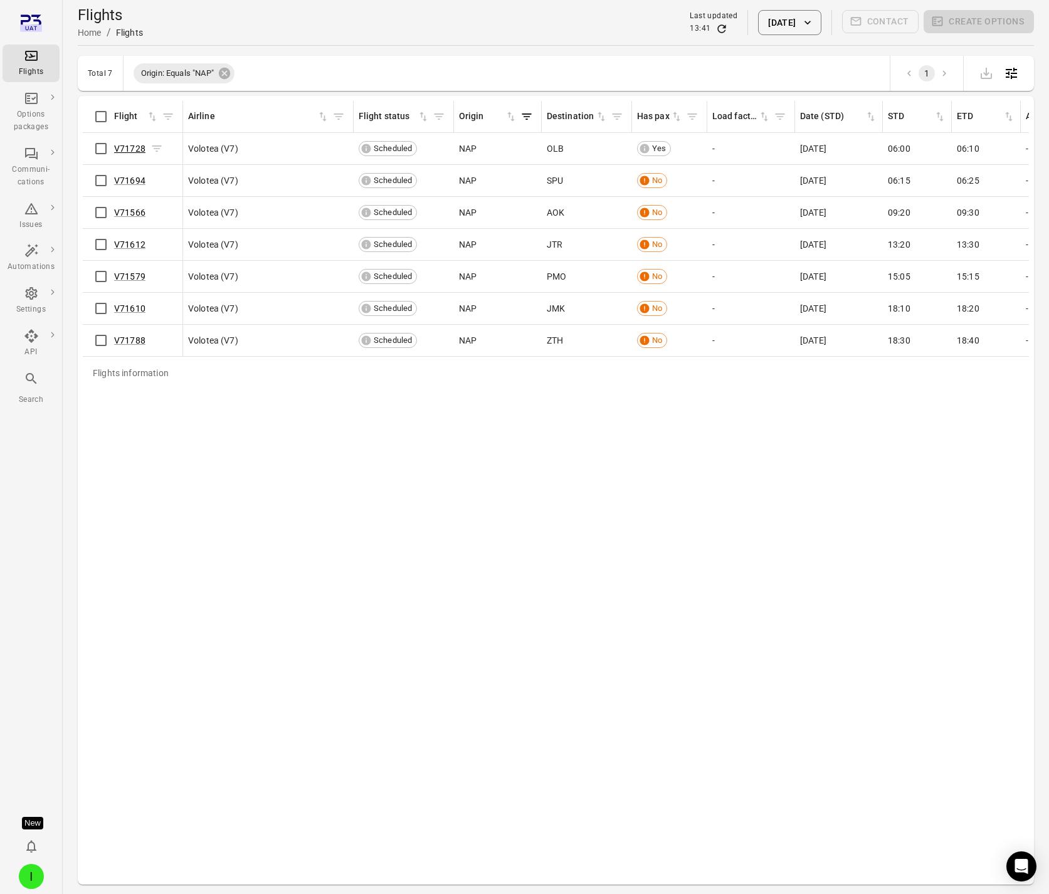
click at [137, 147] on link "V71728" at bounding box center [129, 149] width 31 height 10
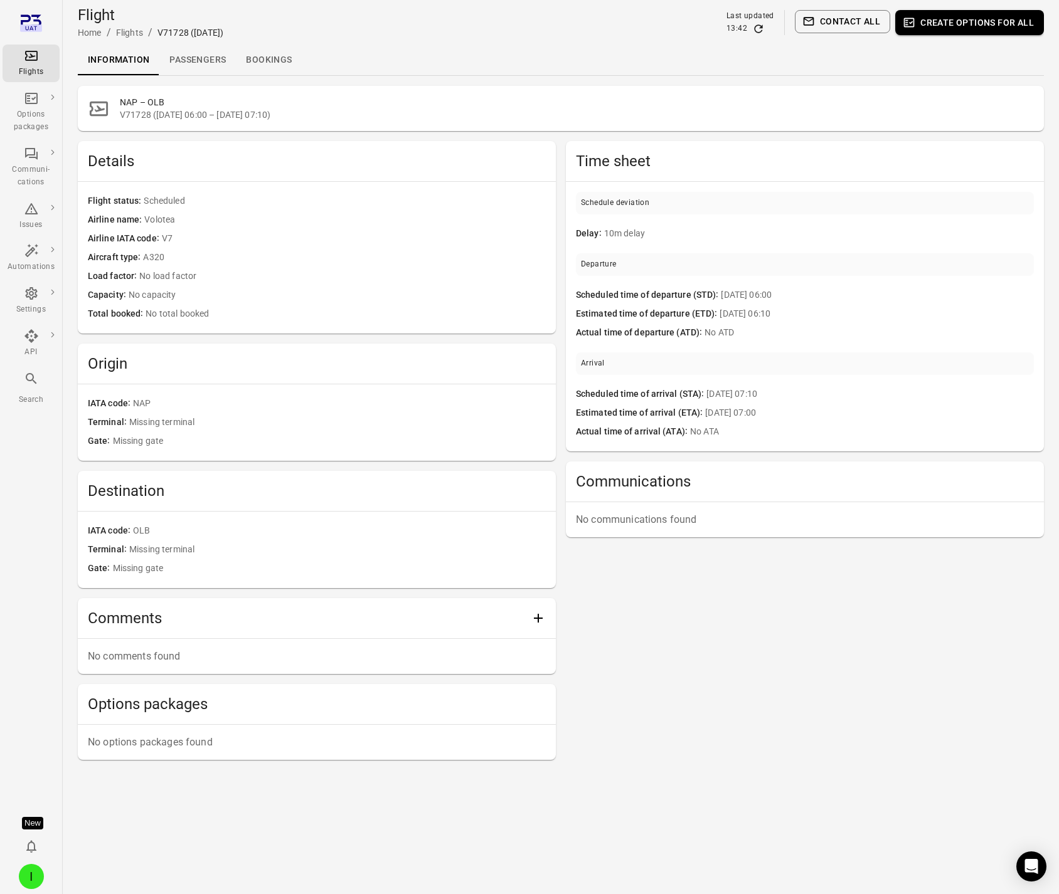
click at [196, 58] on link "Passengers" at bounding box center [197, 60] width 77 height 30
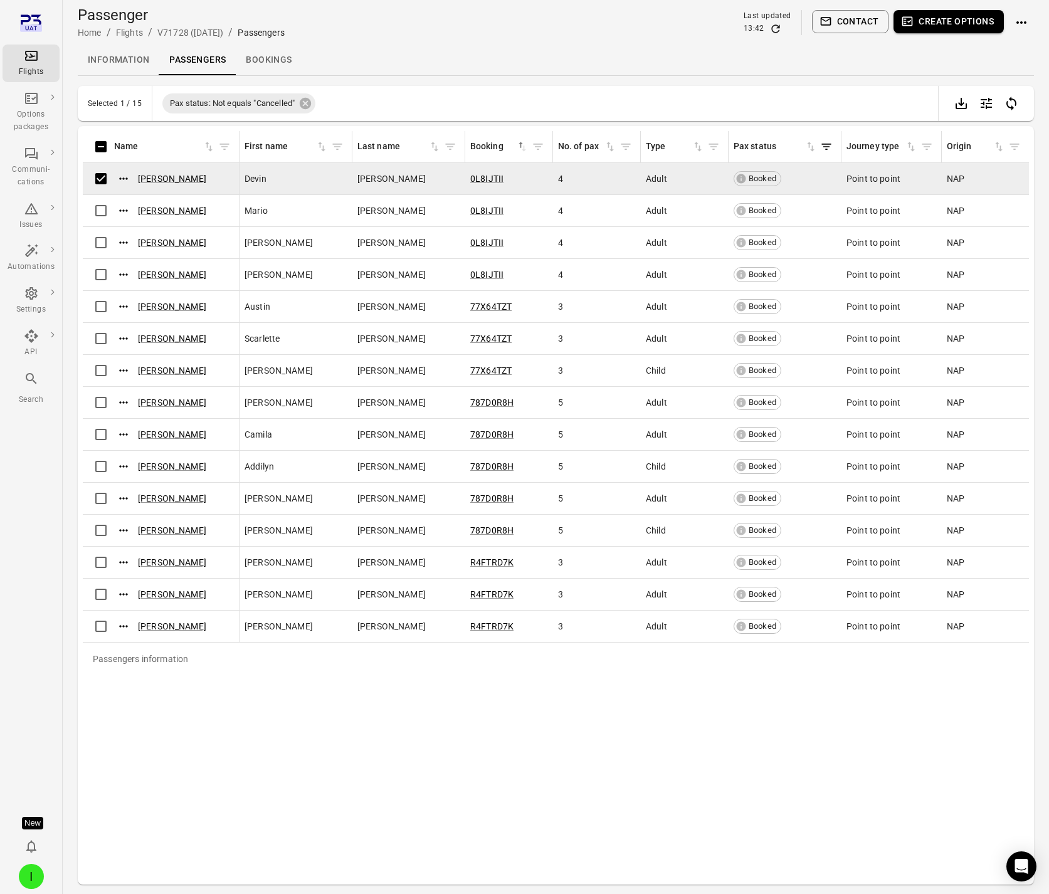
click at [950, 19] on button "Create options" at bounding box center [949, 21] width 110 height 23
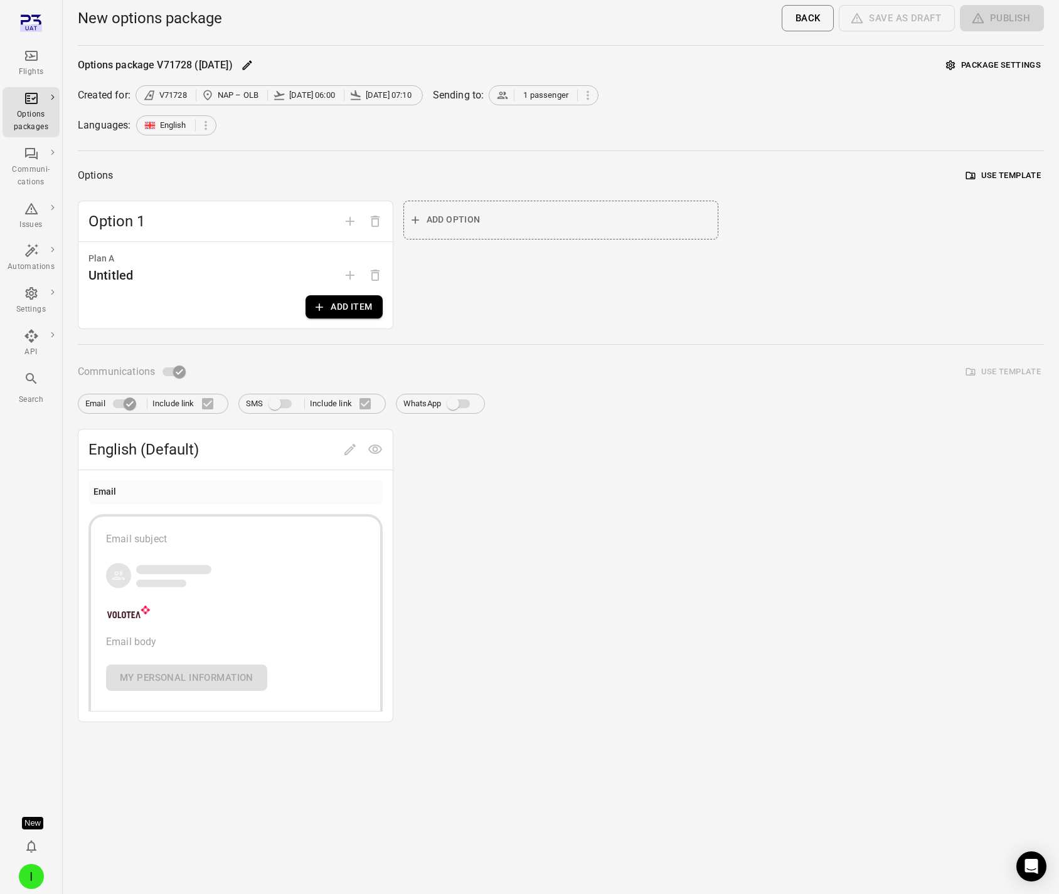
click at [352, 305] on button "Add item" at bounding box center [343, 306] width 77 height 23
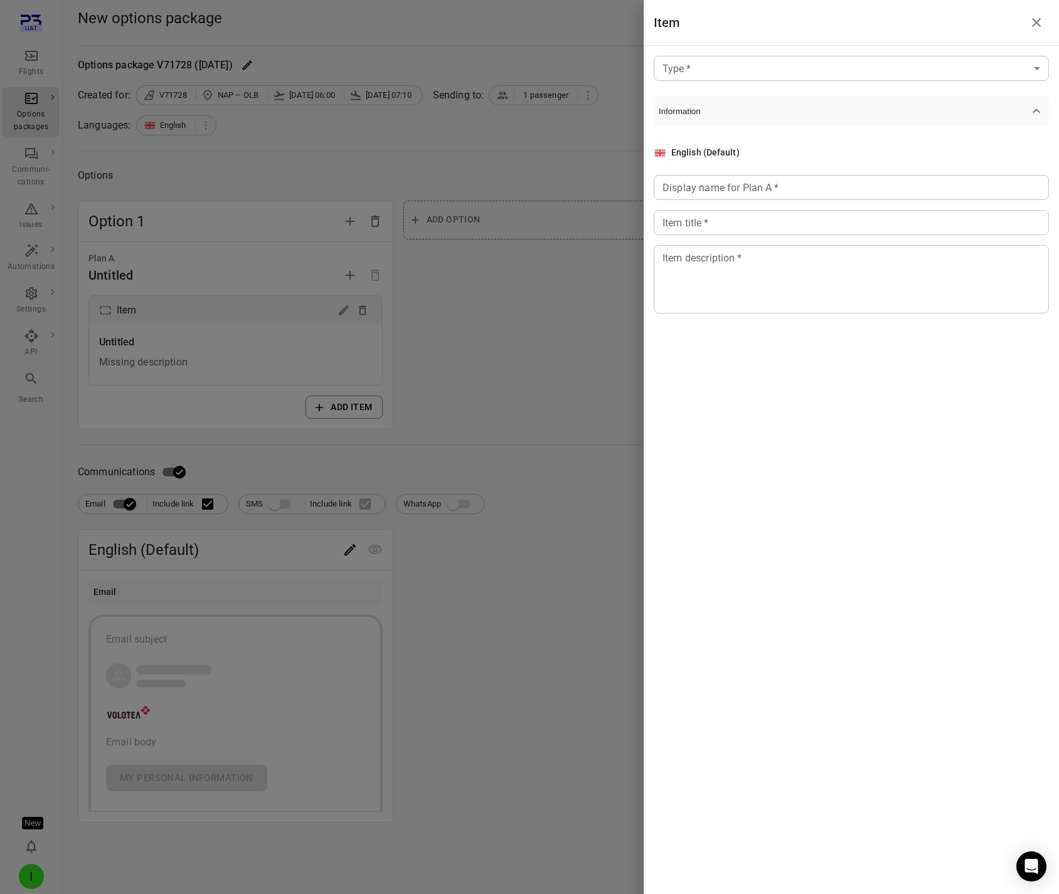
click at [757, 73] on body "Flights Options packages Communi-cations Issues Automations Settings API Search…" at bounding box center [529, 447] width 1059 height 894
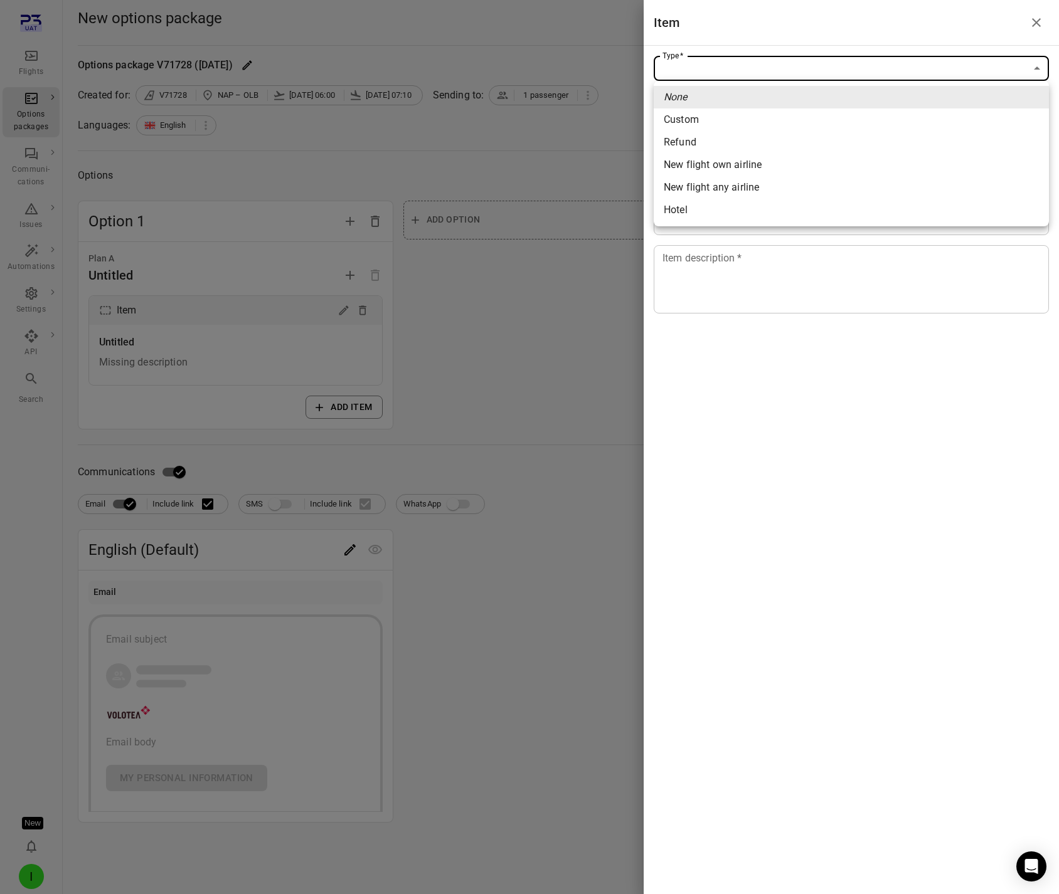
click at [751, 171] on span "New flight own airline" at bounding box center [851, 164] width 375 height 15
type input "**********"
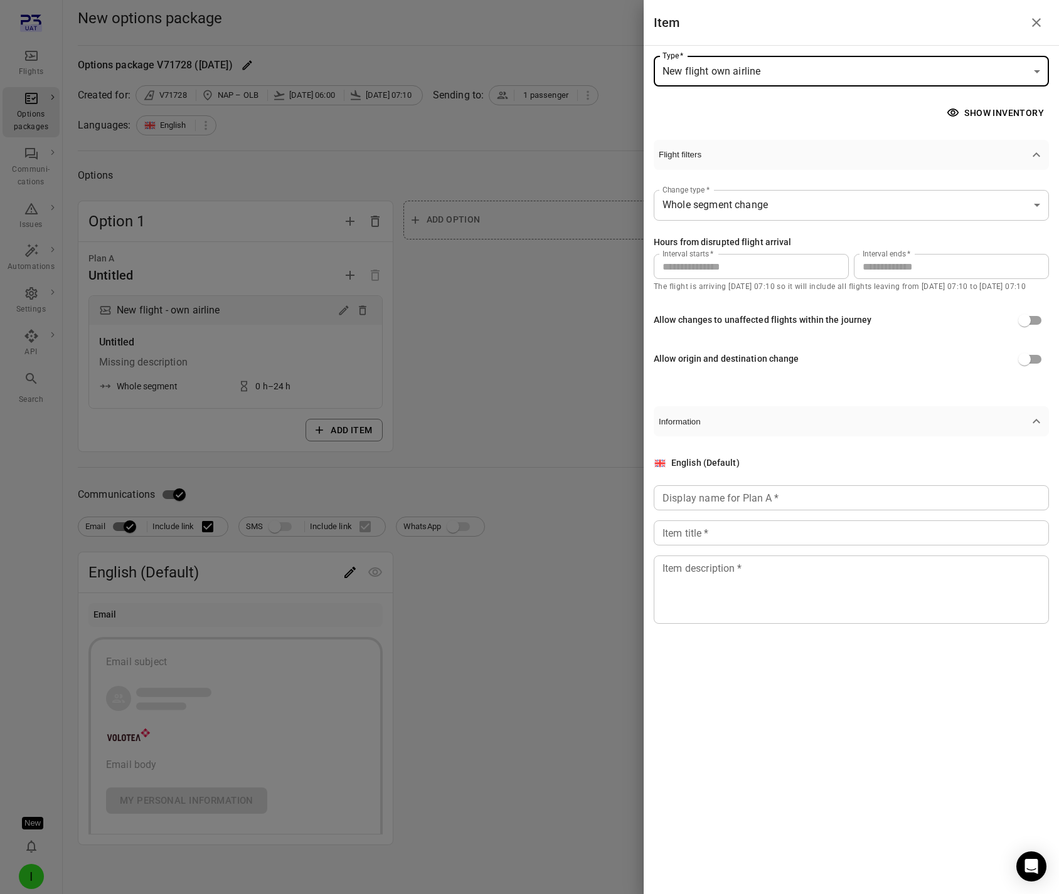
click at [902, 262] on input "**" at bounding box center [951, 266] width 195 height 25
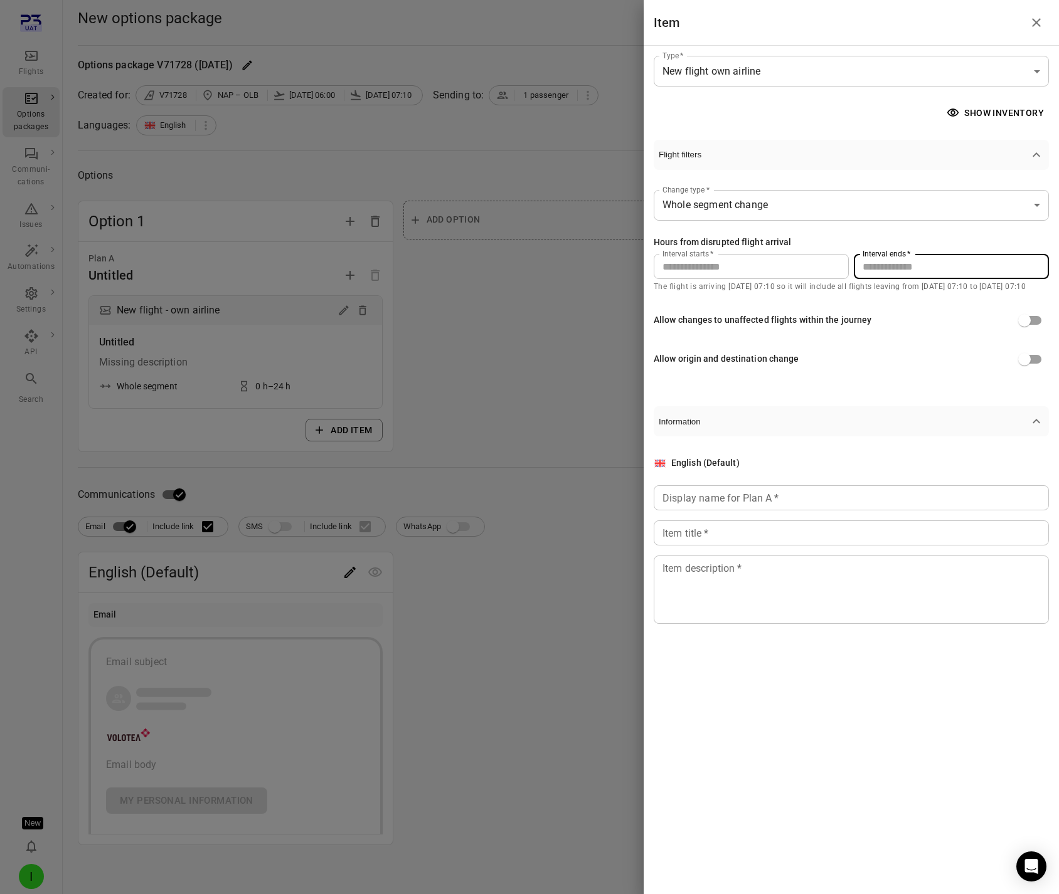
click at [902, 262] on input "**" at bounding box center [951, 266] width 195 height 25
click at [933, 129] on div "**********" at bounding box center [850, 247] width 395 height 290
click at [972, 107] on button "Show inventory" at bounding box center [996, 113] width 105 height 23
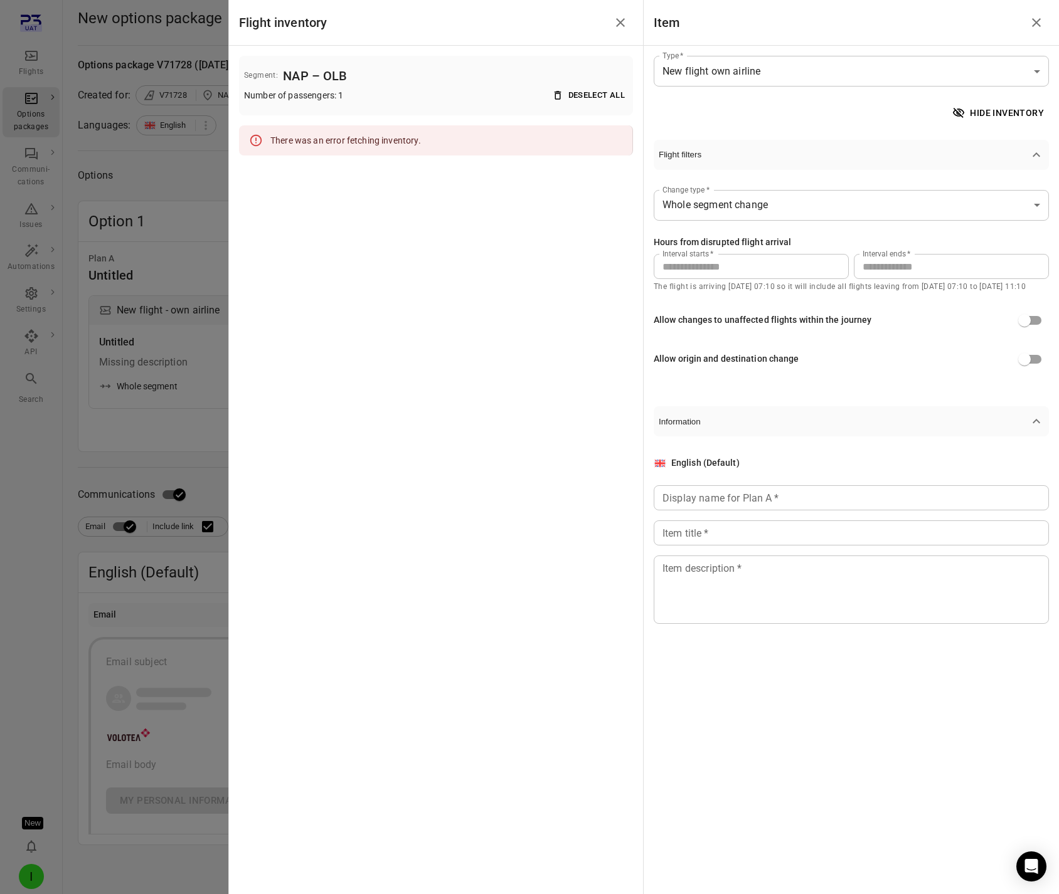
click at [911, 265] on input "***" at bounding box center [951, 266] width 195 height 25
type input "***"
click at [925, 235] on div "**********" at bounding box center [850, 281] width 395 height 222
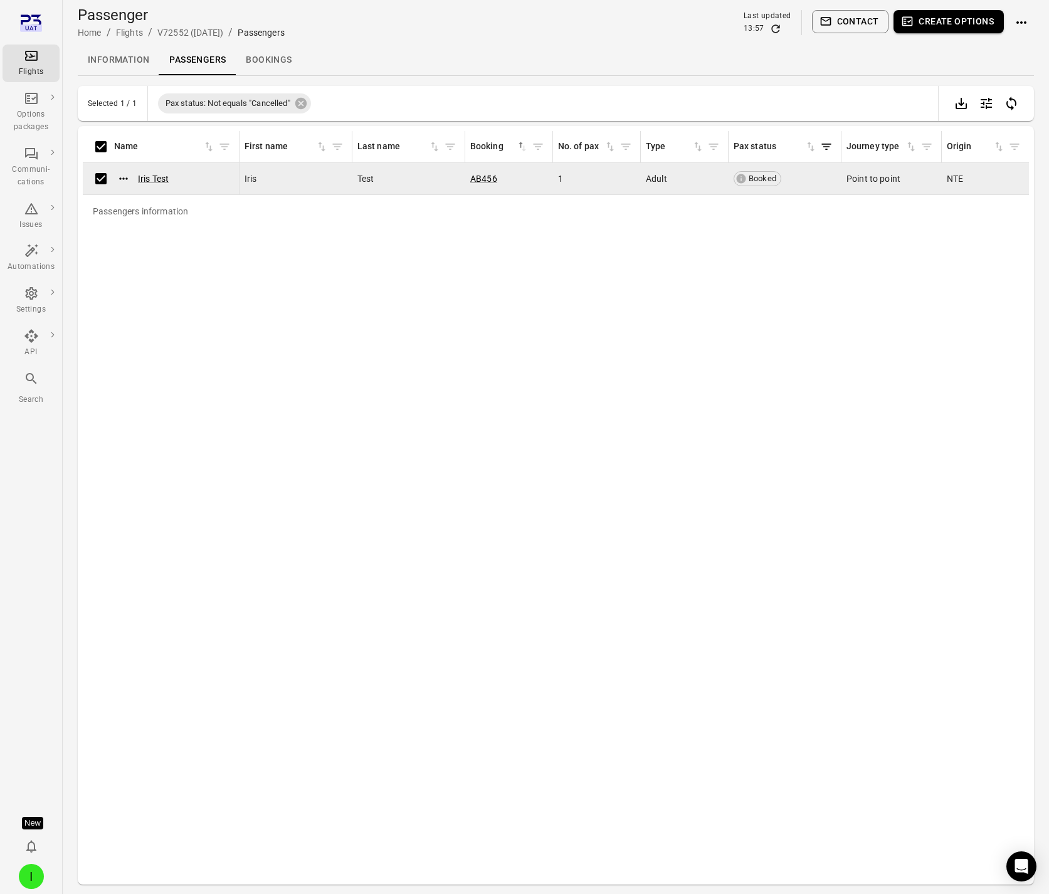
click at [988, 19] on button "Create options" at bounding box center [949, 21] width 110 height 23
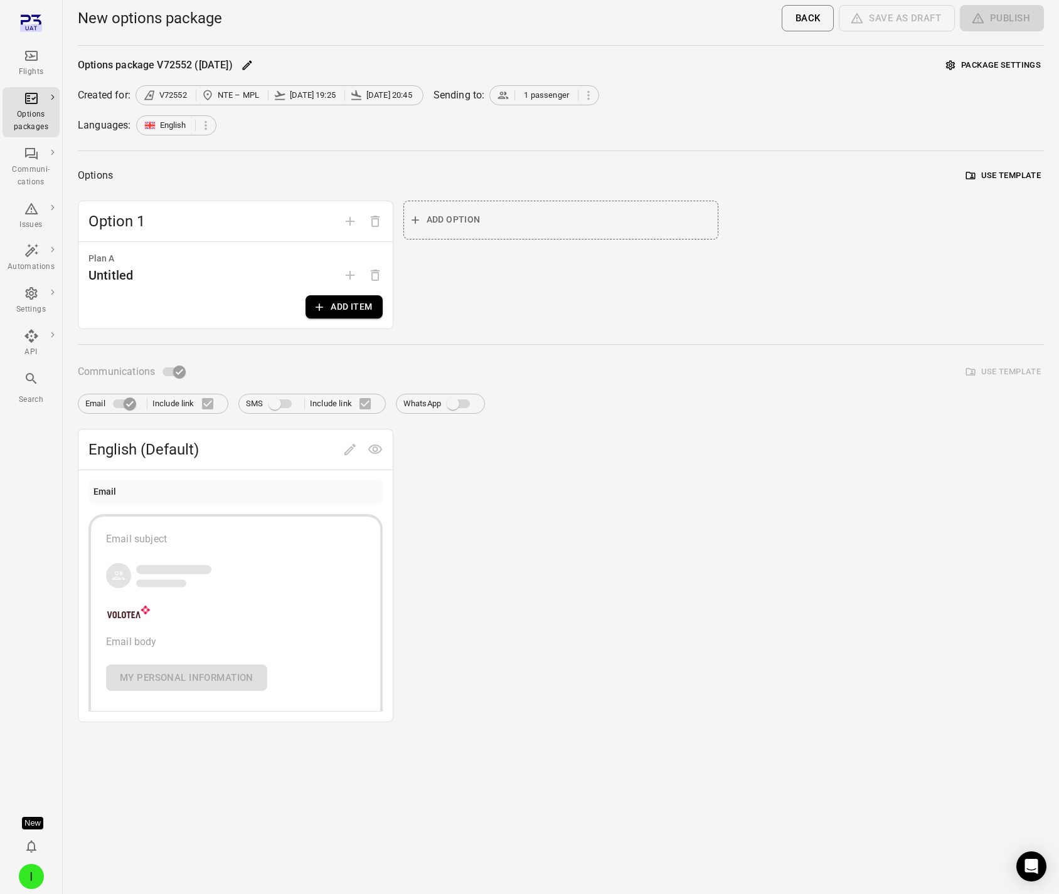
click at [364, 310] on button "Add item" at bounding box center [343, 306] width 77 height 23
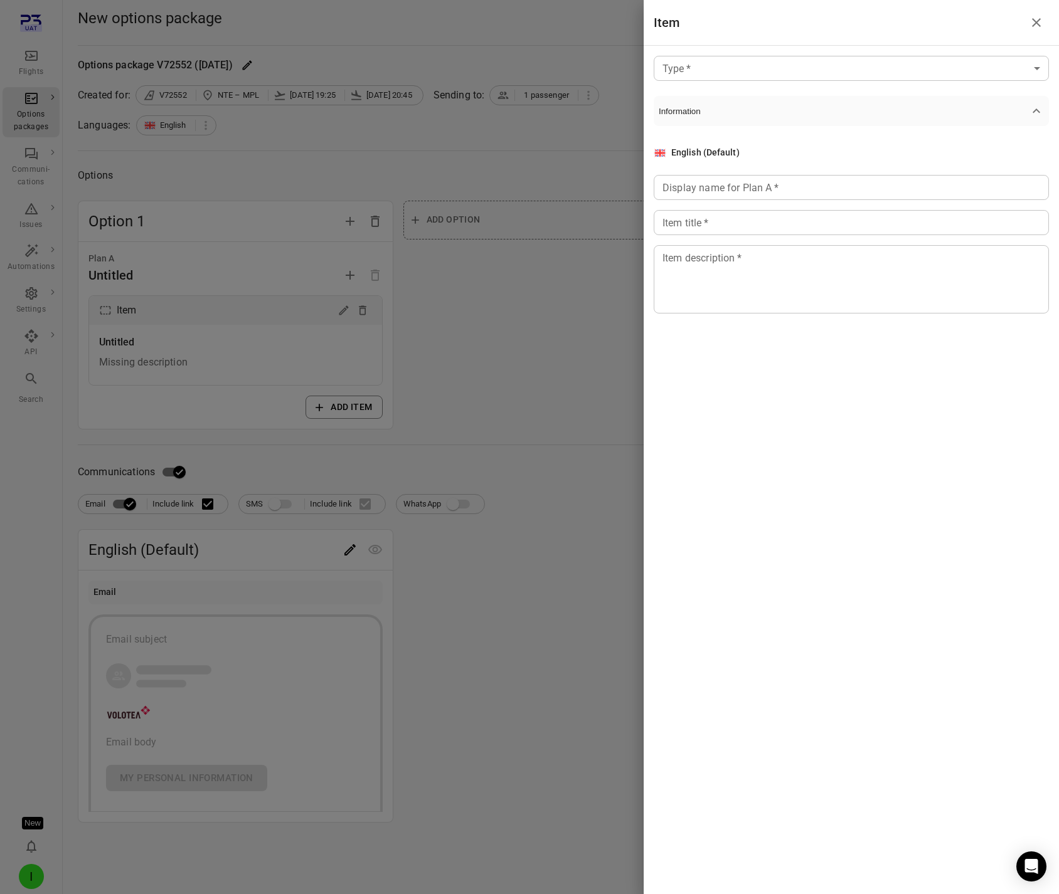
click at [813, 52] on div "Type   * ​ Type   * Information English (Default) Display name for Plan A   * D…" at bounding box center [850, 195] width 415 height 298
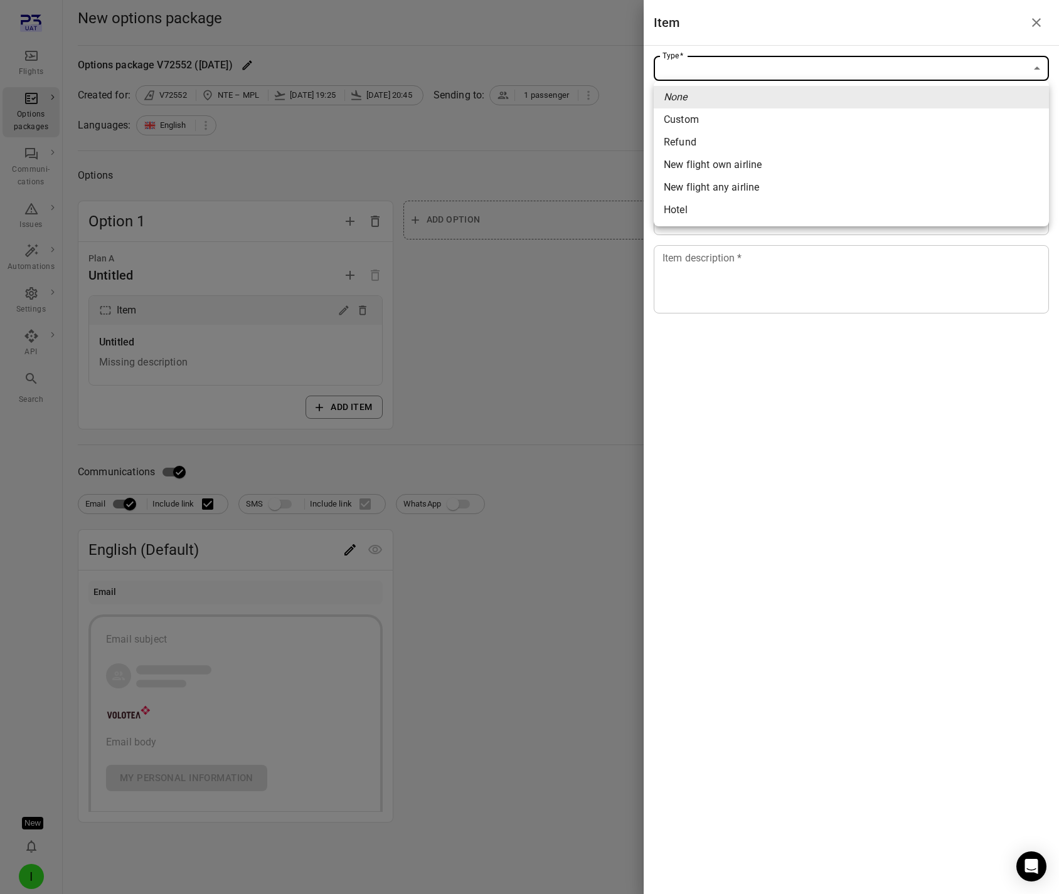
click at [820, 65] on body "Flights Options packages Communi-cations Issues Automations Settings API Search…" at bounding box center [529, 447] width 1059 height 894
click at [778, 161] on span "New flight own airline" at bounding box center [851, 164] width 375 height 15
type input "**********"
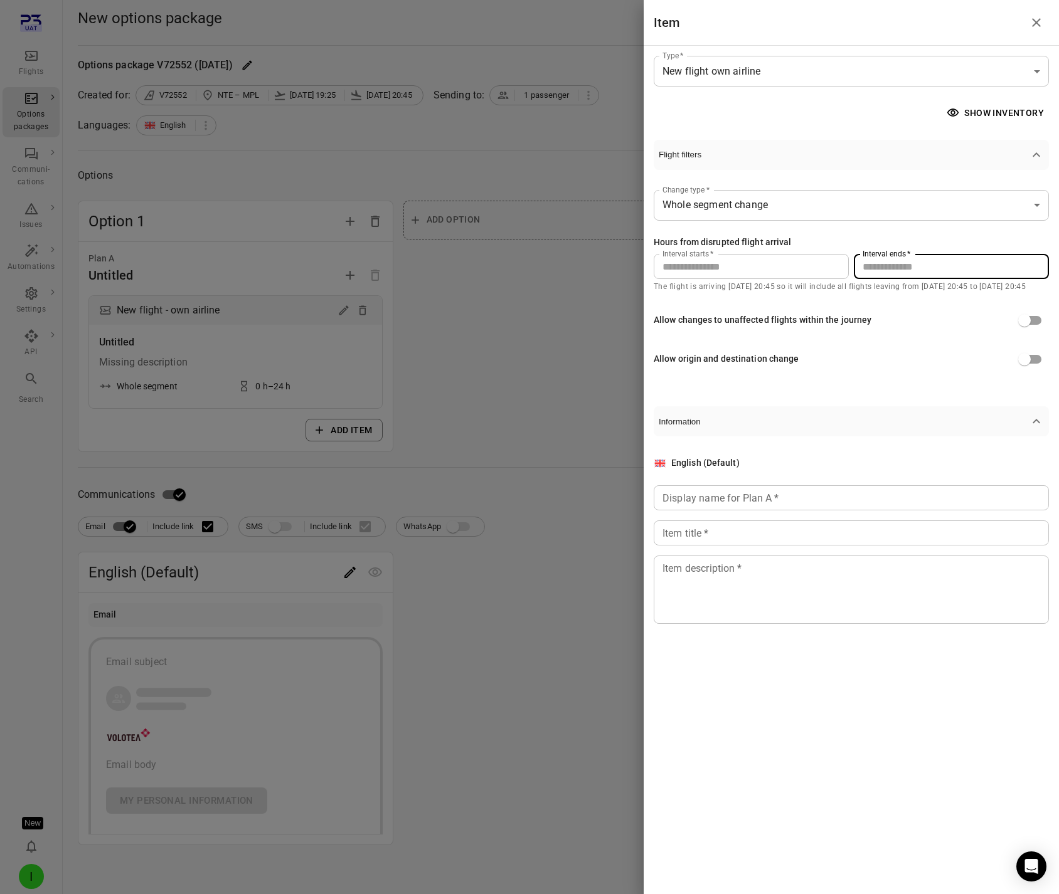
click at [984, 269] on input "**" at bounding box center [951, 266] width 195 height 25
type input "**"
click at [939, 381] on div "**********" at bounding box center [850, 281] width 395 height 222
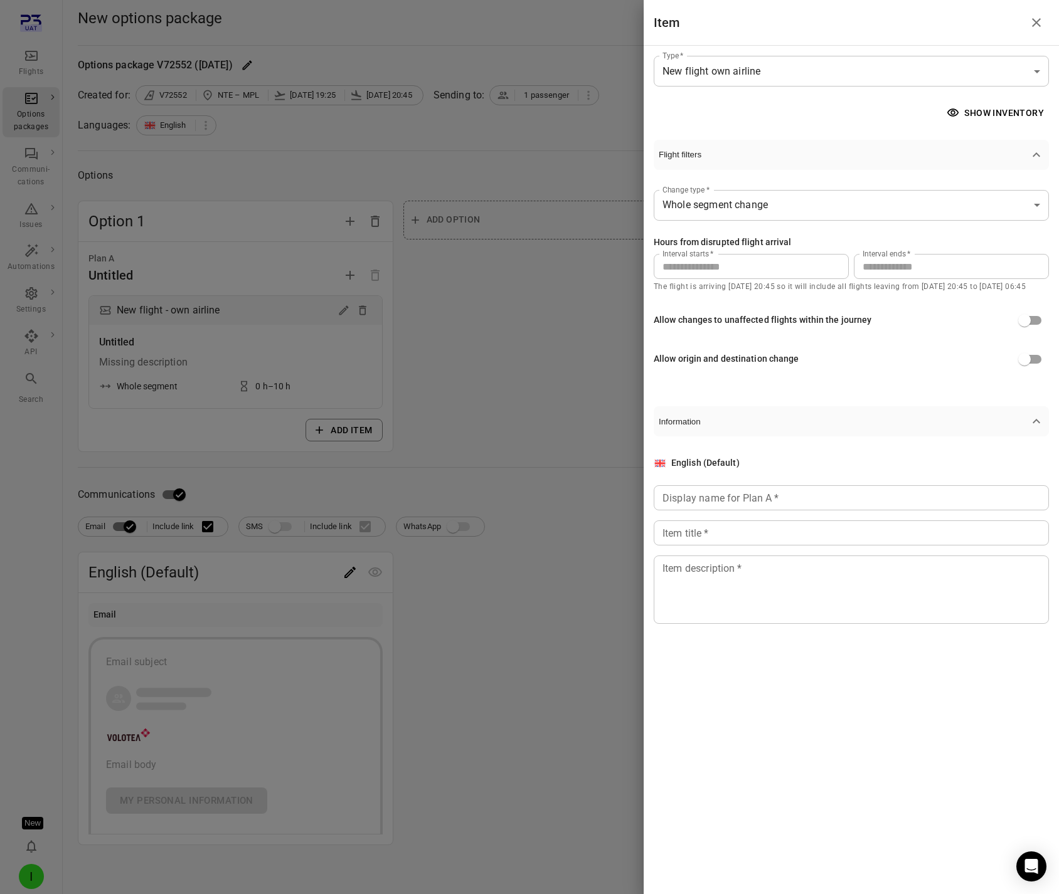
click at [959, 107] on icon "button" at bounding box center [952, 113] width 13 height 13
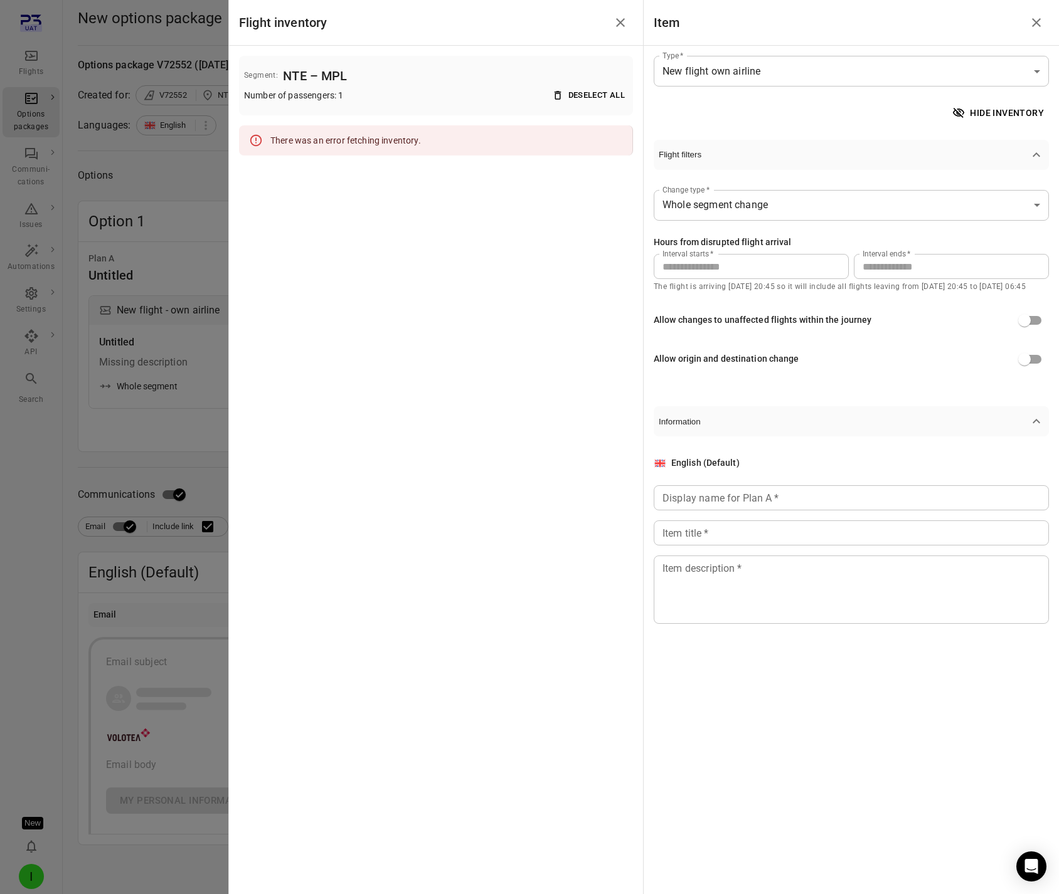
click at [135, 213] on div at bounding box center [529, 447] width 1059 height 894
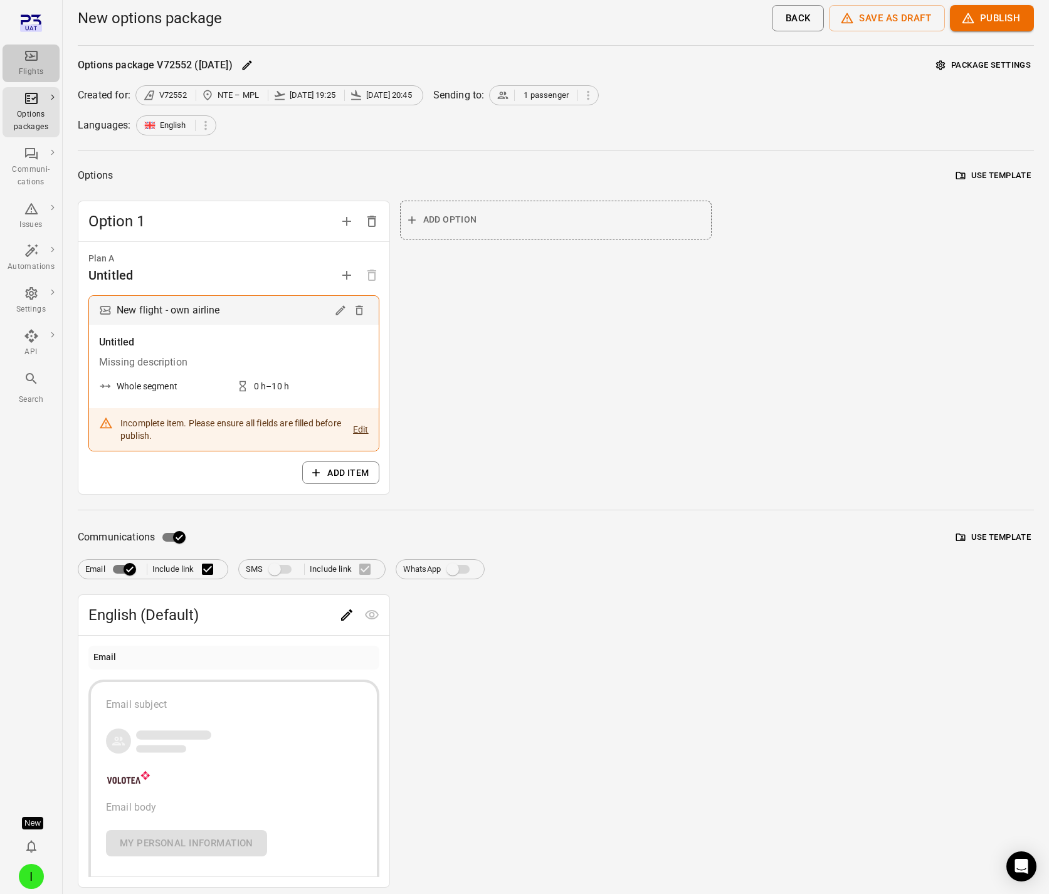
click at [40, 55] on div "Flights" at bounding box center [31, 63] width 47 height 30
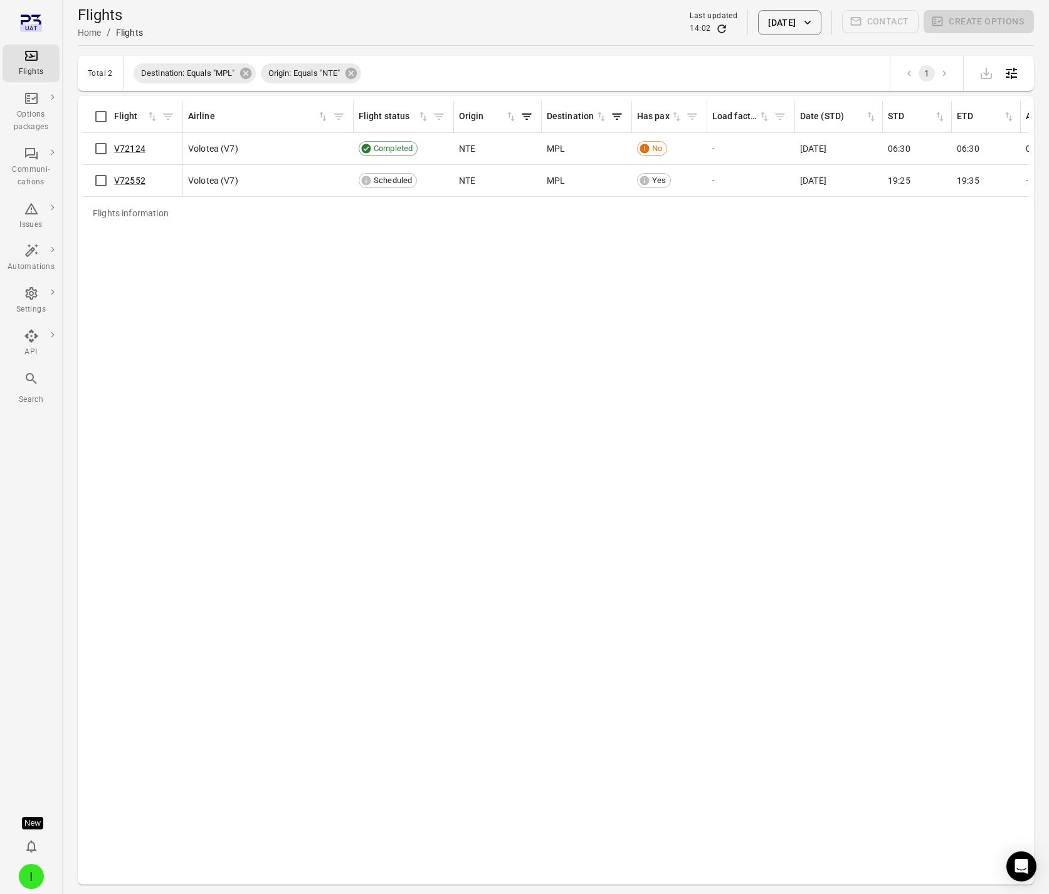
click at [42, 881] on div "I" at bounding box center [31, 876] width 25 height 25
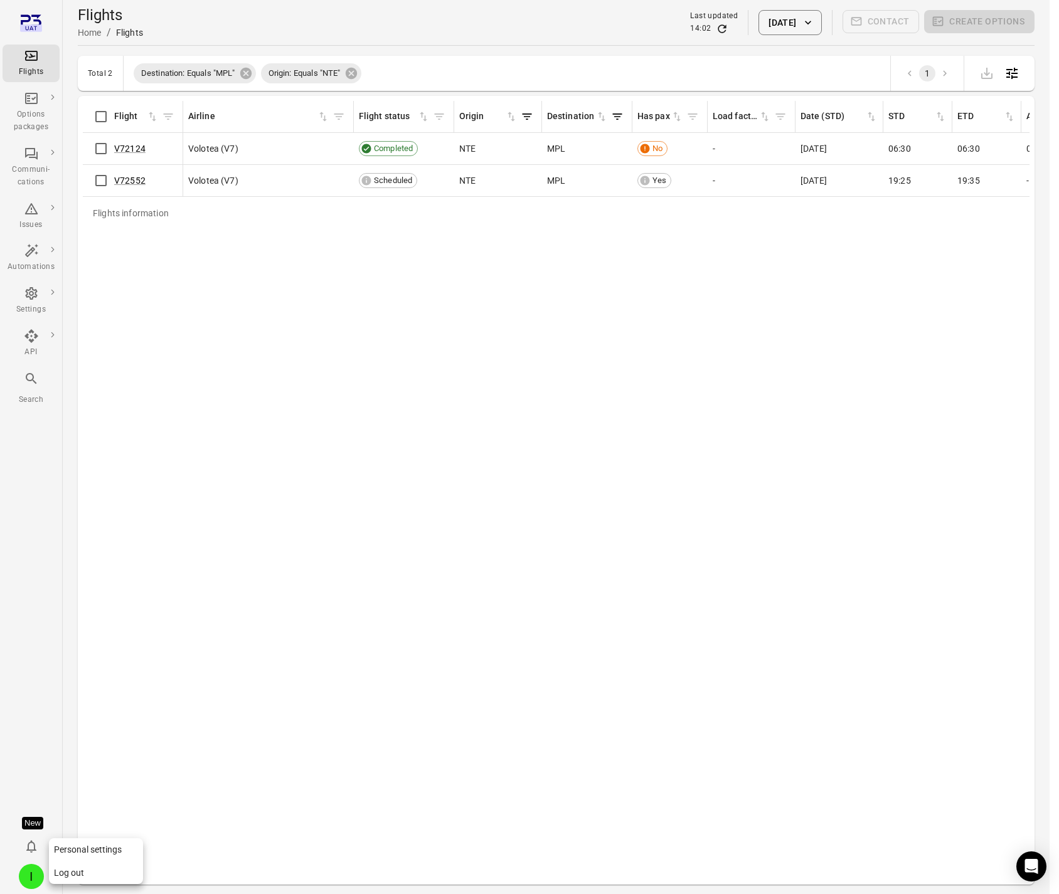
click at [112, 875] on button "Log out" at bounding box center [96, 873] width 94 height 23
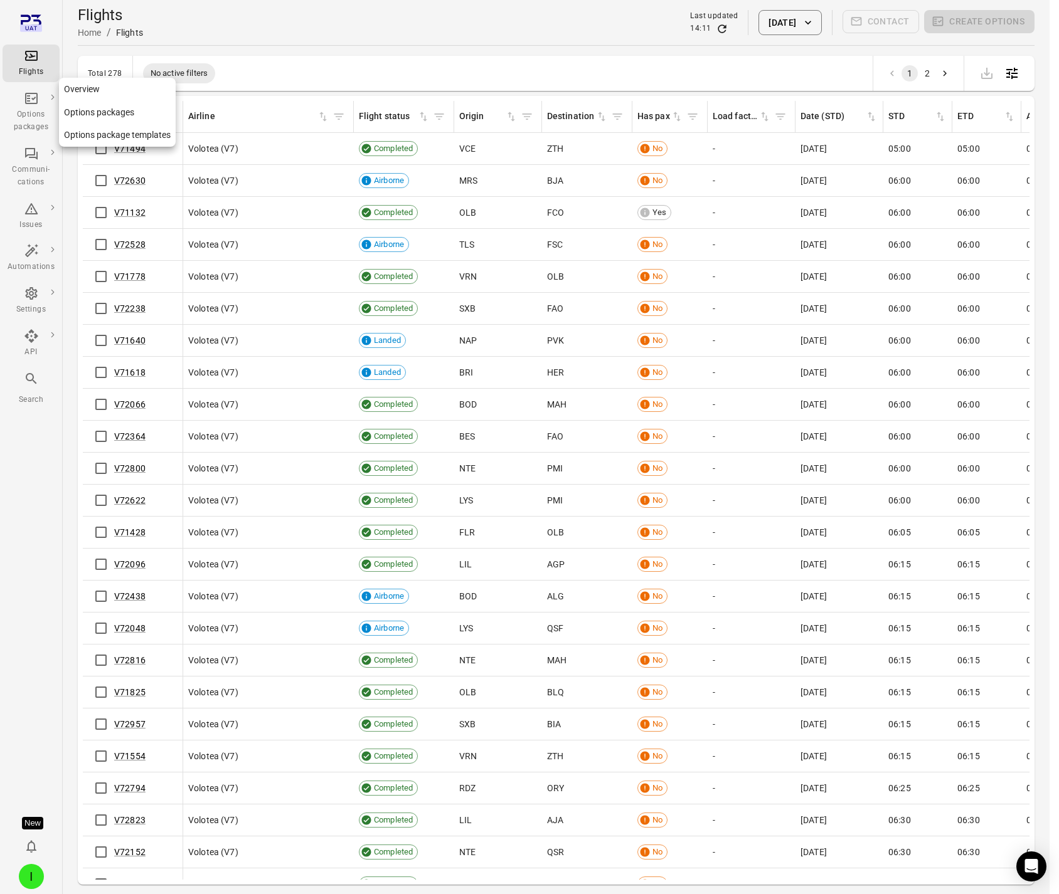
click at [38, 98] on div "Options packages" at bounding box center [31, 112] width 47 height 43
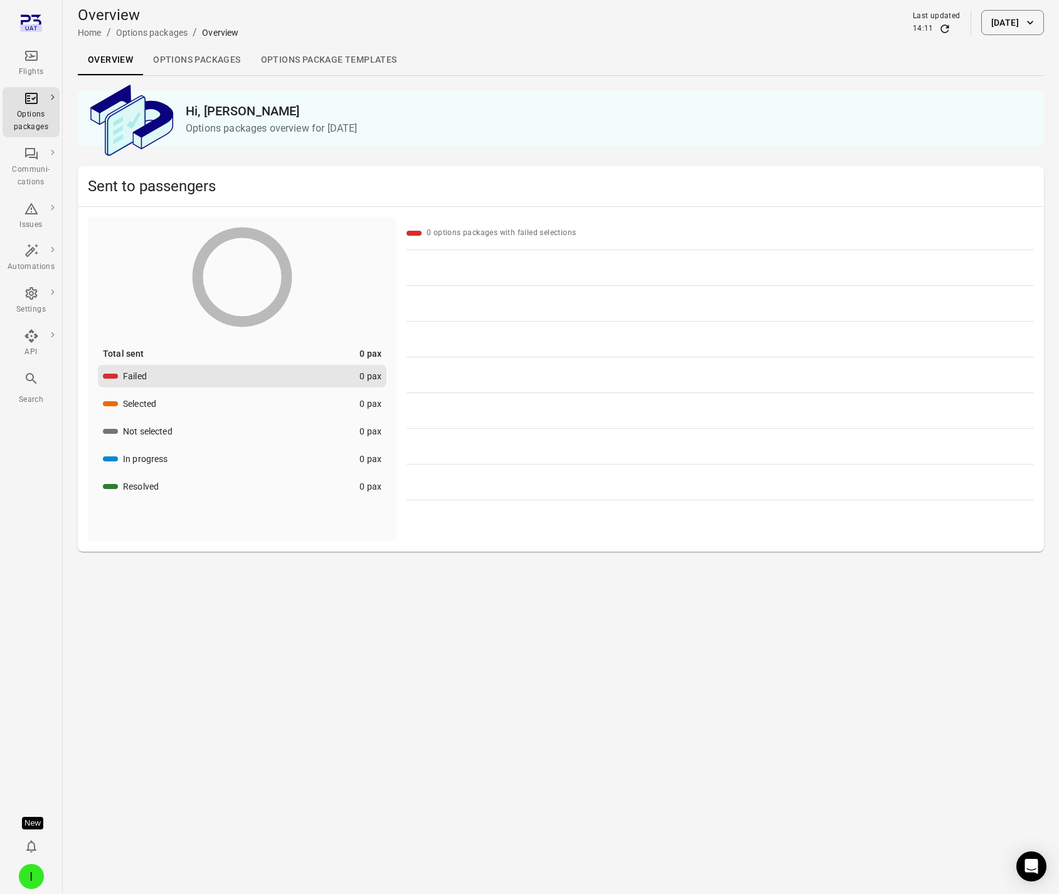
click at [208, 58] on link "Options packages" at bounding box center [196, 60] width 107 height 30
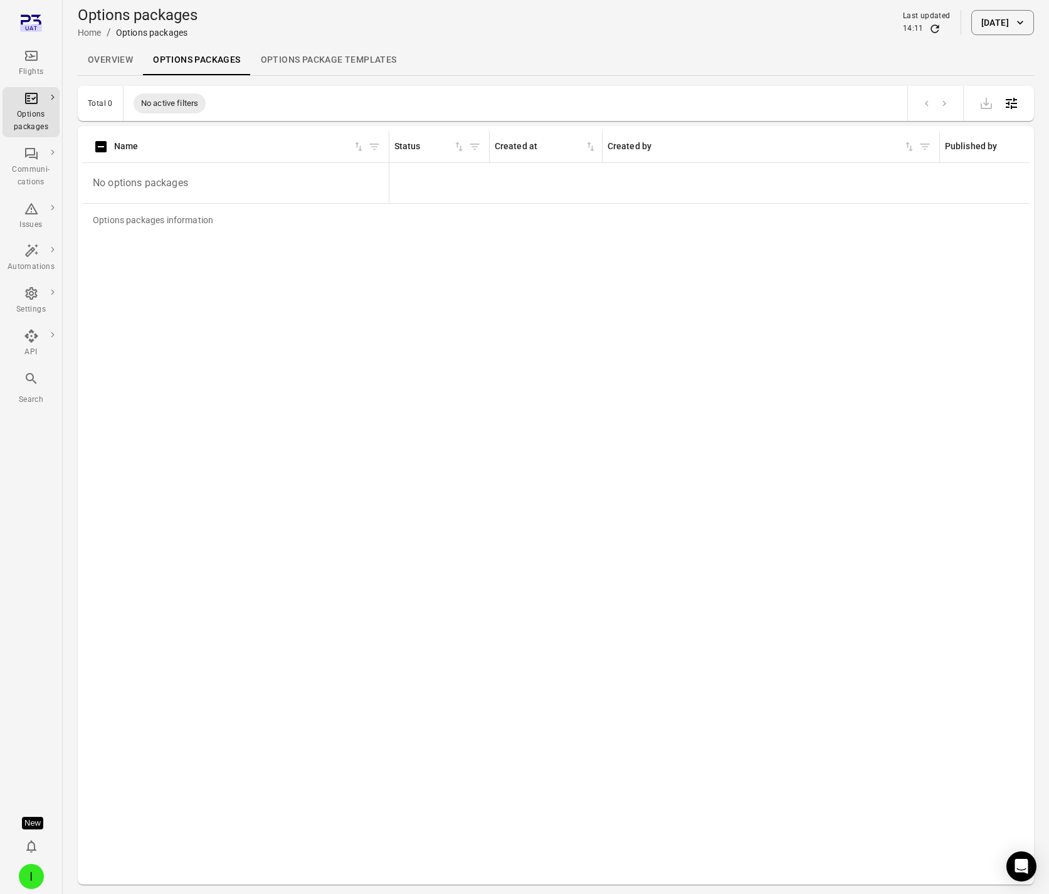
click at [1001, 24] on button "[DATE]" at bounding box center [1002, 22] width 63 height 25
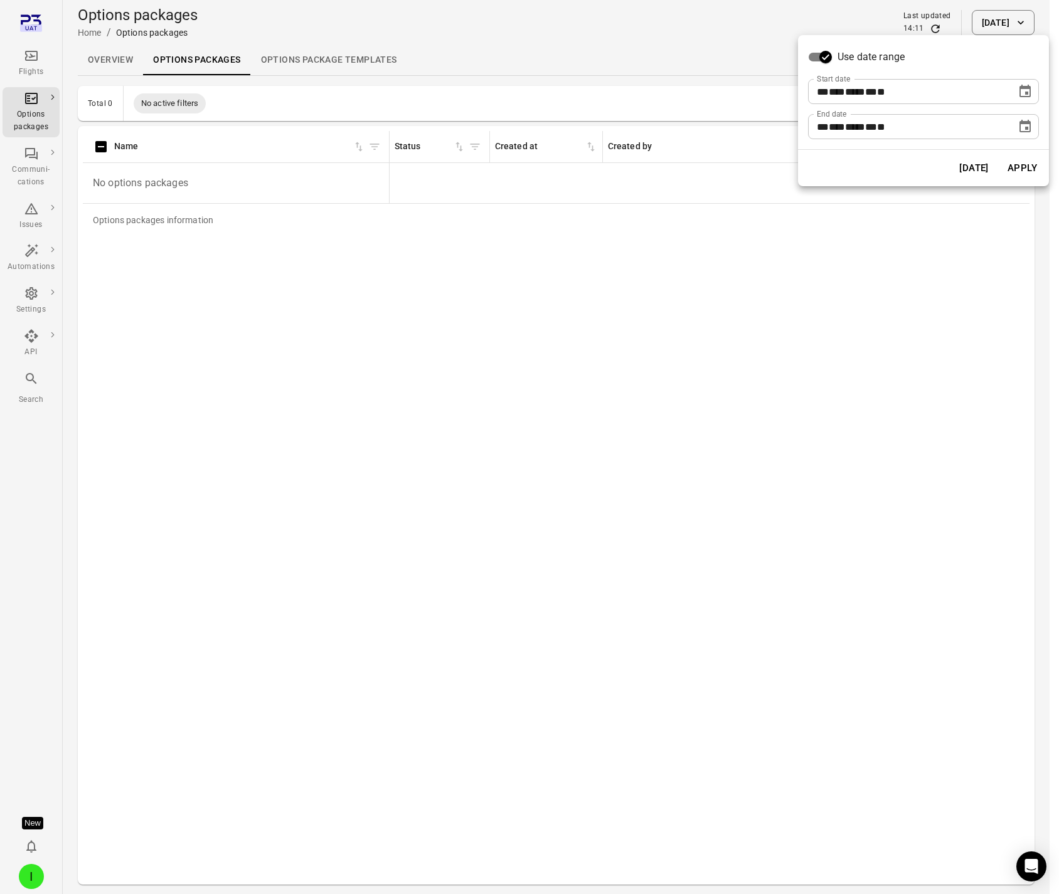
click at [1020, 87] on icon "Choose date, selected date is Aug 28, 2025" at bounding box center [1024, 91] width 11 height 13
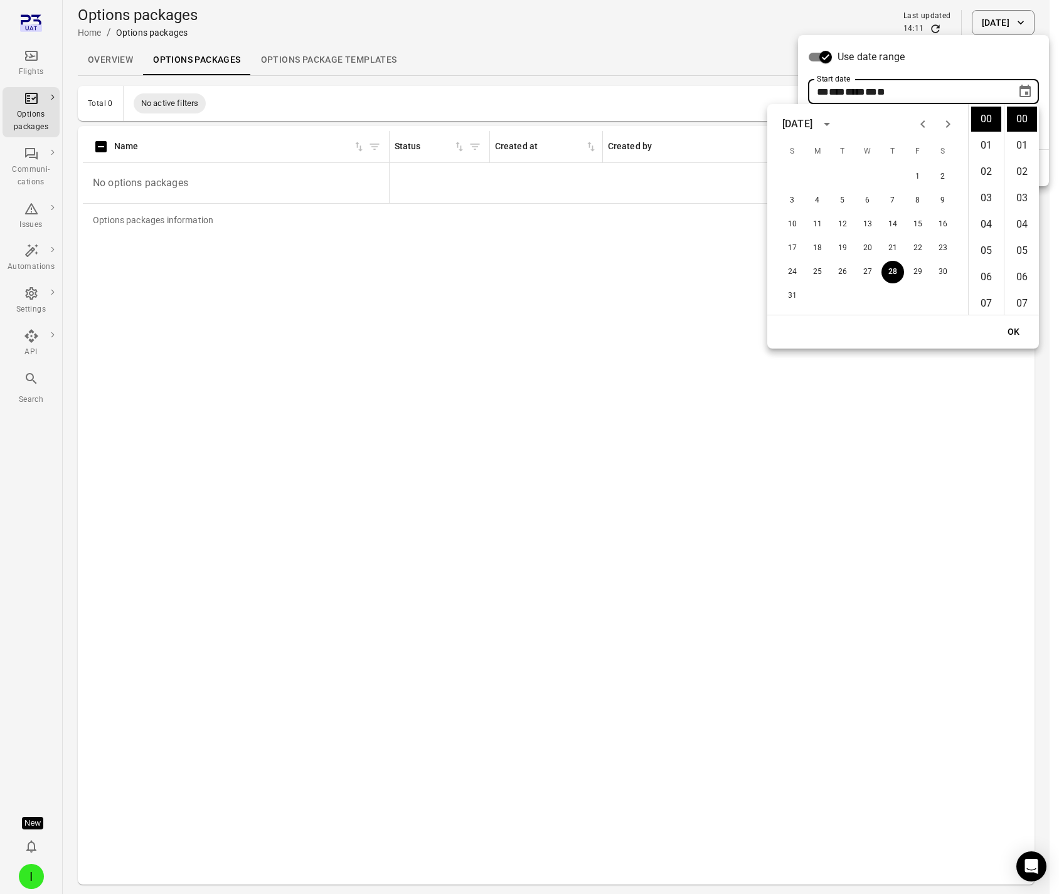
click at [924, 120] on icon "Previous month" at bounding box center [922, 124] width 15 height 15
click at [923, 124] on icon "Previous month" at bounding box center [922, 124] width 15 height 15
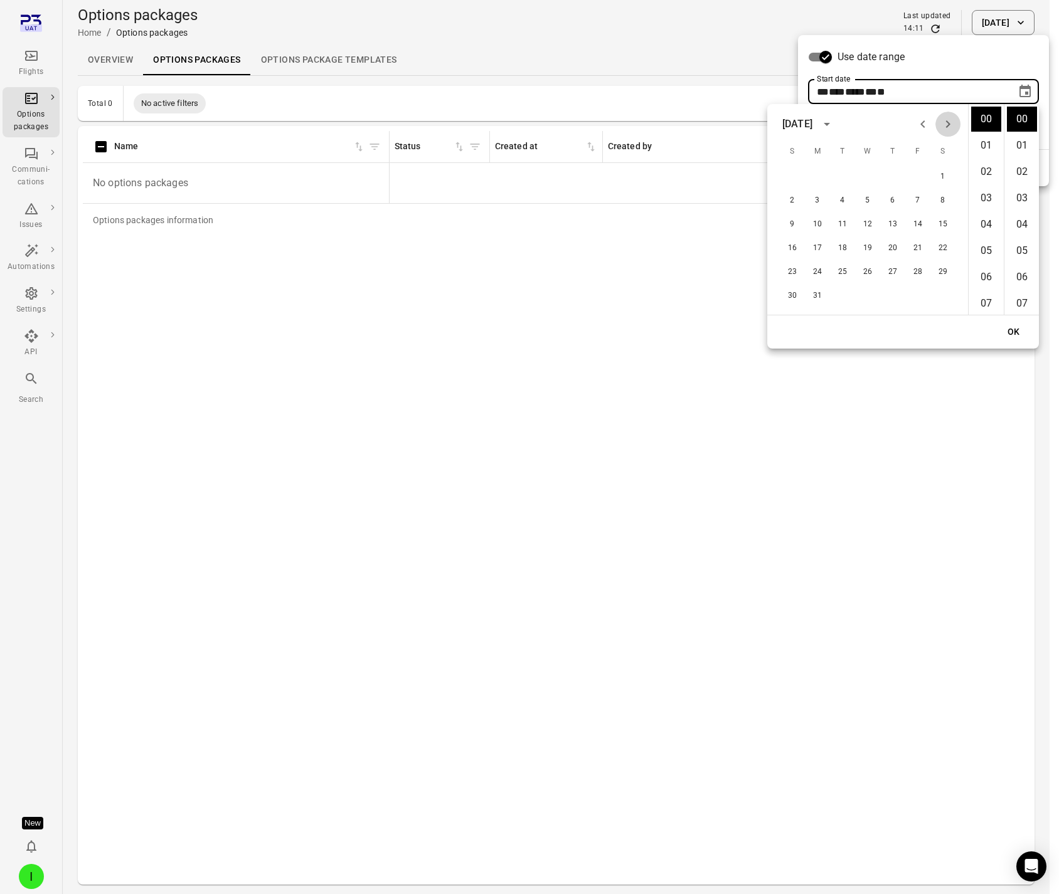
click at [943, 124] on icon "Next month" at bounding box center [947, 124] width 15 height 15
click at [866, 201] on button "9" at bounding box center [867, 200] width 23 height 23
type input "**********"
click at [978, 56] on div "Use date range" at bounding box center [923, 57] width 231 height 24
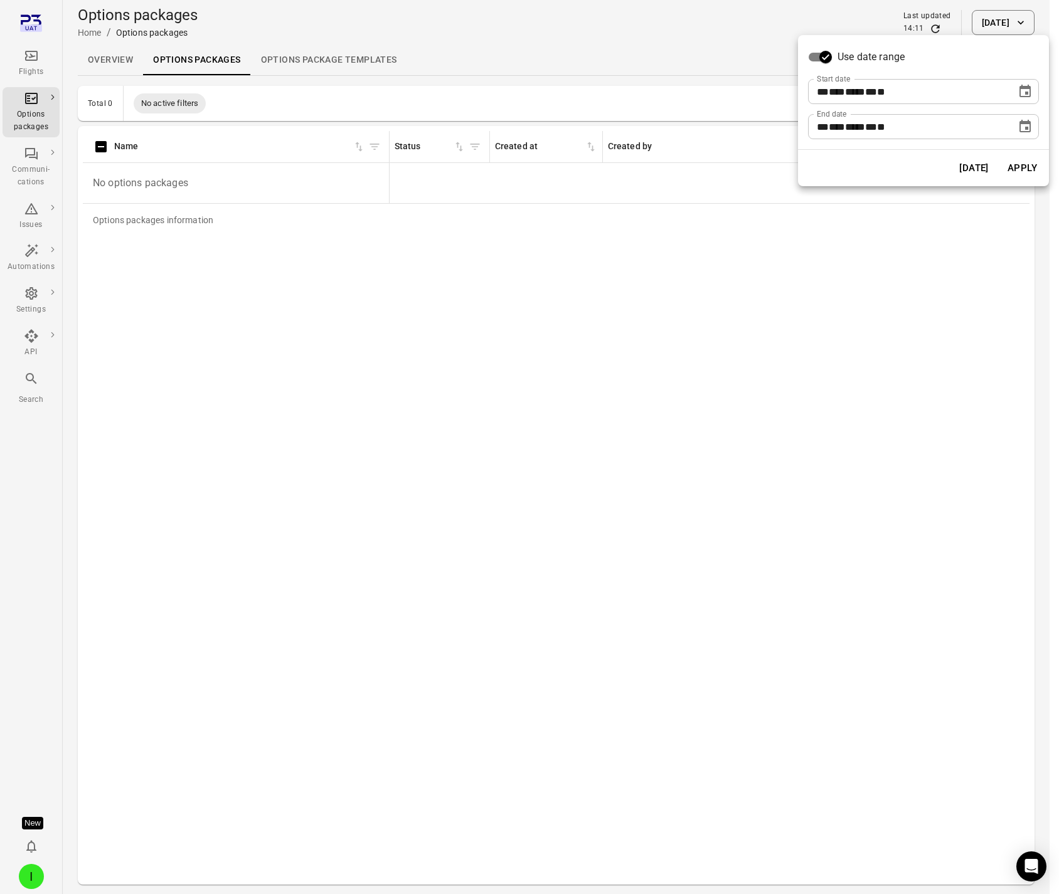
click at [1027, 127] on icon "Choose date, selected date is Aug 28, 2025" at bounding box center [1024, 126] width 11 height 13
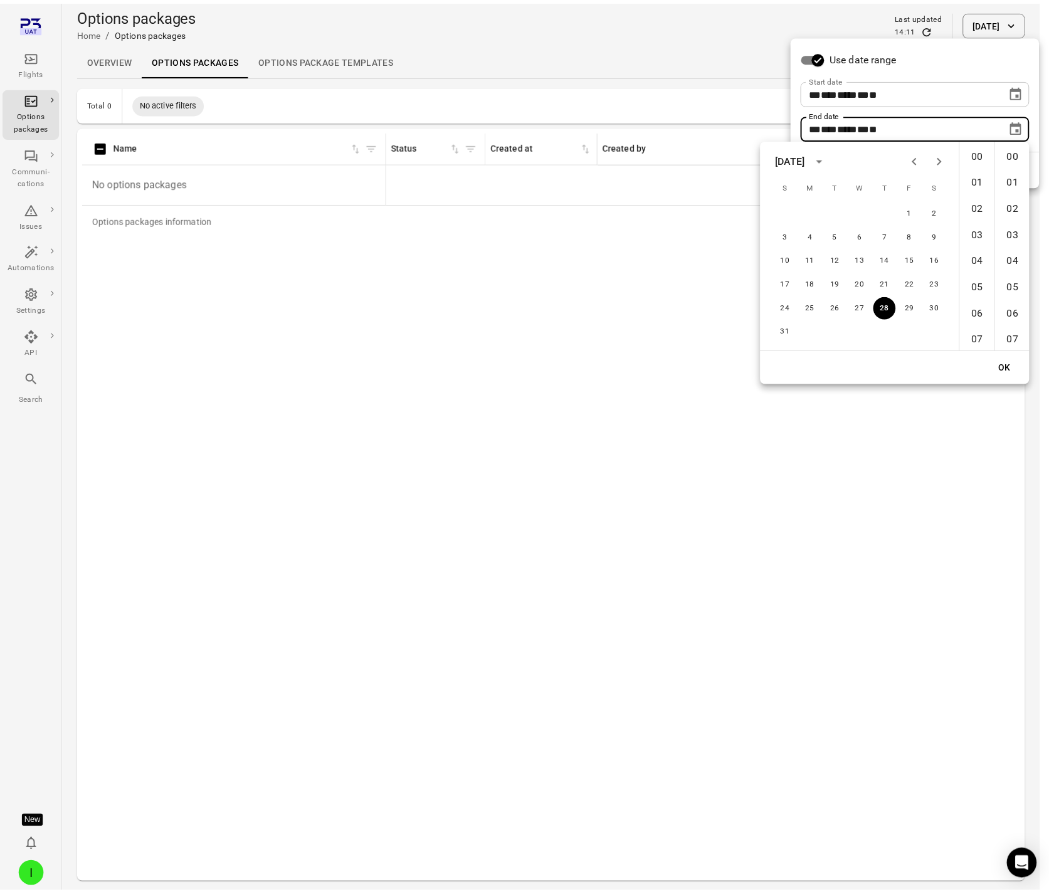
scroll to position [1554, 0]
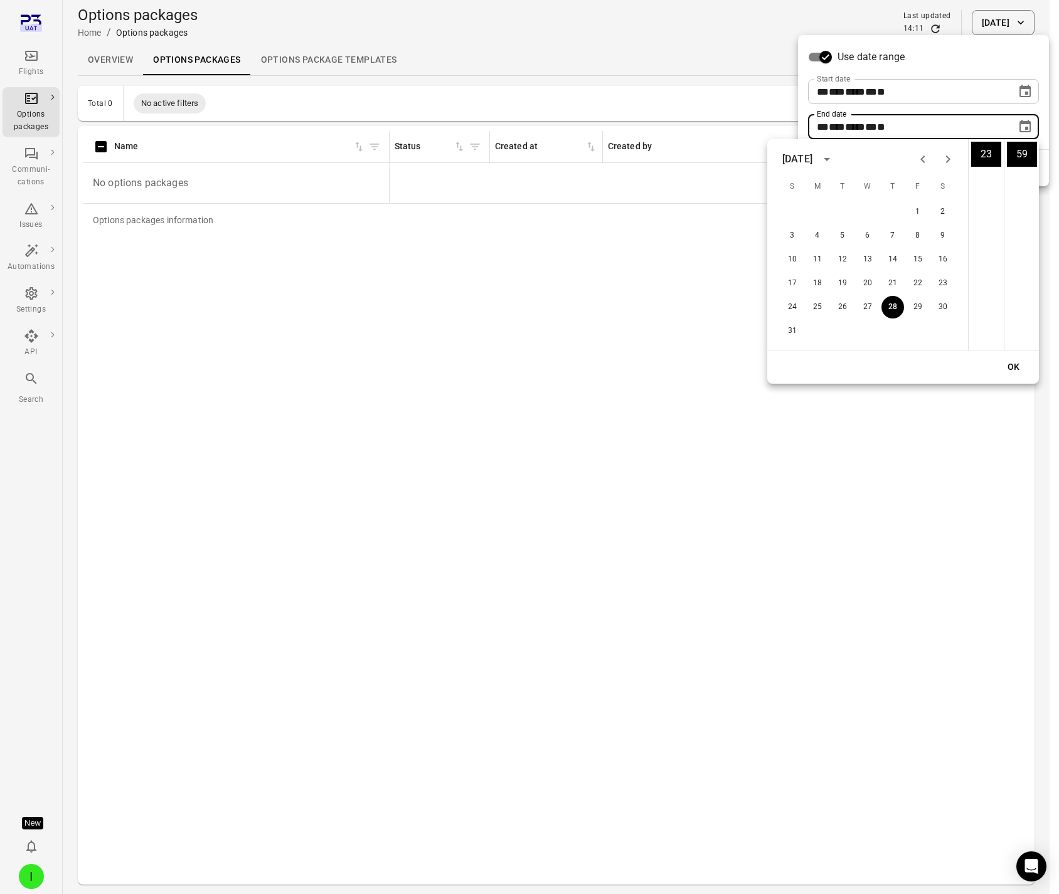
click at [923, 157] on icon "Previous month" at bounding box center [922, 159] width 15 height 15
click at [923, 157] on div at bounding box center [935, 159] width 50 height 25
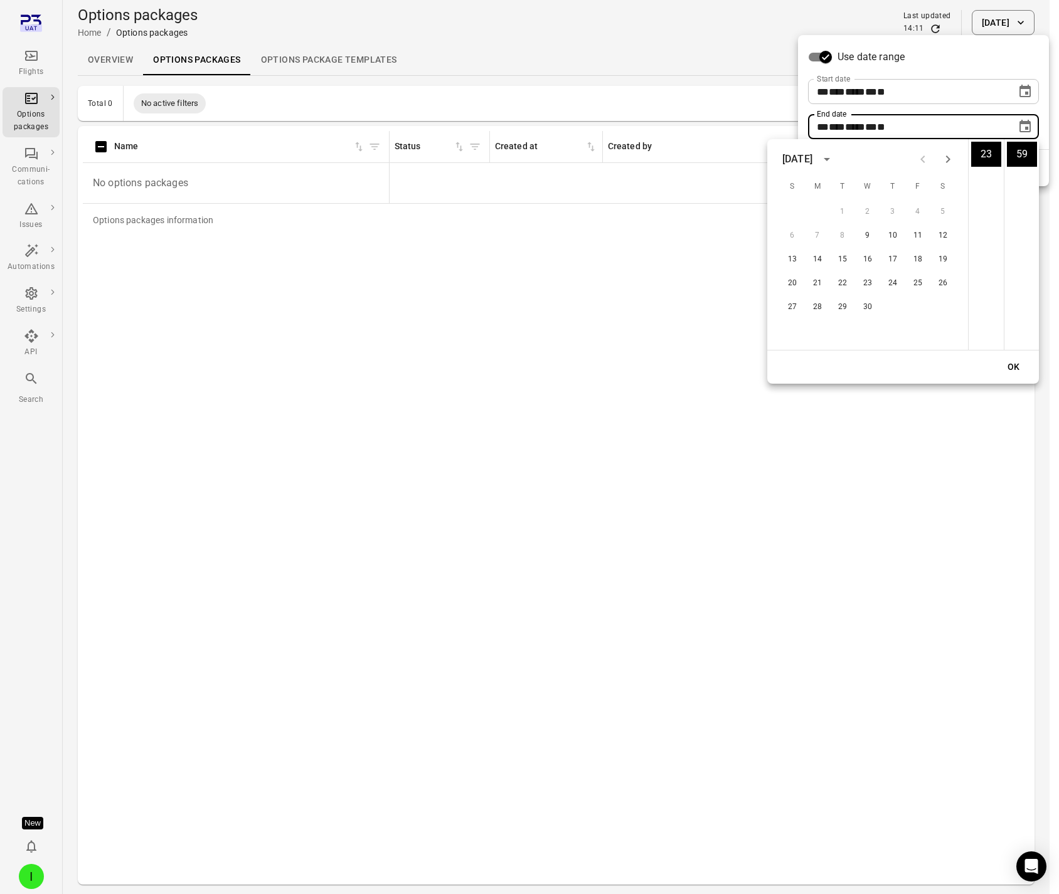
click at [923, 157] on div at bounding box center [935, 159] width 50 height 25
click at [916, 237] on button "11" at bounding box center [917, 236] width 23 height 23
type input "**********"
click at [992, 70] on div "**********" at bounding box center [923, 92] width 251 height 114
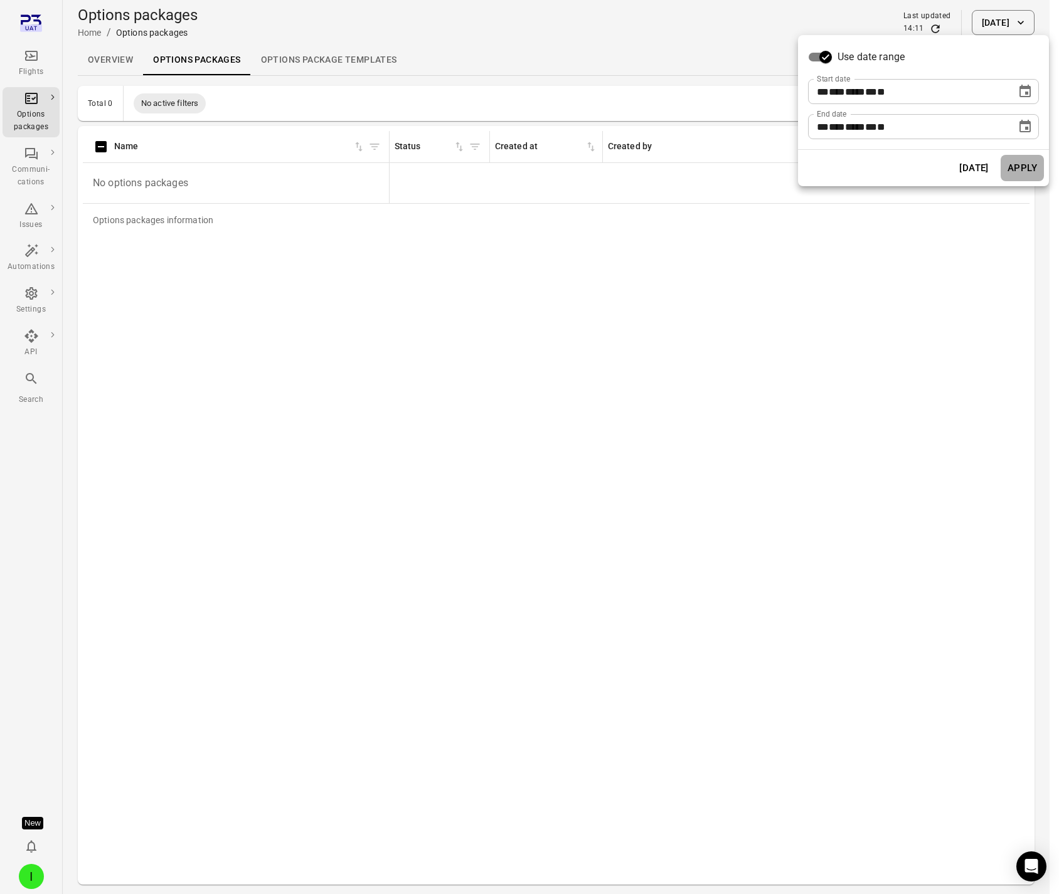
click at [1017, 166] on button "Apply" at bounding box center [1021, 168] width 43 height 26
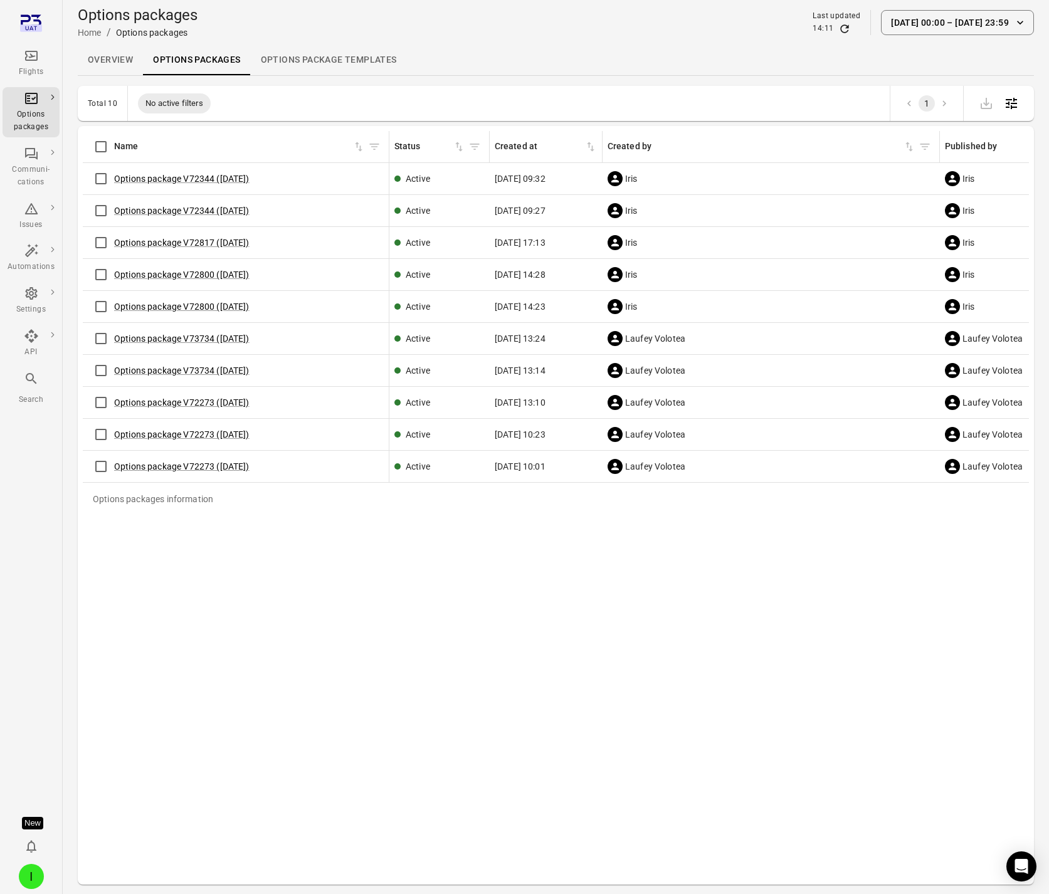
click at [320, 621] on div "Options packages information Name Status Created at Created by Published by Fli…" at bounding box center [556, 505] width 946 height 749
click at [230, 337] on link "Options package V73734 ([DATE])" at bounding box center [181, 339] width 135 height 10
click at [203, 307] on link "Options package V72800 ([DATE])" at bounding box center [181, 307] width 135 height 10
click at [206, 271] on link "Options package V72800 ([DATE])" at bounding box center [181, 275] width 135 height 10
click at [209, 238] on link "Options package V72817 ([DATE])" at bounding box center [181, 243] width 135 height 10
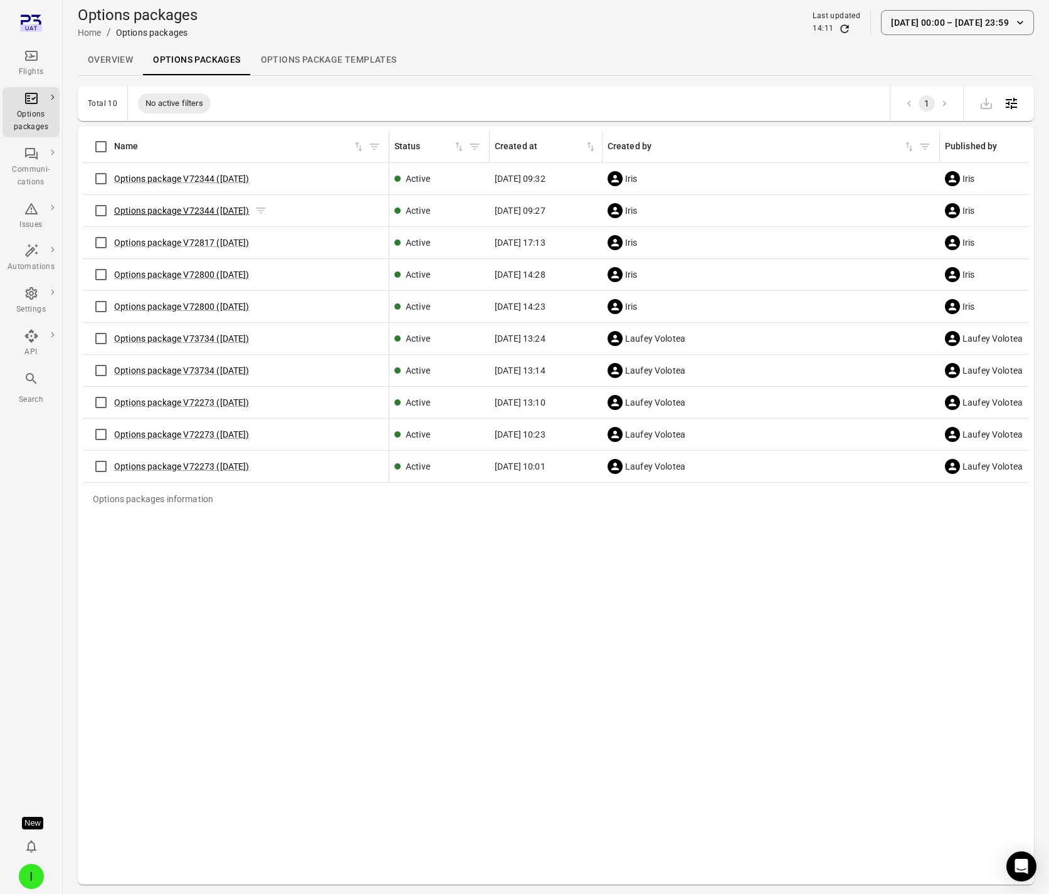
click at [213, 211] on link "Options package V72344 ([DATE])" at bounding box center [181, 211] width 135 height 10
click at [207, 179] on link "Options package V72344 ([DATE])" at bounding box center [181, 179] width 135 height 10
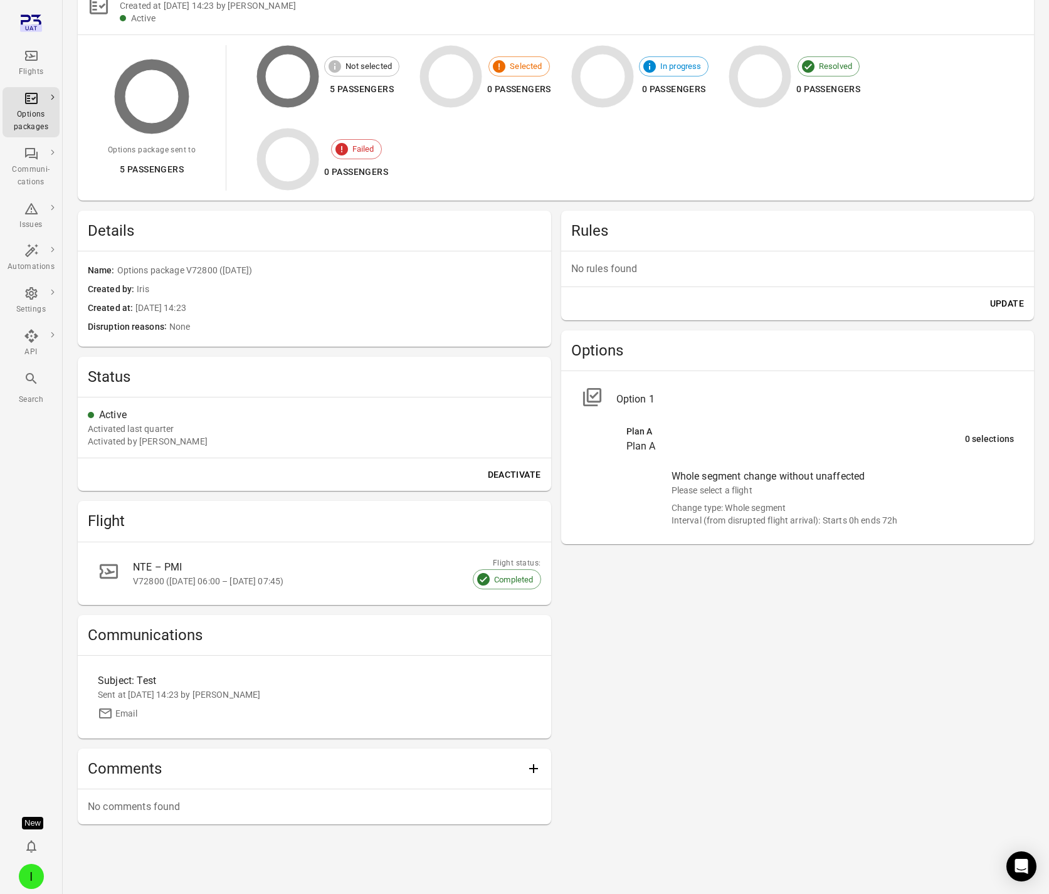
scroll to position [109, 0]
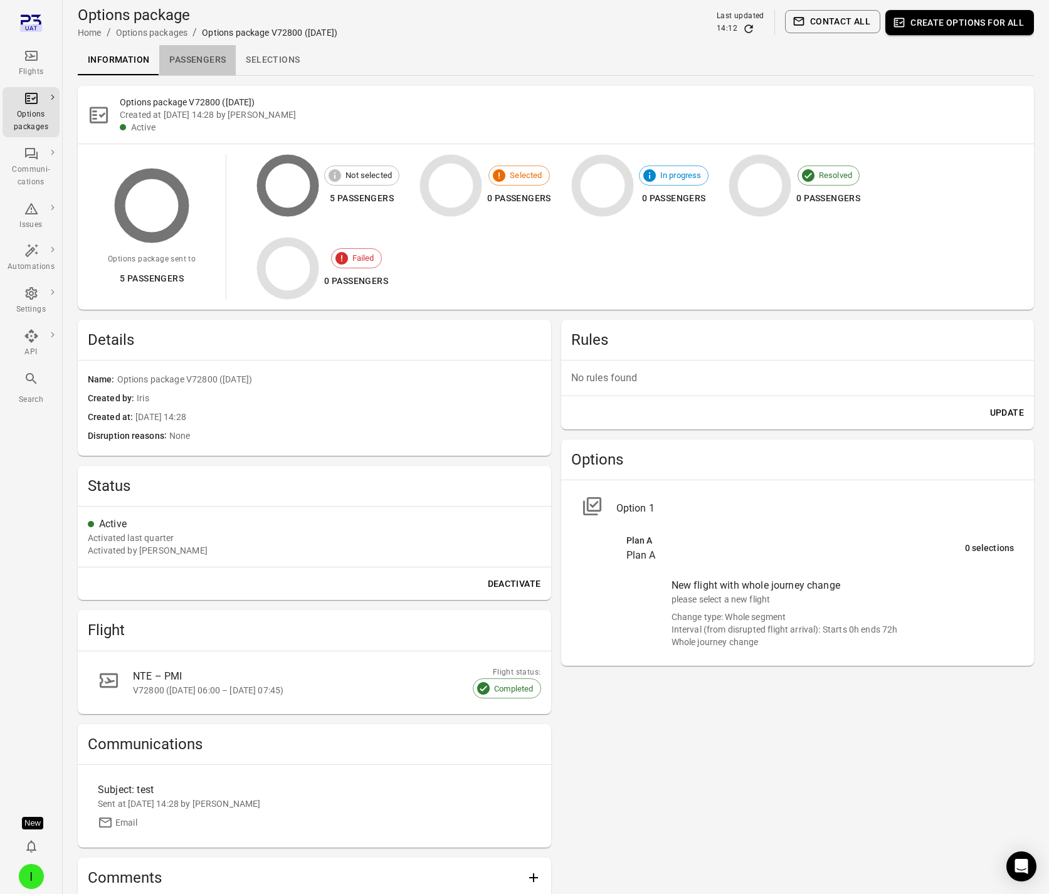
click at [198, 60] on link "Passengers" at bounding box center [197, 60] width 77 height 30
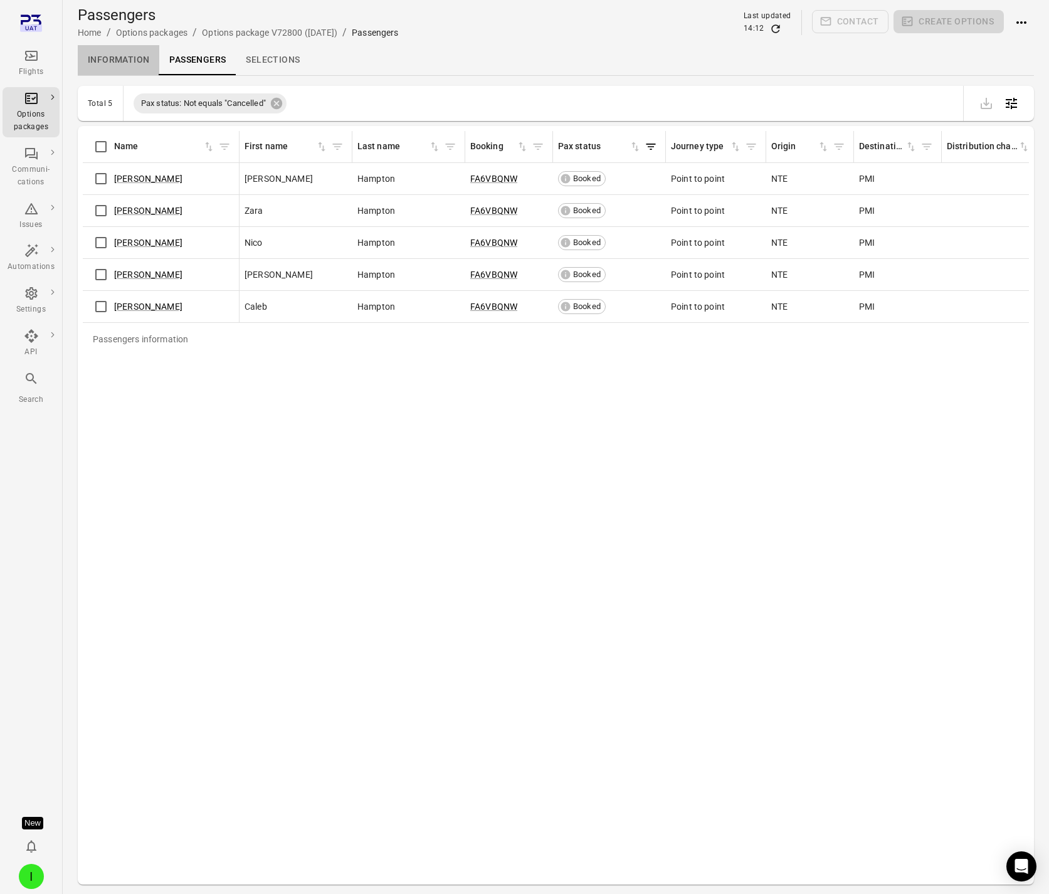
click at [124, 60] on link "Information" at bounding box center [119, 60] width 82 height 30
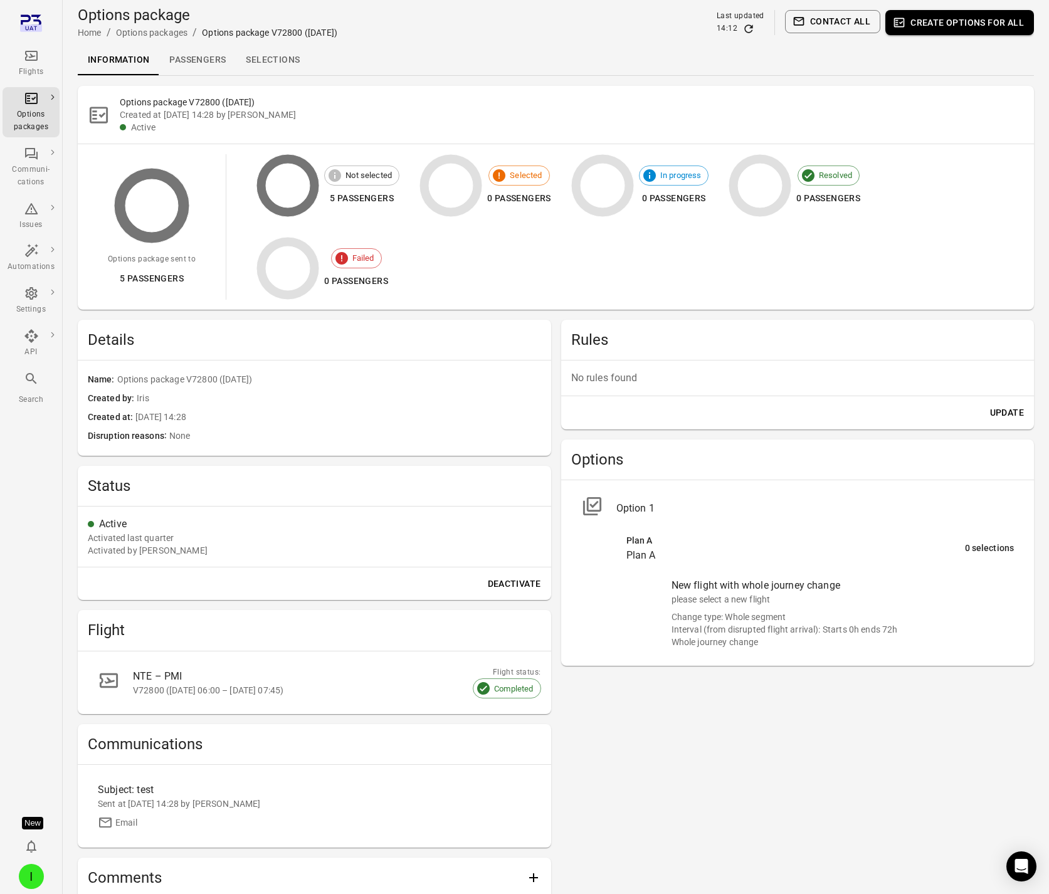
click at [425, 505] on div "Status" at bounding box center [314, 486] width 473 height 40
click at [206, 59] on link "Passengers" at bounding box center [197, 60] width 77 height 30
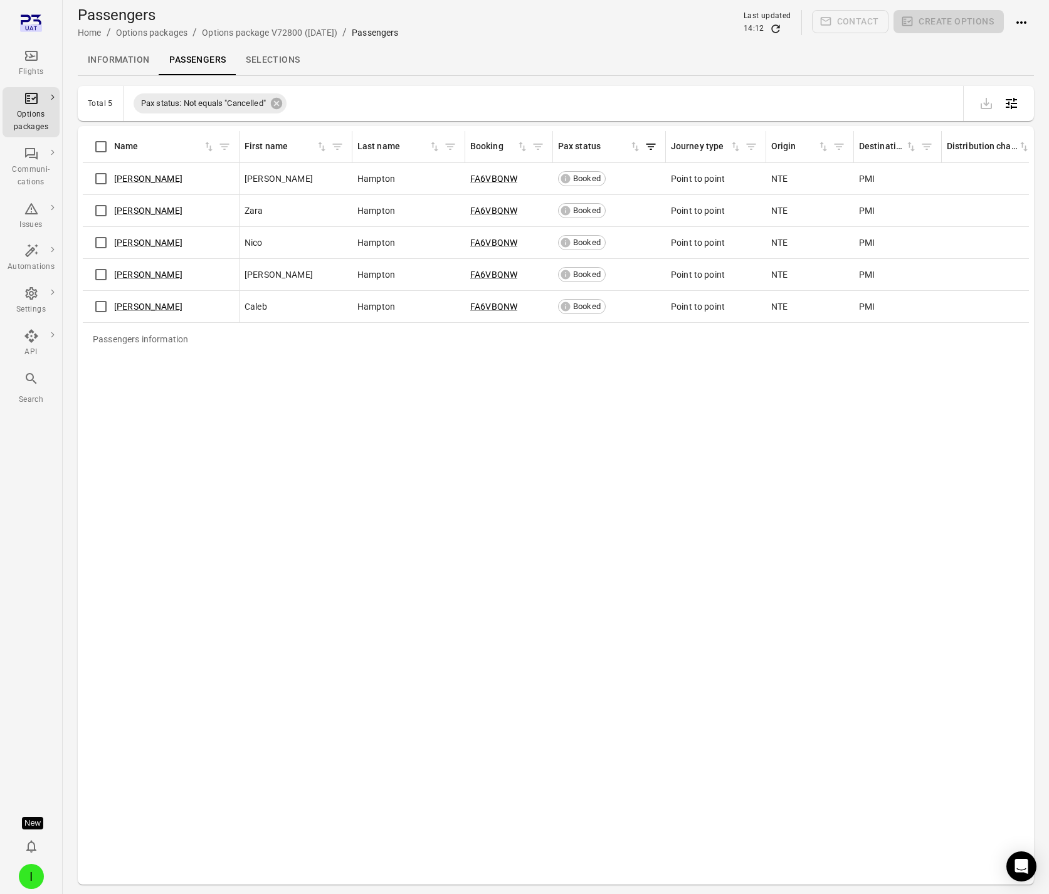
click at [125, 61] on link "Information" at bounding box center [119, 60] width 82 height 30
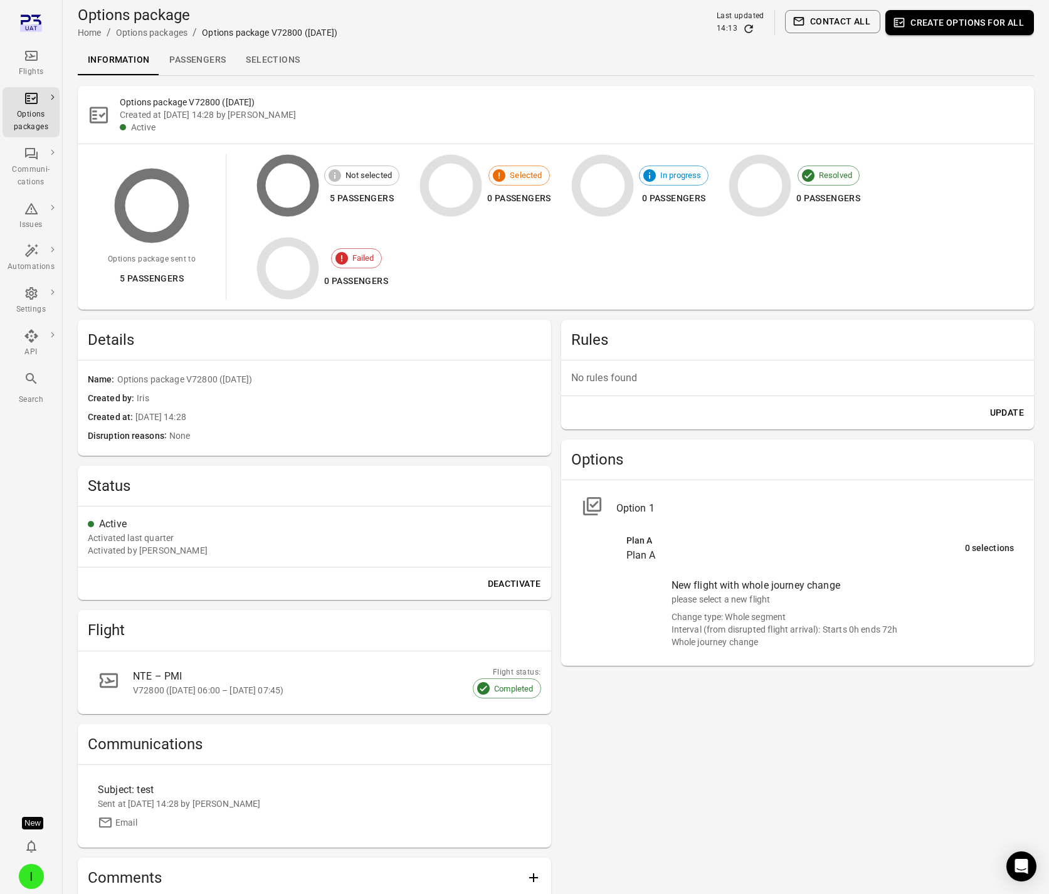
click at [282, 61] on link "Selections" at bounding box center [273, 60] width 74 height 30
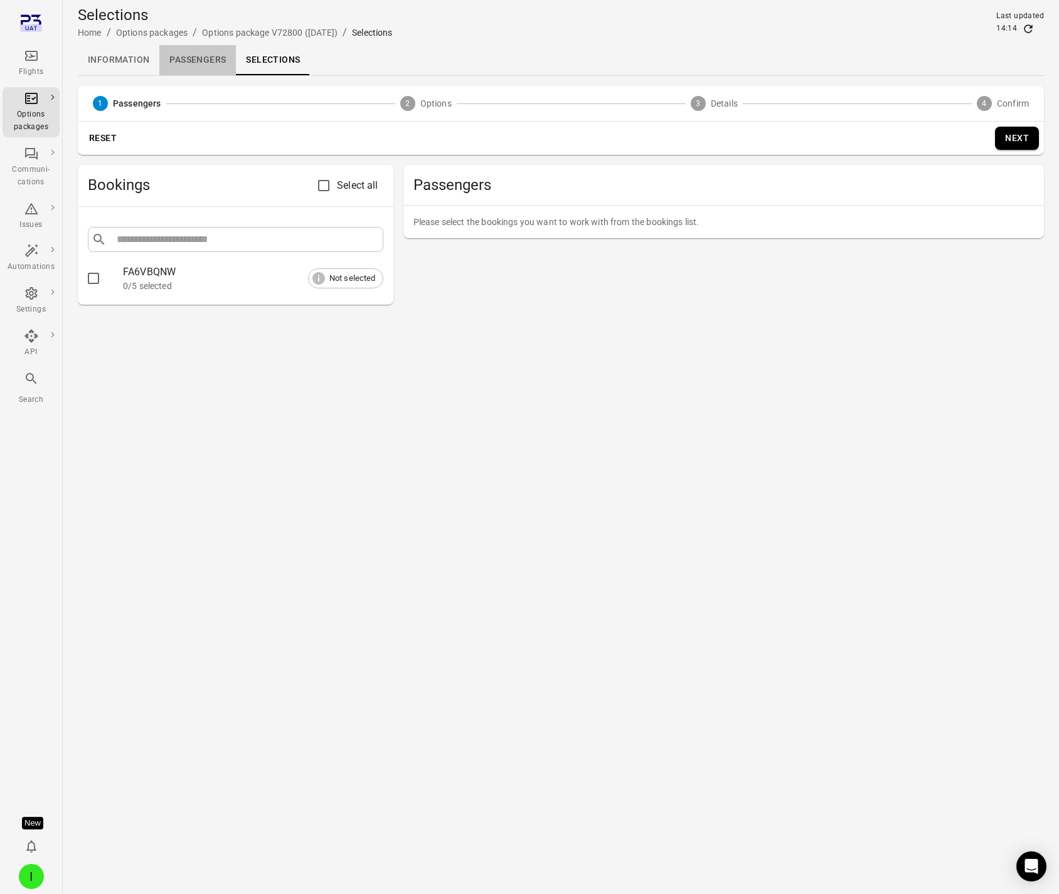
click at [198, 56] on link "Passengers" at bounding box center [197, 60] width 77 height 30
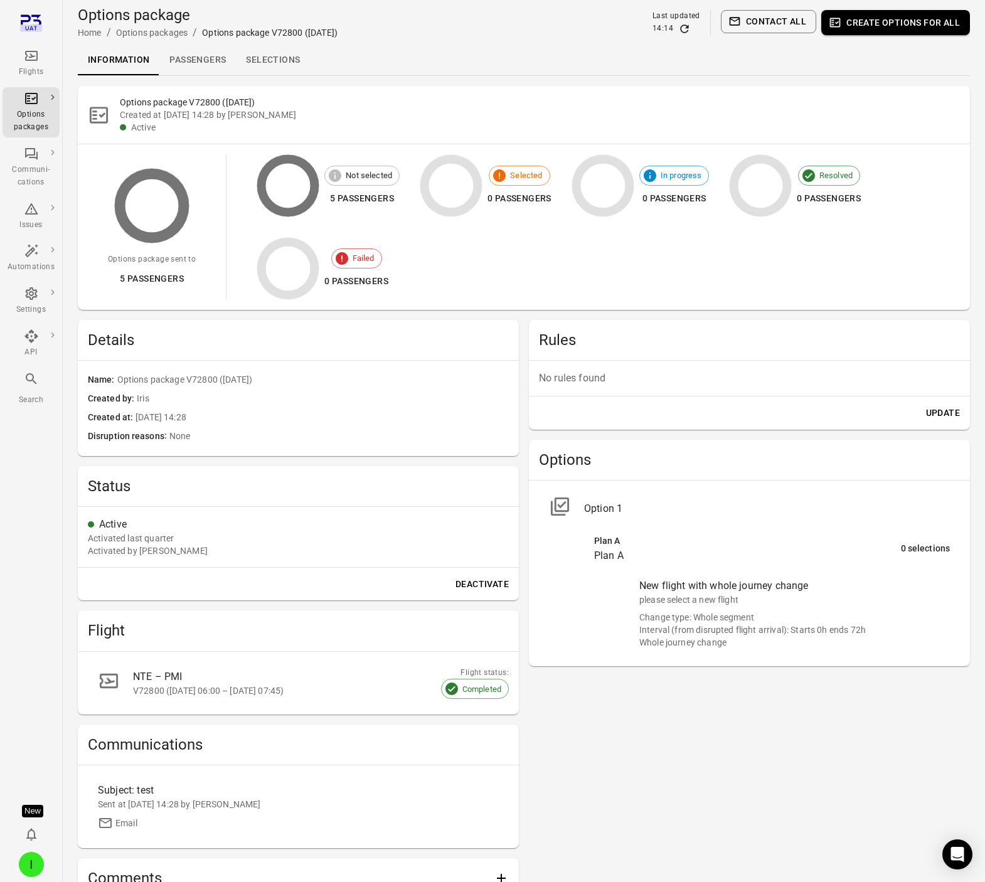
click at [200, 53] on link "Passengers" at bounding box center [197, 60] width 77 height 30
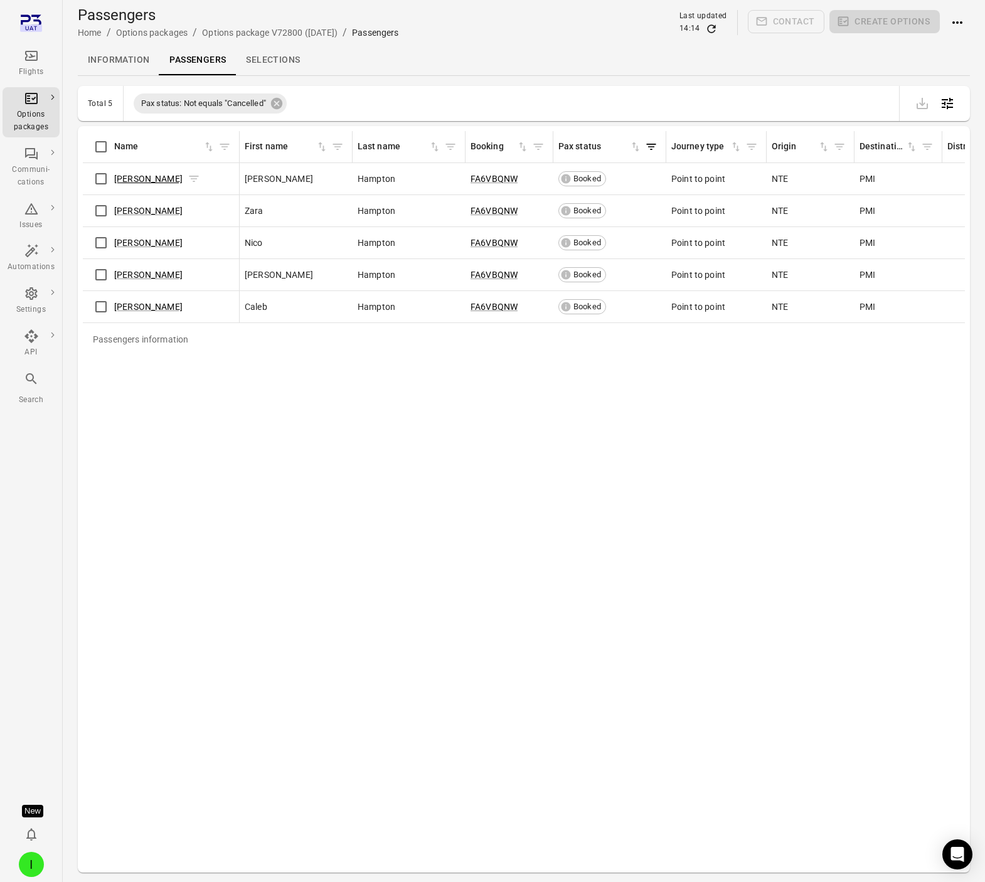
click at [148, 179] on link "Benjamin Hampton" at bounding box center [148, 179] width 68 height 10
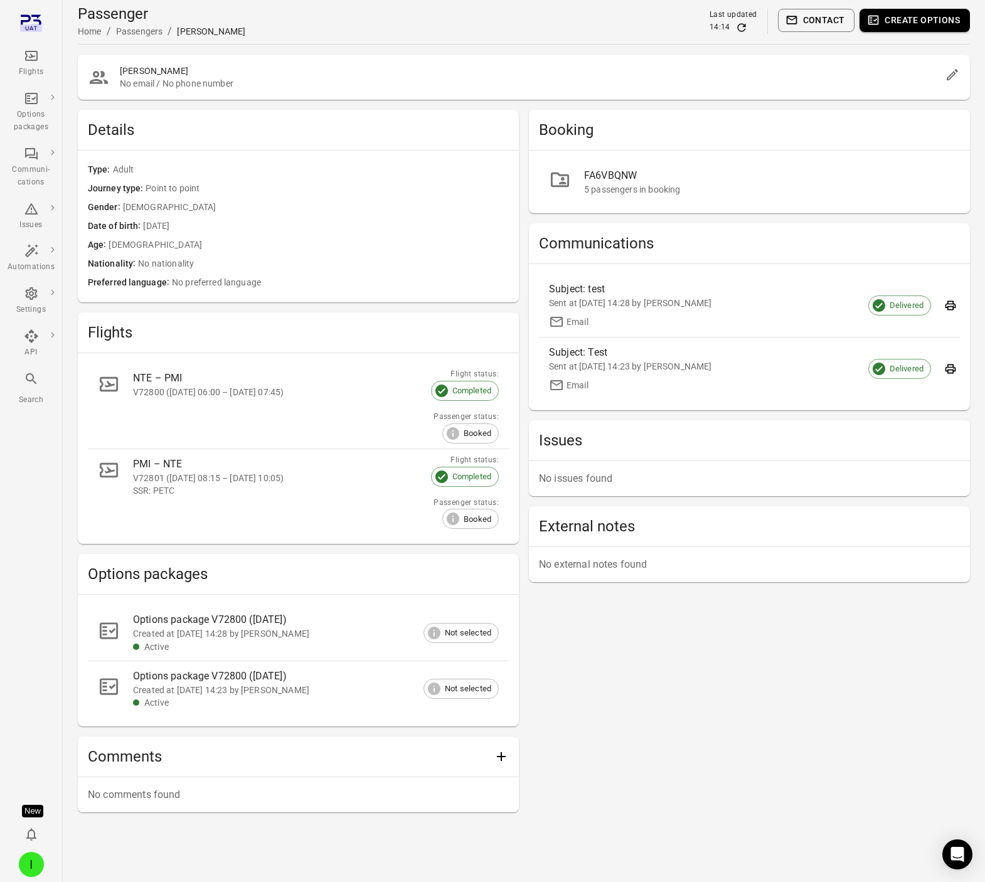
scroll to position [1, 0]
click at [815, 734] on div "Booking FA6VBQNW 5 passengers in booking Communications Subject: test Sent at 9…" at bounding box center [749, 461] width 441 height 702
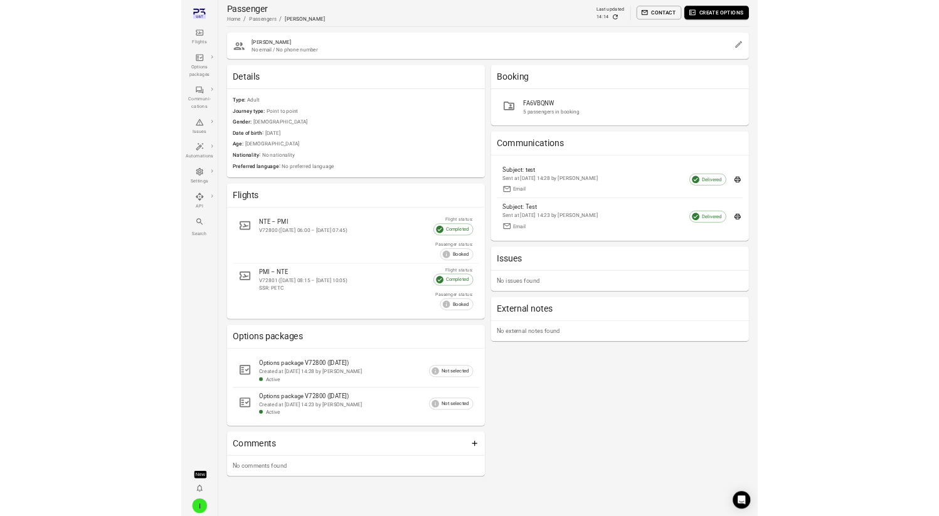
scroll to position [0, 0]
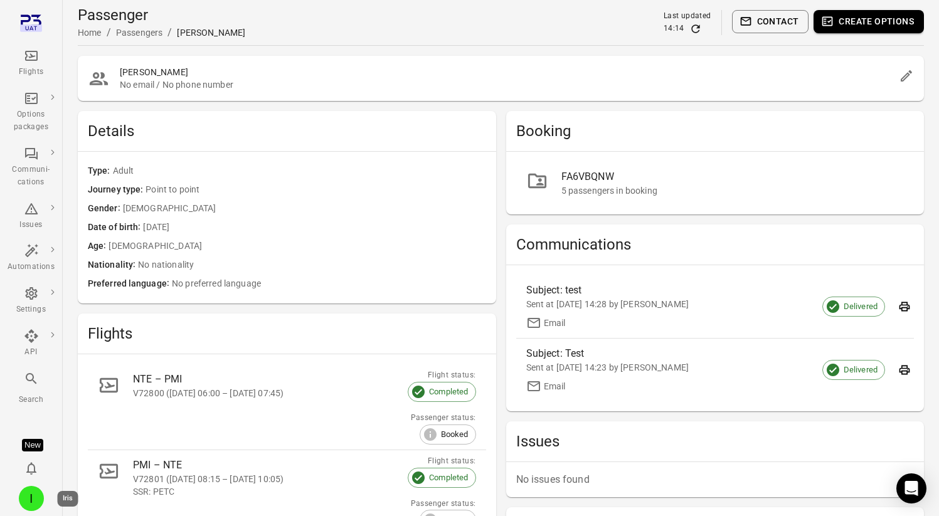
click at [38, 499] on div "I" at bounding box center [31, 498] width 25 height 25
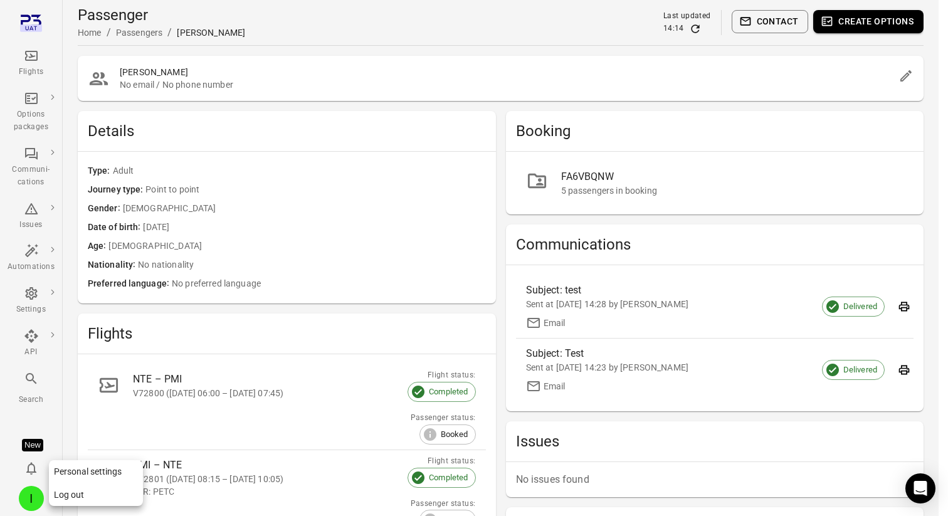
click at [80, 497] on button "Log out" at bounding box center [96, 495] width 94 height 23
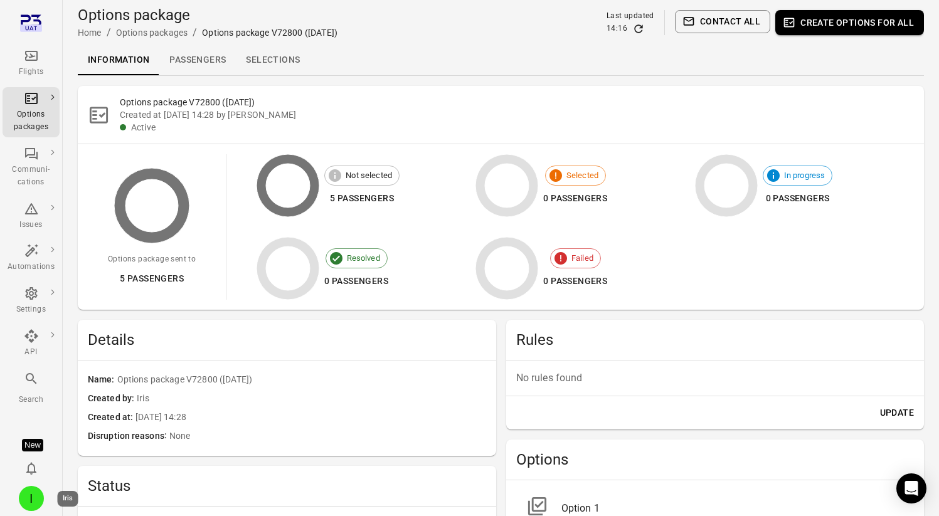
click at [31, 500] on div "I" at bounding box center [31, 498] width 25 height 25
